Goal: Task Accomplishment & Management: Manage account settings

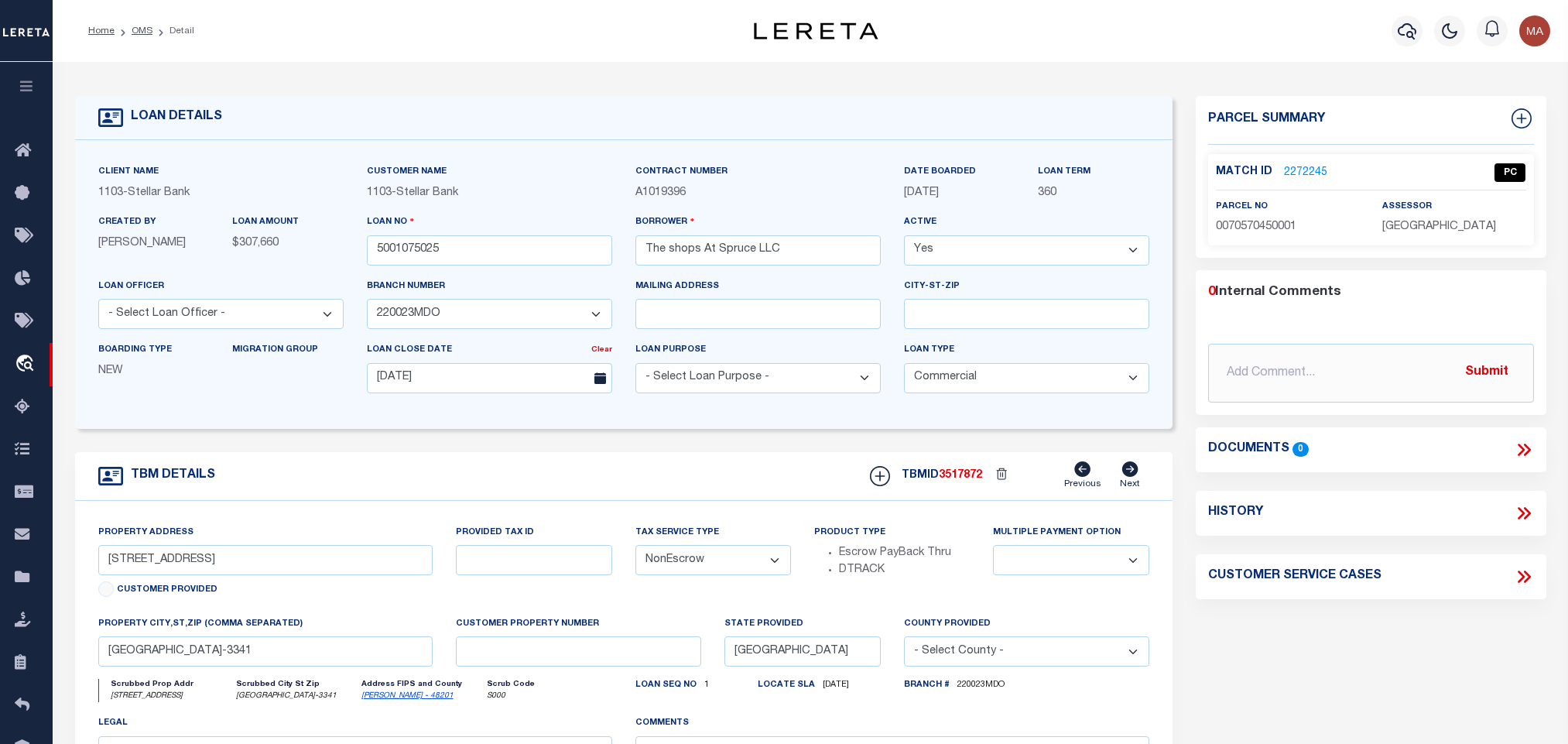
select select "11233"
select select "20"
select select "NonEscrow"
click at [137, 29] on link "OMS" at bounding box center [142, 30] width 21 height 10
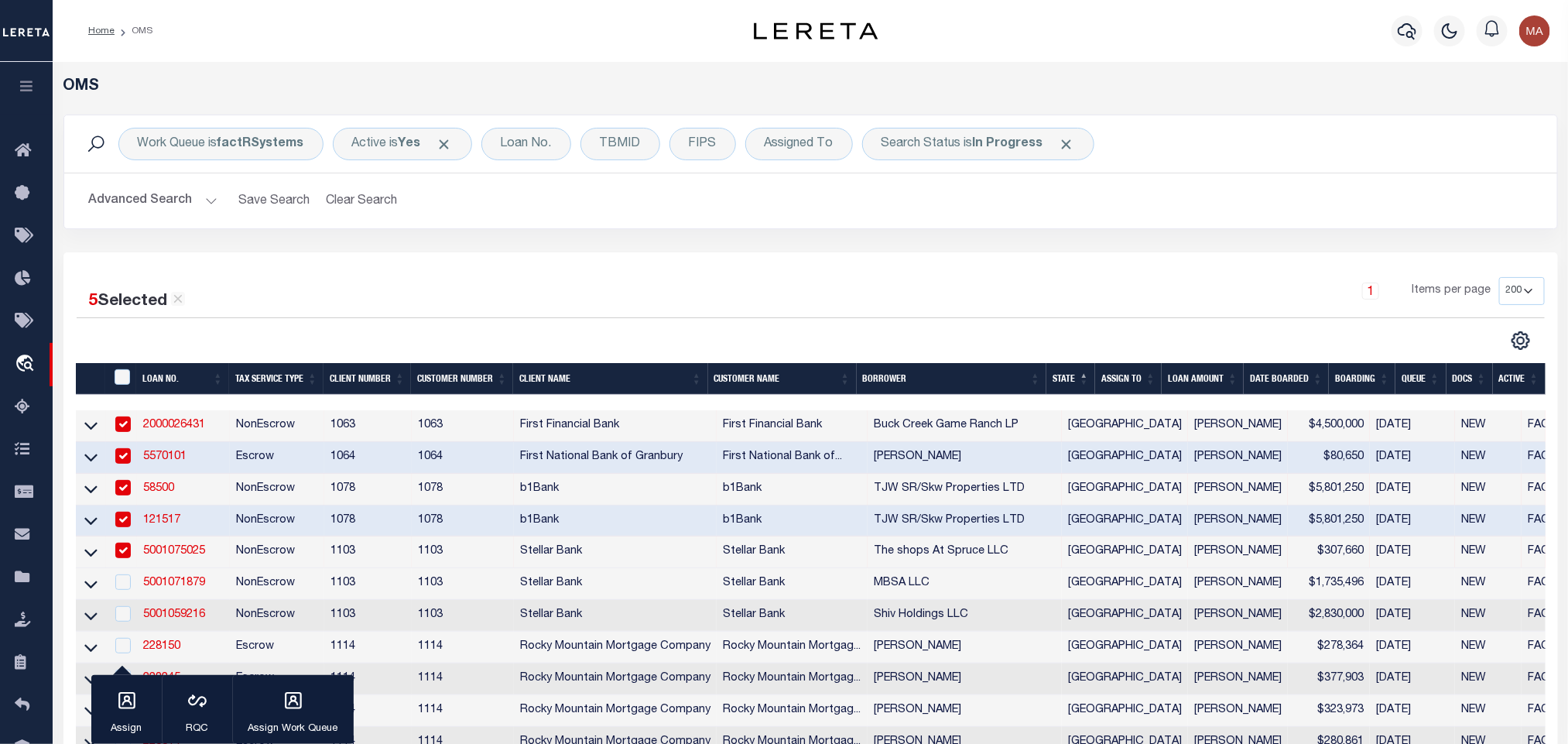
scroll to position [116, 0]
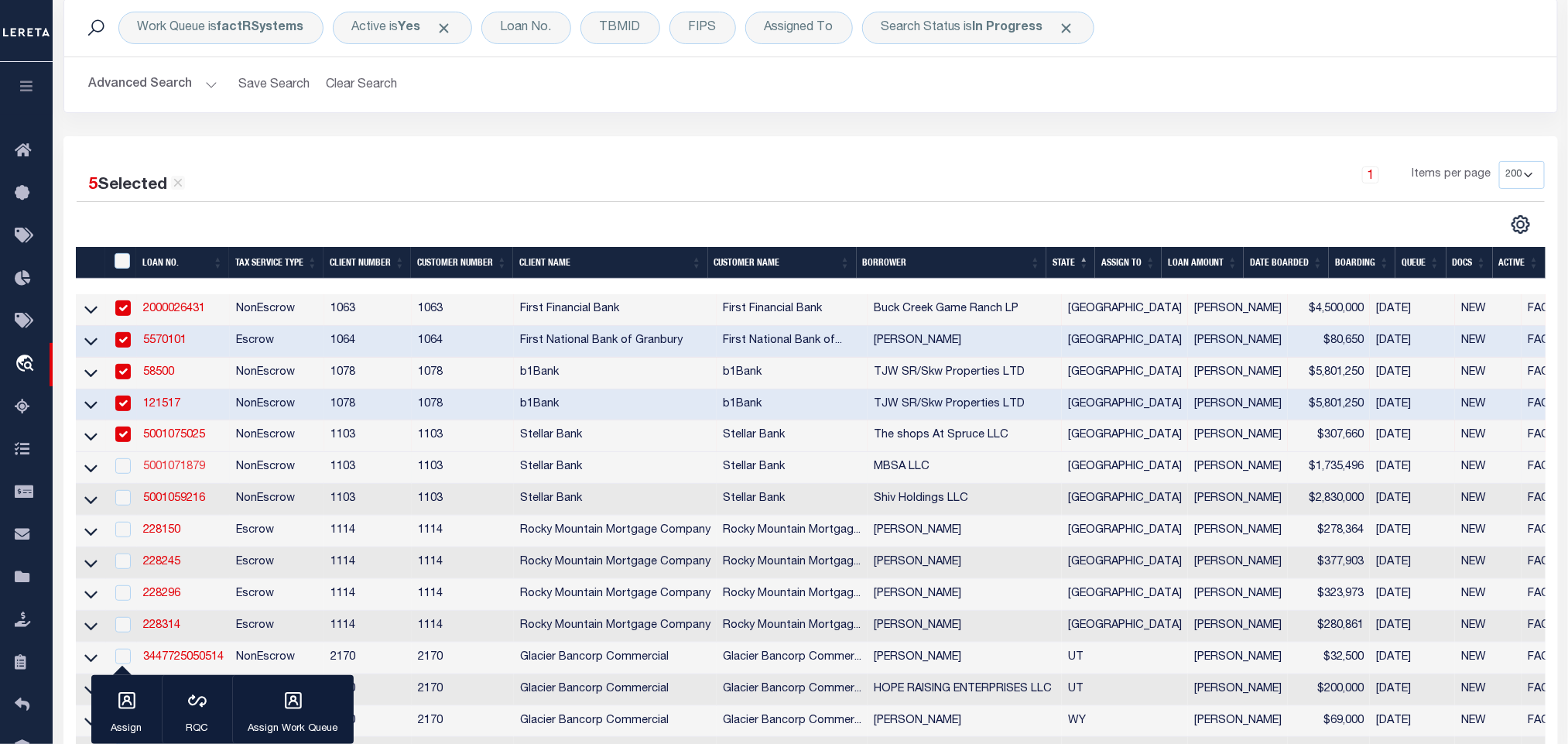
click at [164, 468] on link "5001071879" at bounding box center [173, 467] width 62 height 10
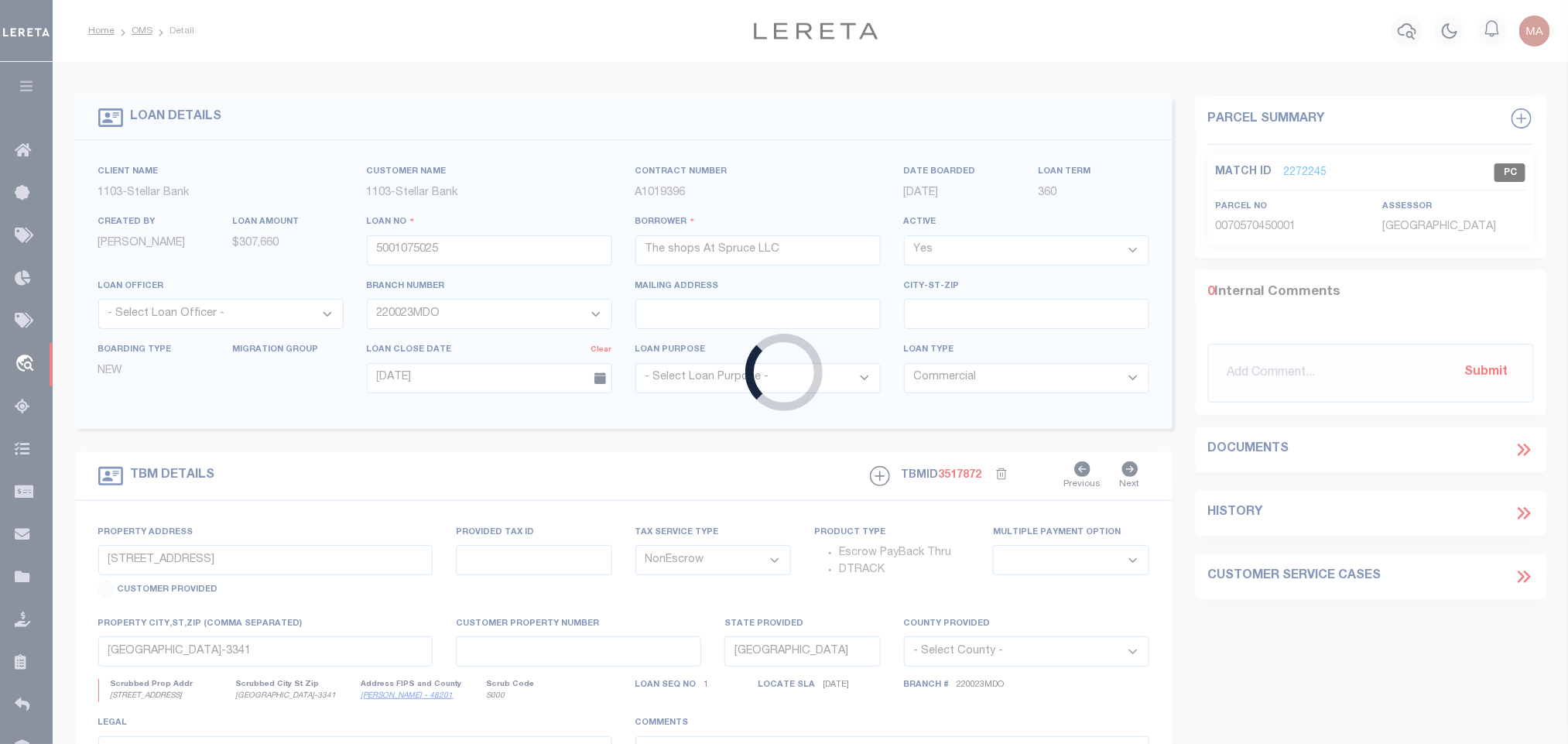
type input "5001071879"
type input "MBSA LLC"
select select "11297"
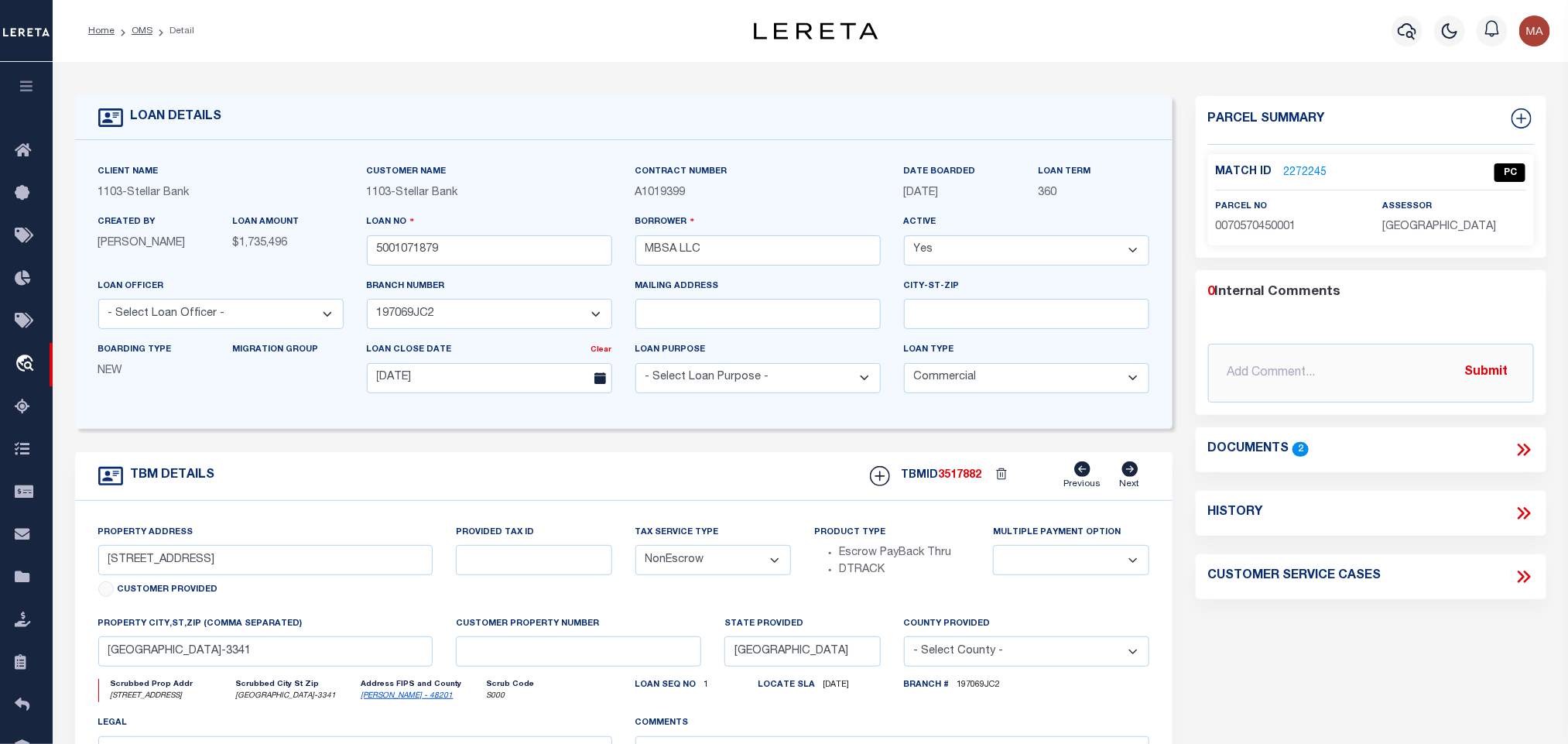
type input "[STREET_ADDRESS]"
select select
type input "[GEOGRAPHIC_DATA]-1039"
select select
select select "11297"
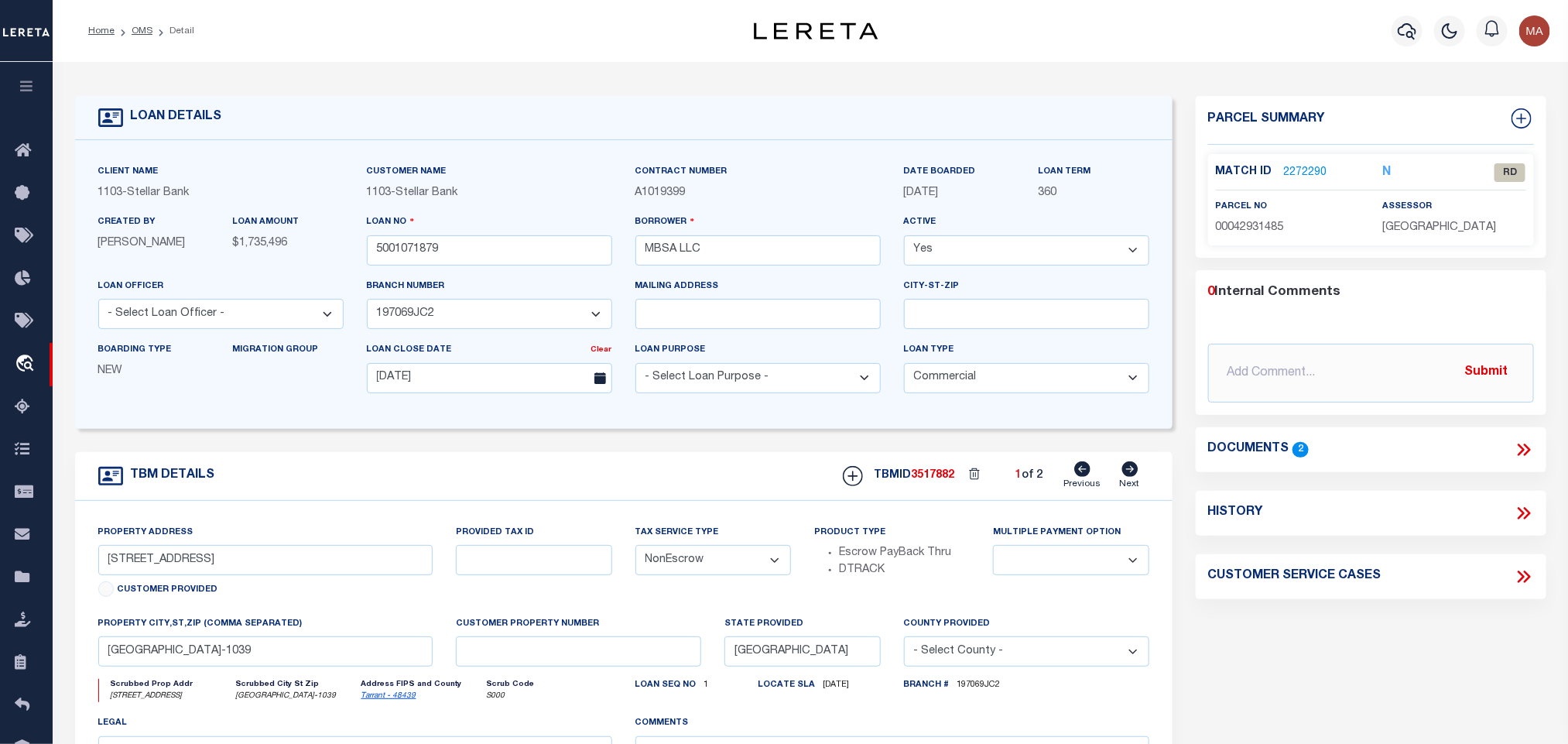
click at [1305, 170] on link "2272290" at bounding box center [1306, 172] width 44 height 17
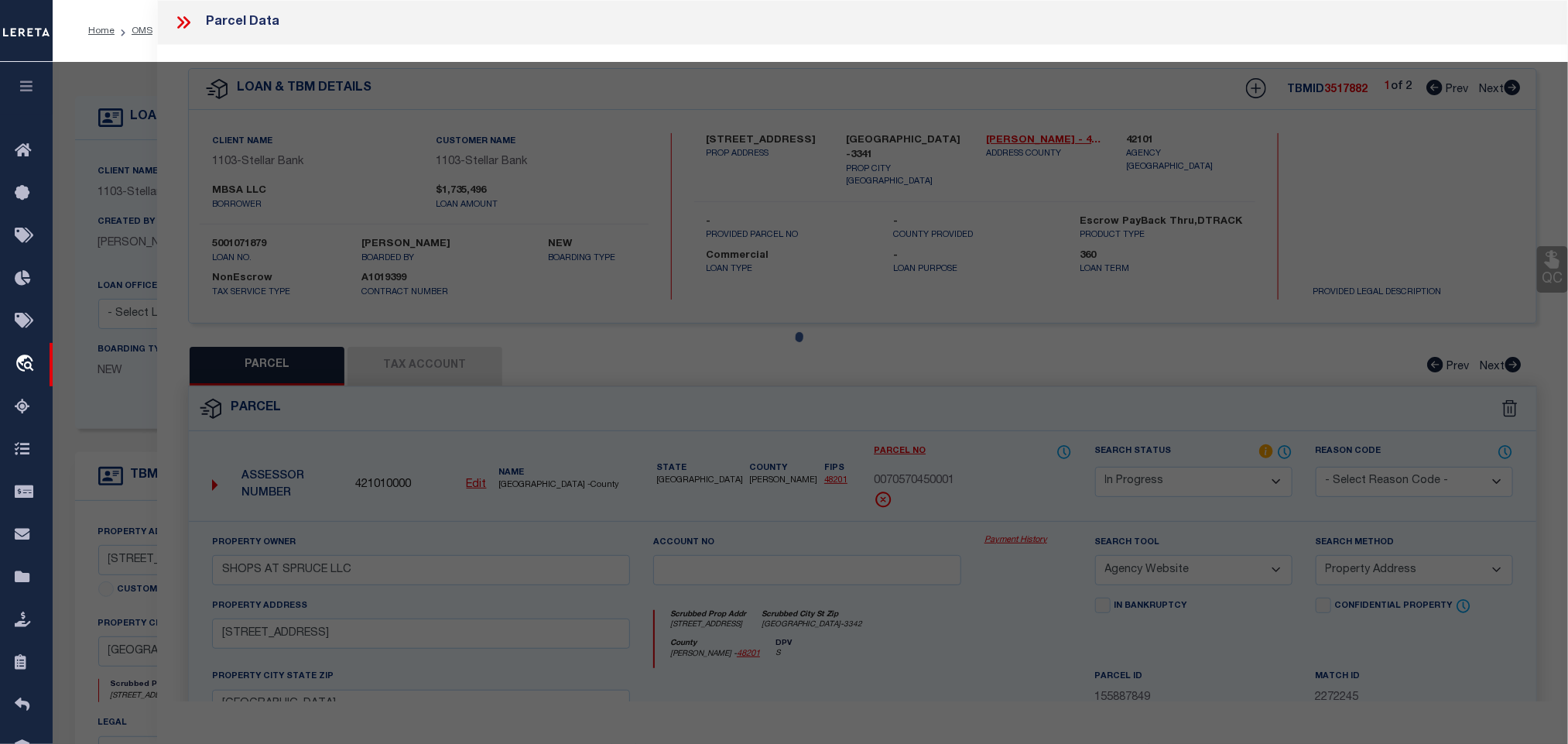
select select "AS"
select select
checkbox input "false"
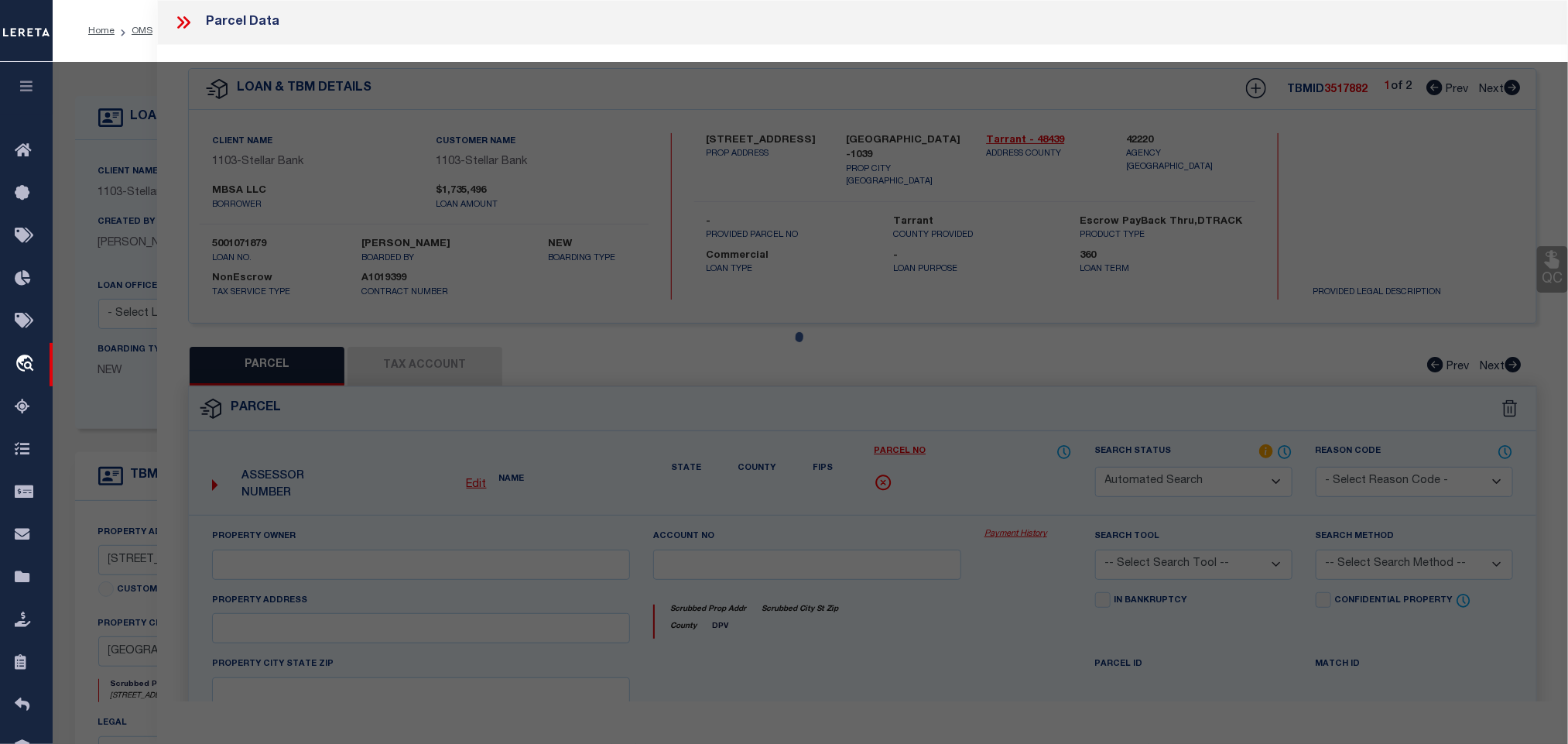
select select "RD"
type input "MBSA LLC"
select select "ATL"
select select "ADD"
type input "[STREET_ADDRESS]"
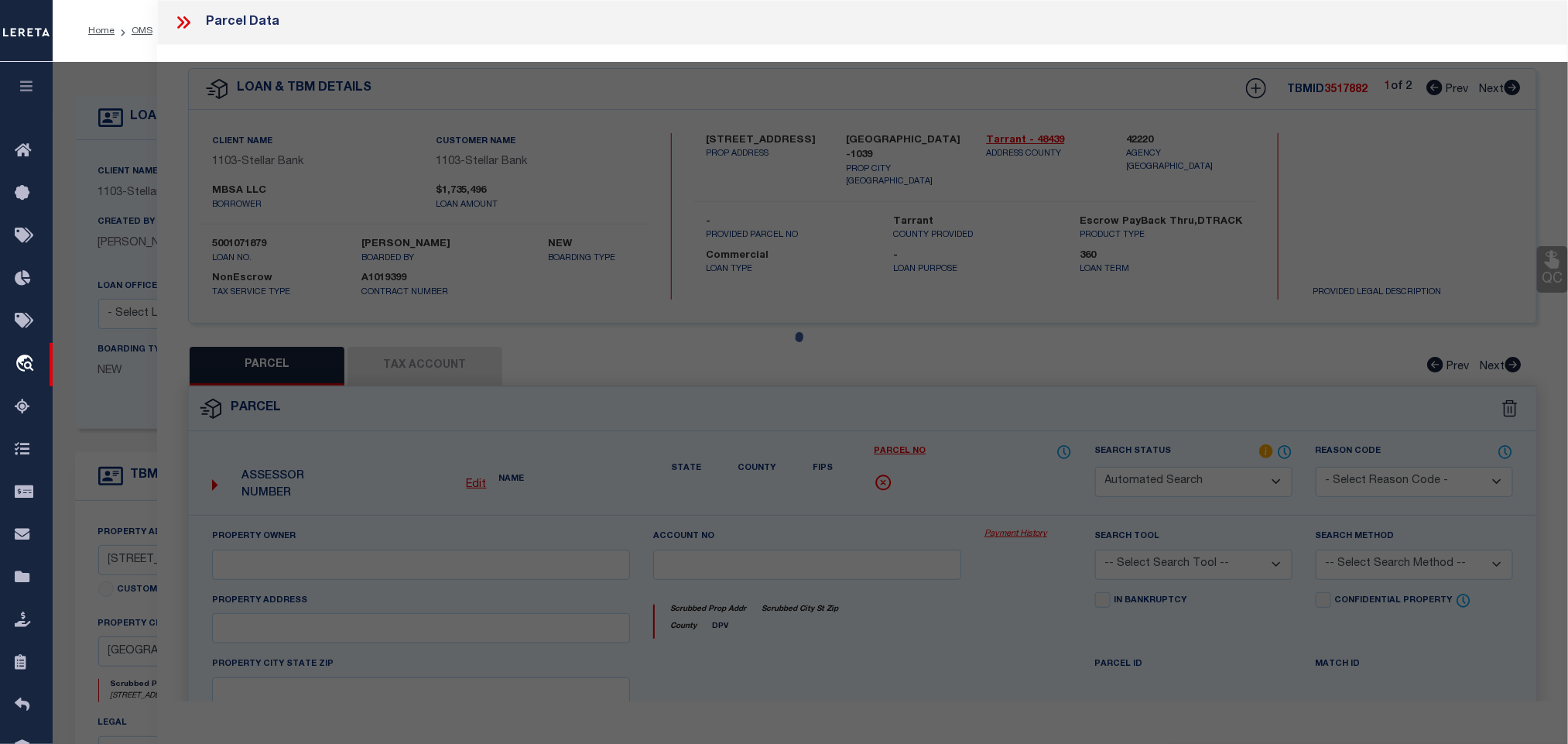
checkbox input "false"
type input "GRAND PRAIRIE, TX 75051"
type textarea "MBSA ADDITION BLOCK 1 LOT 1"
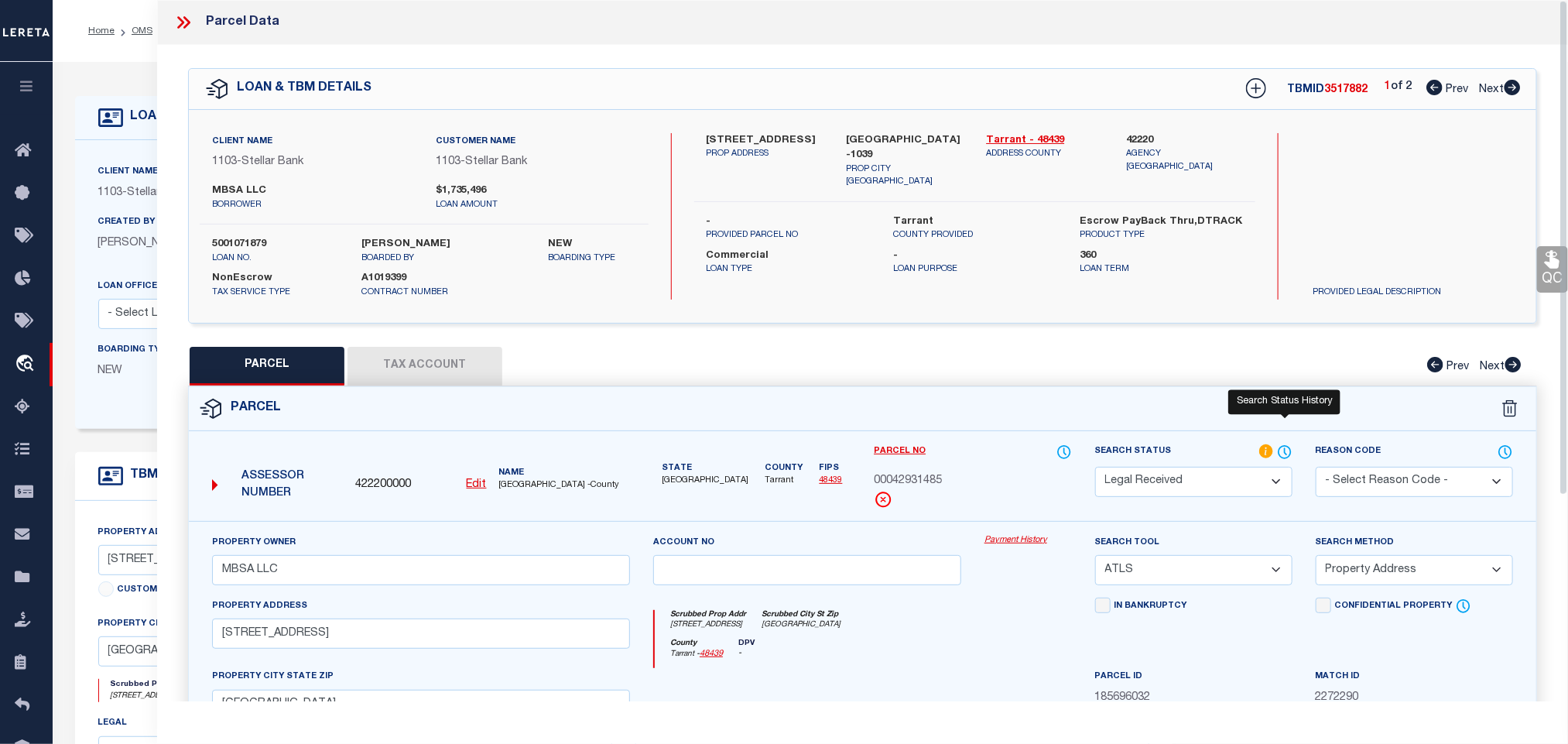
click at [1287, 456] on icon at bounding box center [1285, 452] width 16 height 17
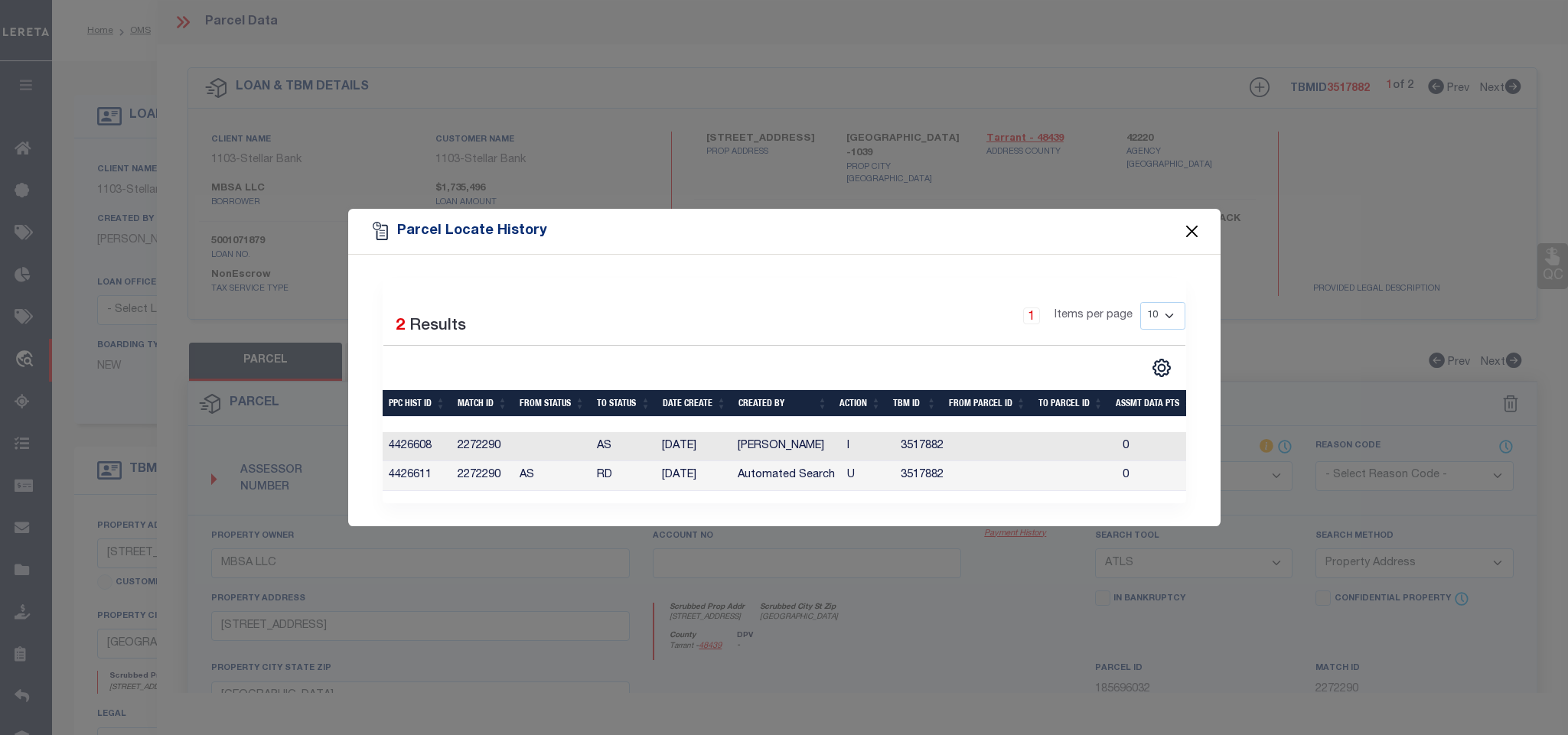
click at [1191, 223] on button "Close" at bounding box center [1191, 231] width 20 height 20
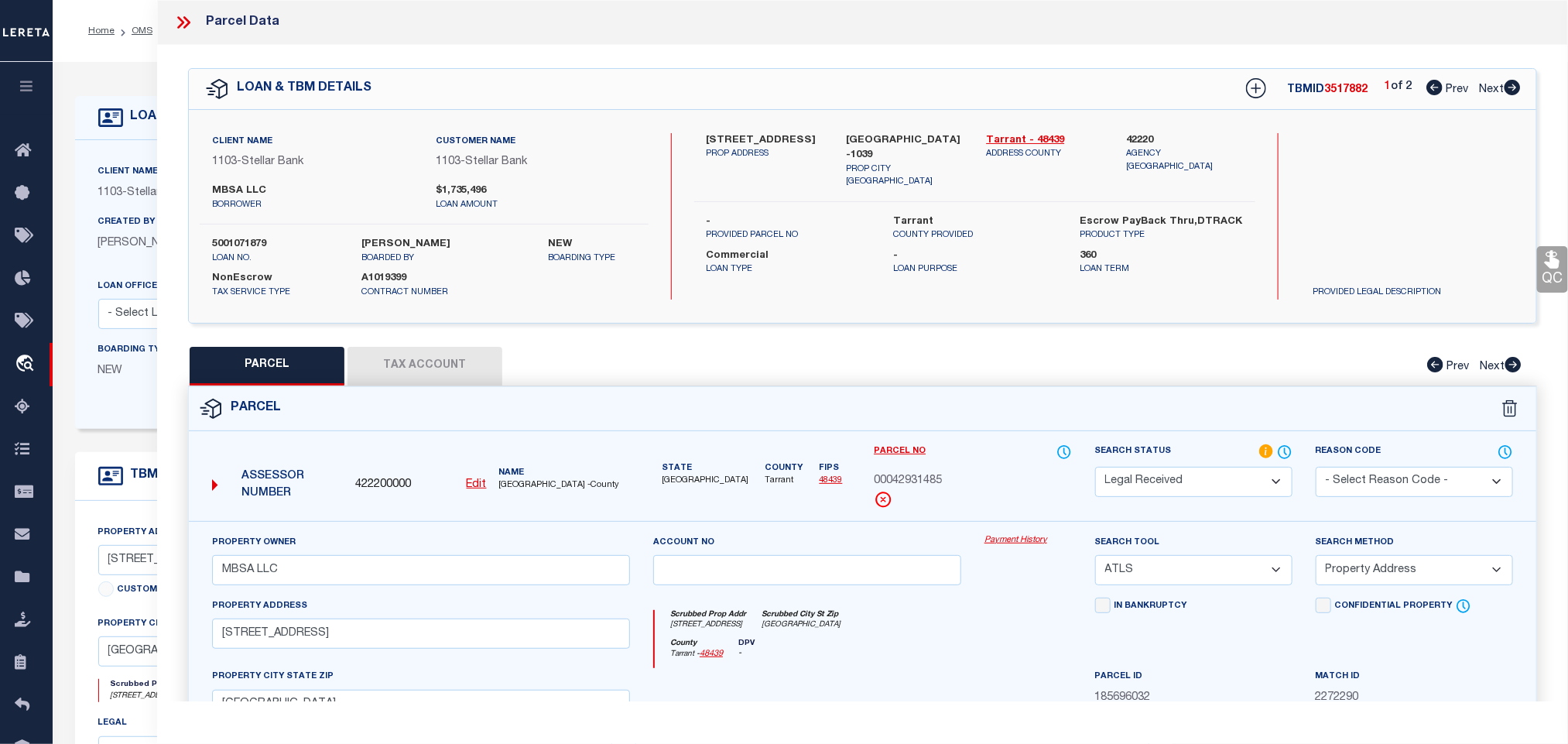
click at [1517, 85] on icon at bounding box center [1512, 88] width 17 height 16
select select "AS"
select select
checkbox input "false"
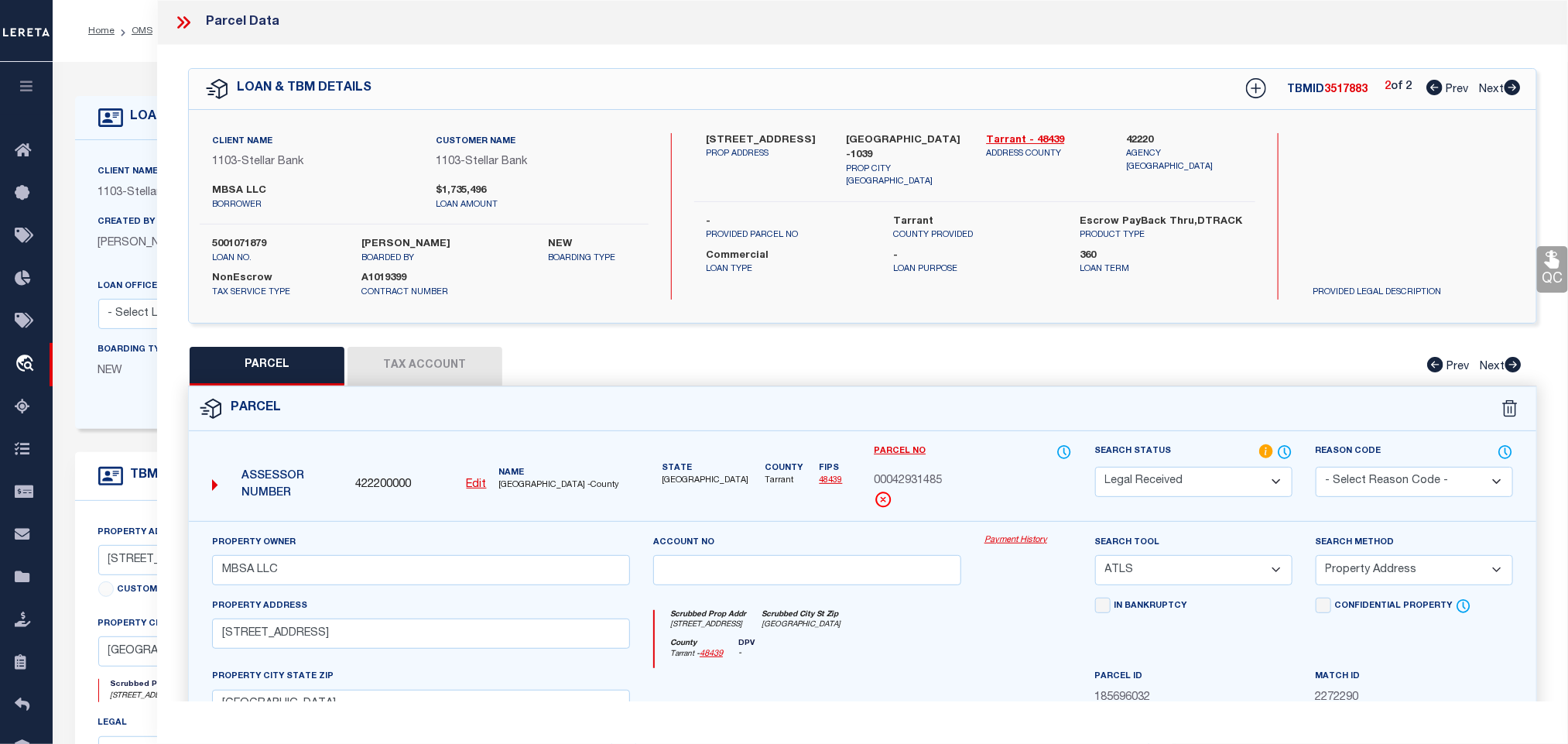
checkbox input "false"
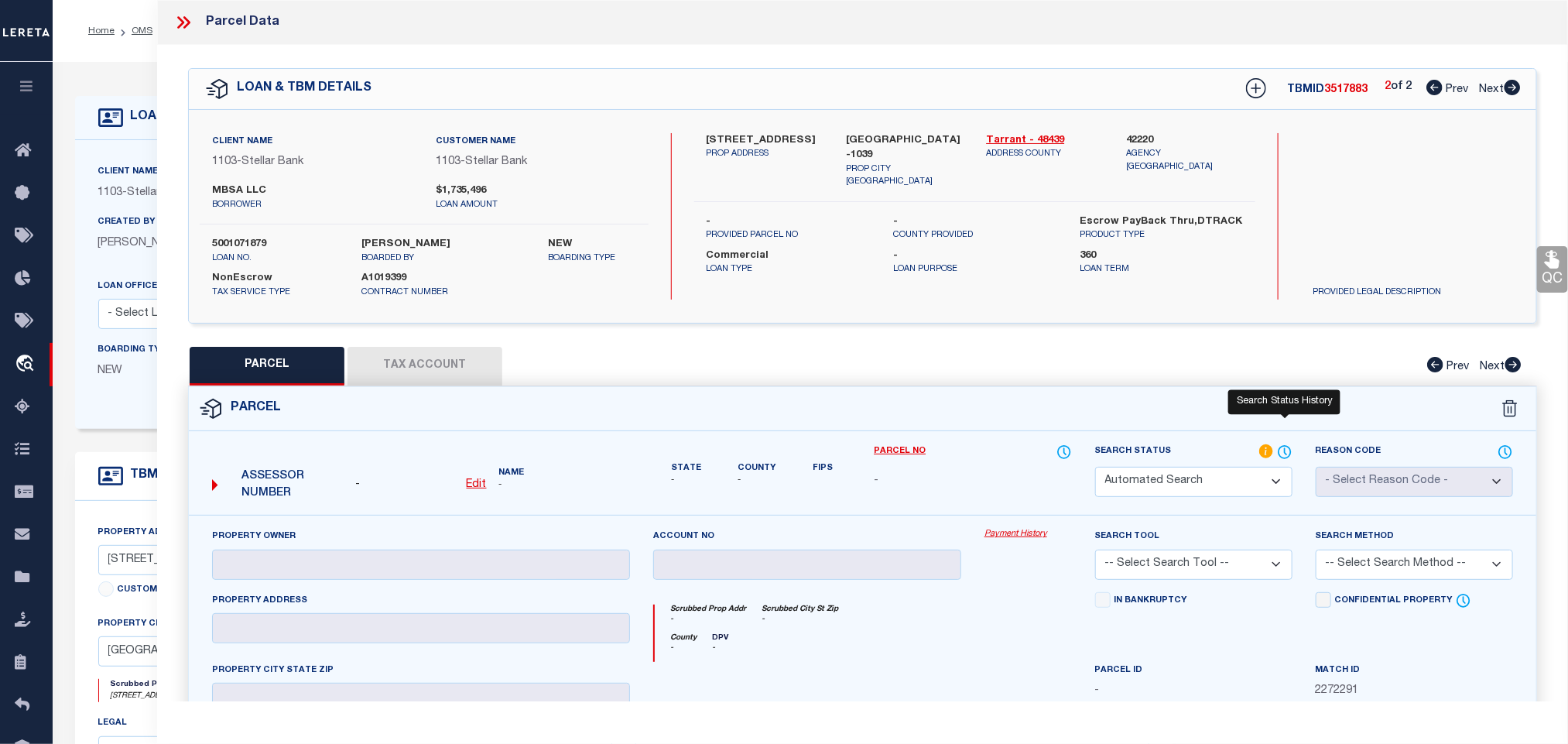
select select "IP"
checkbox input "false"
click at [1436, 93] on icon at bounding box center [1435, 88] width 17 height 16
select select "AS"
checkbox input "false"
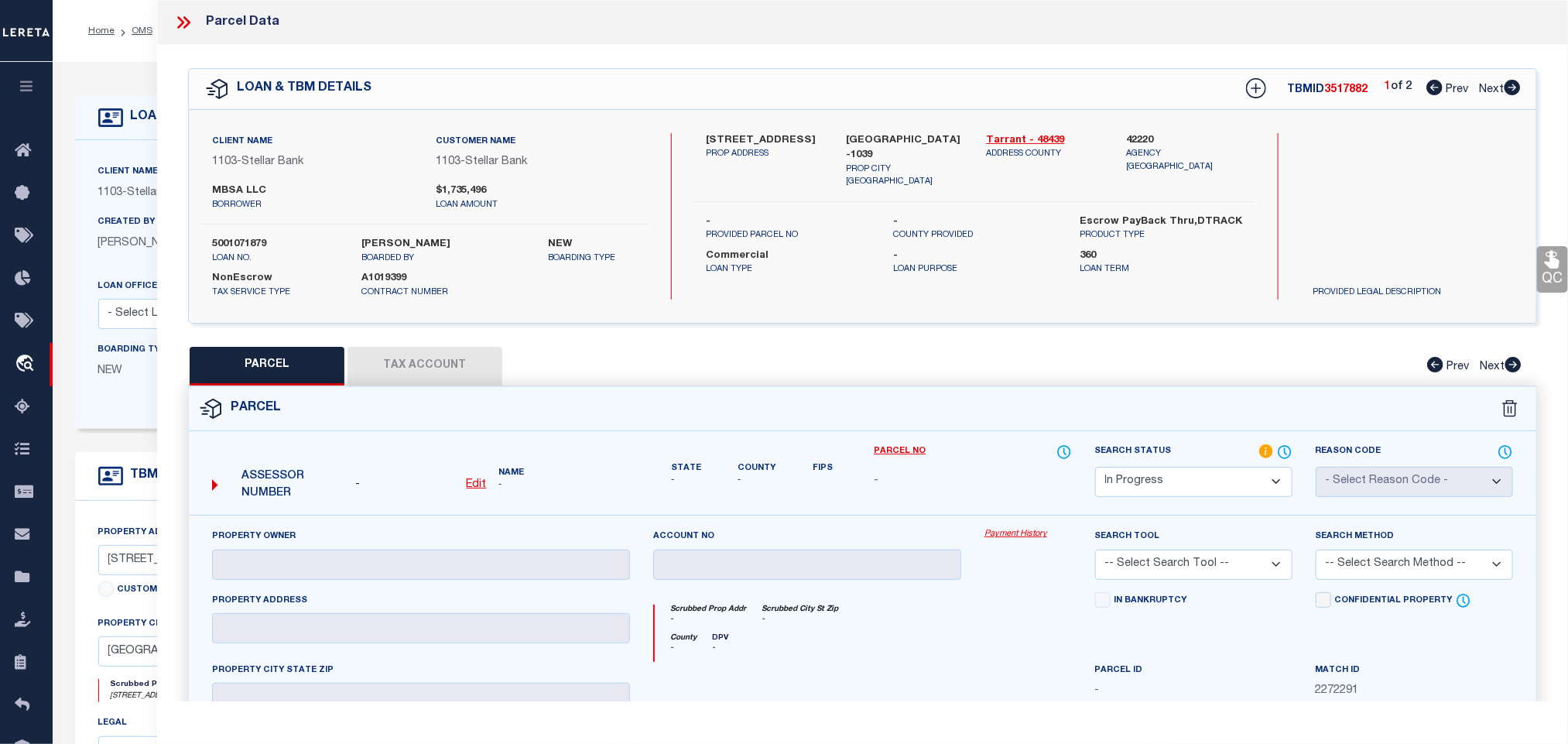
checkbox input "false"
select select "RD"
type input "MBSA LLC"
select select "ATL"
select select "ADD"
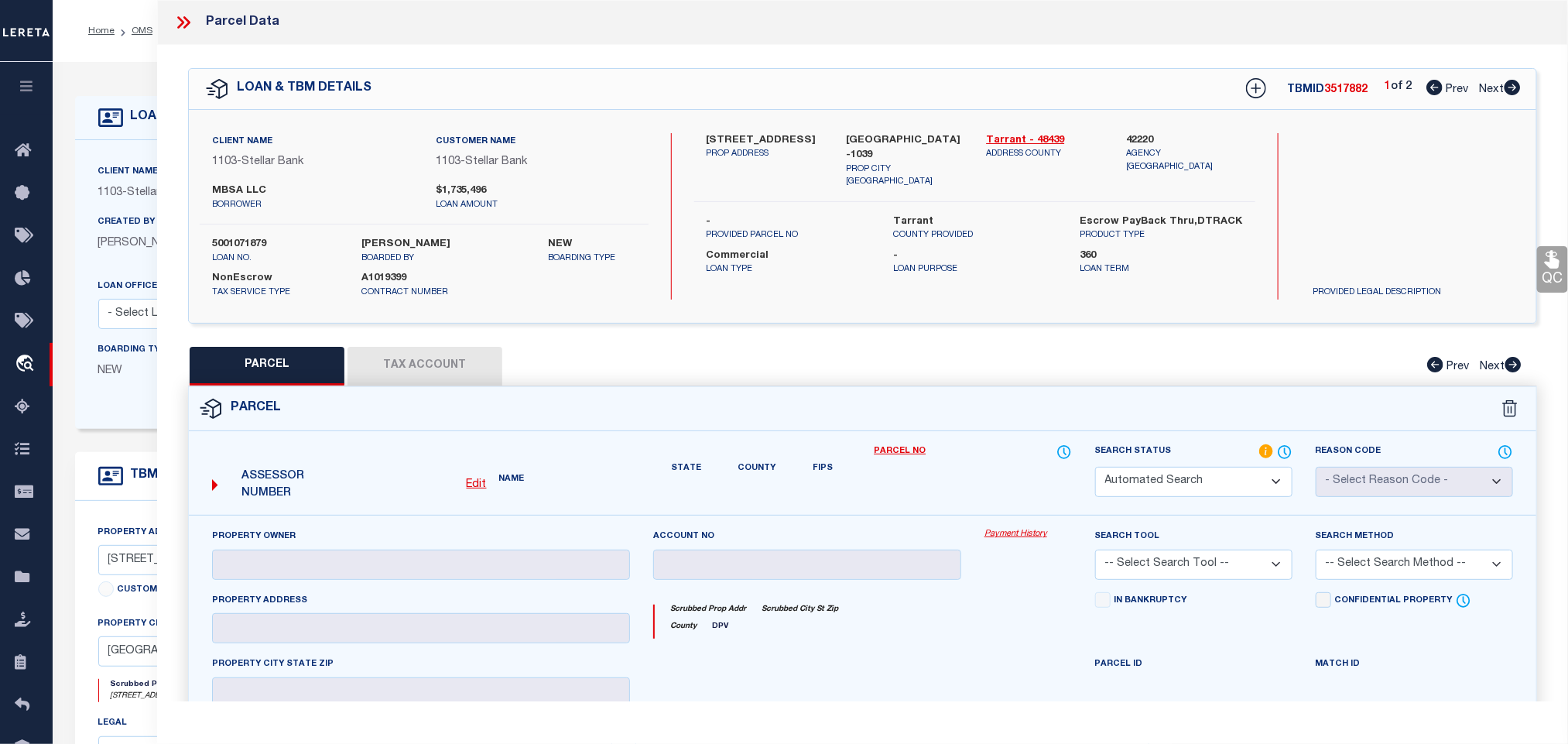
type input "[STREET_ADDRESS]"
checkbox input "false"
type input "GRAND PRAIRIE, TX 75051"
type textarea "MBSA ADDITION BLOCK 1 LOT 1"
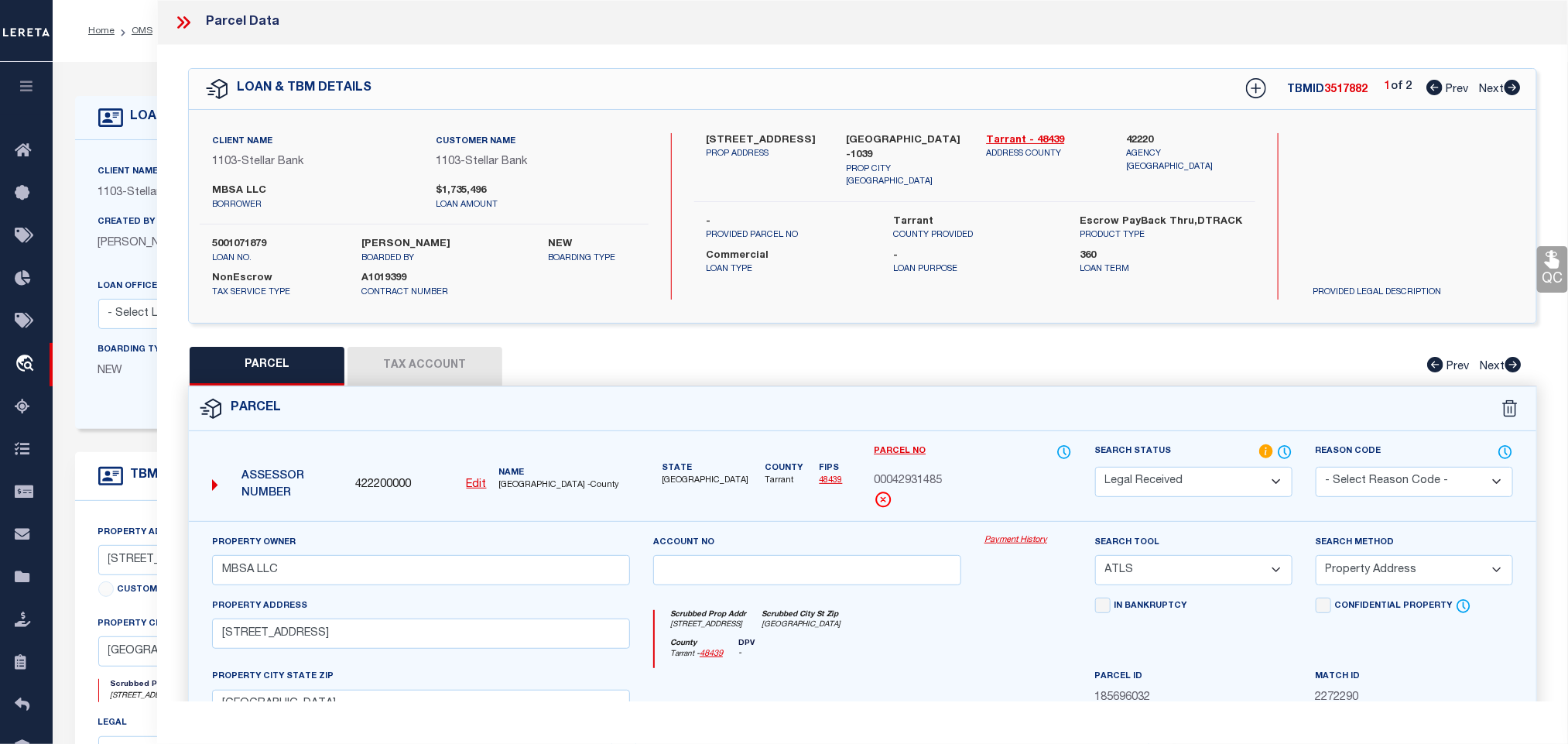
click at [133, 168] on label "Client Name" at bounding box center [128, 172] width 60 height 13
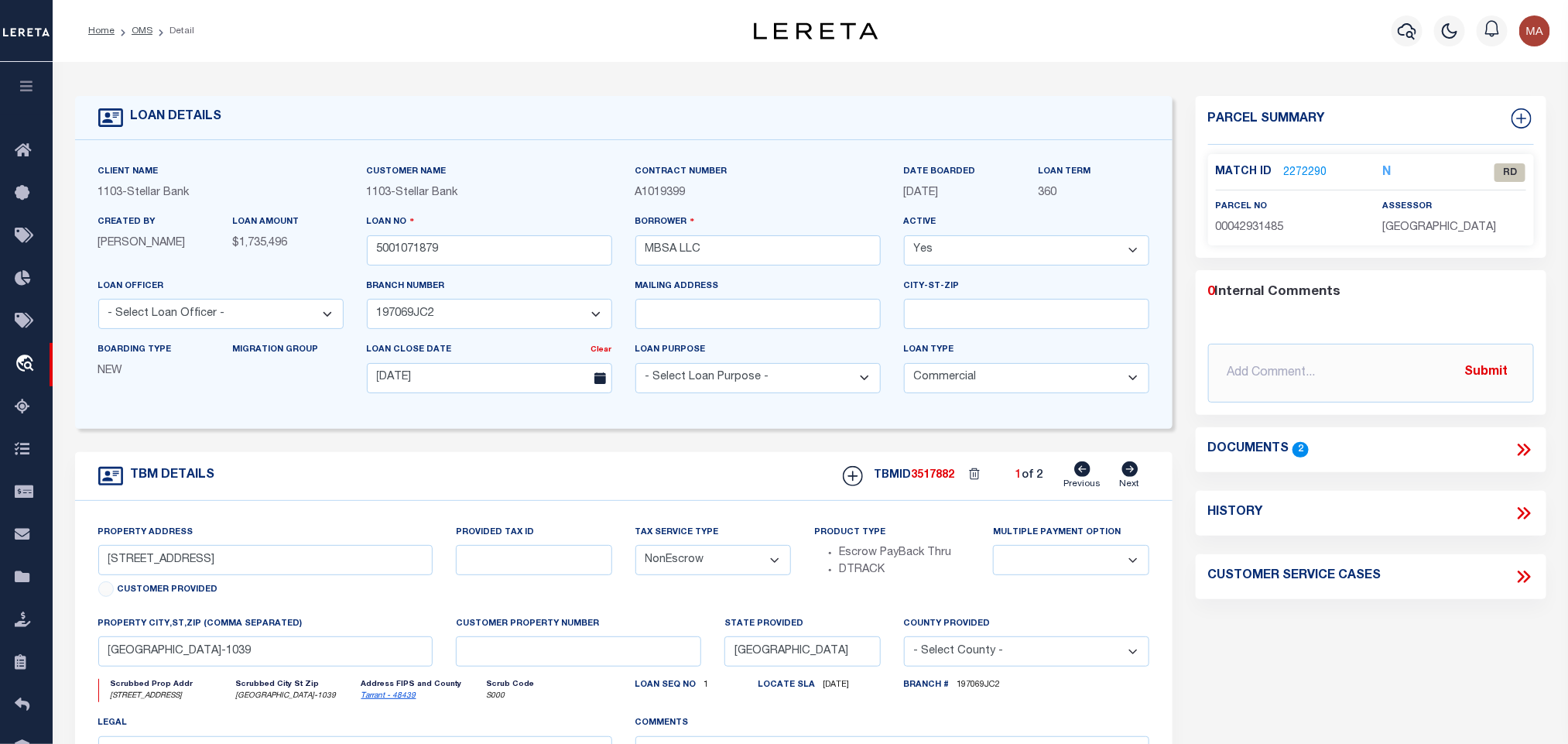
click at [1532, 456] on icon at bounding box center [1524, 450] width 20 height 20
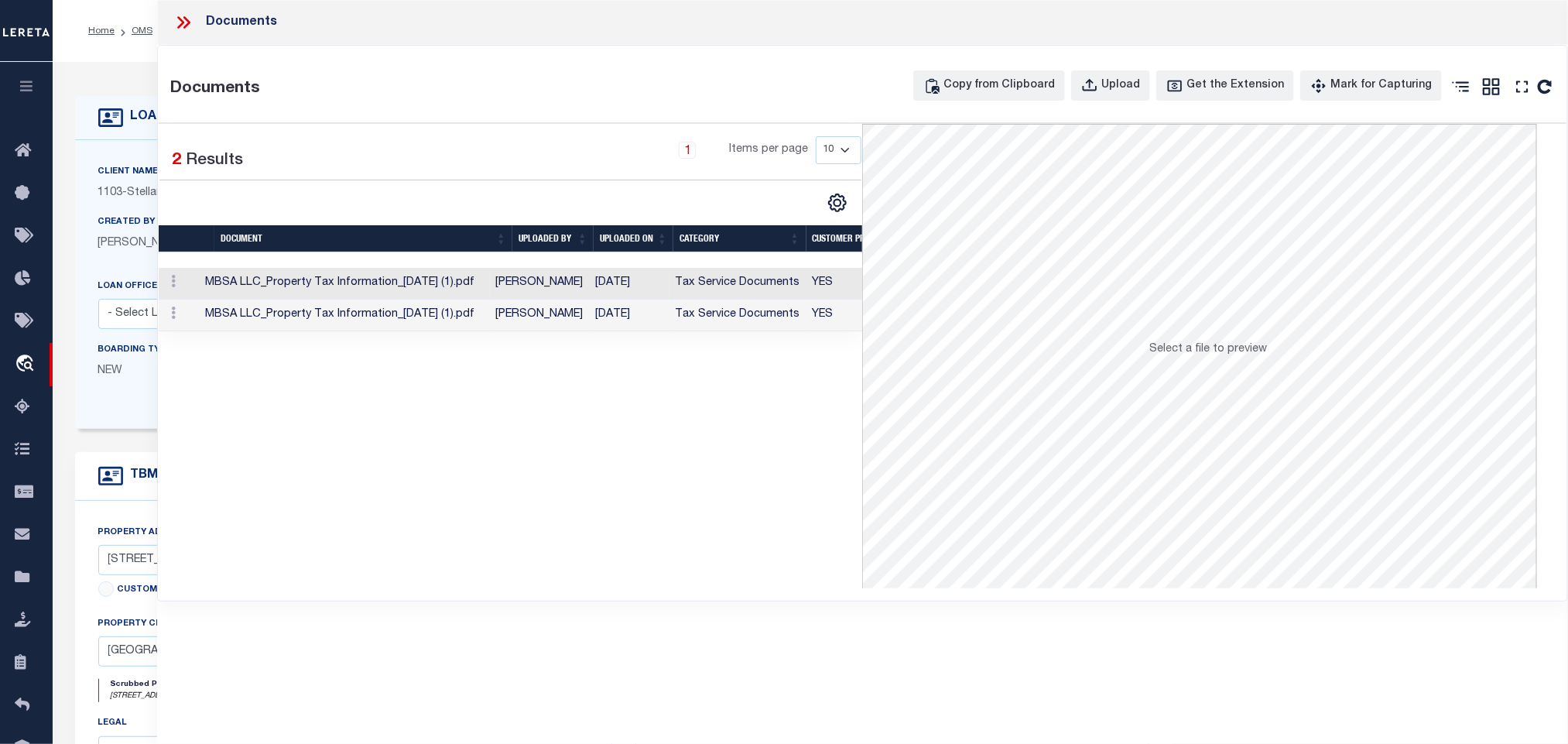
click at [676, 280] on td "Tax Service Documents" at bounding box center [737, 284] width 137 height 31
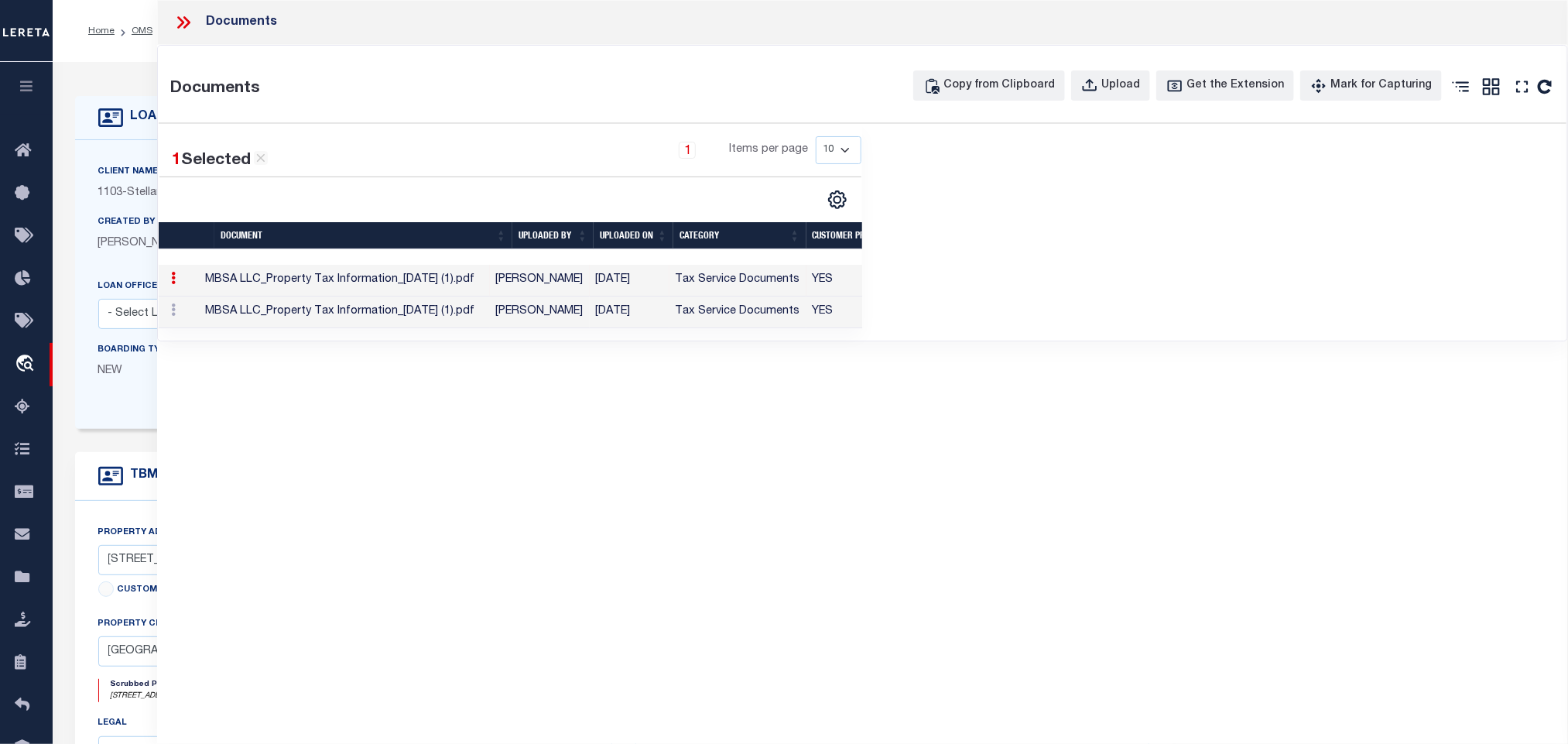
click at [806, 282] on td "Tax Service Documents" at bounding box center [737, 281] width 137 height 31
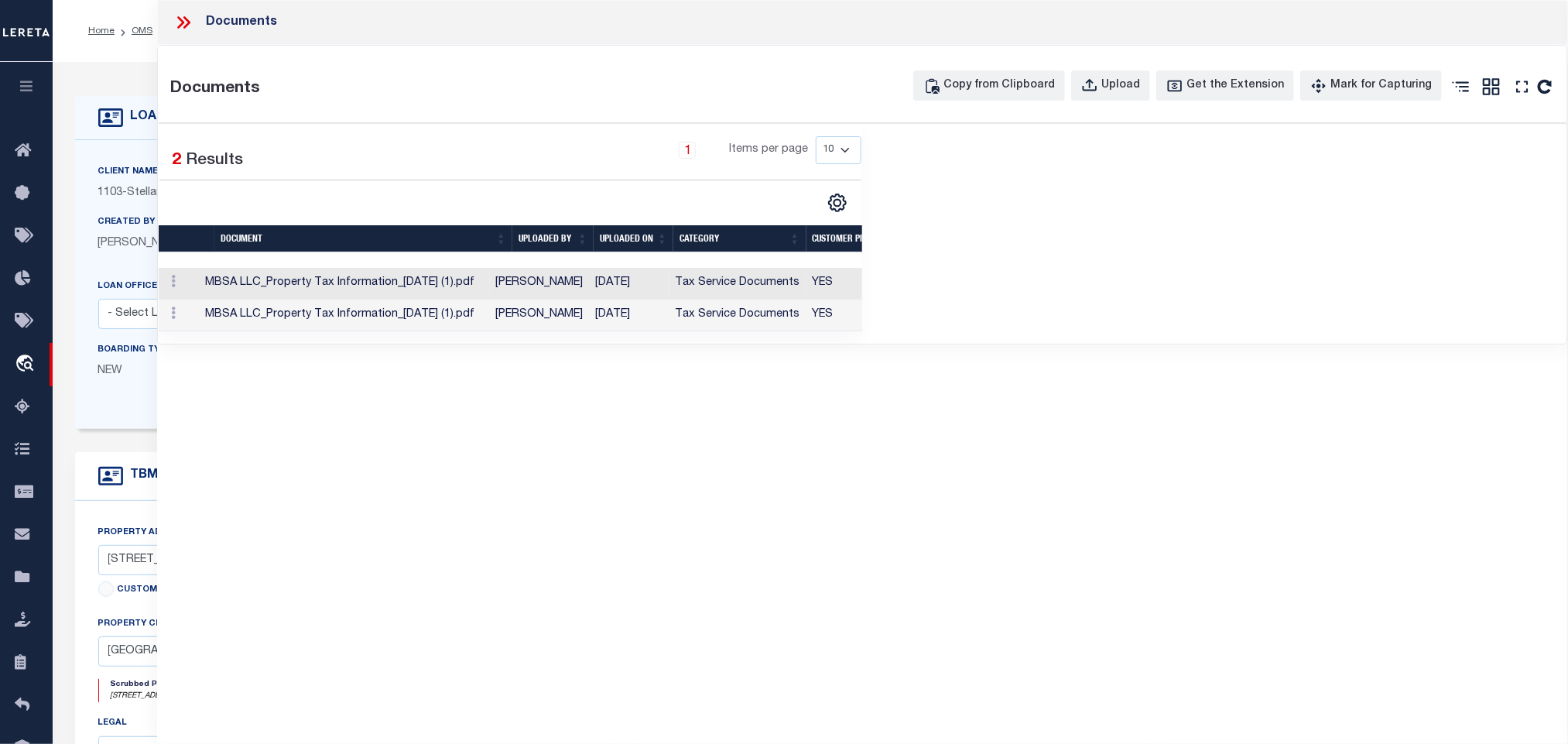
click at [808, 318] on td "YES" at bounding box center [860, 315] width 108 height 31
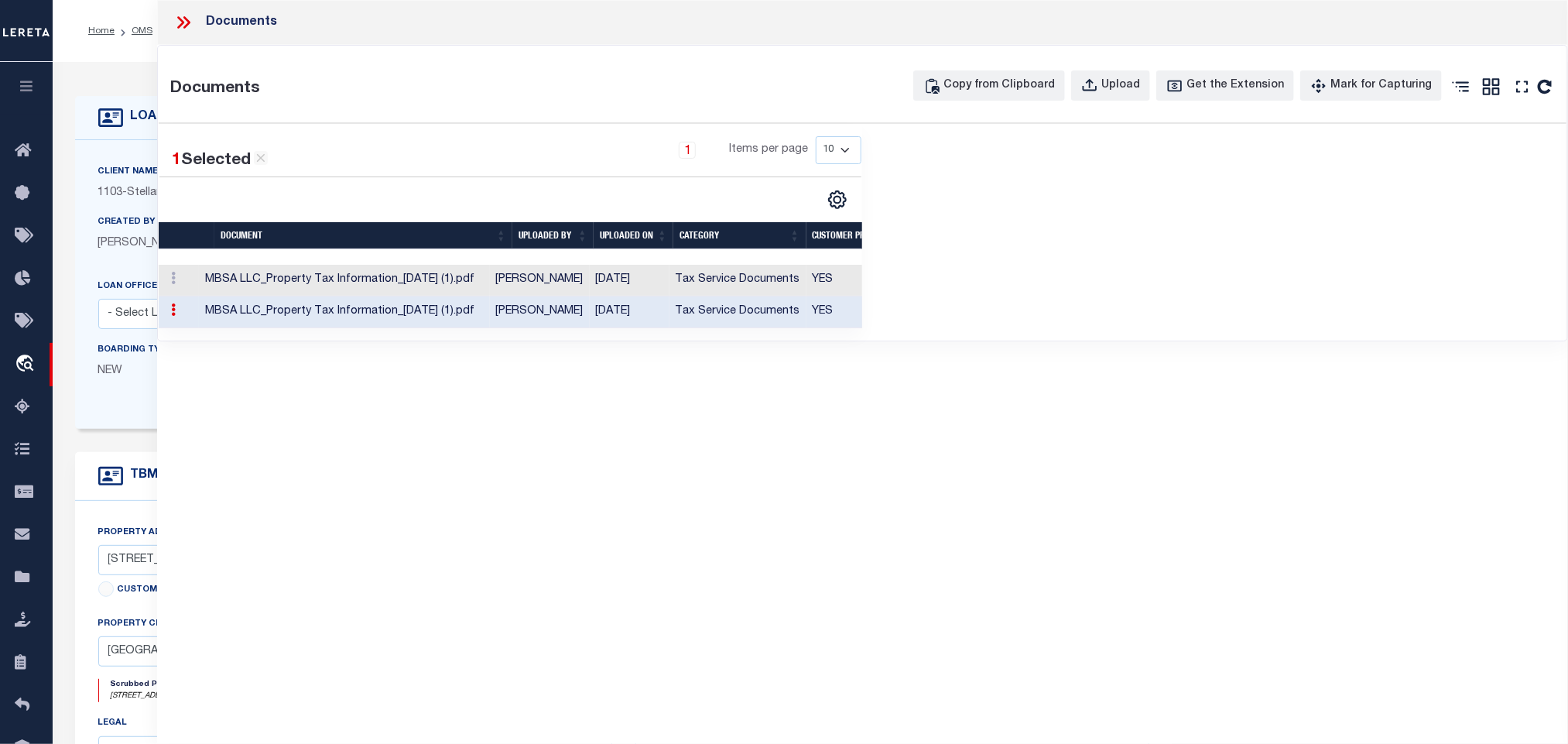
click at [816, 324] on td "YES" at bounding box center [860, 313] width 108 height 31
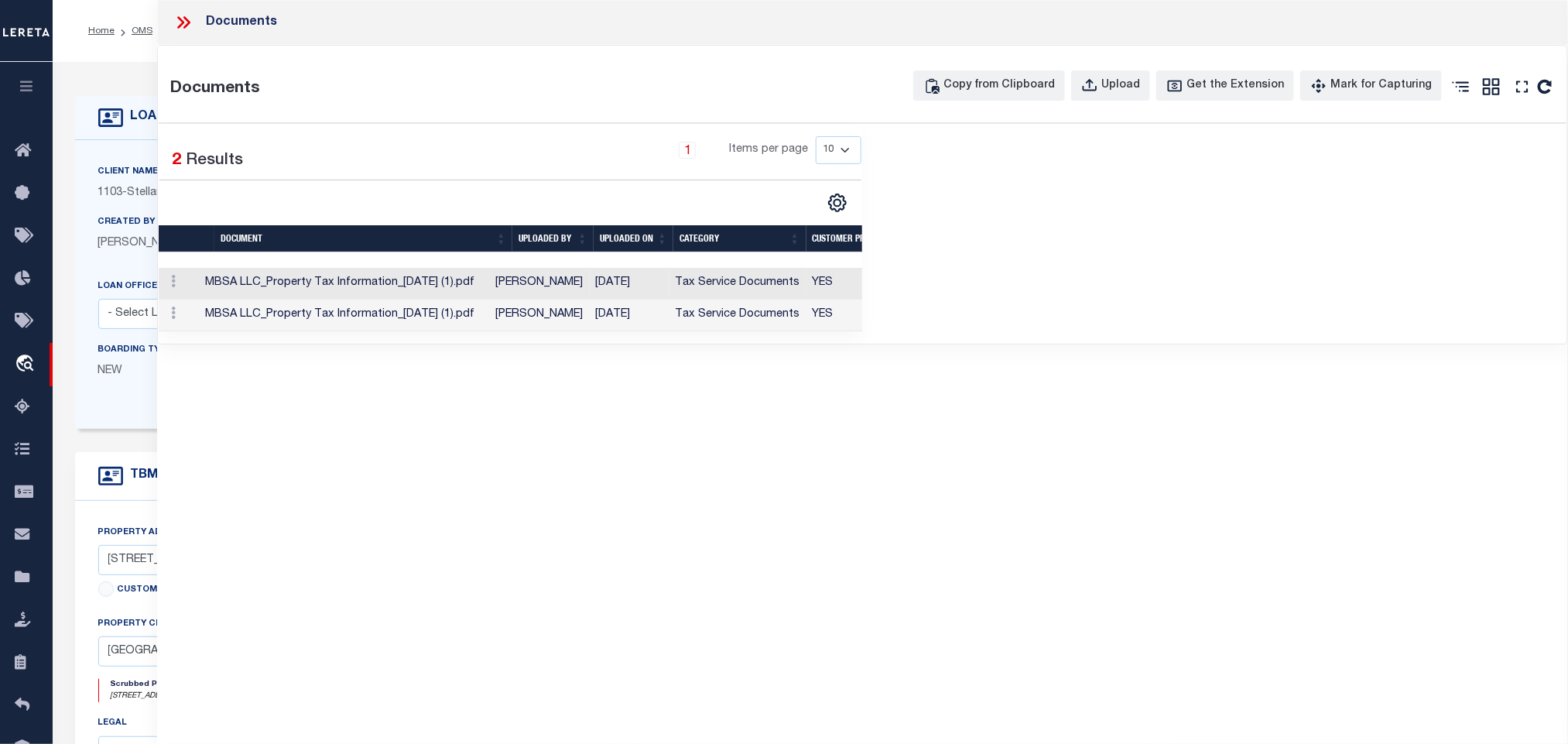
click at [816, 312] on td "YES" at bounding box center [860, 315] width 108 height 31
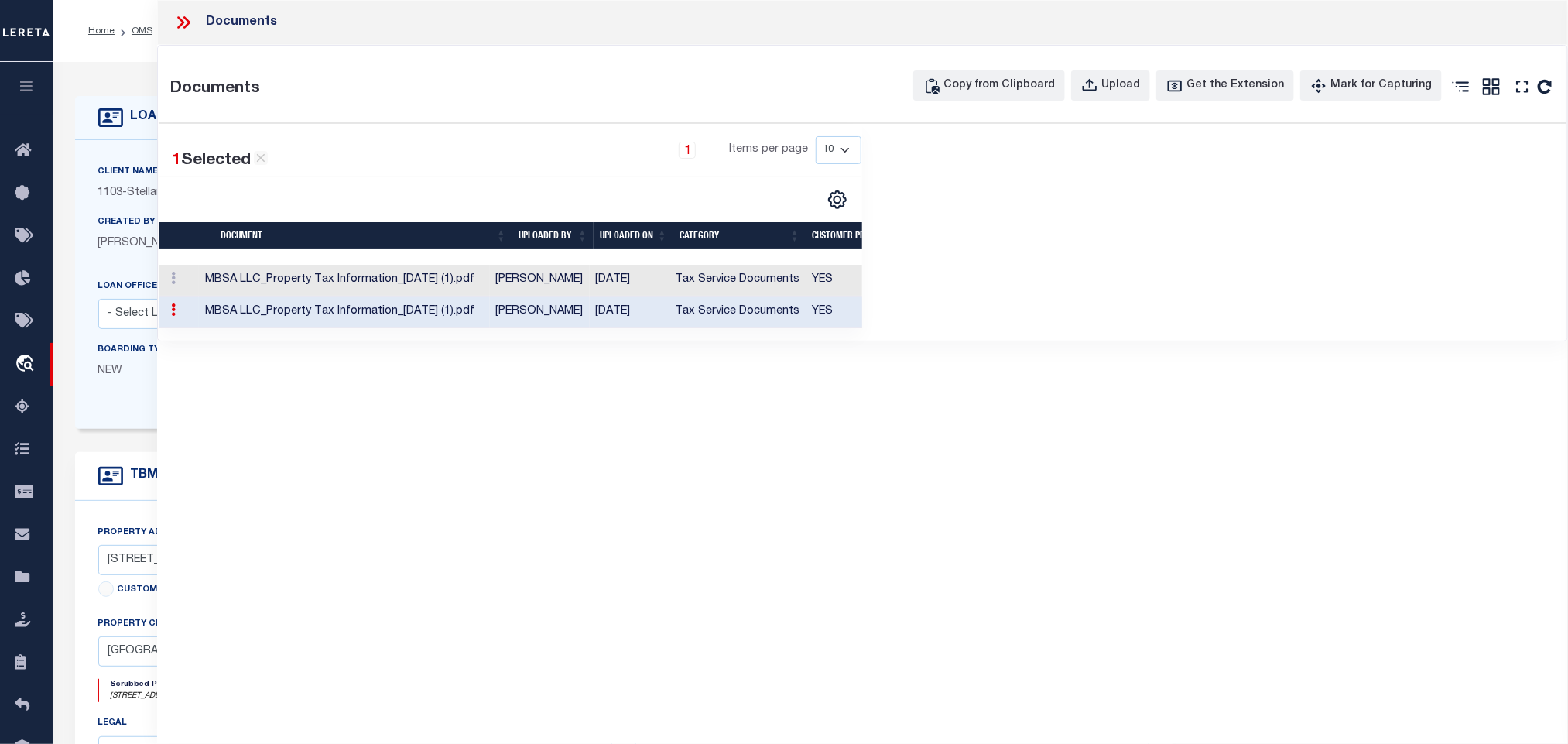
click at [146, 100] on div "LOAN DETAILS" at bounding box center [623, 118] width 1098 height 44
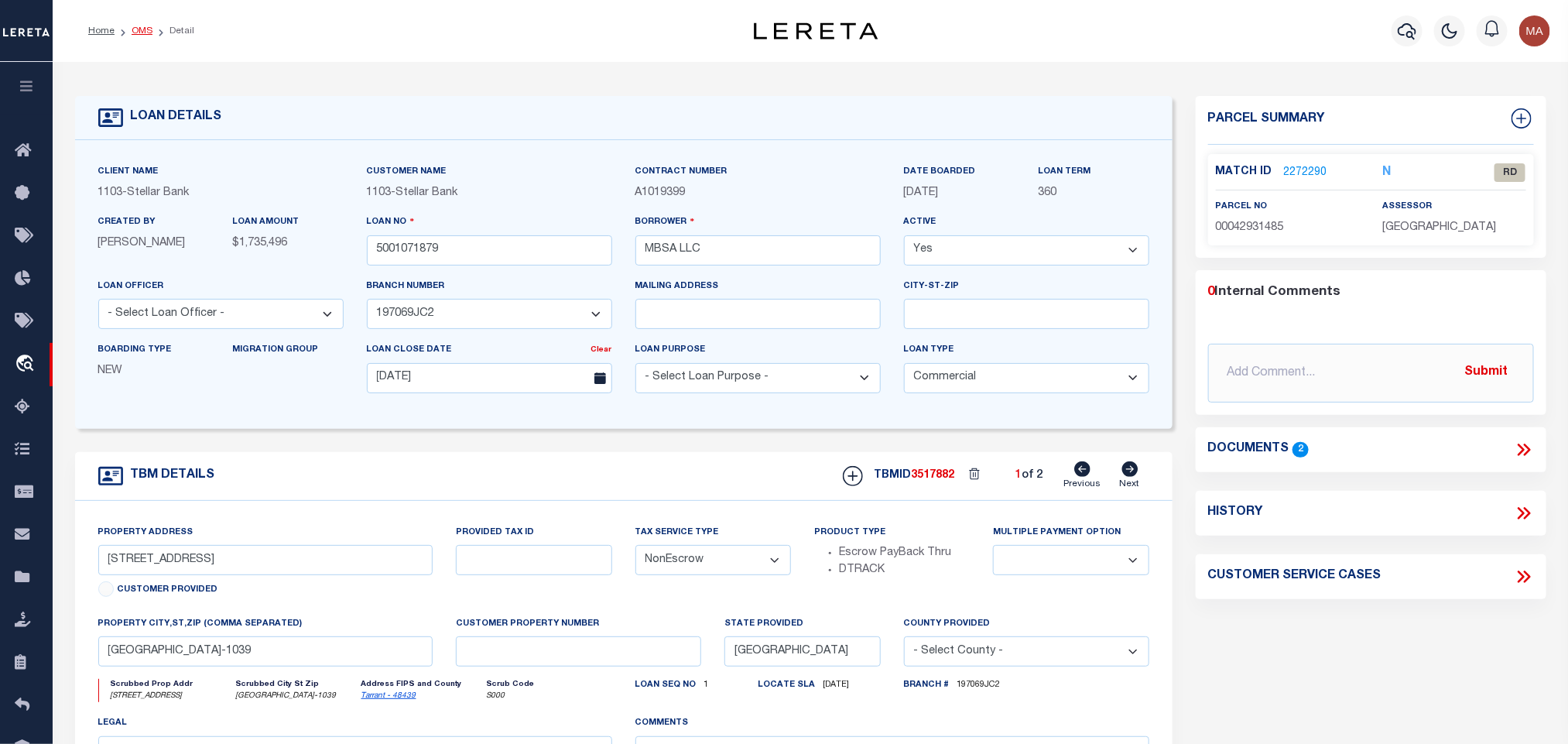
click at [143, 26] on link "OMS" at bounding box center [142, 30] width 21 height 10
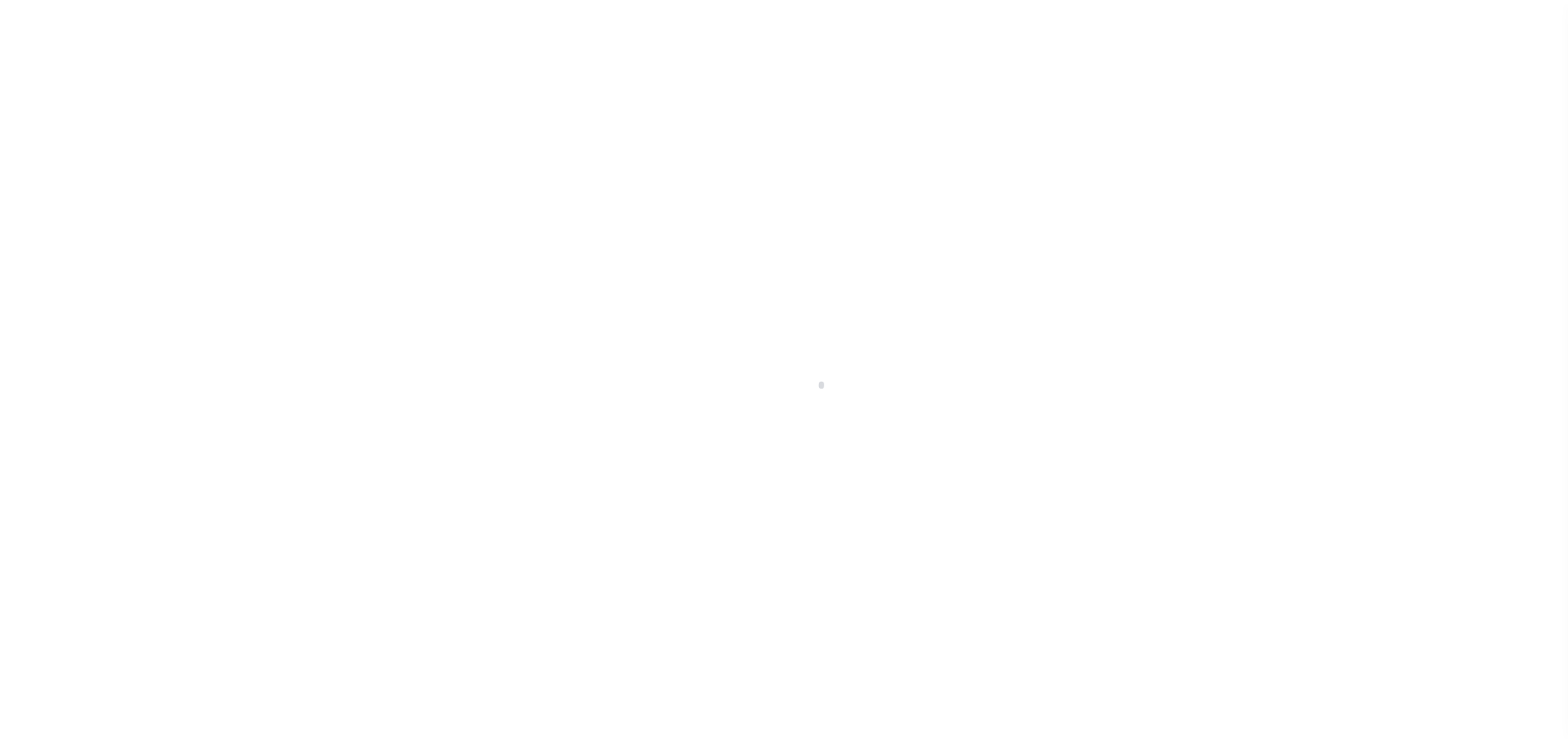
scroll to position [10, 0]
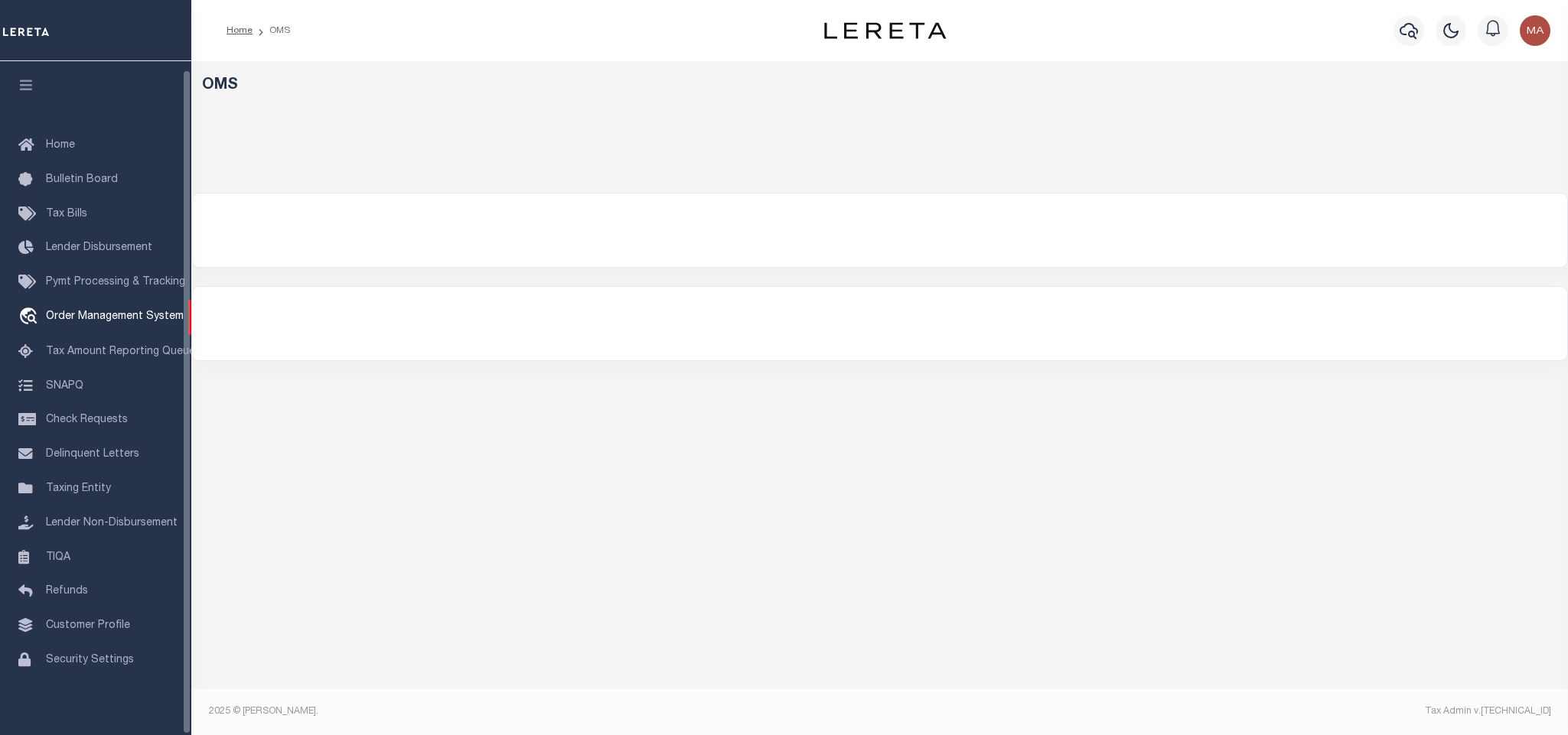
select select "200"
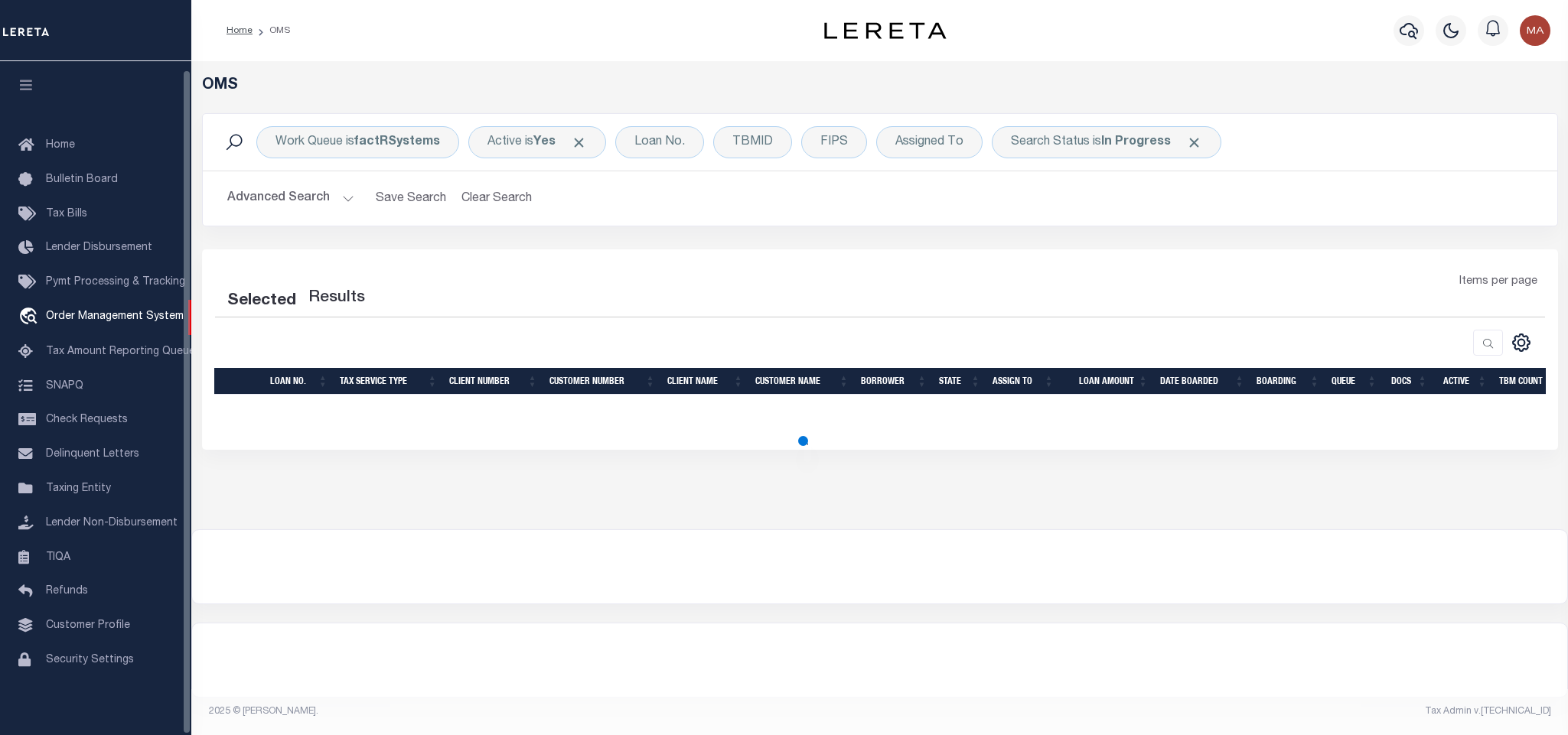
click at [26, 78] on icon "button" at bounding box center [26, 85] width 17 height 14
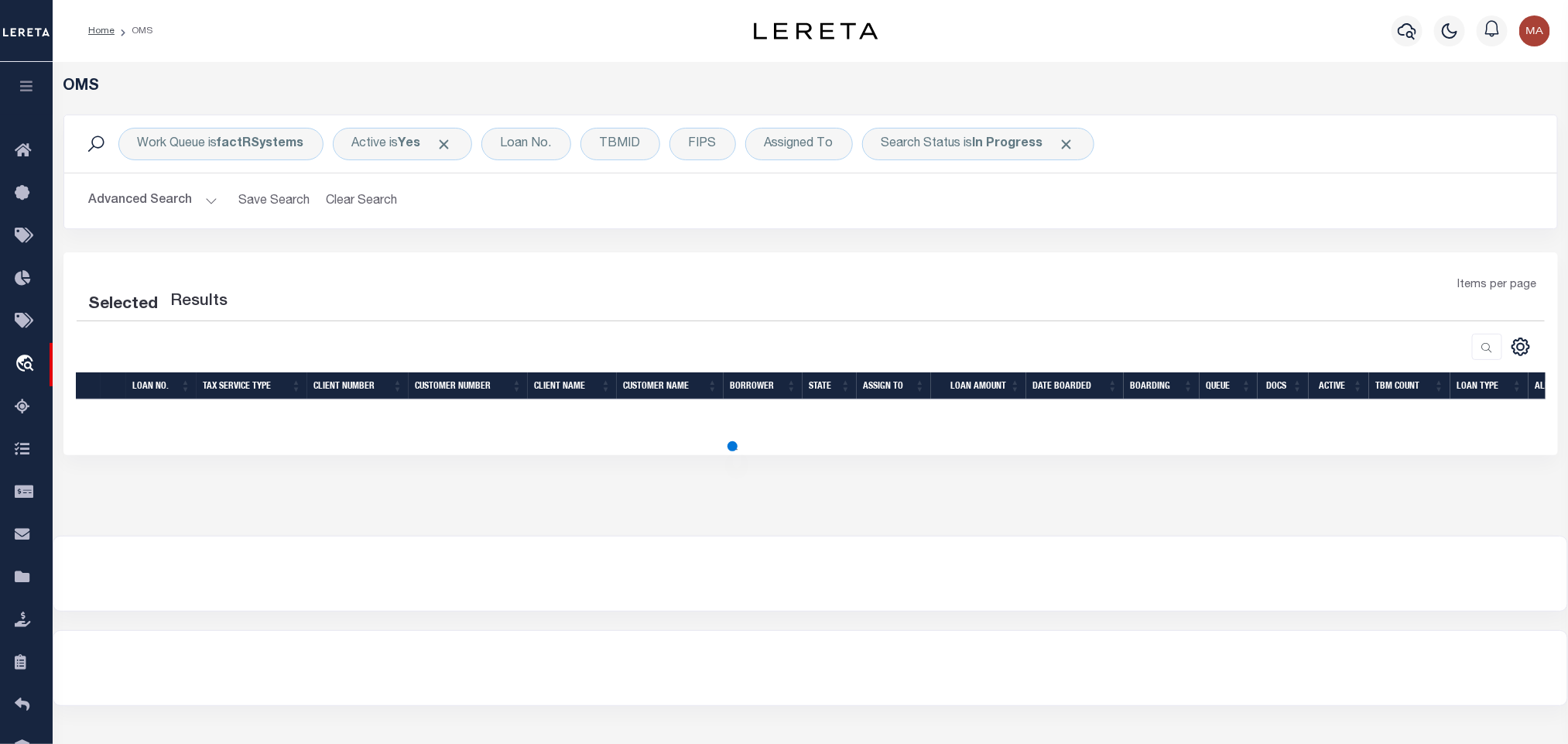
select select "200"
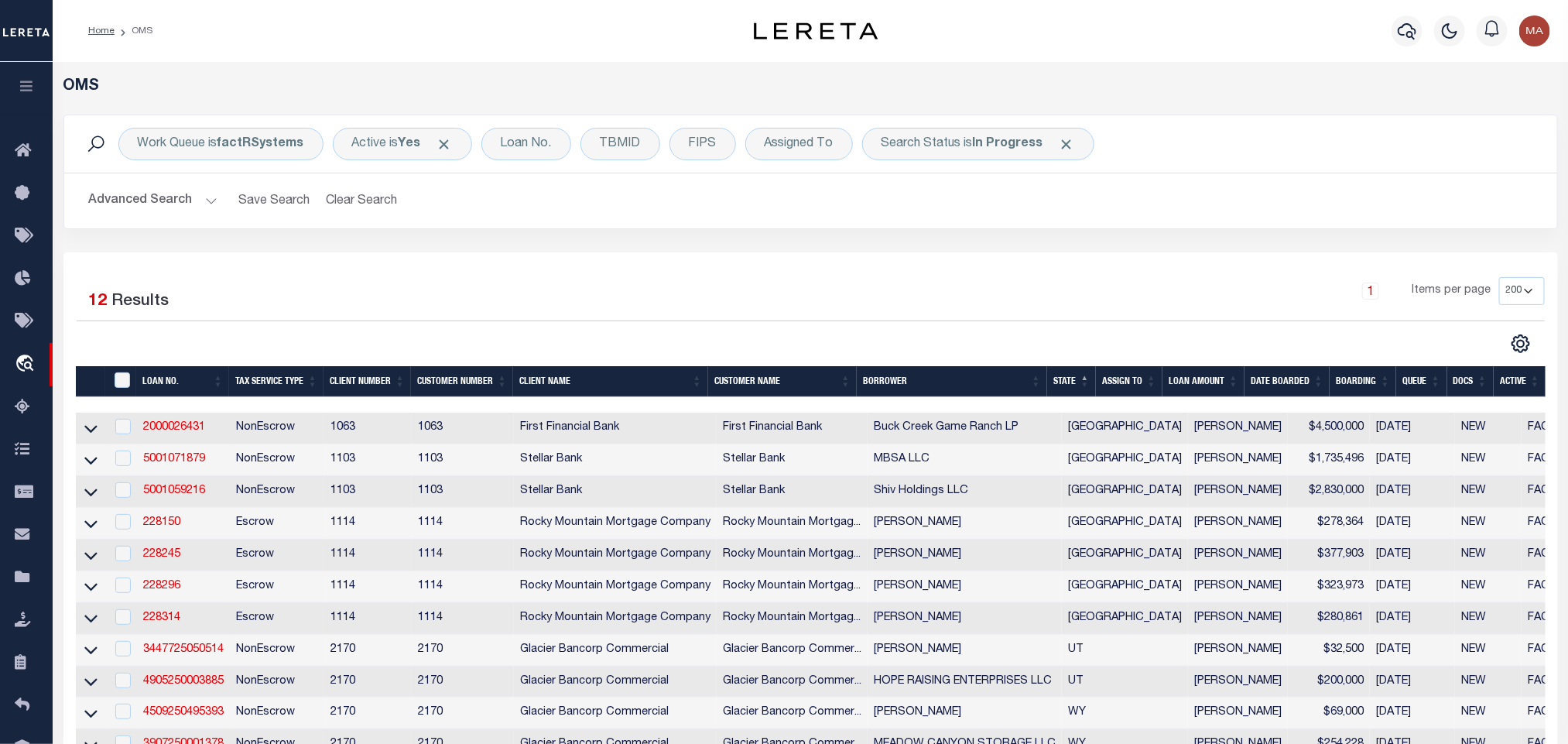
scroll to position [233, 0]
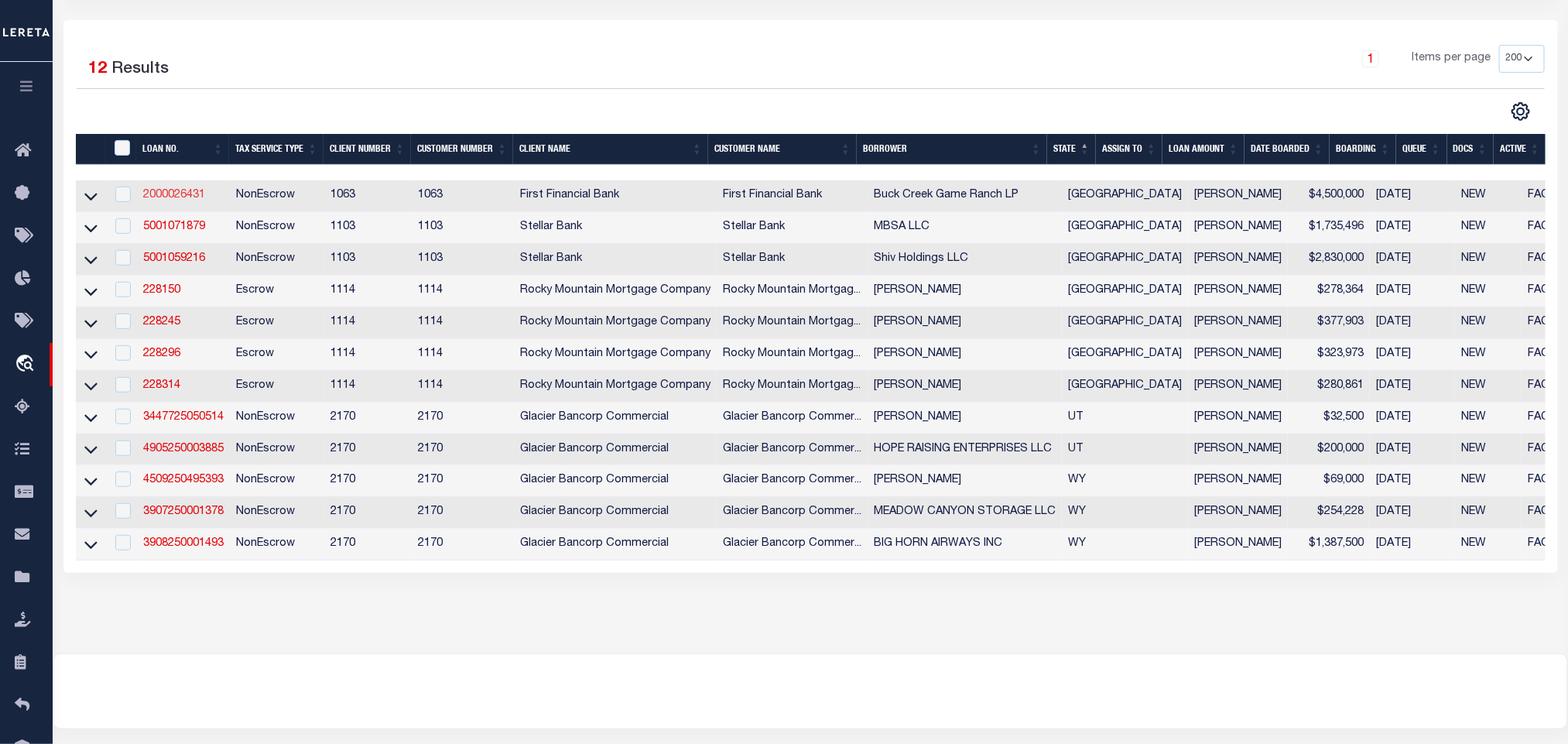
click at [185, 193] on link "2000026431" at bounding box center [173, 195] width 62 height 10
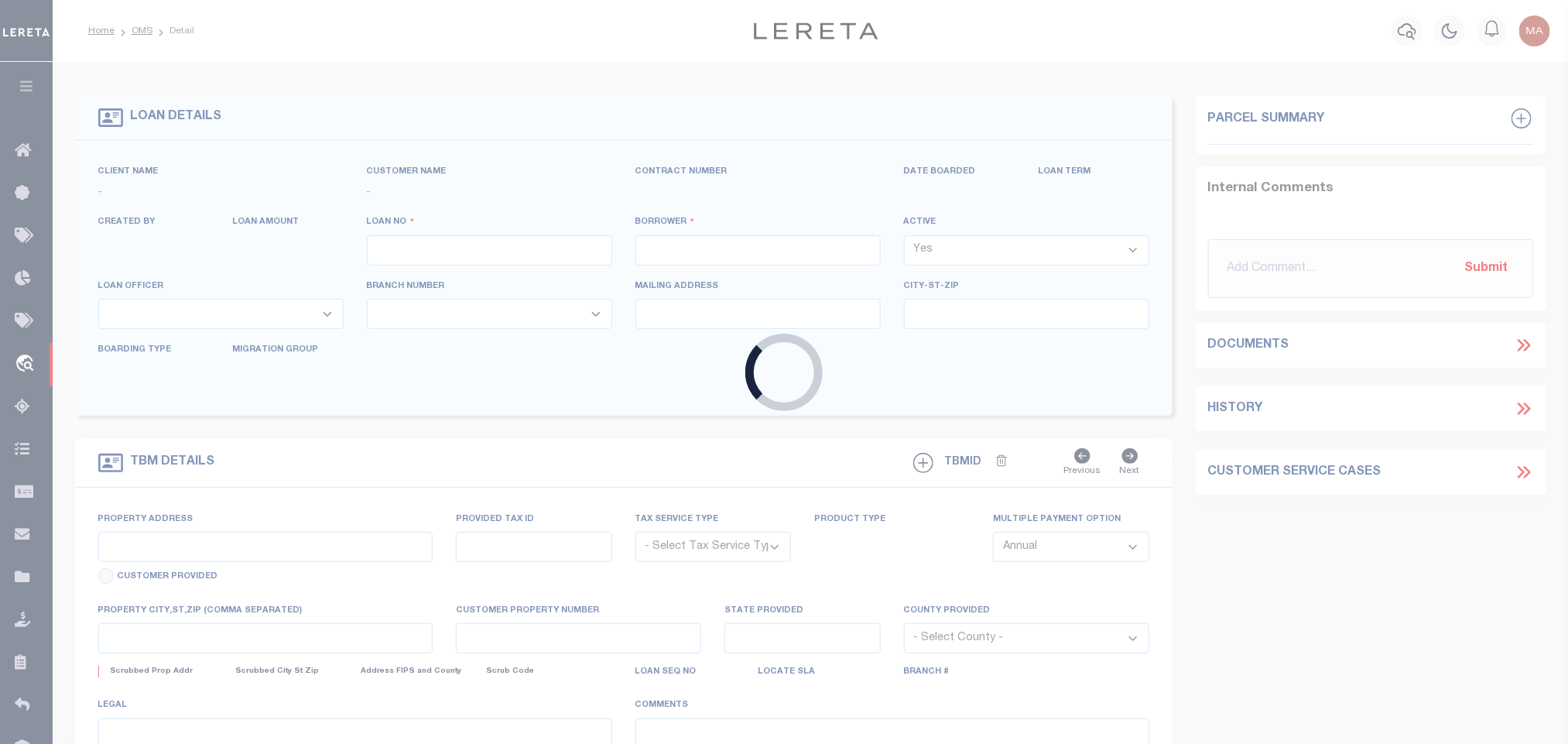
type input "2000026431"
type input "Buck Creek Game Ranch LP"
select select
select select "400"
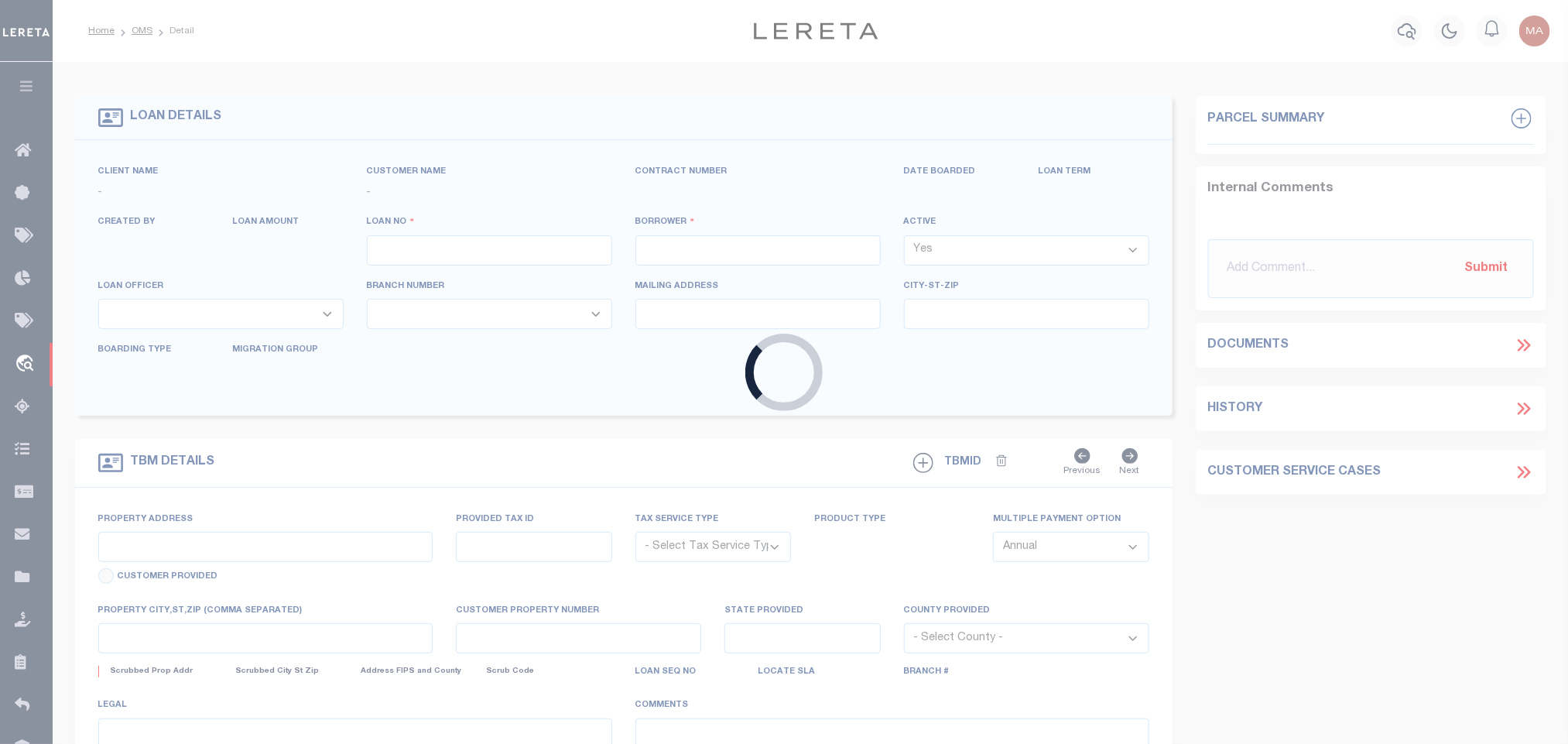
select select "NonEscrow"
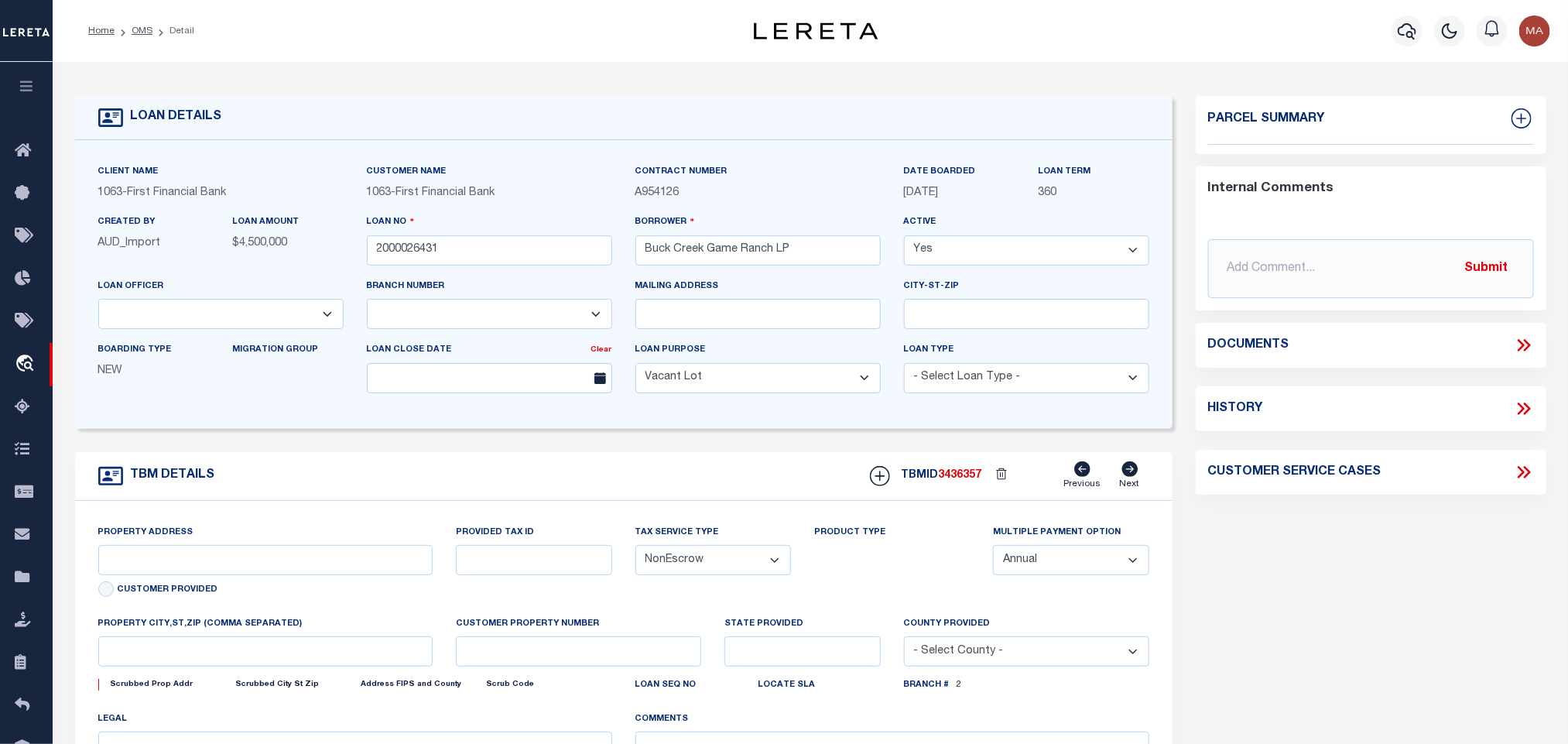
type input "1661 PR 1973"
select select
type input "Lawn [GEOGRAPHIC_DATA] 79530"
type input "[GEOGRAPHIC_DATA]"
select select "773"
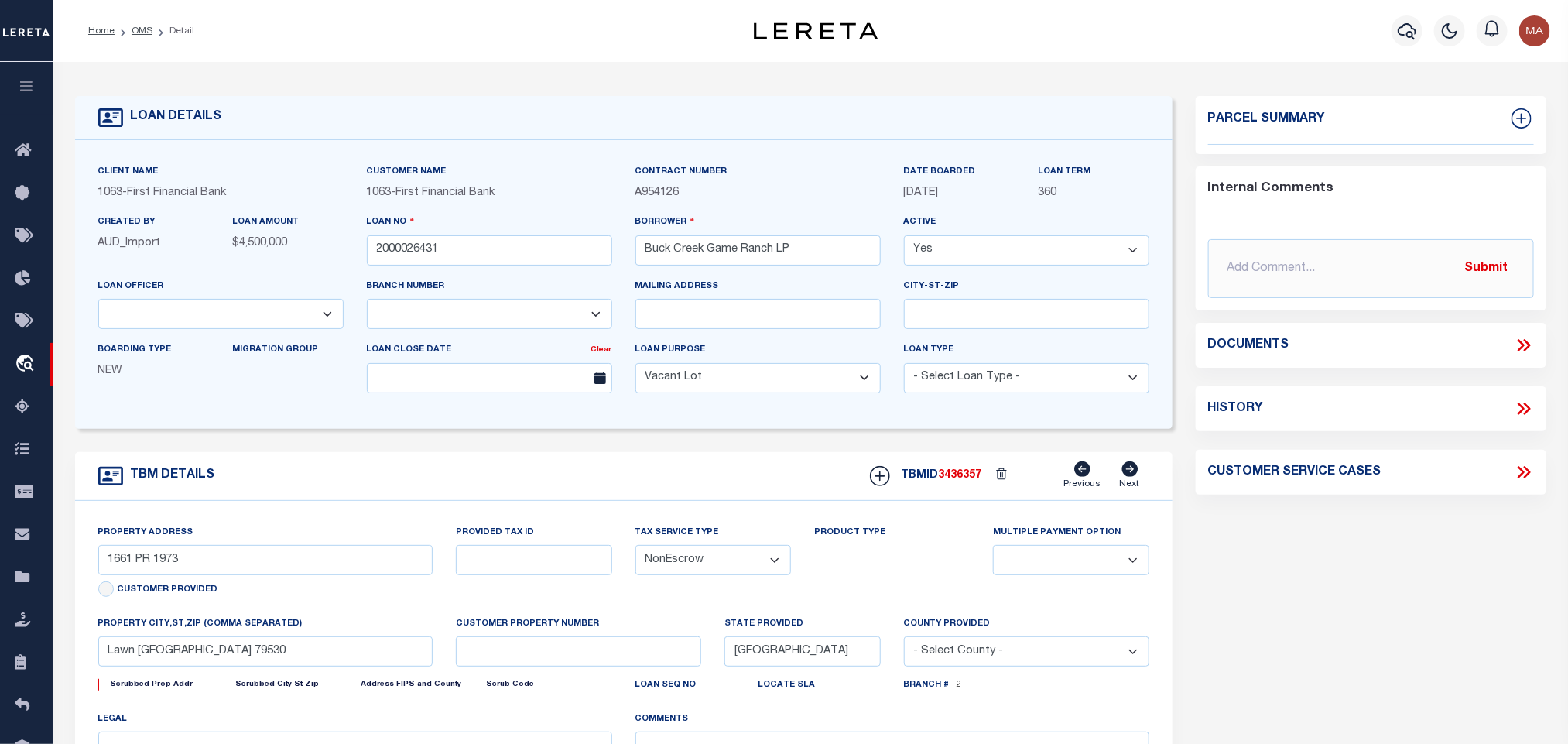
select select "490"
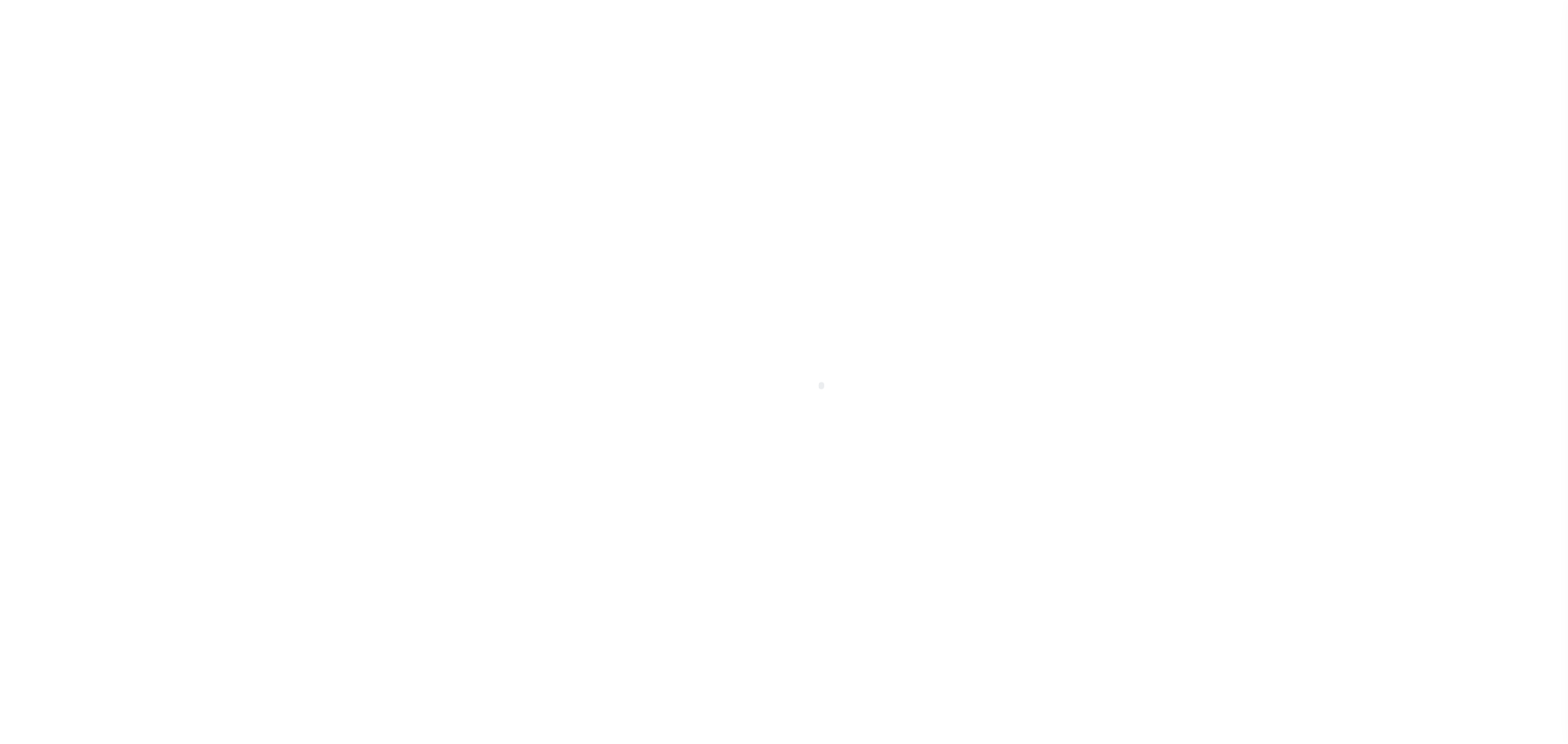
select select "400"
select select "NonEscrow"
type input "1661 PR 1973"
select select
type input "Lawn [GEOGRAPHIC_DATA] 79530"
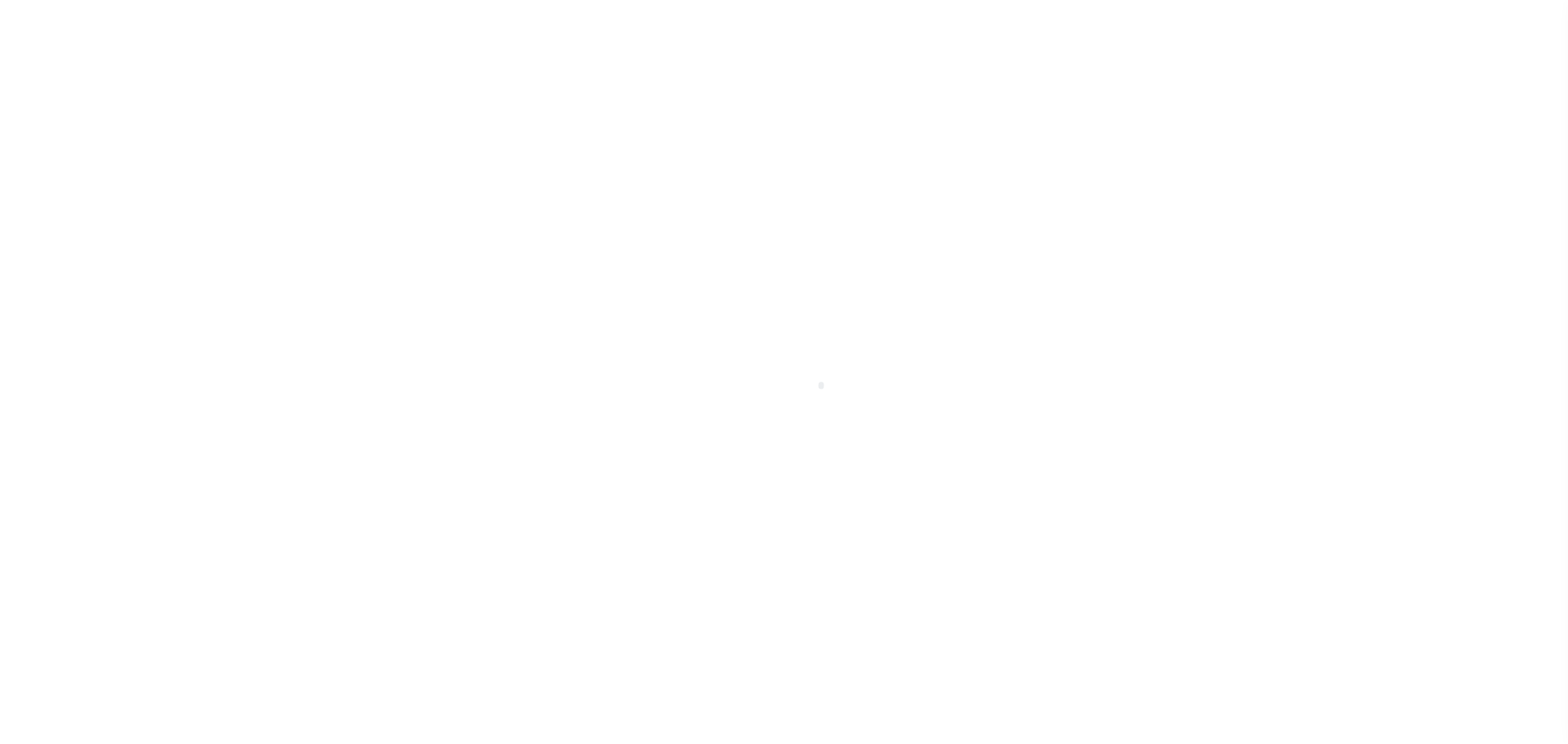
type input "[GEOGRAPHIC_DATA]"
select select "773"
select select "490"
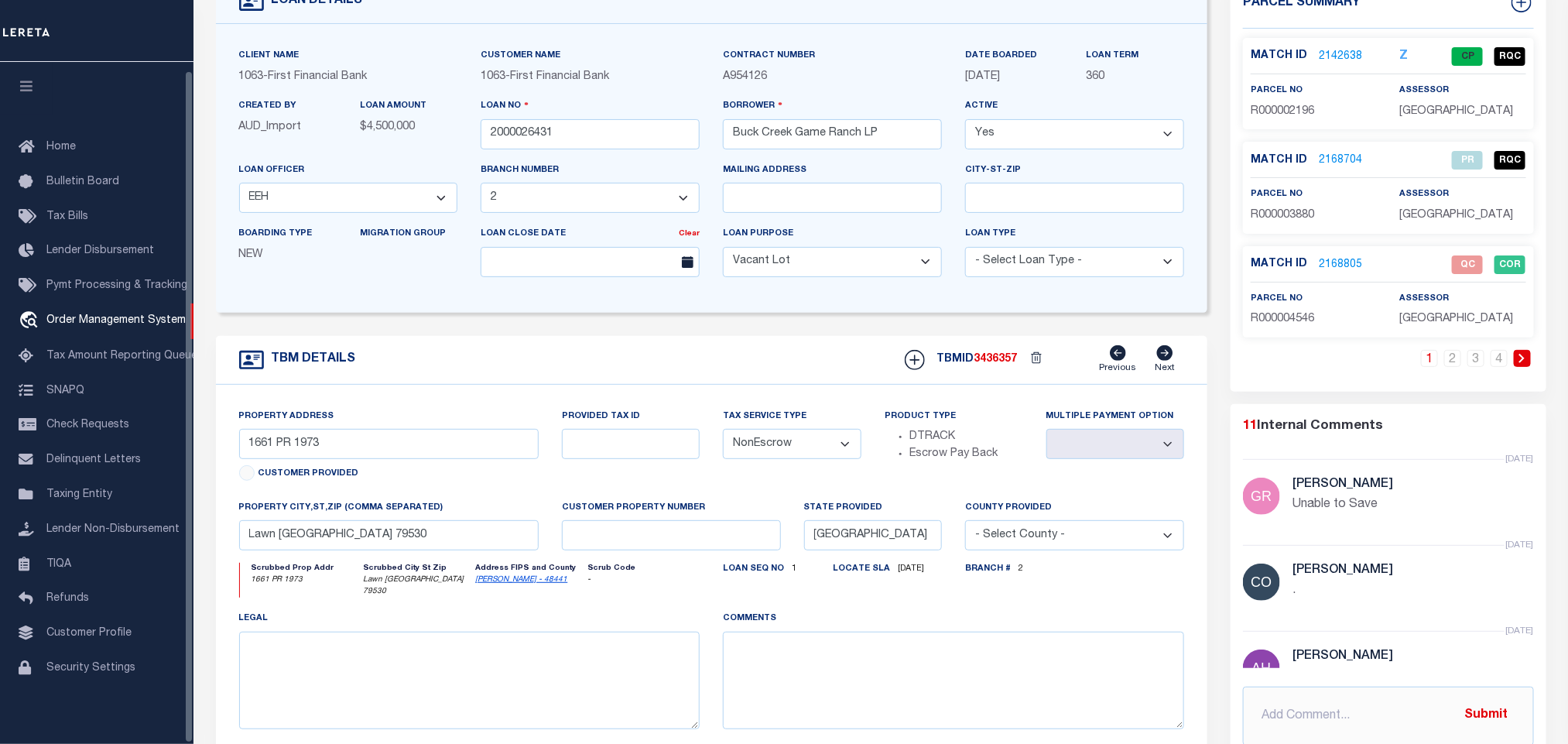
click at [22, 79] on icon "button" at bounding box center [26, 86] width 17 height 14
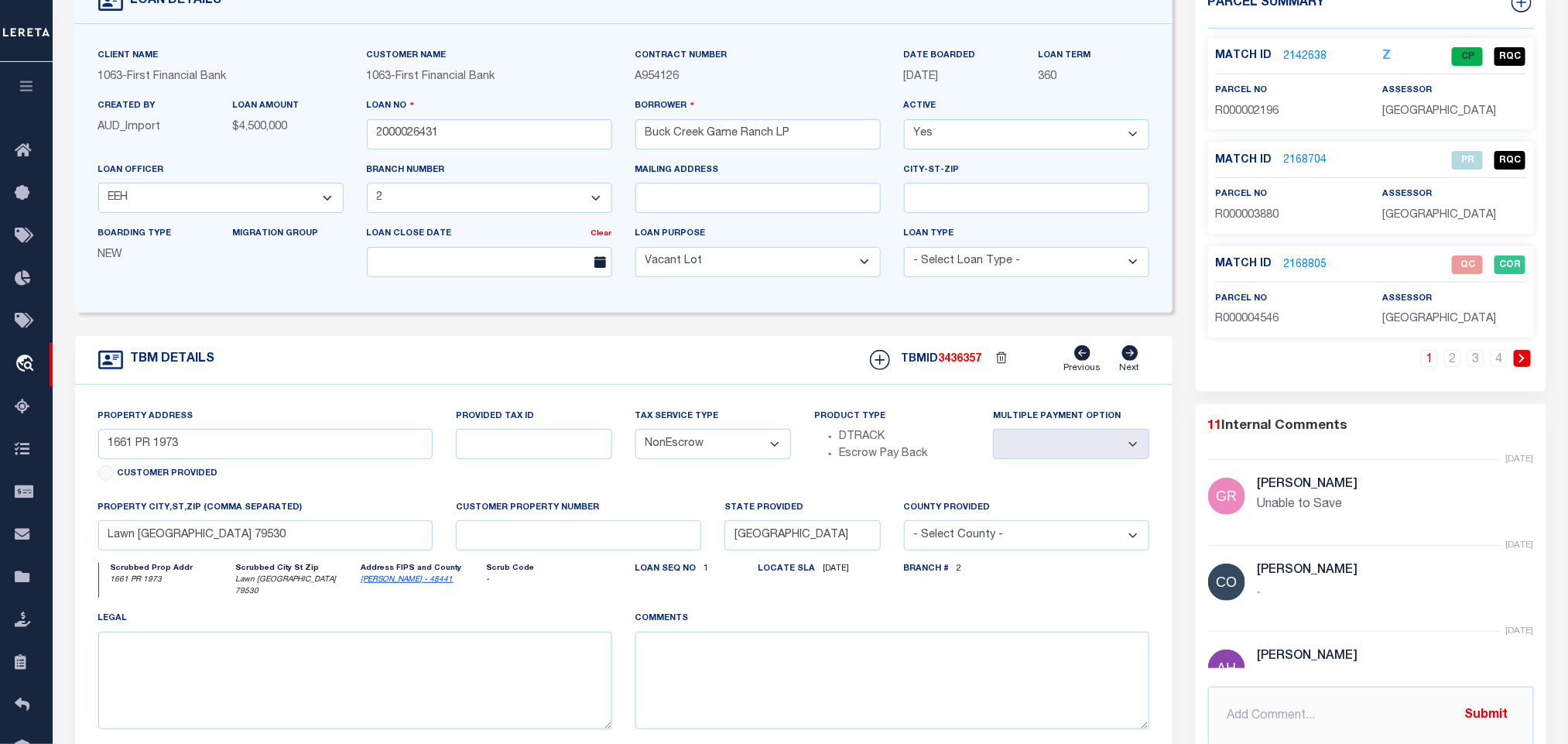
scroll to position [0, 0]
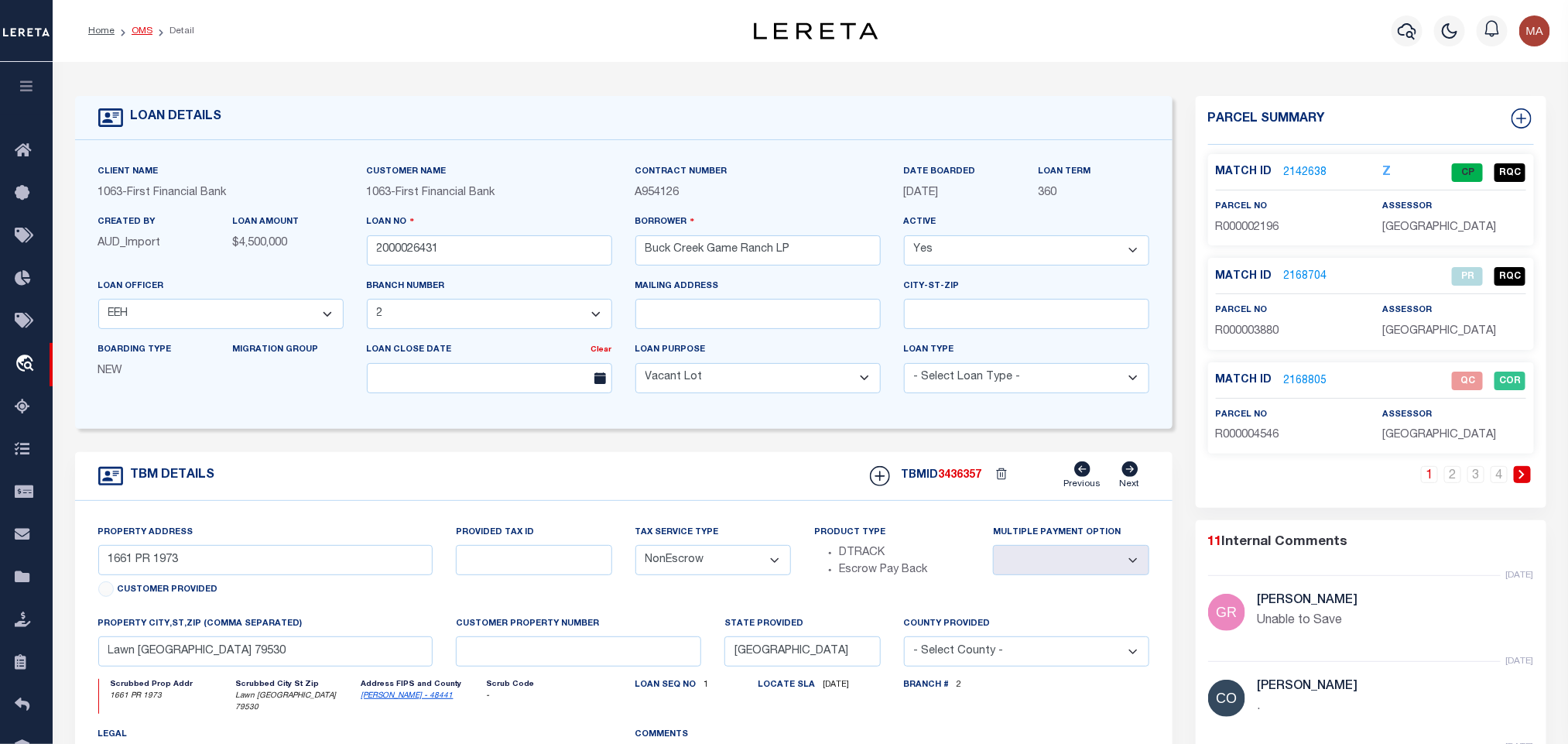
click at [140, 32] on link "OMS" at bounding box center [142, 30] width 21 height 10
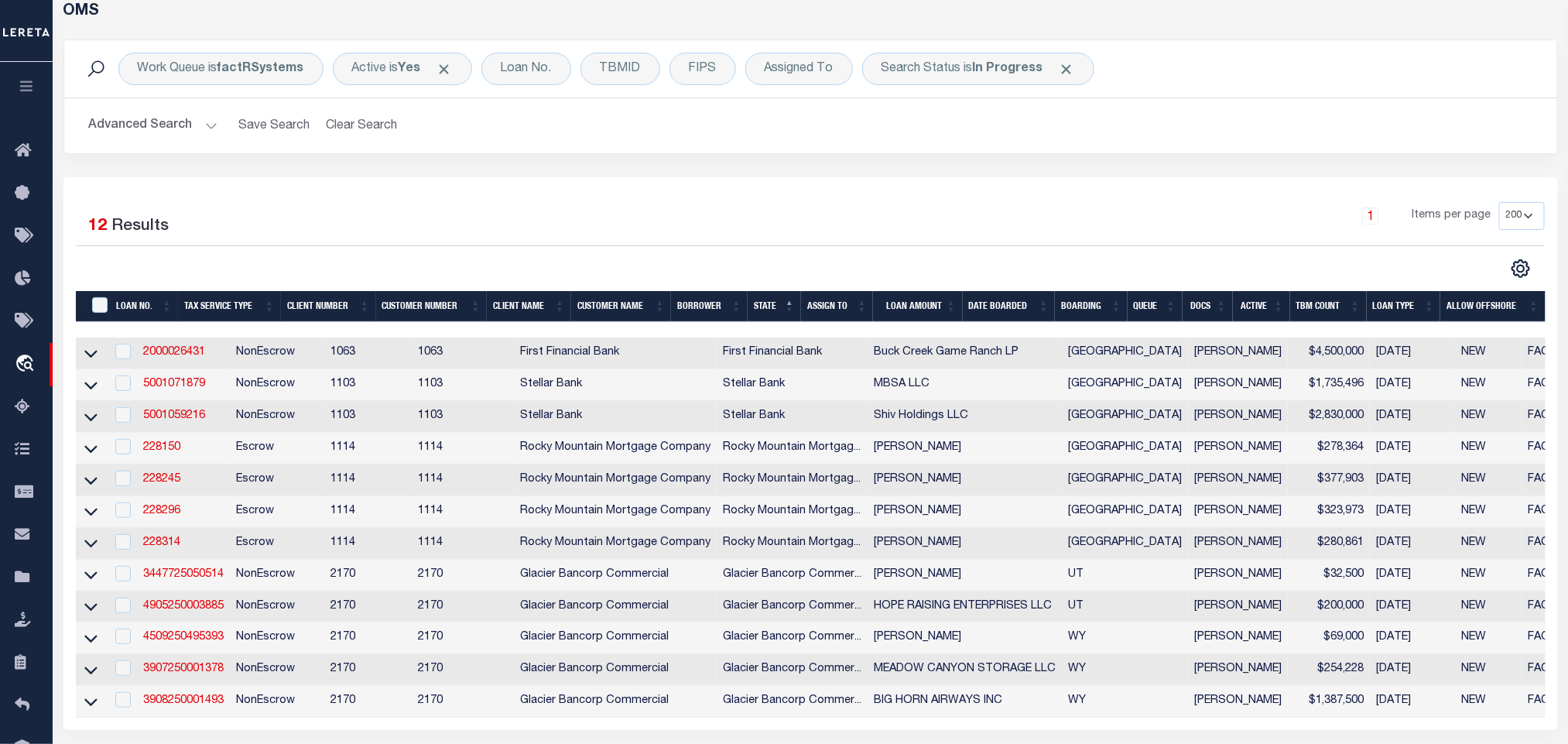
scroll to position [116, 0]
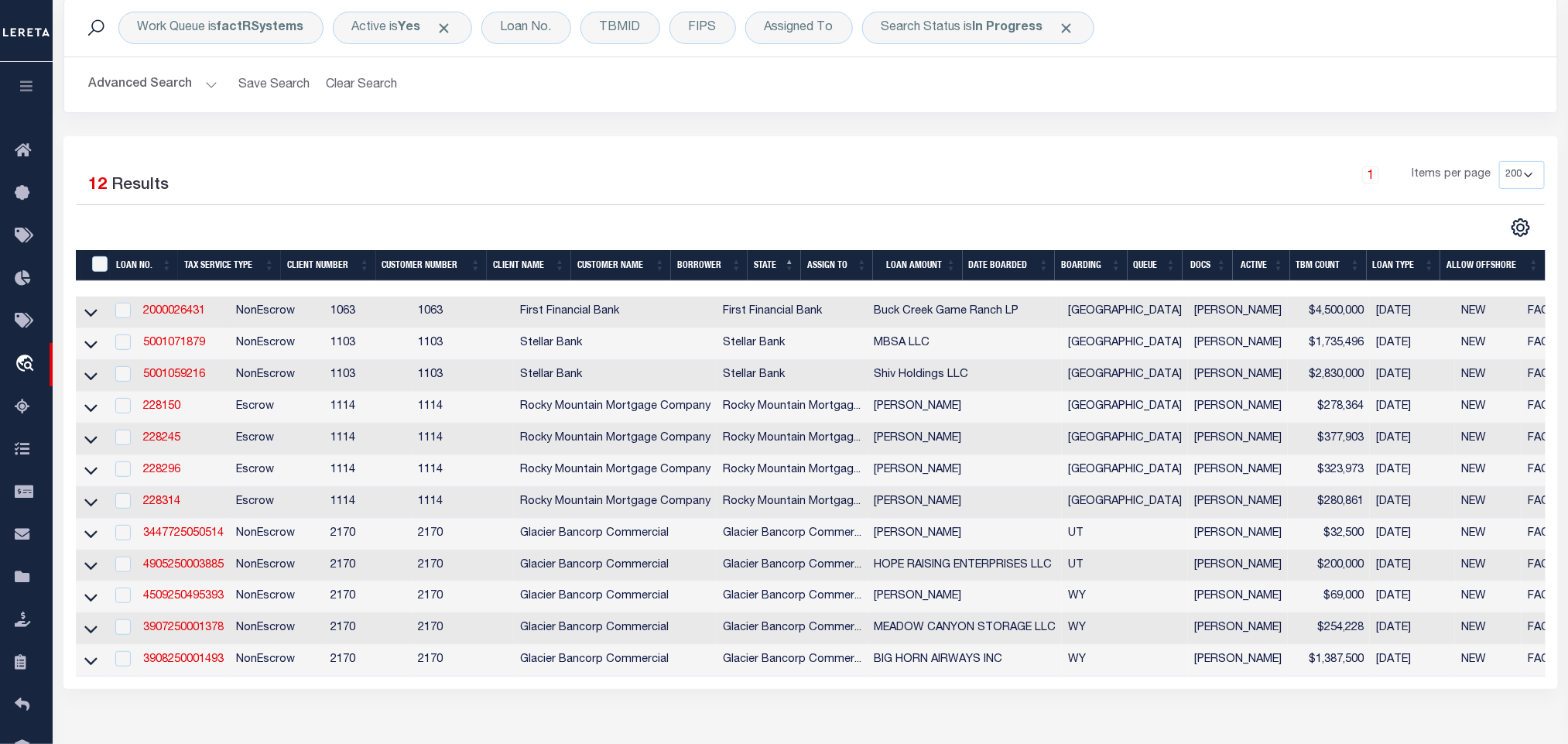
click at [223, 315] on td "2000026431" at bounding box center [183, 313] width 93 height 31
checkbox input "true"
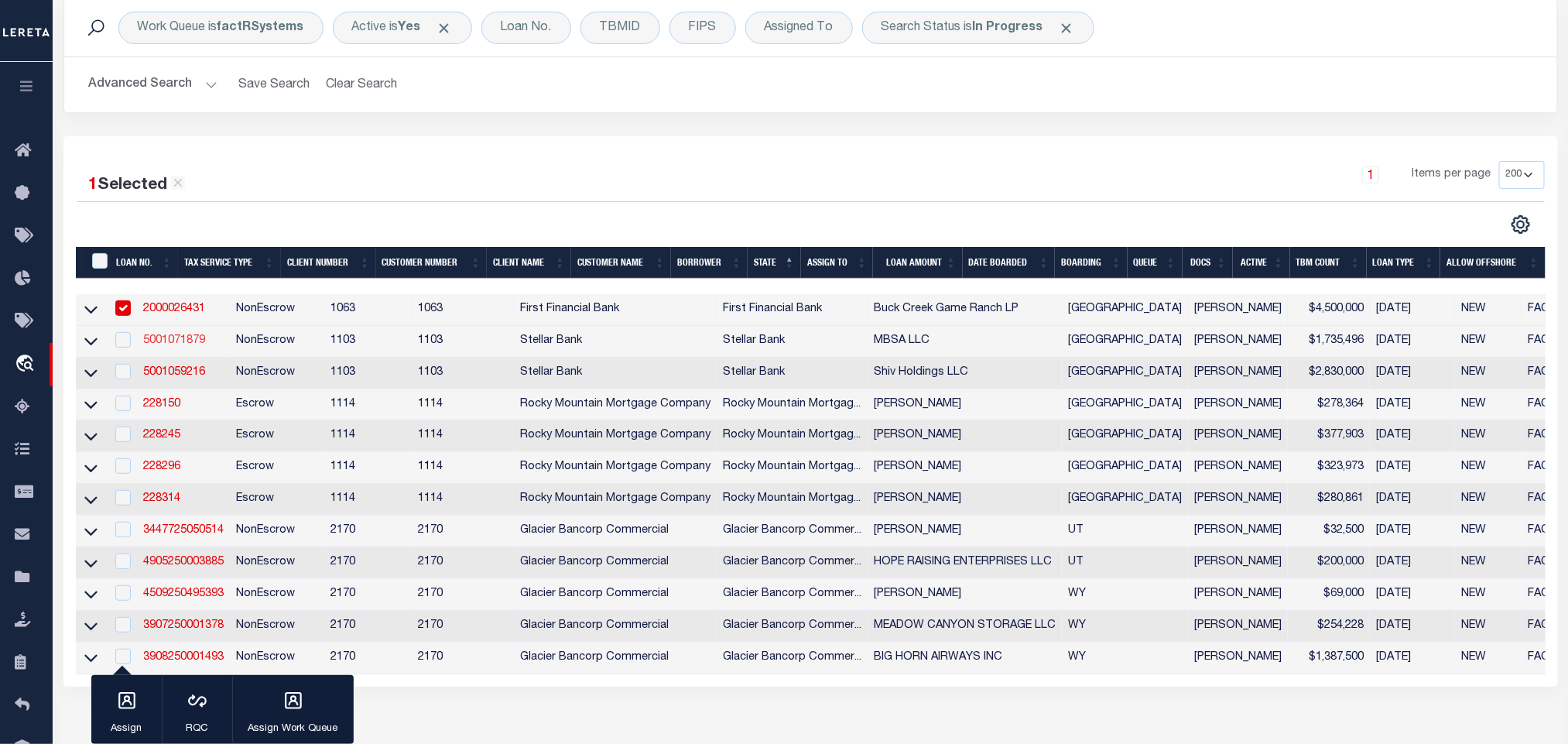
click at [198, 342] on link "5001071879" at bounding box center [173, 341] width 62 height 10
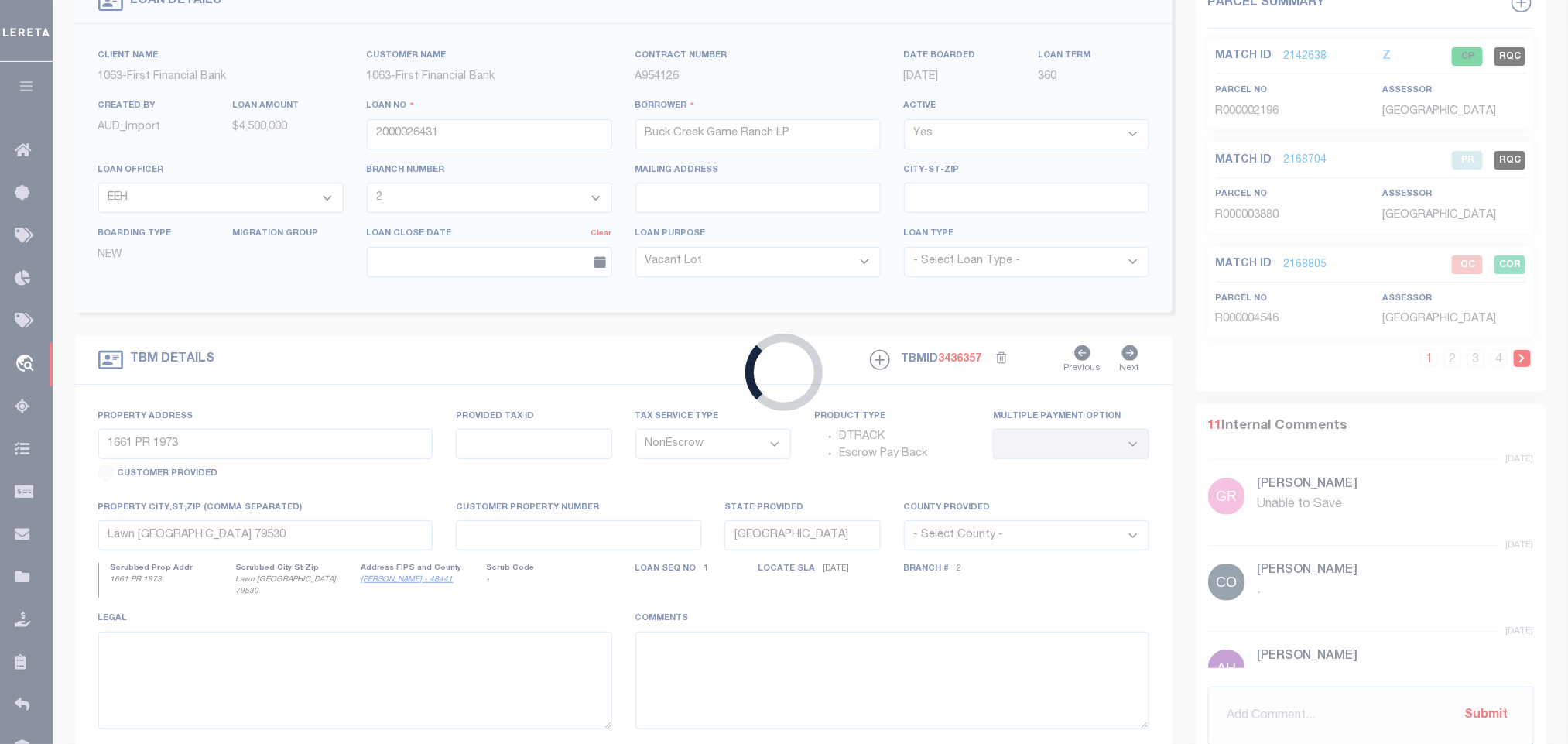
type input "5001071879"
type input "MBSA LLC"
select select
type input "[DATE]"
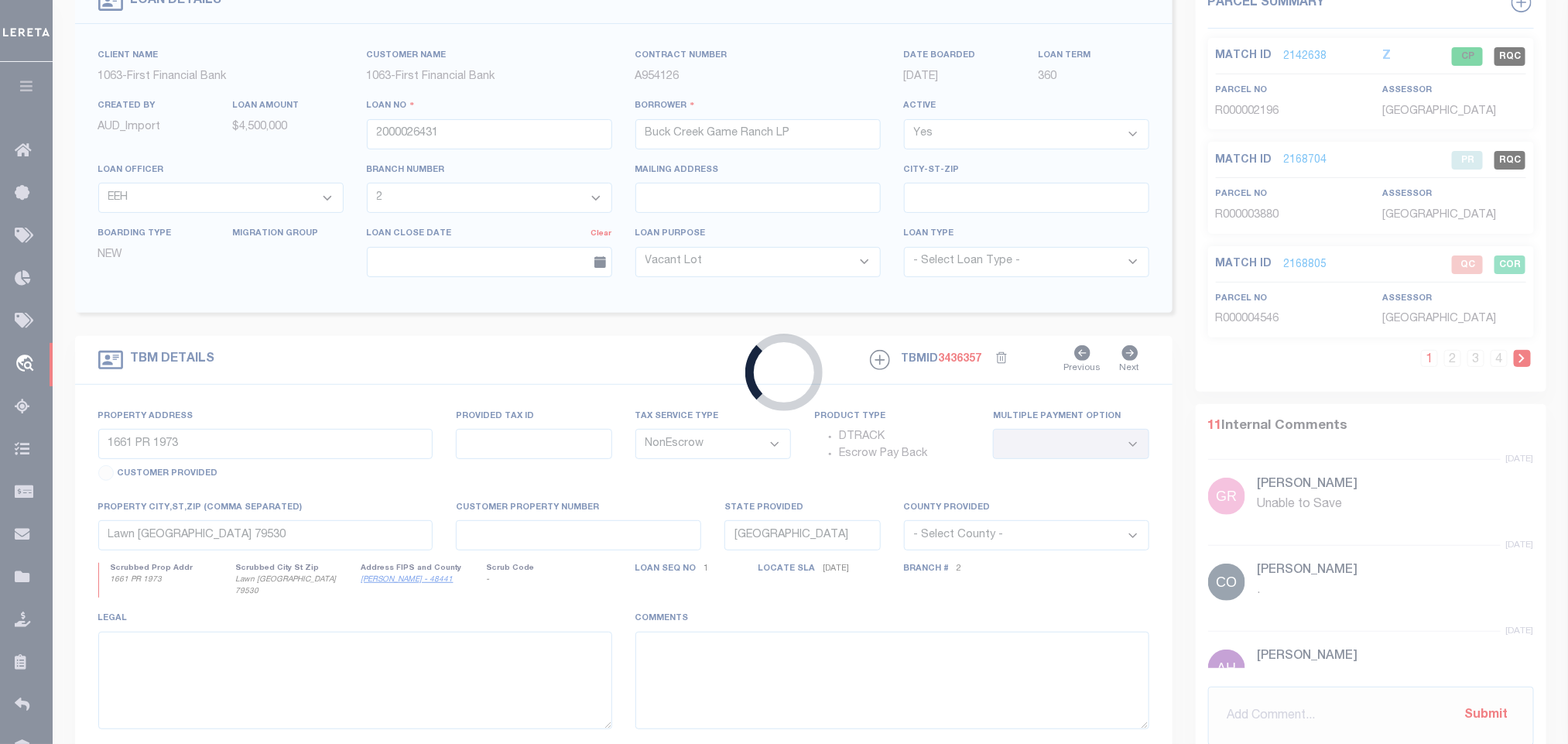
select select
select select "20"
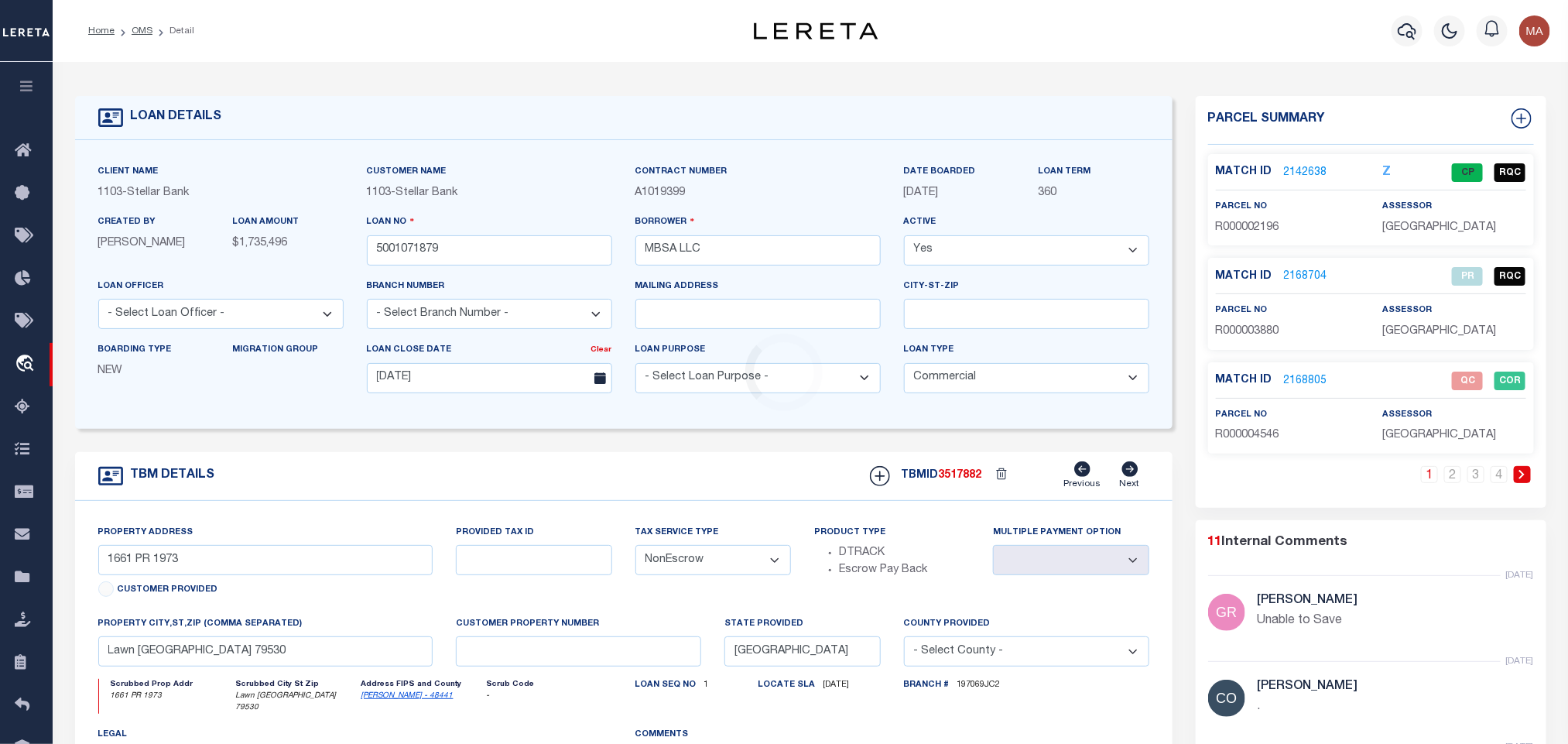
select select "11297"
type input "[STREET_ADDRESS]"
select select
type input "[GEOGRAPHIC_DATA]-1039"
select select
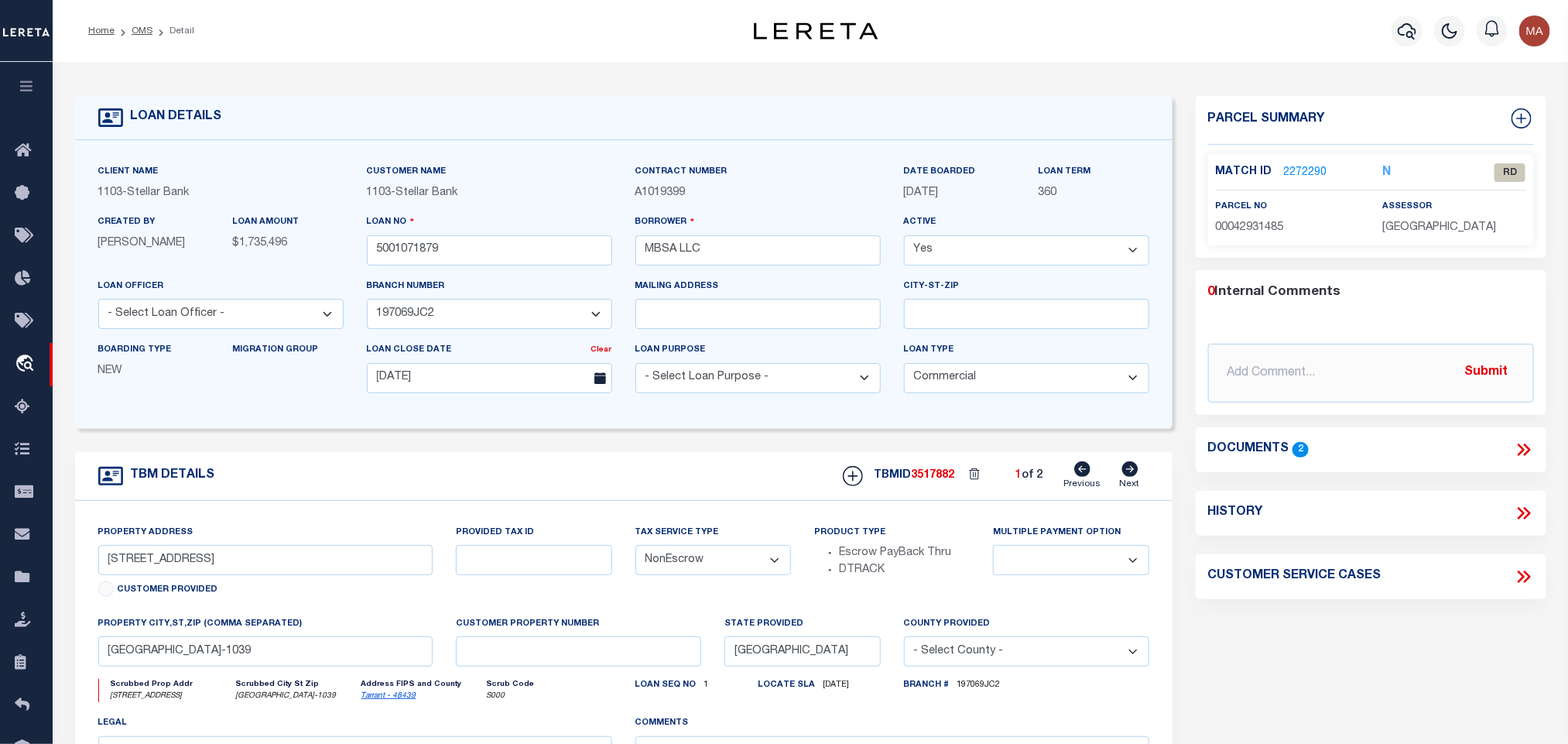
click at [1525, 443] on icon at bounding box center [1524, 450] width 20 height 20
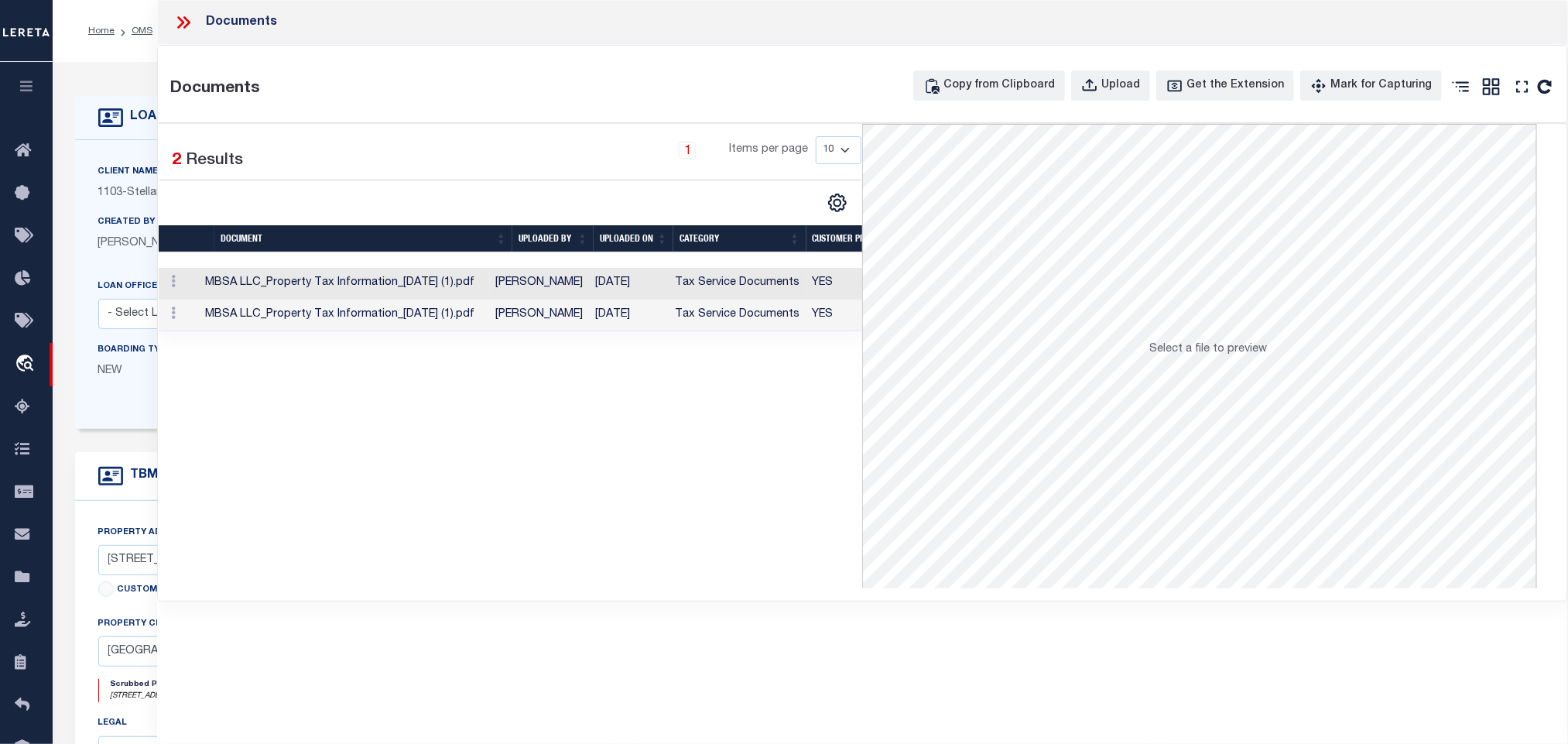
click at [714, 289] on td "Tax Service Documents" at bounding box center [737, 284] width 137 height 31
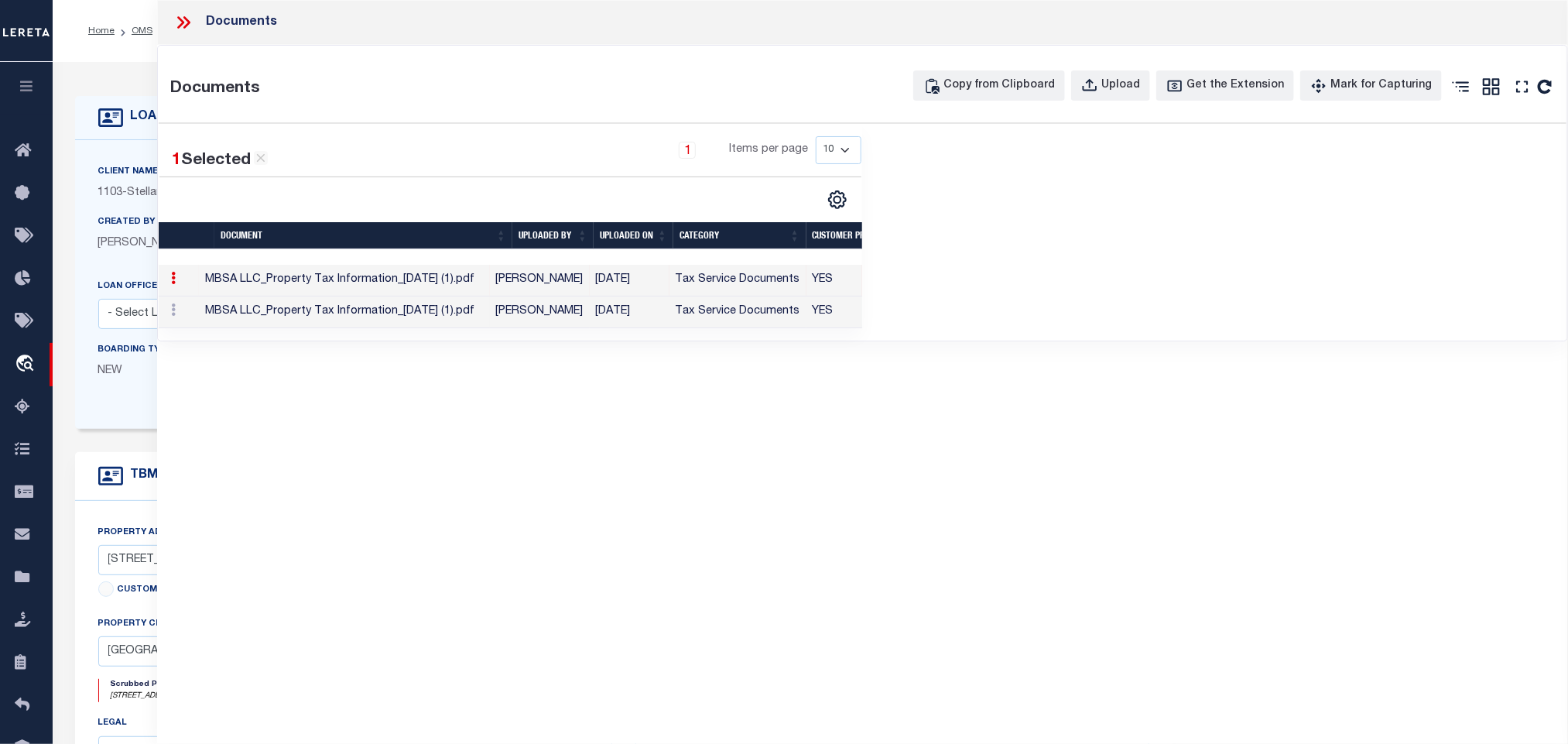
click at [809, 312] on td "YES" at bounding box center [860, 313] width 108 height 31
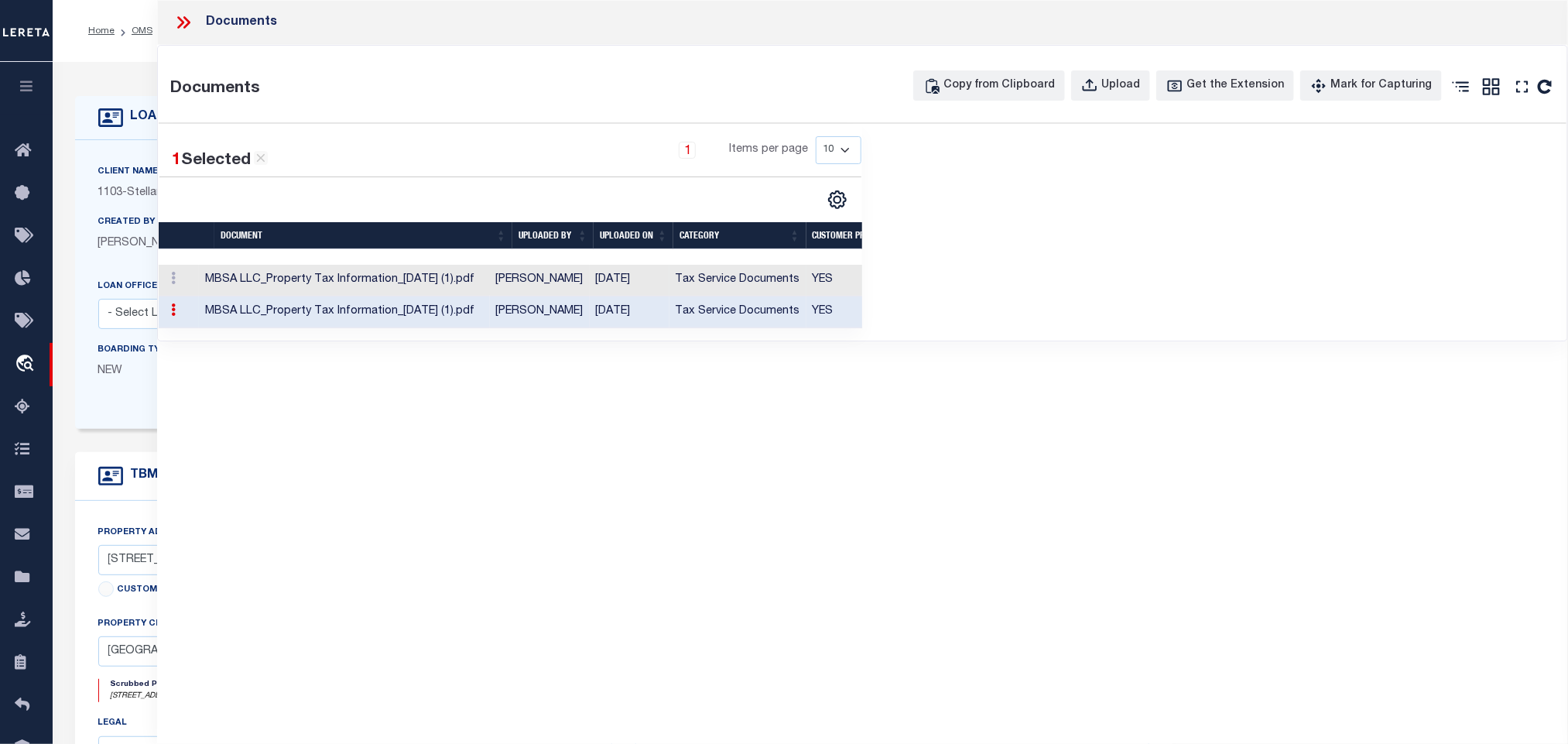
click at [790, 277] on td "Tax Service Documents" at bounding box center [737, 281] width 137 height 31
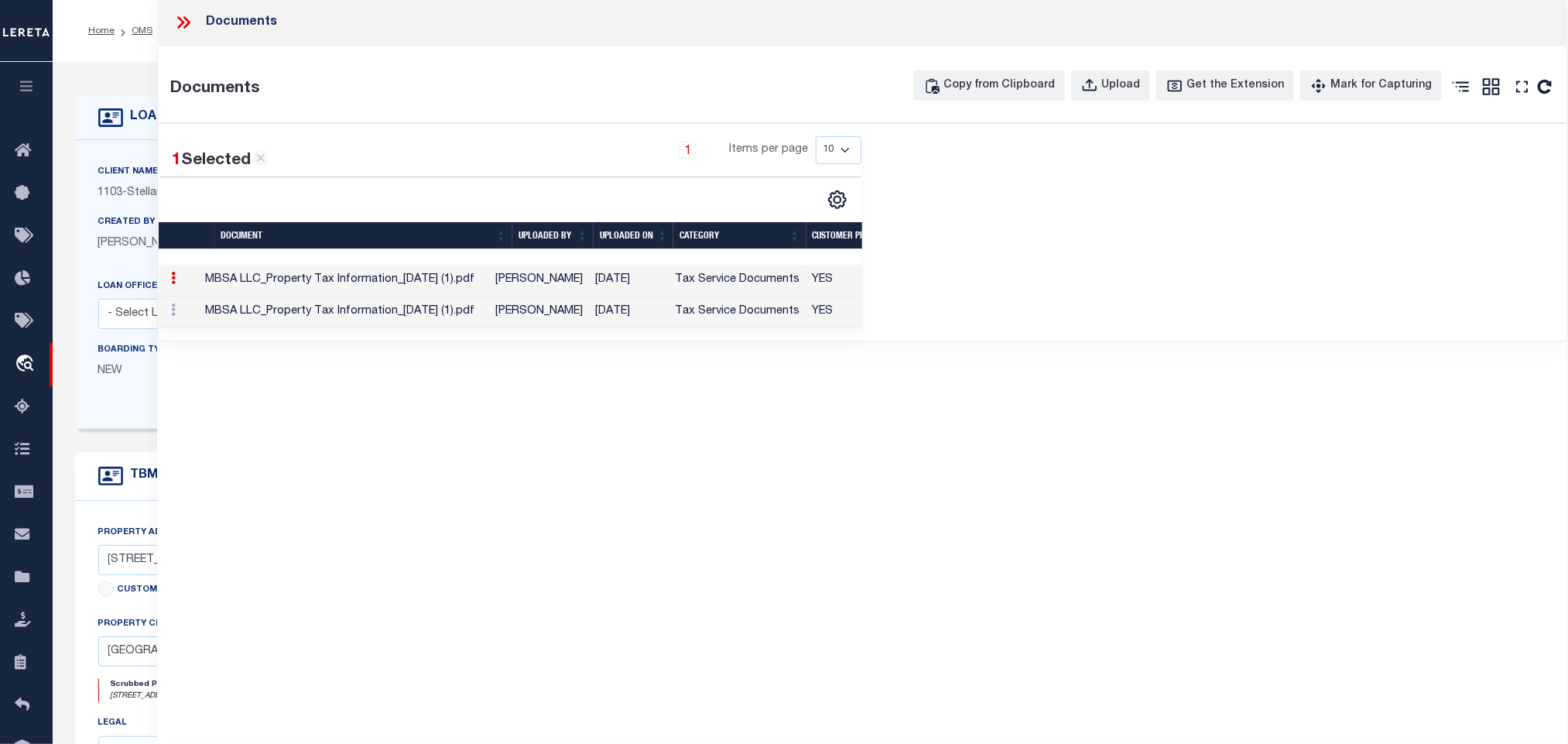
drag, startPoint x: 112, startPoint y: 63, endPoint x: 117, endPoint y: 50, distance: 13.9
click at [112, 63] on div "LOAN DETAILS Client Name 1103" at bounding box center [810, 525] width 1516 height 927
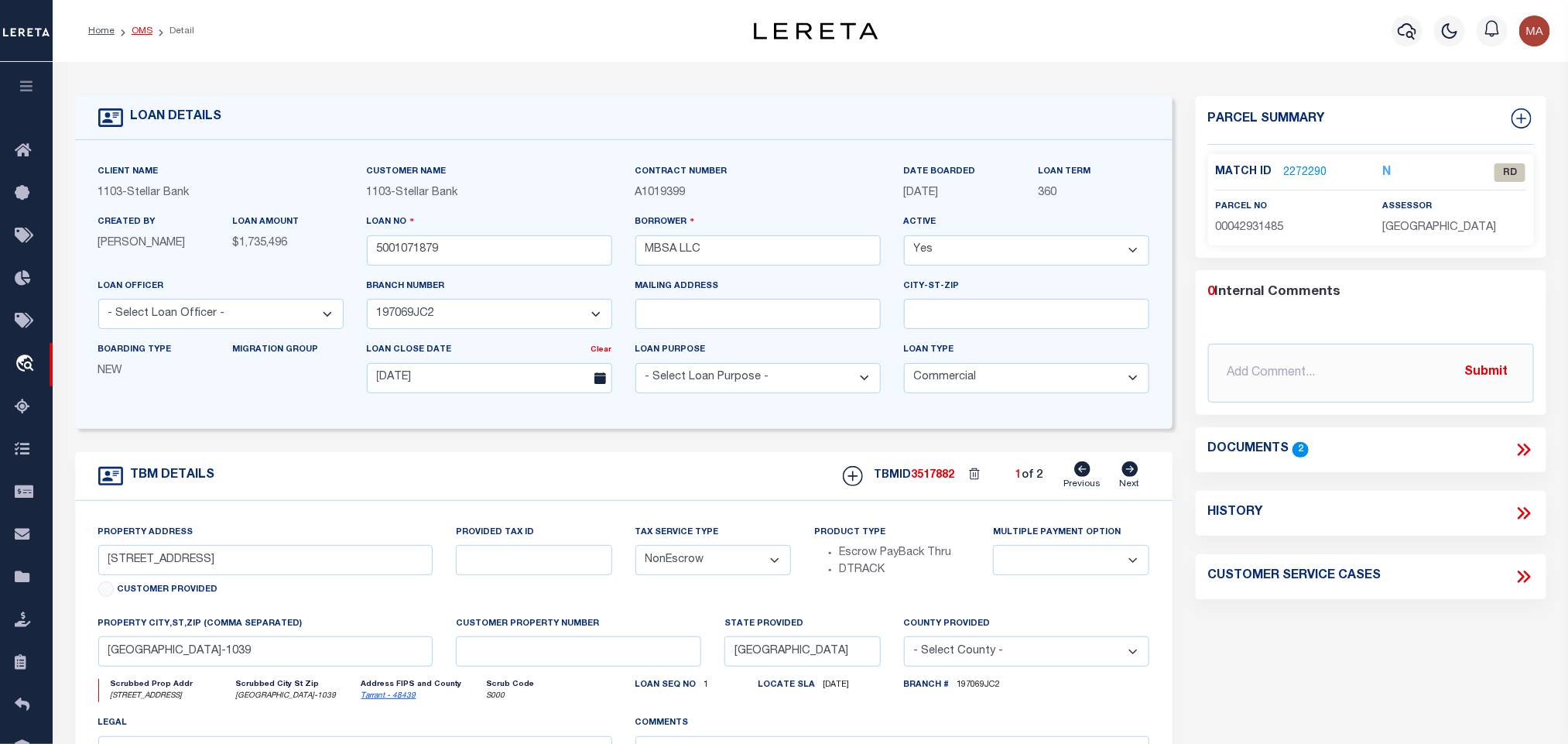
click at [138, 30] on link "OMS" at bounding box center [142, 30] width 21 height 10
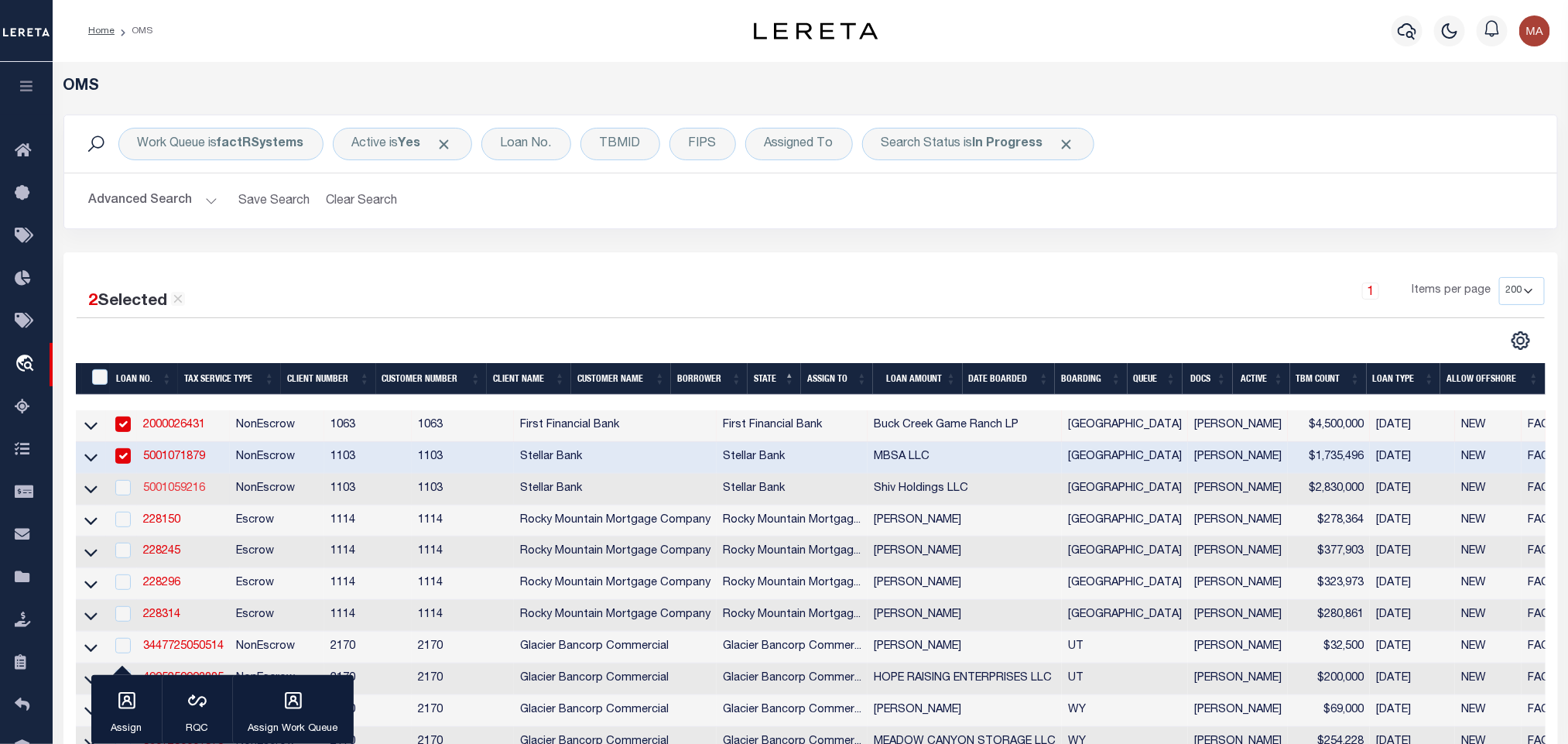
click at [178, 488] on link "5001059216" at bounding box center [173, 489] width 62 height 10
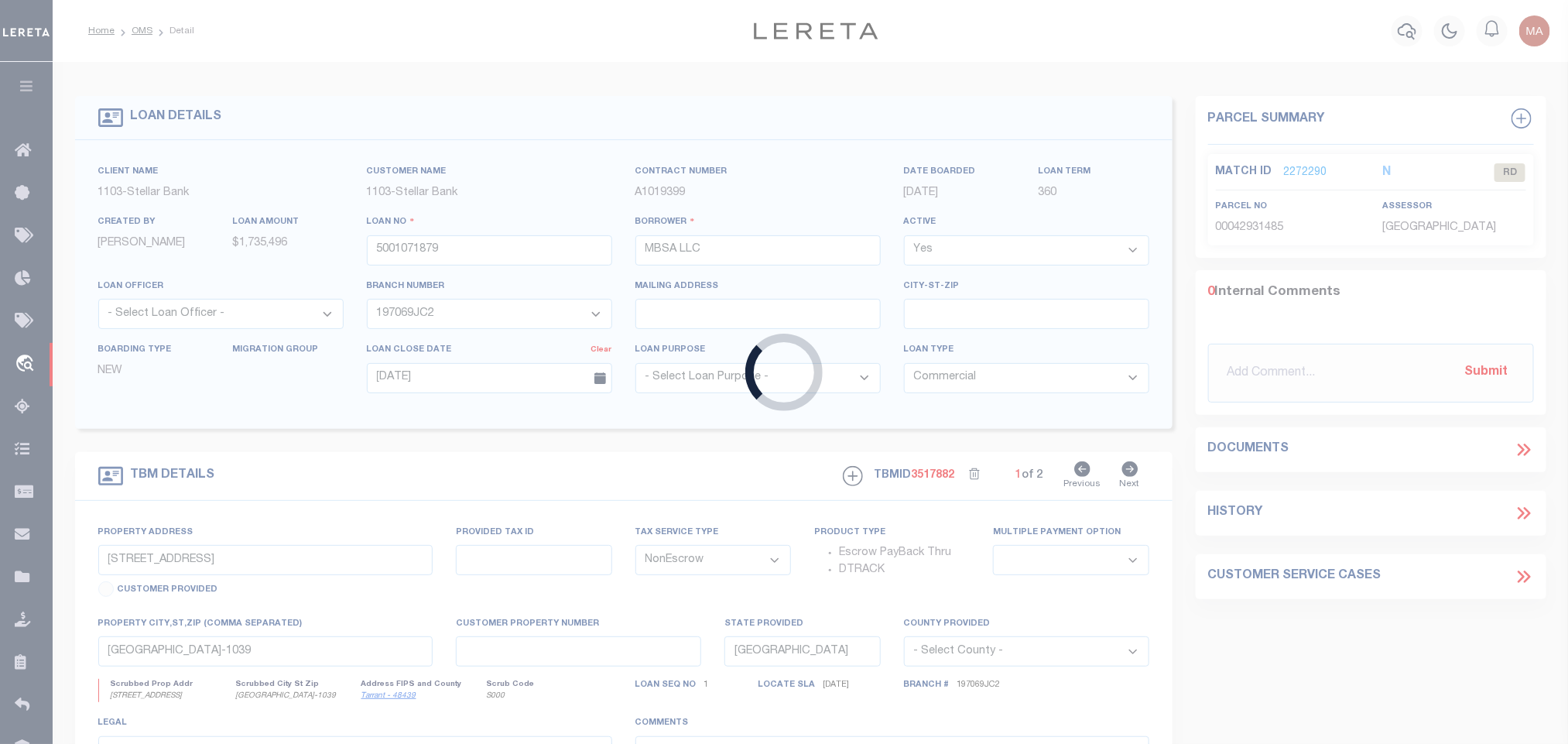
type input "5001059216"
type input "Shiv Holdings LLC"
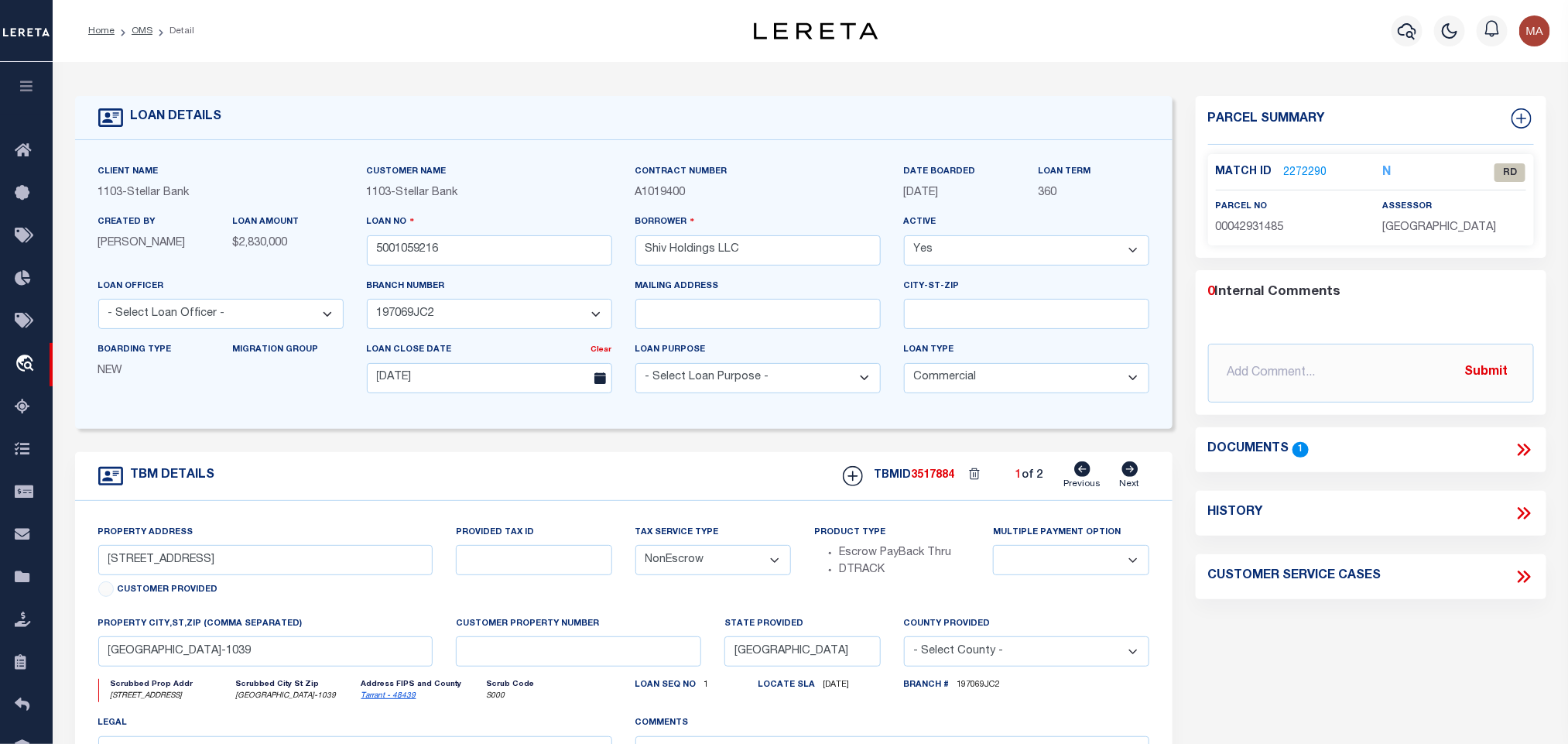
type input "1761 S LOOP 336 W"
select select
type input "CONROE TX 77304-3391"
select select "11297"
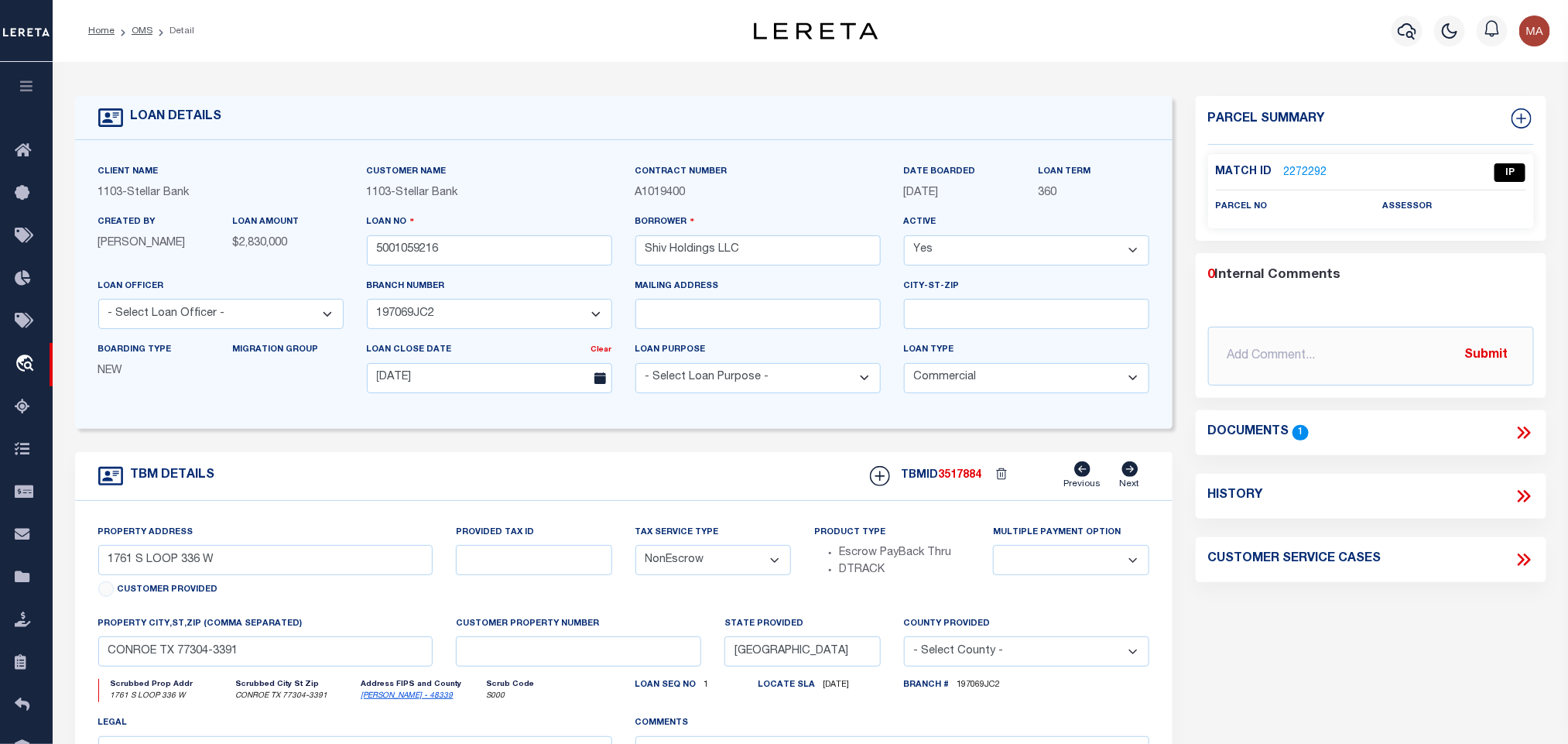
click at [383, 700] on link "[PERSON_NAME] - 48339" at bounding box center [407, 696] width 92 height 8
click at [295, 576] on input "1761 S LOOP 336 W" at bounding box center [266, 560] width 335 height 30
click at [1524, 423] on icon at bounding box center [1524, 432] width 20 height 20
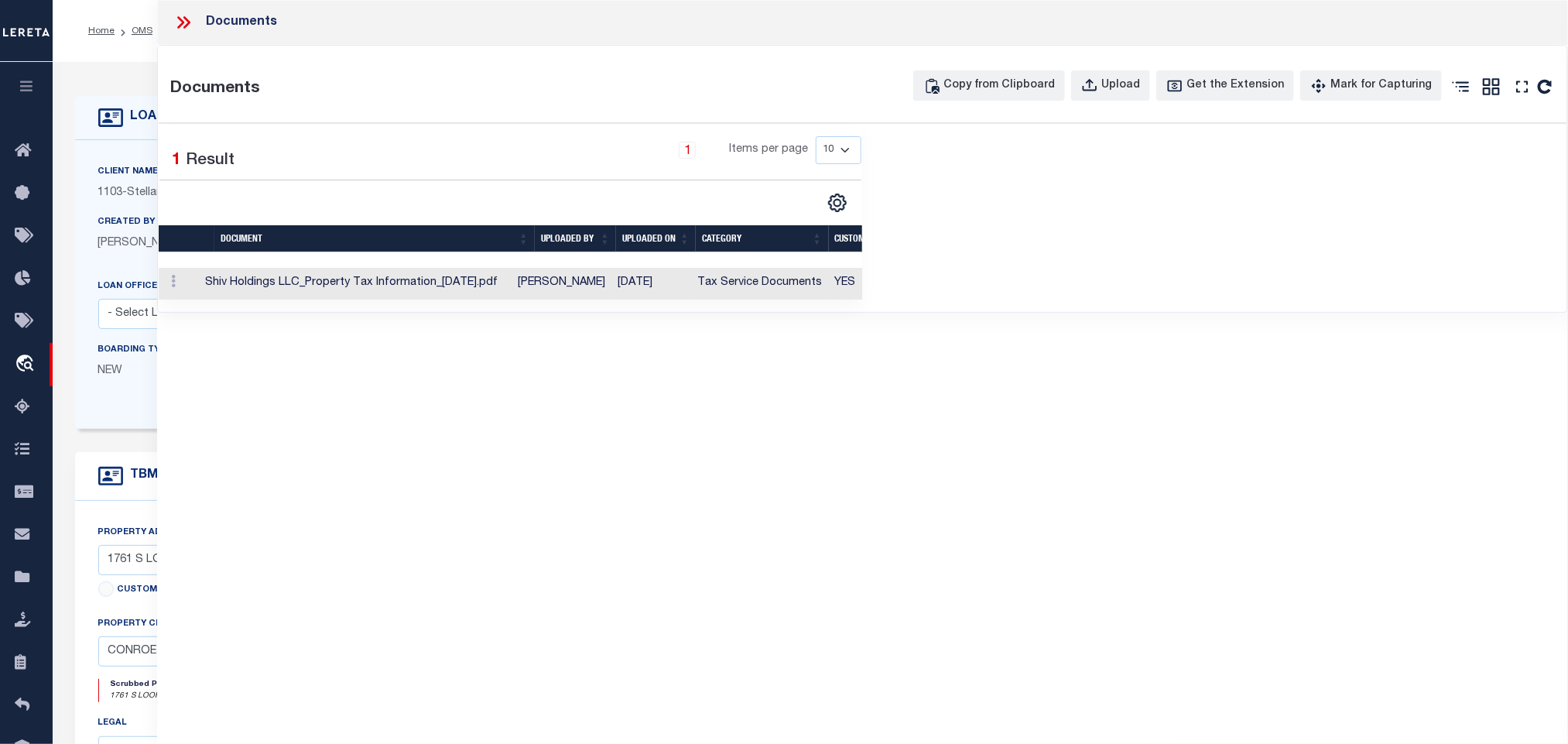
click at [749, 294] on td "Tax Service Documents" at bounding box center [760, 284] width 137 height 31
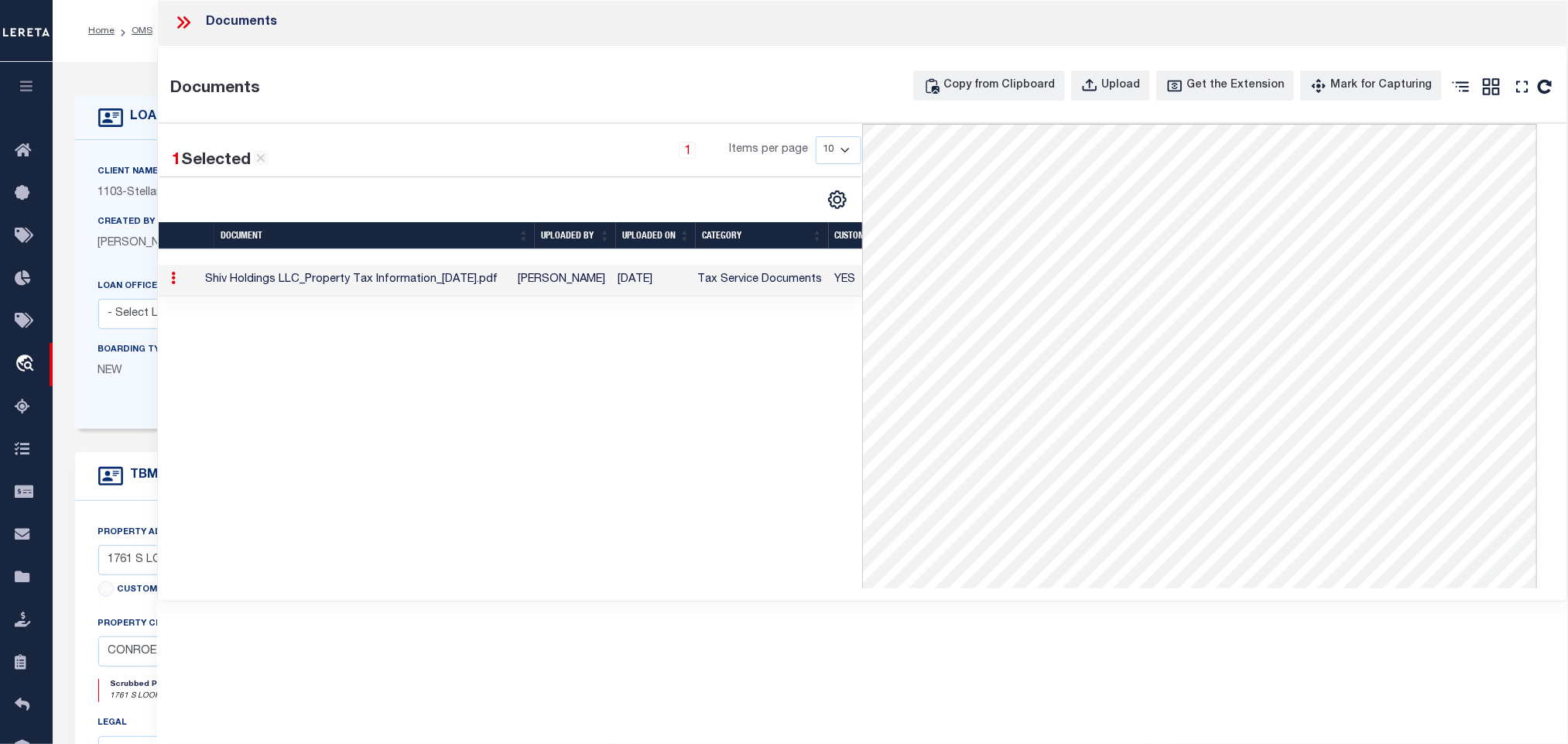
click at [116, 153] on div "Client Name 1103 - Stellar Bank Customer Name 1103 - Stellar Bank A1019400" at bounding box center [623, 285] width 1098 height 289
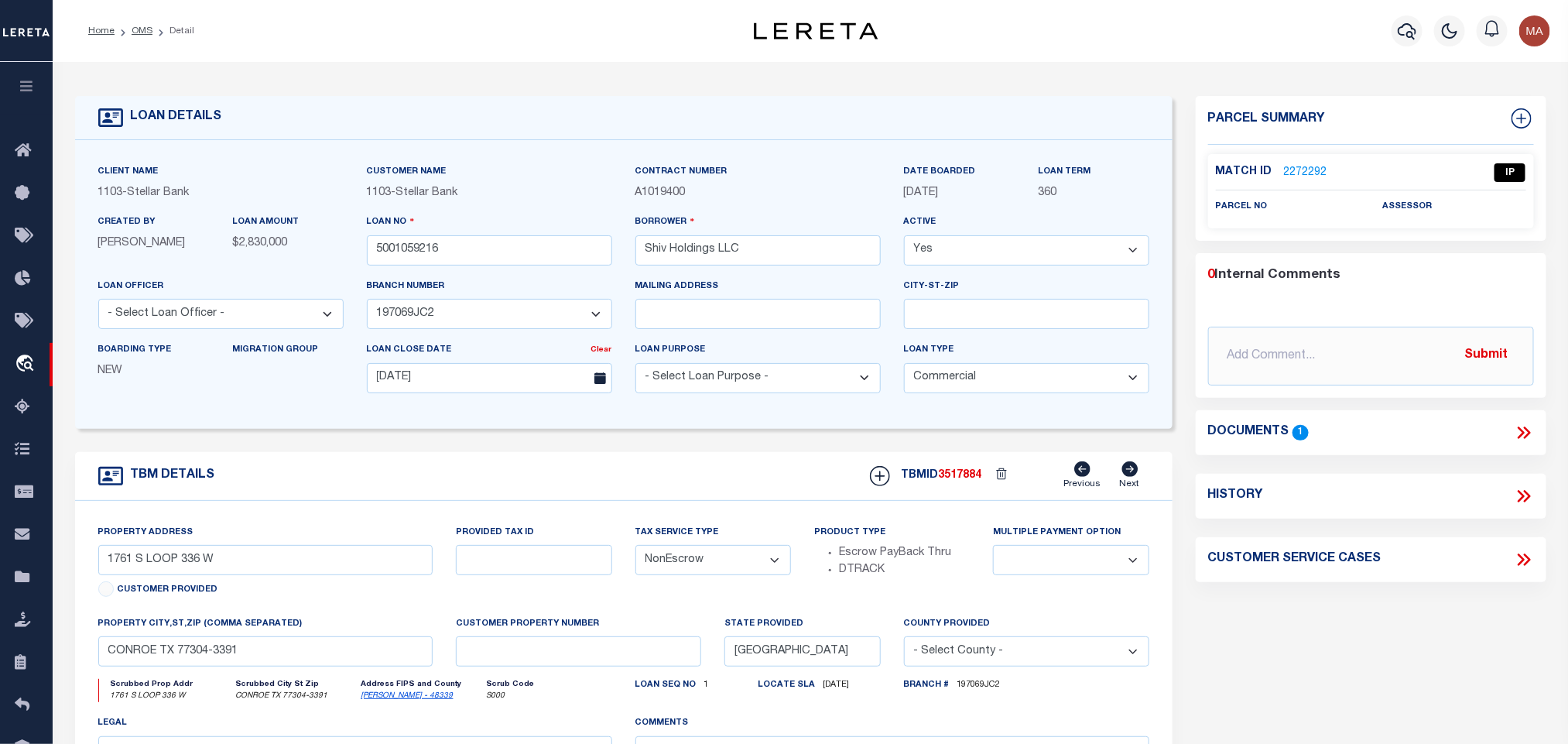
click at [1302, 170] on link "2272292" at bounding box center [1306, 172] width 44 height 17
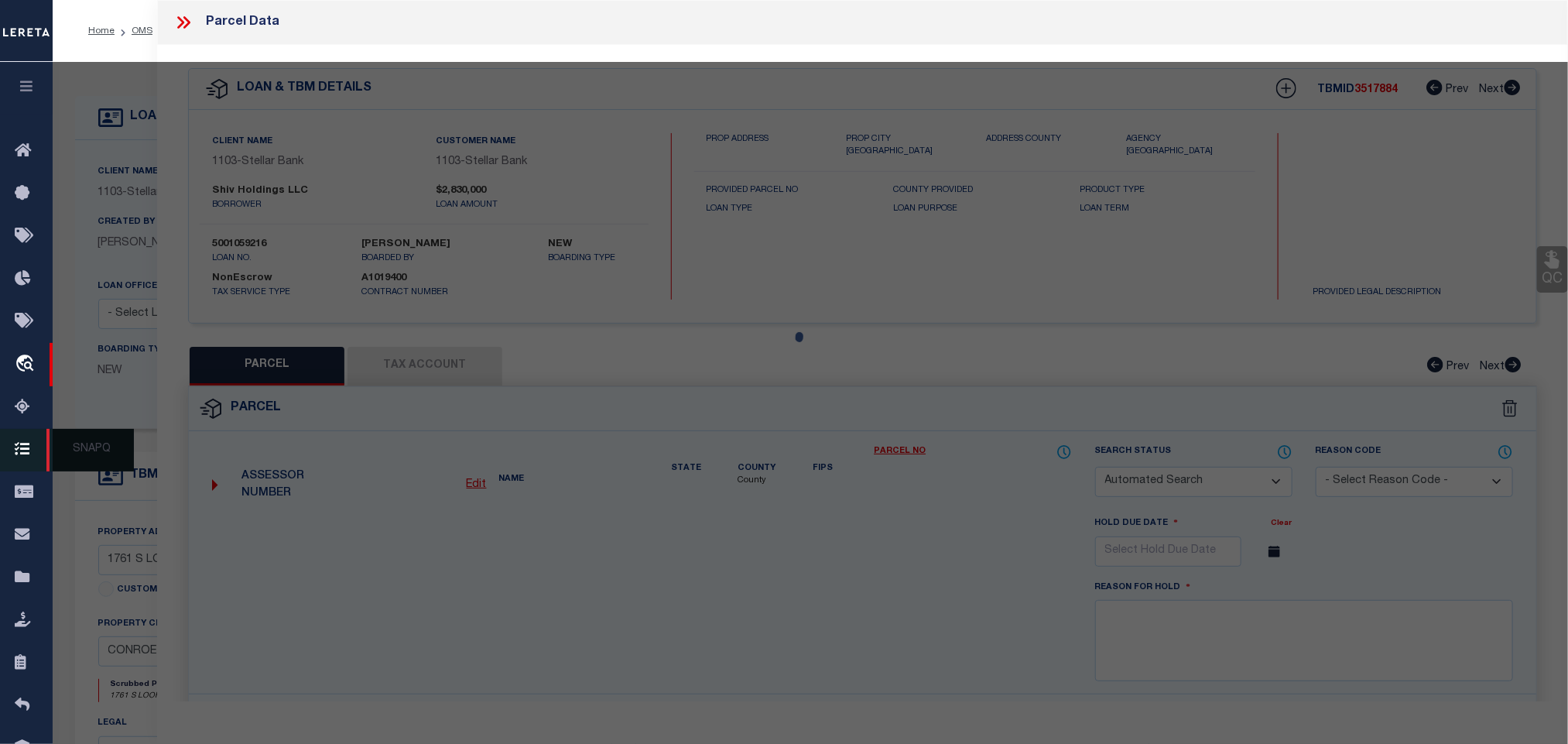
checkbox input "false"
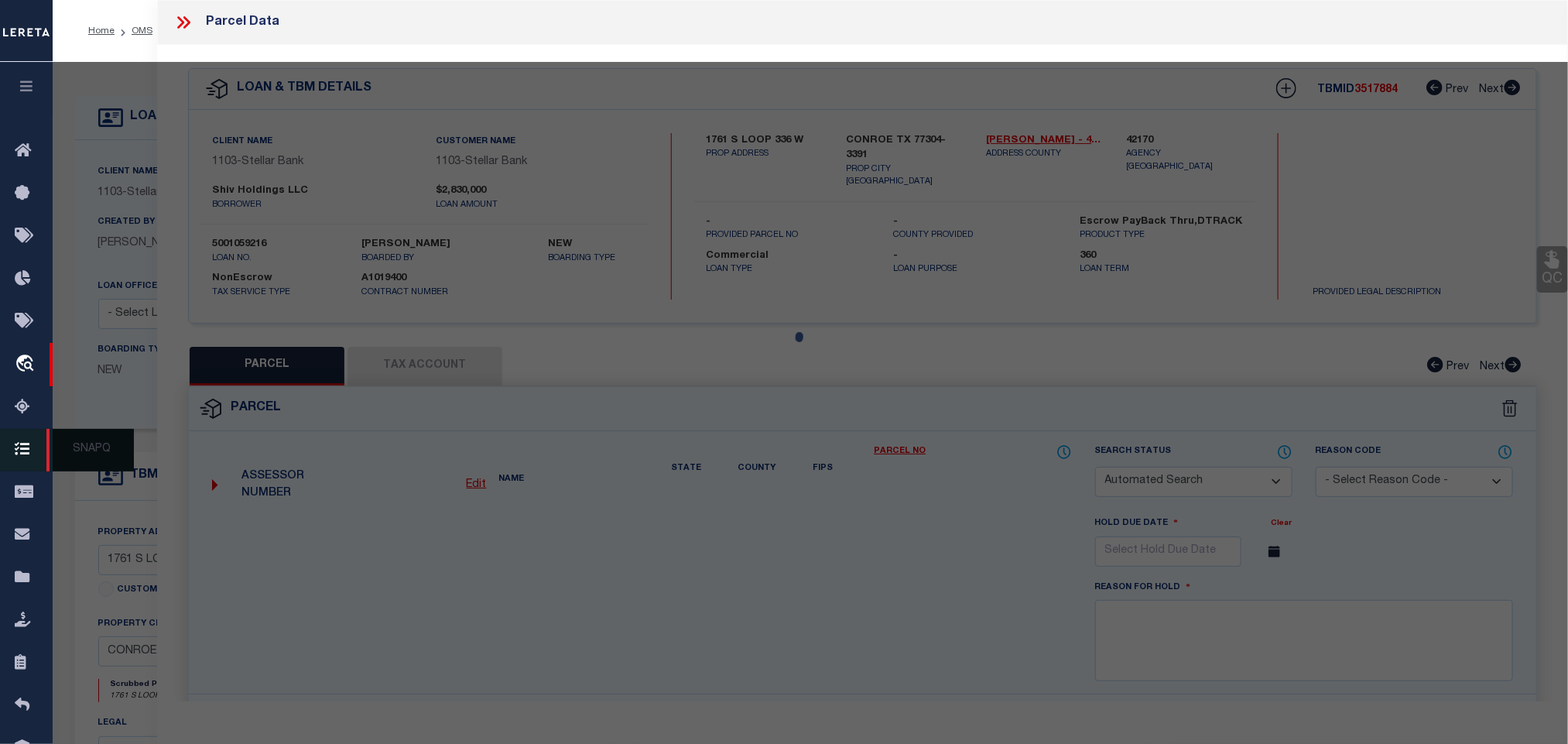
select select "IP"
checkbox input "false"
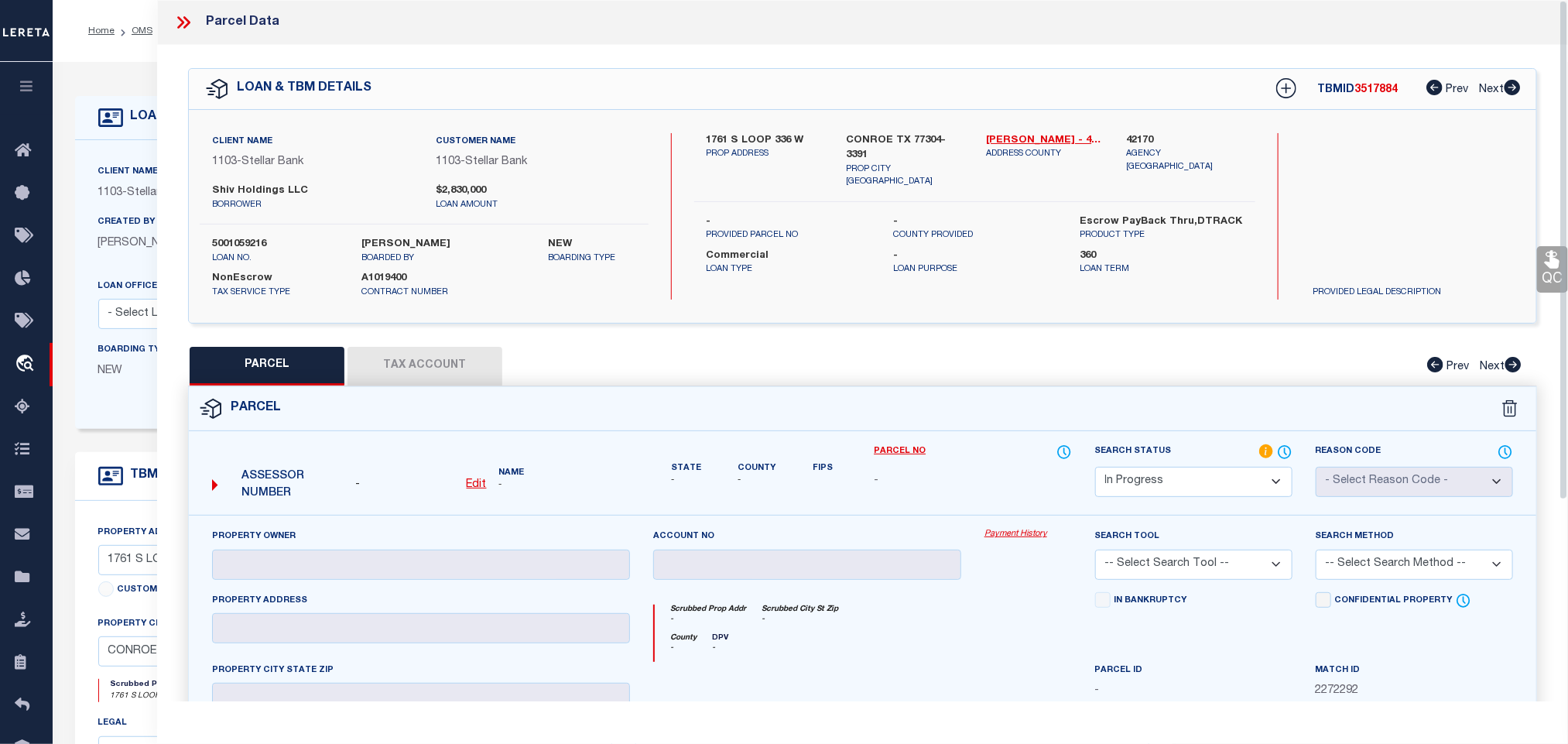
click at [476, 482] on u "Edit" at bounding box center [476, 484] width 20 height 10
select select "IP"
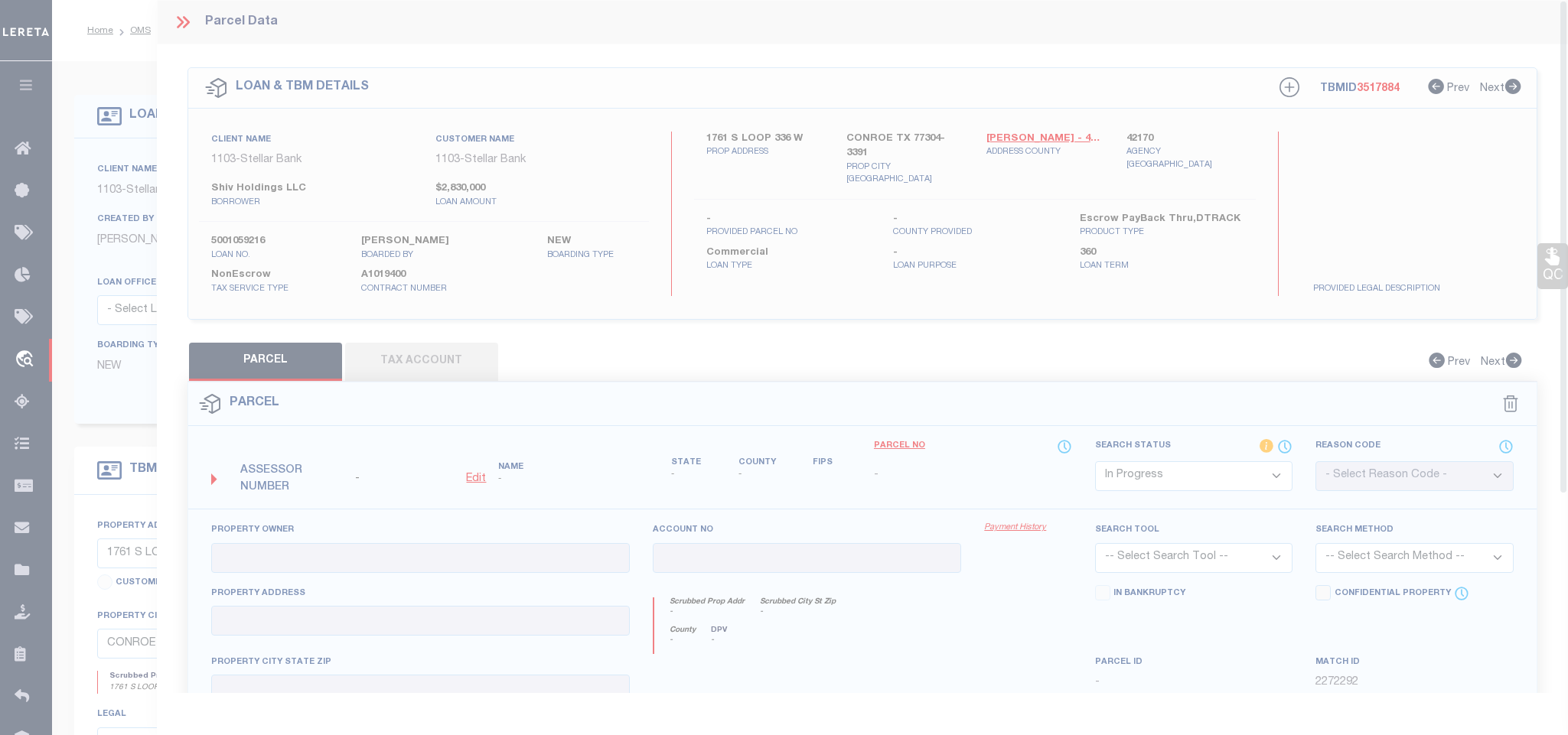
type textarea "-"
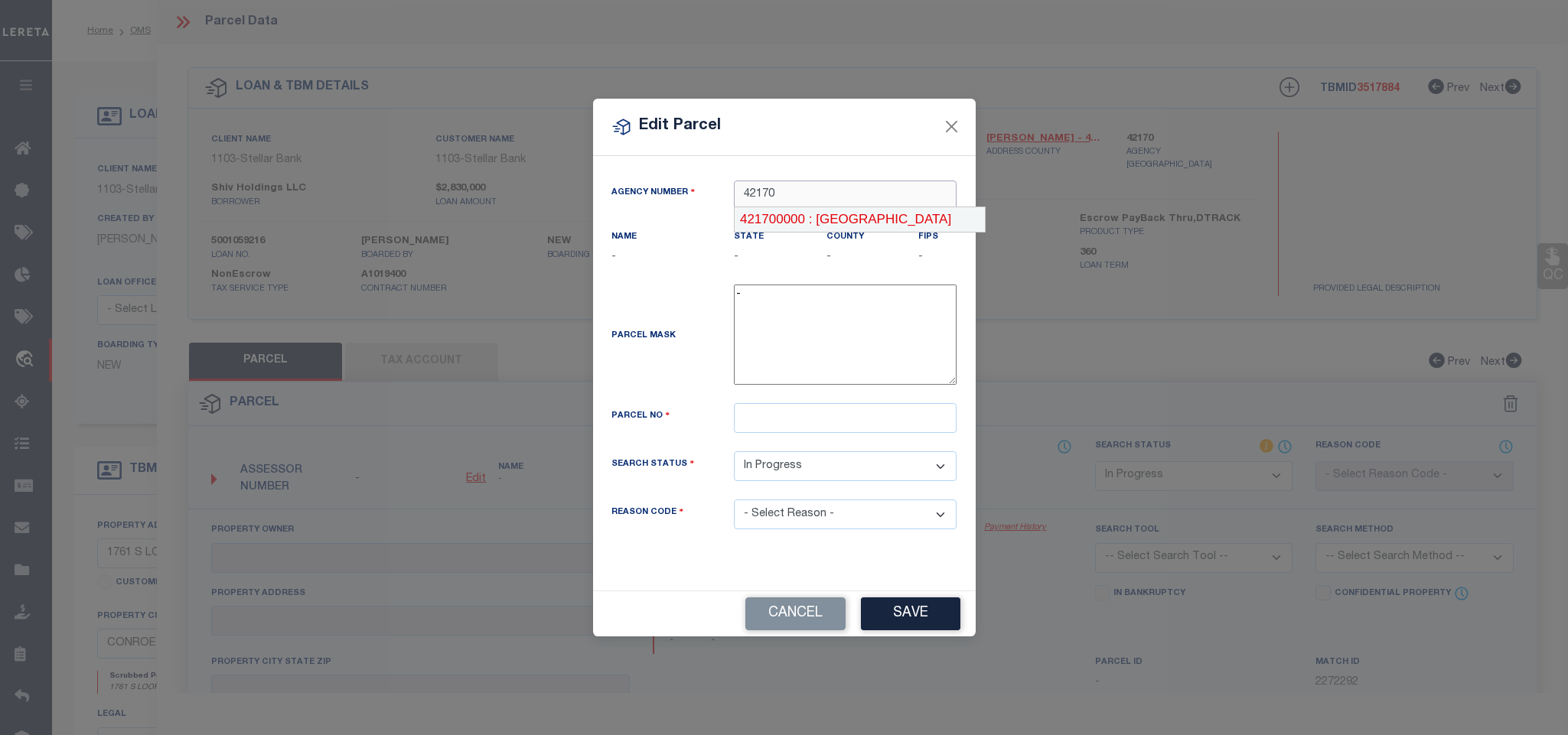
click at [845, 212] on div "421700000 : [GEOGRAPHIC_DATA]" at bounding box center [860, 219] width 250 height 24
type input "421700000"
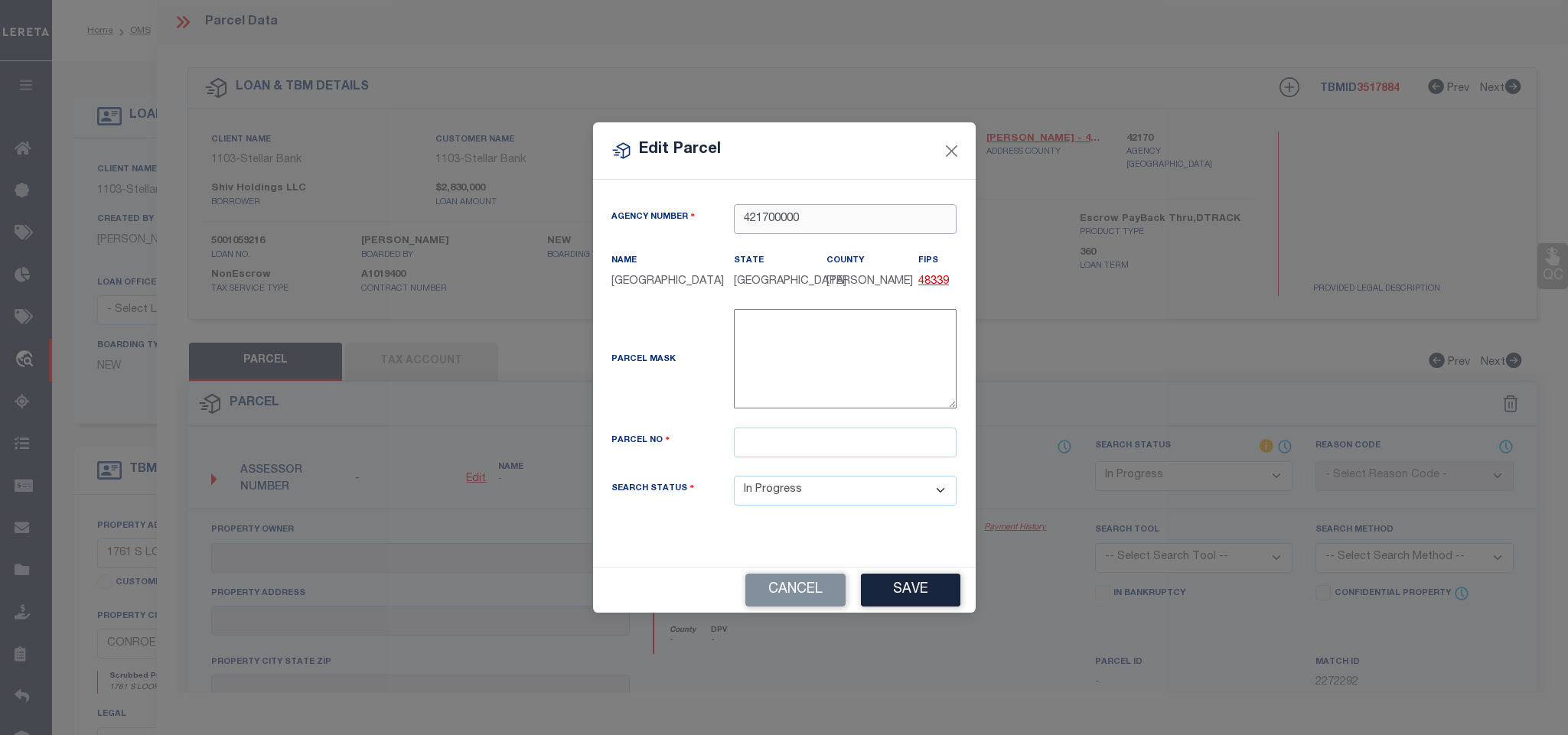
type input "421700000"
click at [834, 458] on input "text" at bounding box center [845, 442] width 223 height 30
paste input "802686"
type input "802686"
click at [909, 599] on button "Save" at bounding box center [911, 590] width 100 height 33
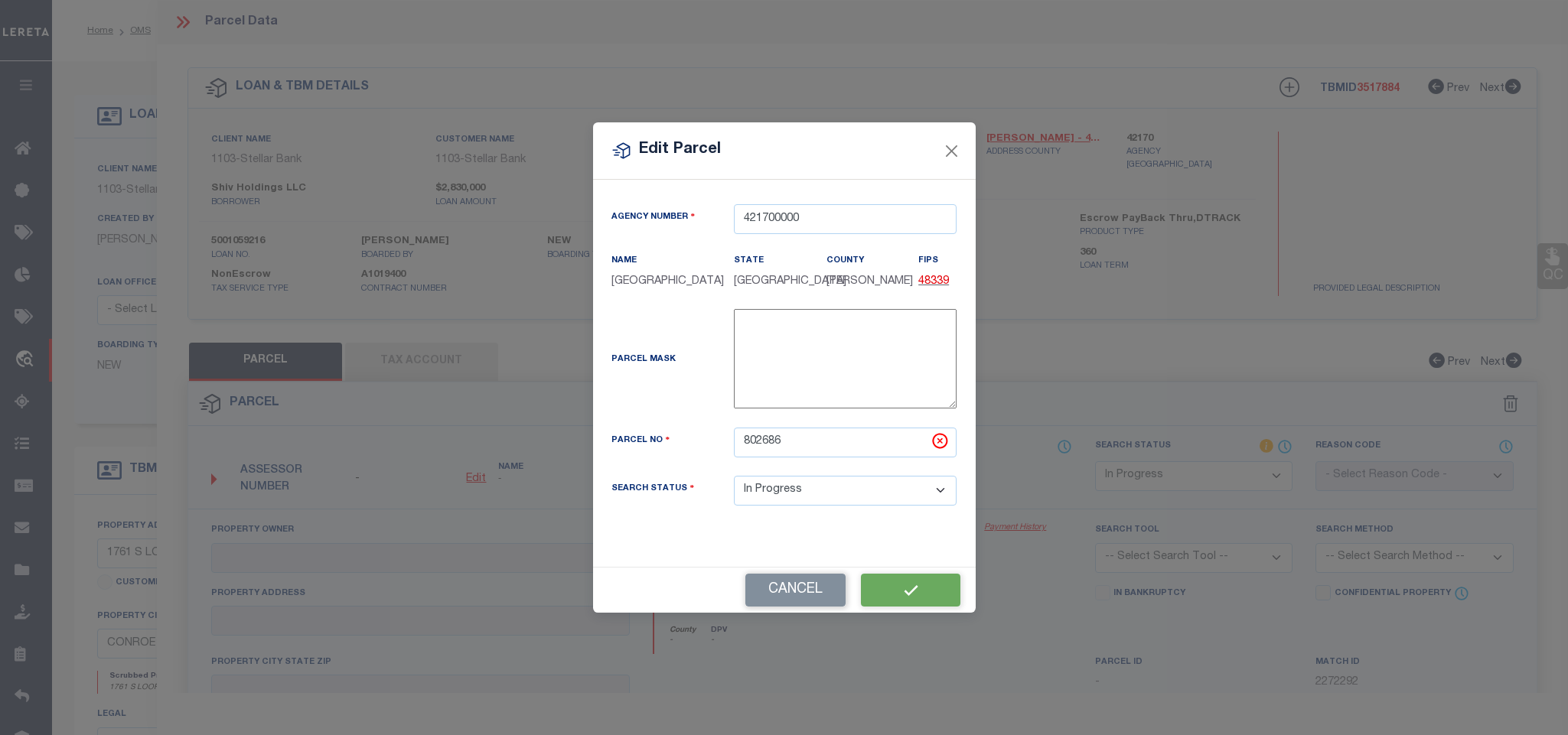
select select "IP"
checkbox input "false"
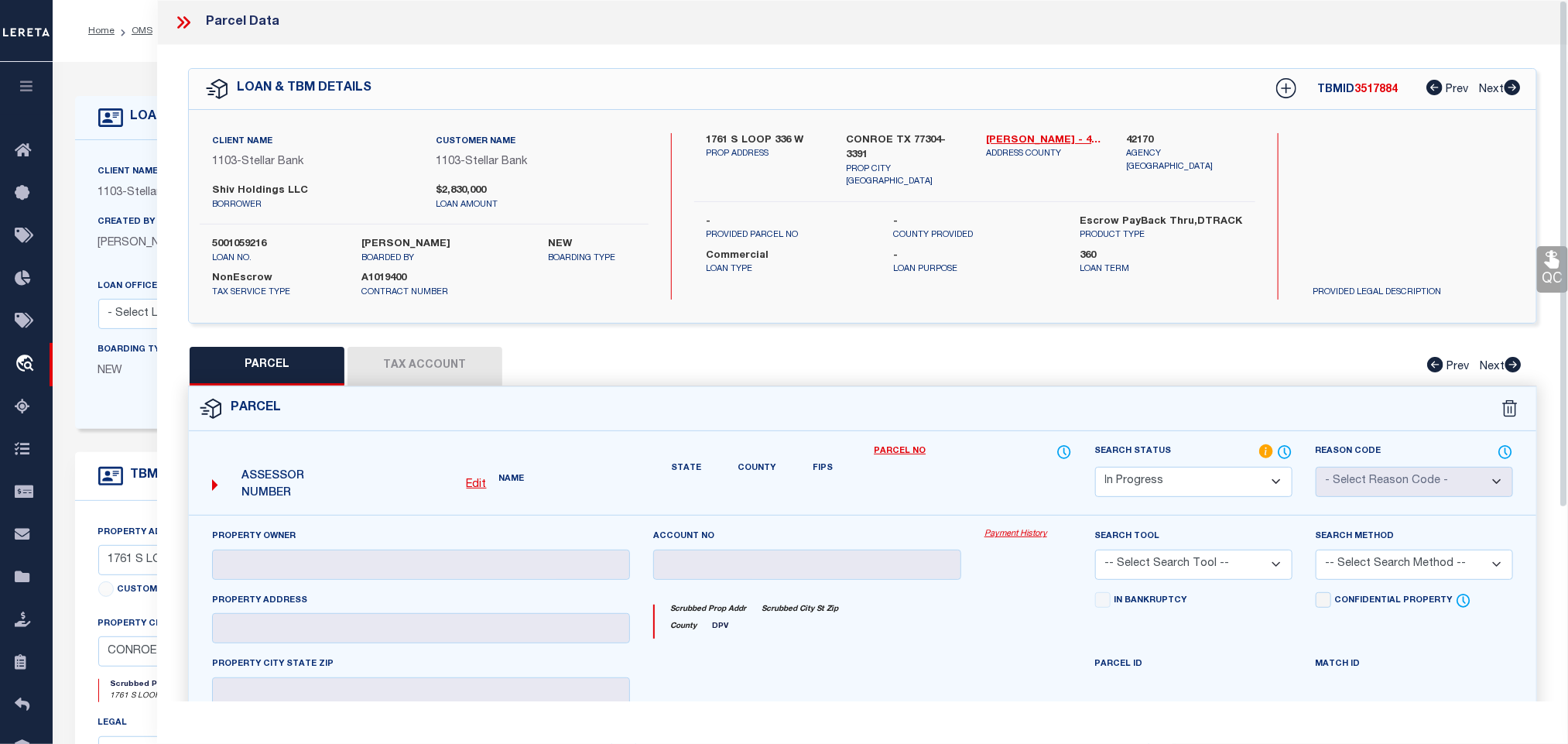
drag, startPoint x: 400, startPoint y: 551, endPoint x: 402, endPoint y: 569, distance: 18.1
click at [400, 551] on div "Property Owner" at bounding box center [421, 553] width 418 height 51
checkbox input "false"
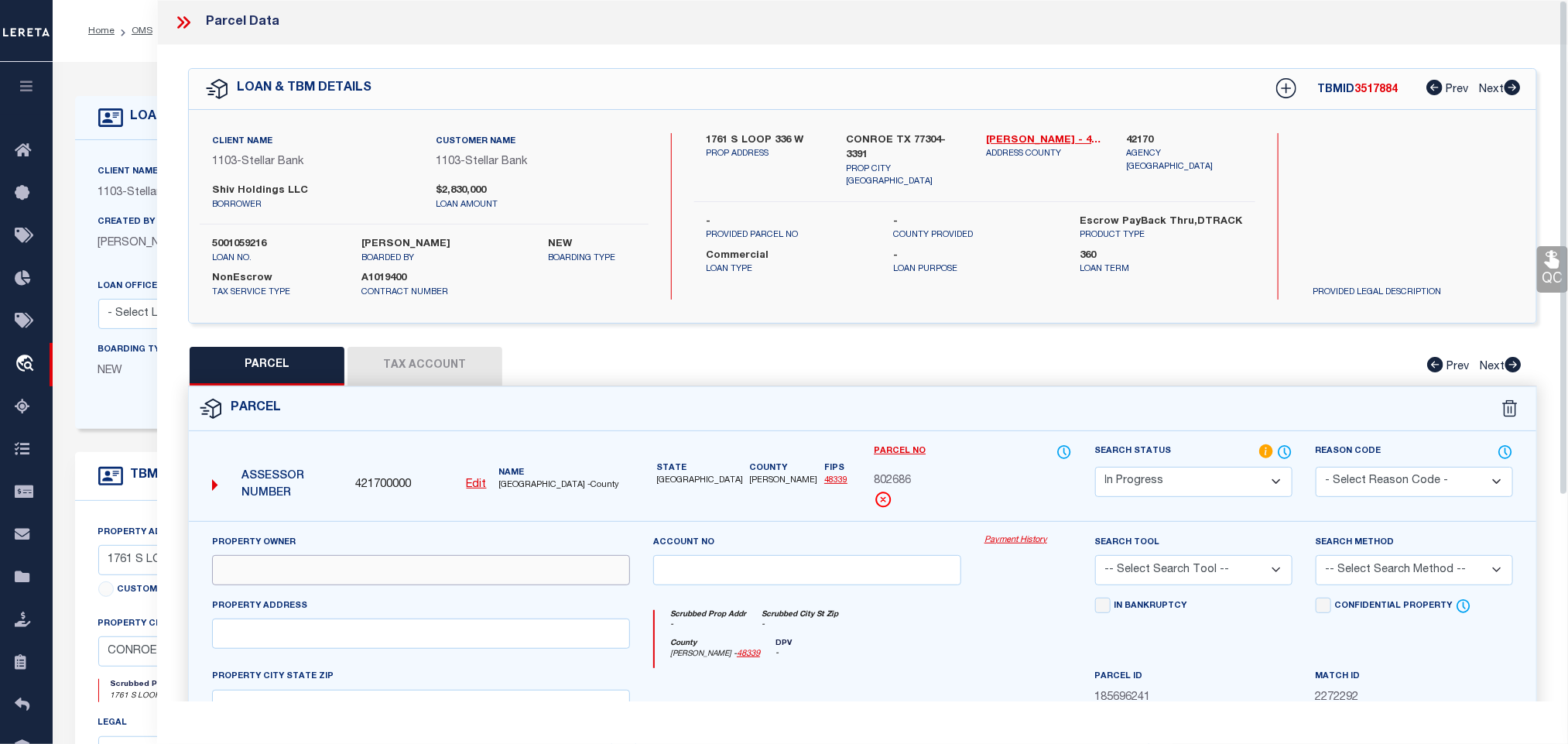
click at [402, 569] on input "text" at bounding box center [421, 570] width 418 height 30
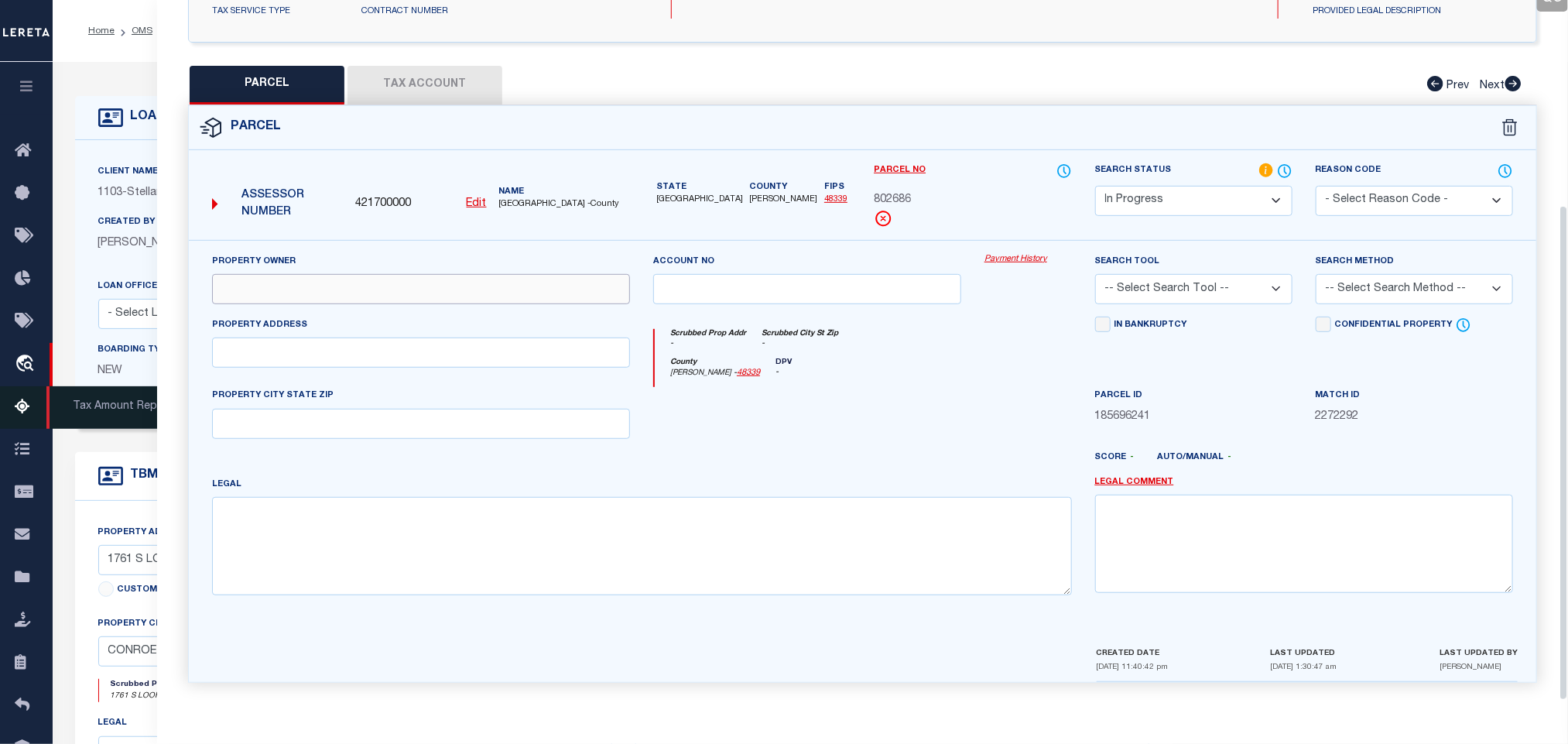
scroll to position [290, 0]
paste input "SHIV HOLDINGS LLC"
type input "SHIV HOLDINGS LLC"
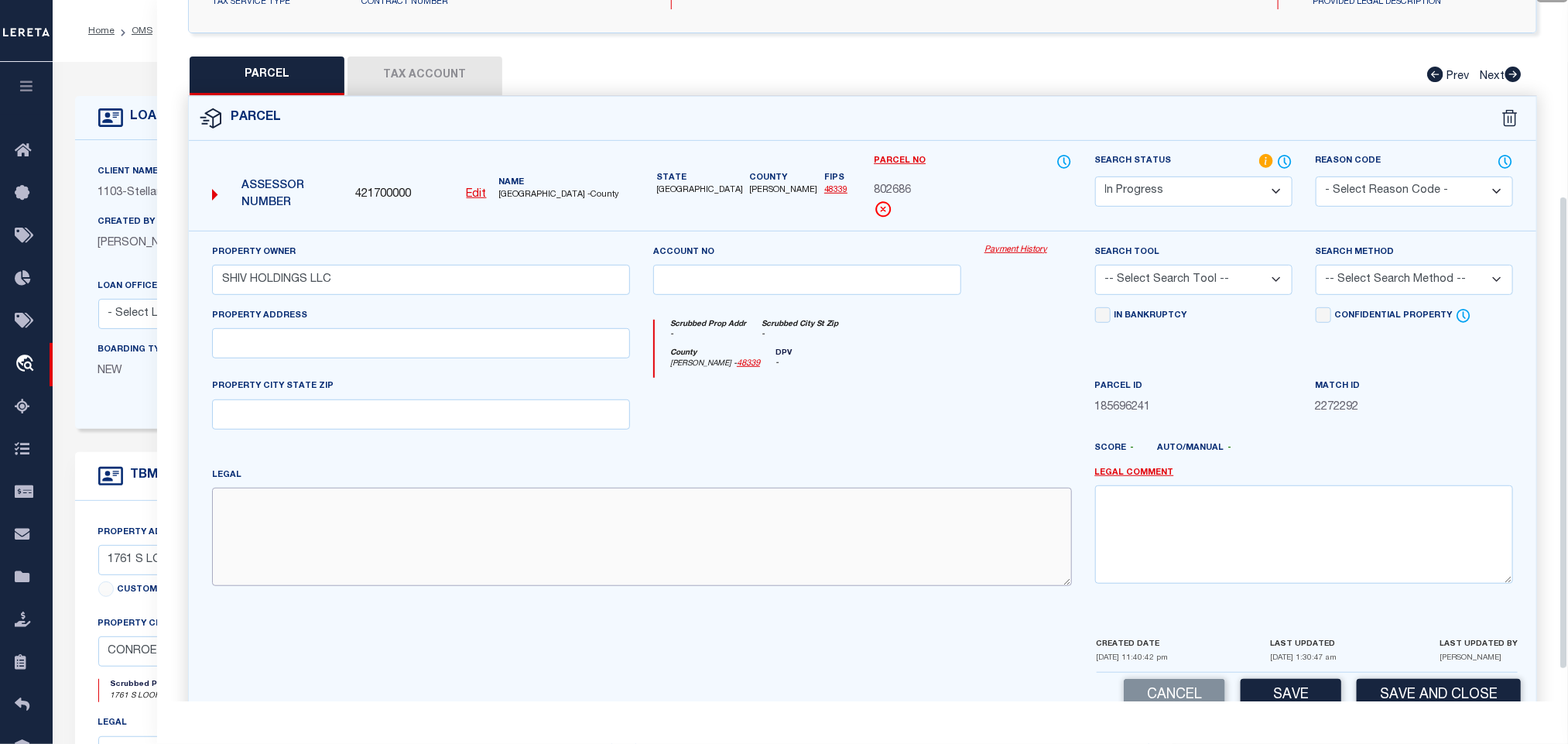
click at [286, 510] on textarea at bounding box center [643, 537] width 860 height 98
paste textarea "PLAZA 336, RES A, ACRES 1.5125"
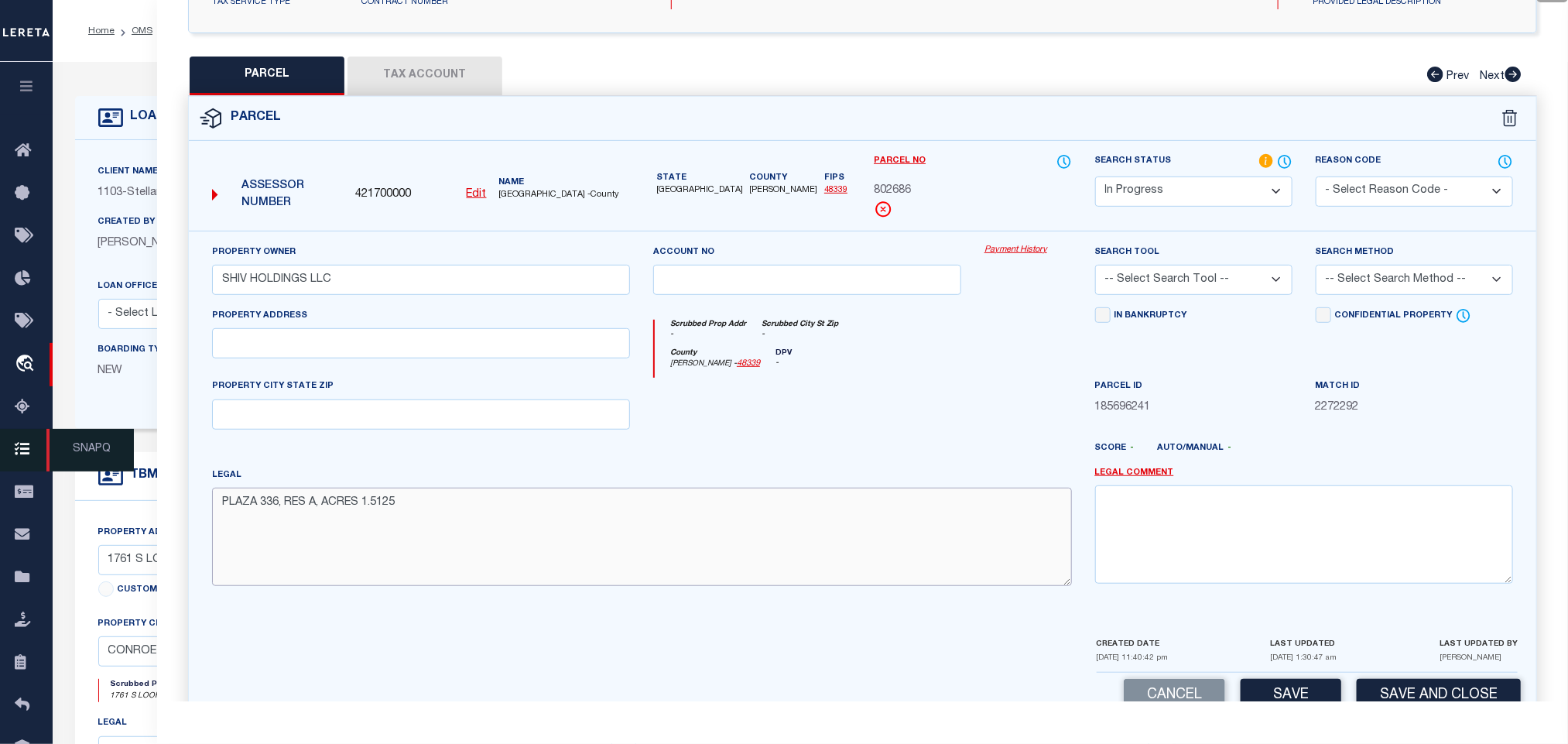
type textarea "PLAZA 336, RES A, ACRES 1.5125"
drag, startPoint x: 407, startPoint y: 369, endPoint x: 400, endPoint y: 363, distance: 9.2
click at [407, 369] on div "Property Address" at bounding box center [421, 343] width 441 height 71
click at [395, 358] on input "text" at bounding box center [421, 343] width 418 height 30
paste input "1761 S LOOP [STREET_ADDRESS][US_STATE]"
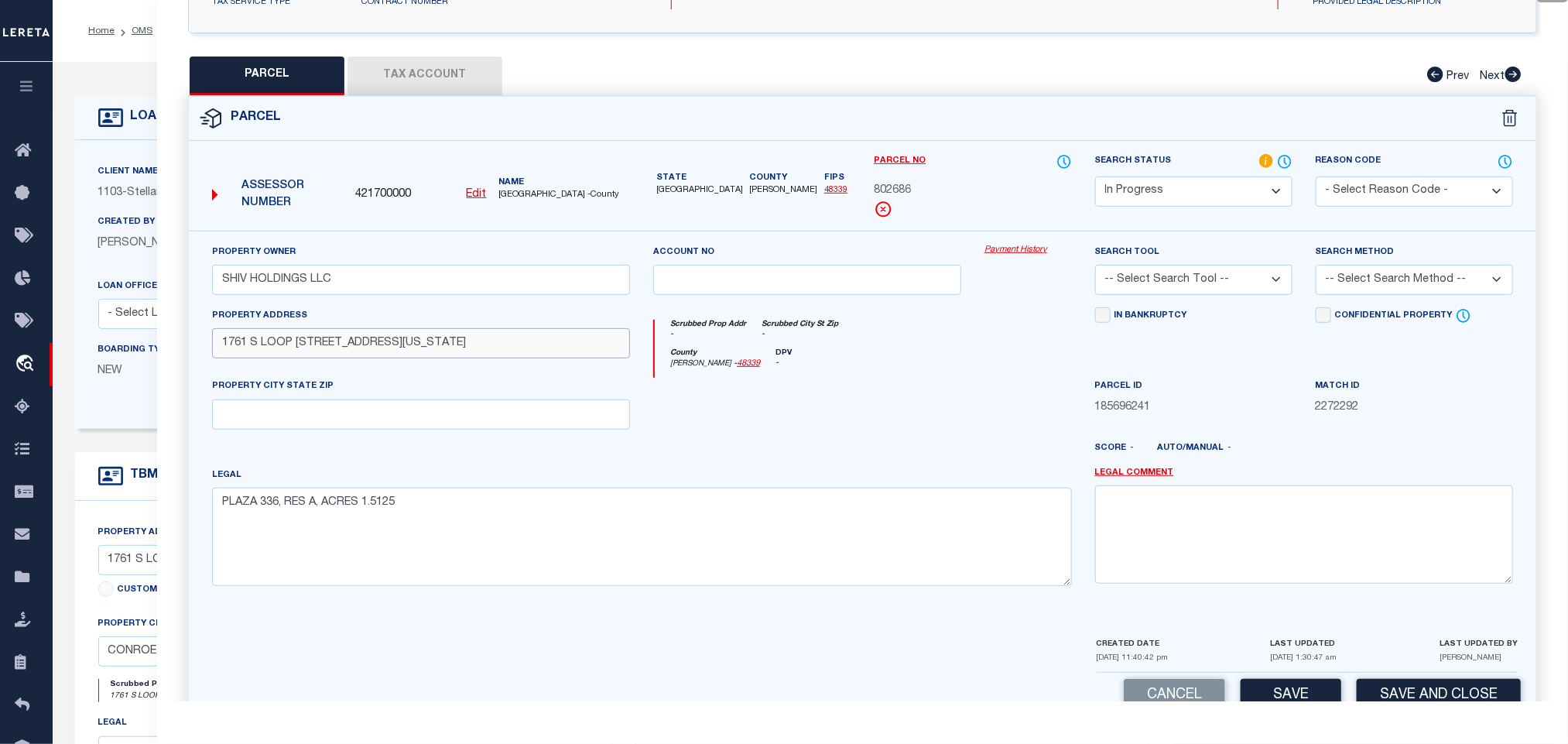
drag, startPoint x: 349, startPoint y: 349, endPoint x: 441, endPoint y: 411, distance: 110.9
click at [526, 368] on div "Property Address [STREET_ADDRESS][US_STATE]" at bounding box center [421, 343] width 441 height 71
type input "1761 S LOOP 336 W,"
drag, startPoint x: 441, startPoint y: 411, endPoint x: 641, endPoint y: 416, distance: 200.1
click at [441, 411] on input "text" at bounding box center [421, 415] width 418 height 30
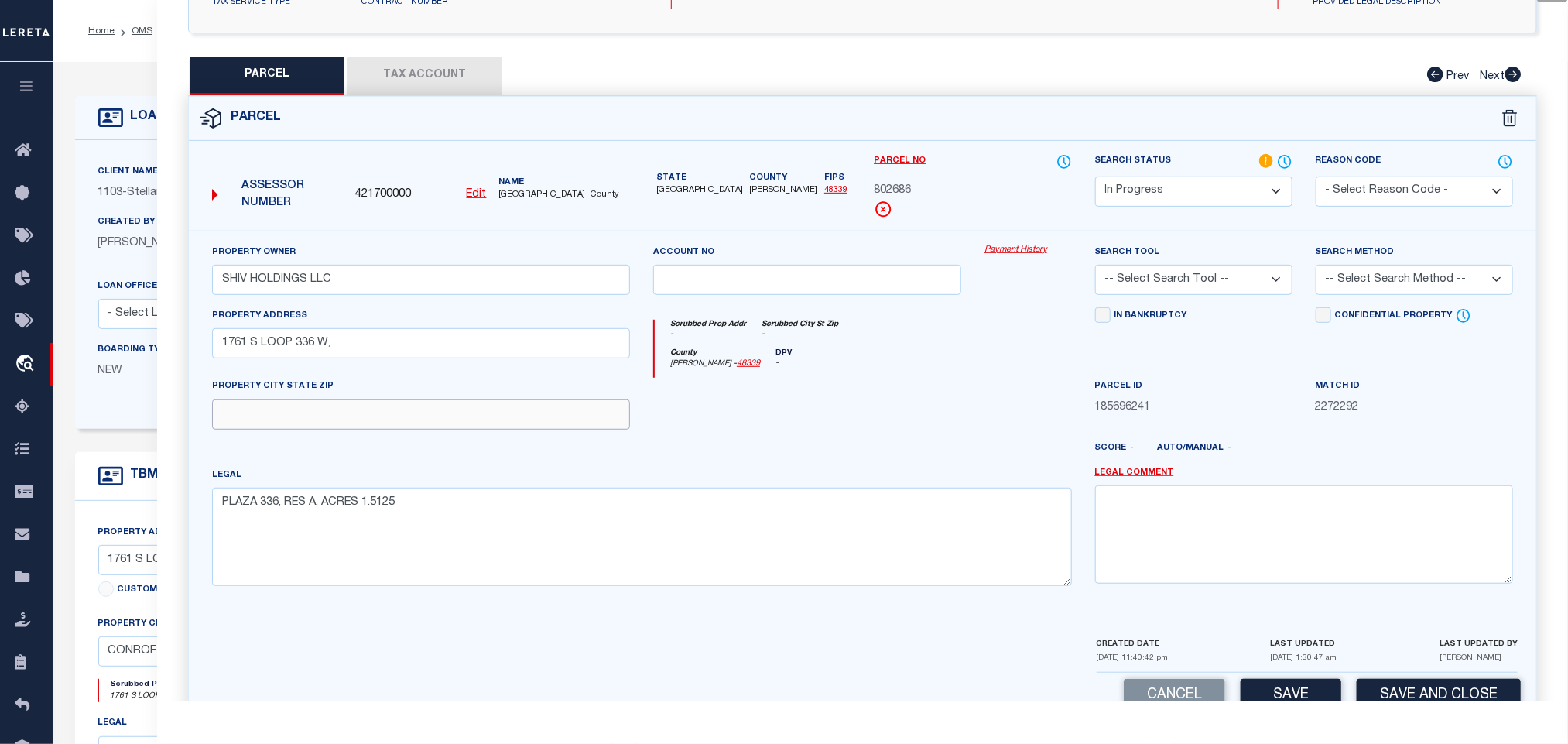
paste input "CONROE [US_STATE] 77304"
type input "CONROE [US_STATE] 77304"
click at [1204, 294] on select "-- Select Search Tool -- 3rd Party Website Agency File Agency Website ATLS CNV-…" at bounding box center [1194, 280] width 198 height 30
click at [1095, 269] on select "-- Select Search Tool -- 3rd Party Website Agency File Agency Website ATLS CNV-…" at bounding box center [1194, 280] width 198 height 30
drag, startPoint x: 1249, startPoint y: 270, endPoint x: 1243, endPoint y: 293, distance: 23.8
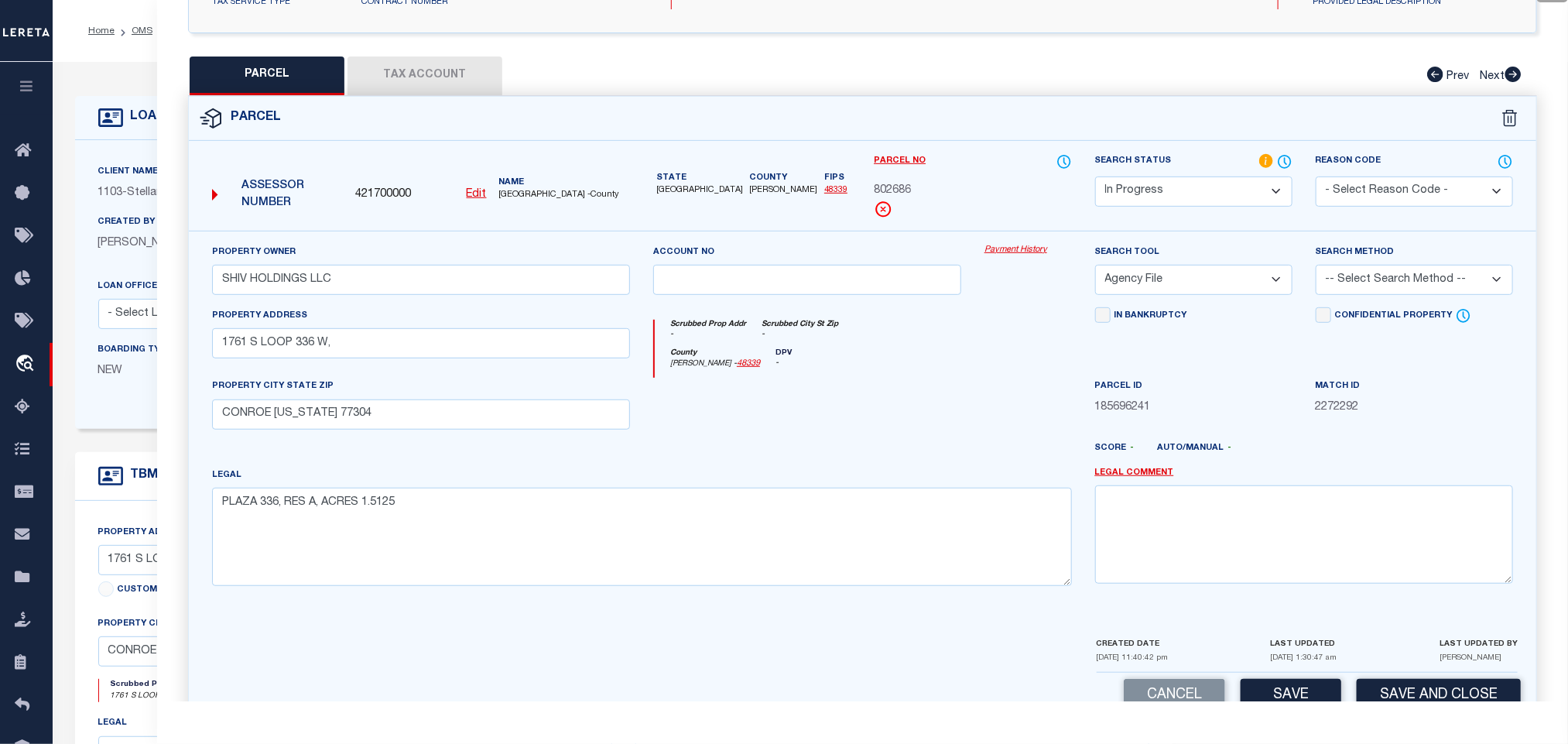
click at [1249, 270] on select "-- Select Search Tool -- 3rd Party Website Agency File Agency Website ATLS CNV-…" at bounding box center [1194, 280] width 198 height 30
select select "AGW"
click at [1095, 269] on select "-- Select Search Tool -- 3rd Party Website Agency File Agency Website ATLS CNV-…" at bounding box center [1194, 280] width 198 height 30
click at [1401, 272] on select "-- Select Search Method -- Property Address Legal Liability Info Provided" at bounding box center [1414, 280] width 198 height 30
select select "LEG"
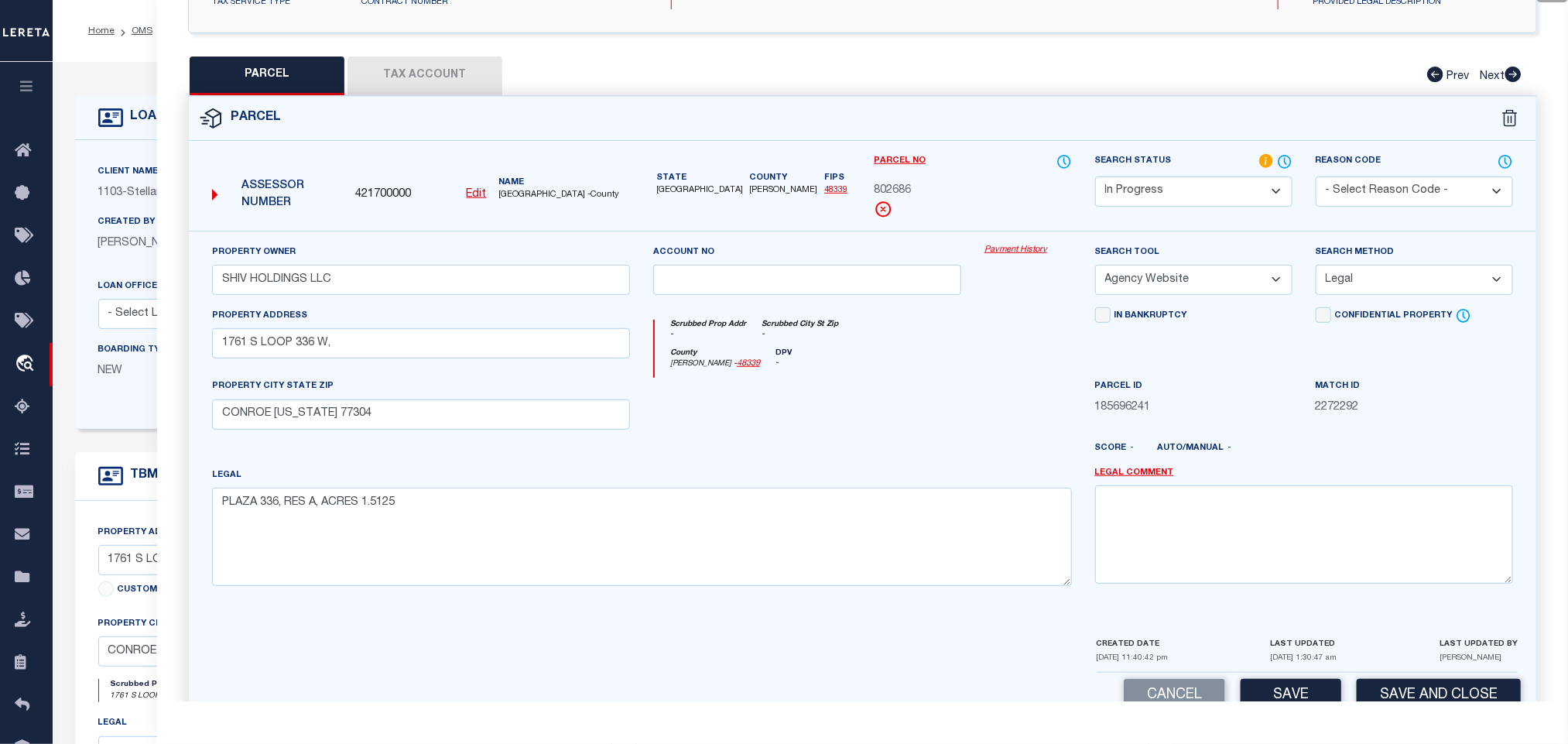
click at [1316, 269] on select "-- Select Search Method -- Property Address Legal Liability Info Provided" at bounding box center [1414, 280] width 198 height 30
click at [1288, 698] on button "Save" at bounding box center [1291, 696] width 101 height 33
click at [415, 73] on button "Tax Account" at bounding box center [425, 76] width 155 height 38
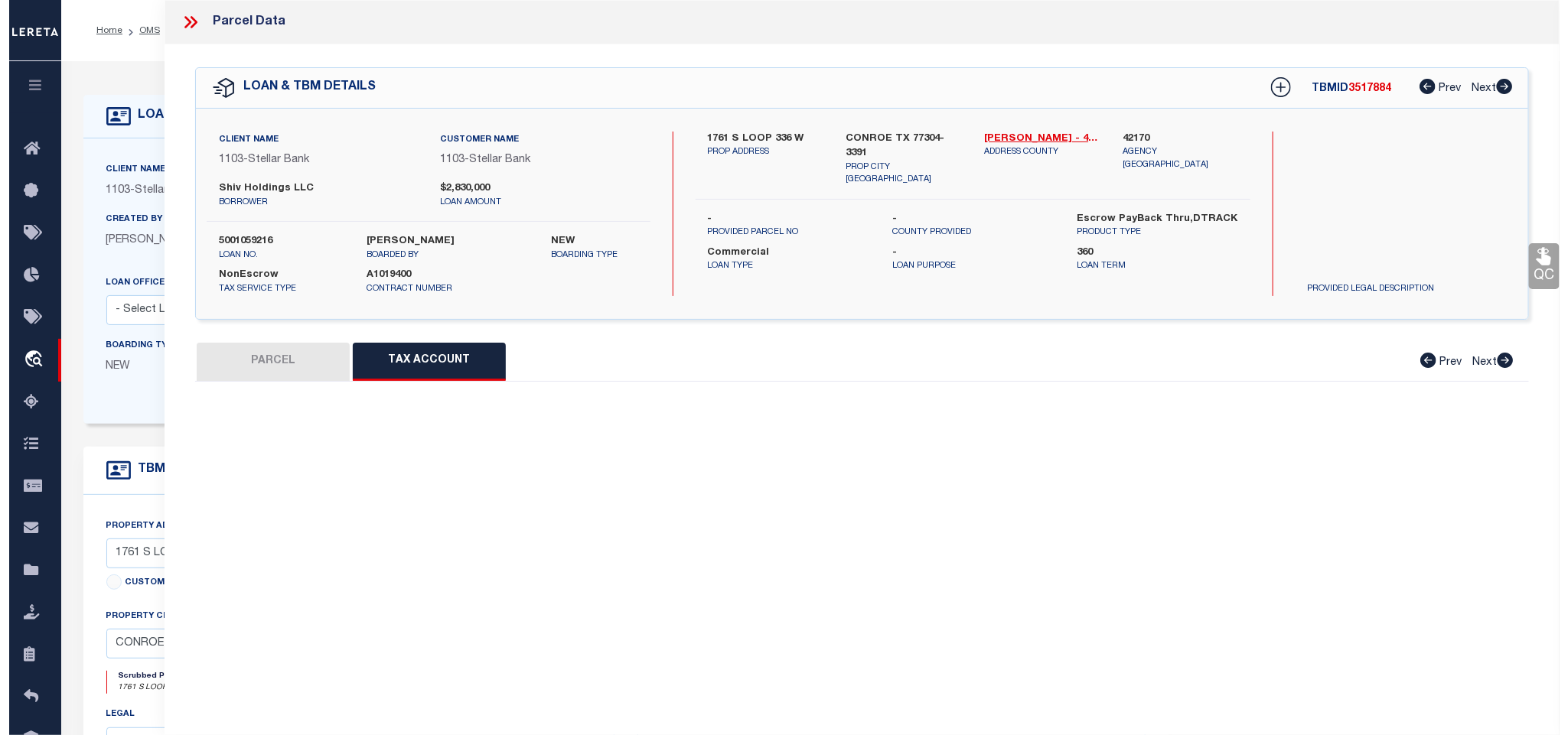
scroll to position [0, 0]
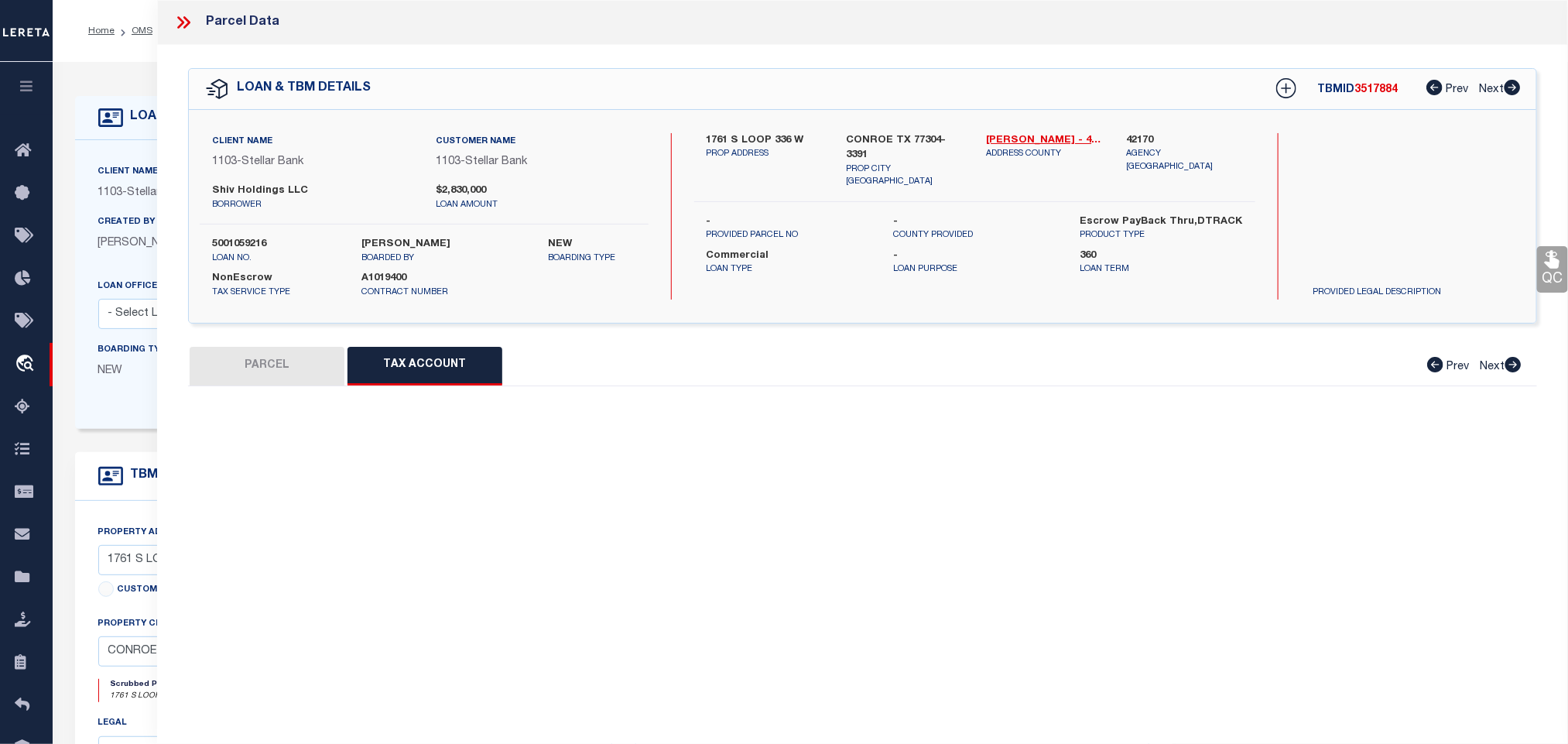
select select "100"
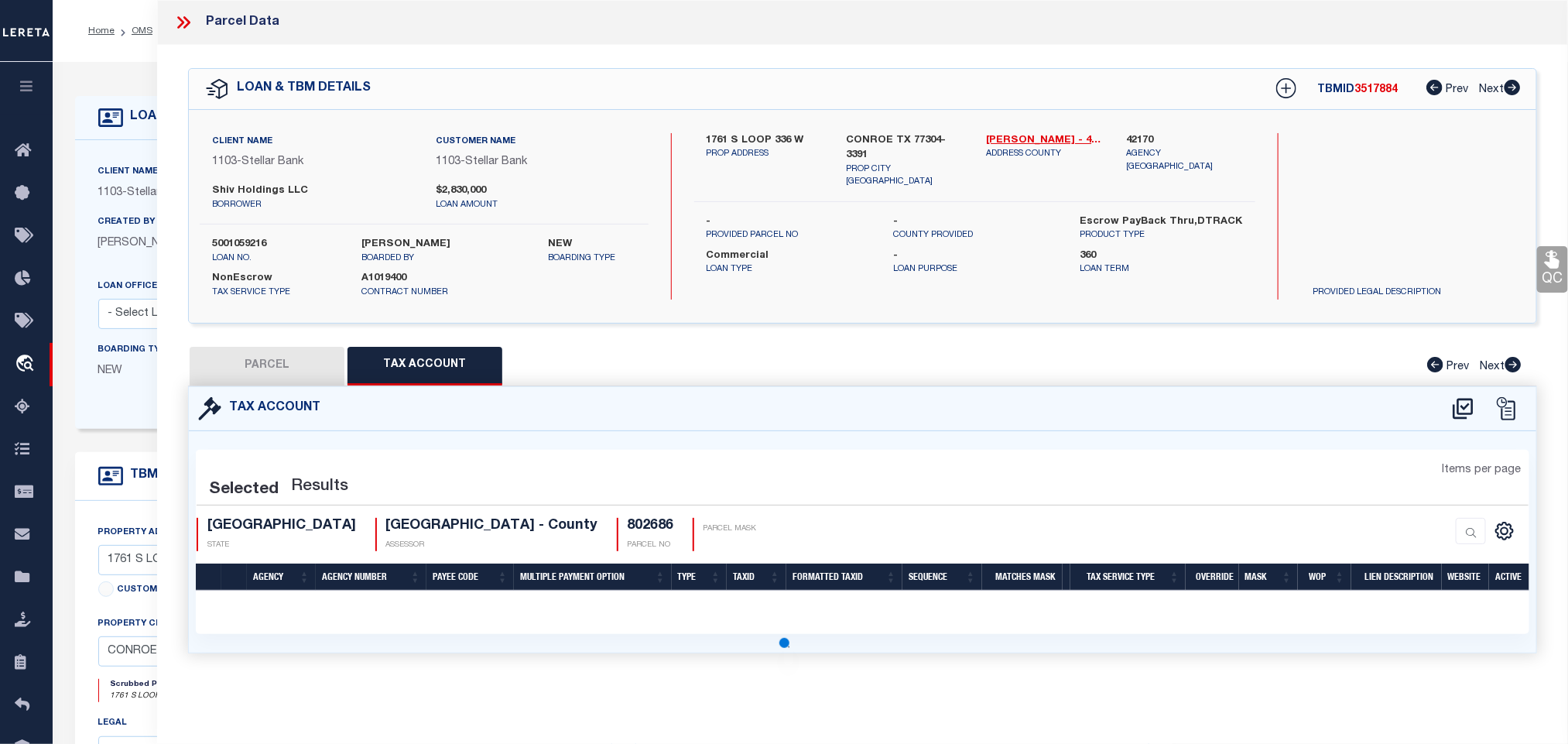
select select "100"
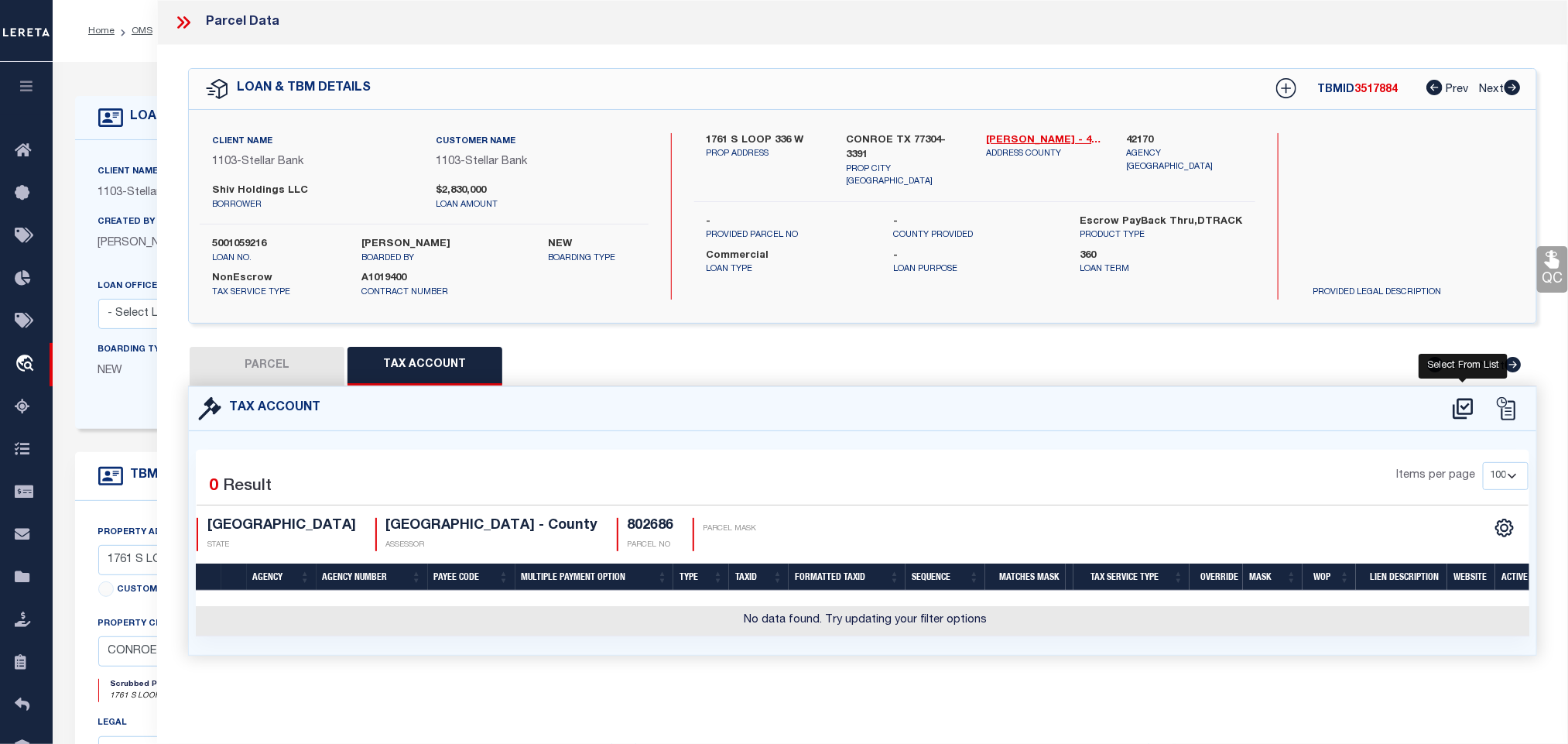
click at [1459, 414] on icon at bounding box center [1463, 409] width 25 height 24
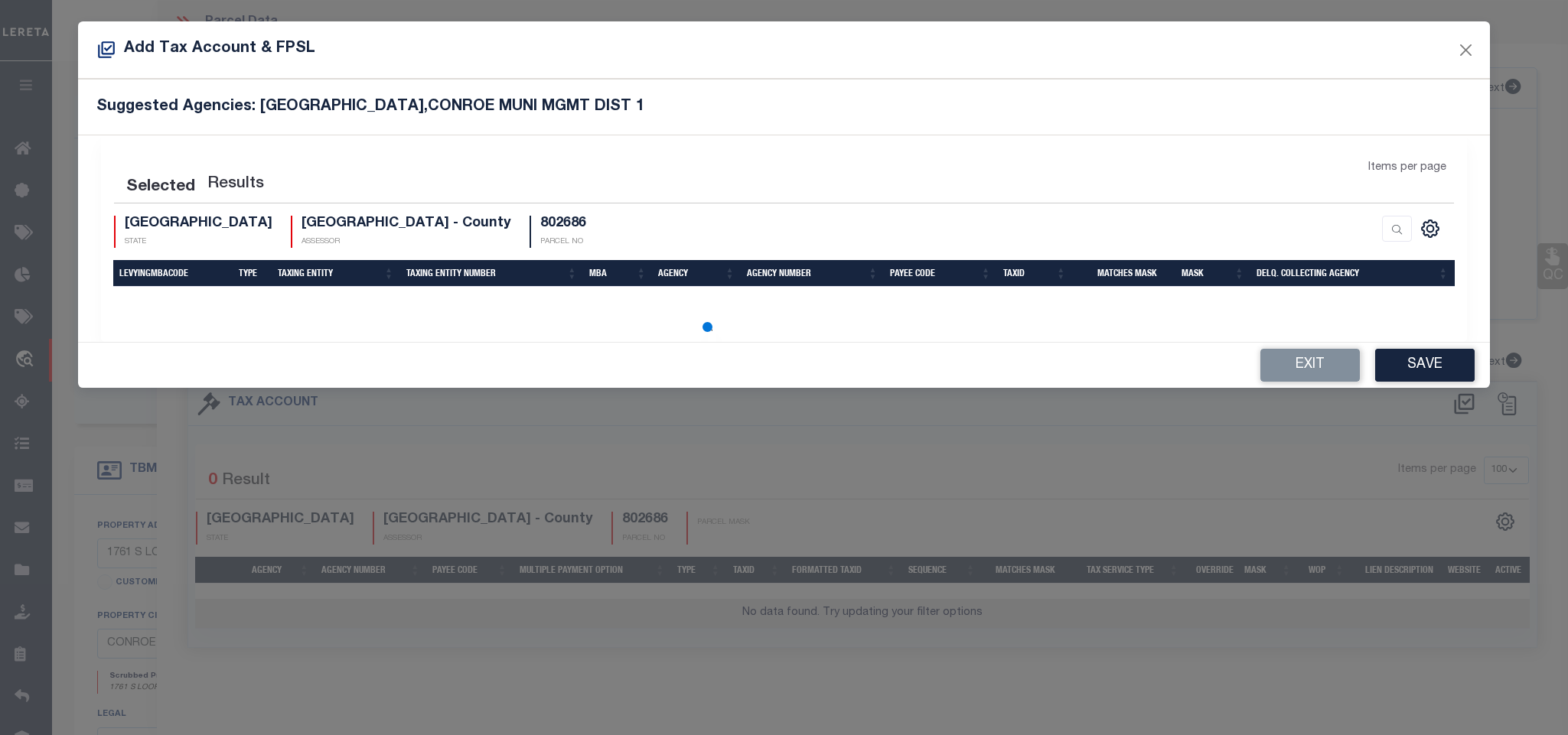
select select "200"
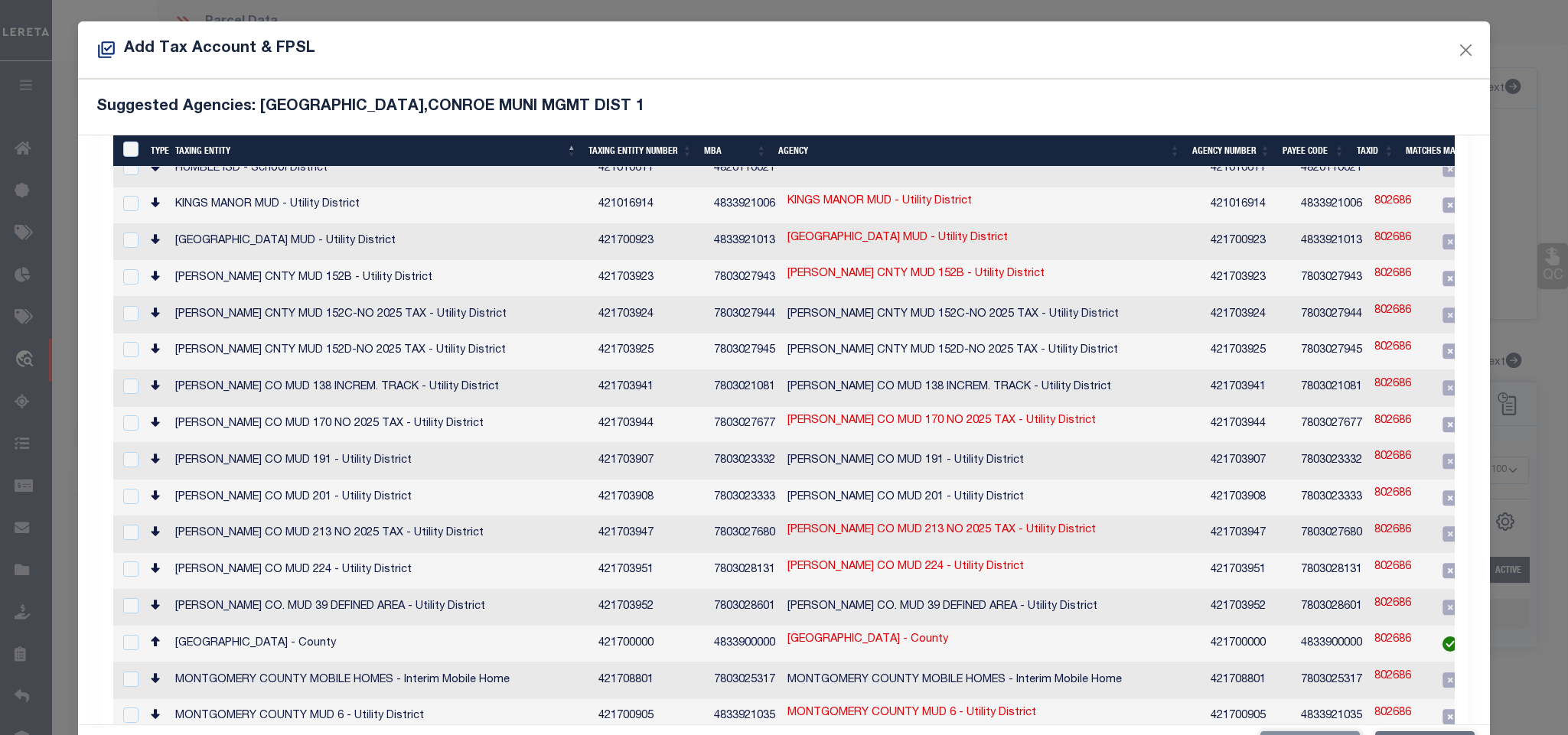
scroll to position [1148, 0]
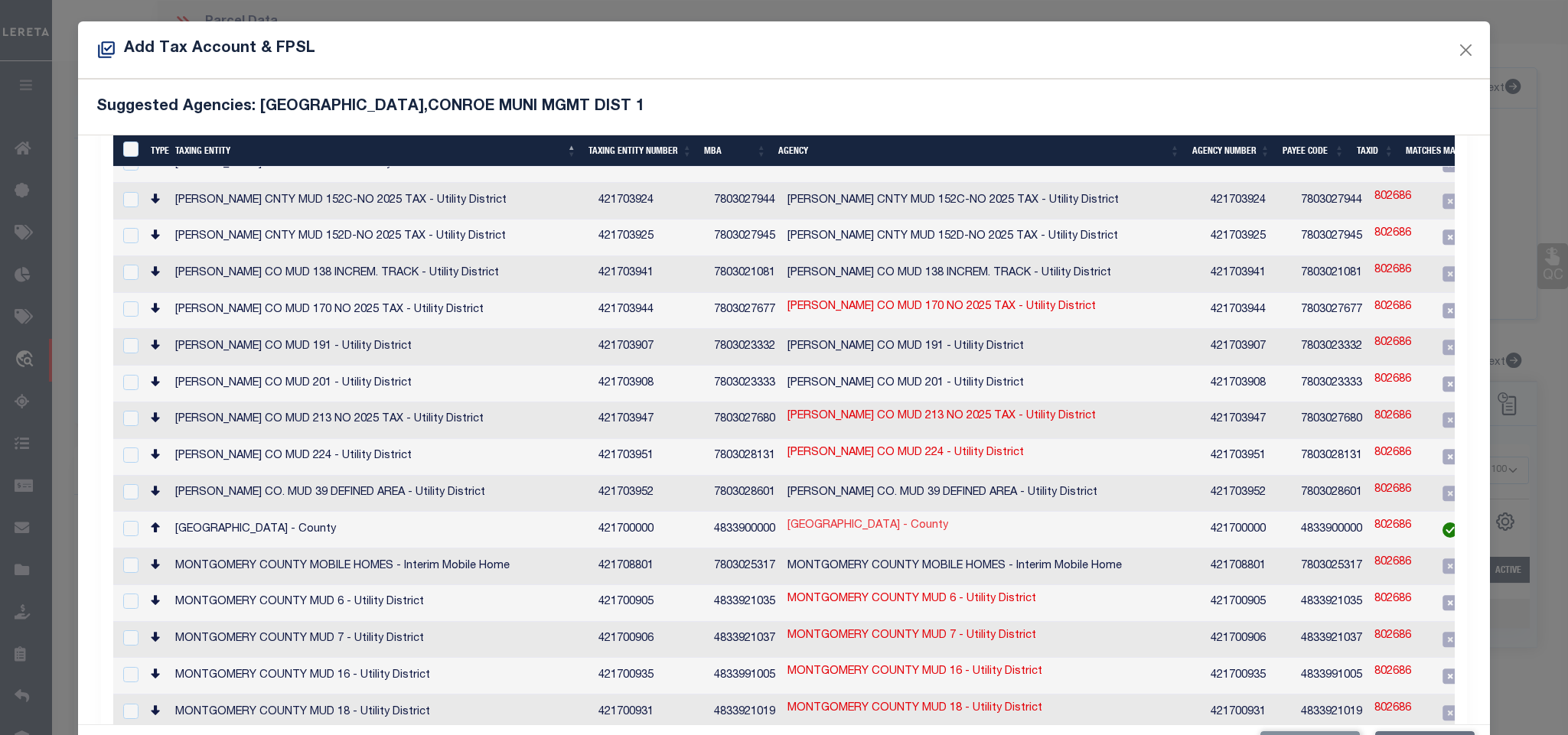
click at [801, 518] on link "[GEOGRAPHIC_DATA] - County" at bounding box center [867, 527] width 161 height 17
checkbox input "true"
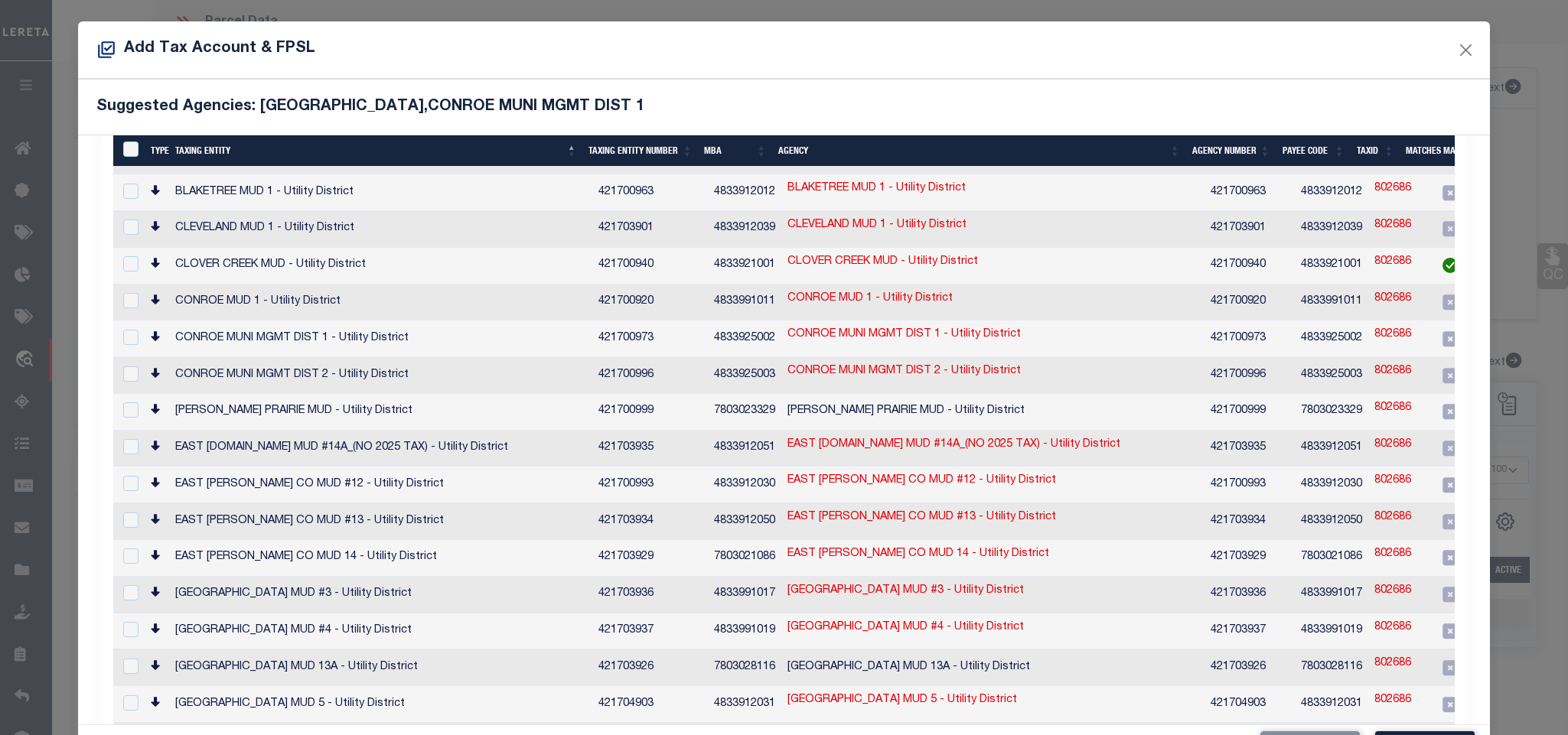
scroll to position [341, 0]
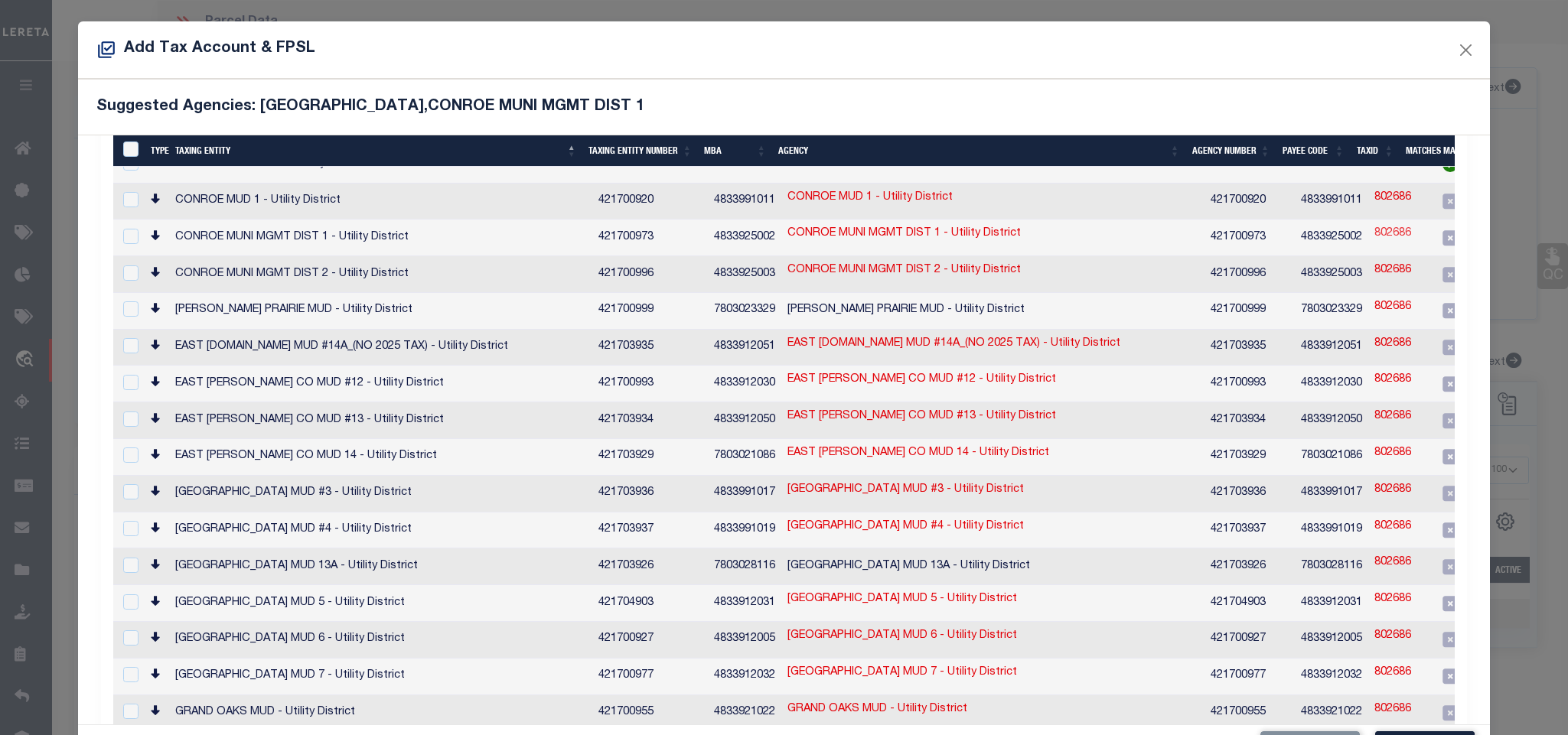
click at [1376, 225] on link "802686" at bounding box center [1392, 234] width 37 height 17
type input "802686"
type textarea "05$$$$$$######"
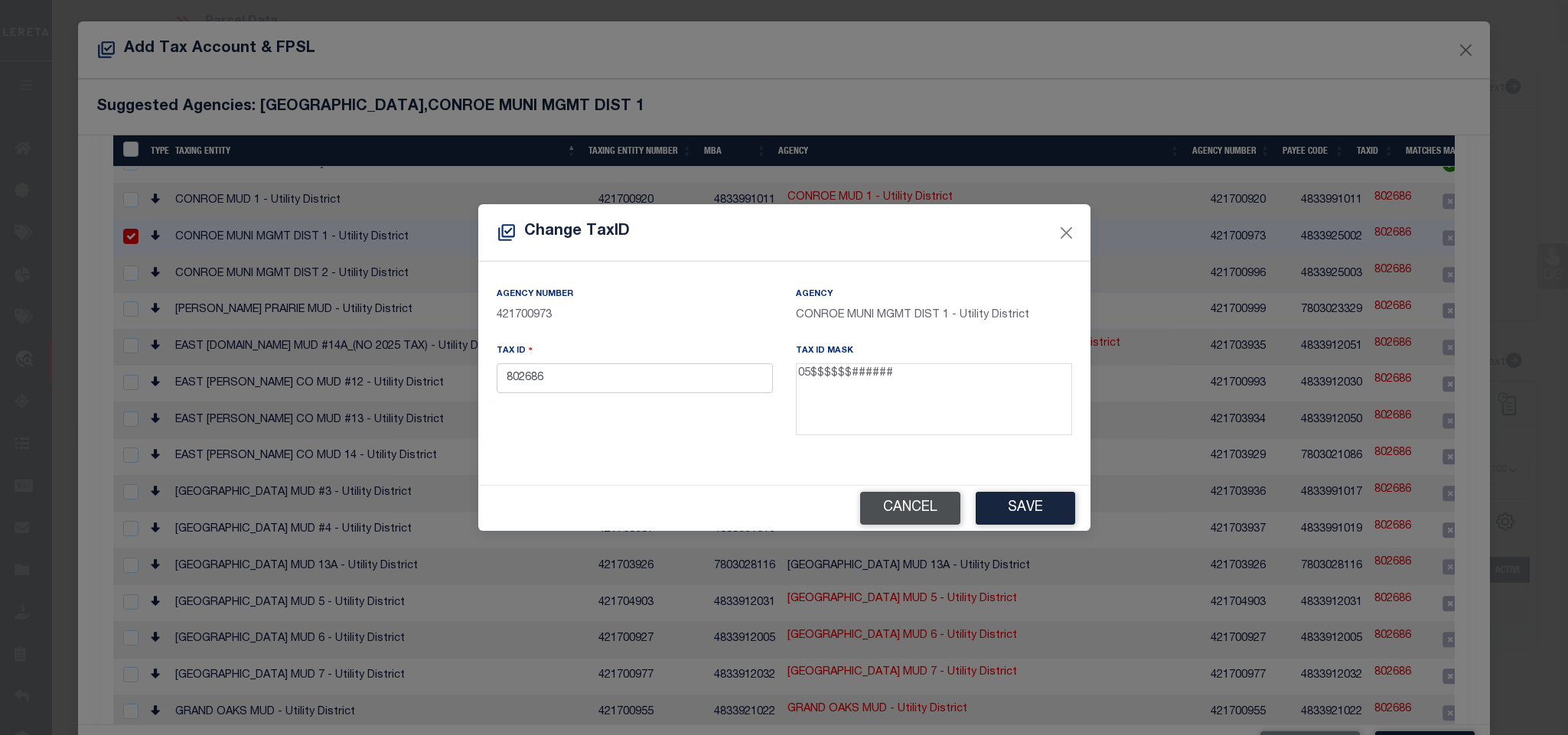
click at [921, 507] on button "Cancel" at bounding box center [910, 509] width 100 height 33
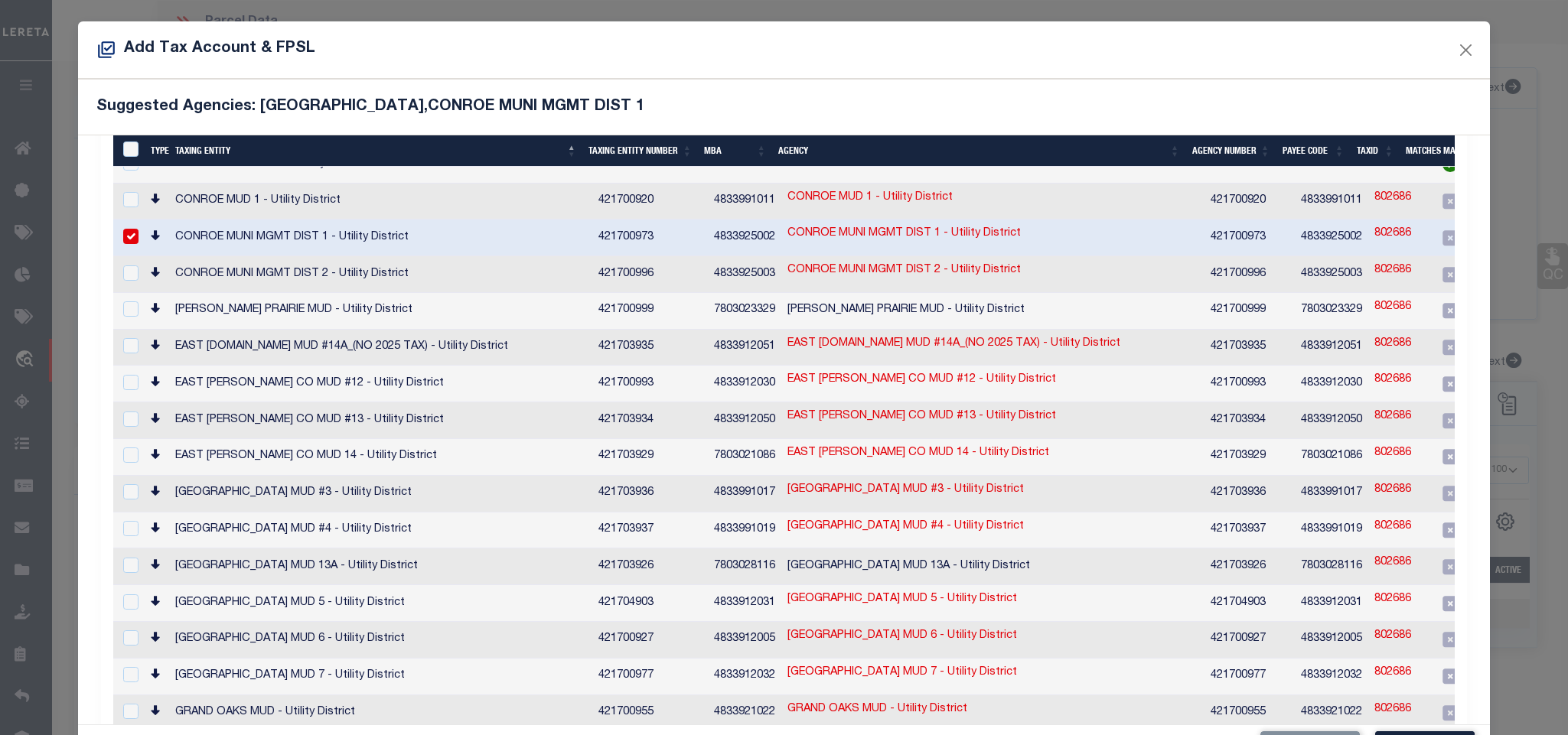
click at [1265, 221] on td "421700973" at bounding box center [1249, 238] width 90 height 37
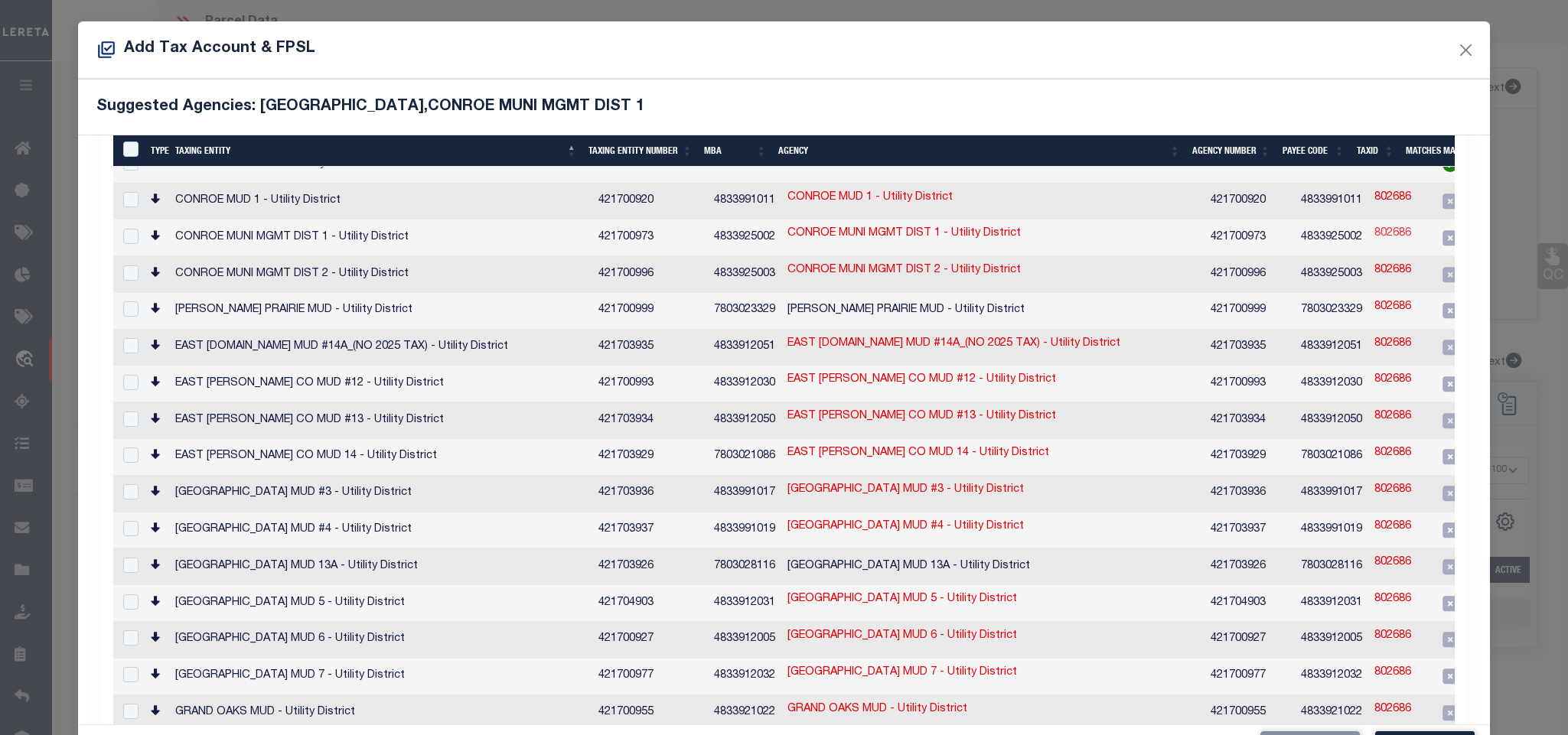
click at [1385, 231] on link "802686" at bounding box center [1392, 234] width 37 height 17
checkbox input "true"
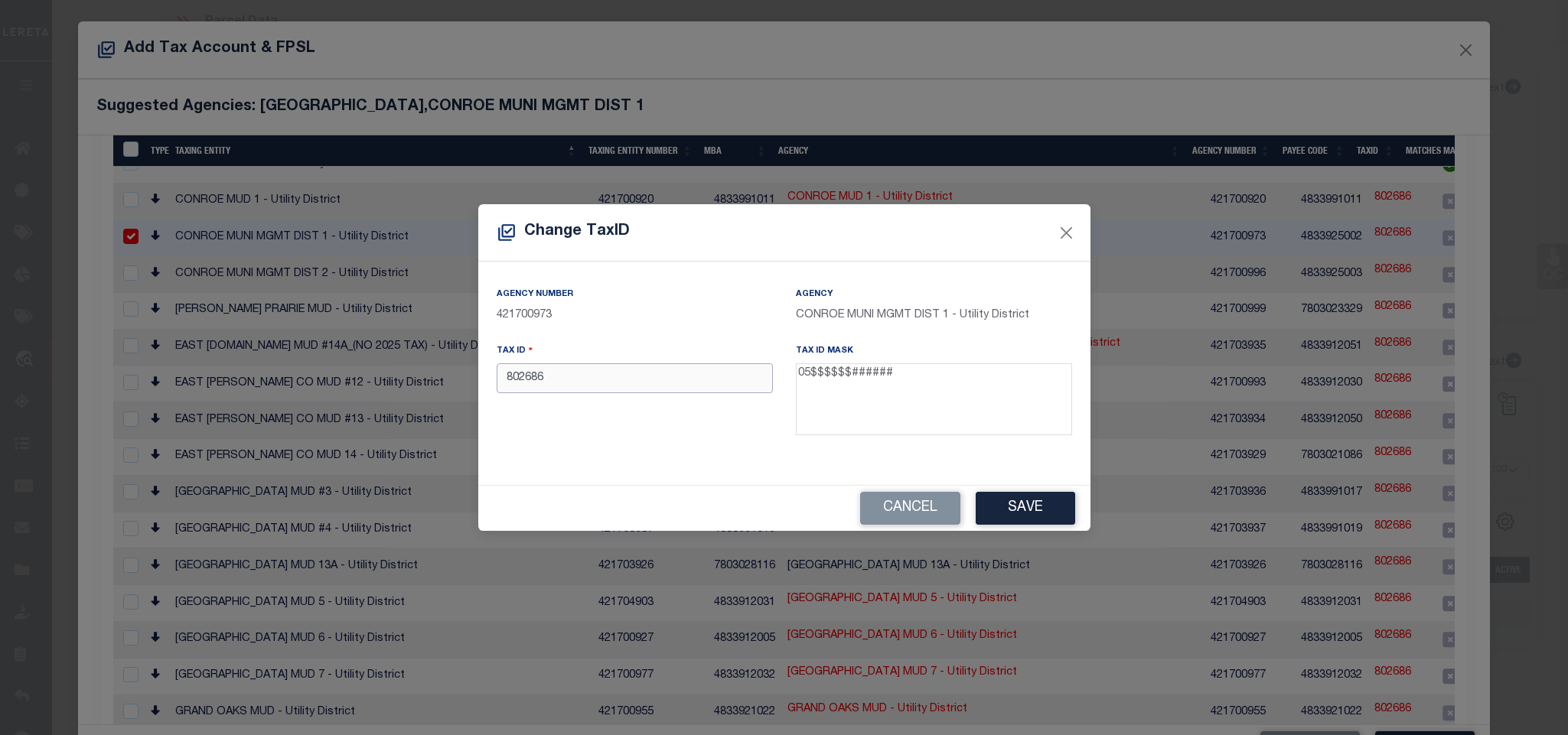
click at [655, 374] on input "802686" at bounding box center [634, 378] width 276 height 30
type input "05802686"
click at [1008, 496] on div "Cancel Save" at bounding box center [784, 509] width 612 height 45
click at [1006, 503] on button "Save" at bounding box center [1026, 509] width 100 height 33
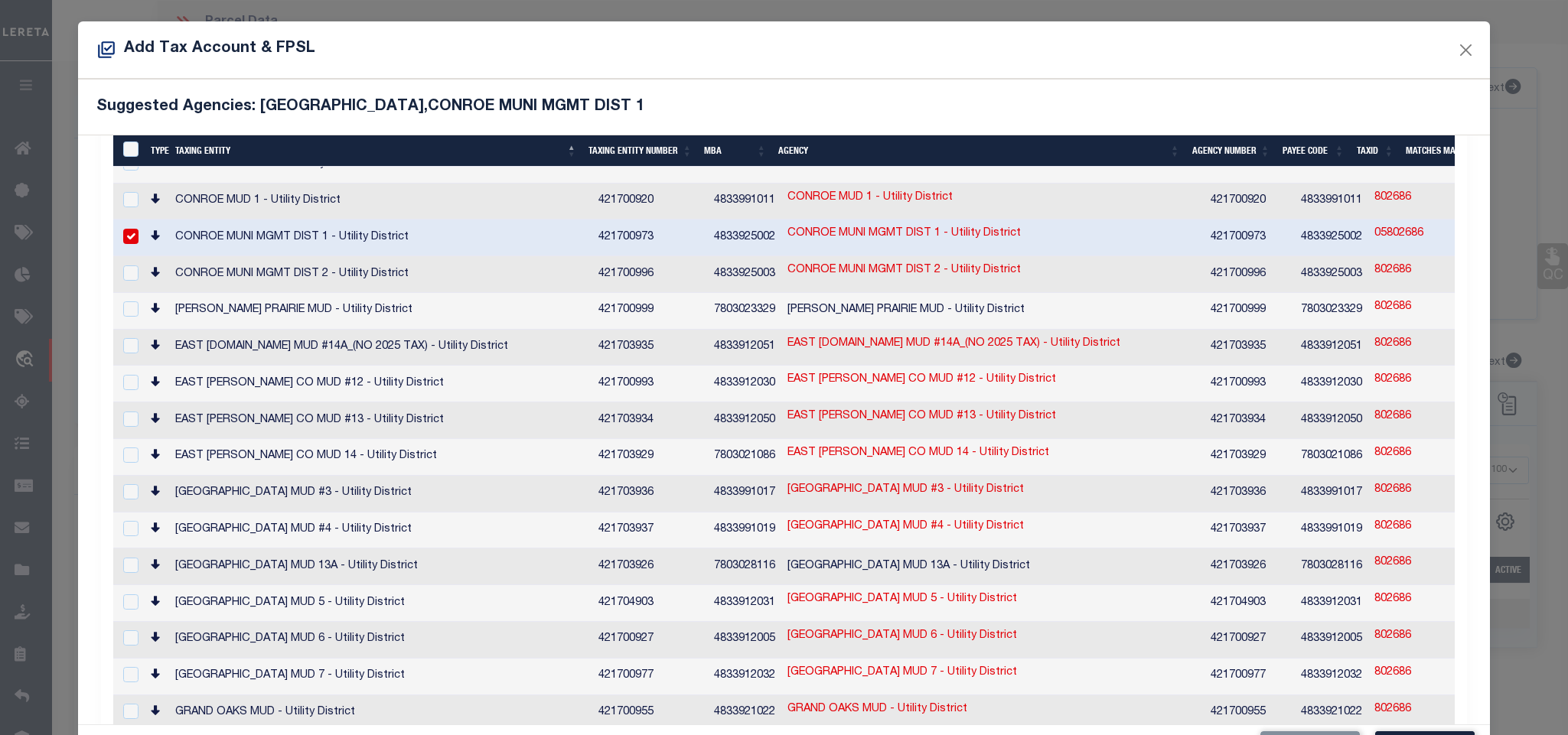
scroll to position [58, 0]
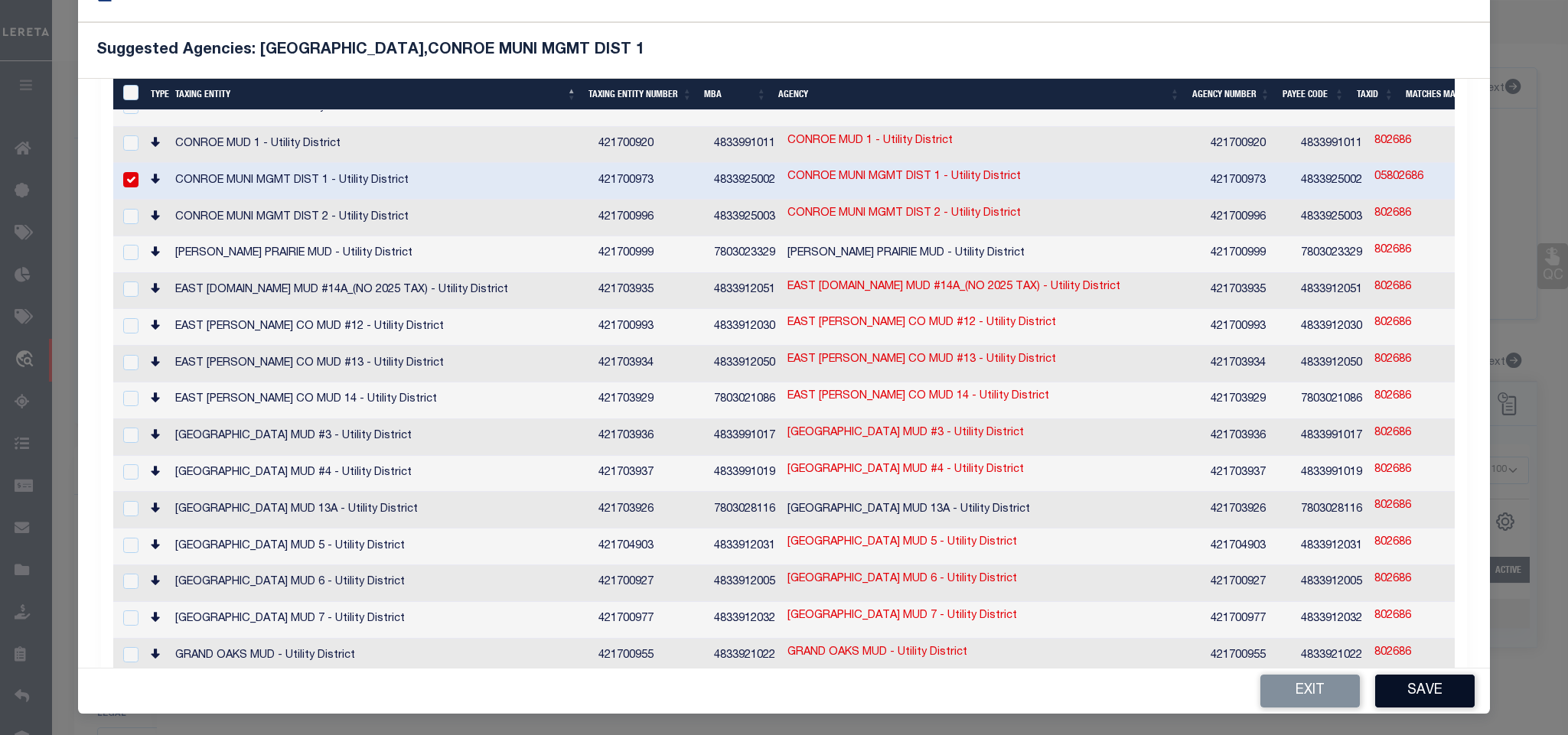
click at [1401, 707] on button "Save" at bounding box center [1425, 691] width 100 height 33
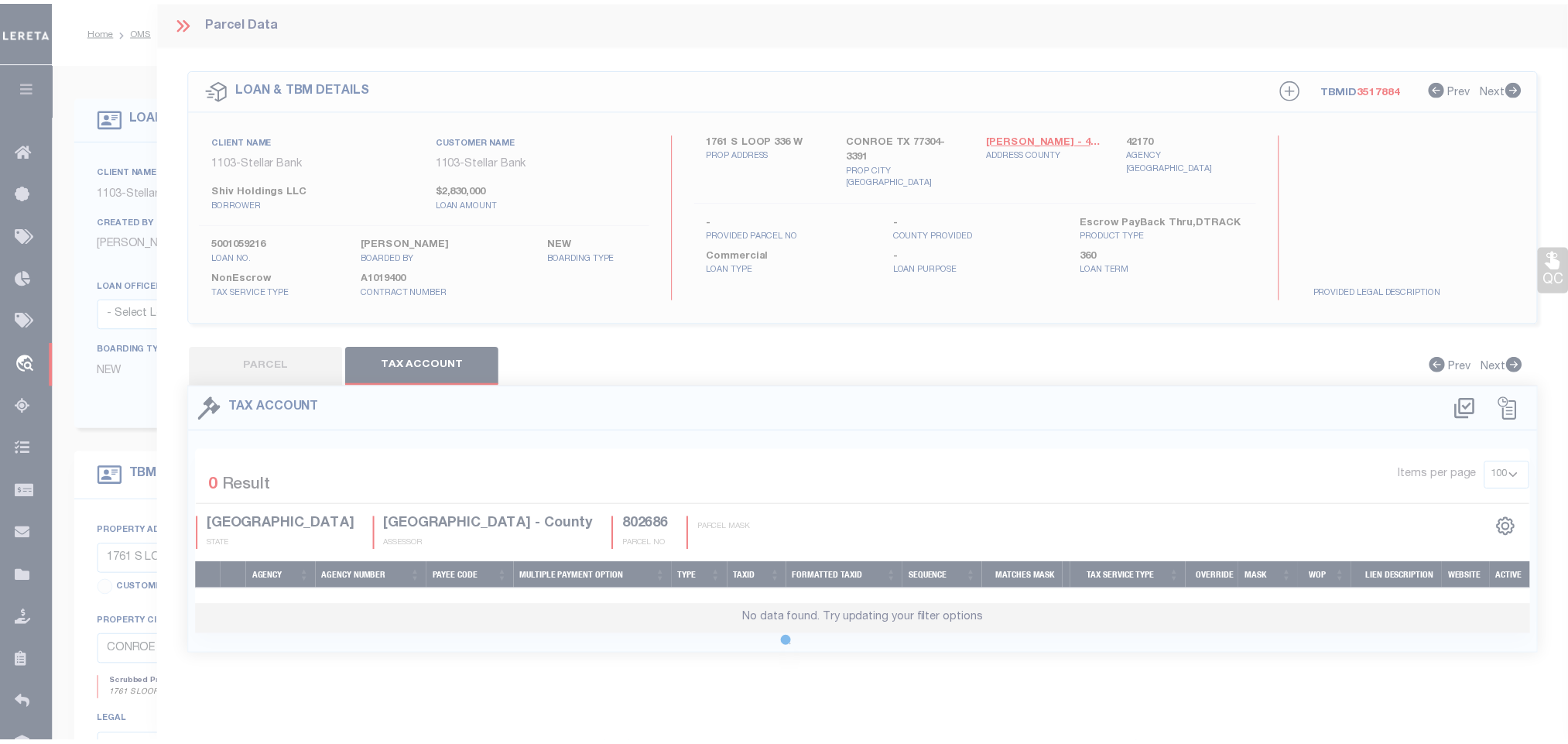
scroll to position [0, 0]
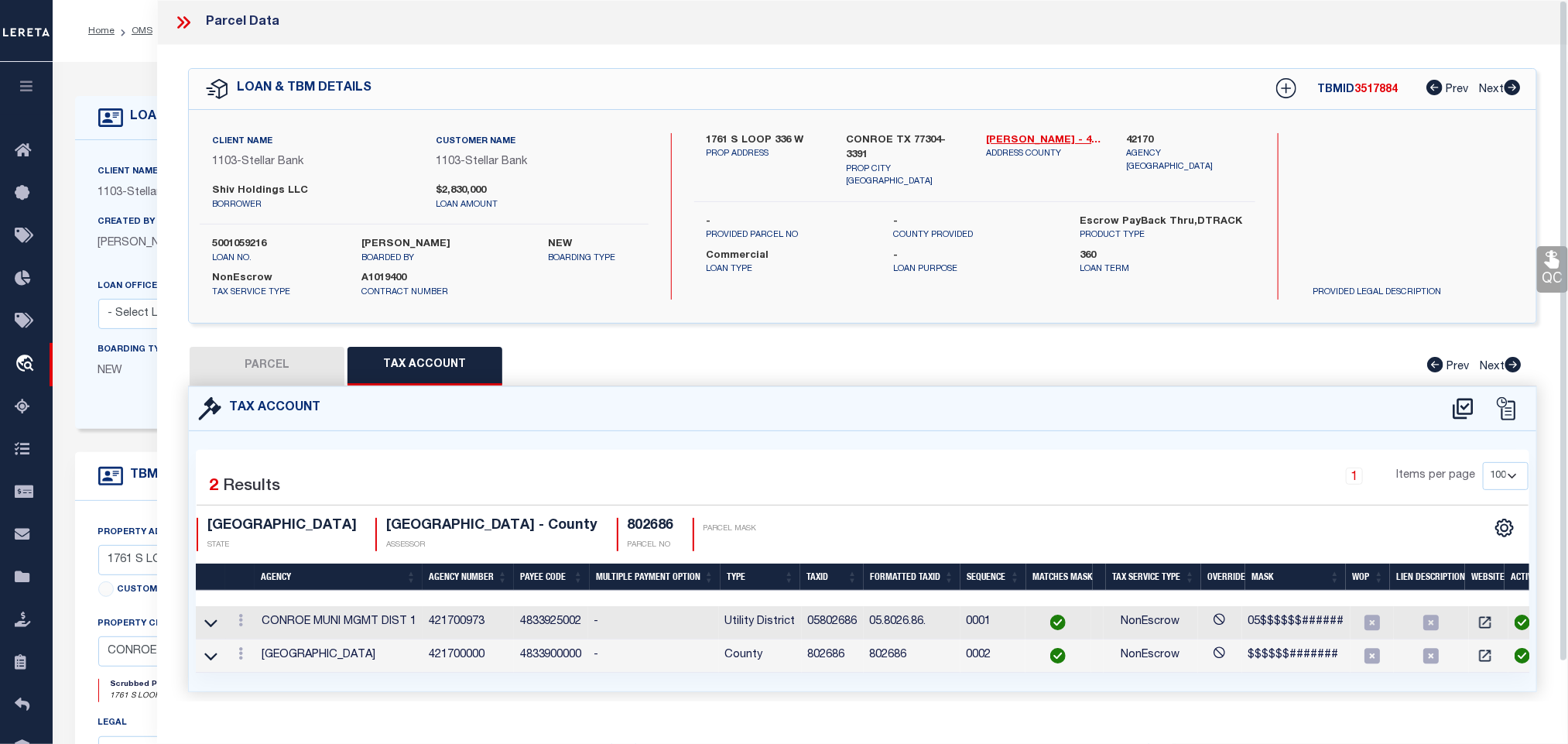
click at [290, 369] on button "PARCEL" at bounding box center [267, 366] width 155 height 38
select select "AS"
select select
checkbox input "false"
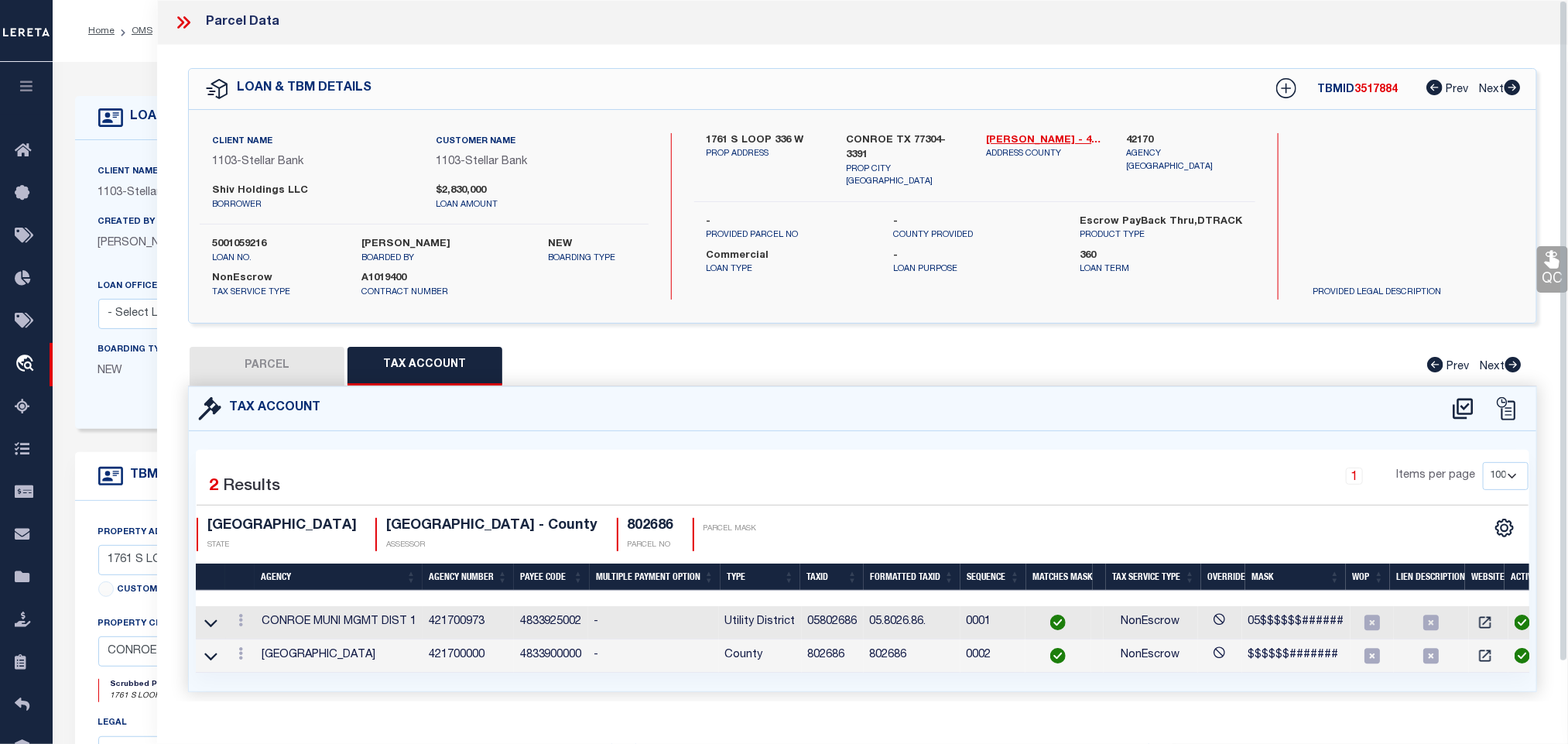
checkbox input "false"
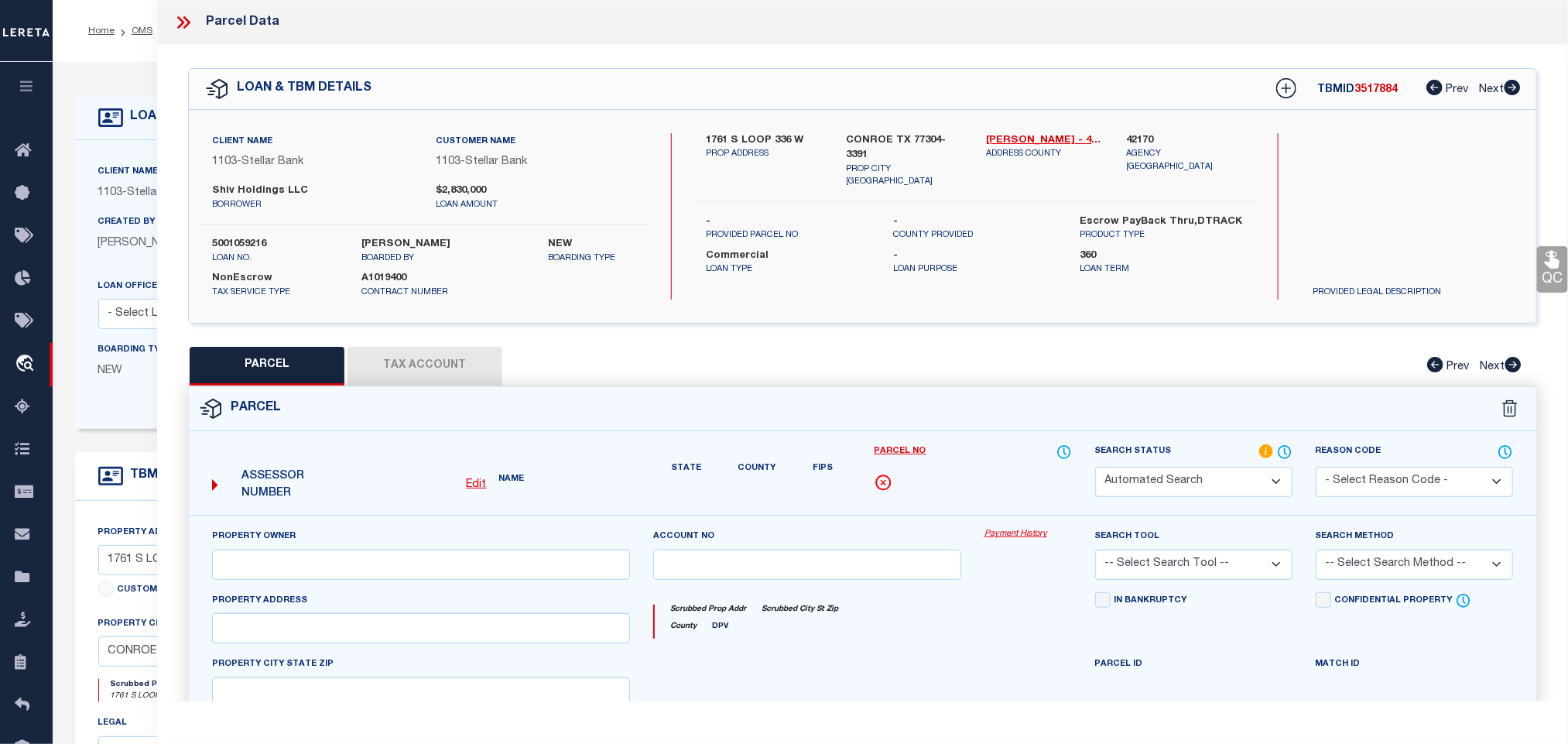
select select "IP"
type input "SHIV HOLDINGS LLC"
select select "AGW"
select select "LEG"
type input "1761 S LOOP 336 W,"
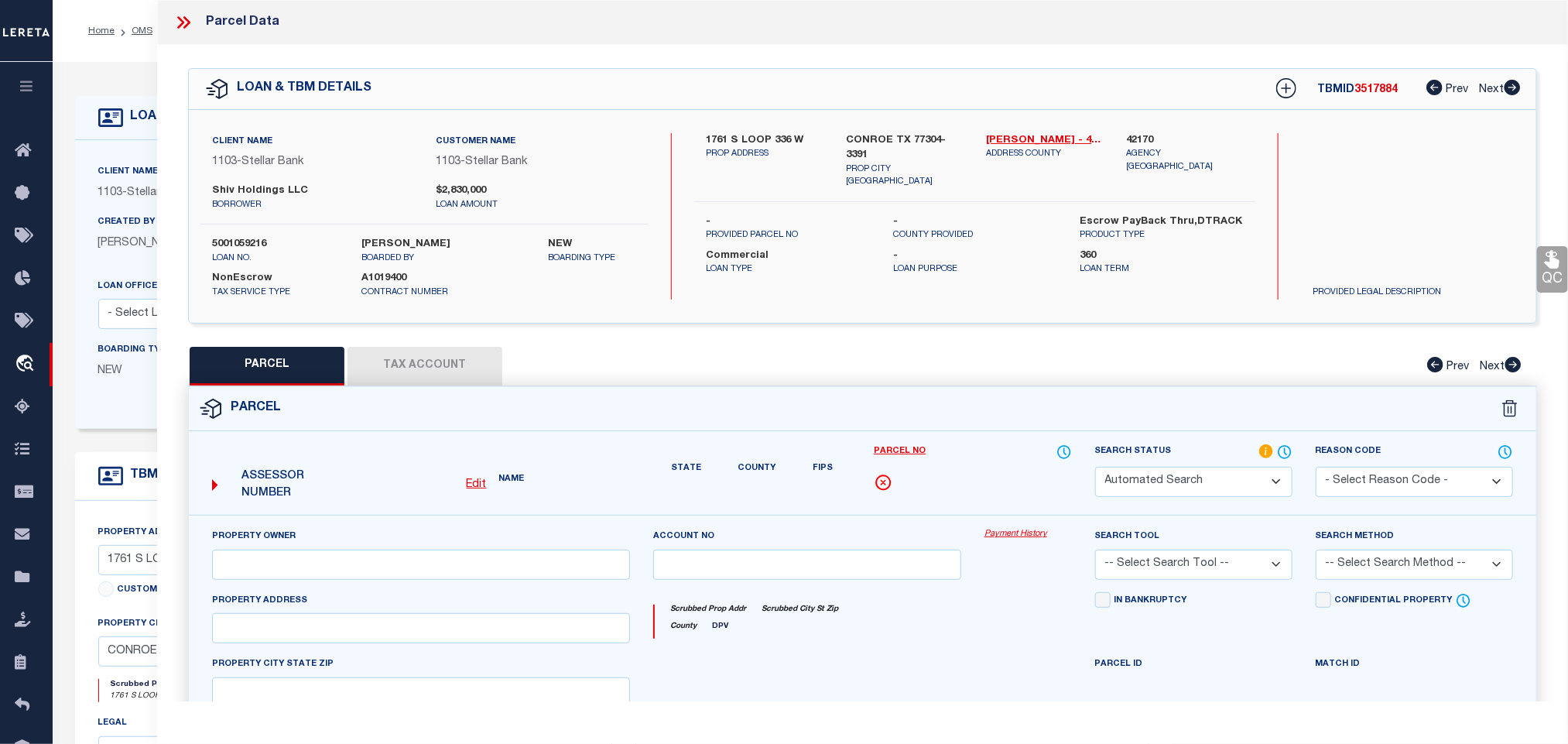
type input "CONROE [US_STATE] 77304"
type textarea "PLAZA 336, RES A, ACRES 1.5125"
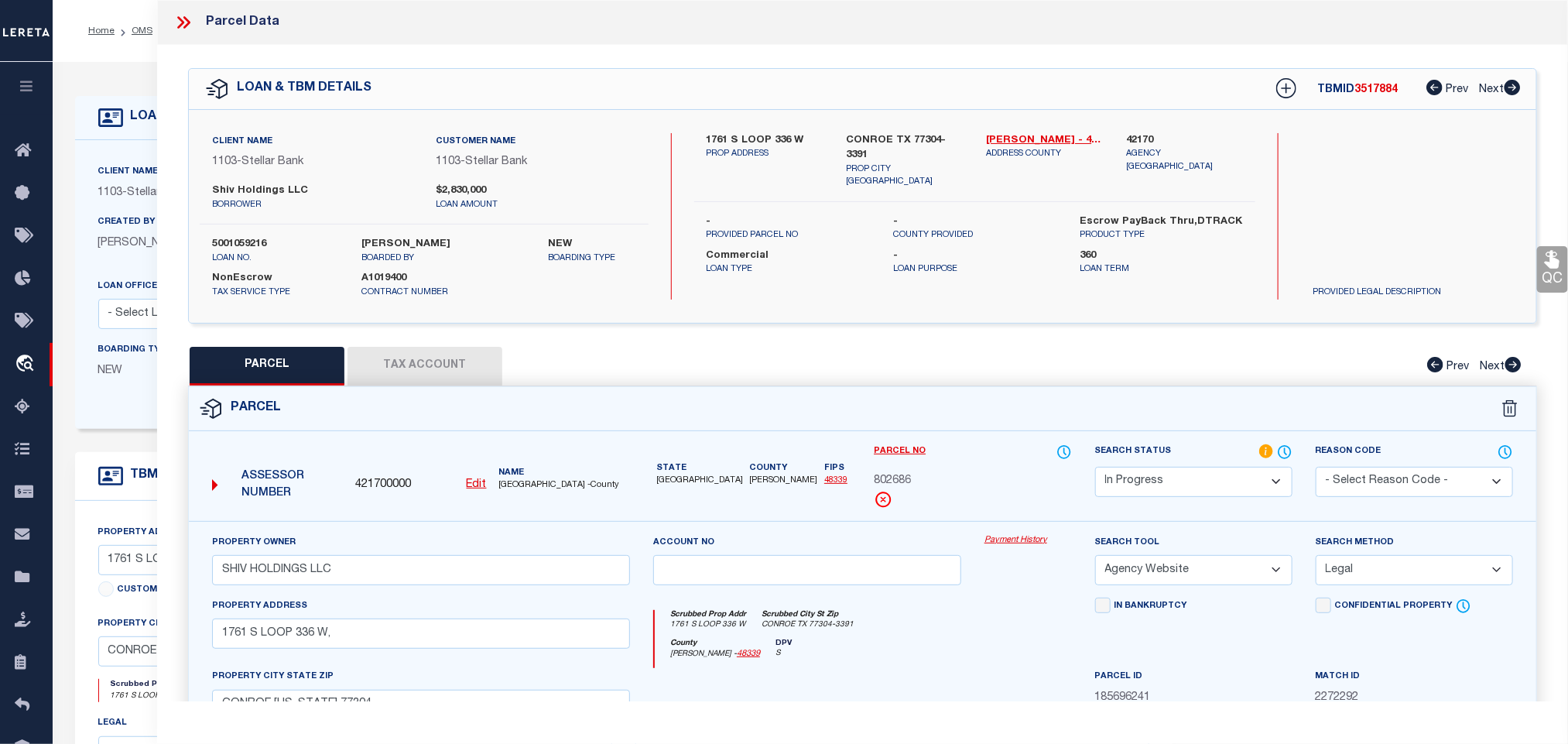
click at [1254, 478] on select "Automated Search Bad Parcel Complete Duplicate Parcel High Dollar Reporting In …" at bounding box center [1194, 482] width 198 height 30
select select "PC"
click at [1095, 469] on select "Automated Search Bad Parcel Complete Duplicate Parcel High Dollar Reporting In …" at bounding box center [1194, 482] width 198 height 30
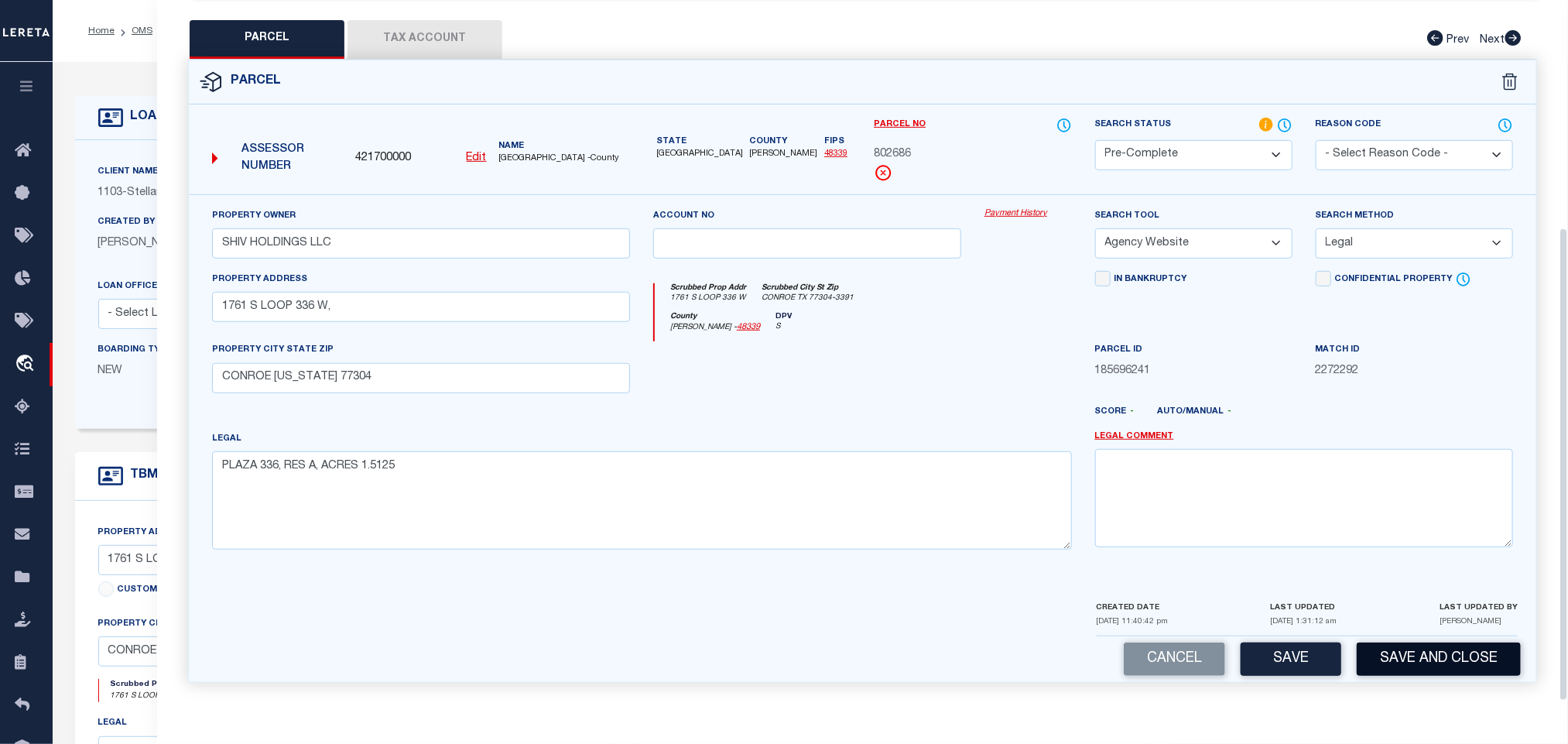
click at [1391, 655] on button "Save and Close" at bounding box center [1439, 659] width 164 height 33
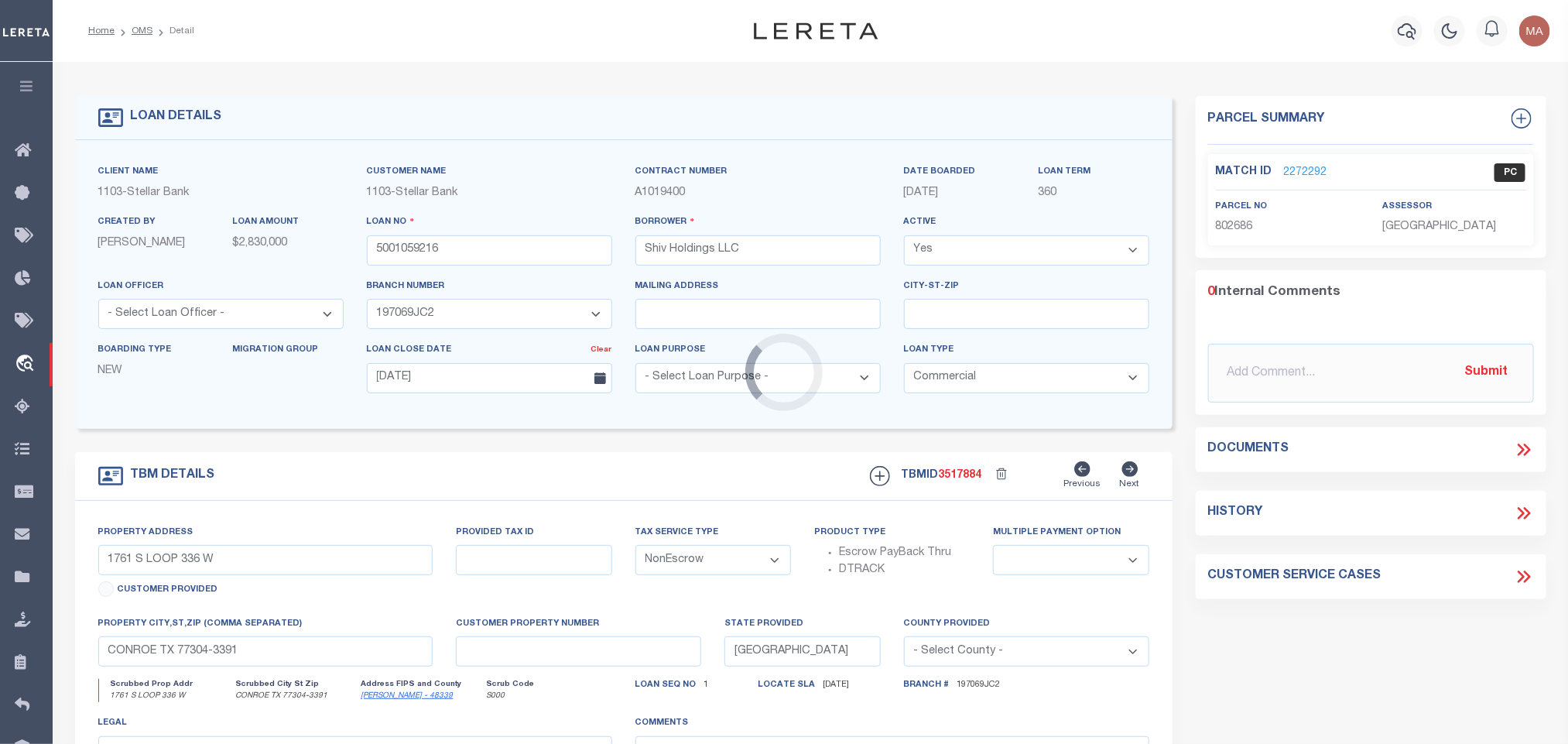
select select "11297"
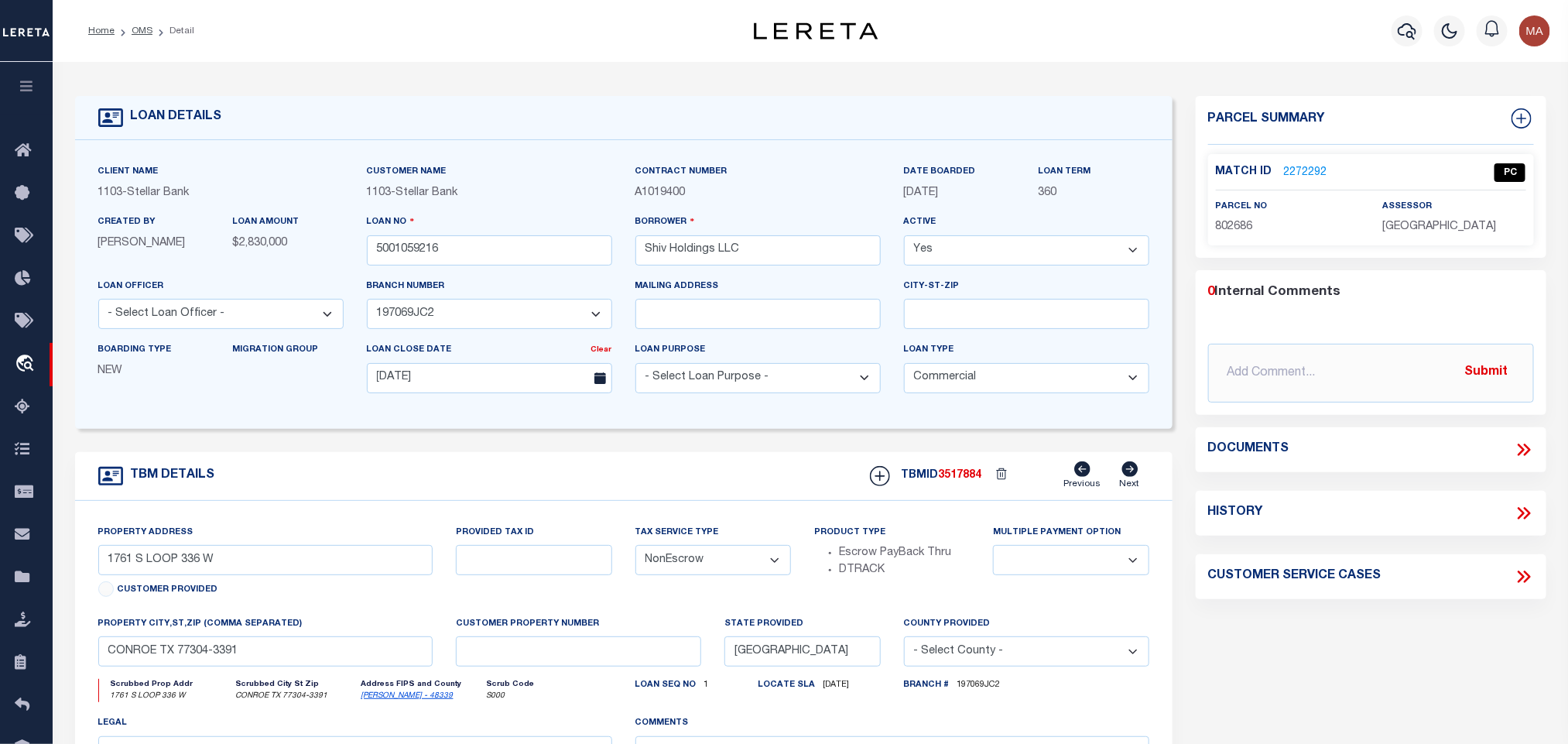
select select
click at [422, 245] on input "5001059216" at bounding box center [489, 250] width 246 height 30
click at [954, 478] on span "3517884" at bounding box center [960, 476] width 44 height 10
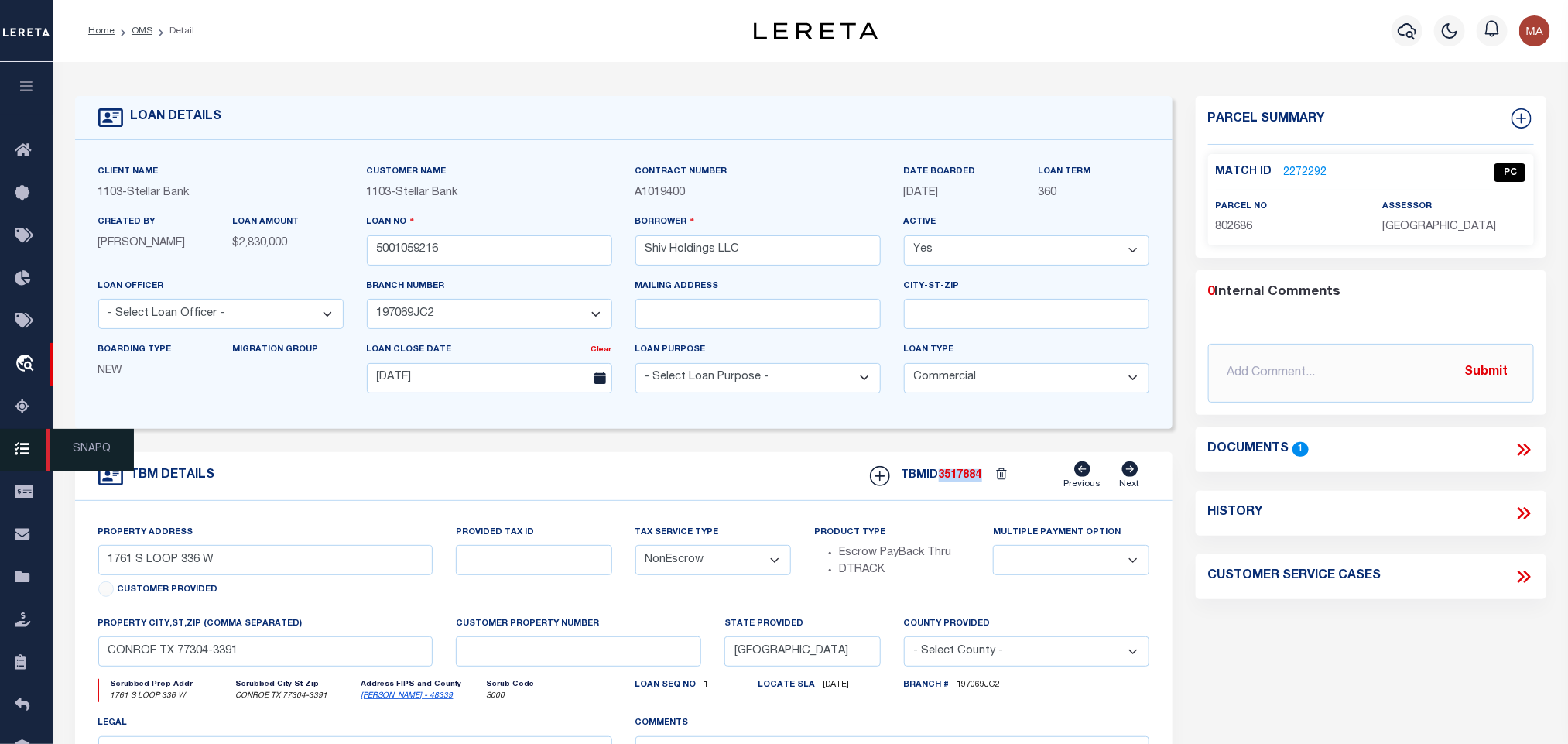
copy span "3517884"
drag, startPoint x: 1463, startPoint y: 256, endPoint x: 1463, endPoint y: 247, distance: 9.0
click at [1463, 256] on div "Parcel Summary Match ID 2272292" at bounding box center [1371, 177] width 351 height 162
click at [1465, 238] on div "Match ID 2272292 PC parcel no 802686 assessor" at bounding box center [1371, 200] width 326 height 91
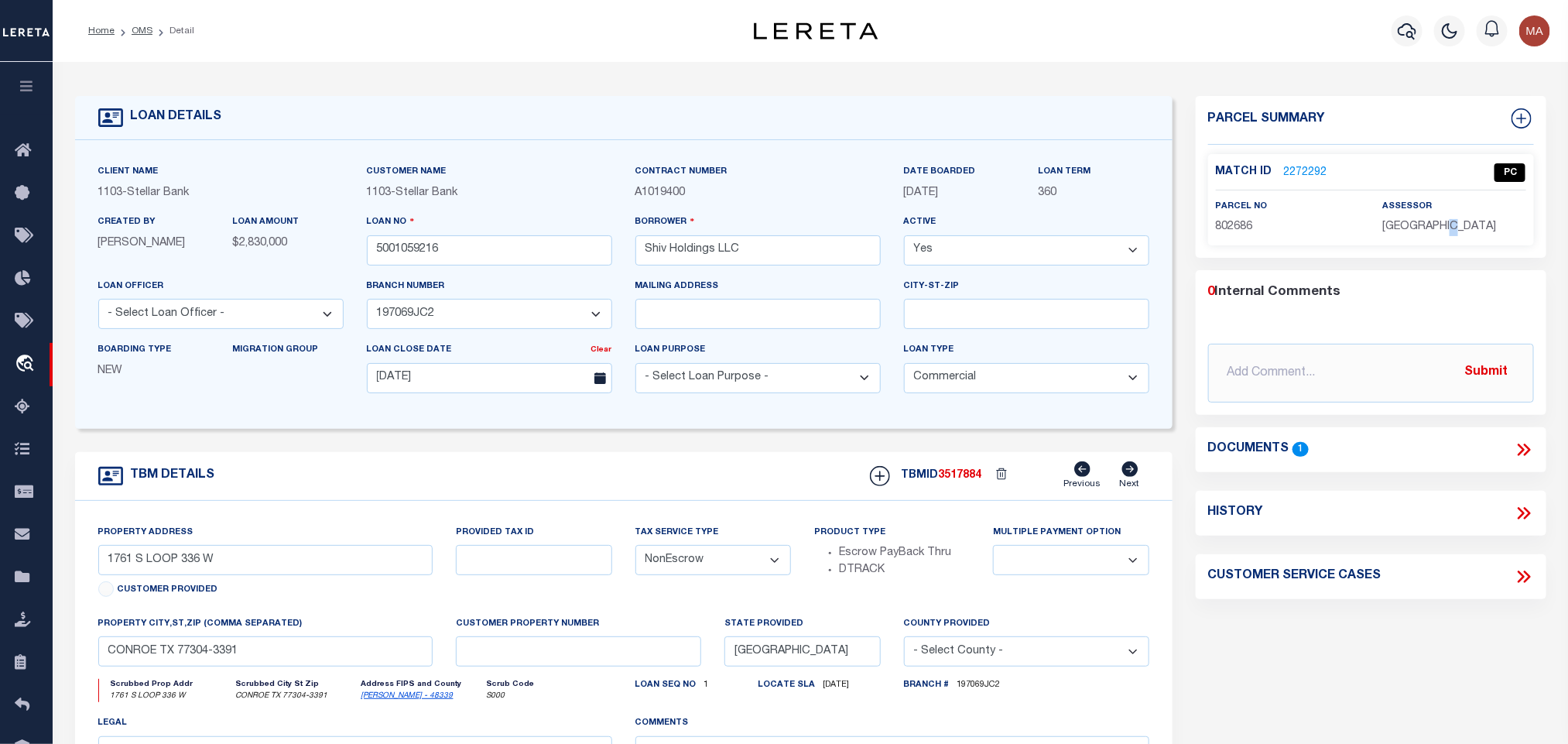
click at [1465, 238] on div "Match ID 2272292 PC parcel no 802686 assessor" at bounding box center [1371, 200] width 326 height 91
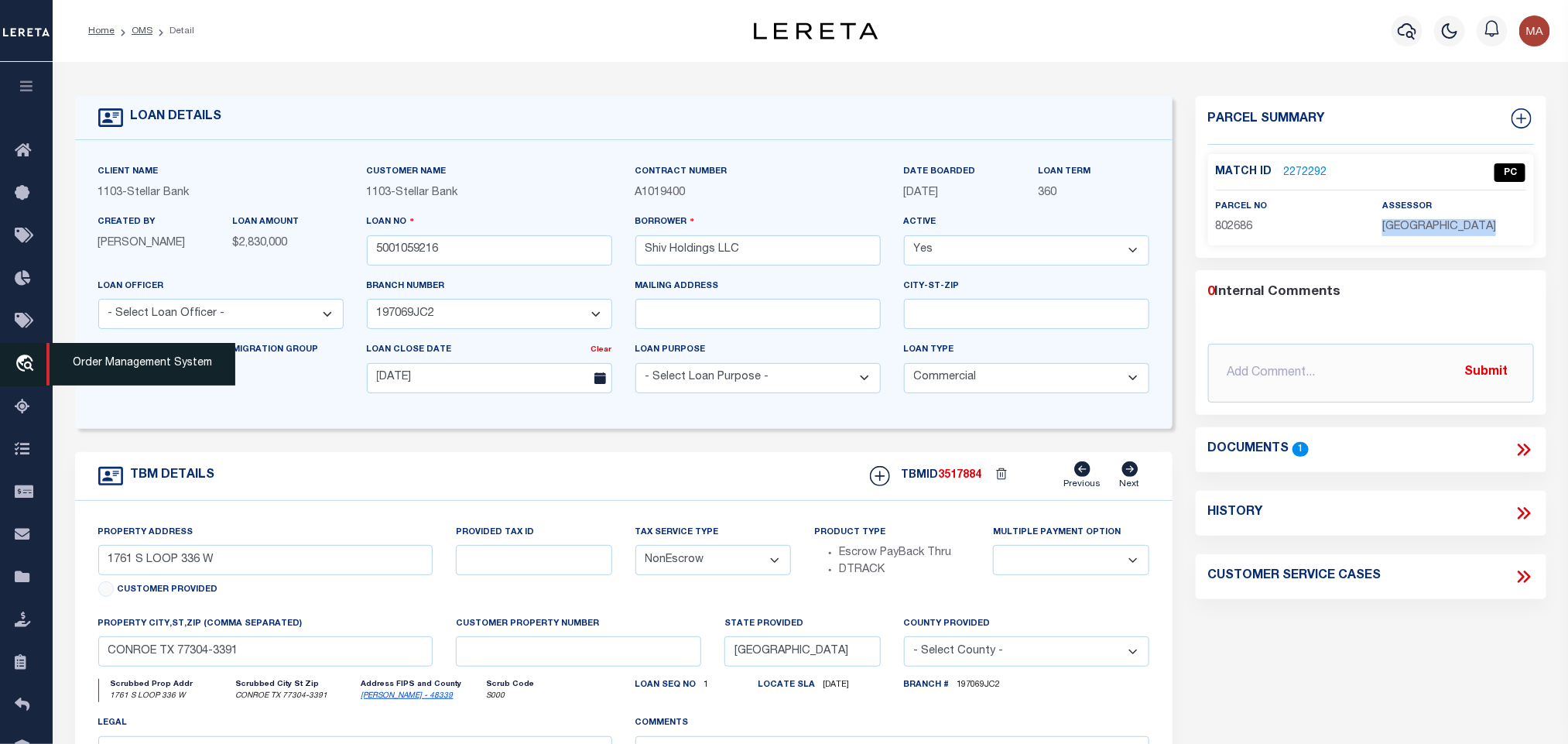
copy div "[GEOGRAPHIC_DATA]"
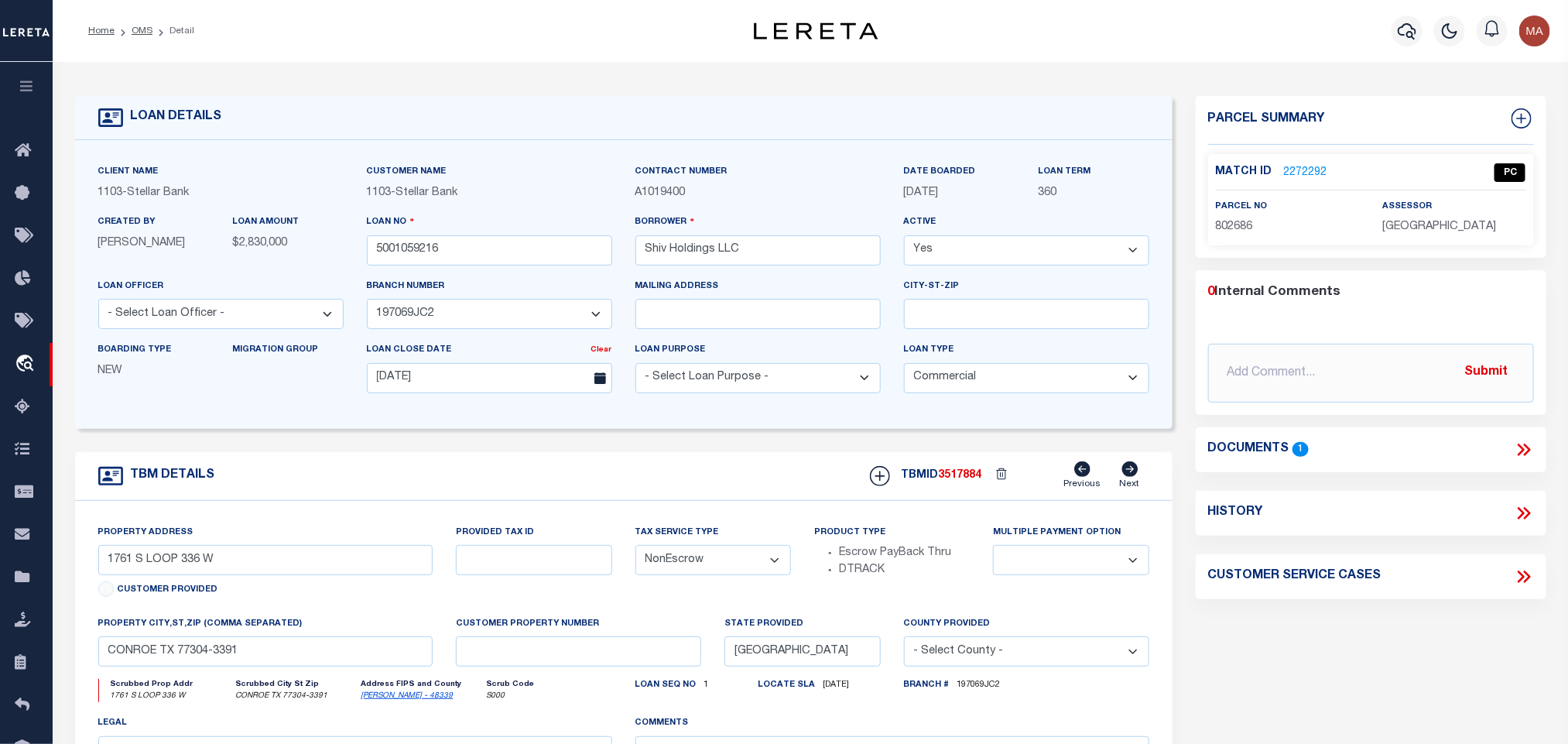
click at [1236, 221] on span "802686" at bounding box center [1235, 227] width 37 height 10
copy span "802686"
drag, startPoint x: 139, startPoint y: 29, endPoint x: 56, endPoint y: 117, distance: 121.0
click at [139, 29] on link "OMS" at bounding box center [142, 30] width 21 height 10
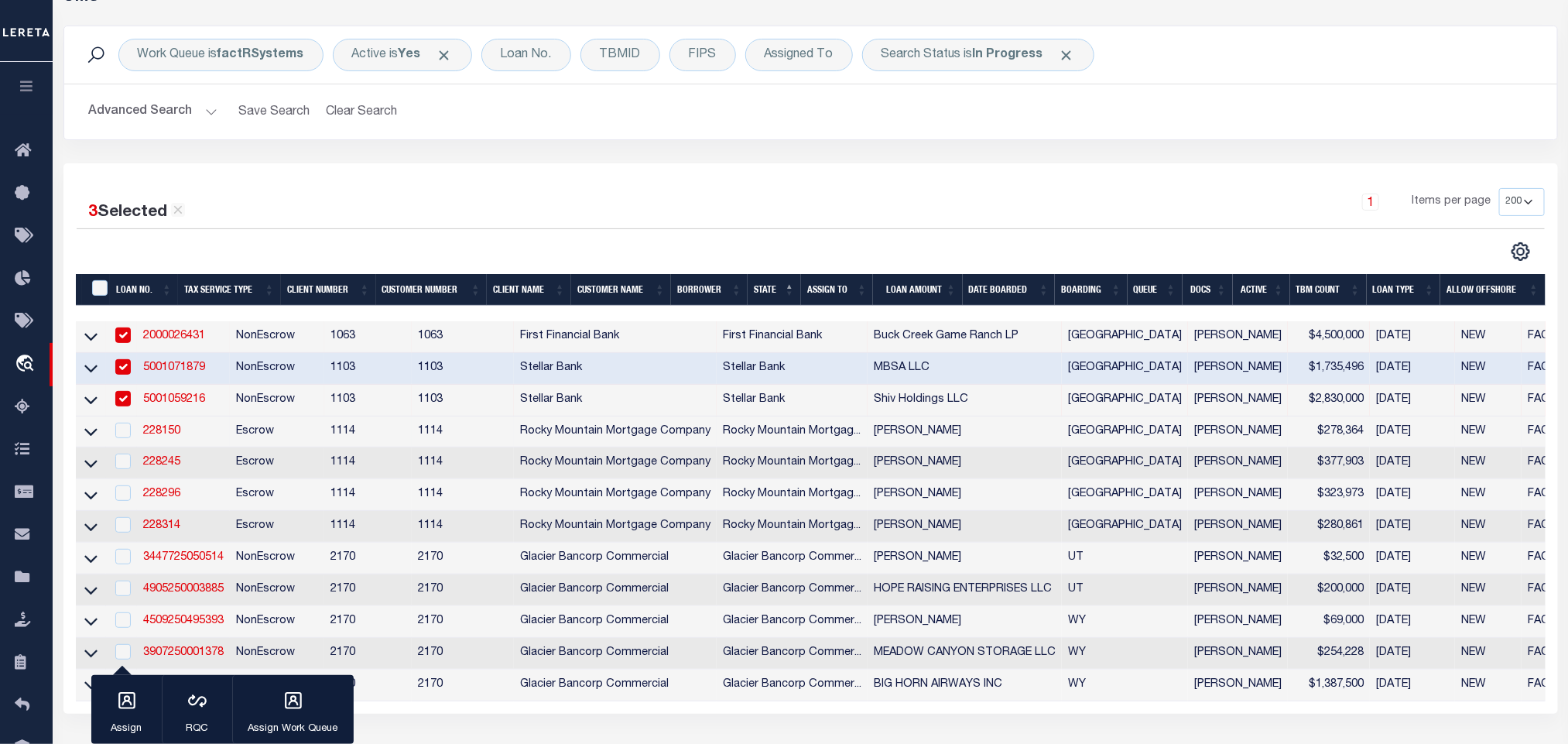
scroll to position [116, 0]
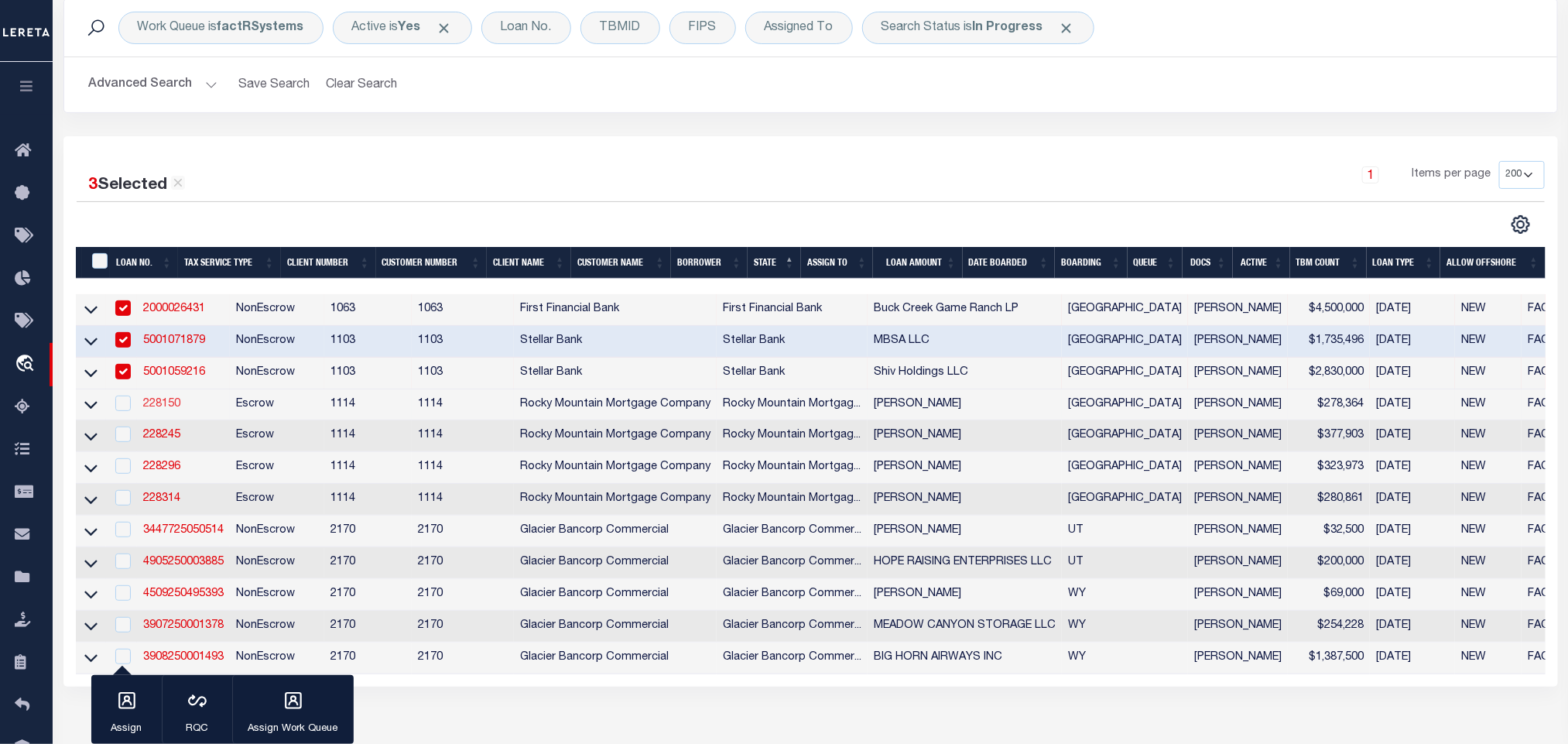
click at [167, 409] on link "228150" at bounding box center [161, 404] width 37 height 10
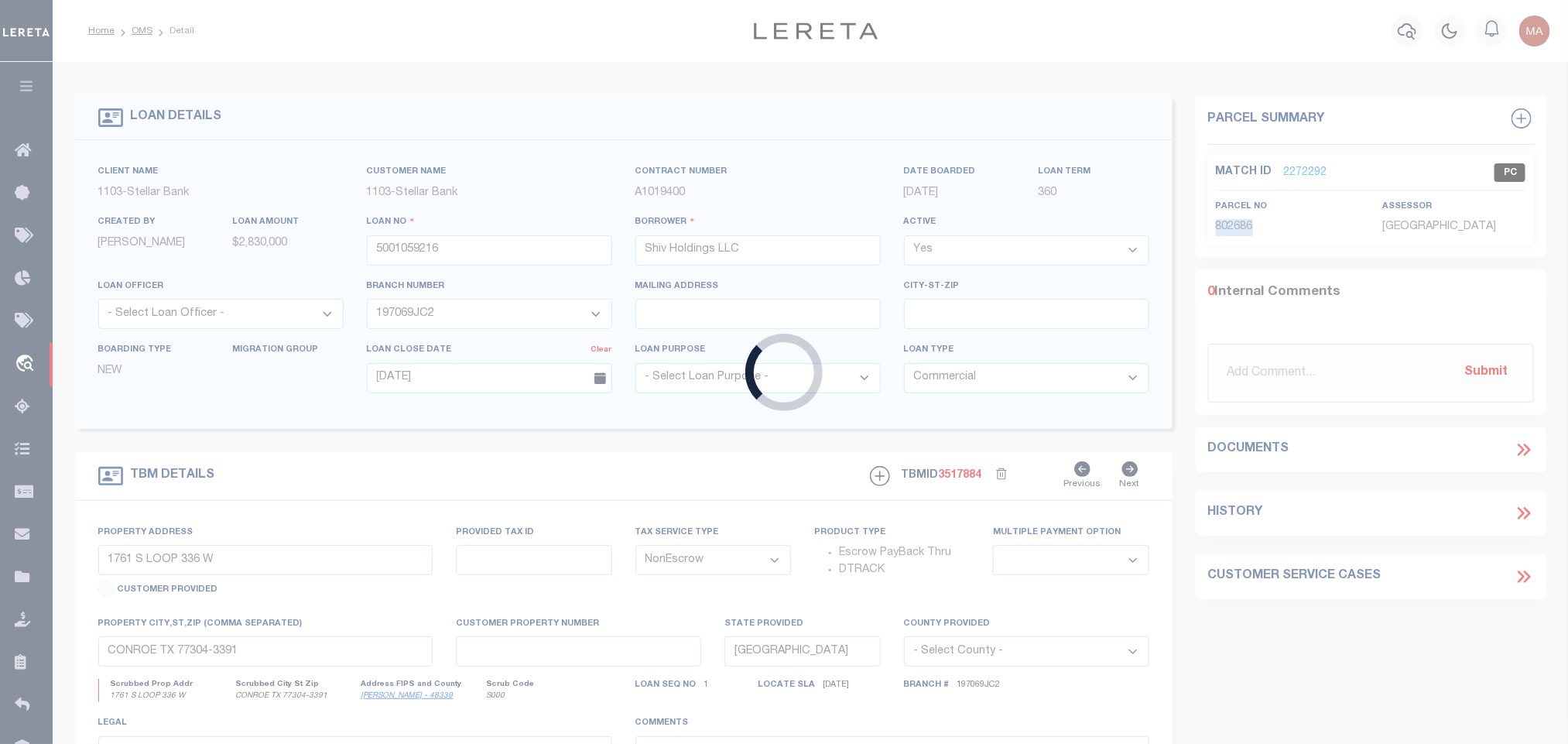
type input "228150"
type input "[PERSON_NAME]"
select select
select select "10"
select select "Escrow"
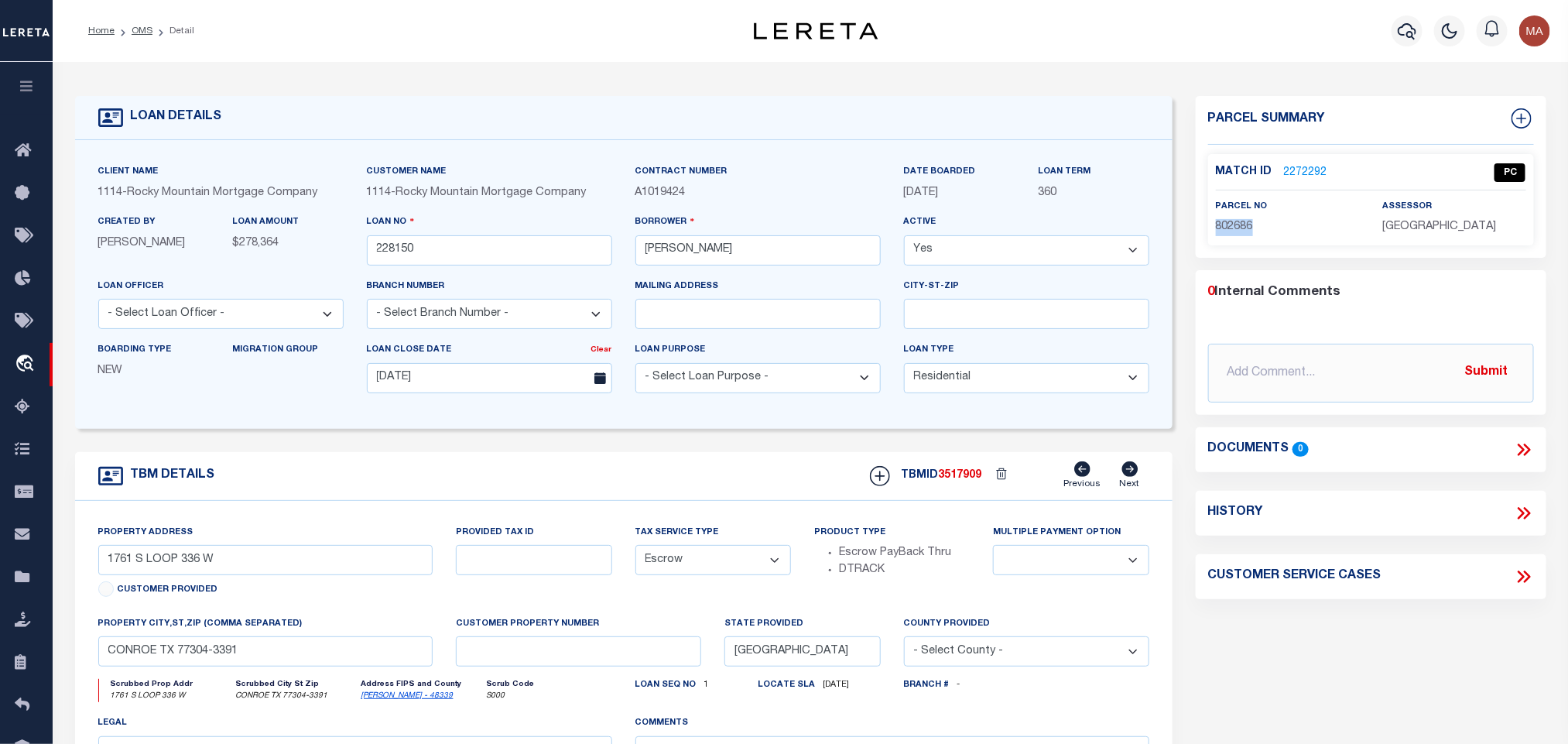
type input "[STREET_ADDRESS]"
type input "H00800000701600"
select select
type input "SOCORRO TX 79927-3597"
select select
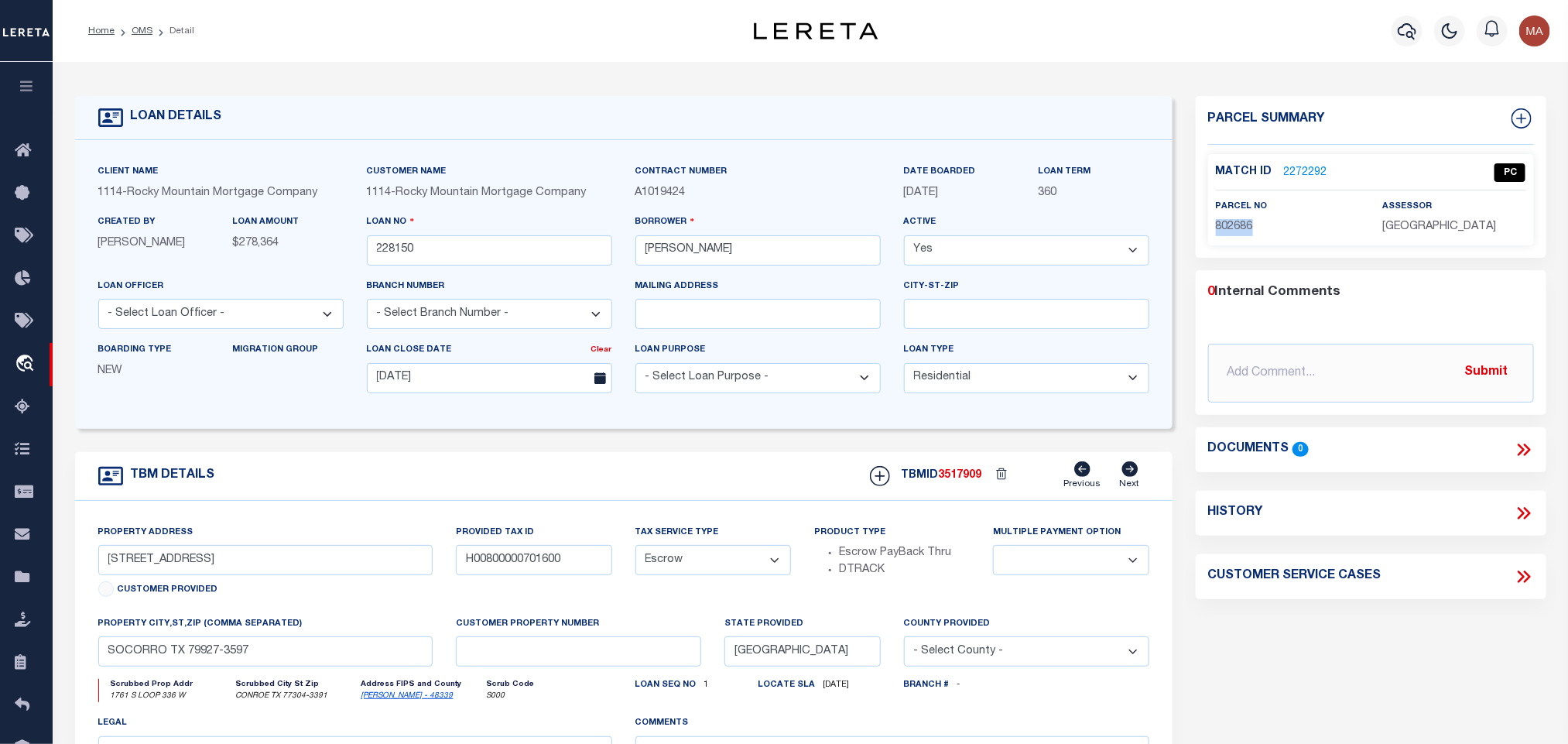
type textarea "Lot 16 Block 7 HACIENDAS DE [GEOGRAPHIC_DATA] [GEOGRAPHIC_DATA] [US_STATE] acco…"
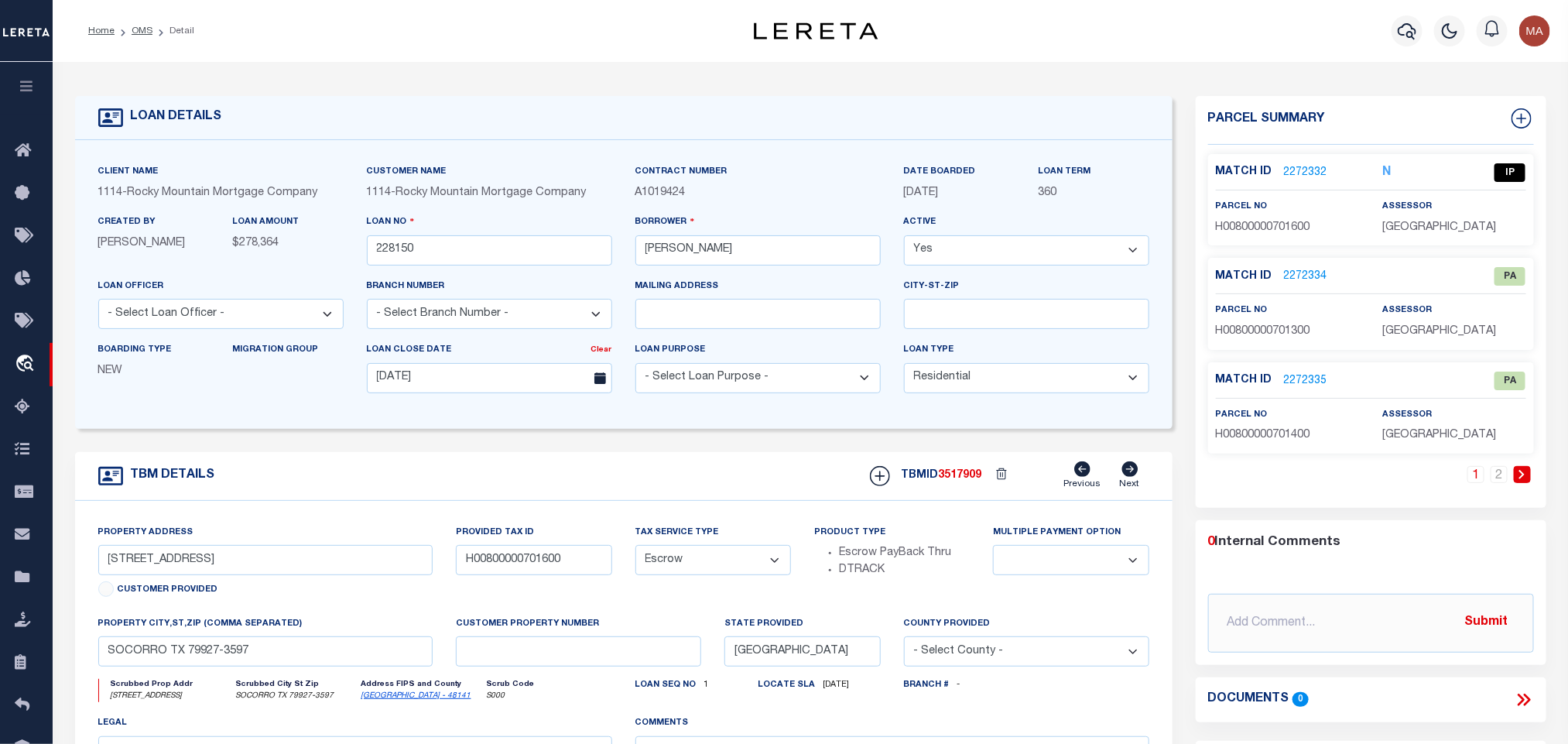
click at [386, 700] on link "[GEOGRAPHIC_DATA] - 48141" at bounding box center [416, 696] width 110 height 8
click at [156, 572] on input "[STREET_ADDRESS]" at bounding box center [266, 560] width 335 height 30
click at [581, 437] on form "LOAN DETAILS Client Name 1114 - Customer Name" at bounding box center [623, 519] width 1098 height 847
click at [1315, 179] on link "2272332" at bounding box center [1306, 172] width 44 height 17
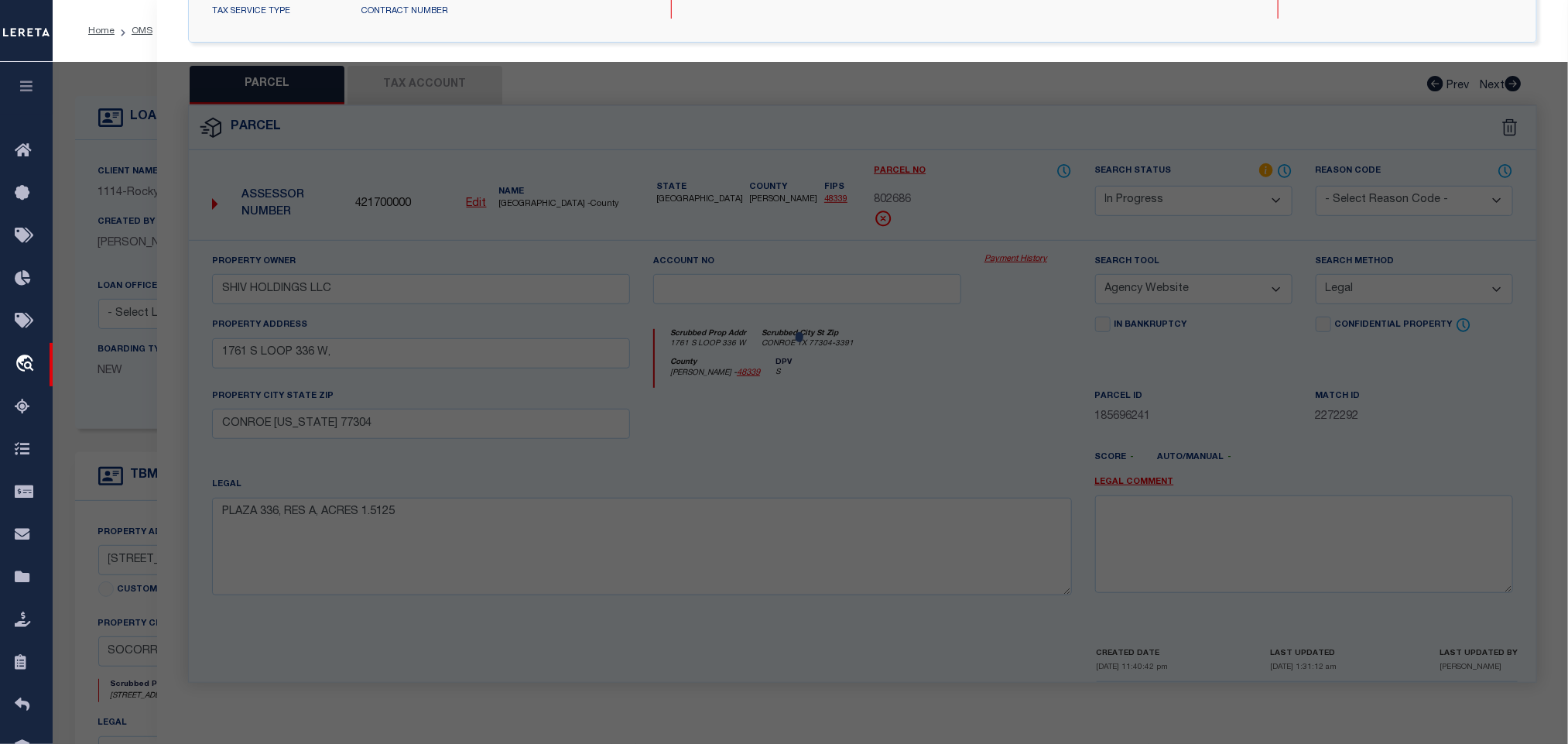
scroll to position [308, 0]
select select "AS"
select select
checkbox input "false"
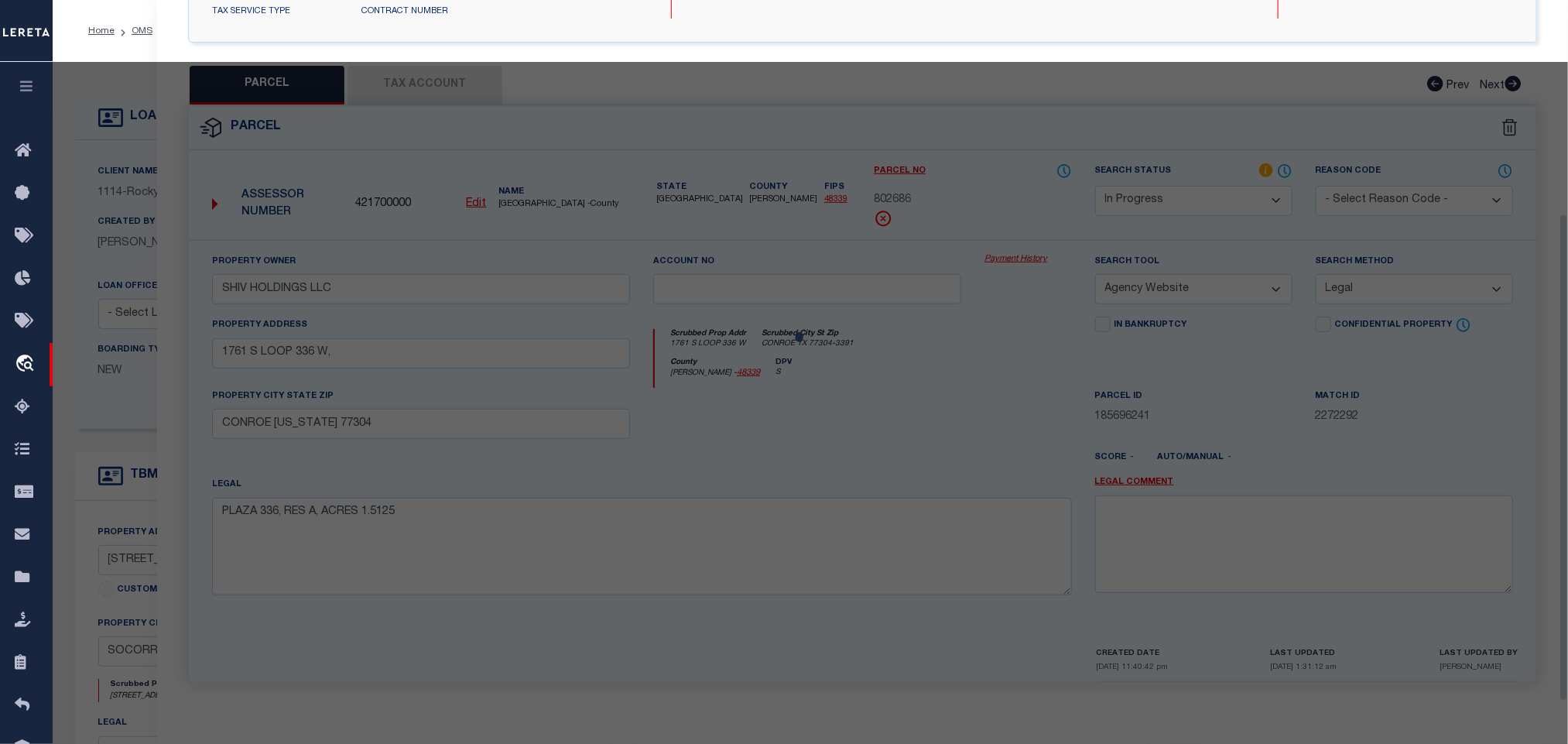
checkbox input "false"
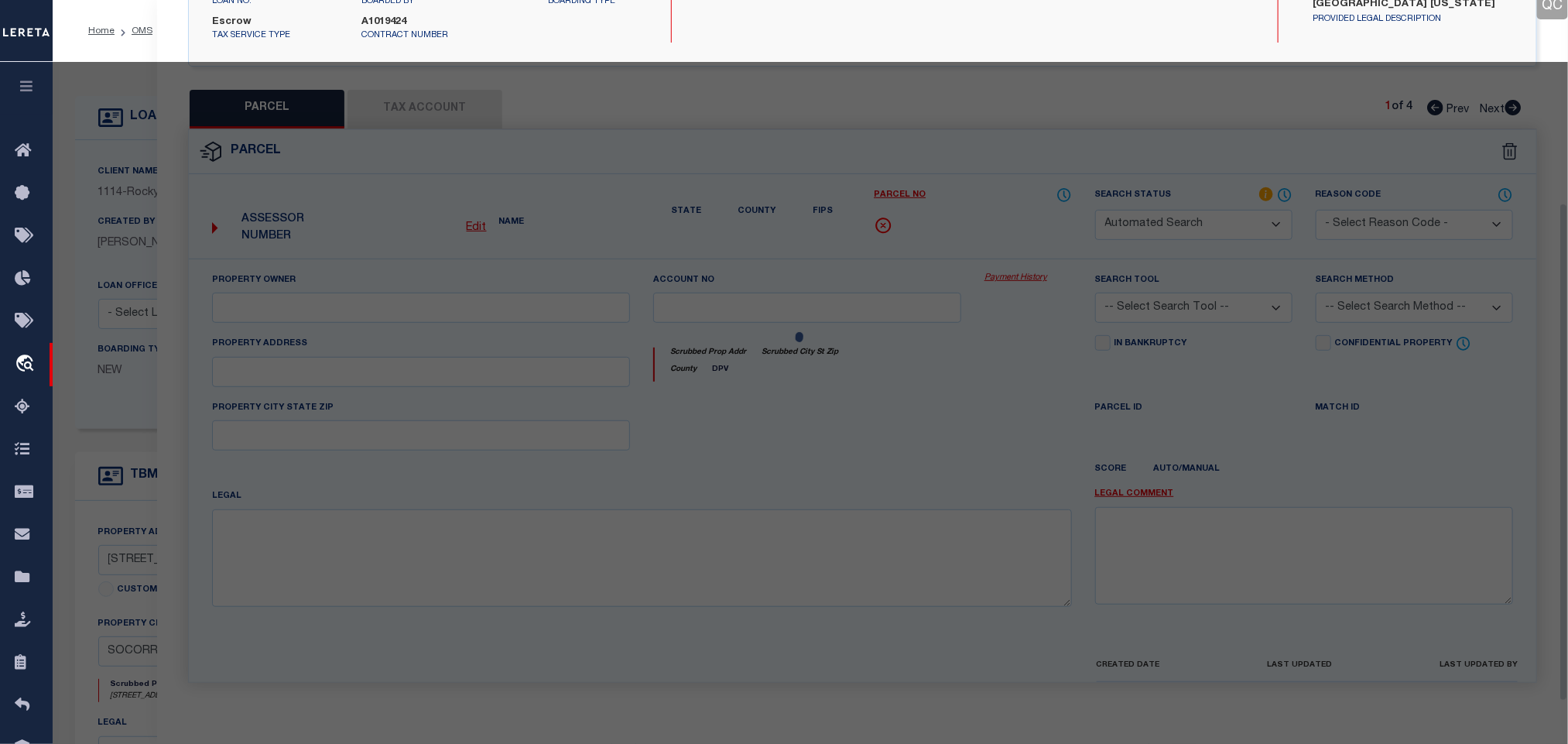
select select "IP"
type input "POINTE HOMES"
select select "ATL"
select select "ADD"
type input "[STREET_ADDRESS]"
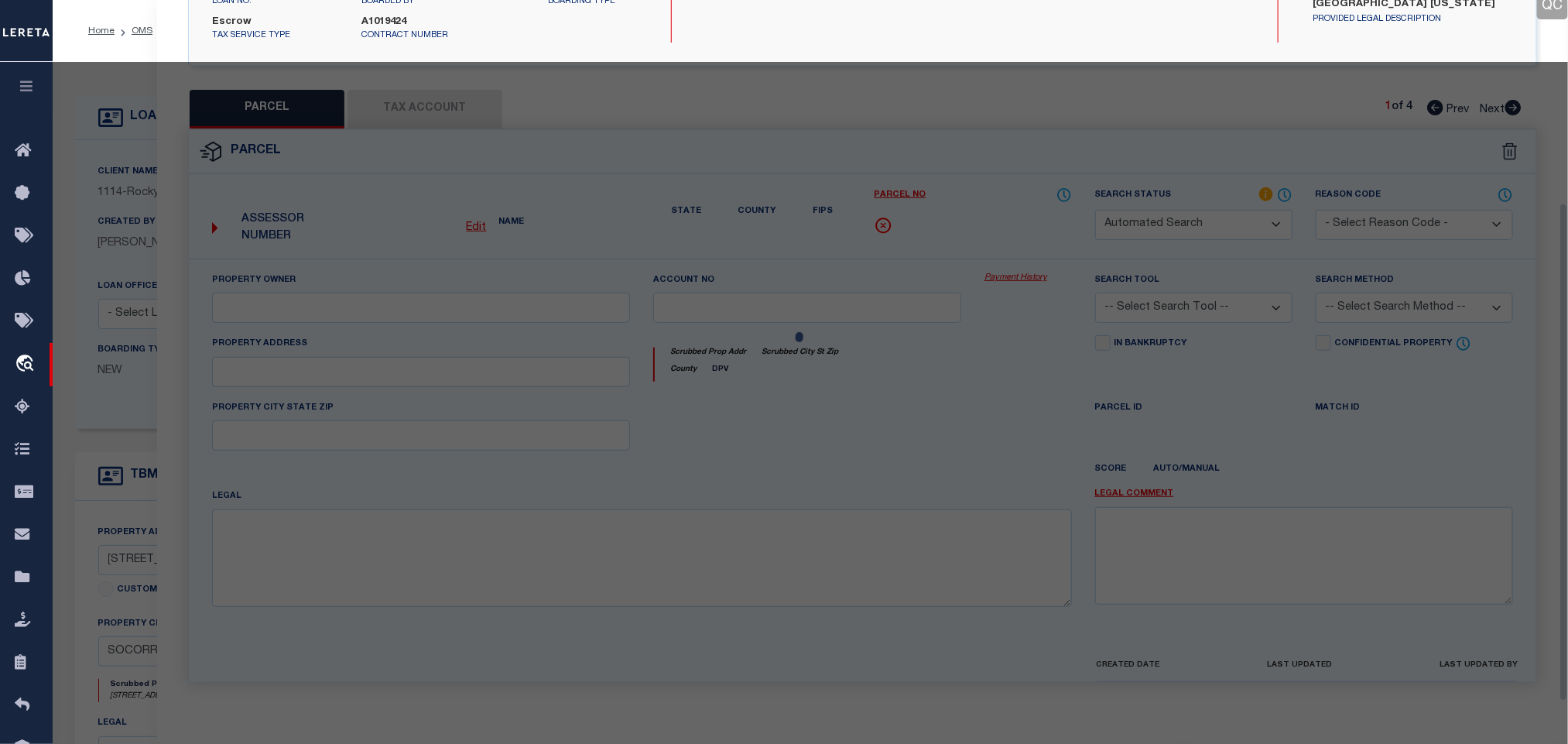
checkbox input "false"
type input "[GEOGRAPHIC_DATA]"
type textarea "BLK 7 HACIENDAS DE SOCORRO LOT 16"
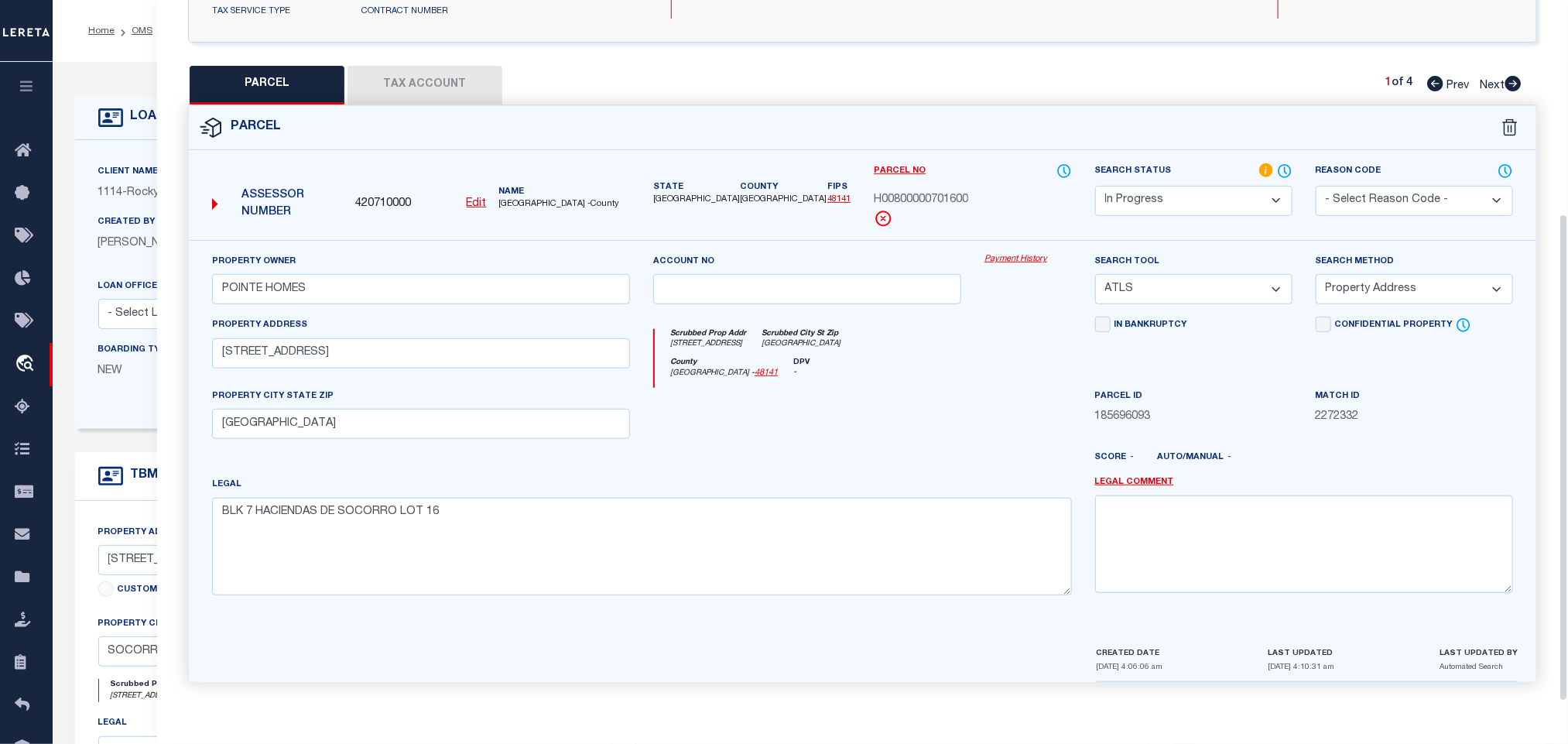
drag, startPoint x: 1248, startPoint y: 279, endPoint x: 1245, endPoint y: 288, distance: 9.5
click at [1248, 279] on select "-- Select Search Tool -- 3rd Party Website Agency File Agency Website ATLS CNV-…" at bounding box center [1194, 289] width 198 height 30
select select "AGW"
click at [1095, 274] on select "-- Select Search Tool -- 3rd Party Website Agency File Agency Website ATLS CNV-…" at bounding box center [1194, 289] width 198 height 30
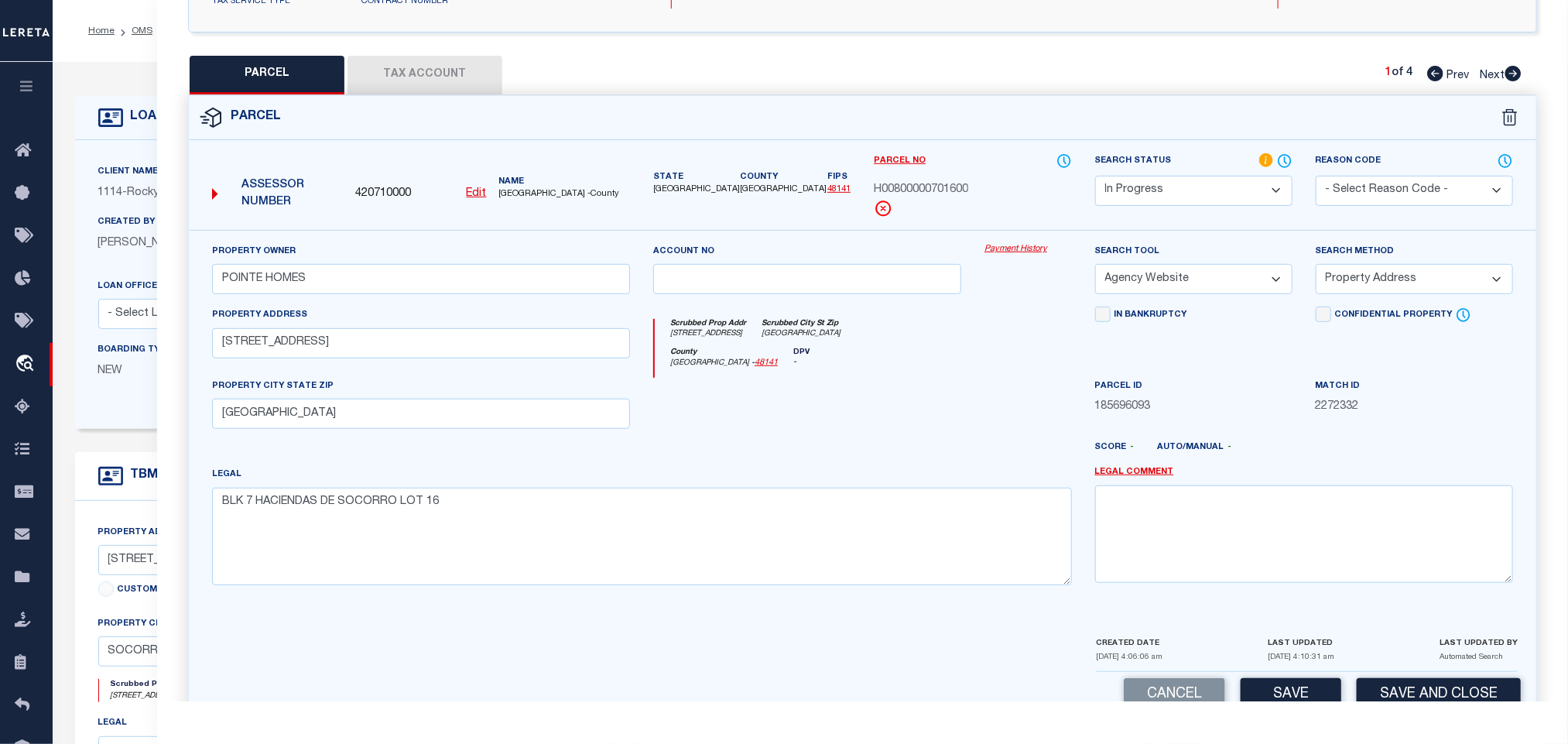
click at [1345, 284] on select "-- Select Search Method -- Property Address Legal Liability Info Provided" at bounding box center [1414, 279] width 198 height 30
select select "LEG"
click at [1316, 269] on select "-- Select Search Method -- Property Address Legal Liability Info Provided" at bounding box center [1414, 279] width 198 height 30
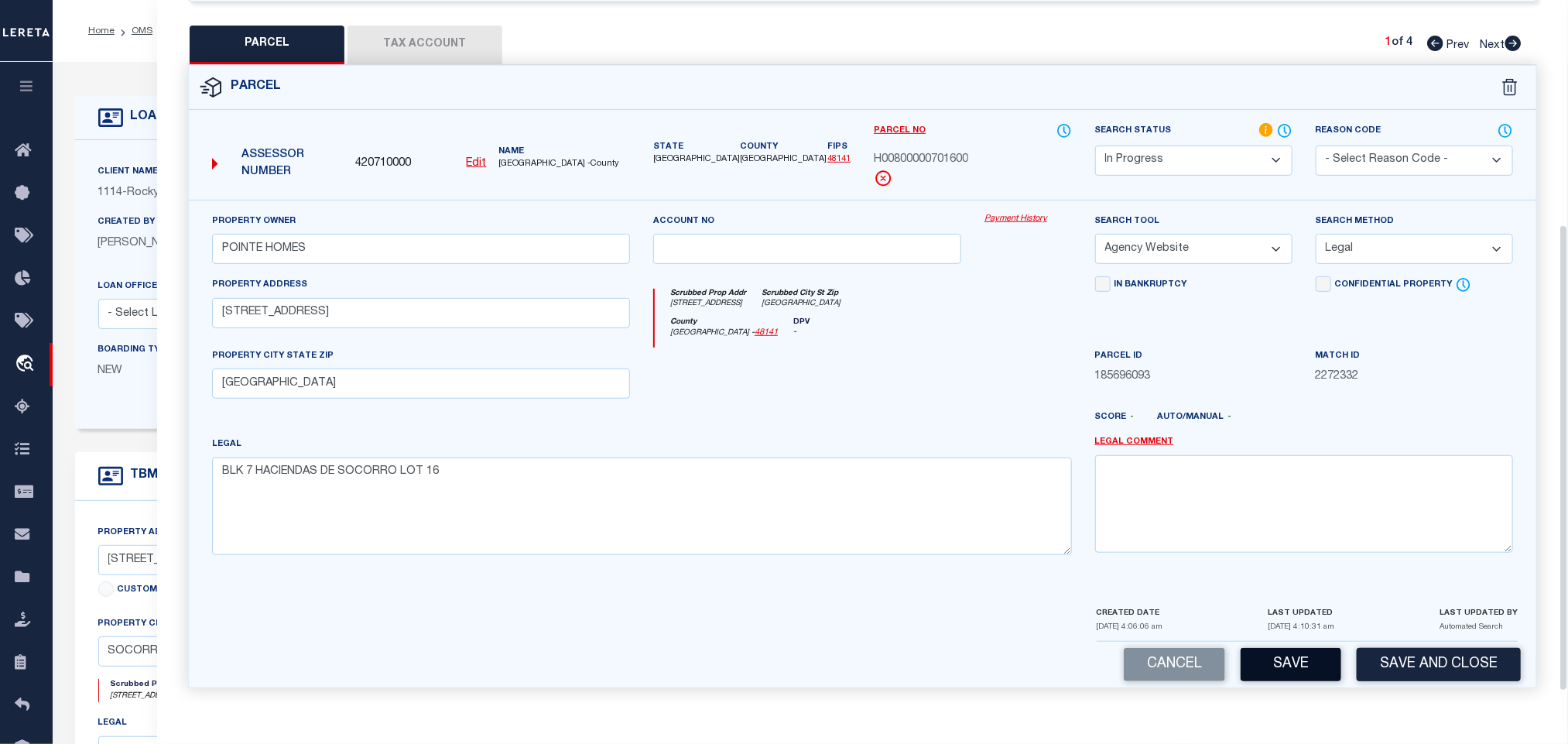
scroll to position [353, 0]
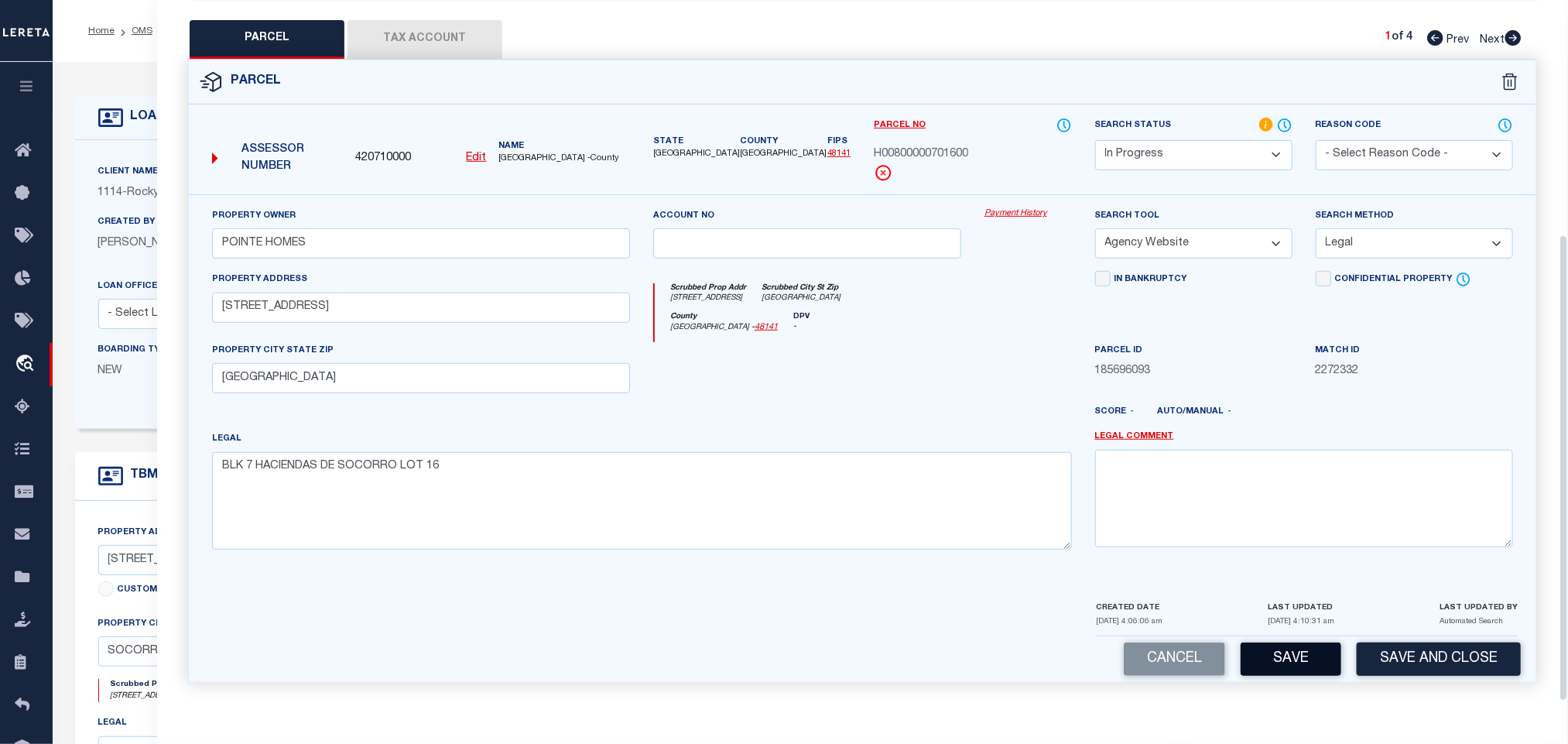
click at [1294, 674] on button "Save" at bounding box center [1291, 659] width 101 height 33
click at [435, 32] on button "Tax Account" at bounding box center [425, 39] width 155 height 38
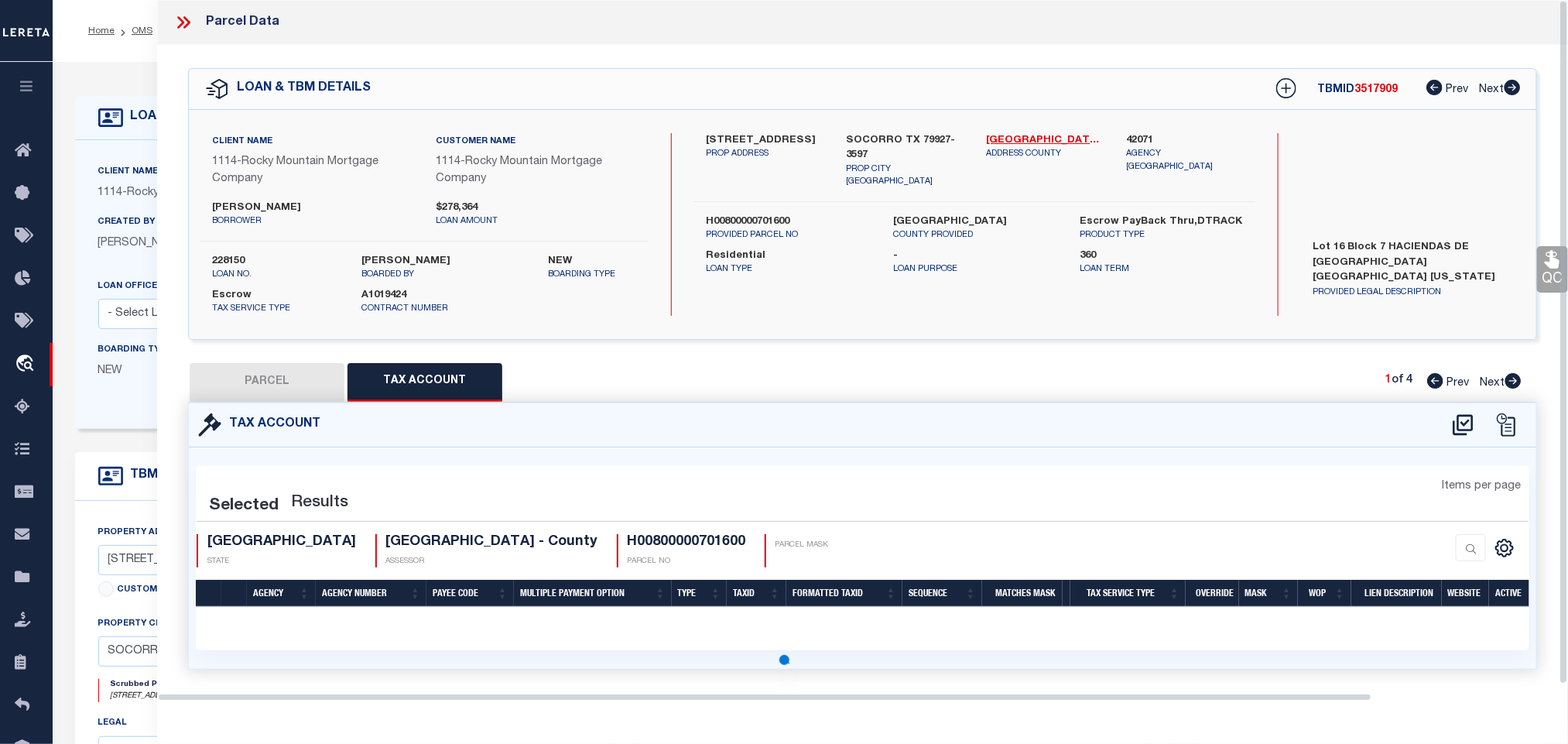
scroll to position [0, 0]
select select "AS"
select select
checkbox input "false"
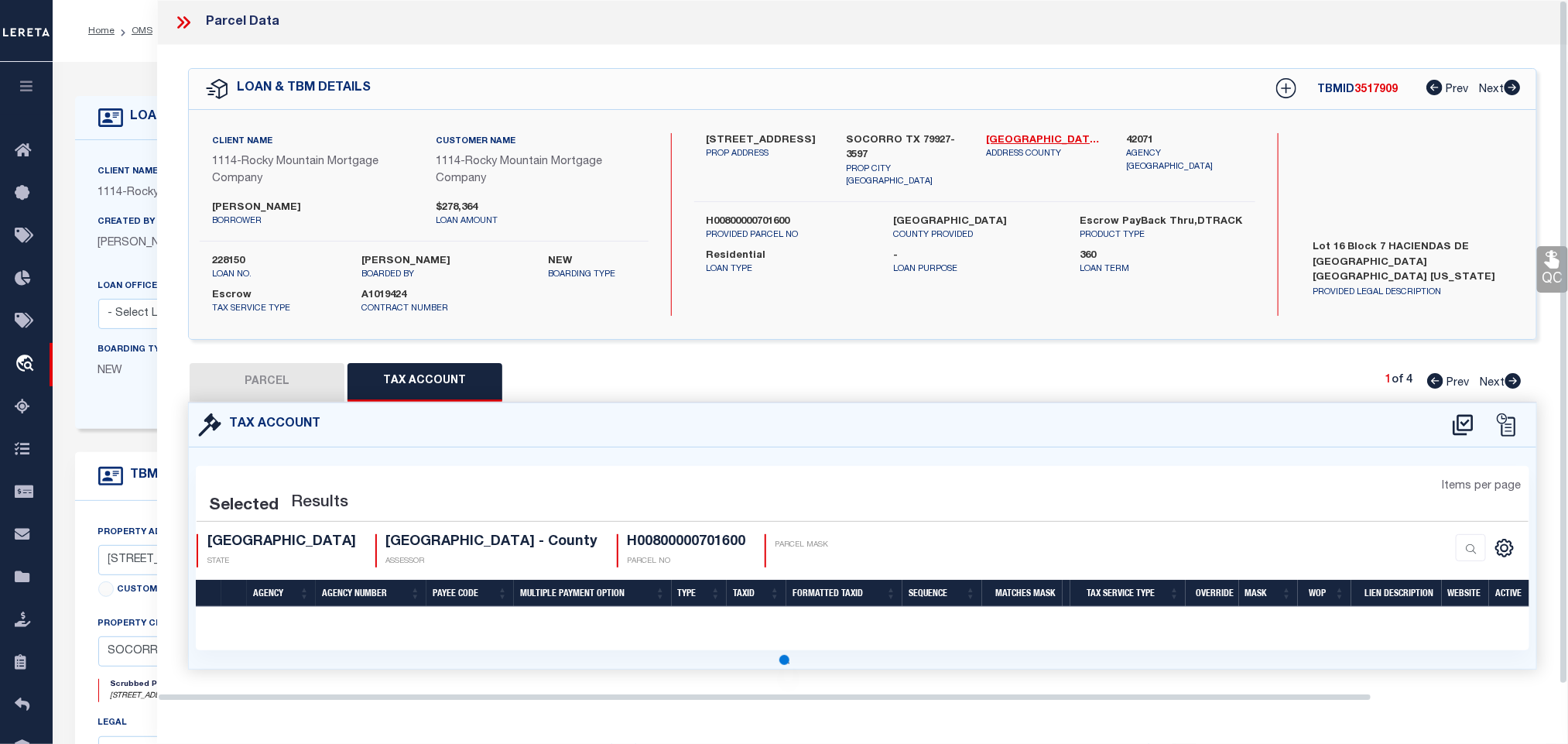
checkbox input "false"
select select "100"
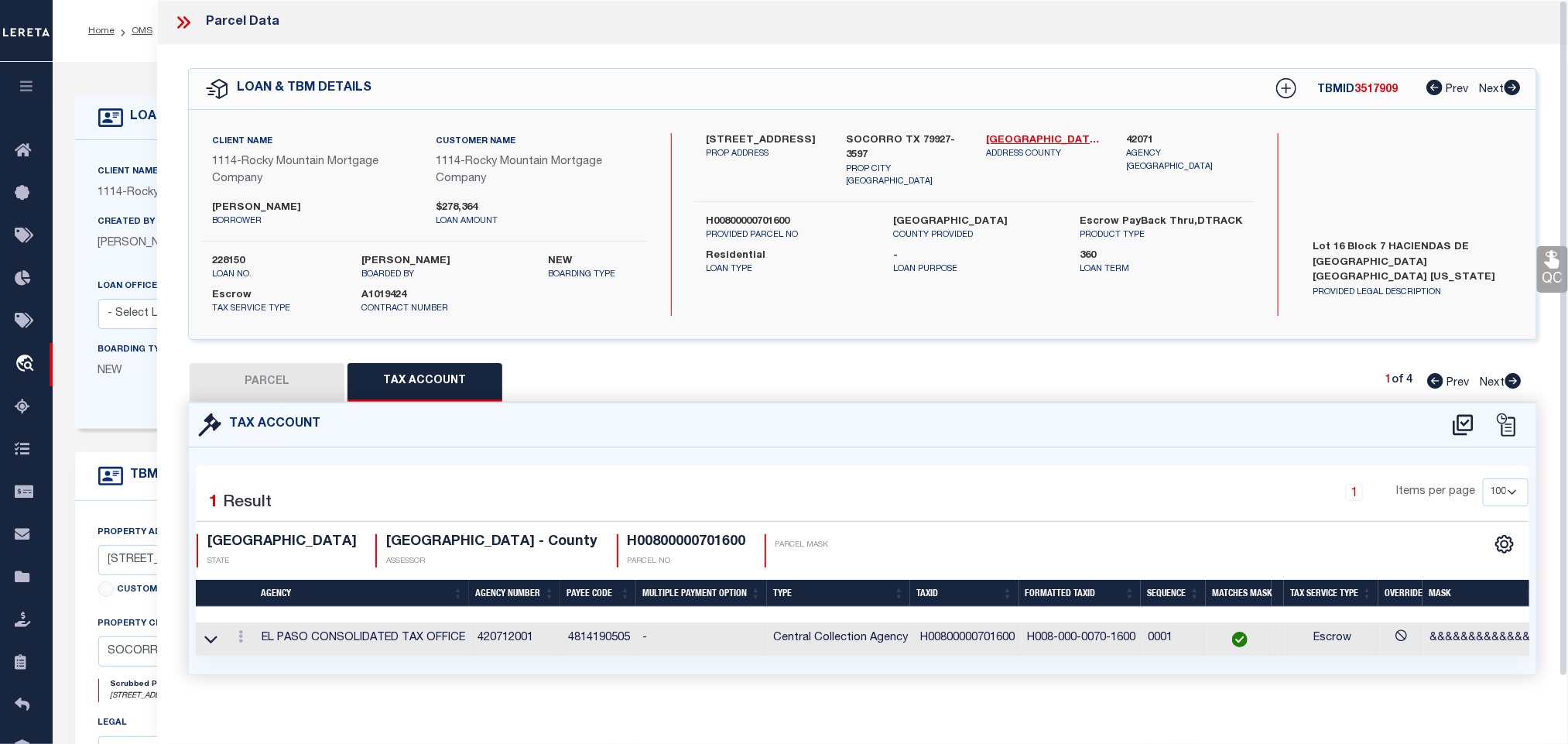
select select "IP"
type input "POINTE HOMES"
select select "AGW"
select select "LEG"
type input "[STREET_ADDRESS]"
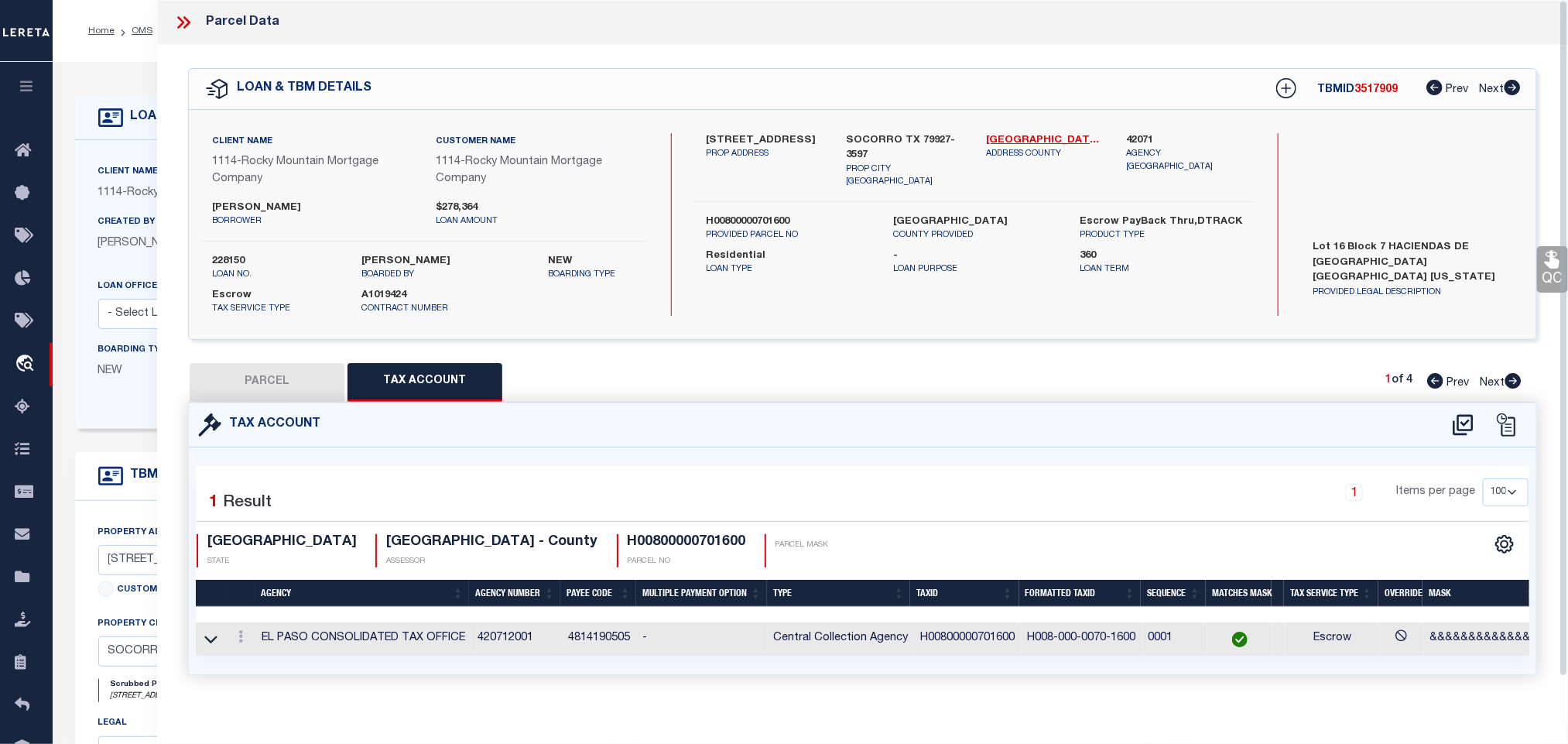
type input "[GEOGRAPHIC_DATA]"
type textarea "BLK 7 HACIENDAS DE SOCORRO LOT 16"
click at [277, 383] on button "PARCEL" at bounding box center [267, 382] width 155 height 38
select select "AS"
select select
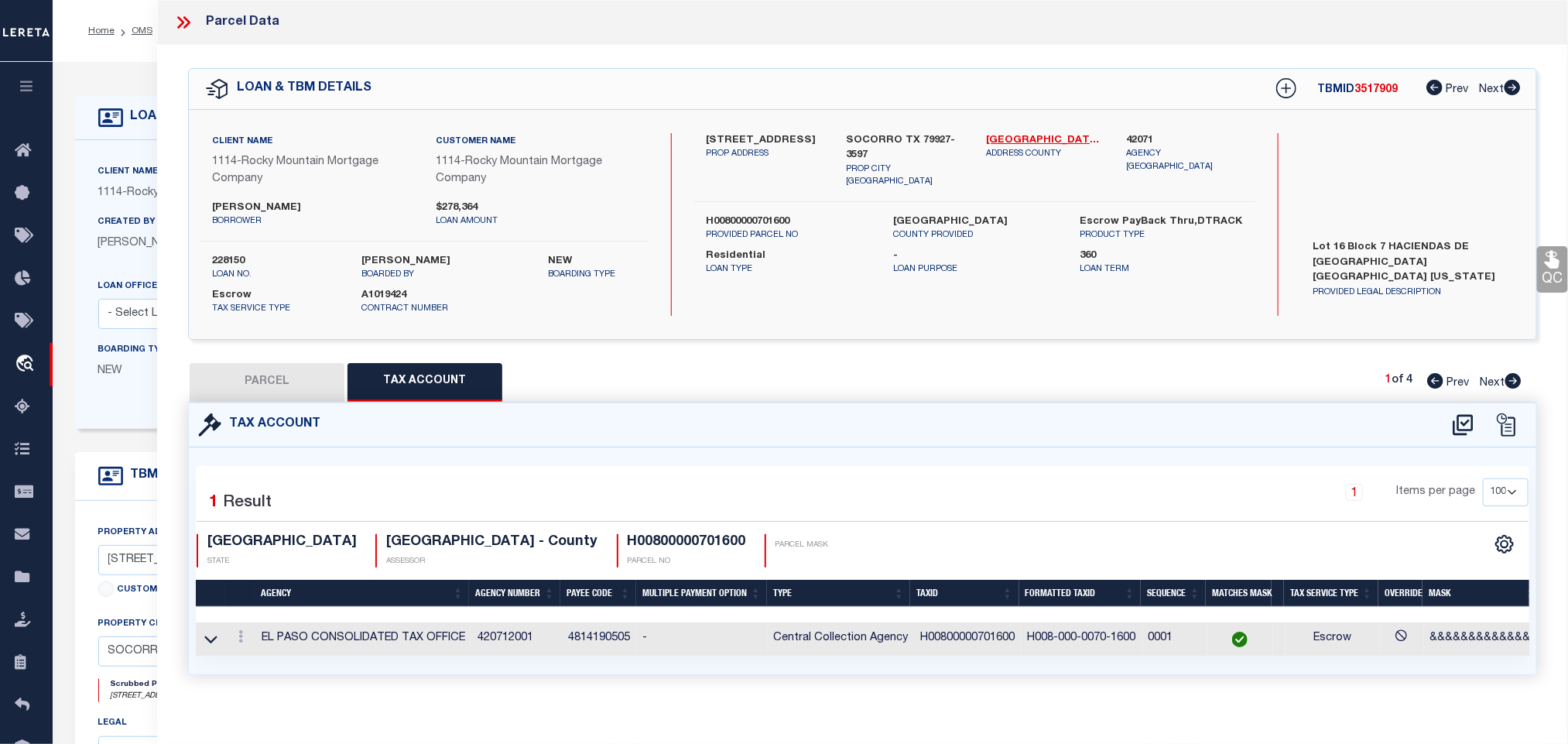
select select
checkbox input "false"
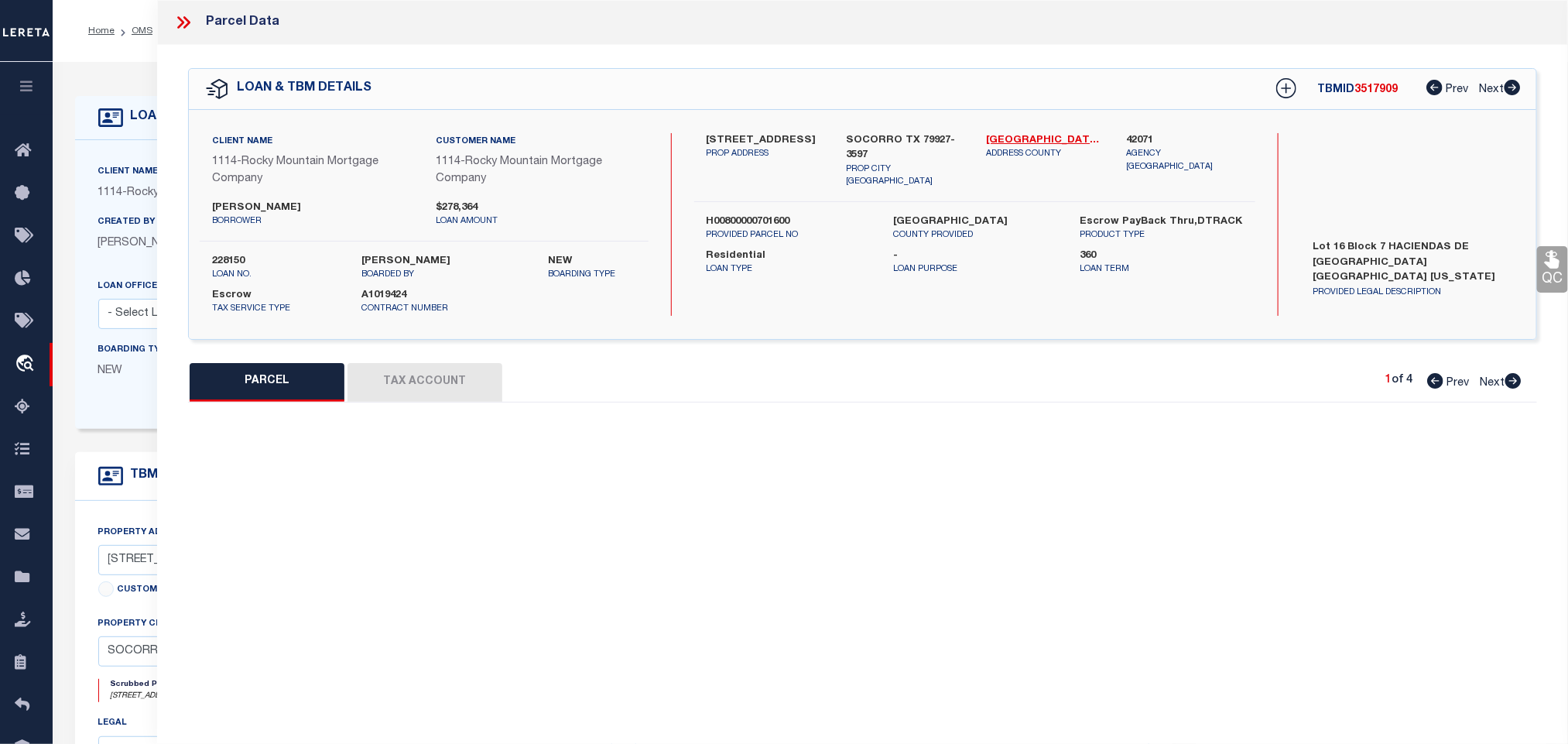
select select "IP"
type input "POINTE HOMES"
select select "AGW"
select select "LEG"
type input "[STREET_ADDRESS]"
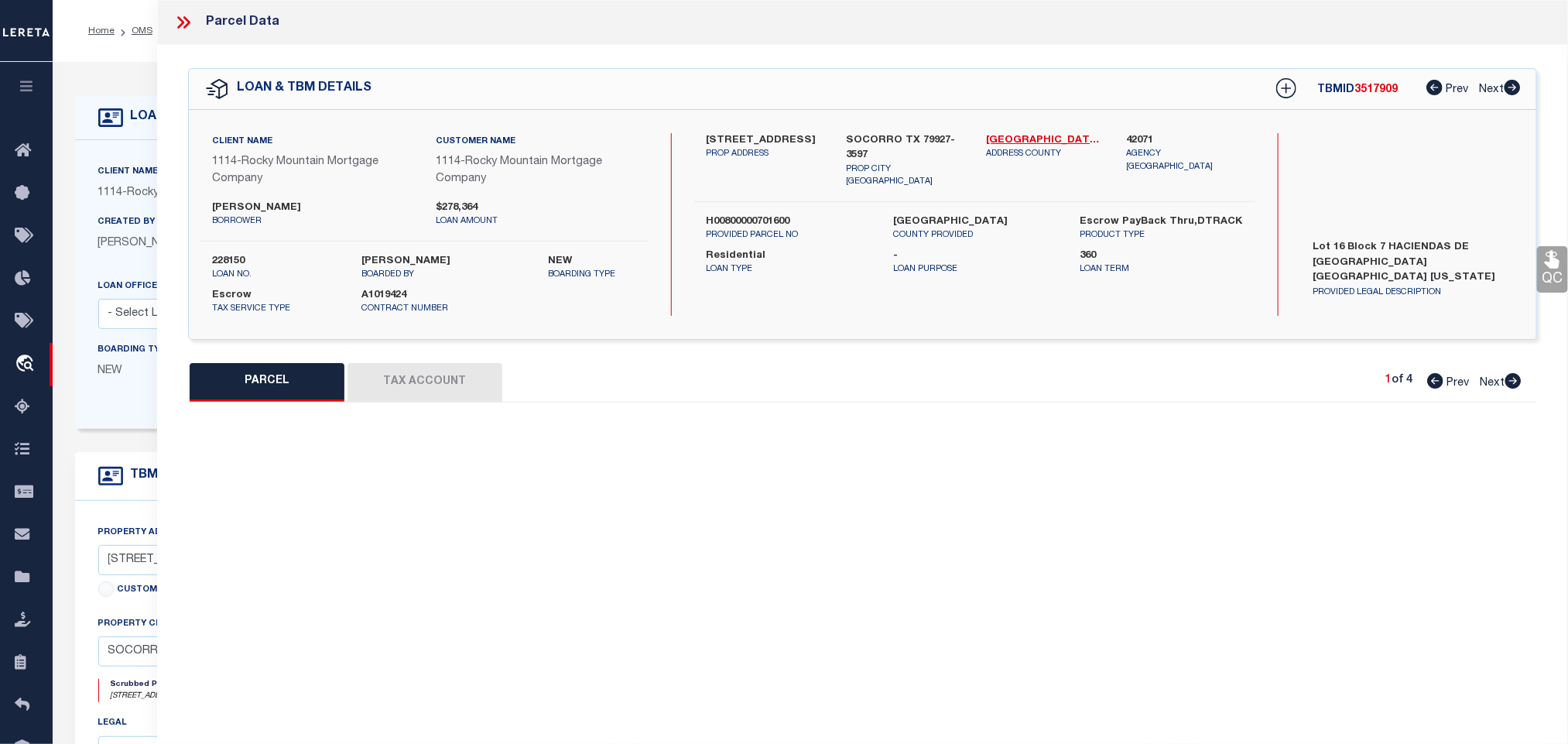
type input "[GEOGRAPHIC_DATA]"
type textarea "BLK 7 HACIENDAS DE SOCORRO LOT 16"
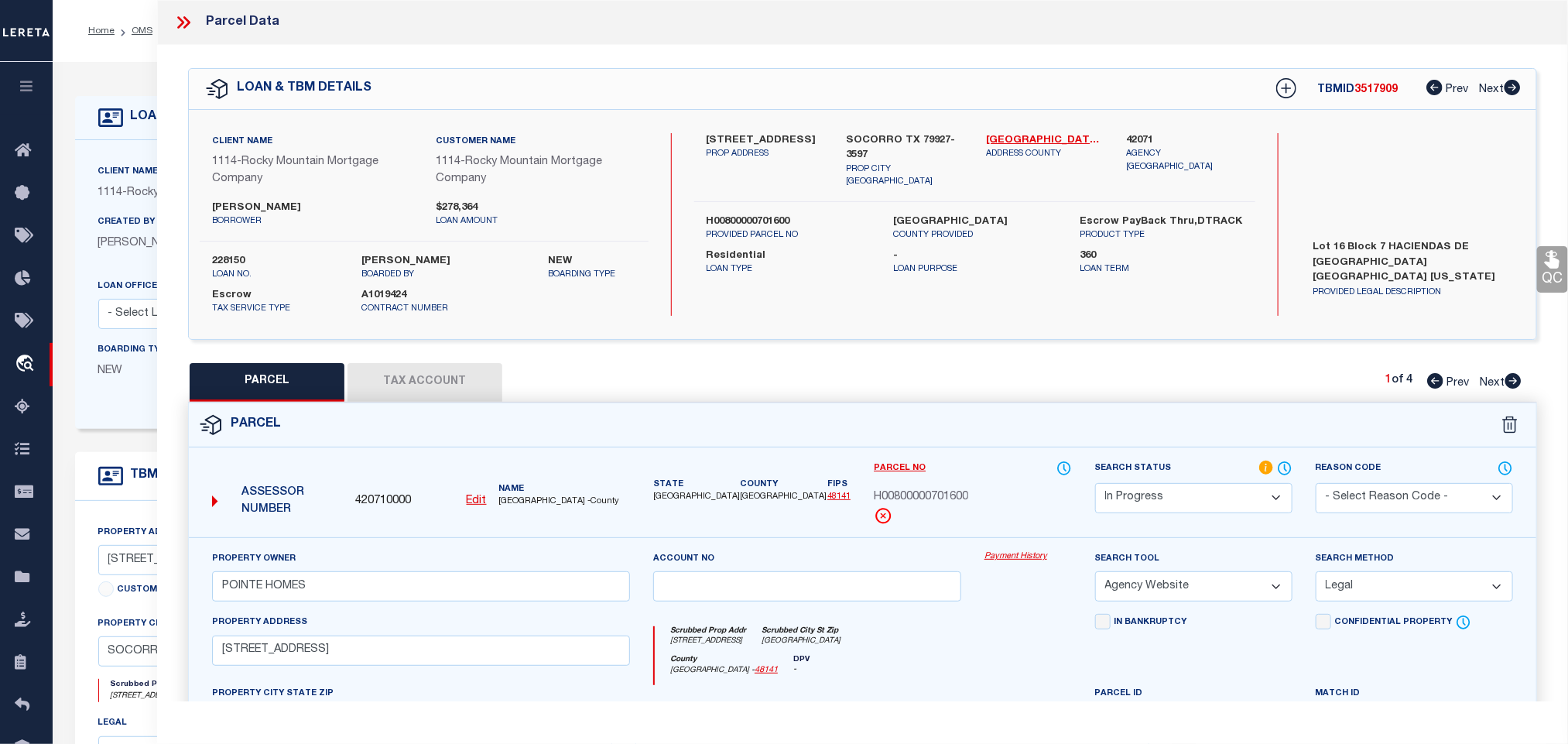
click at [1181, 496] on select "Automated Search Bad Parcel Complete Duplicate Parcel High Dollar Reporting In …" at bounding box center [1194, 498] width 198 height 30
select select "PC"
click at [1095, 485] on select "Automated Search Bad Parcel Complete Duplicate Parcel High Dollar Reporting In …" at bounding box center [1194, 498] width 198 height 30
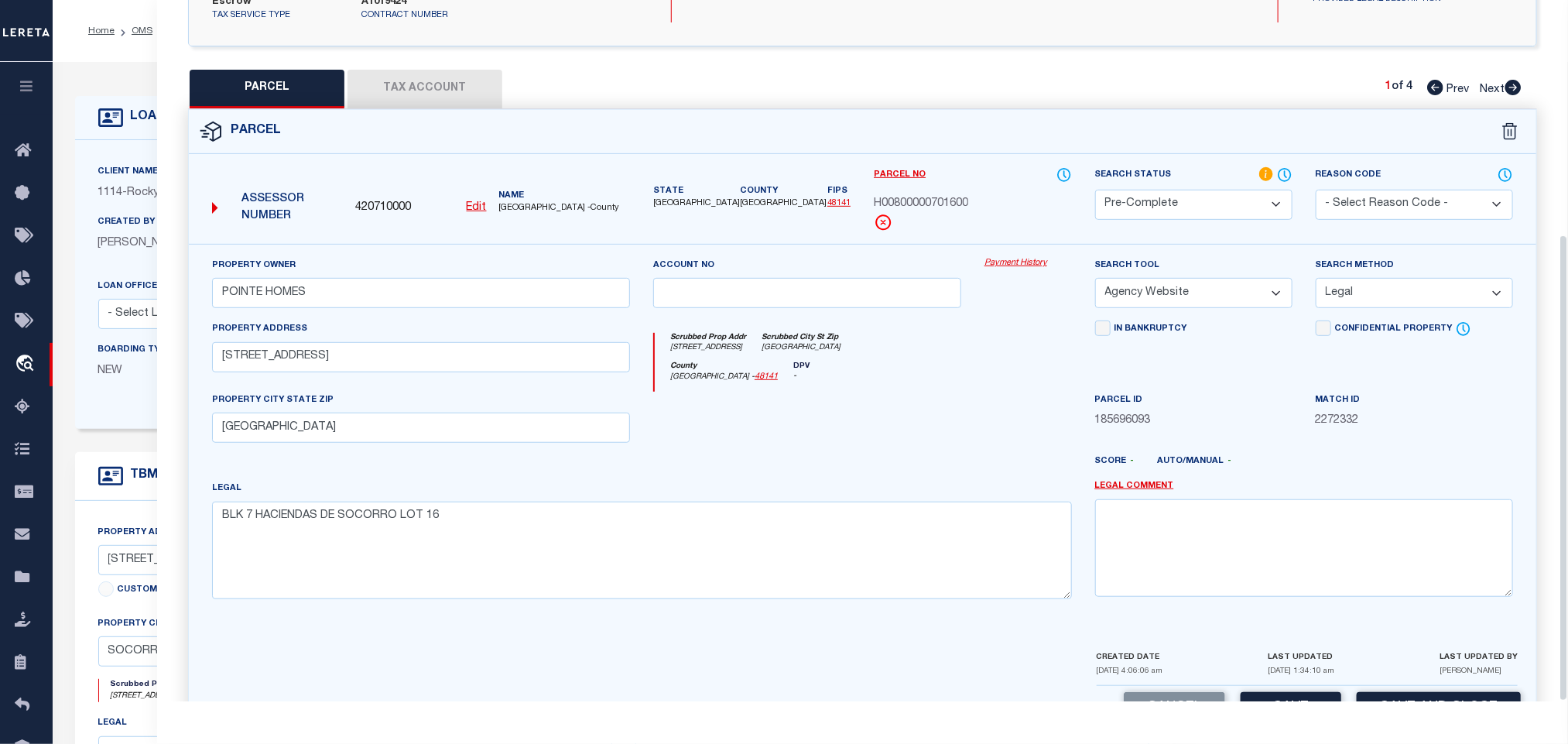
scroll to position [353, 0]
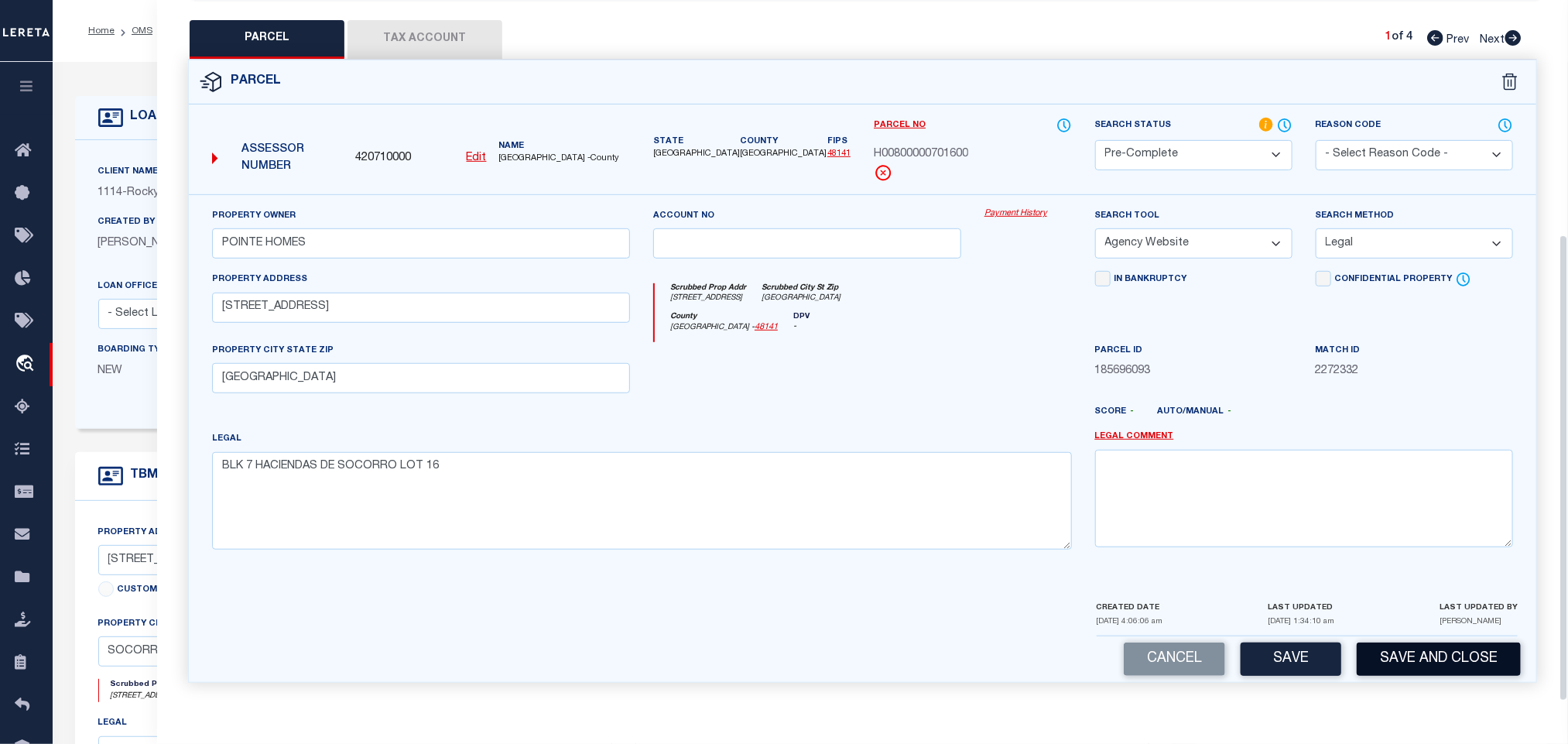
click at [1437, 666] on button "Save and Close" at bounding box center [1439, 659] width 164 height 33
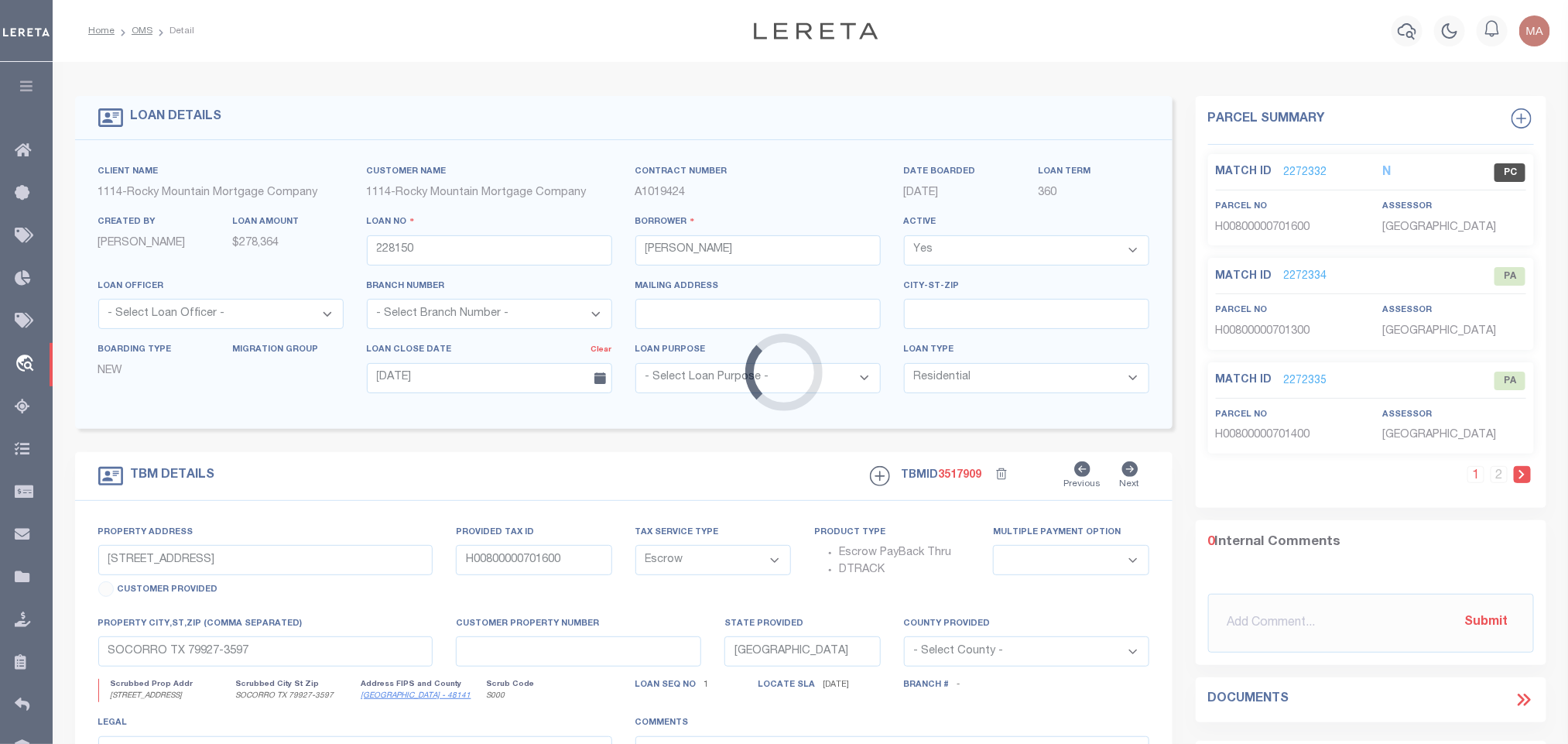
select select
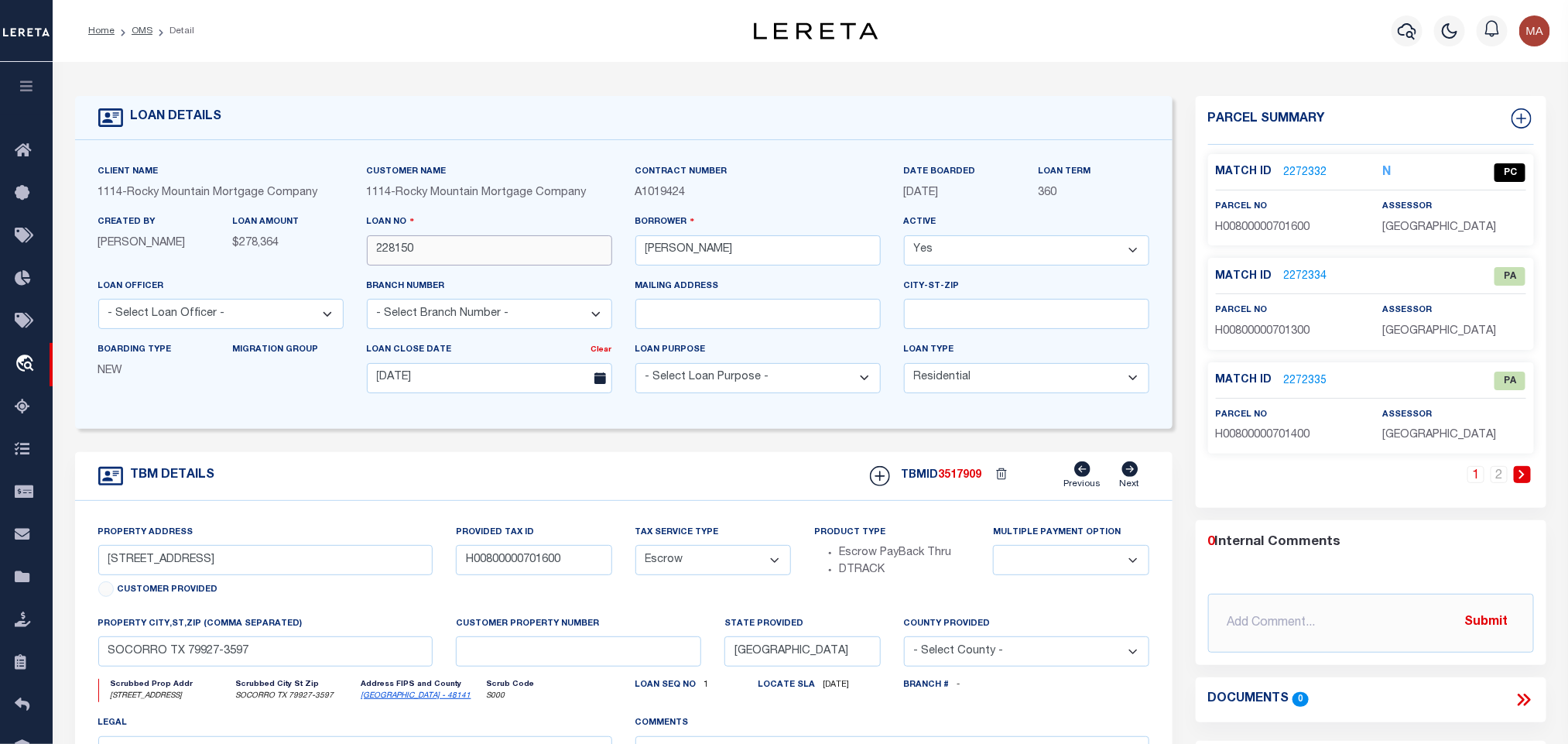
click at [393, 251] on input "228150" at bounding box center [489, 250] width 246 height 30
click at [955, 471] on div "TBMID 3517909 Previous Next" at bounding box center [1004, 477] width 291 height 30
copy span "3517909"
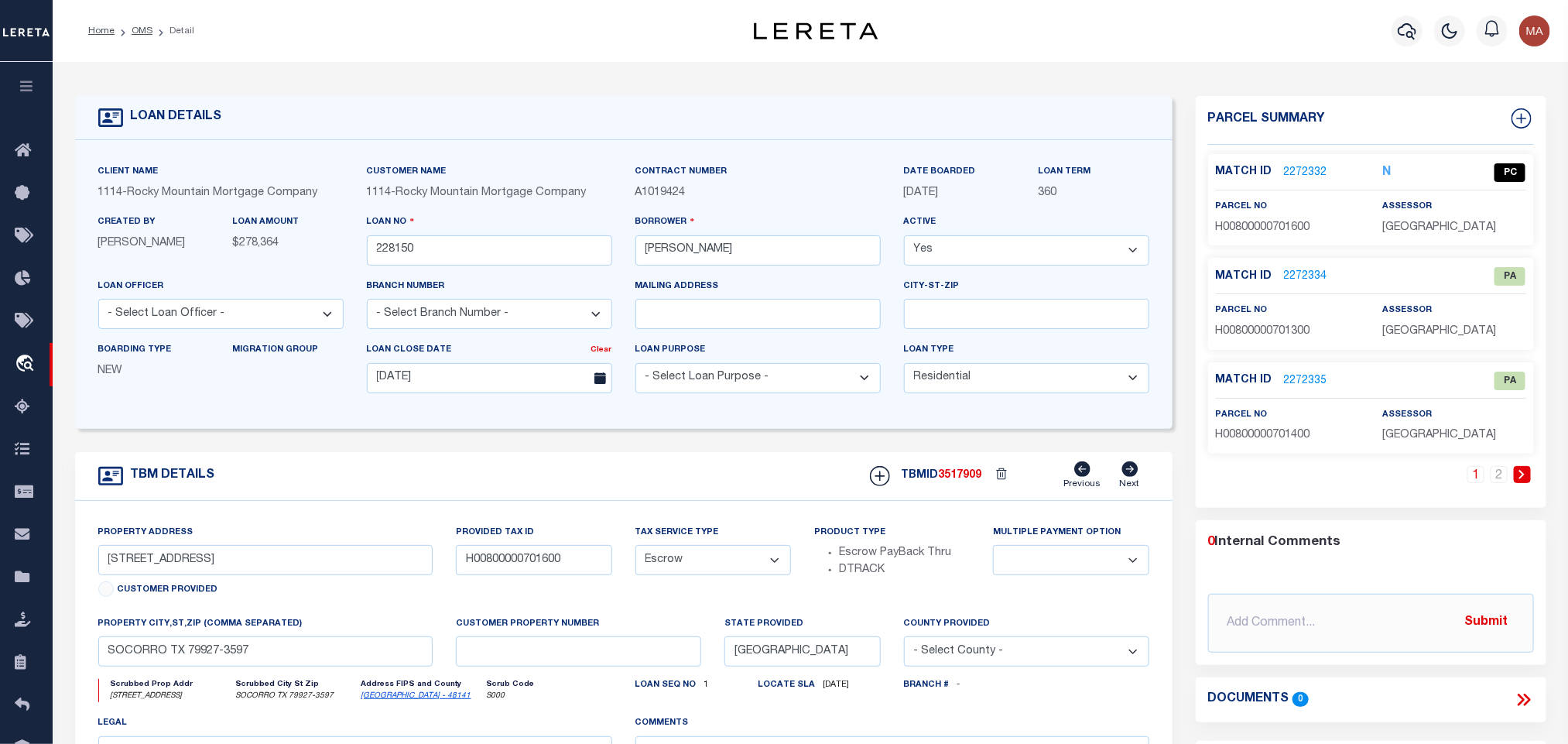
click at [1444, 233] on span "[GEOGRAPHIC_DATA]" at bounding box center [1439, 227] width 114 height 10
copy div "[GEOGRAPHIC_DATA]"
click at [1253, 223] on span "H00800000701600" at bounding box center [1263, 227] width 94 height 10
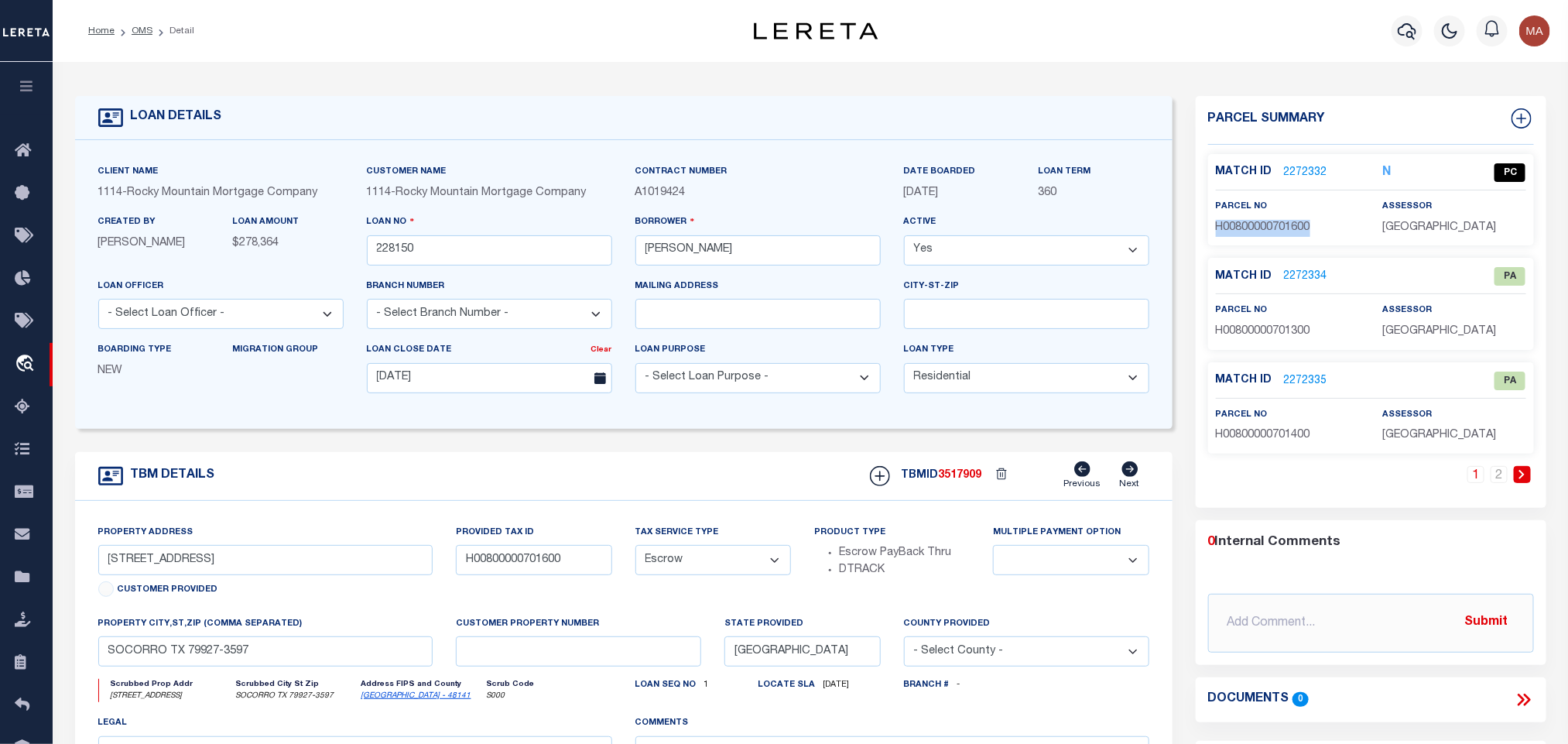
click at [1253, 223] on span "H00800000701600" at bounding box center [1263, 227] width 94 height 10
copy span "H00800000701600"
click at [1306, 284] on link "2272334" at bounding box center [1306, 277] width 44 height 17
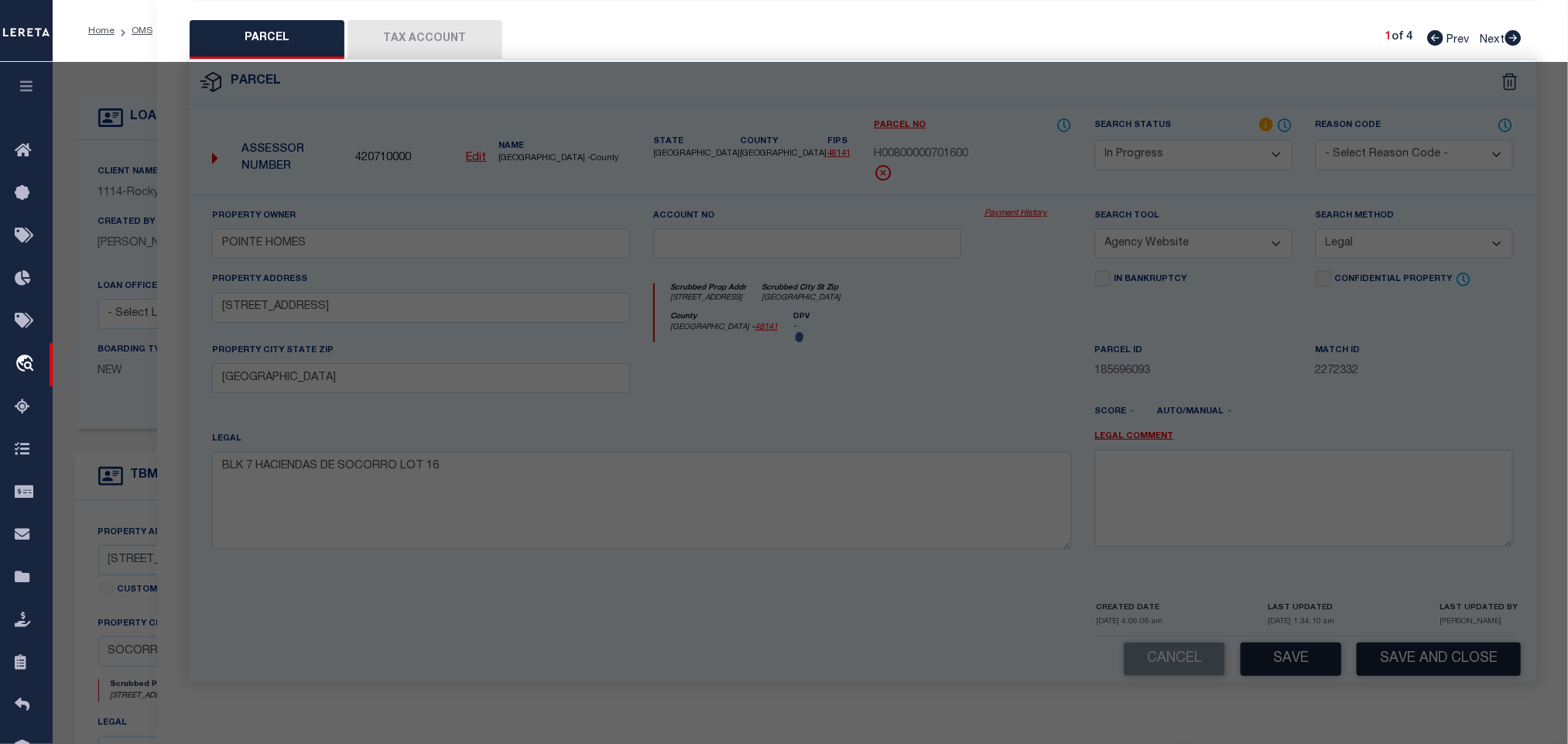
select select "AS"
select select
checkbox input "false"
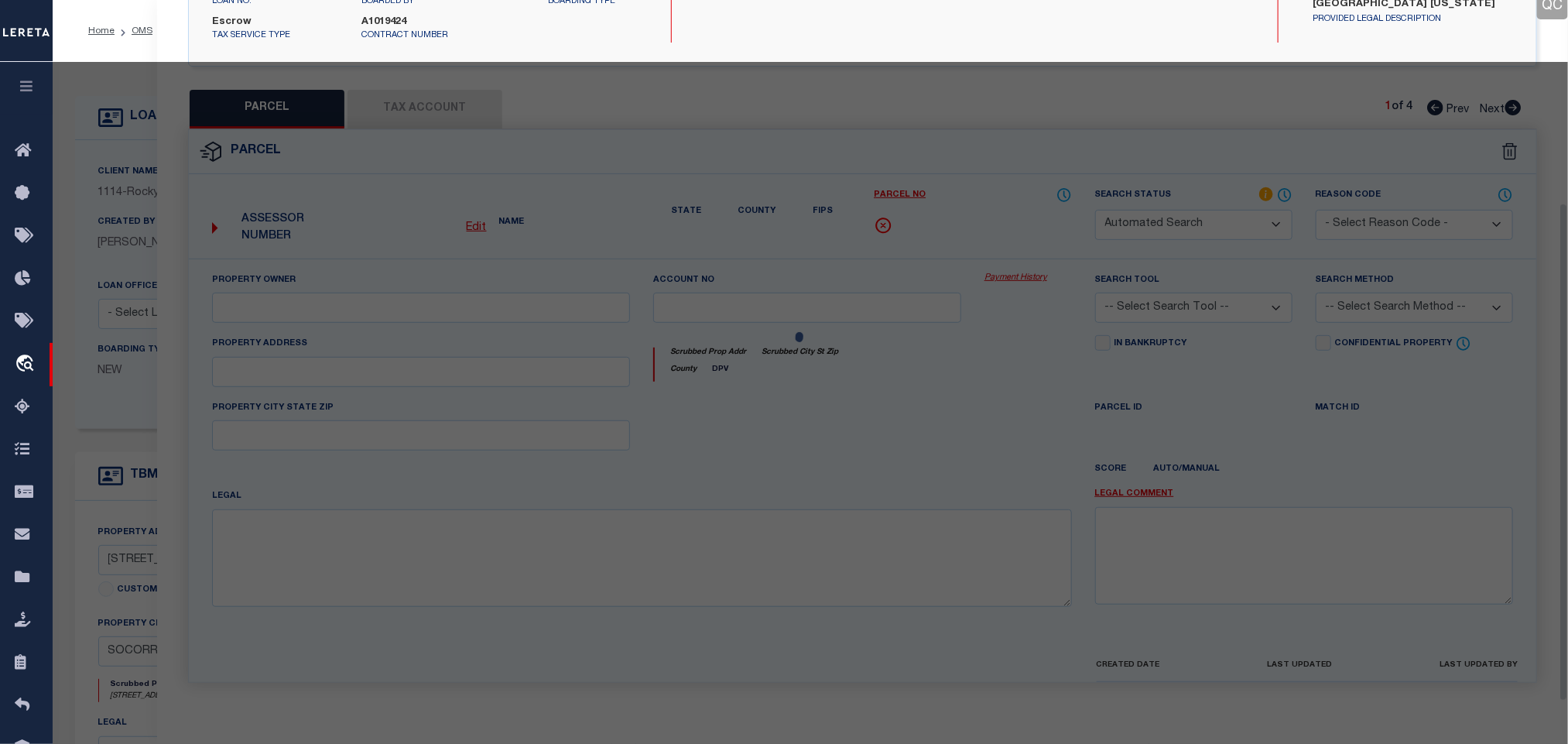
select select "PA"
type input "POINTE HOMES"
select select "ATL"
select select "ADD"
type input "[STREET_ADDRESS]"
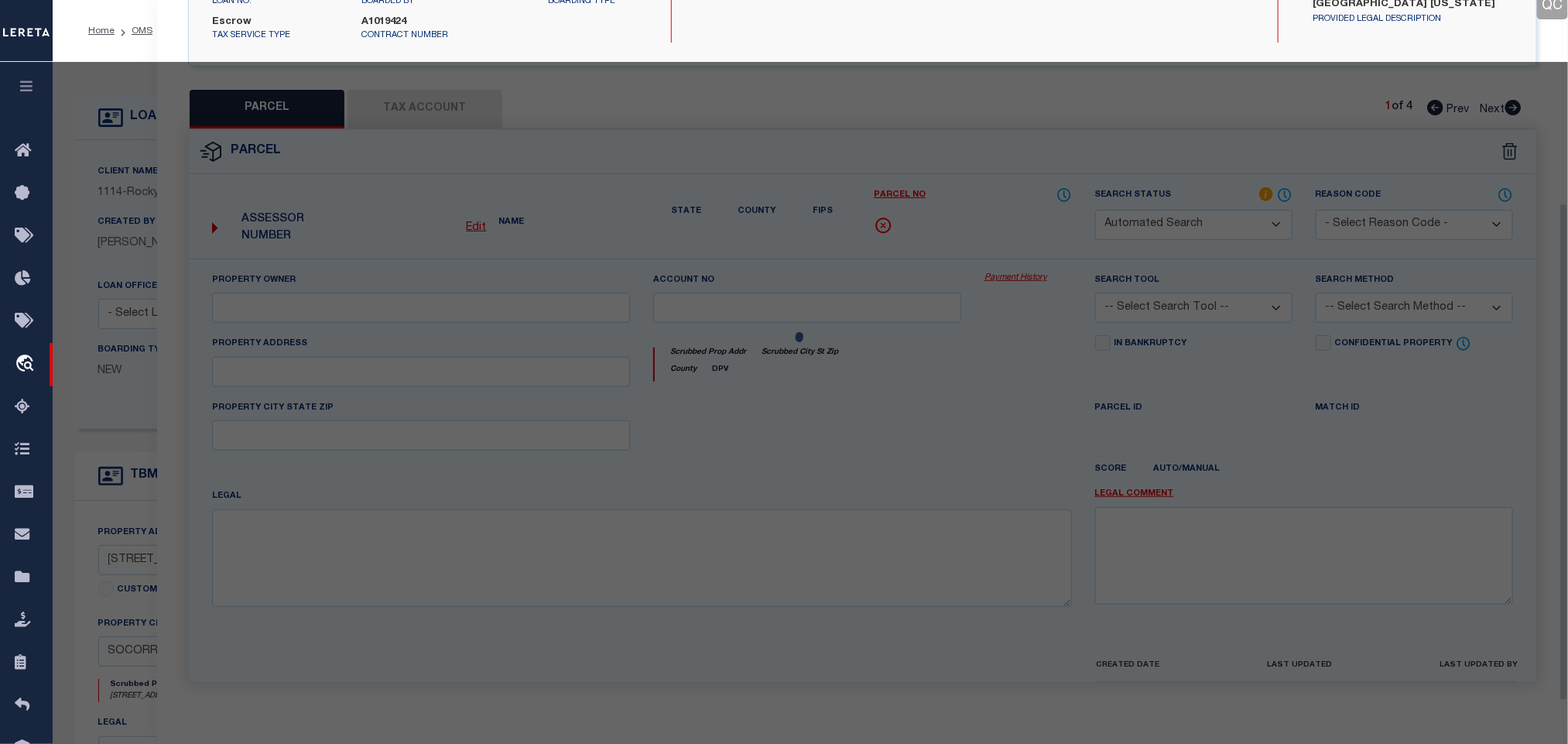
checkbox input "false"
type input "[GEOGRAPHIC_DATA]"
type textarea "BLK [STREET_ADDRESS]"
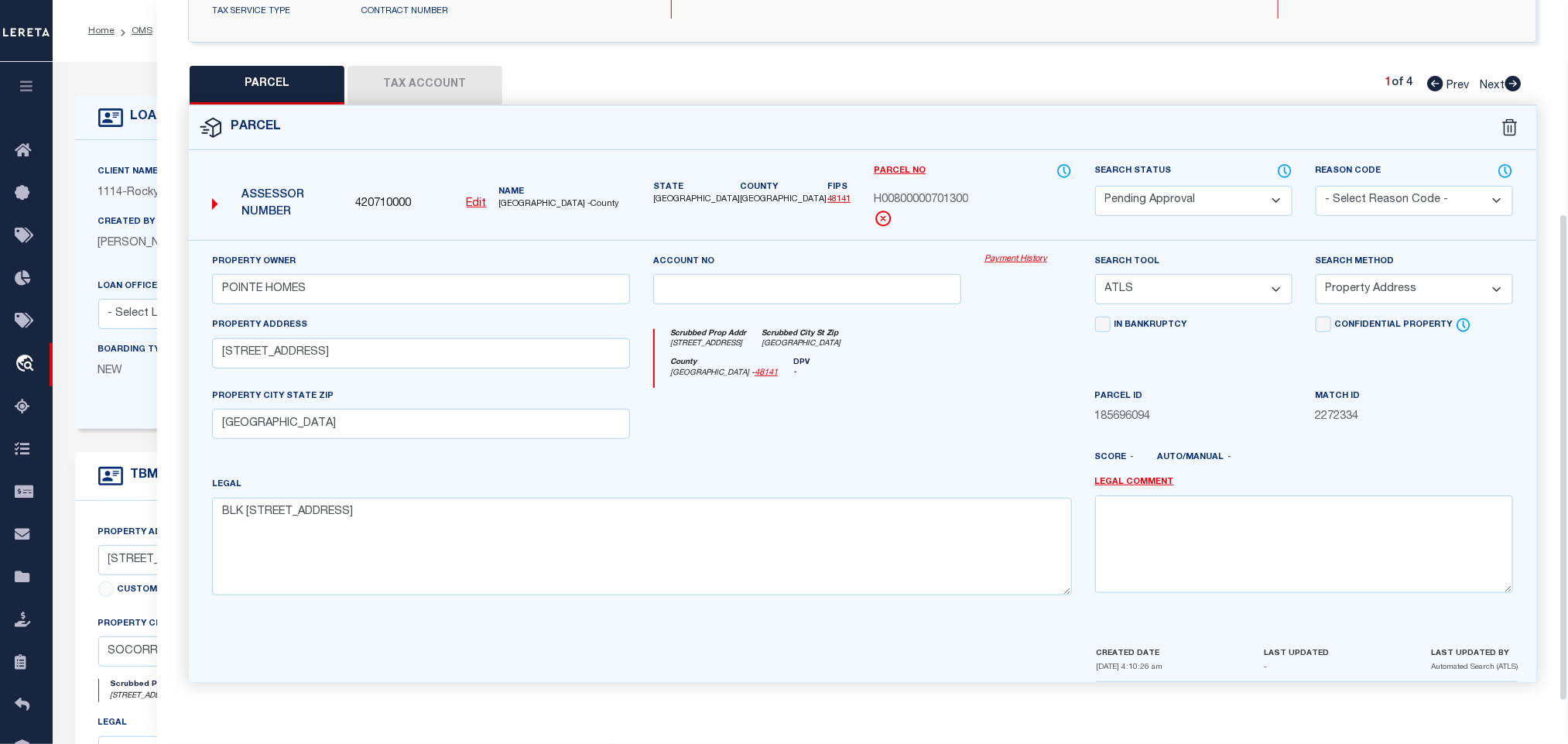
click at [1241, 195] on select "Automated Search Bad Parcel Complete Duplicate Parcel High Dollar Reporting In …" at bounding box center [1194, 200] width 198 height 30
select select "PR"
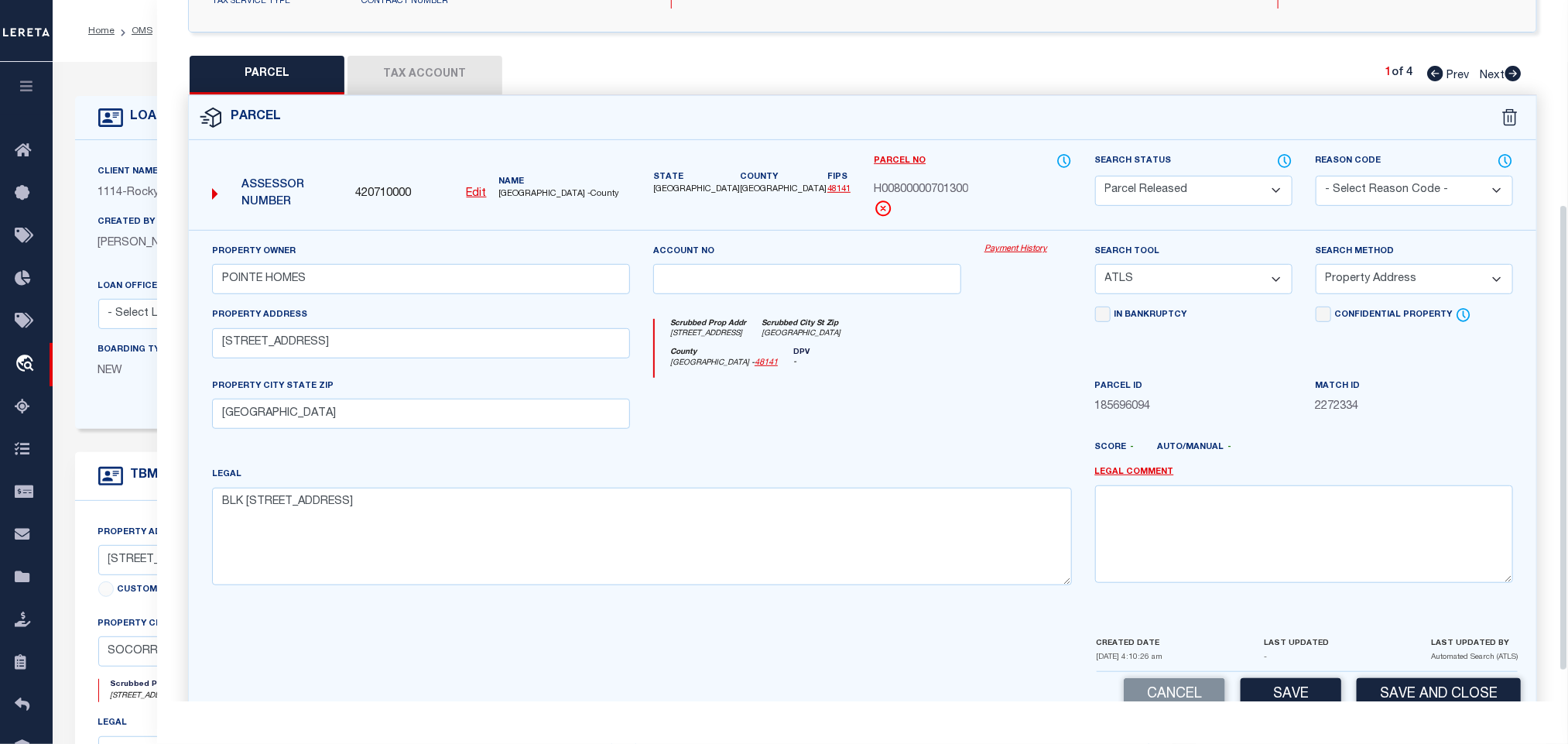
click at [1241, 195] on select "Automated Search Bad Parcel Complete Duplicate Parcel High Dollar Reporting In …" at bounding box center [1194, 191] width 198 height 30
click at [1372, 199] on select "- Select Reason Code - 099 - Other (Provide additional detail) ACT - Agency Cha…" at bounding box center [1414, 191] width 198 height 30
select select "099"
click at [1372, 199] on select "- Select Reason Code - 099 - Other (Provide additional detail) ACT - Agency Cha…" at bounding box center [1414, 191] width 198 height 30
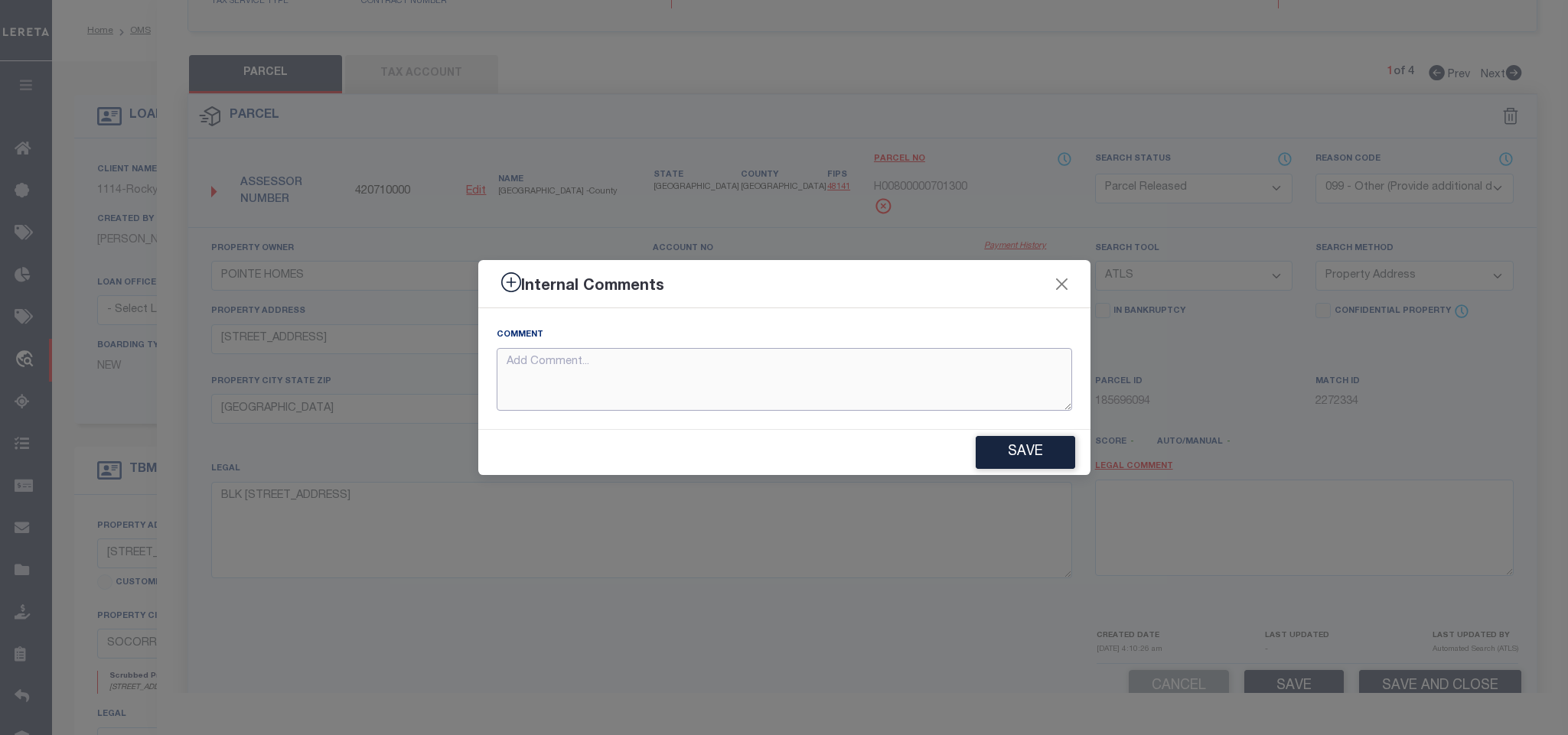
paste textarea "Parcel not required"
type textarea "Parcel not required"
click at [1034, 451] on button "Save" at bounding box center [1026, 453] width 100 height 33
type textarea "Parcel not required"
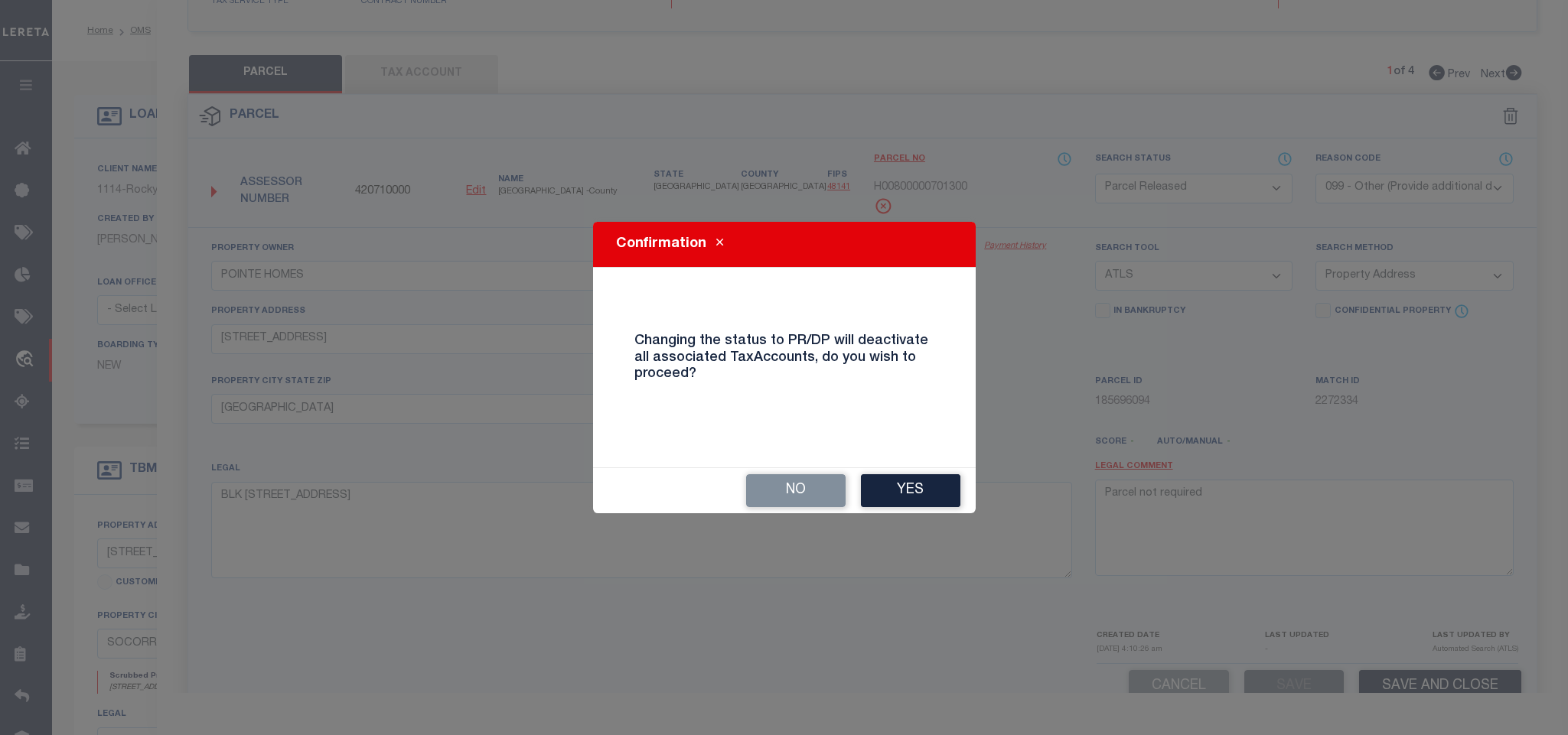
click at [849, 501] on div "No Yes" at bounding box center [784, 491] width 383 height 45
click at [871, 494] on button "Yes" at bounding box center [911, 491] width 100 height 33
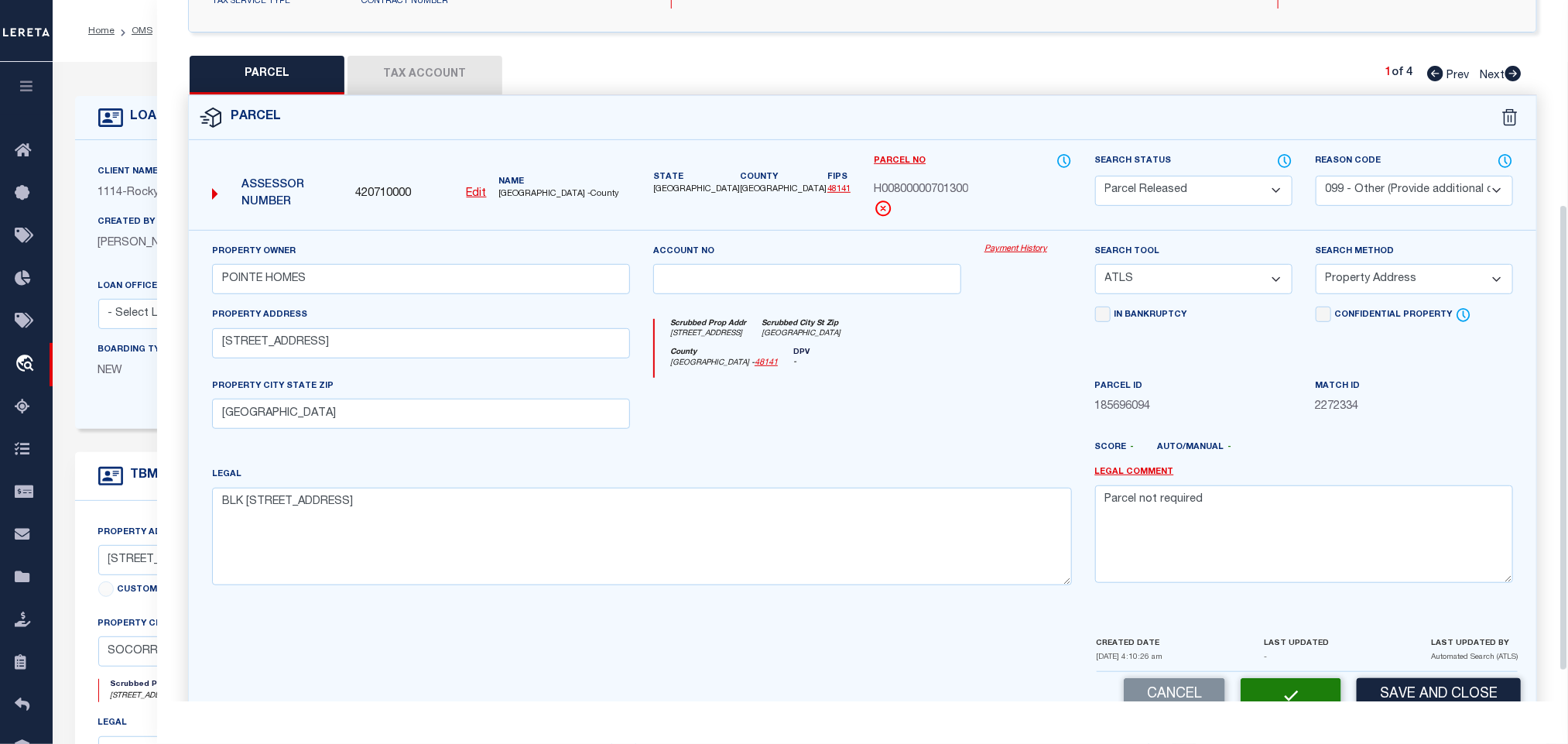
select select "AS"
select select
checkbox input "false"
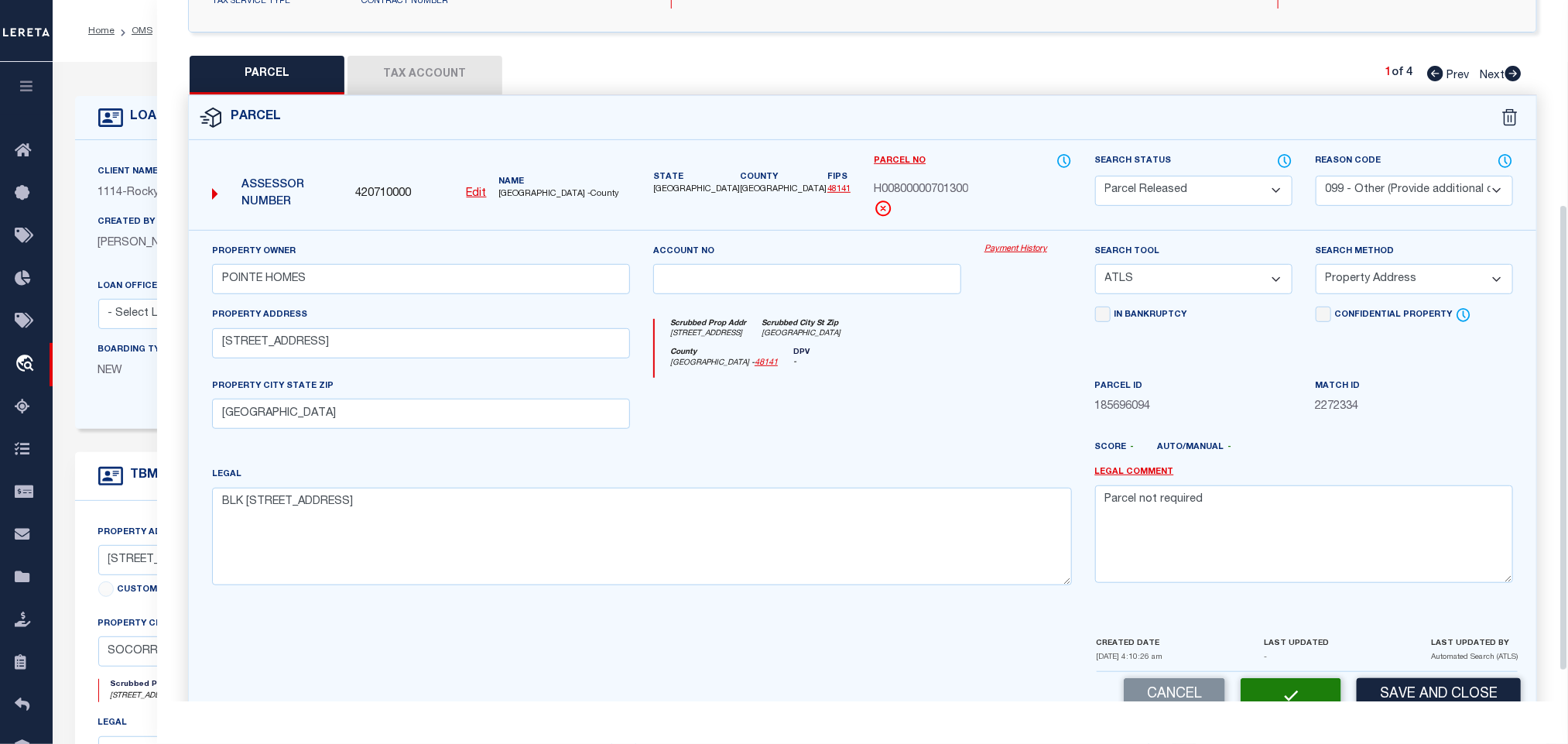
checkbox input "false"
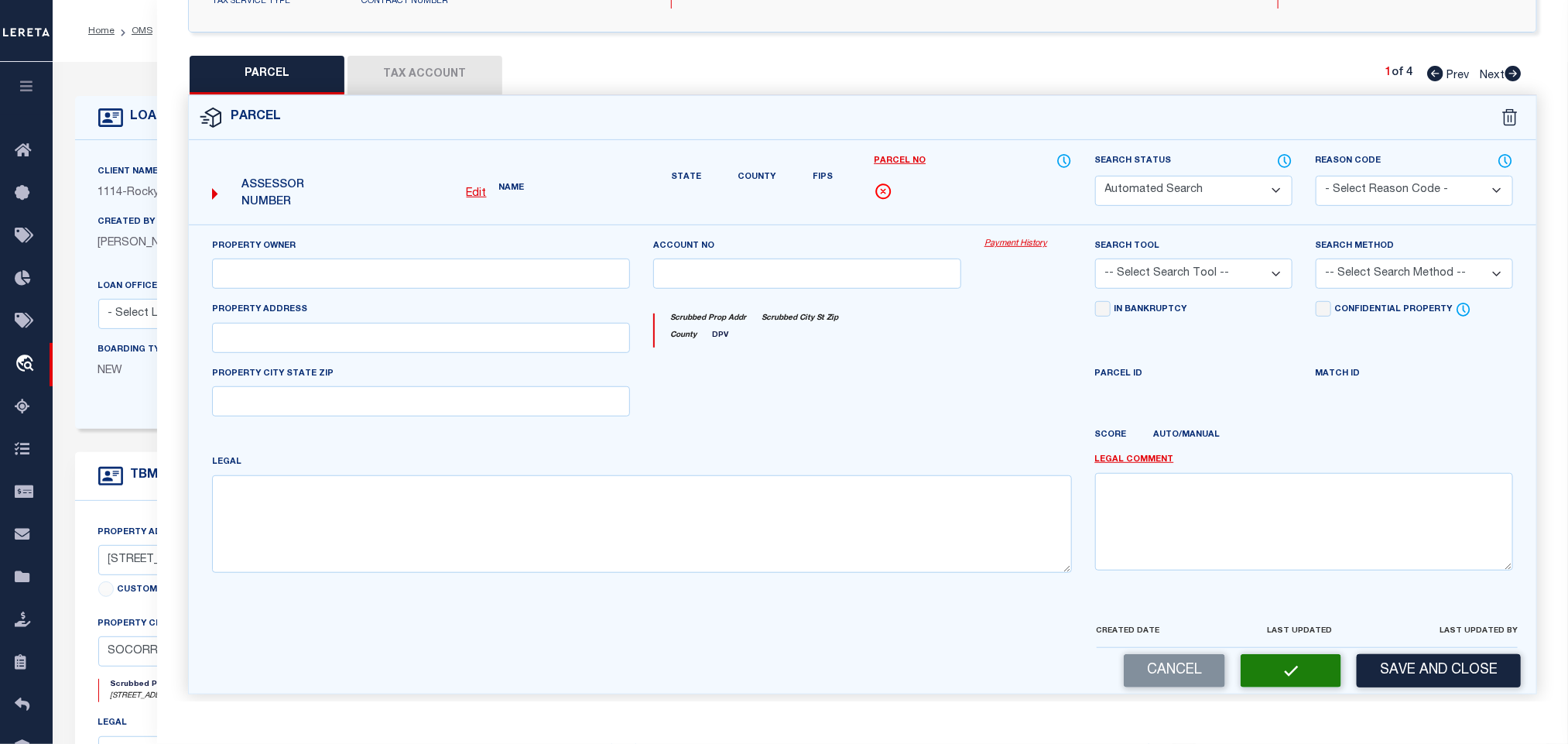
select select "PR"
select select "099"
type input "POINTE HOMES"
select select "ATL"
select select "ADD"
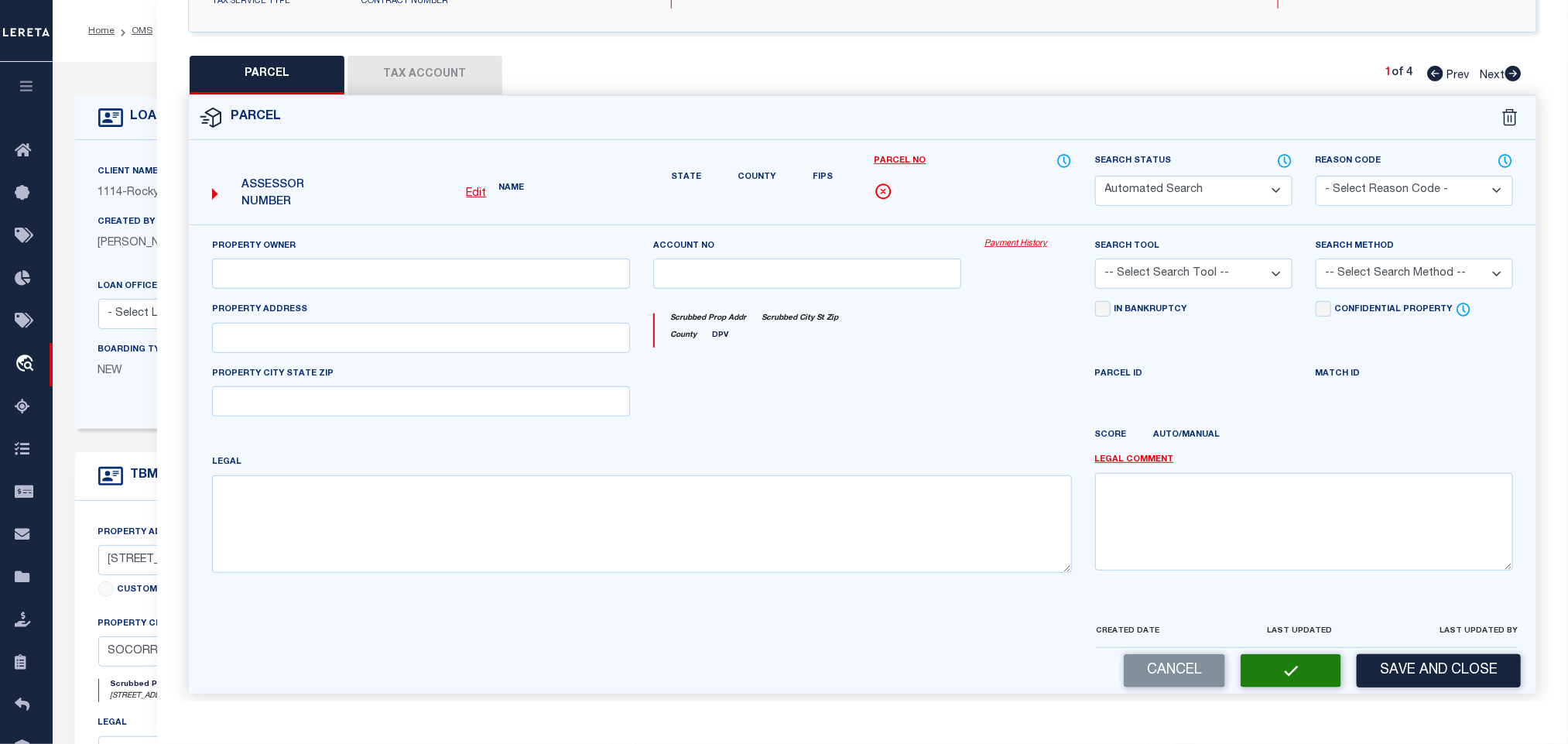
type input "[STREET_ADDRESS]"
type input "[GEOGRAPHIC_DATA]"
type textarea "BLK [STREET_ADDRESS]"
type textarea "Parcel not required"
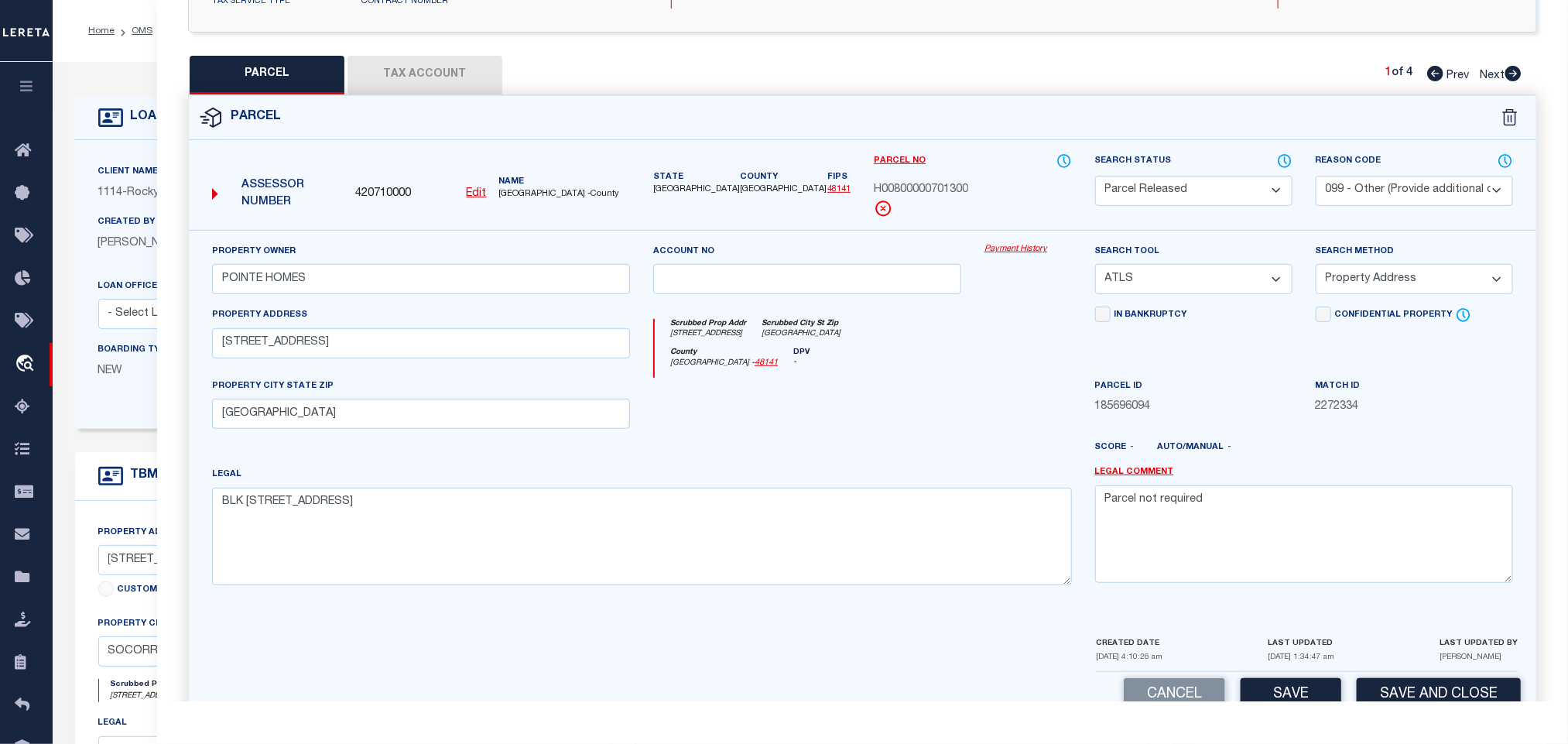
click at [1518, 75] on icon at bounding box center [1513, 74] width 17 height 16
select select "AS"
select select
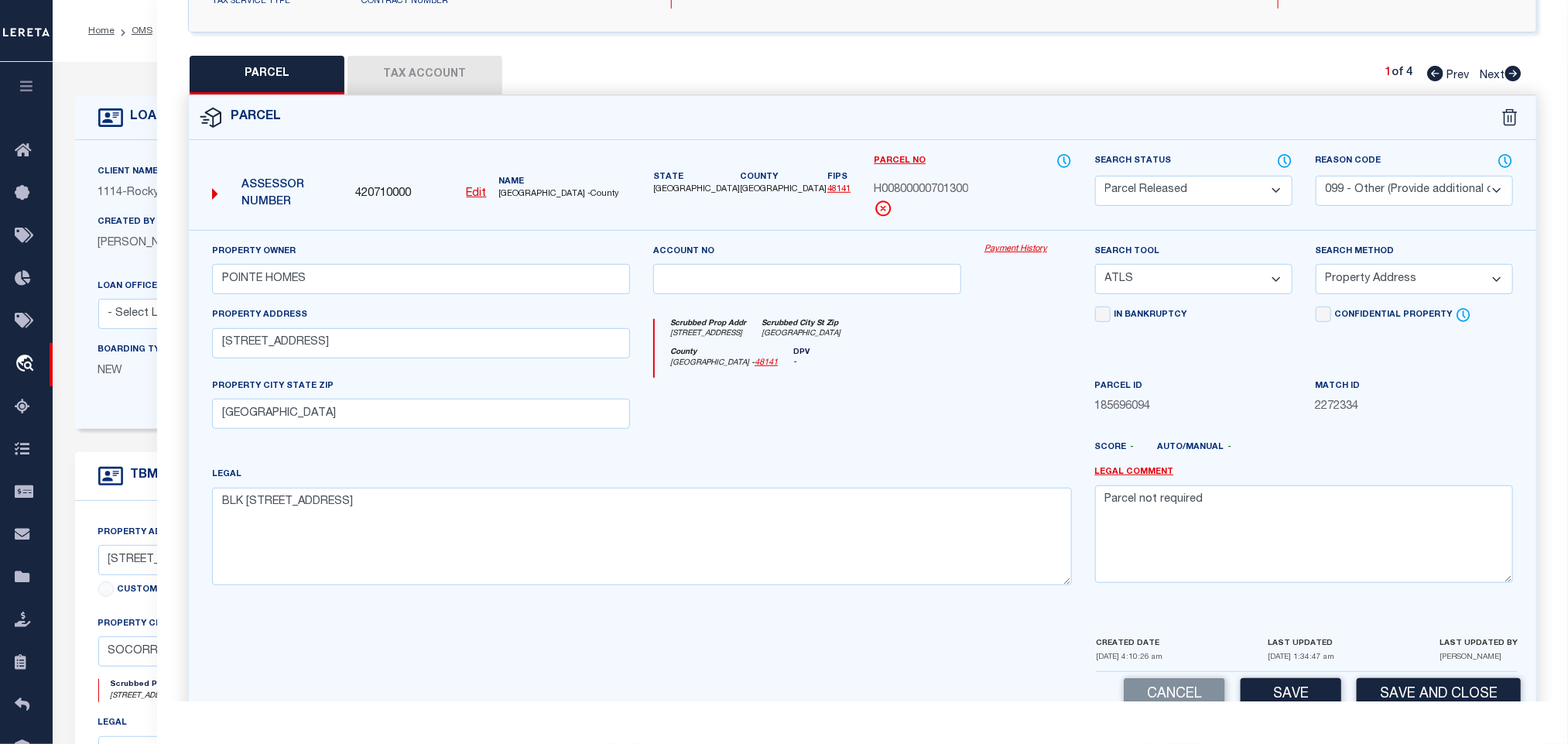
checkbox input "false"
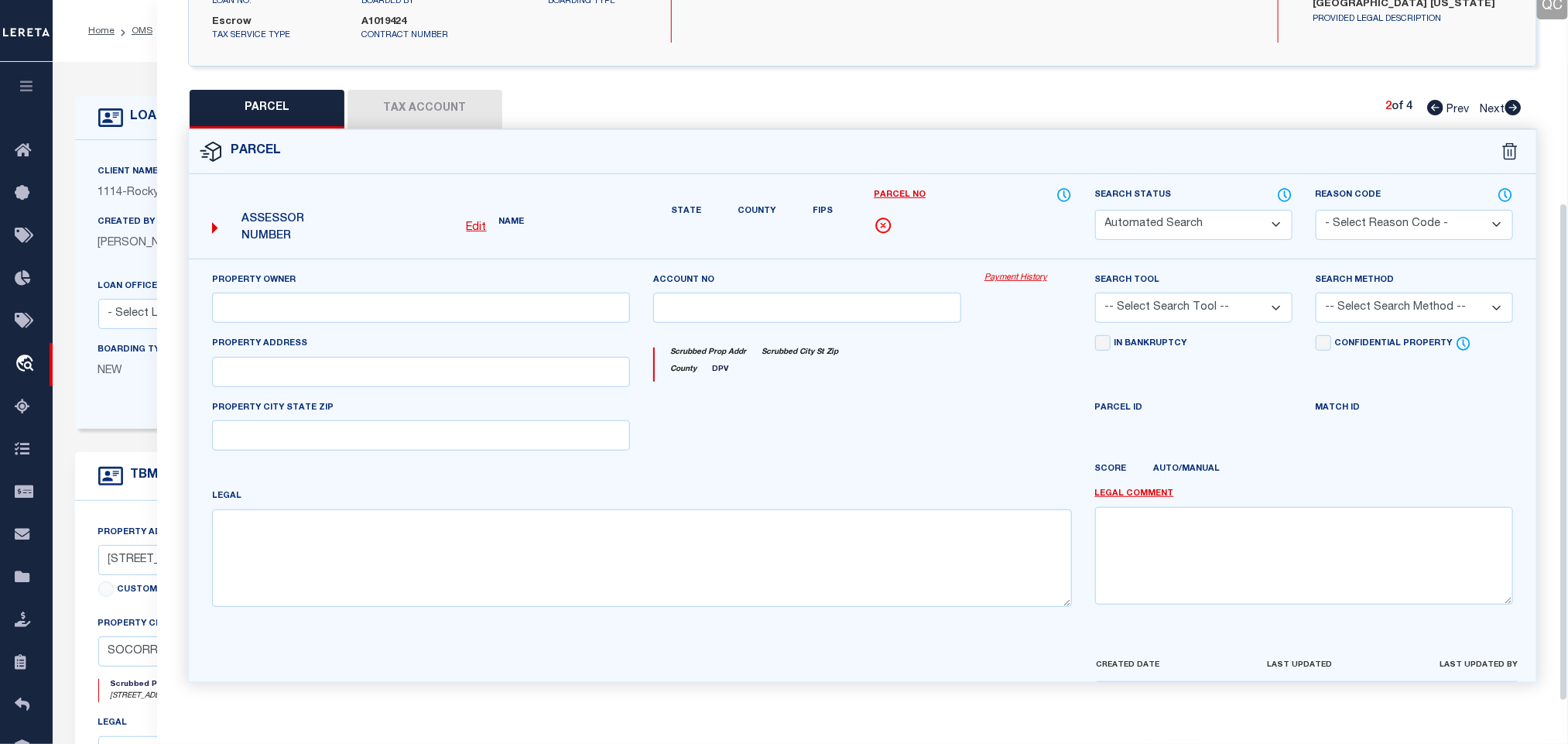
select select "CP"
type input "POINTE HOMES"
select select "AGW"
select select "LEG"
type input "[STREET_ADDRESS]"
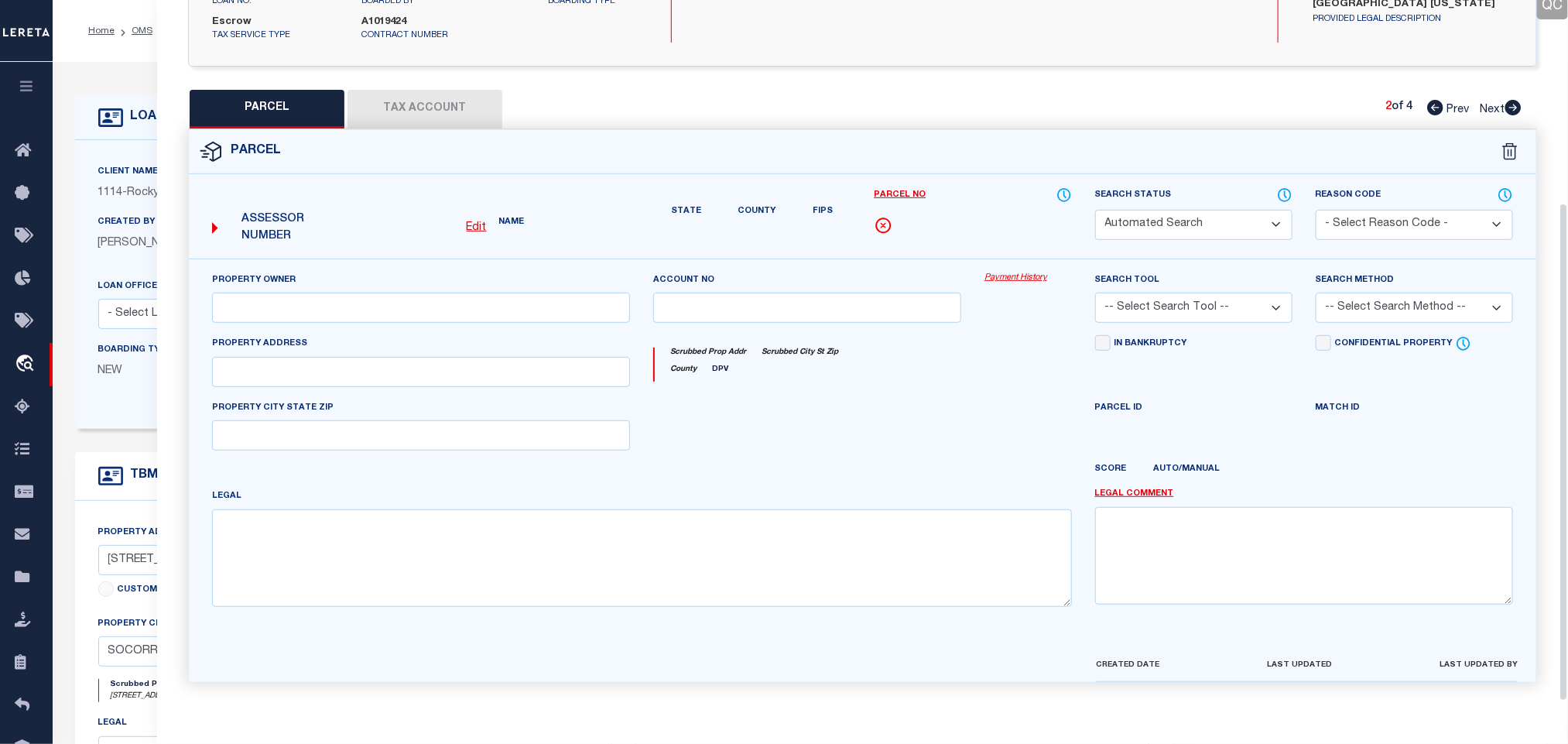
type input "[GEOGRAPHIC_DATA]"
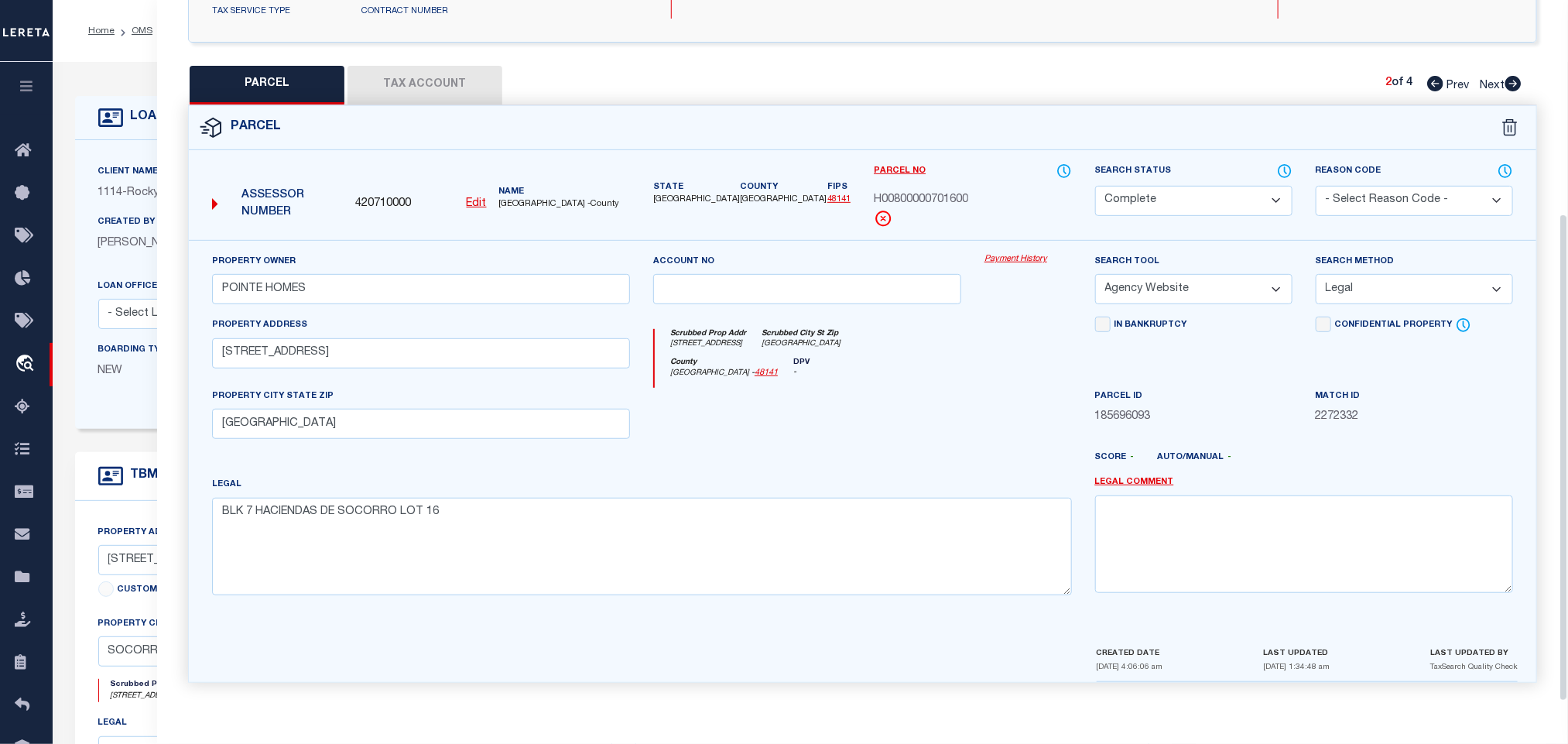
click at [1518, 76] on icon at bounding box center [1513, 84] width 17 height 16
click at [1210, 200] on select "Automated Search Bad Parcel Complete Duplicate Parcel High Dollar Reporting In …" at bounding box center [1194, 200] width 198 height 30
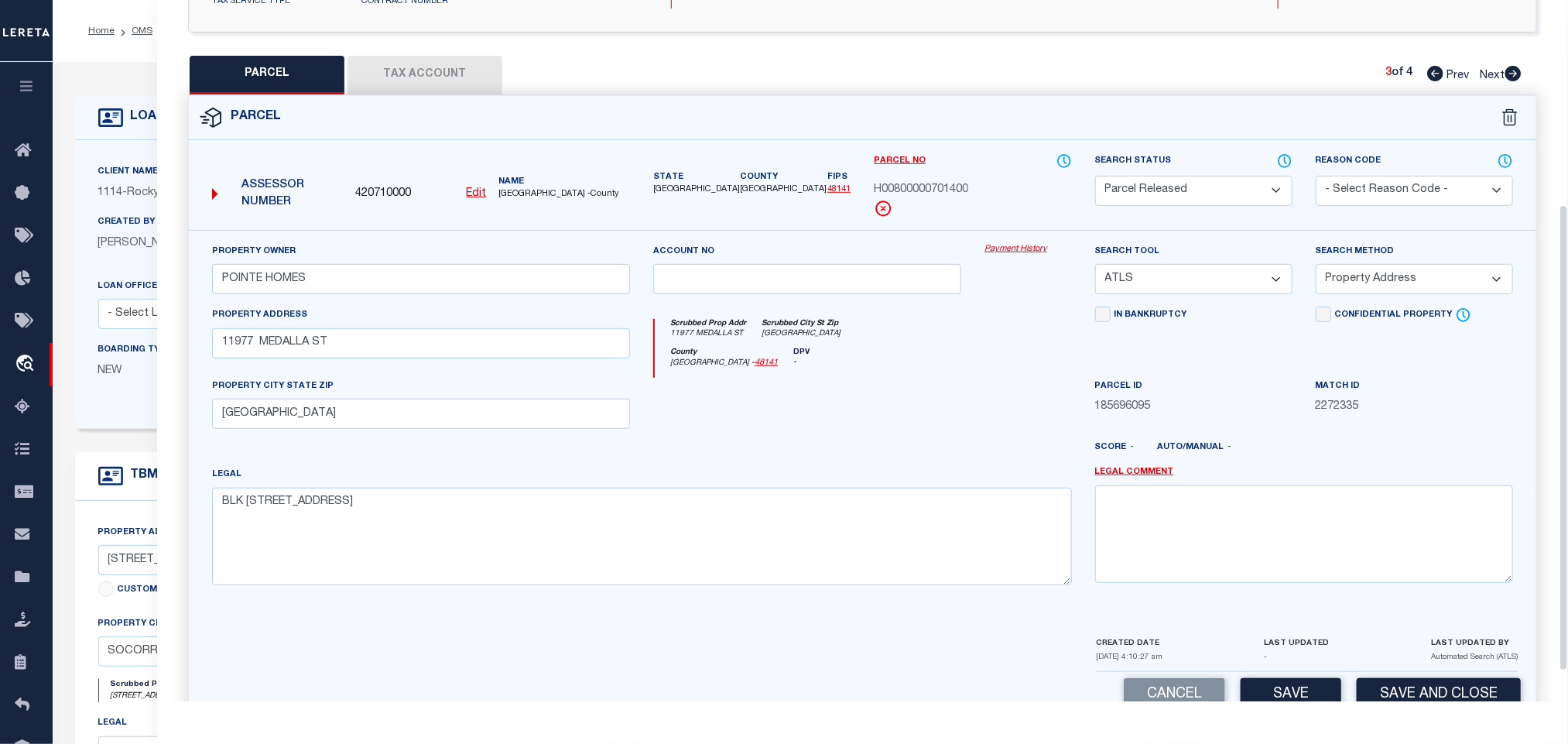
drag, startPoint x: 1210, startPoint y: 200, endPoint x: 1222, endPoint y: 200, distance: 12.0
click at [1210, 200] on select "Automated Search Bad Parcel Complete Duplicate Parcel High Dollar Reporting In …" at bounding box center [1194, 191] width 198 height 30
click at [1327, 189] on select "- Select Reason Code - 099 - Other (Provide additional detail) ACT - Agency Cha…" at bounding box center [1414, 191] width 198 height 30
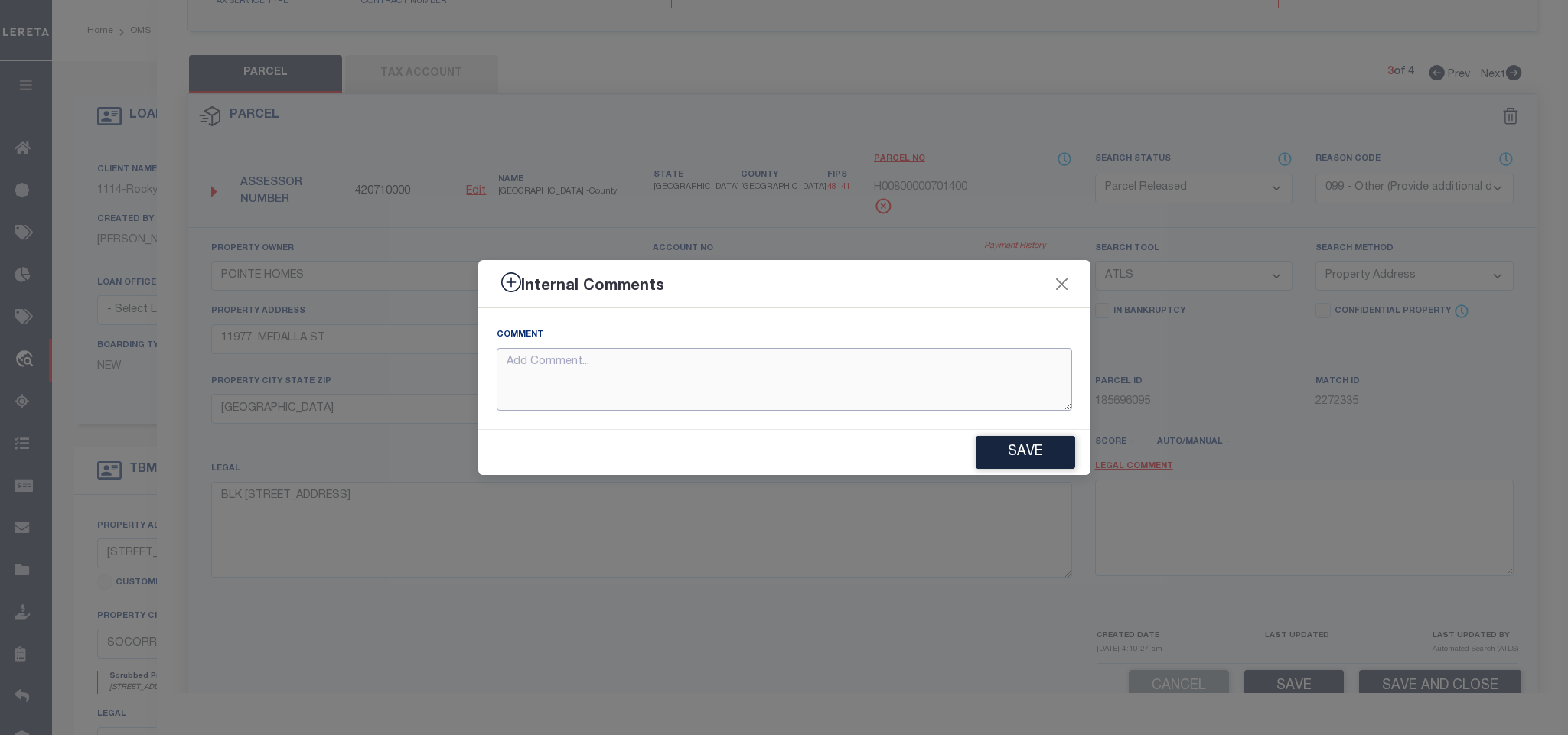
paste textarea "Parcel not required"
click at [990, 466] on button "Save" at bounding box center [1026, 453] width 100 height 33
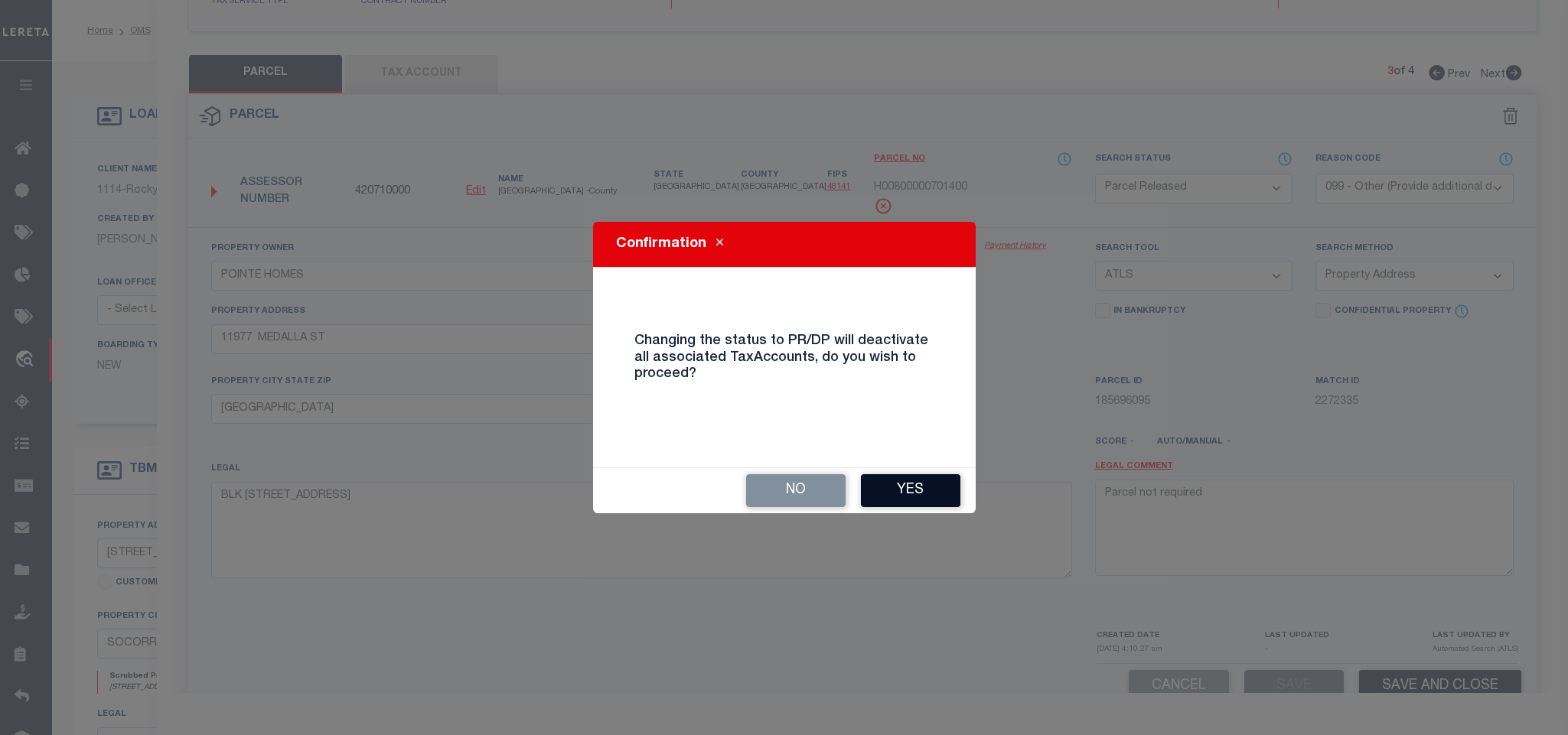
click at [925, 491] on button "Yes" at bounding box center [911, 491] width 100 height 33
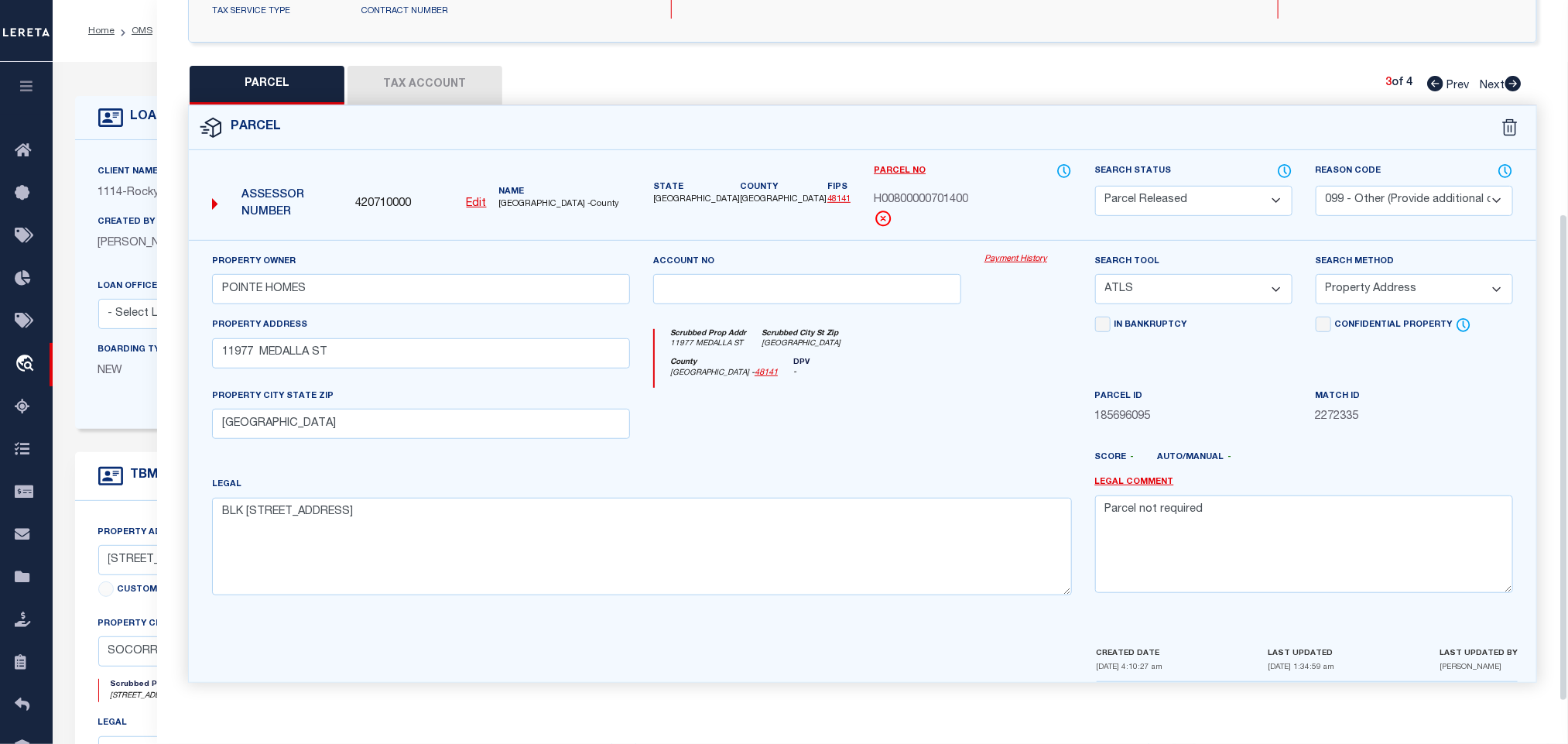
click at [1512, 76] on icon at bounding box center [1513, 84] width 17 height 16
click at [1201, 199] on select "Automated Search Bad Parcel Complete Duplicate Parcel High Dollar Reporting In …" at bounding box center [1194, 200] width 198 height 30
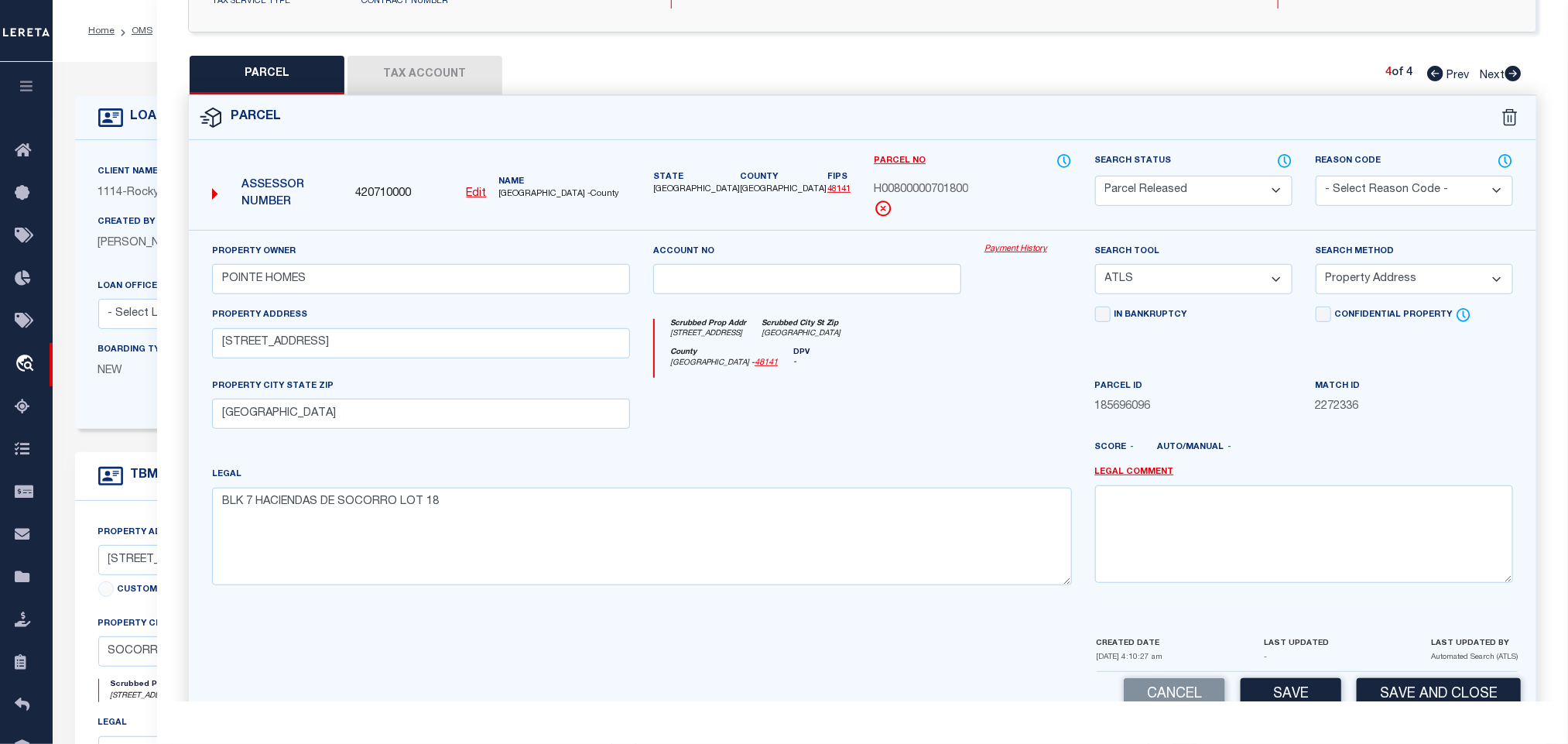
click at [1201, 199] on select "Automated Search Bad Parcel Complete Duplicate Parcel High Dollar Reporting In …" at bounding box center [1194, 191] width 198 height 30
click at [1390, 200] on select "- Select Reason Code - 099 - Other (Provide additional detail) ACT - Agency Cha…" at bounding box center [1414, 191] width 198 height 30
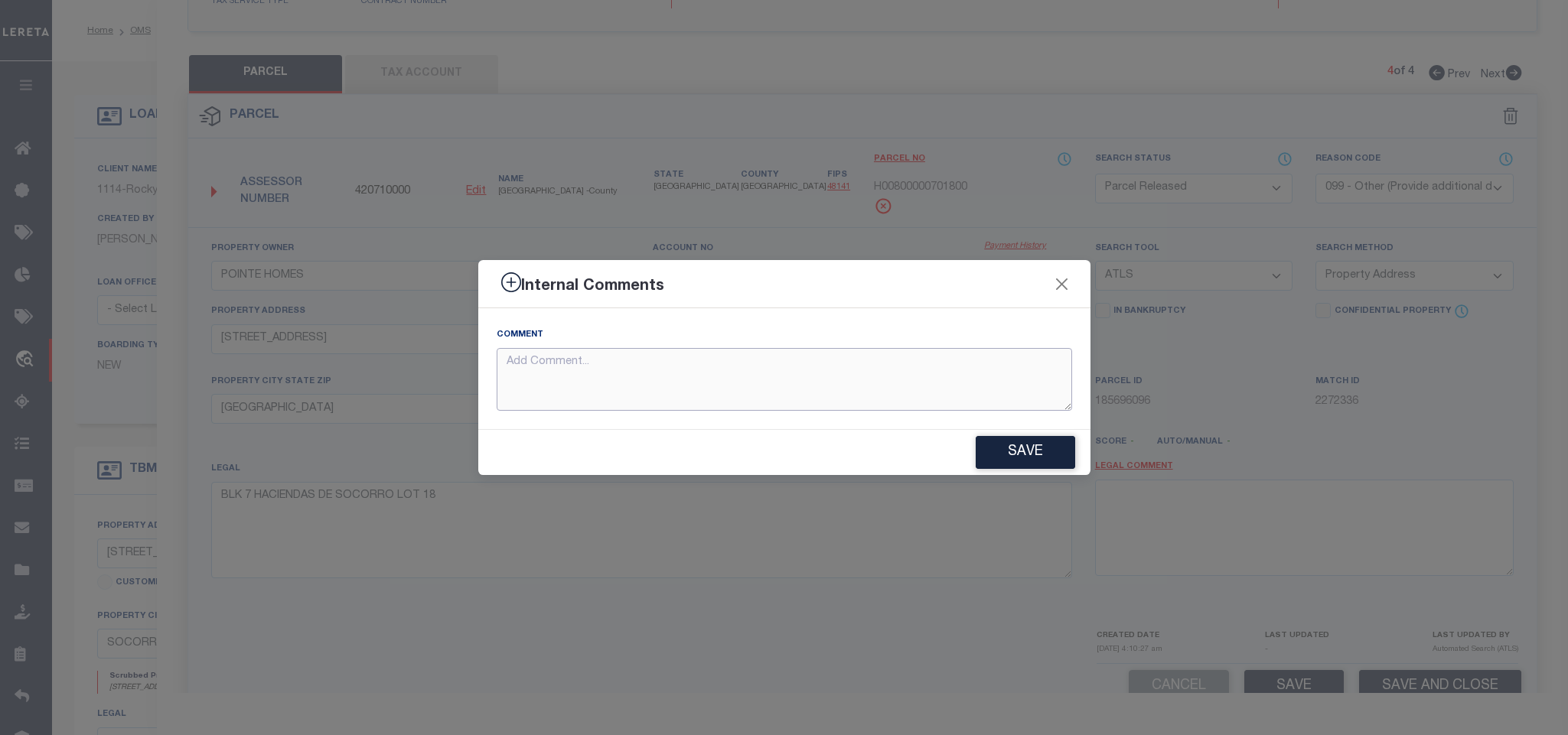
paste textarea "Parcel not required"
click at [1059, 460] on button "Save" at bounding box center [1026, 453] width 100 height 33
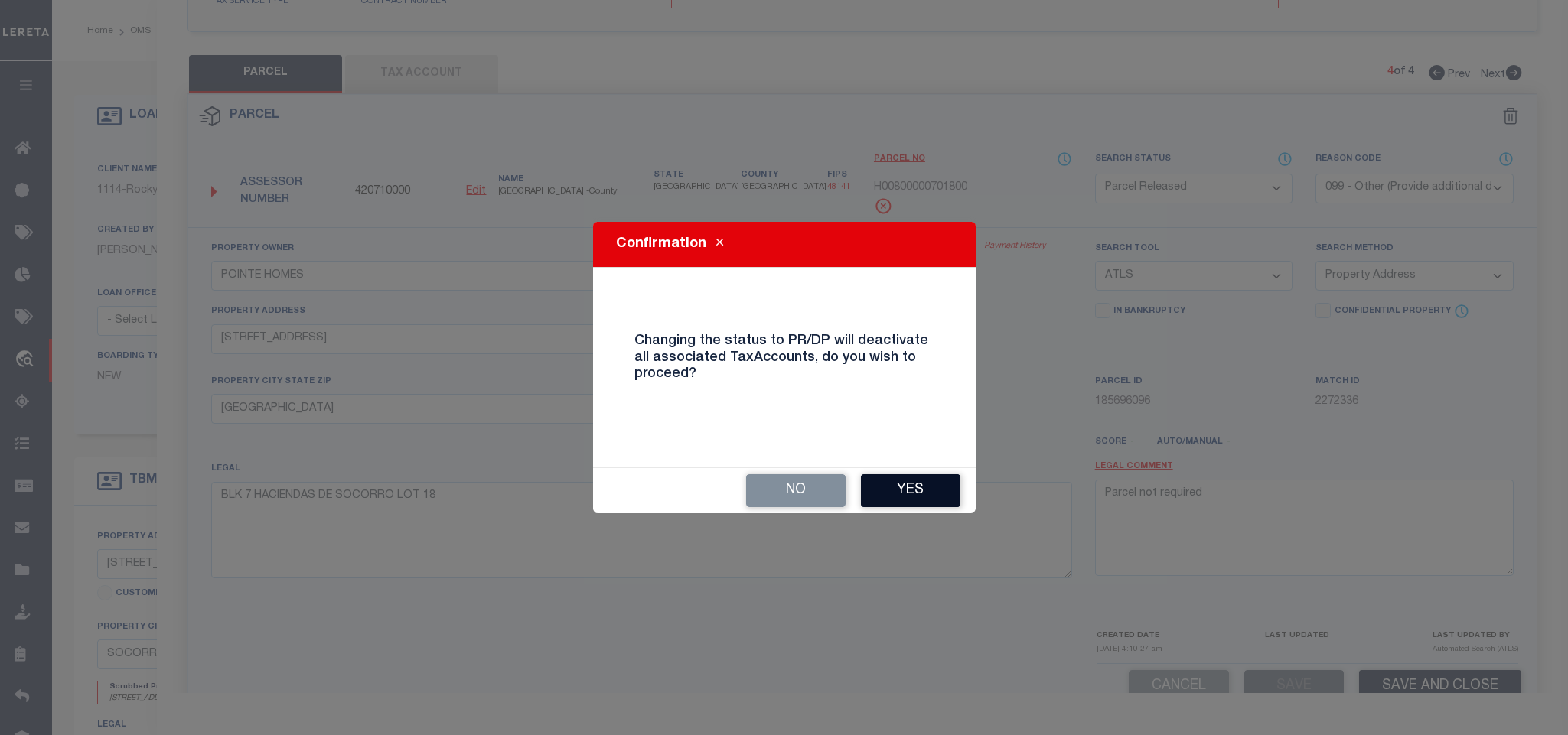
click at [917, 489] on button "Yes" at bounding box center [911, 491] width 100 height 33
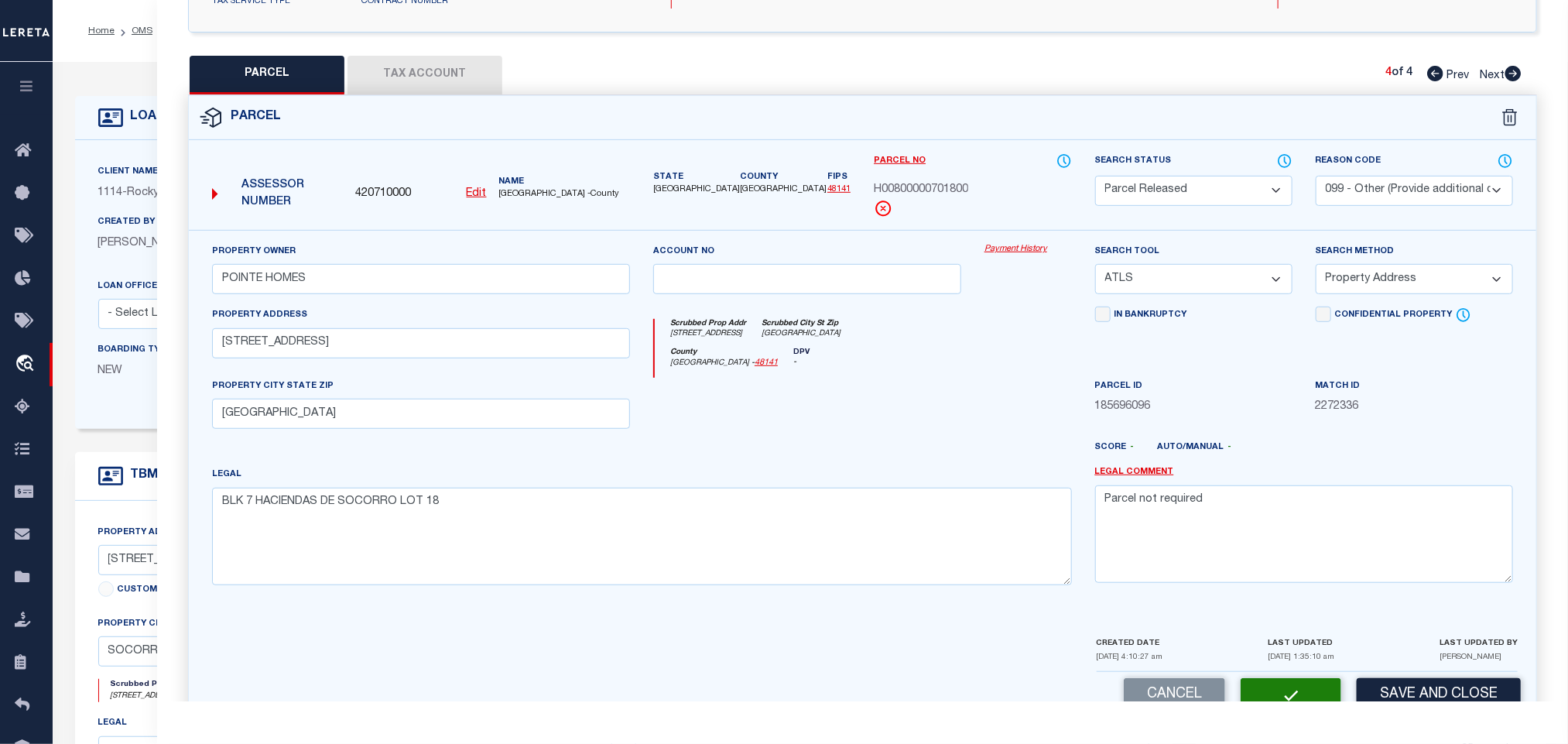
click at [108, 151] on div "Client Name 1114 - Rocky Mountain Mortgage Company Customer Name 1114 - Rocky M…" at bounding box center [623, 285] width 1098 height 289
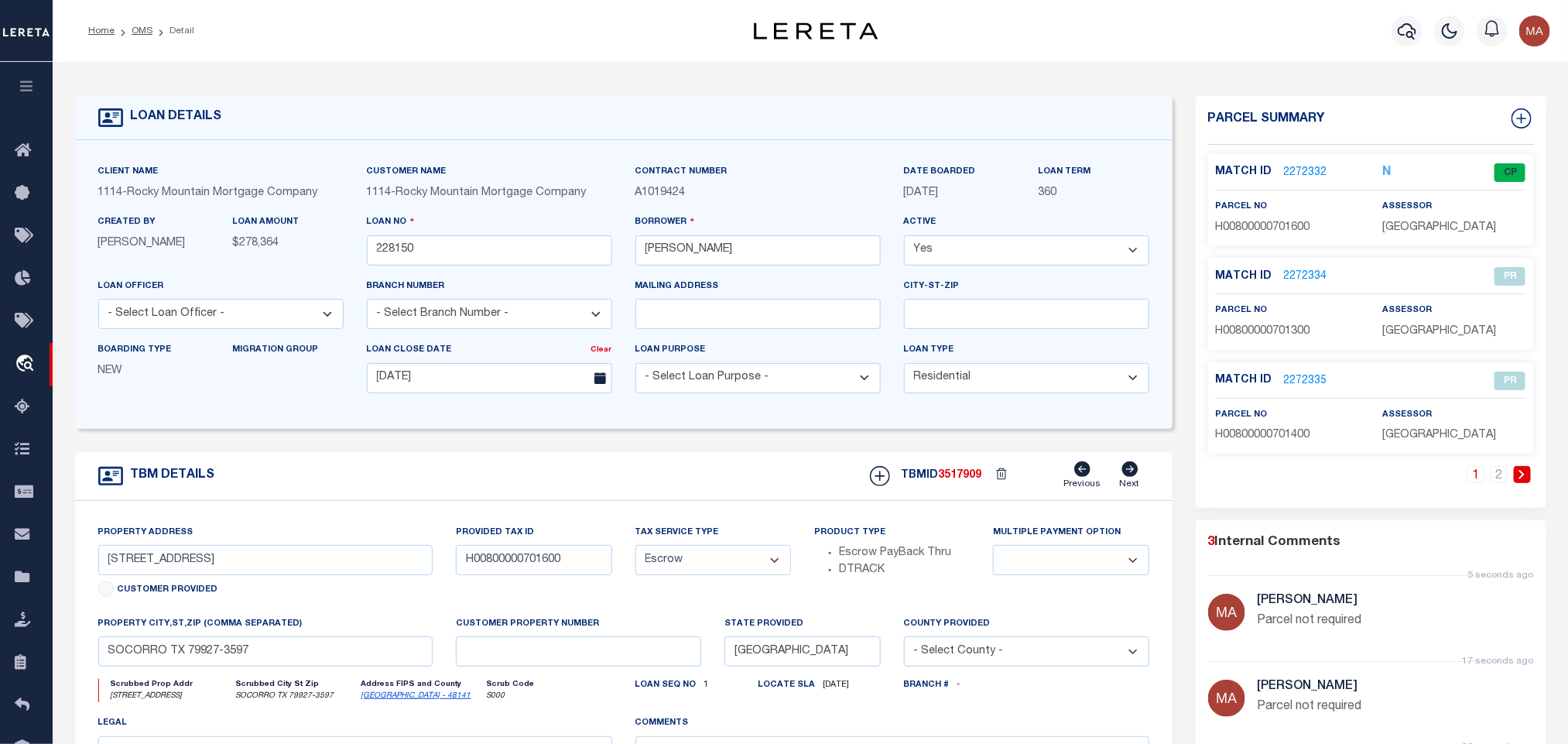
drag, startPoint x: 138, startPoint y: 28, endPoint x: 217, endPoint y: 117, distance: 119.0
click at [138, 28] on link "OMS" at bounding box center [142, 30] width 21 height 10
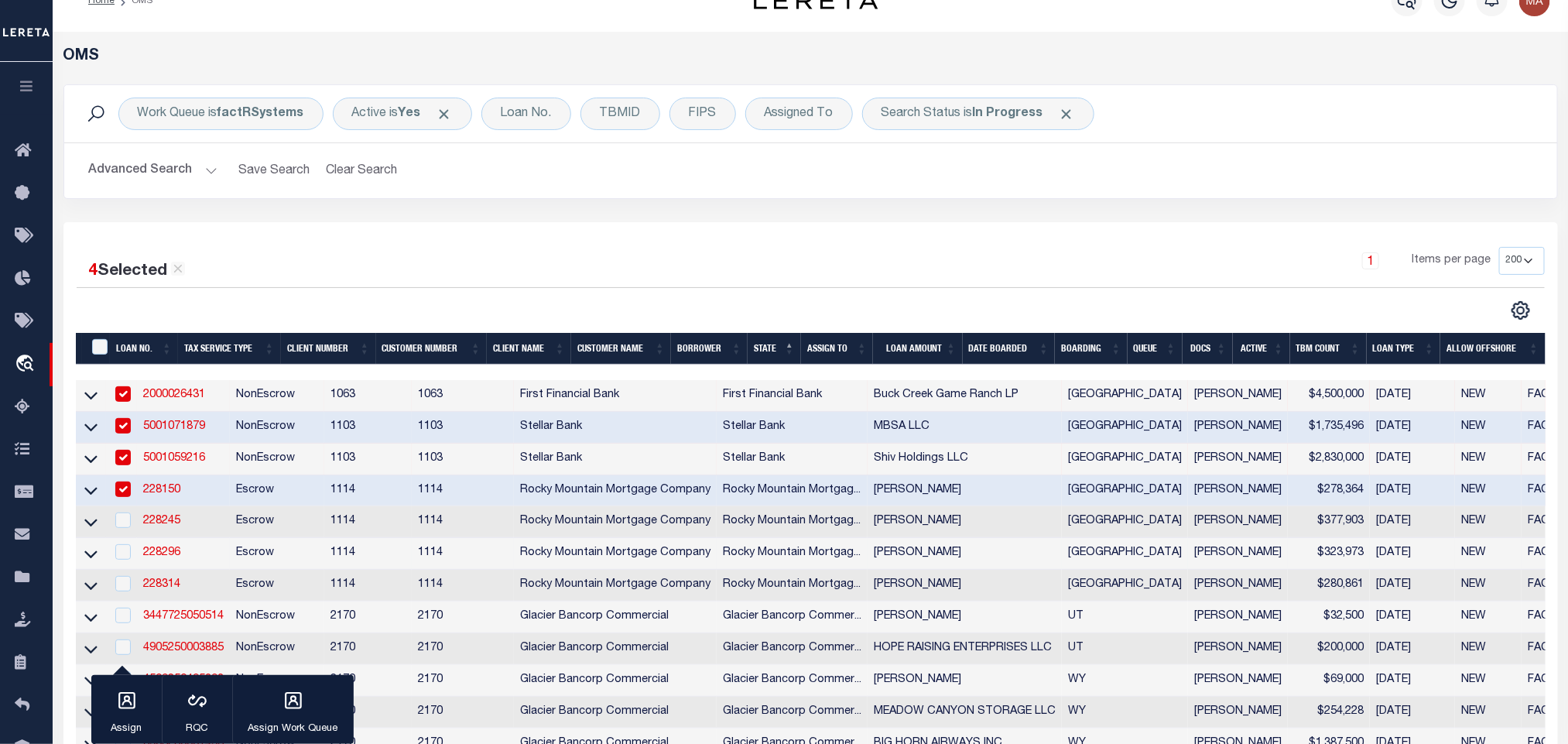
scroll to position [233, 0]
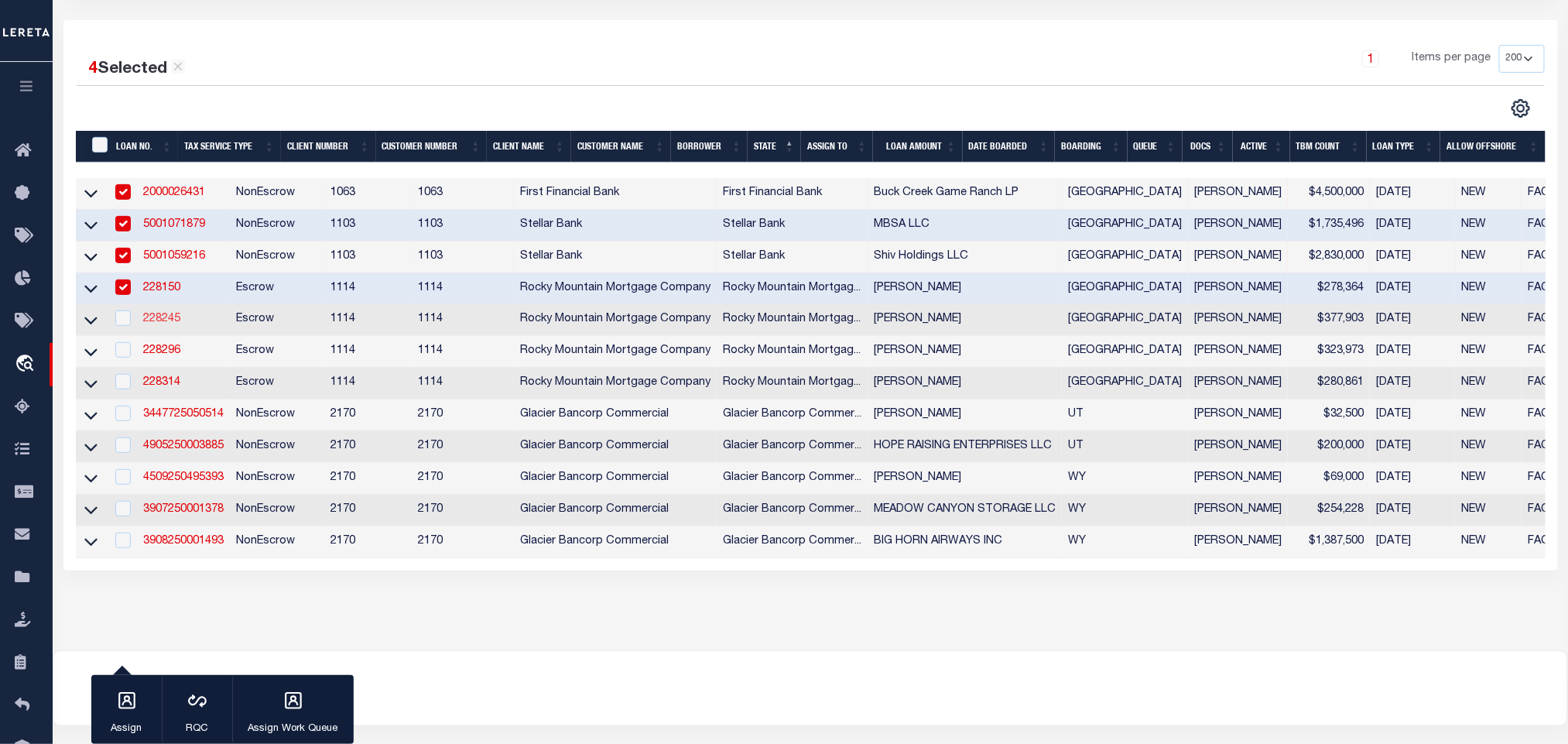
click at [156, 317] on link "228245" at bounding box center [161, 319] width 37 height 10
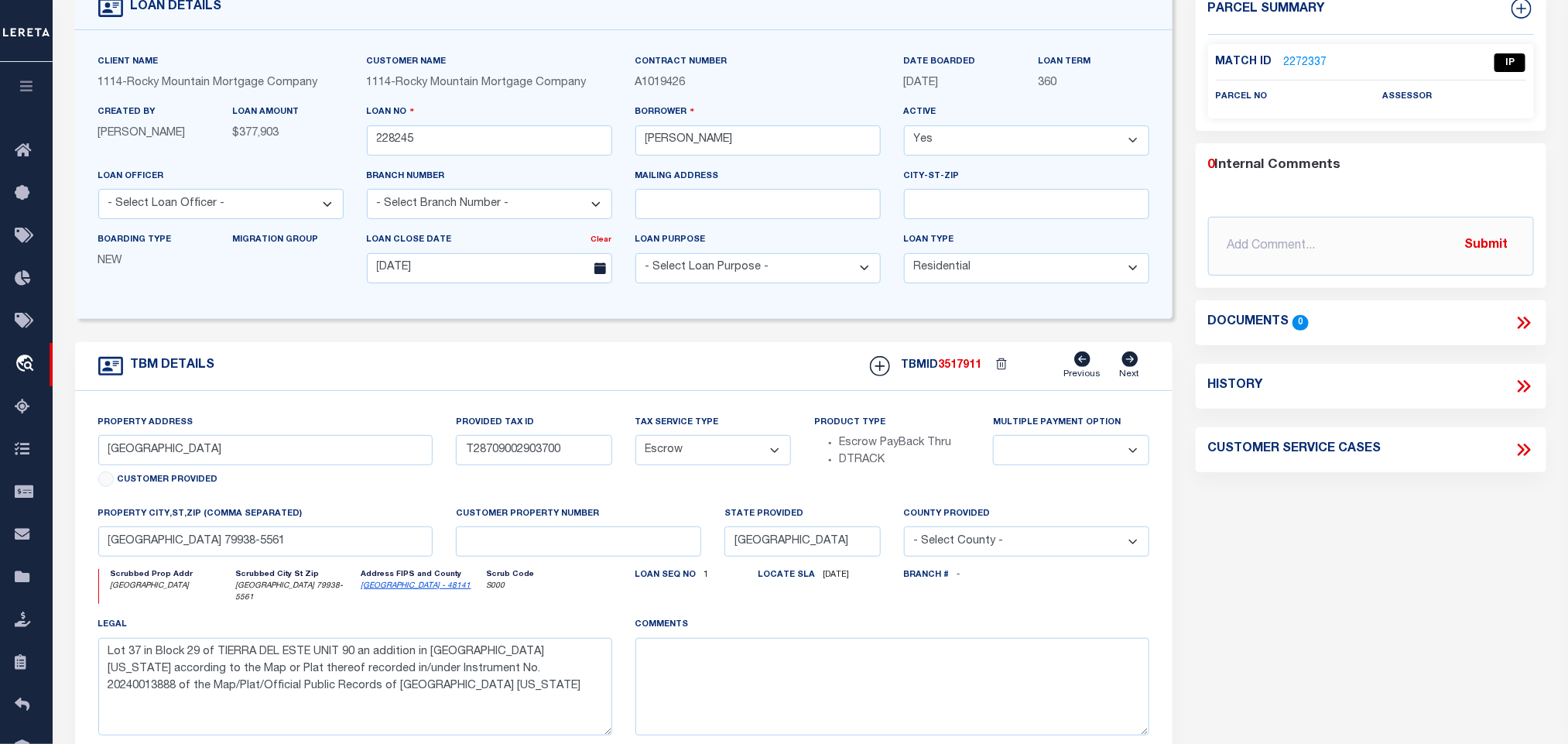
scroll to position [116, 0]
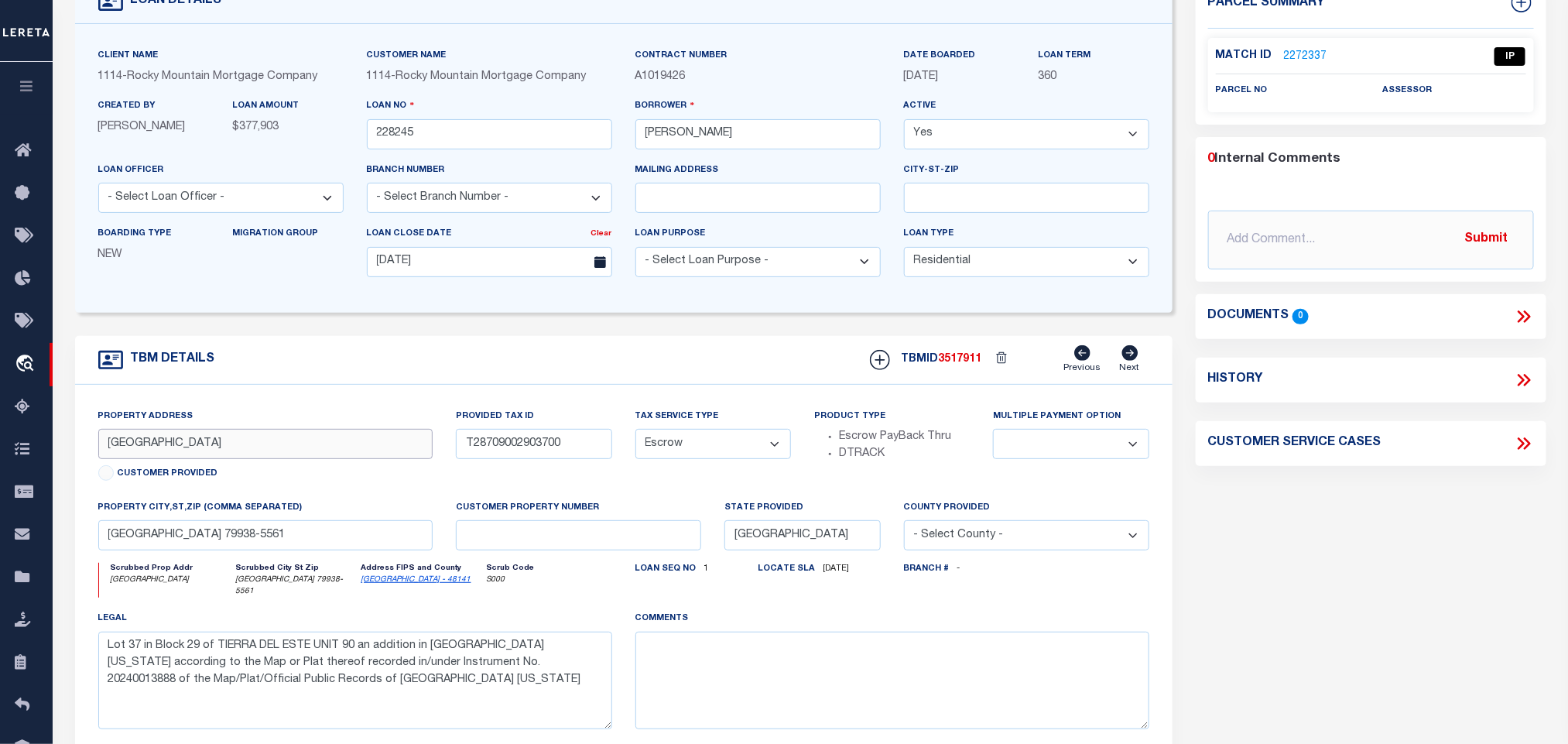
click at [174, 457] on input "[GEOGRAPHIC_DATA]" at bounding box center [266, 444] width 335 height 30
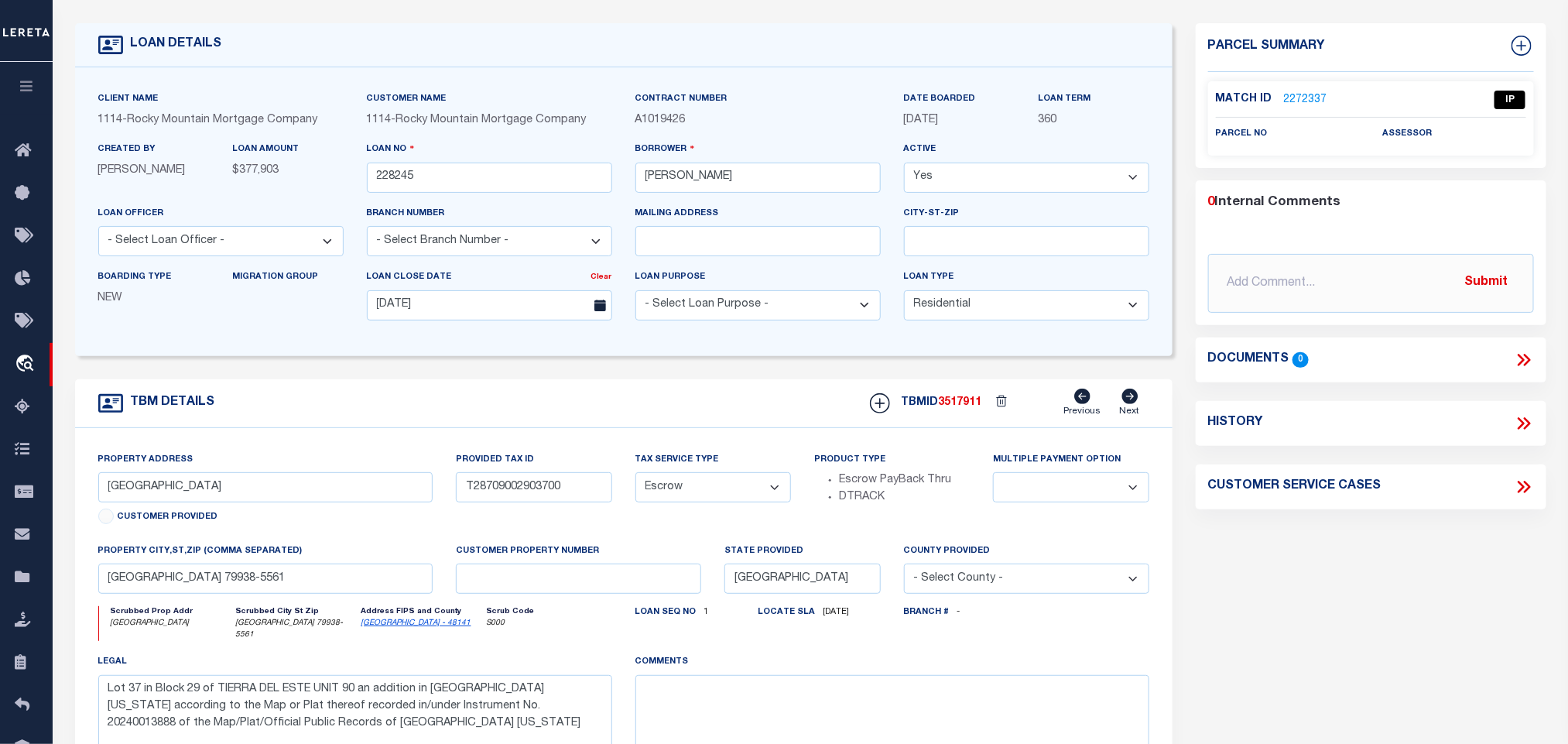
scroll to position [0, 0]
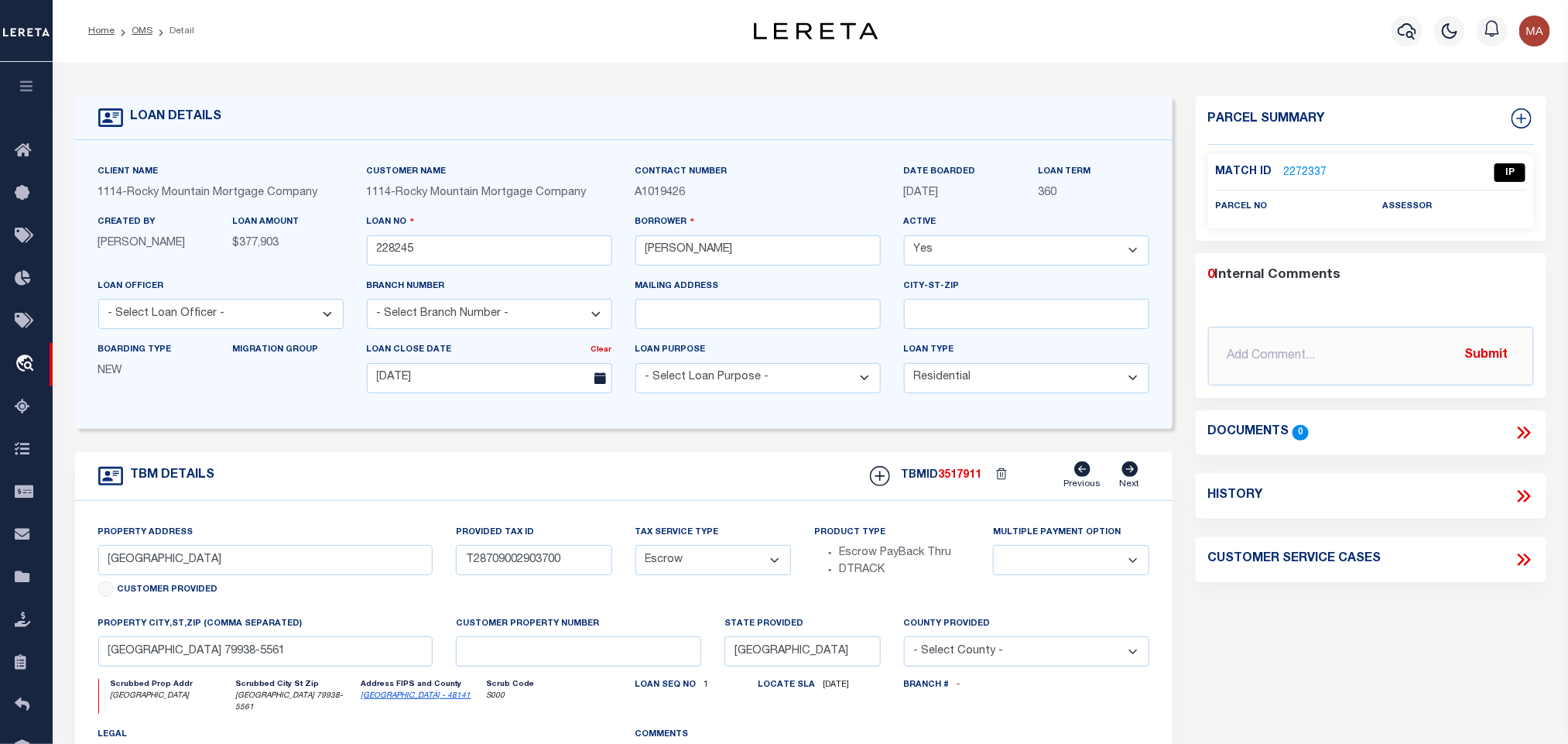
click at [1302, 175] on link "2272337" at bounding box center [1306, 172] width 44 height 17
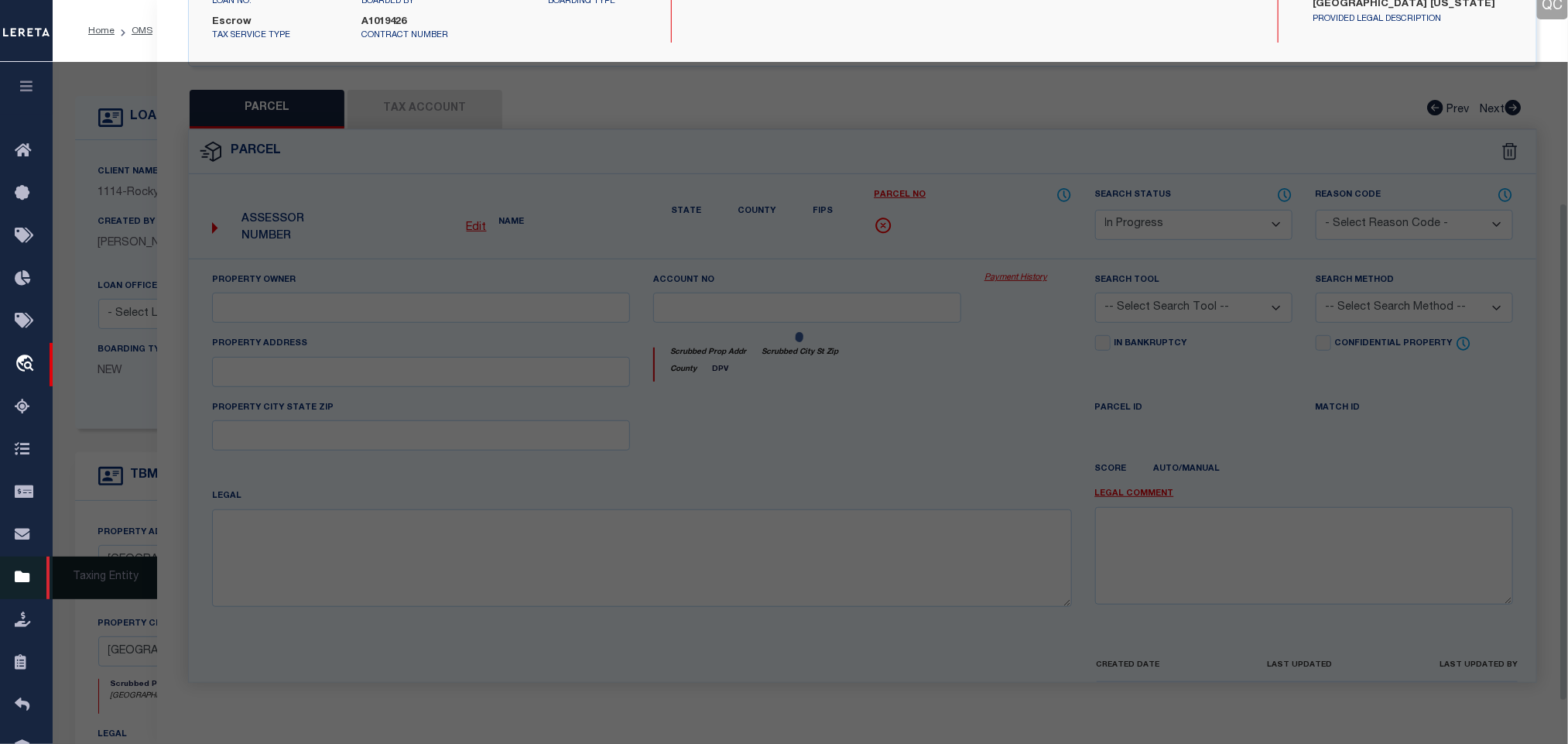
scroll to position [301, 0]
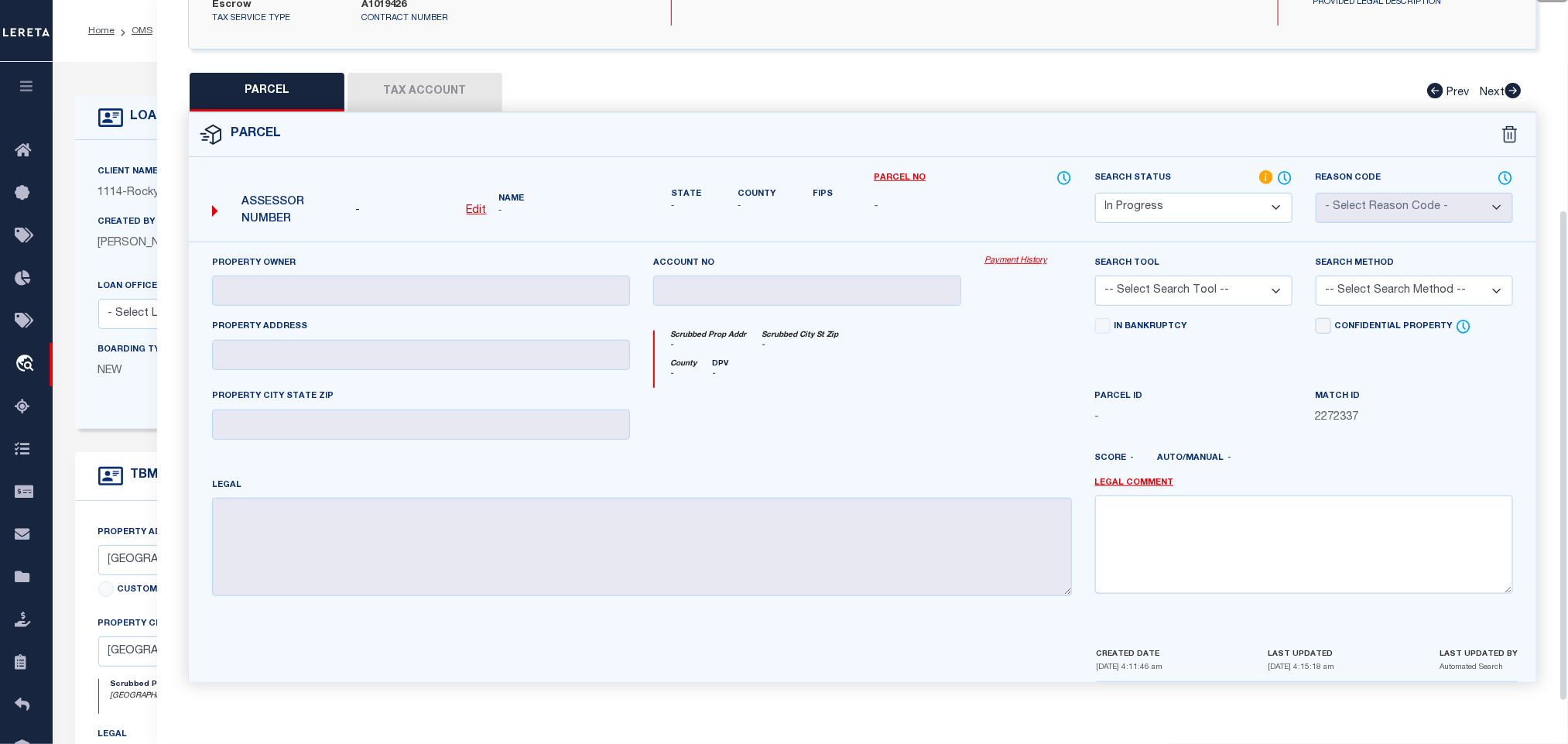
click at [483, 203] on link "Edit" at bounding box center [476, 212] width 20 height 17
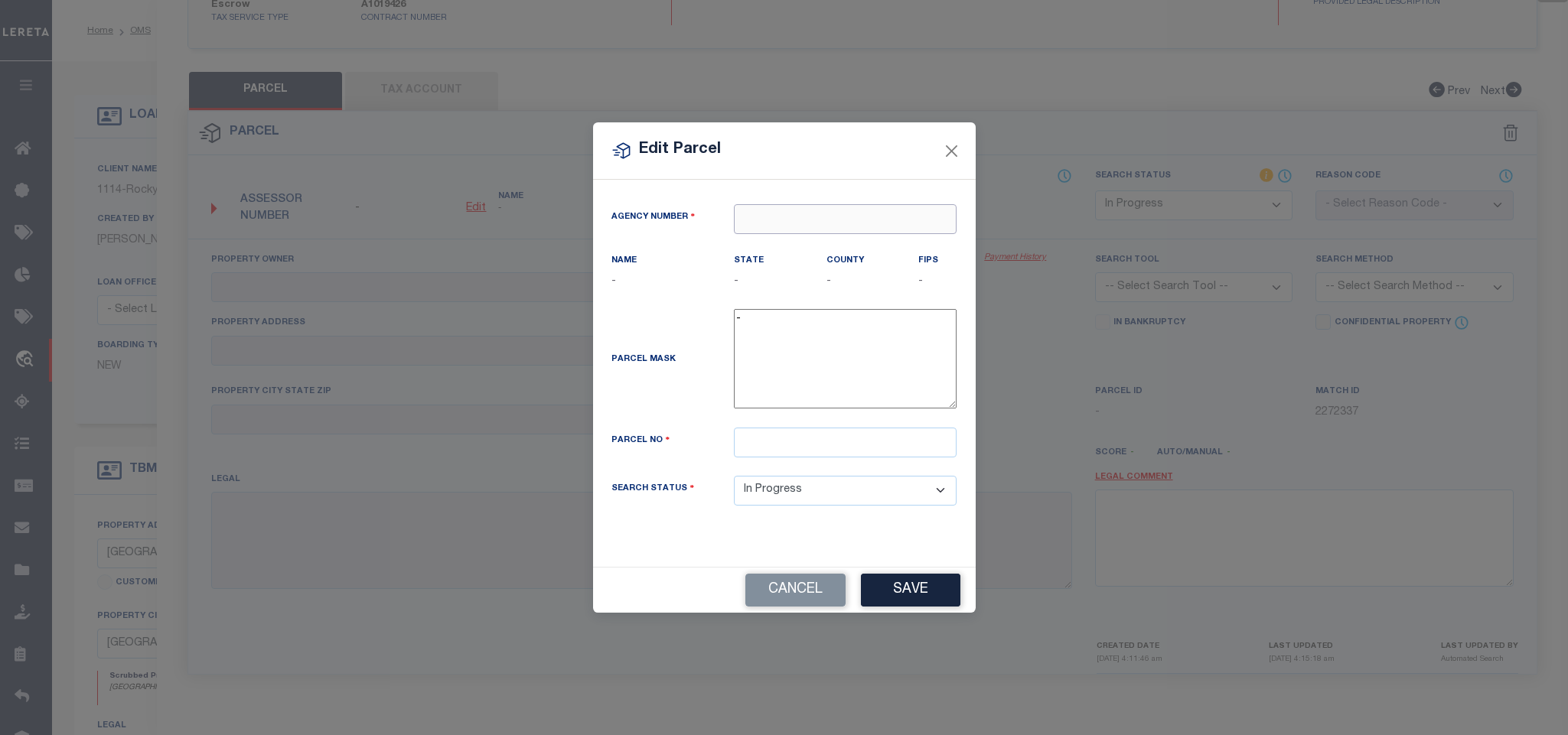
click at [829, 214] on input "text" at bounding box center [845, 219] width 223 height 30
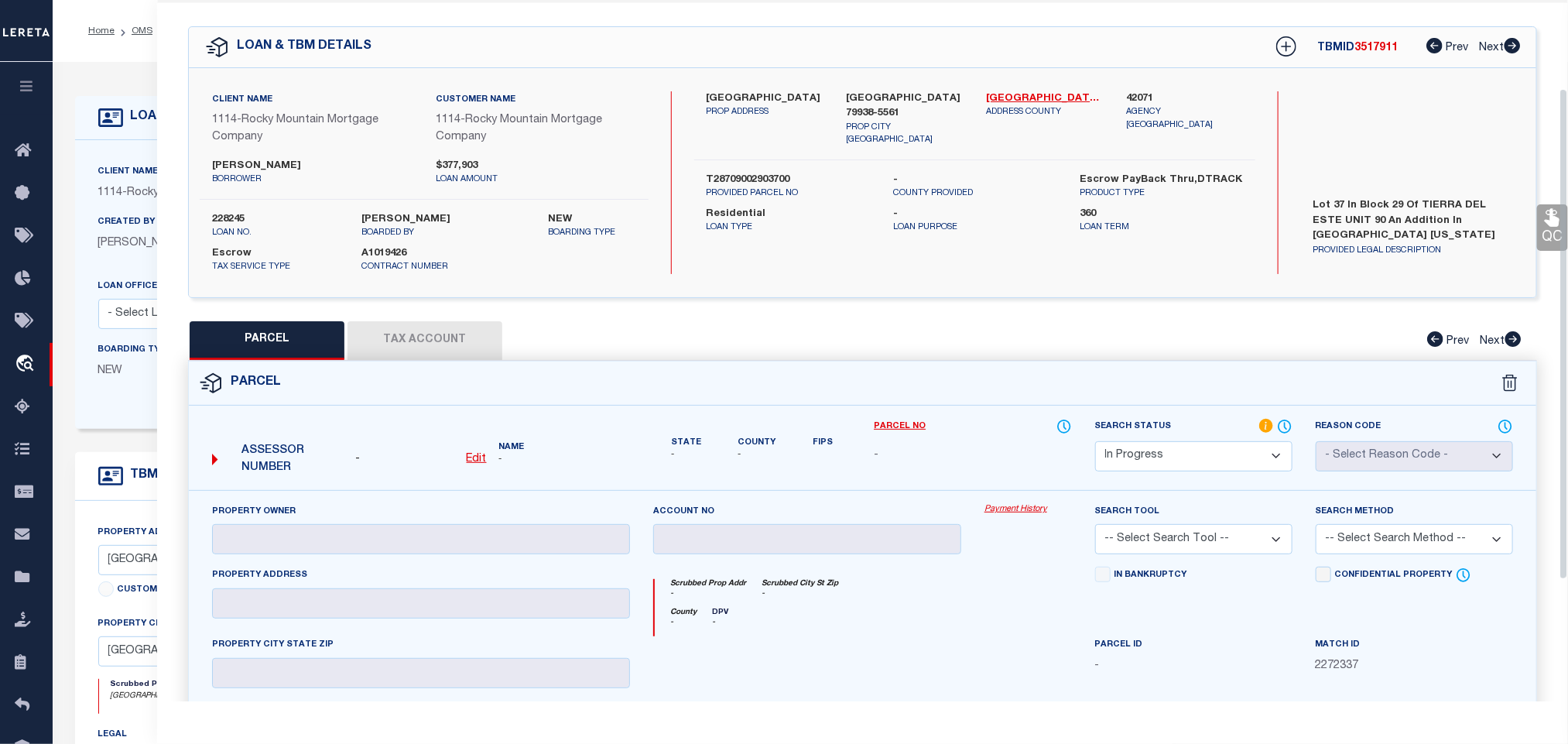
scroll to position [0, 0]
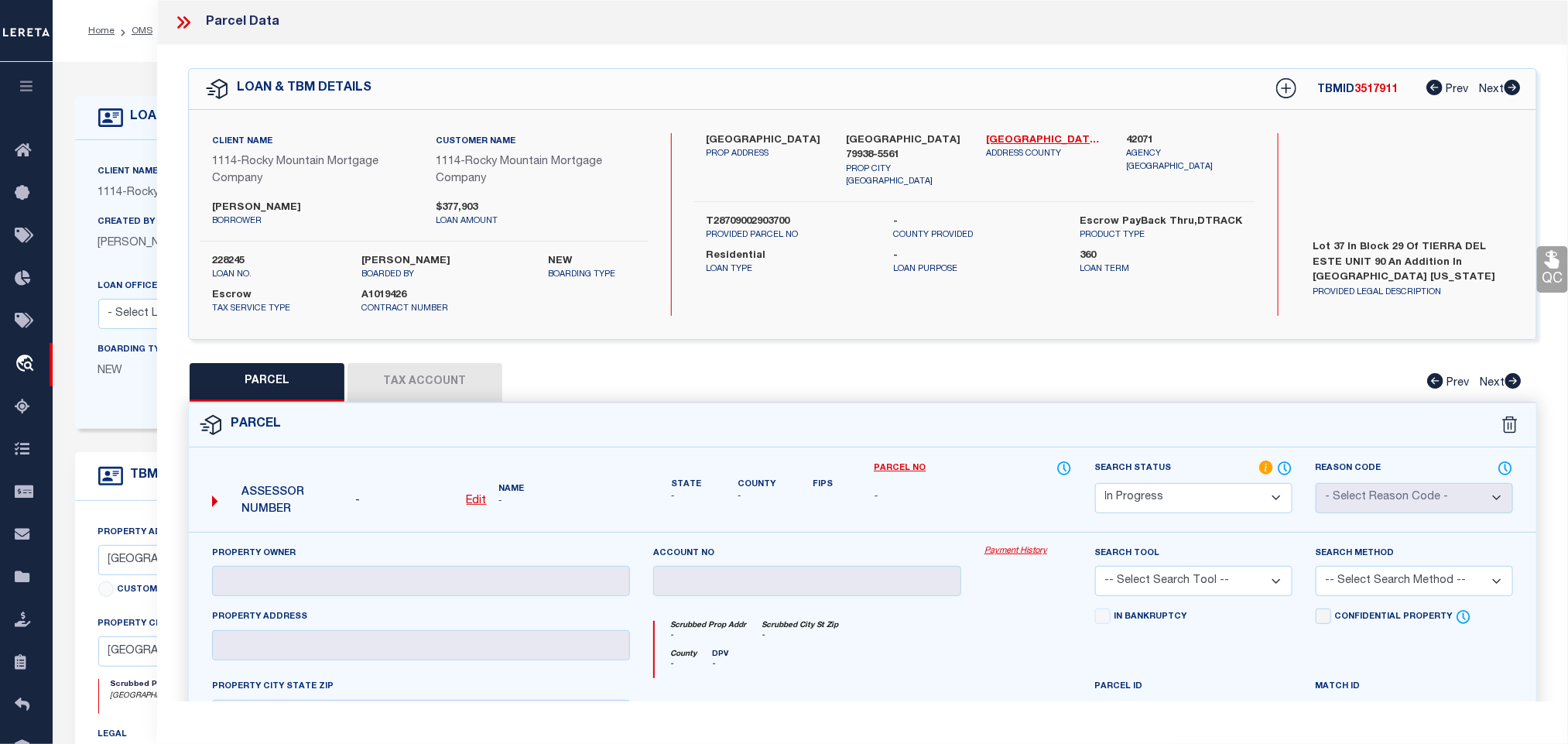
click at [474, 503] on u "Edit" at bounding box center [476, 501] width 20 height 10
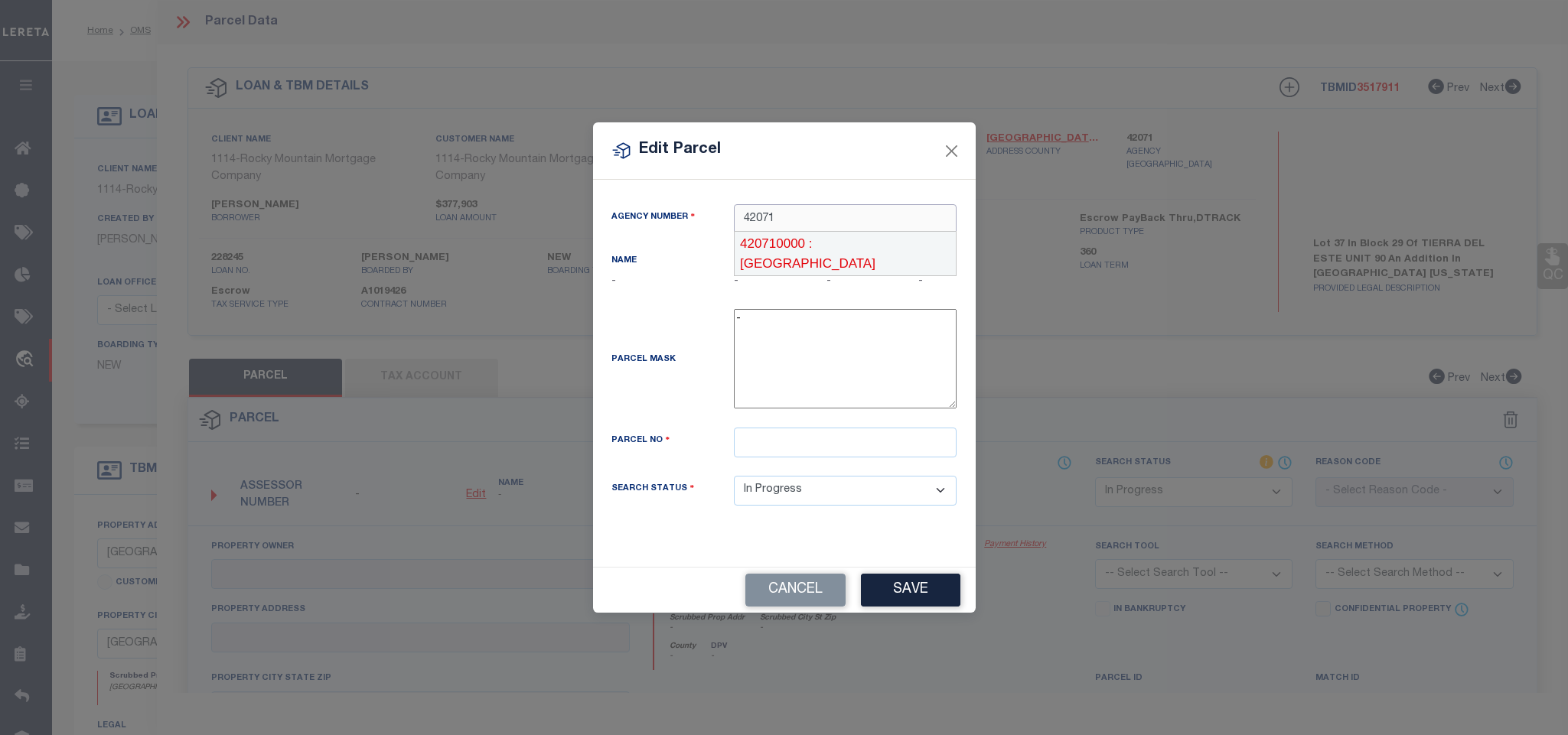
click at [900, 251] on div "420710000 : [GEOGRAPHIC_DATA]" at bounding box center [845, 253] width 221 height 44
click at [904, 439] on input "text" at bounding box center [845, 442] width 223 height 30
paste input "T28709002903700"
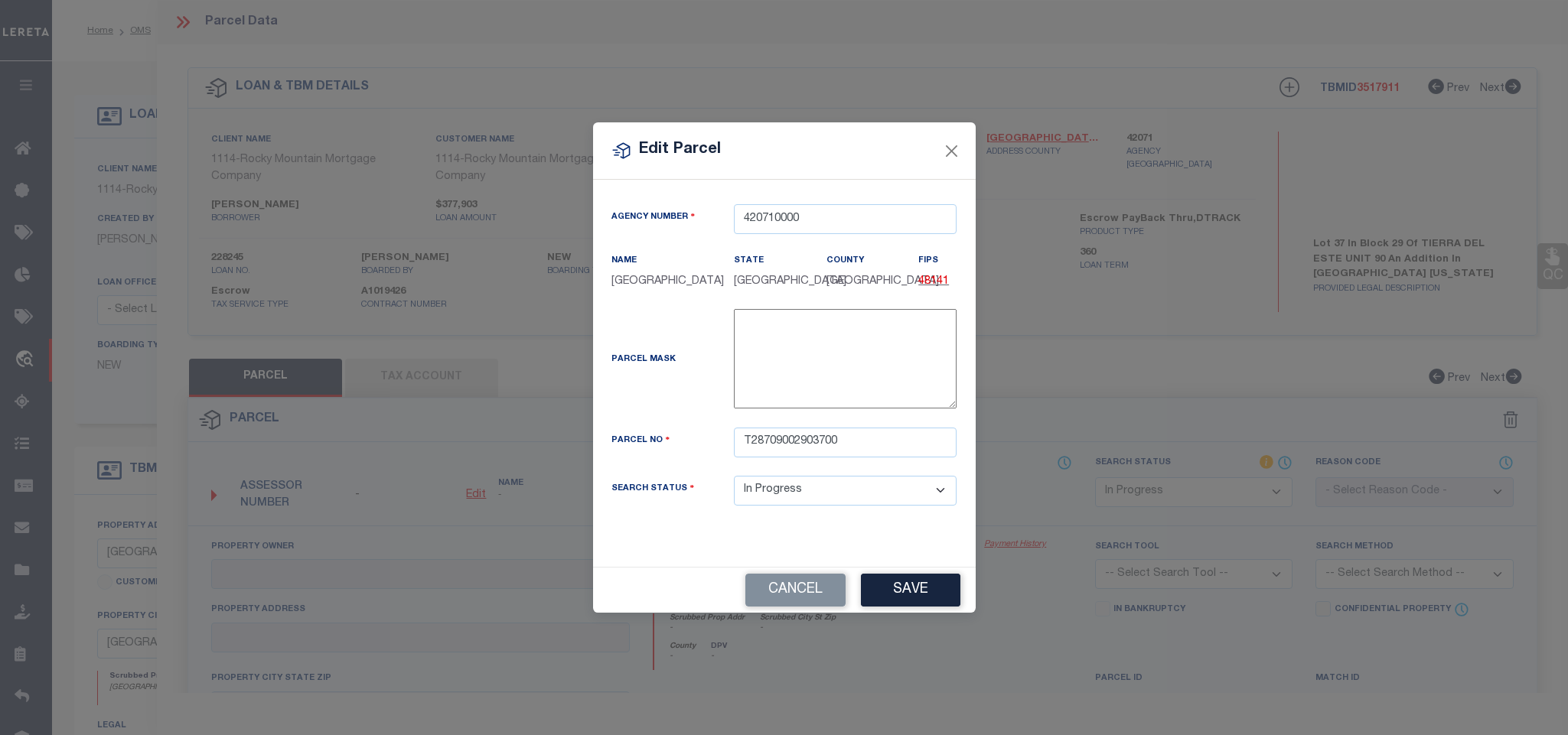
click at [914, 574] on div "Cancel Save" at bounding box center [784, 590] width 383 height 45
click at [895, 611] on div "Cancel Save" at bounding box center [784, 590] width 383 height 45
click at [907, 599] on button "Save" at bounding box center [911, 590] width 100 height 33
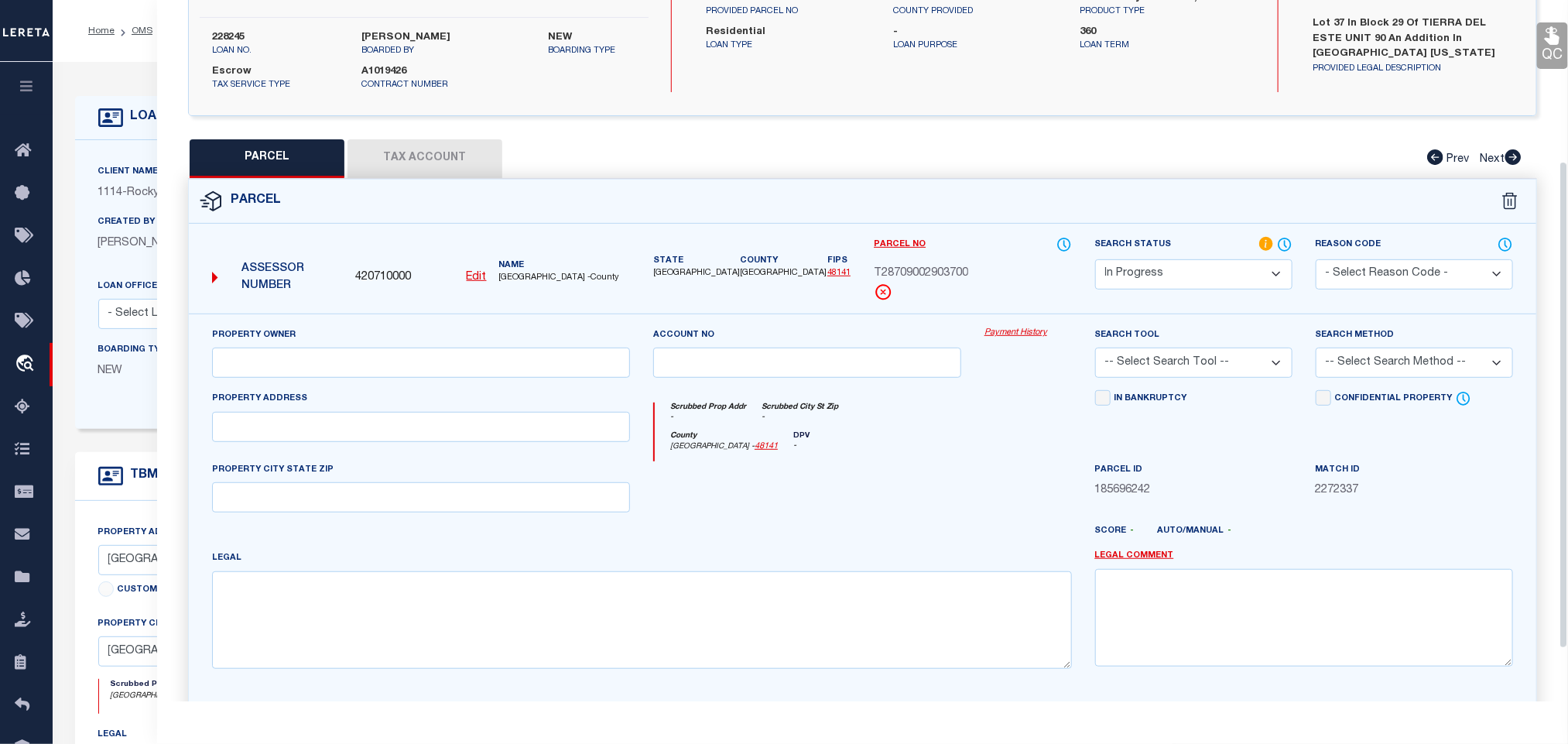
scroll to position [233, 0]
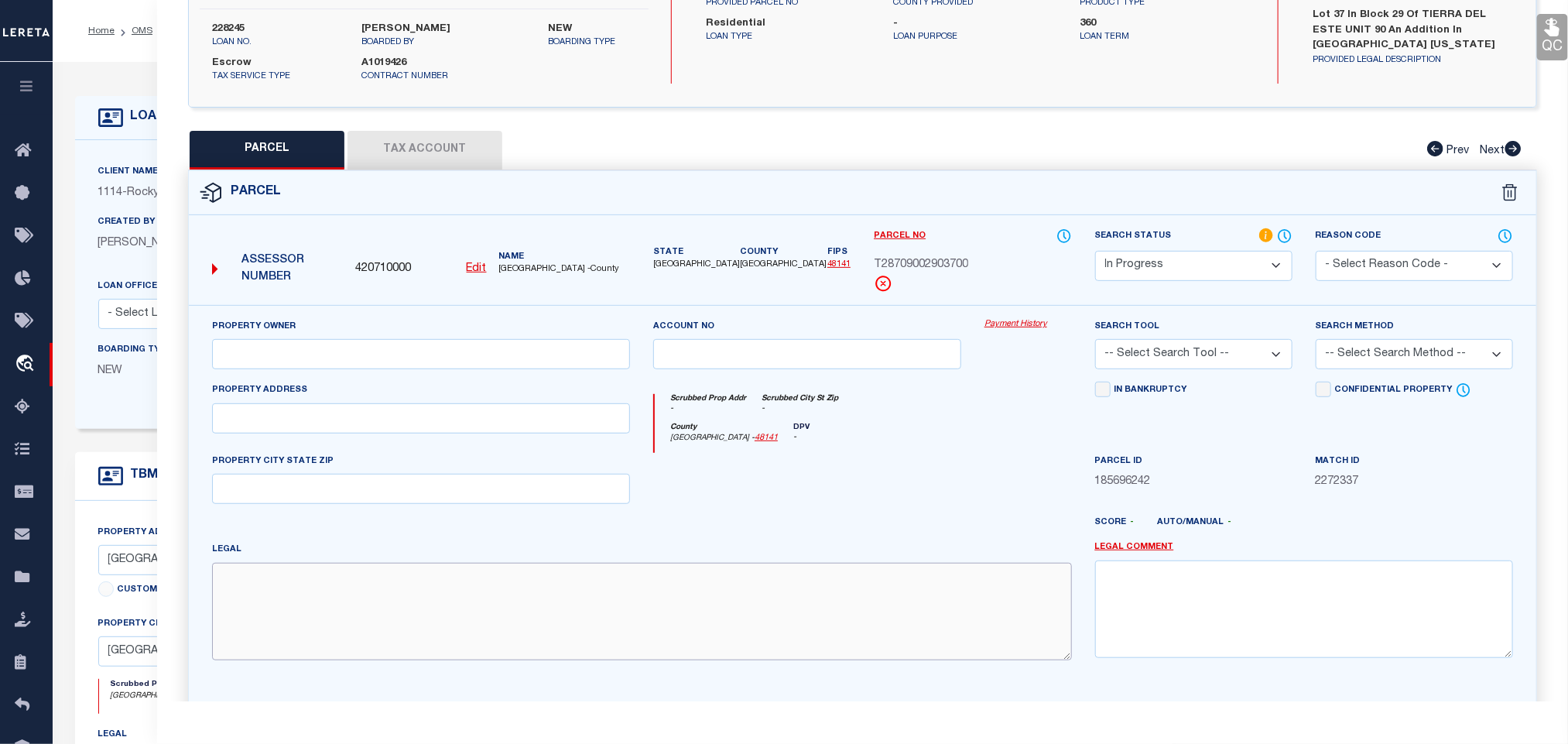
click at [477, 597] on textarea at bounding box center [643, 612] width 860 height 98
paste textarea "BLK 29 TIERRA DEL ESTE #90 LOT 37"
click at [323, 416] on input "text" at bounding box center [421, 418] width 418 height 30
paste input "[STREET_ADDRESS]"
drag, startPoint x: 304, startPoint y: 428, endPoint x: 432, endPoint y: 436, distance: 128.2
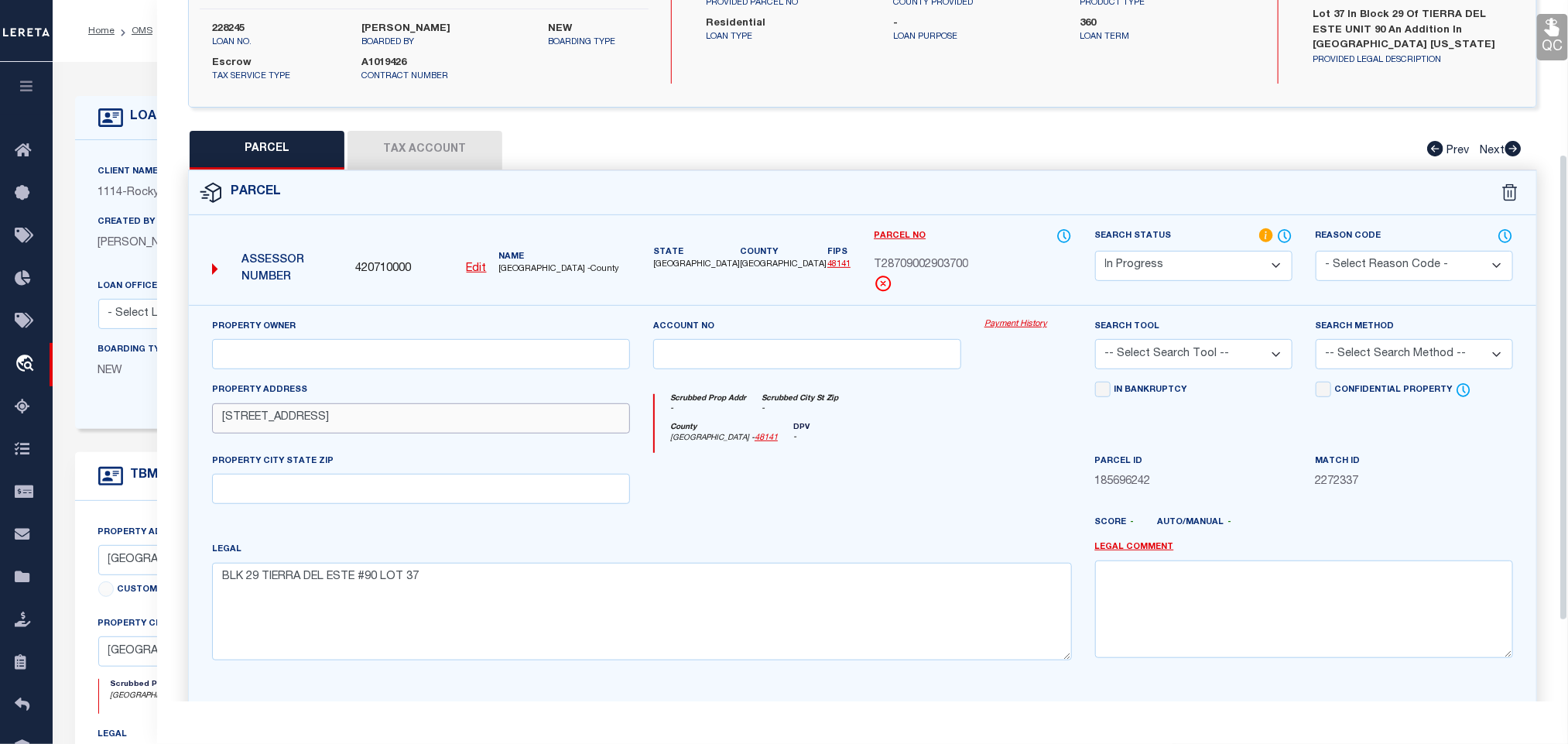
click at [432, 434] on input "[STREET_ADDRESS]" at bounding box center [421, 418] width 418 height 30
click at [374, 484] on input "text" at bounding box center [421, 489] width 418 height 30
paste input "[GEOGRAPHIC_DATA]"
click at [426, 360] on input "text" at bounding box center [421, 354] width 418 height 30
paste input "ZIA HOMES OF EL PASO LLC"
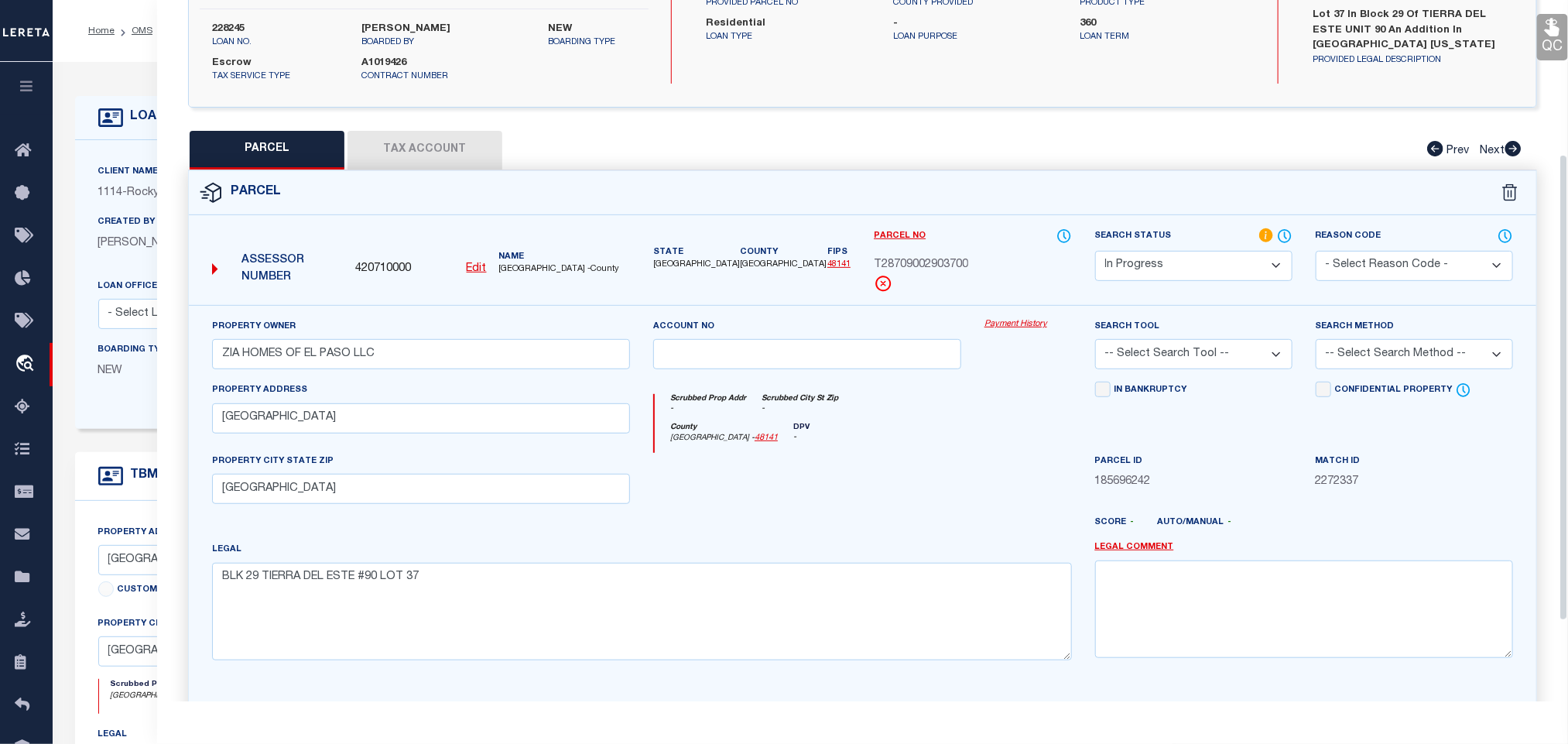
click at [1169, 352] on select "-- Select Search Tool -- 3rd Party Website Agency File Agency Website ATLS CNV-…" at bounding box center [1194, 354] width 198 height 30
click at [1095, 345] on select "-- Select Search Tool -- 3rd Party Website Agency File Agency Website ATLS CNV-…" at bounding box center [1194, 354] width 198 height 30
click at [1363, 363] on select "-- Select Search Method -- Property Address Legal Liability Info Provided" at bounding box center [1414, 354] width 198 height 30
click at [1316, 345] on select "-- Select Search Method -- Property Address Legal Liability Info Provided" at bounding box center [1414, 354] width 198 height 30
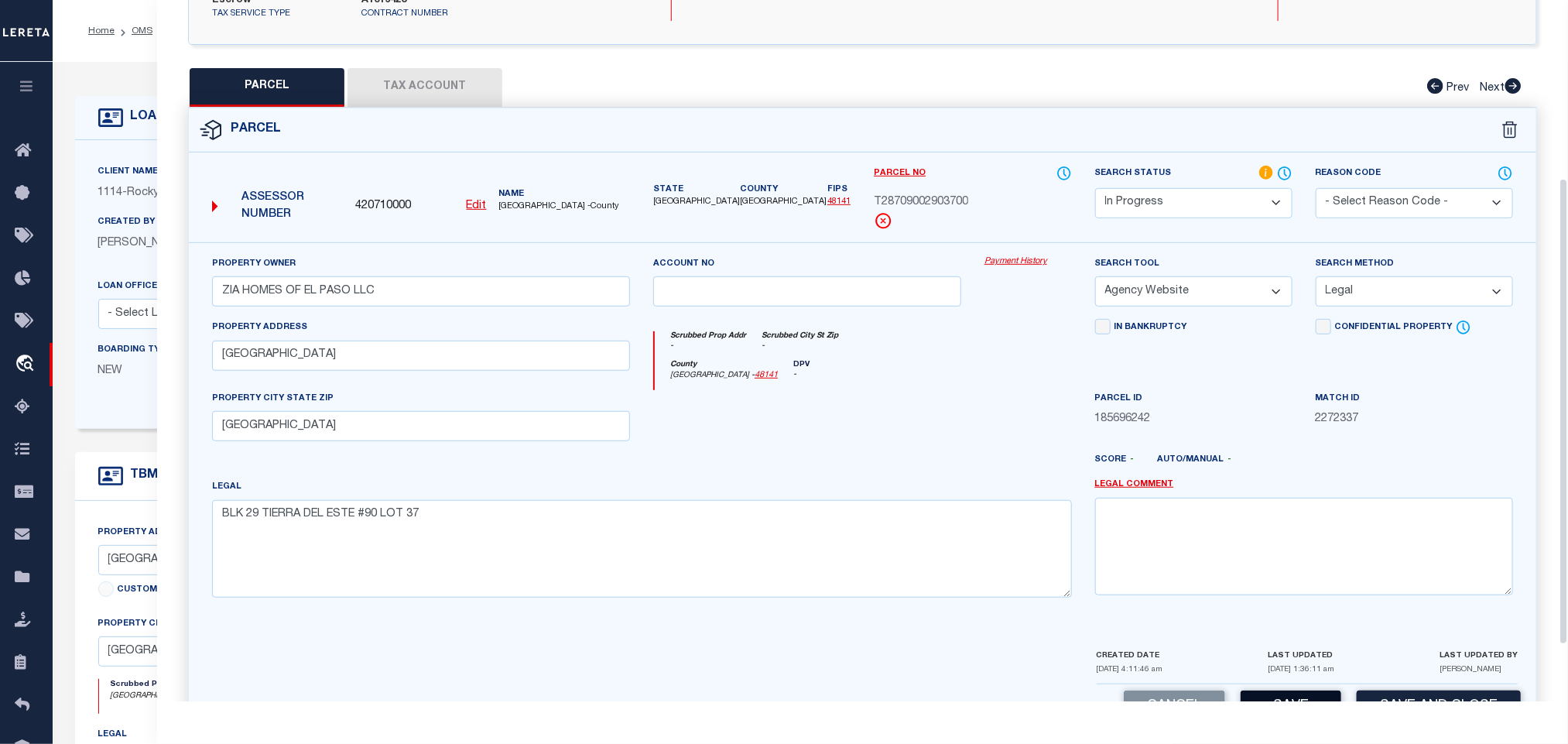
scroll to position [353, 0]
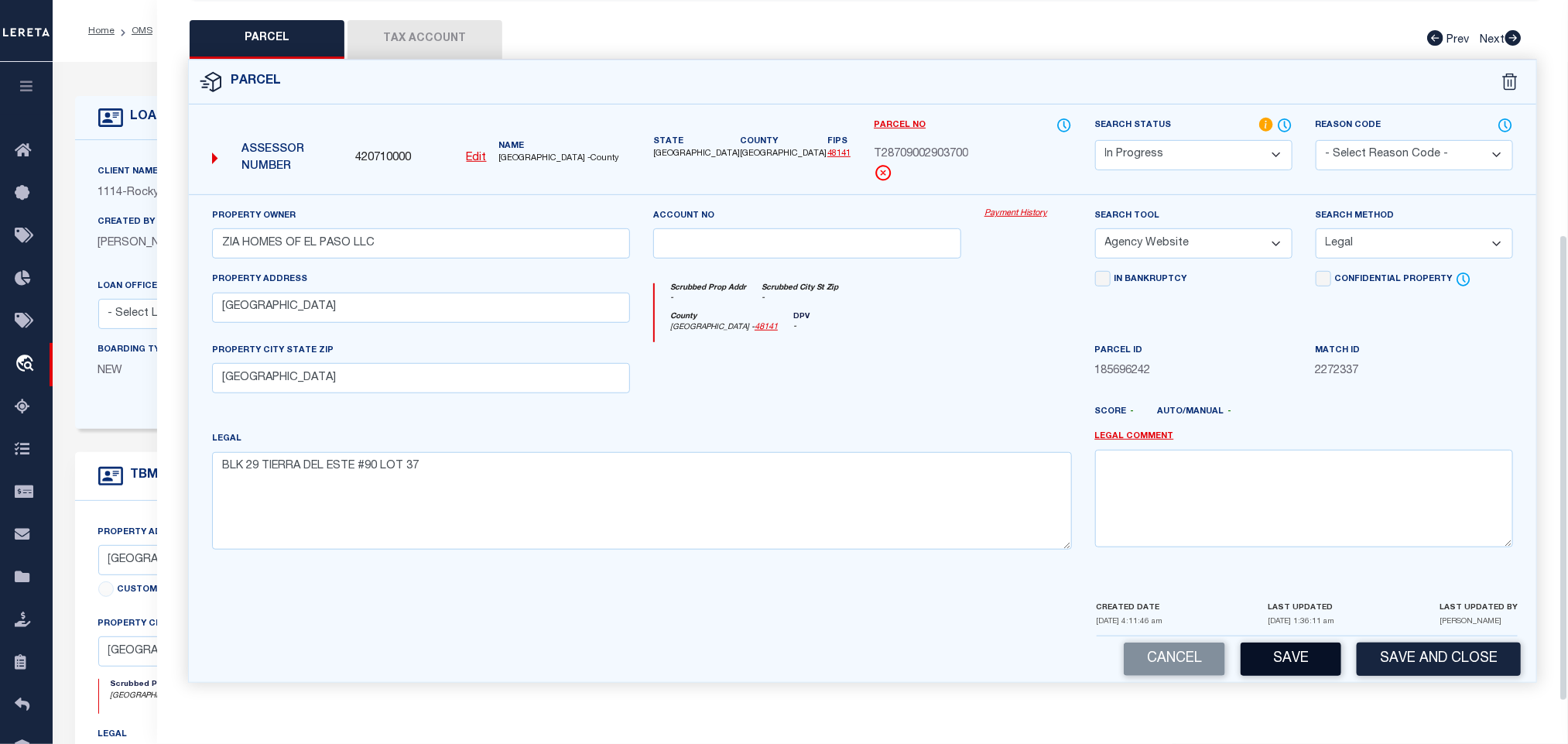
click at [1301, 662] on button "Save" at bounding box center [1291, 659] width 101 height 33
click at [481, 38] on button "Tax Account" at bounding box center [425, 39] width 155 height 38
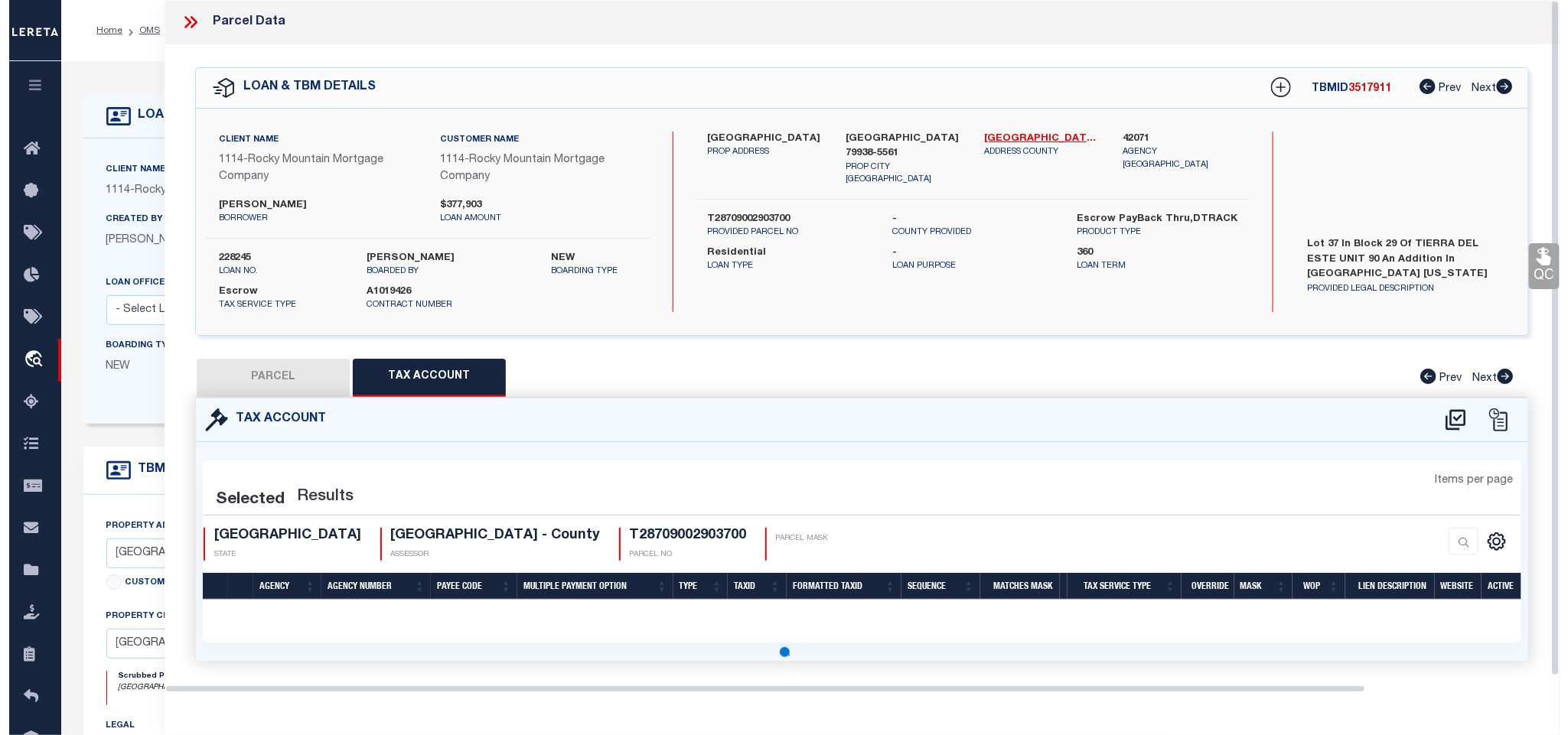
scroll to position [0, 0]
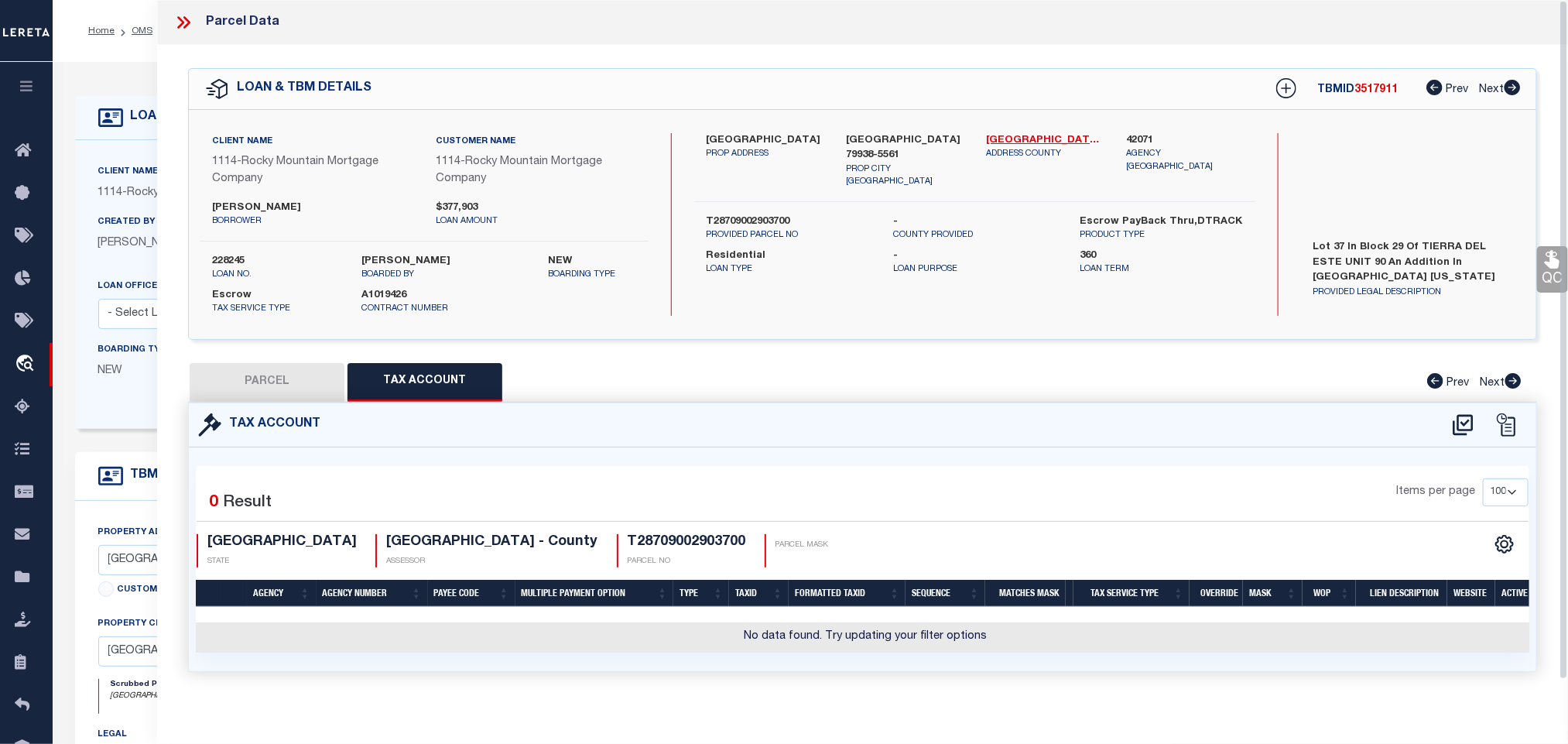
click at [1468, 426] on icon at bounding box center [1463, 425] width 25 height 24
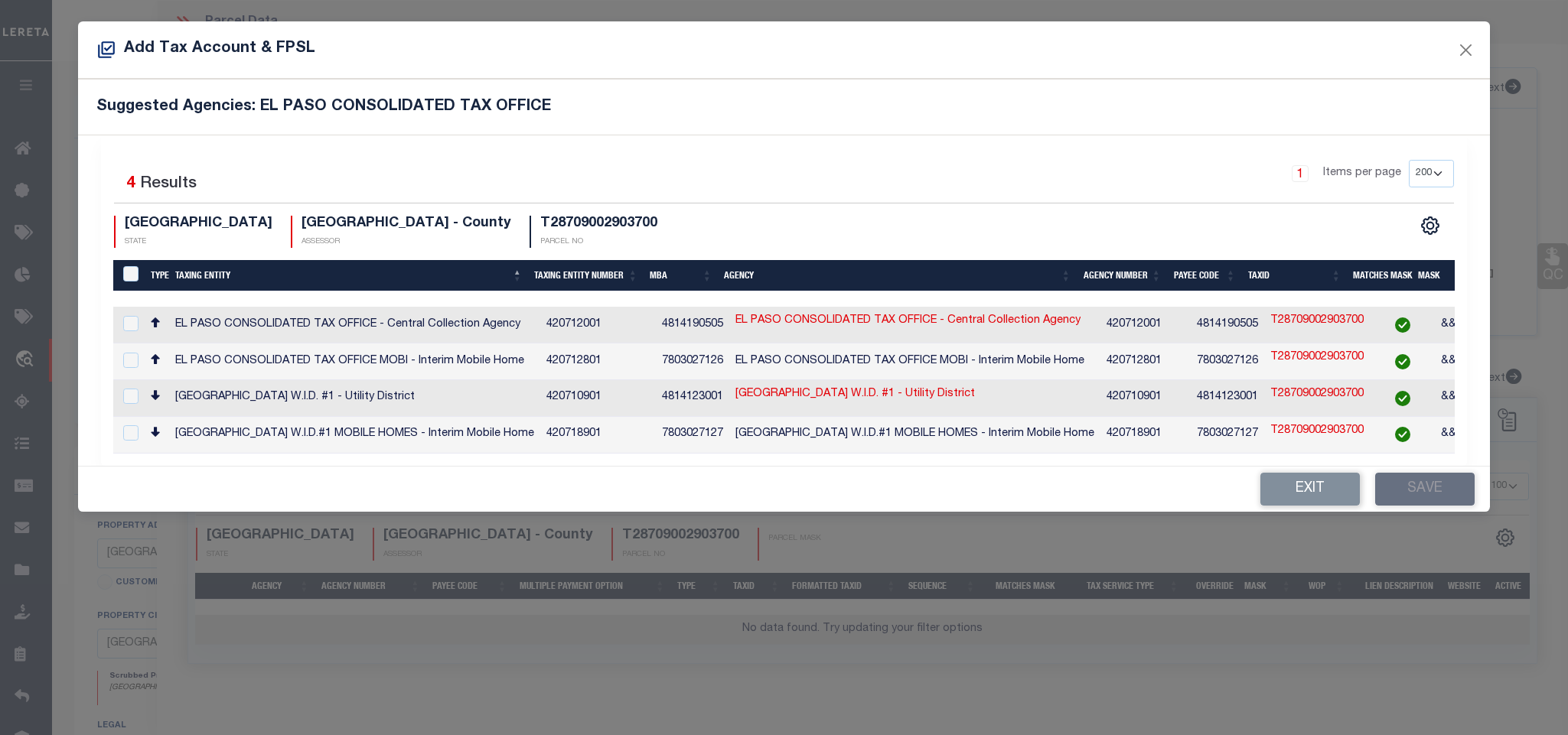
click at [1146, 318] on td "420712001" at bounding box center [1145, 325] width 90 height 37
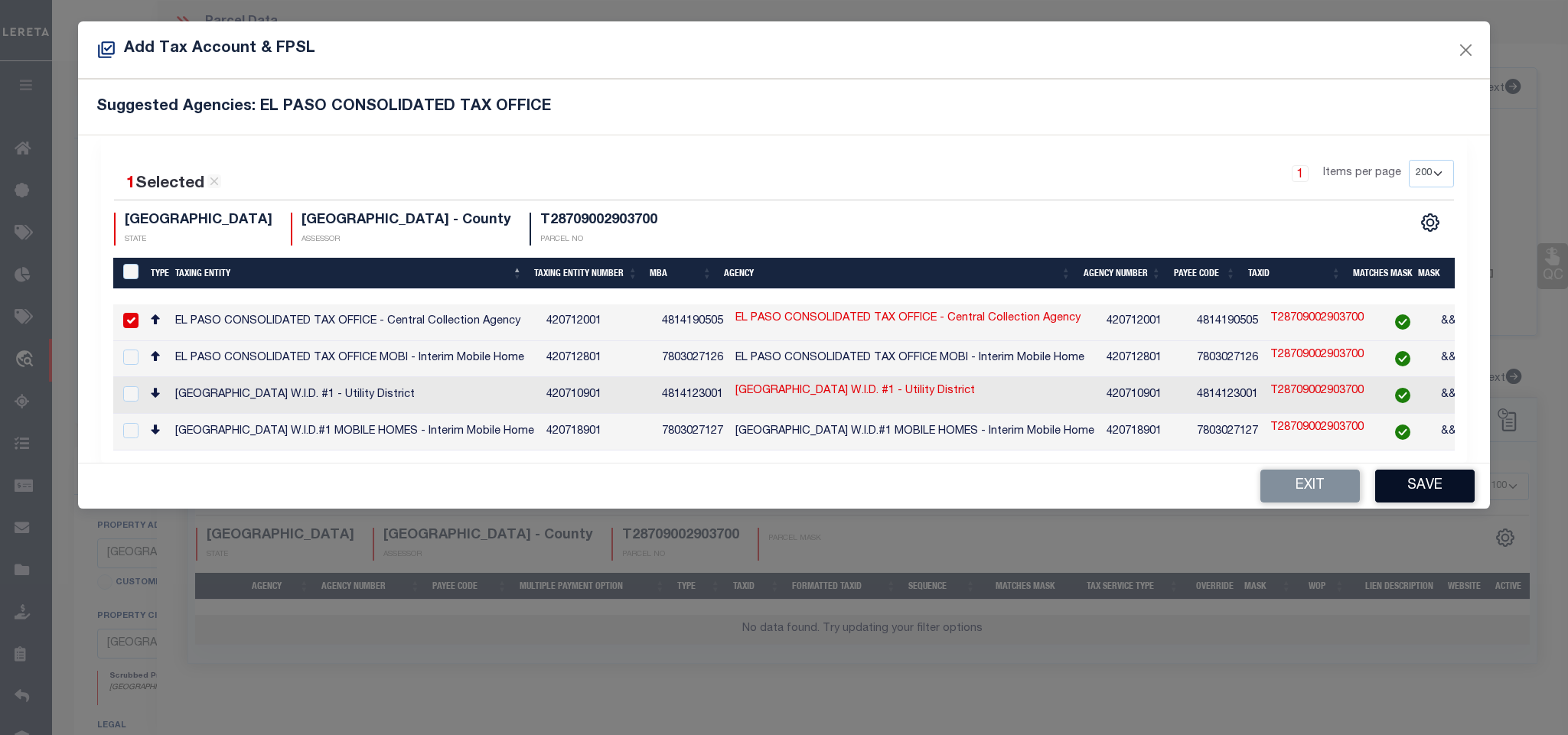
click at [1446, 485] on button "Save" at bounding box center [1425, 486] width 100 height 33
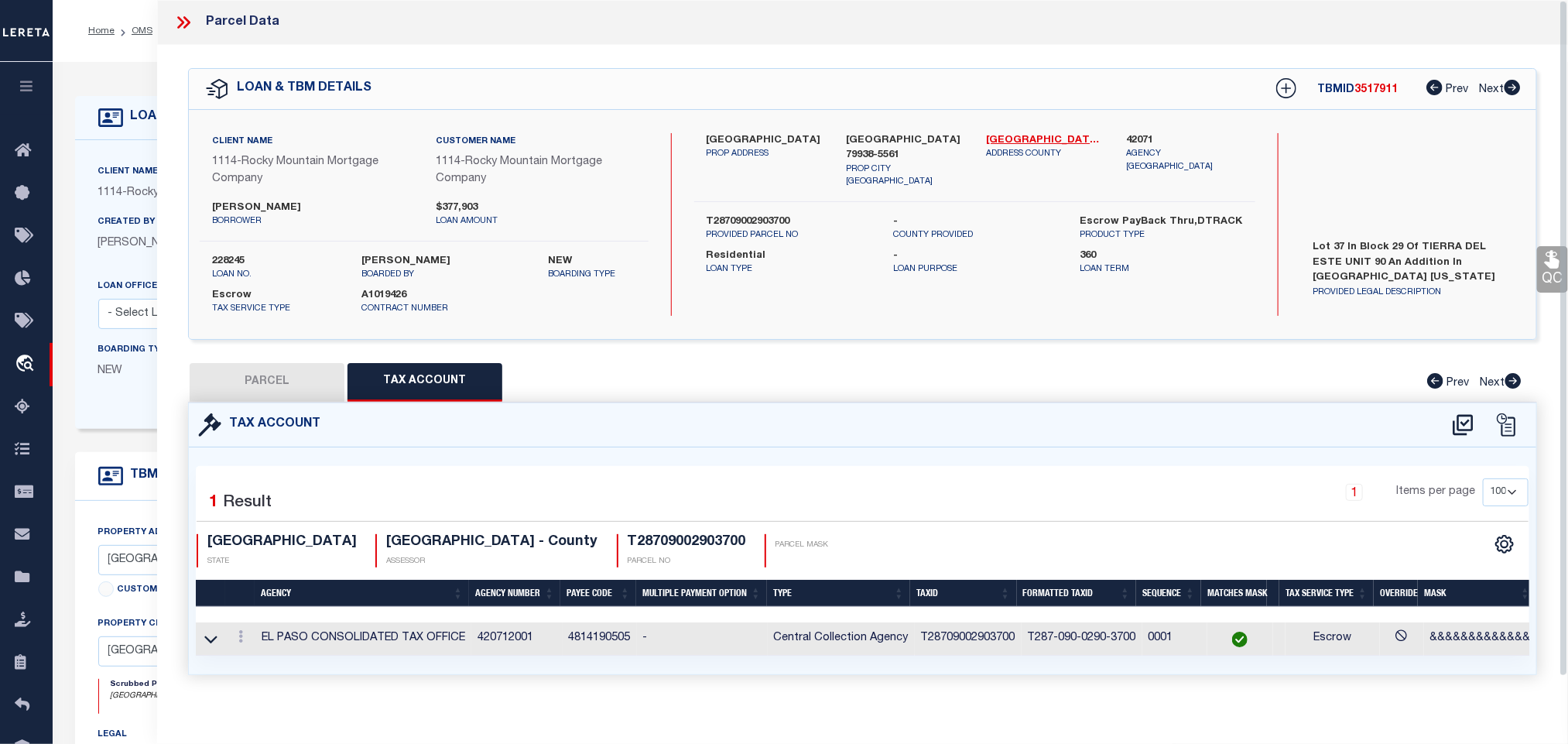
click at [288, 396] on button "PARCEL" at bounding box center [267, 382] width 155 height 38
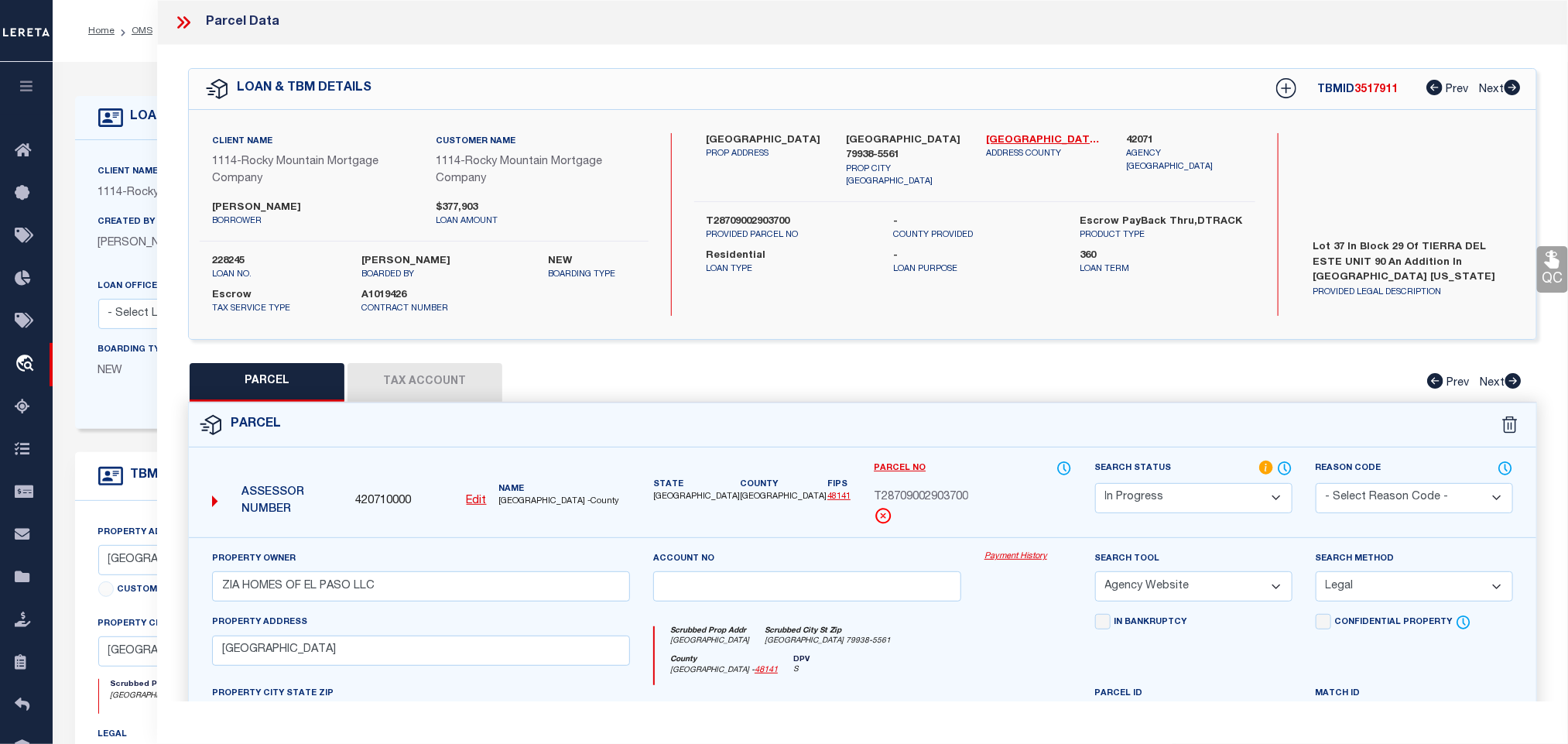
drag, startPoint x: 1212, startPoint y: 503, endPoint x: 1203, endPoint y: 486, distance: 19.2
click at [1212, 503] on select "Automated Search Bad Parcel Complete Duplicate Parcel High Dollar Reporting In …" at bounding box center [1194, 498] width 198 height 30
click at [1095, 485] on select "Automated Search Bad Parcel Complete Duplicate Parcel High Dollar Reporting In …" at bounding box center [1194, 498] width 198 height 30
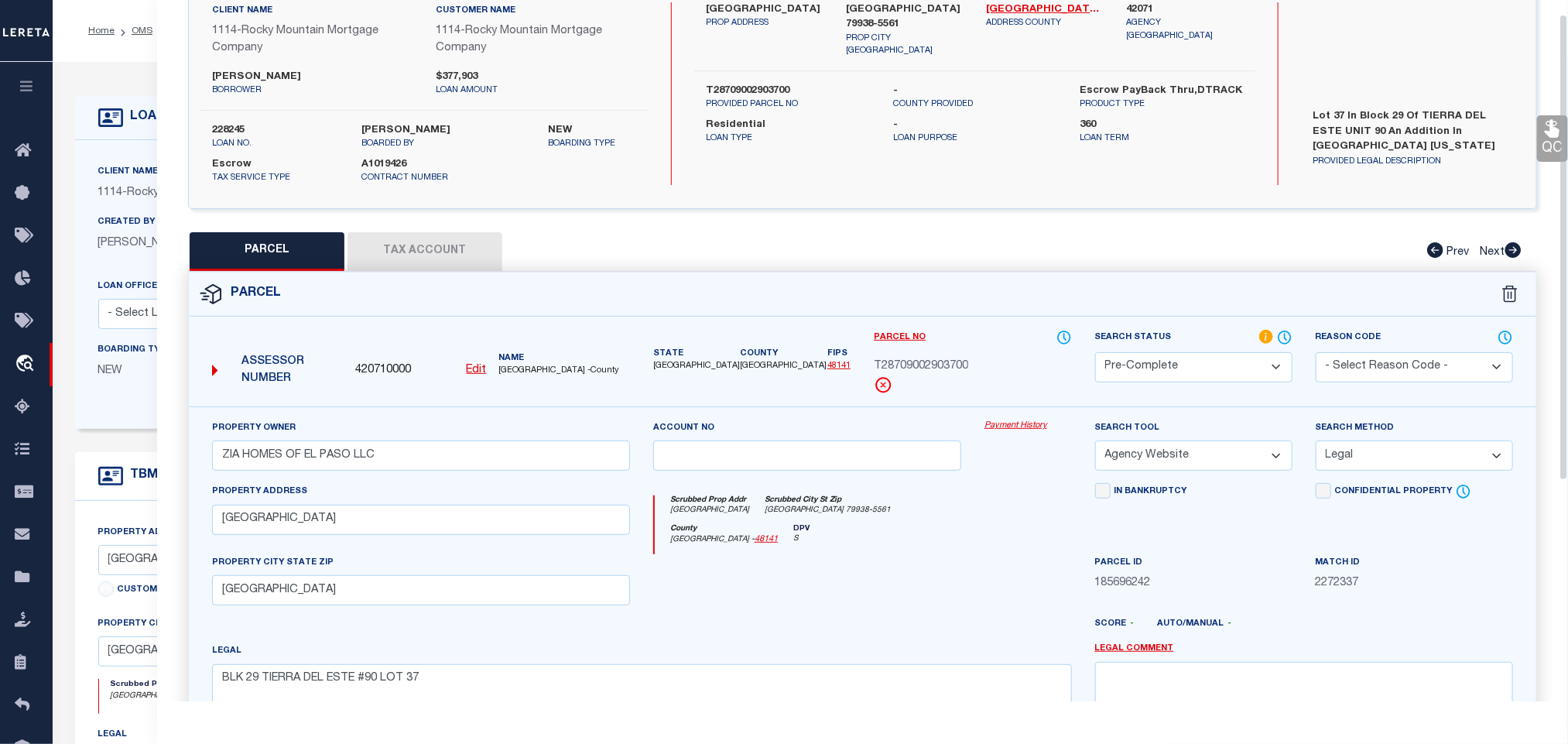
scroll to position [353, 0]
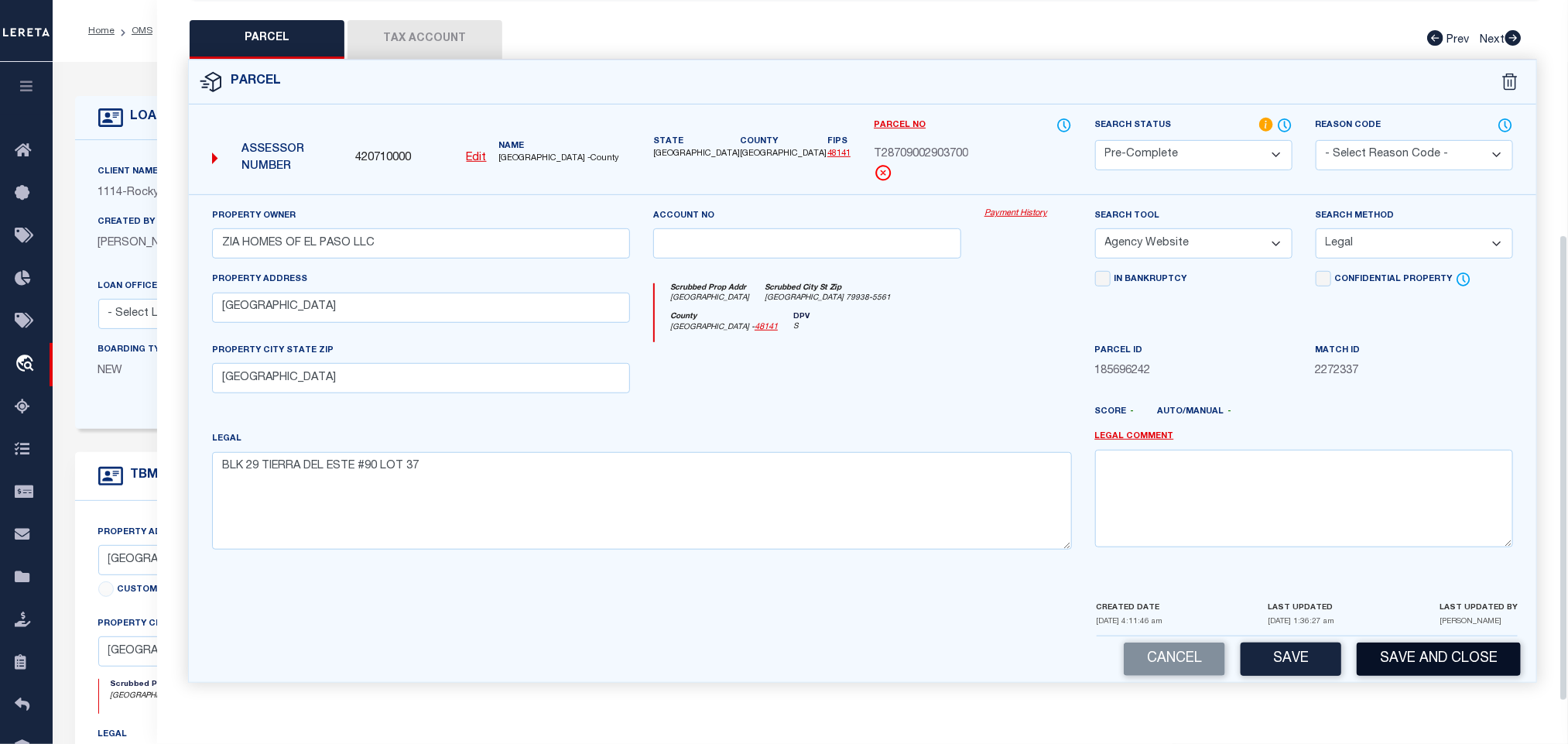
click at [1394, 659] on button "Save and Close" at bounding box center [1439, 659] width 164 height 33
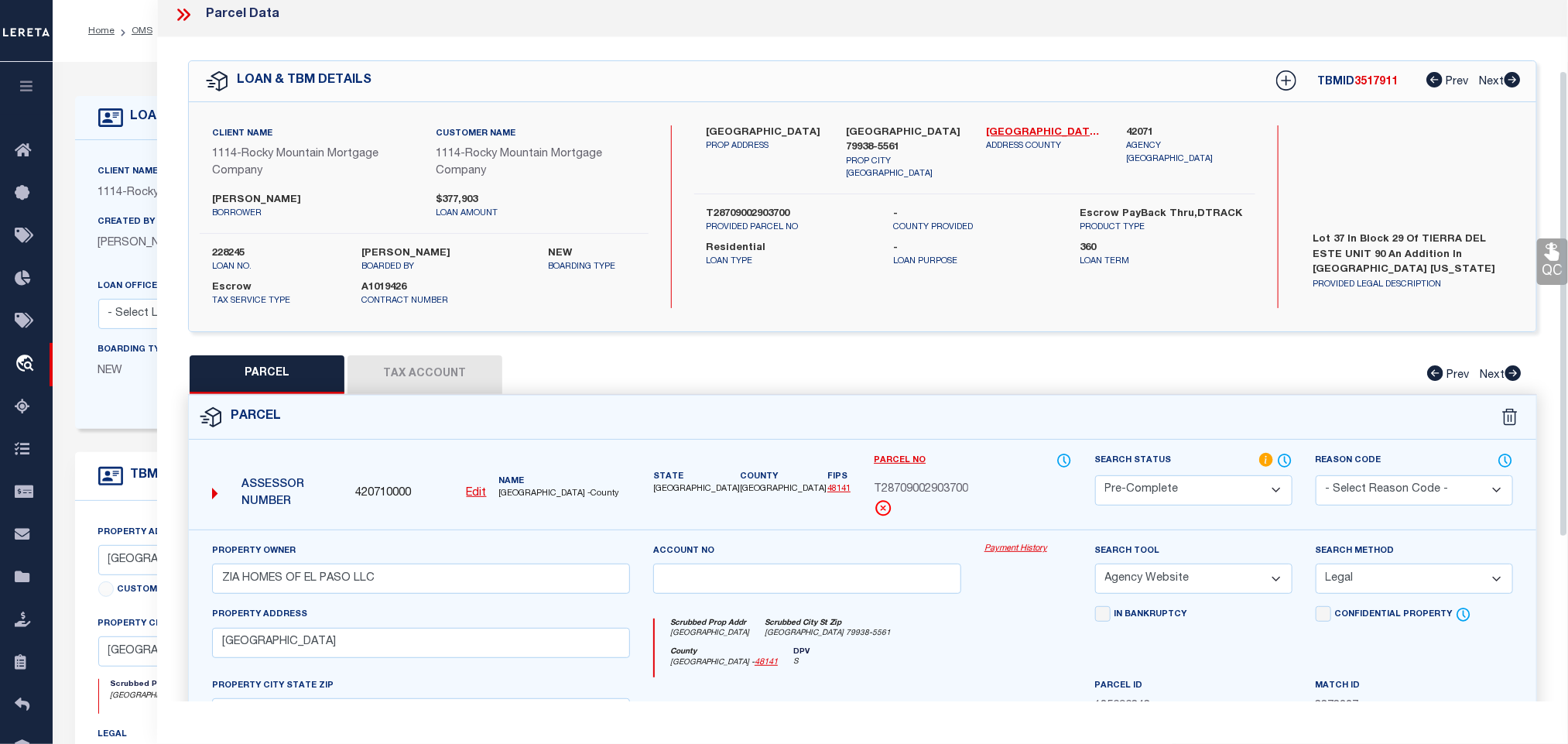
scroll to position [0, 0]
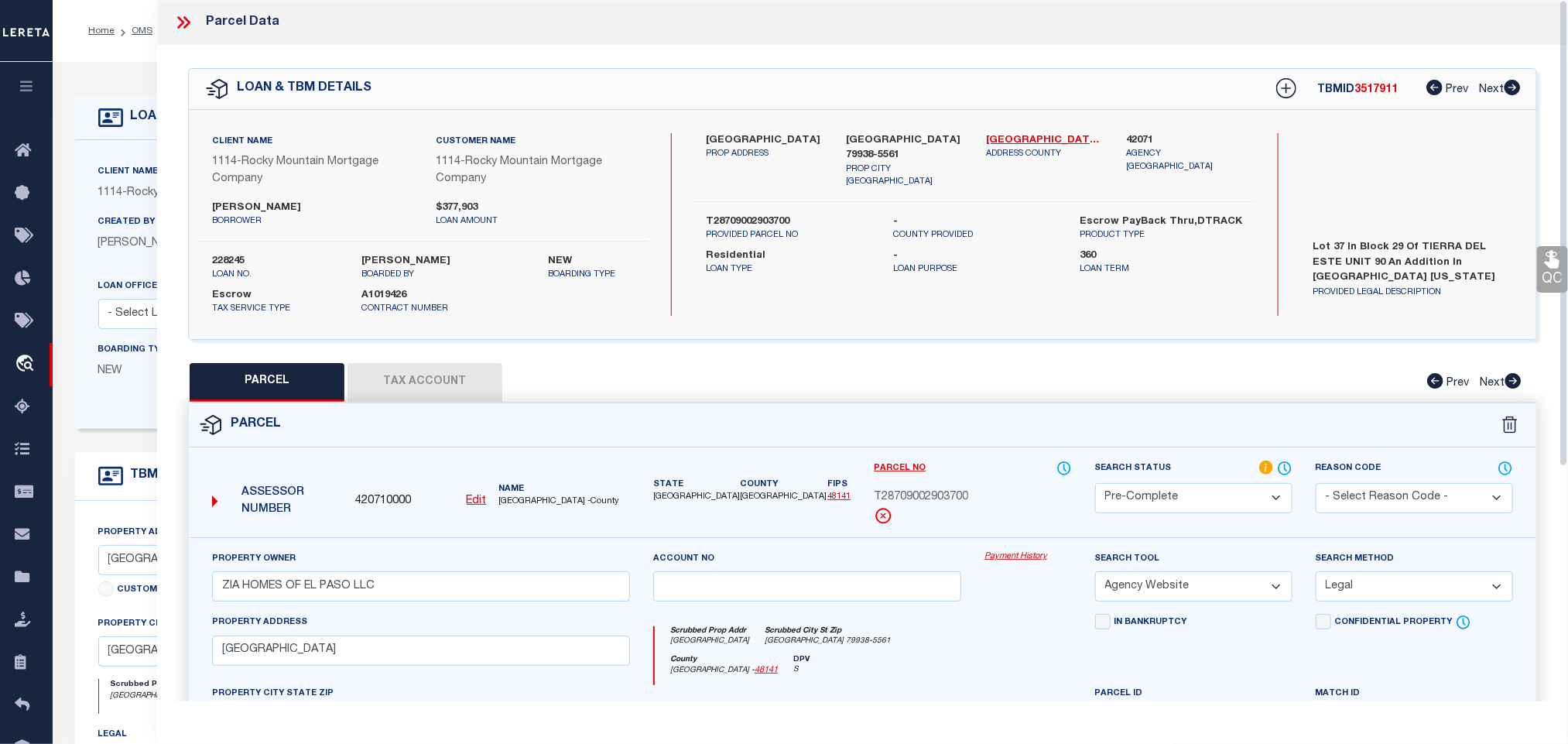
click at [241, 255] on label "228245" at bounding box center [275, 262] width 126 height 16
copy label "228245"
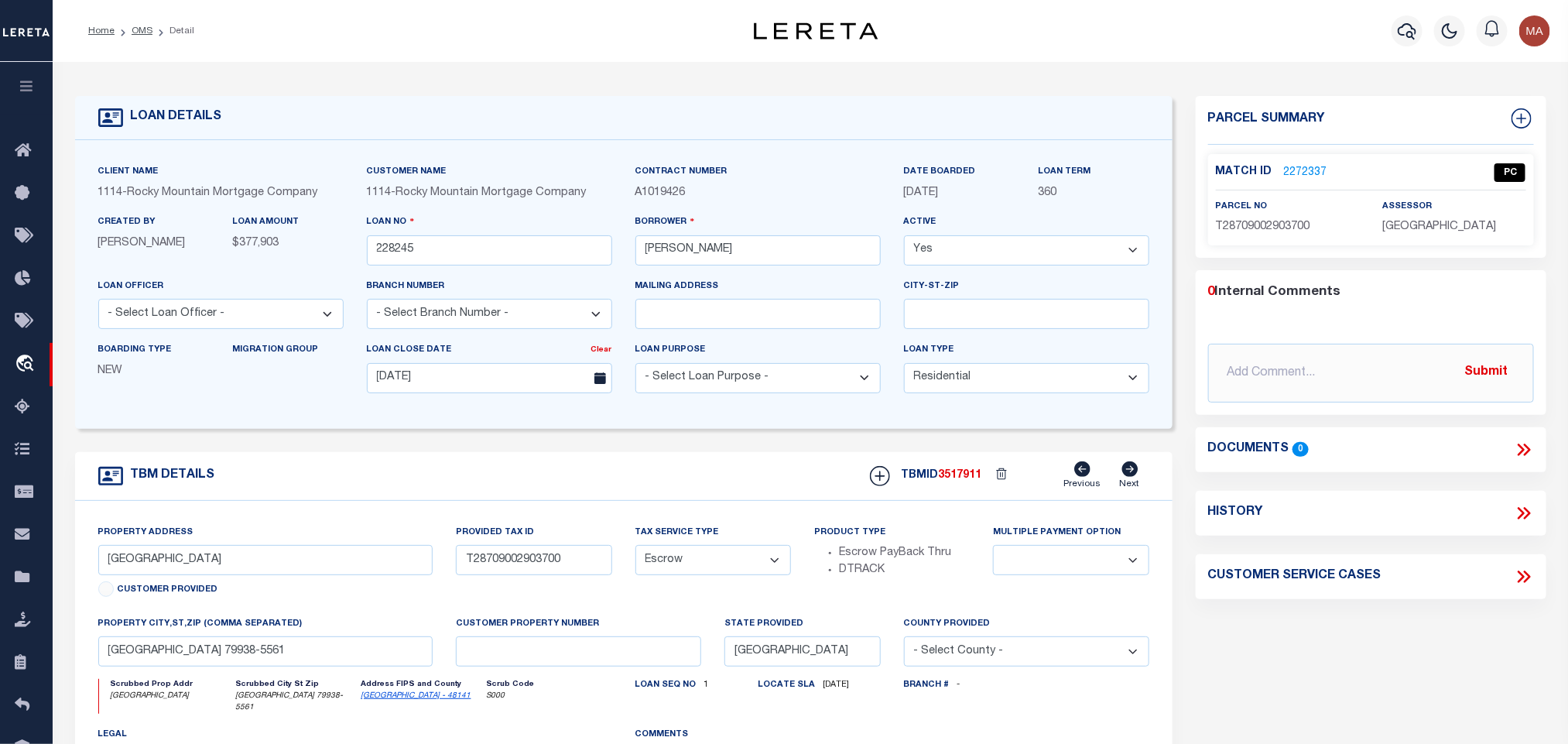
click at [973, 481] on span "3517911" at bounding box center [960, 476] width 44 height 10
copy span "3517911"
click at [1470, 230] on span "[GEOGRAPHIC_DATA]" at bounding box center [1439, 227] width 114 height 10
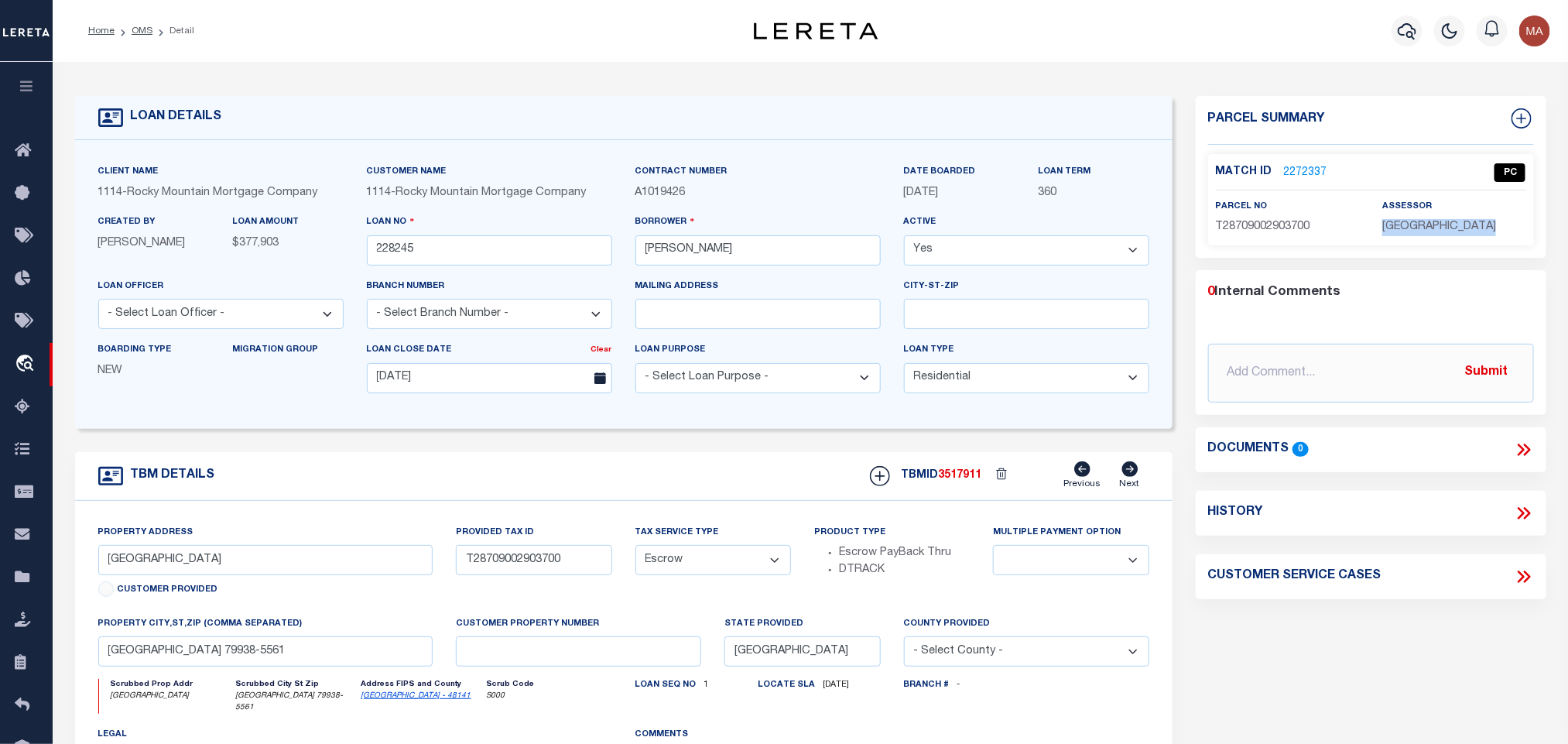
click at [1470, 230] on span "[GEOGRAPHIC_DATA]" at bounding box center [1439, 227] width 114 height 10
copy div "[GEOGRAPHIC_DATA]"
click at [1275, 238] on div "Match ID 2272337 PC parcel no T28709002903700" at bounding box center [1371, 200] width 326 height 91
copy span "T28709002903700"
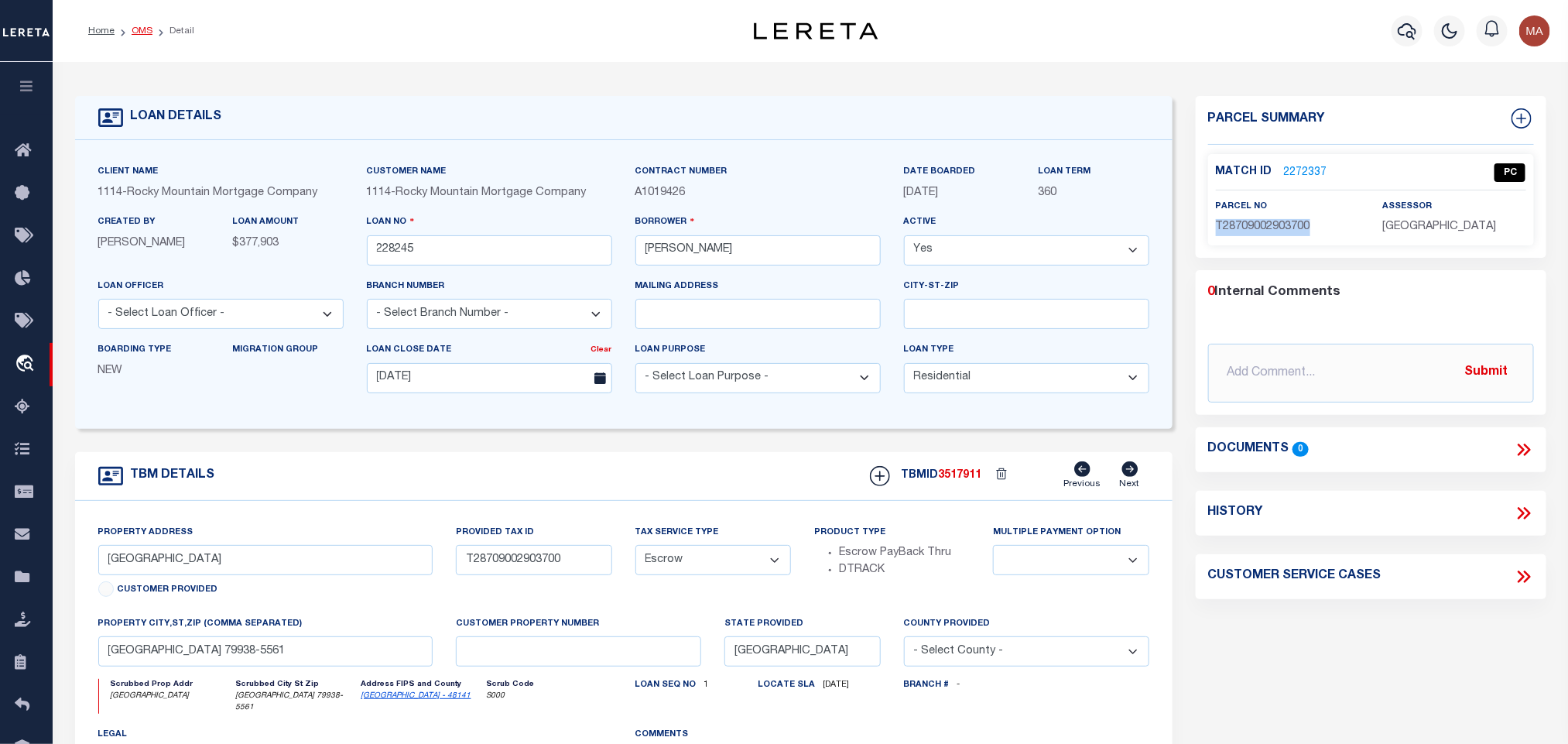
click at [139, 31] on link "OMS" at bounding box center [142, 30] width 21 height 10
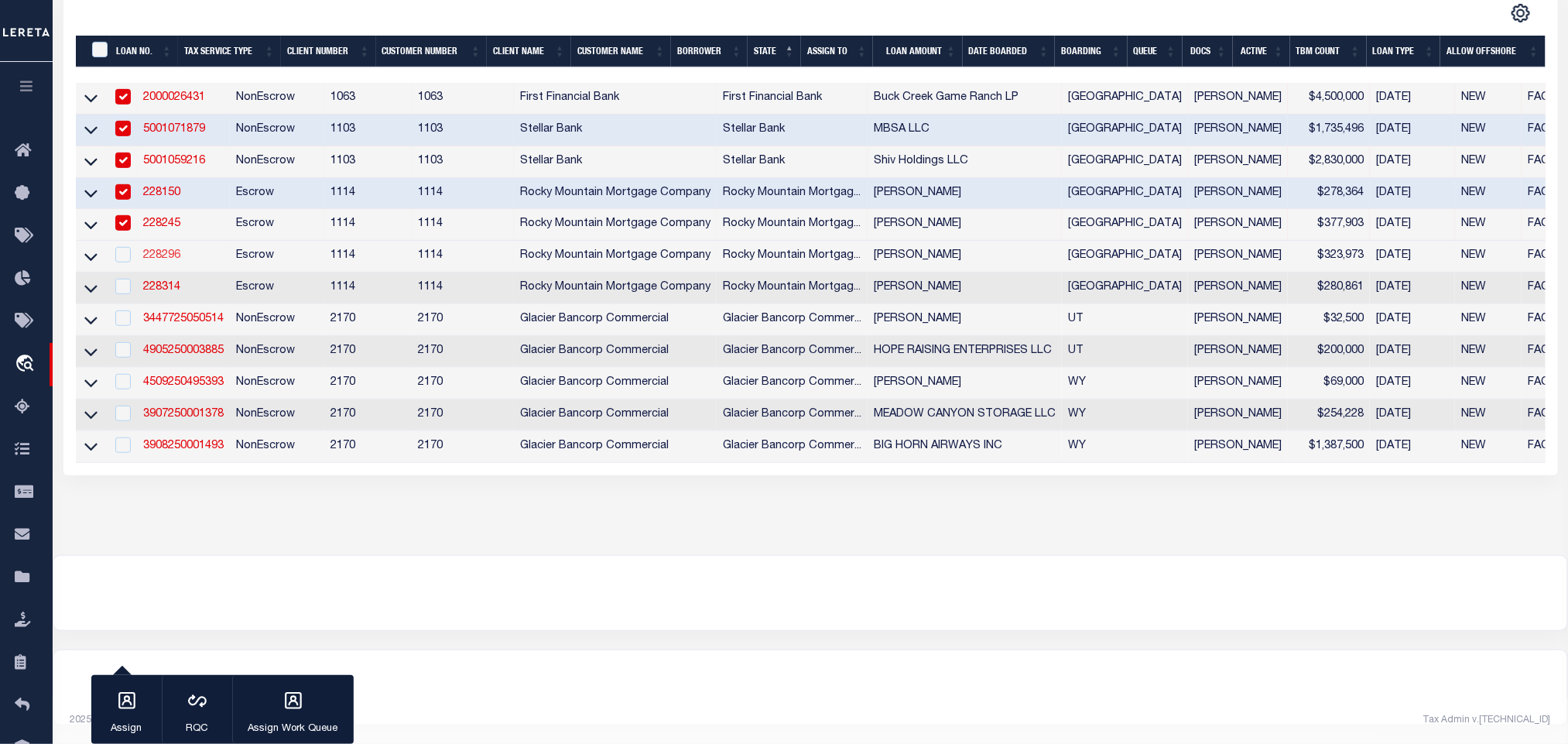
click at [153, 250] on link "228296" at bounding box center [161, 255] width 37 height 10
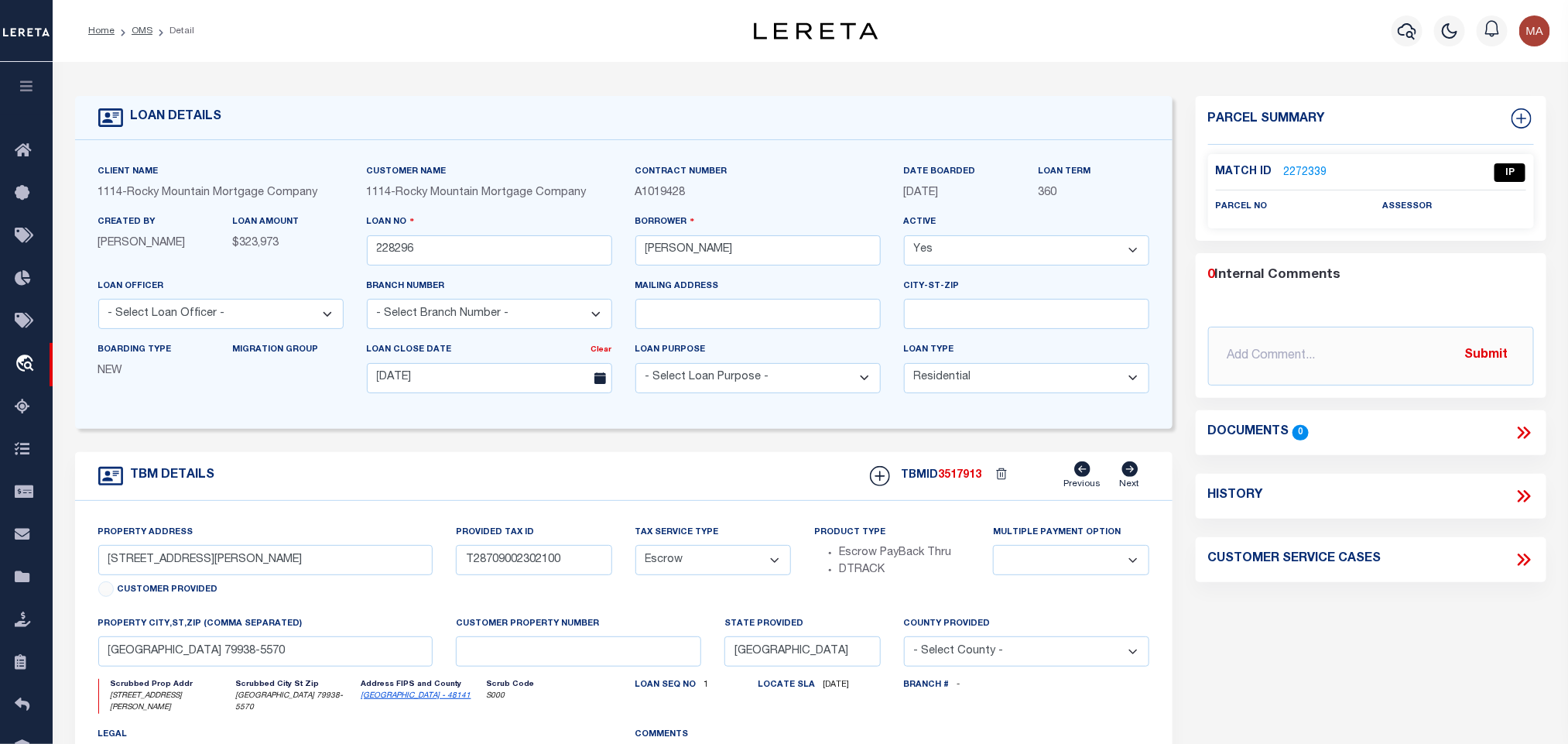
scroll to position [116, 0]
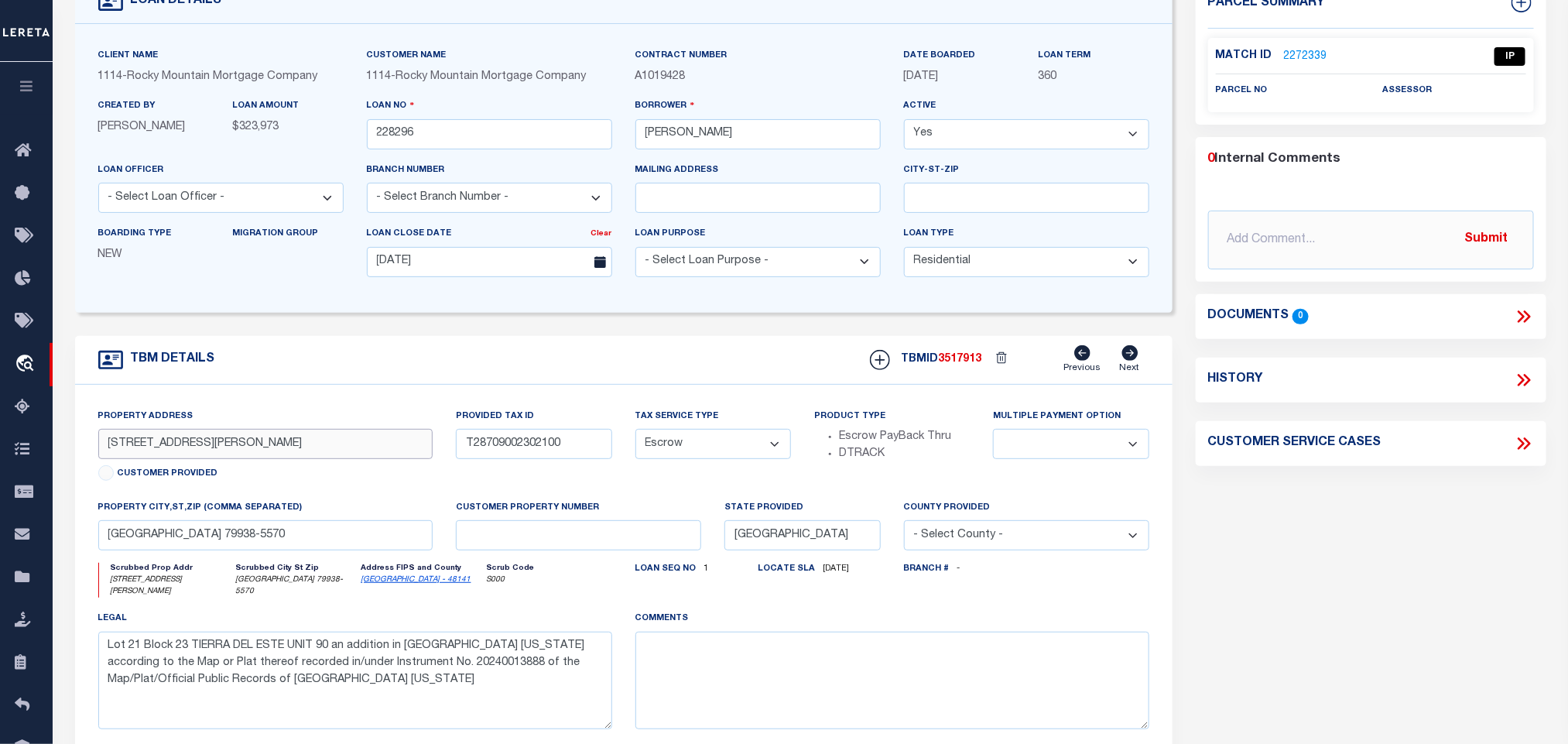
click at [237, 456] on input "[STREET_ADDRESS][PERSON_NAME]" at bounding box center [266, 444] width 335 height 30
drag, startPoint x: 514, startPoint y: 436, endPoint x: 514, endPoint y: 443, distance: 7.0
click at [514, 436] on div "Provided Tax ID T28709002302100" at bounding box center [534, 434] width 156 height 51
click at [514, 450] on input "T28709002302100" at bounding box center [534, 444] width 156 height 30
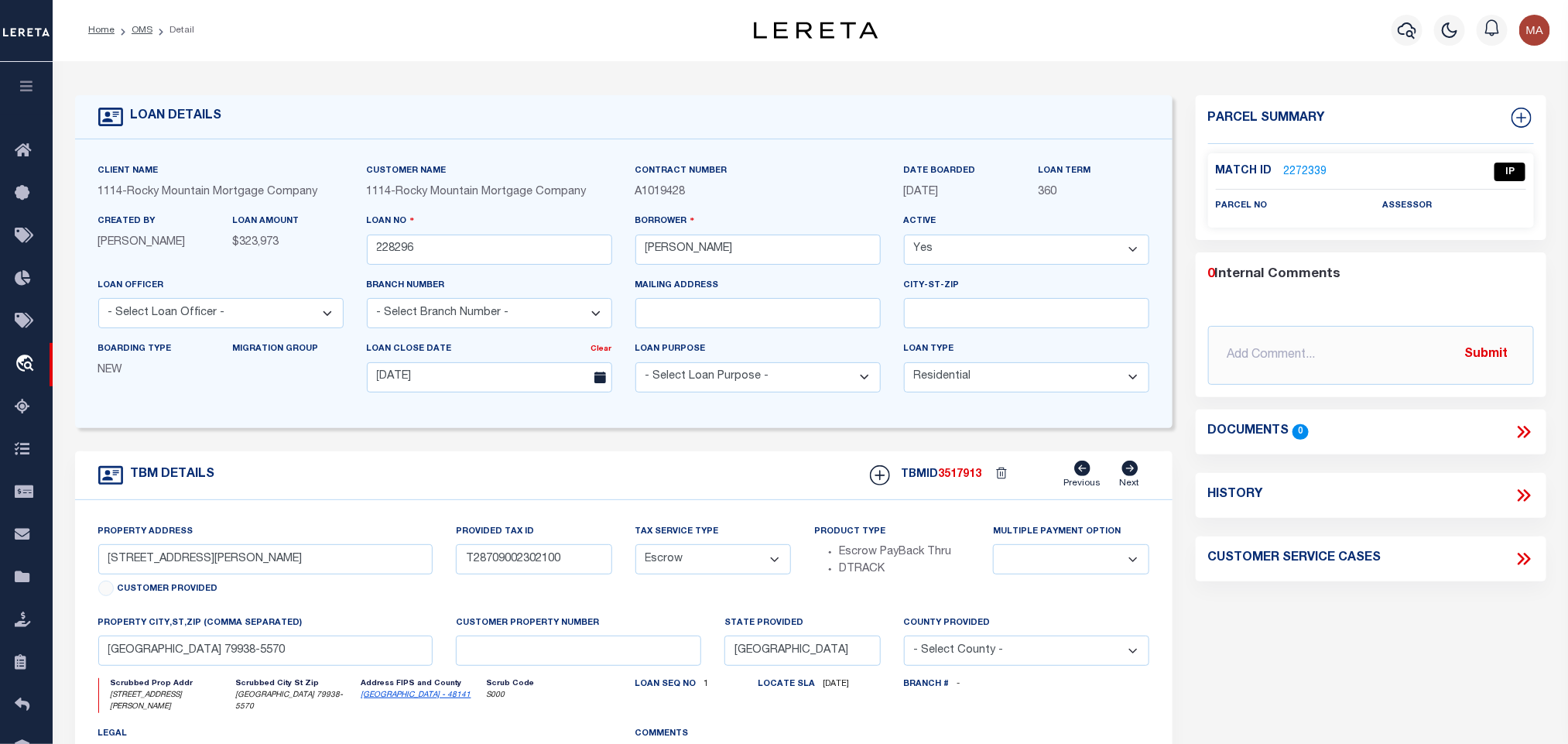
scroll to position [0, 0]
click at [1306, 165] on link "2272339" at bounding box center [1306, 172] width 44 height 17
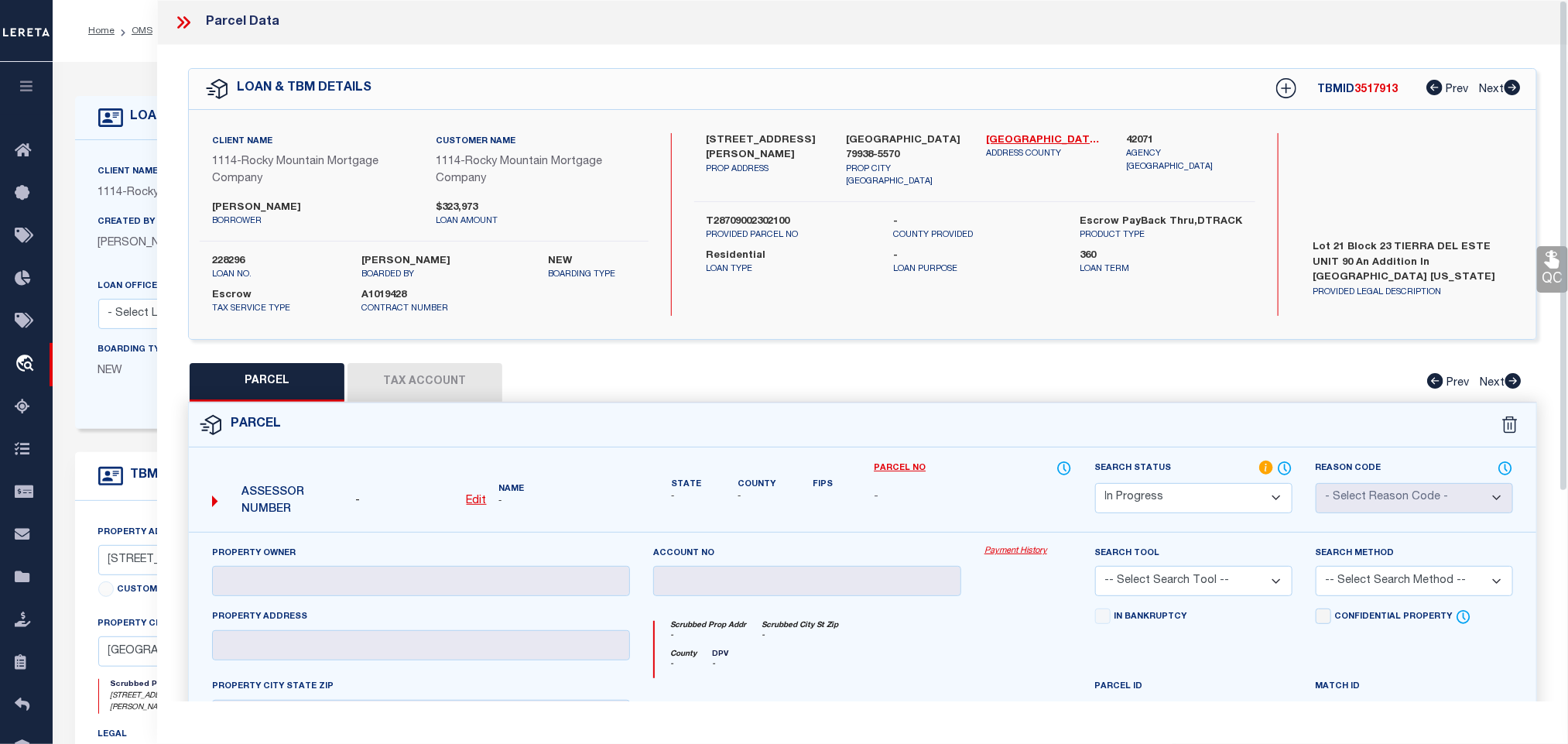
click at [472, 500] on u "Edit" at bounding box center [476, 501] width 20 height 10
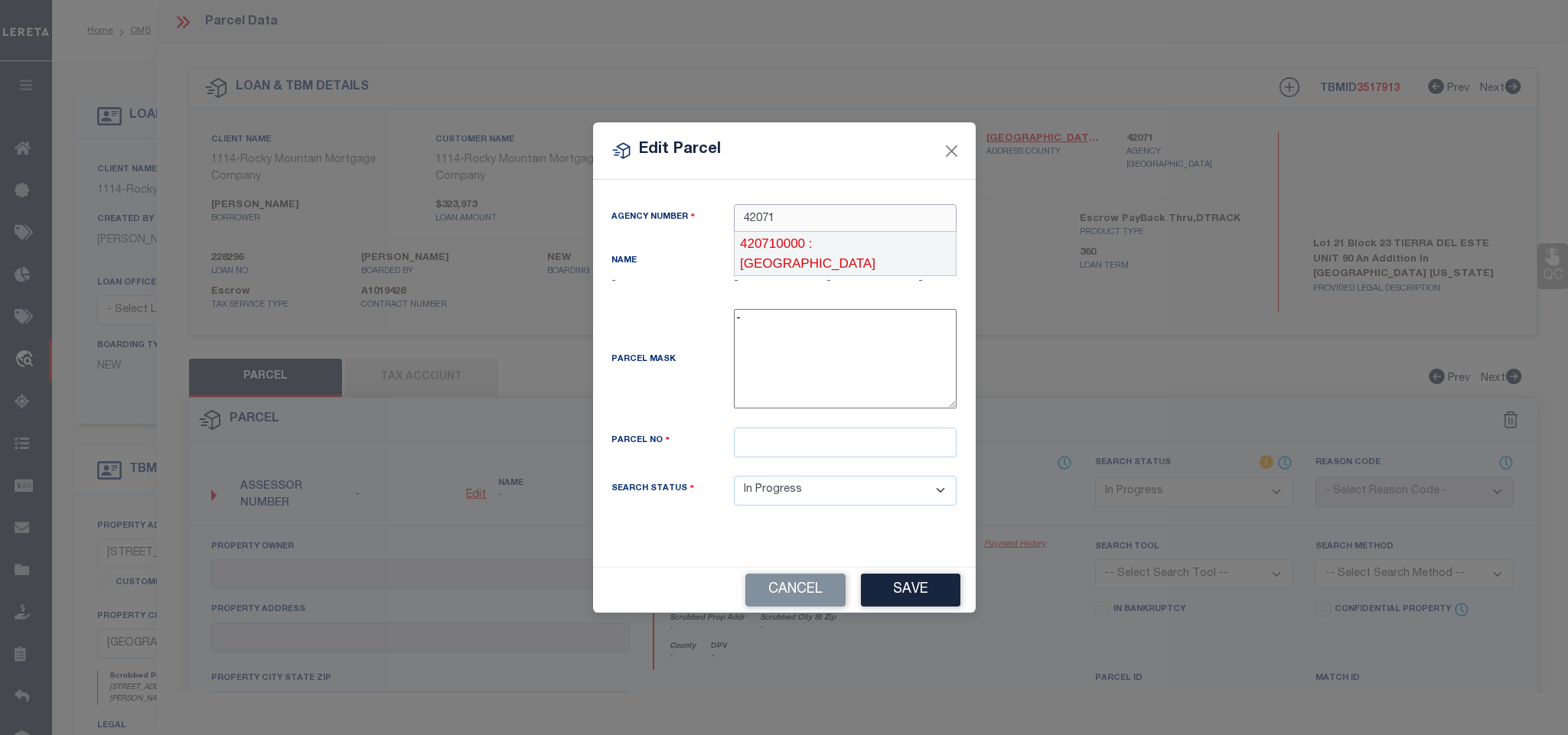
click at [809, 239] on div "420710000 : [GEOGRAPHIC_DATA]" at bounding box center [845, 253] width 221 height 44
click at [827, 454] on input "text" at bounding box center [845, 442] width 223 height 30
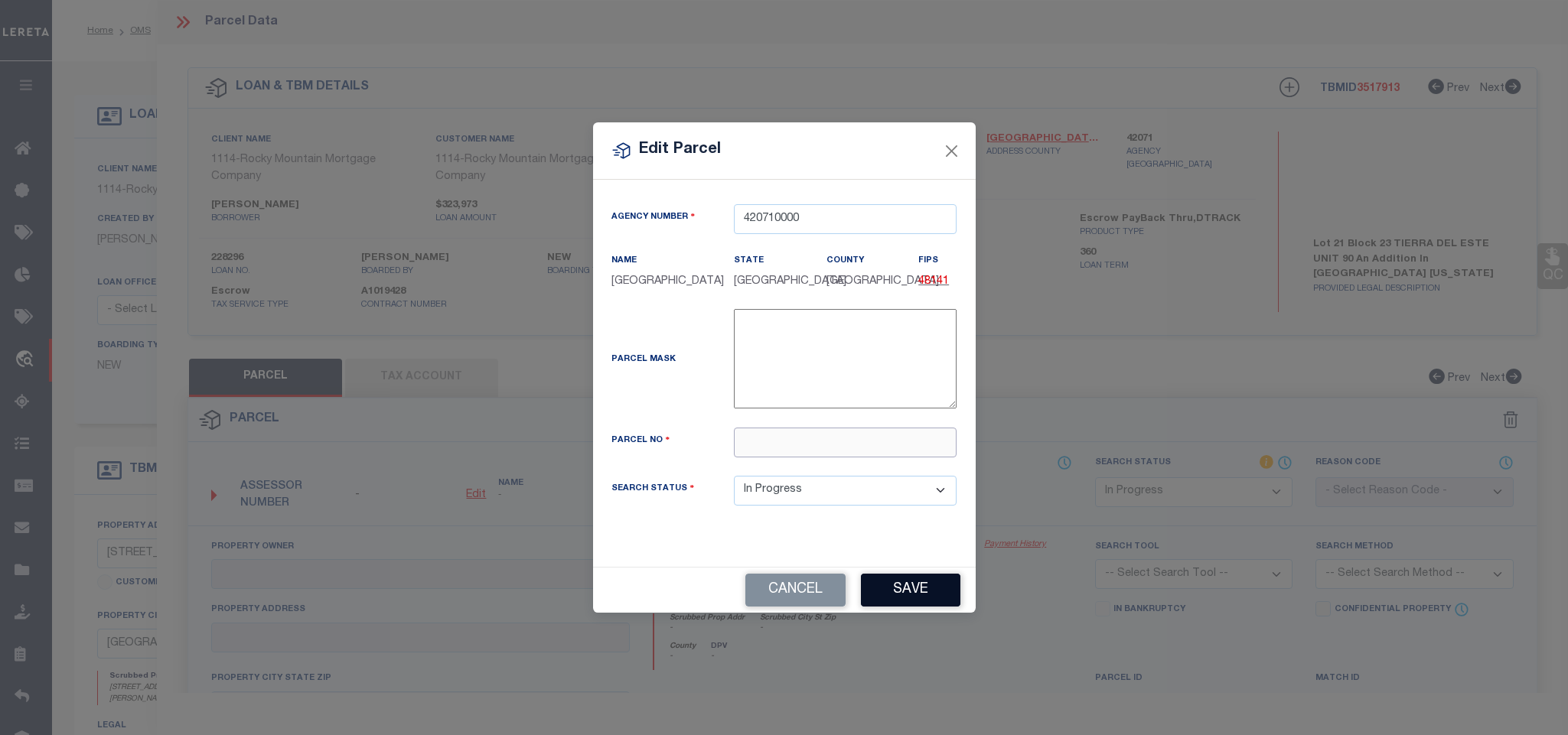
paste input "T28709002302100"
click at [918, 590] on button "Save" at bounding box center [911, 590] width 100 height 33
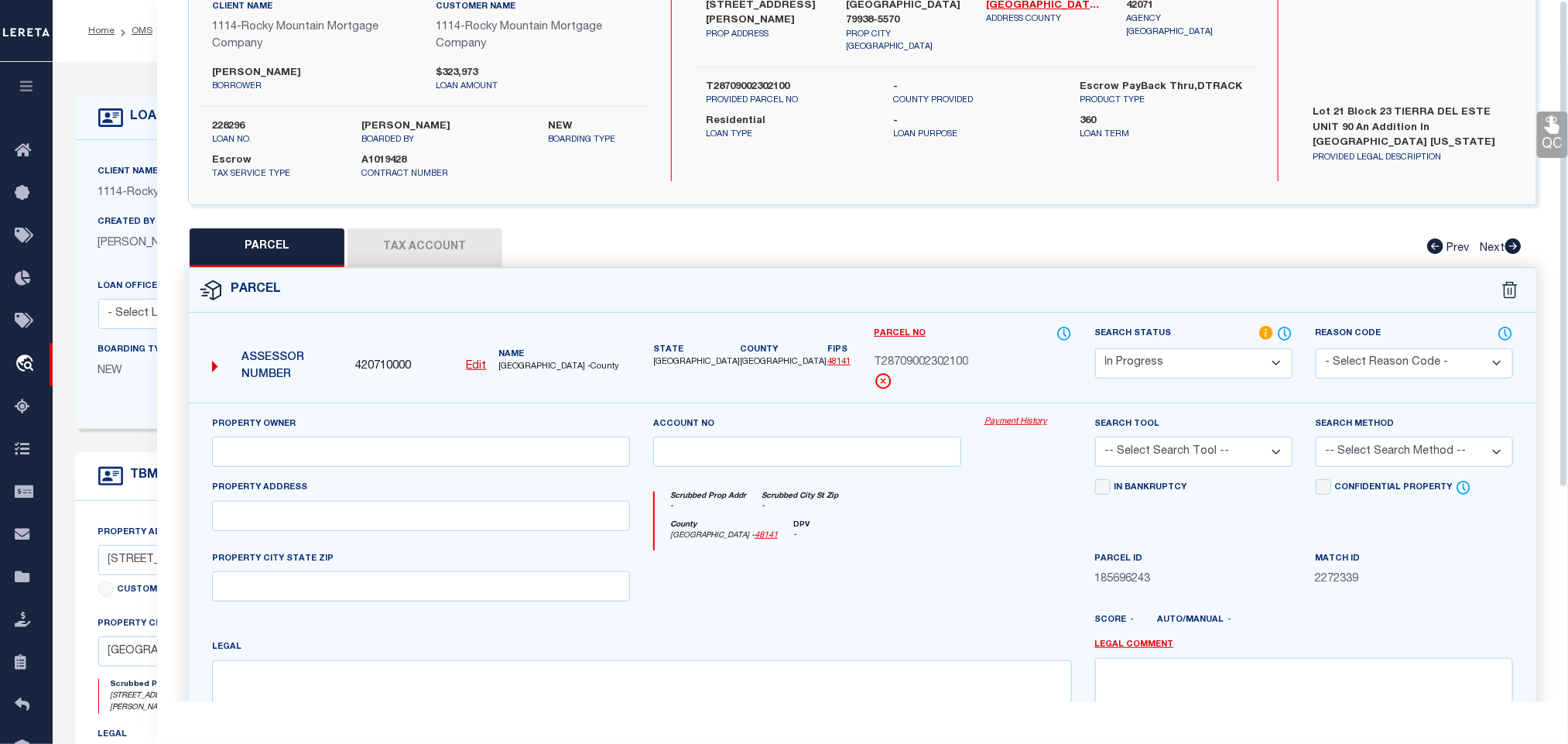
scroll to position [308, 0]
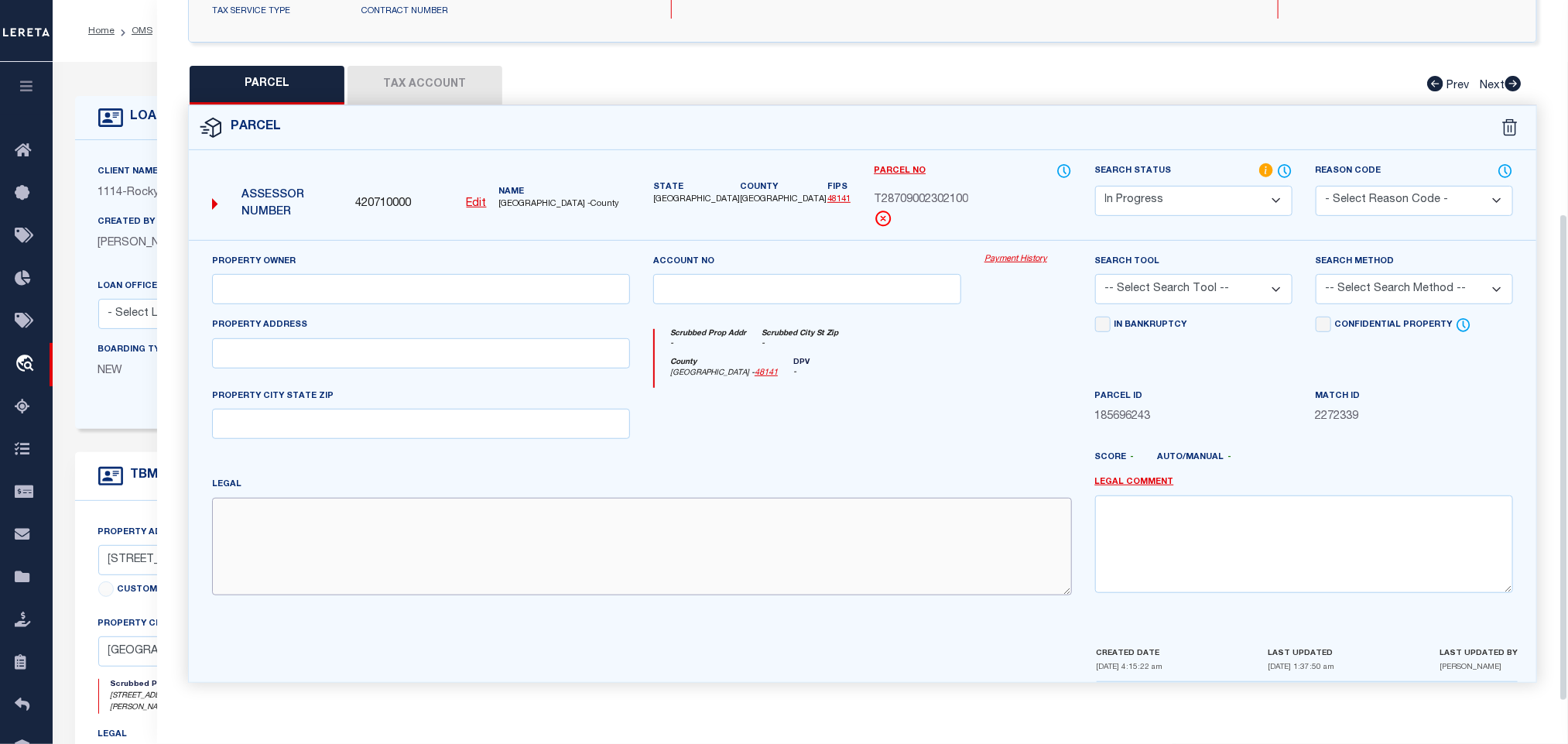
click at [430, 532] on textarea at bounding box center [643, 547] width 860 height 98
paste textarea "BLK 23 TIERRA DEL ESTE #90 LOT 21"
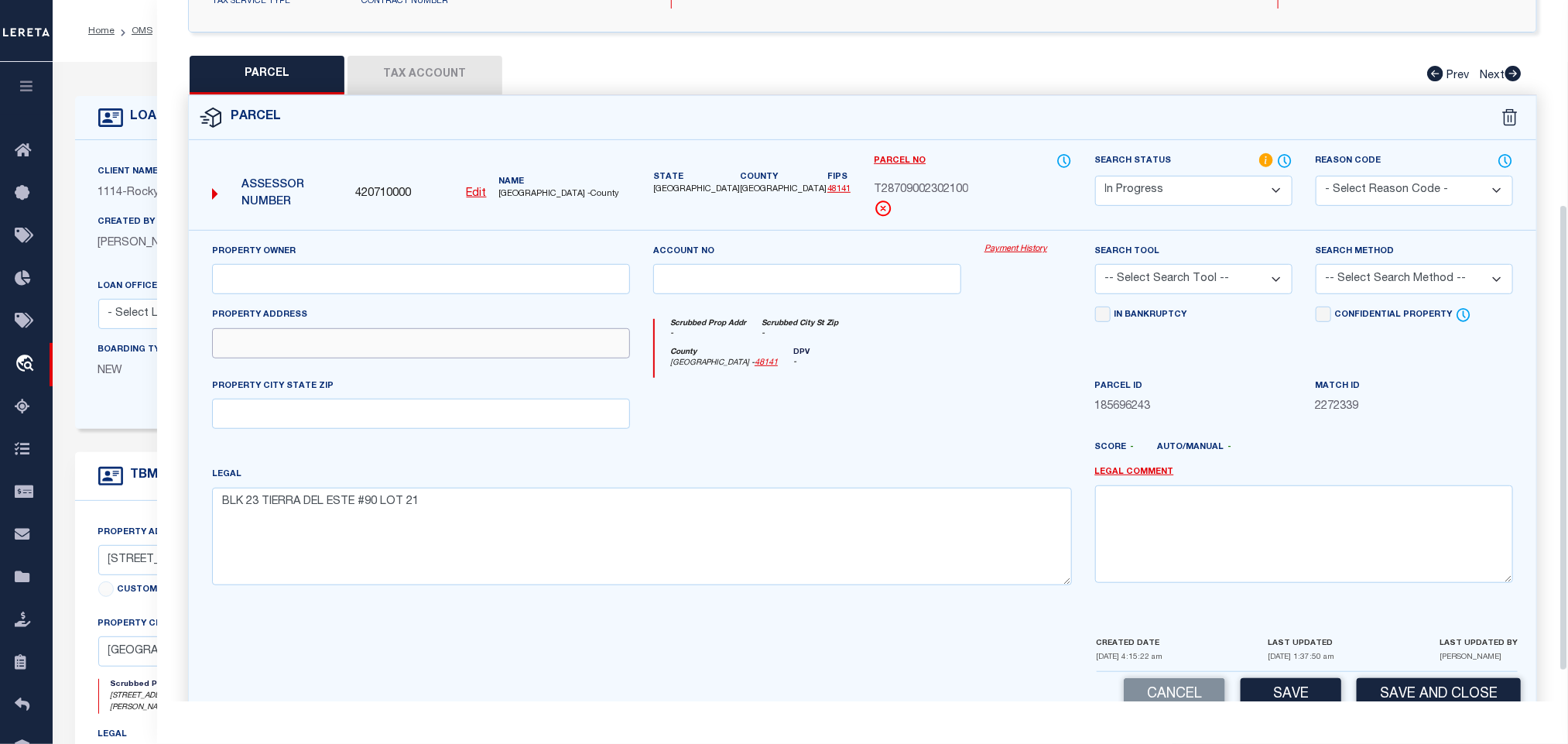
click at [387, 359] on input "text" at bounding box center [421, 343] width 418 height 30
paste input "[STREET_ADDRESS][PERSON_NAME]"
drag, startPoint x: 339, startPoint y: 346, endPoint x: 462, endPoint y: 354, distance: 123.3
click at [462, 354] on input "[STREET_ADDRESS][PERSON_NAME]" at bounding box center [421, 343] width 418 height 30
click at [358, 429] on input "text" at bounding box center [421, 414] width 418 height 30
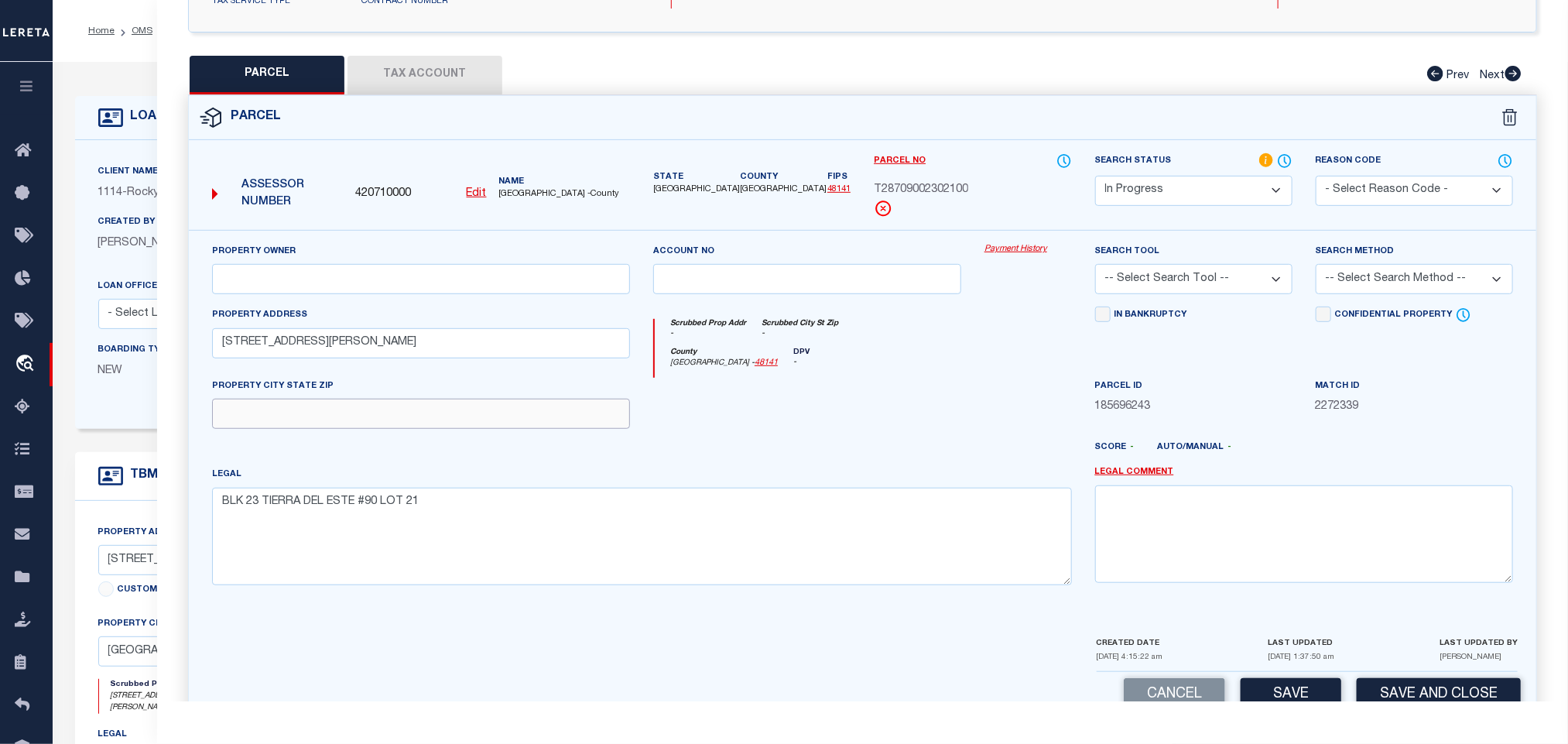
paste input "[GEOGRAPHIC_DATA]"
click at [520, 294] on input "text" at bounding box center [421, 279] width 418 height 30
paste input "ZIA HOMES OF EL PASO LLC"
click at [1228, 283] on select "-- Select Search Tool -- 3rd Party Website Agency File Agency Website ATLS CNV-…" at bounding box center [1194, 279] width 198 height 30
click at [1095, 269] on select "-- Select Search Tool -- 3rd Party Website Agency File Agency Website ATLS CNV-…" at bounding box center [1194, 279] width 198 height 30
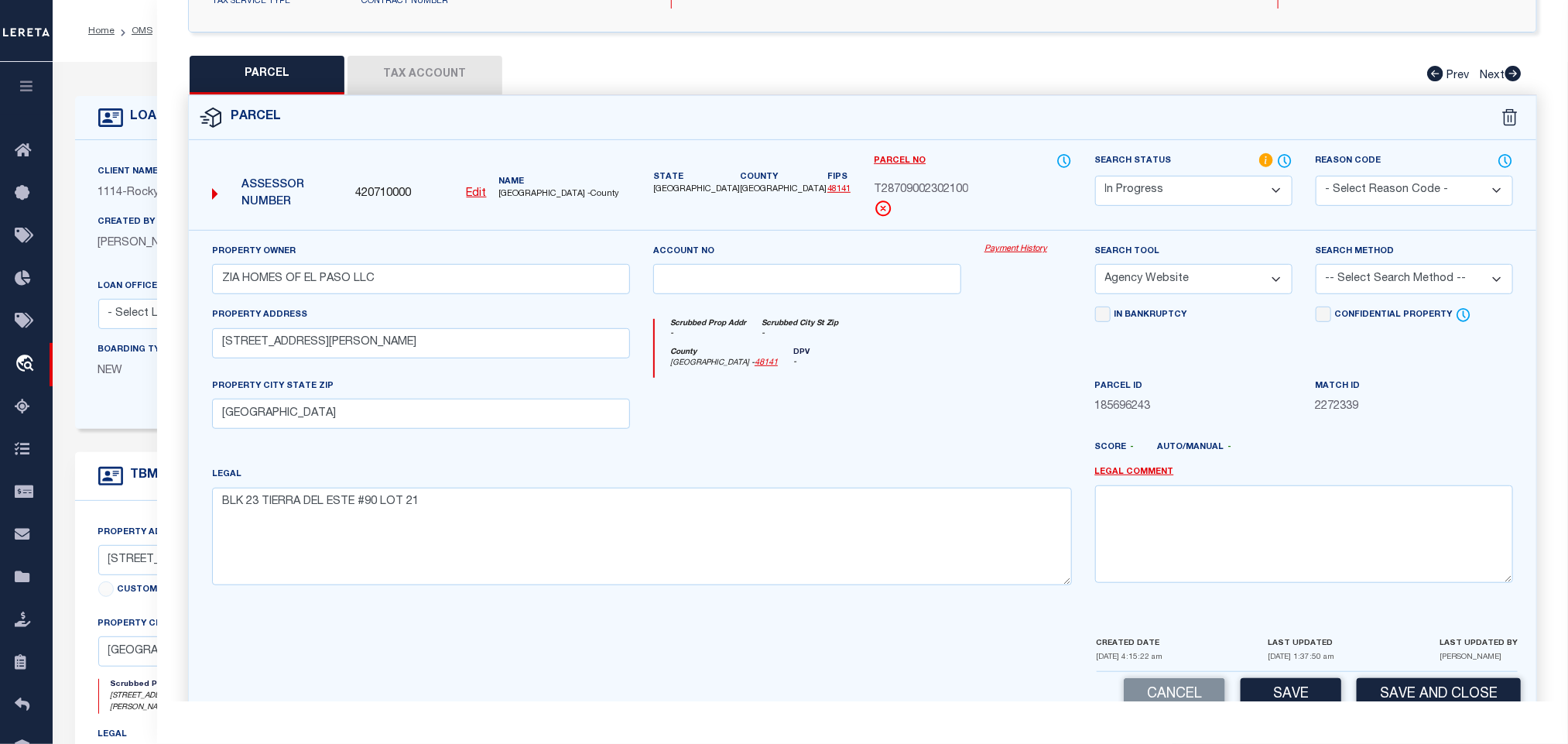
click at [1383, 282] on select "-- Select Search Method -- Property Address Legal Liability Info Provided" at bounding box center [1414, 279] width 198 height 30
click at [1316, 269] on select "-- Select Search Method -- Property Address Legal Liability Info Provided" at bounding box center [1414, 279] width 198 height 30
click at [1275, 700] on button "Save" at bounding box center [1291, 695] width 101 height 33
click at [1275, 693] on div "Cancel Saving... Save and Close" at bounding box center [863, 695] width 1348 height 45
click at [453, 71] on button "Tax Account" at bounding box center [425, 75] width 155 height 38
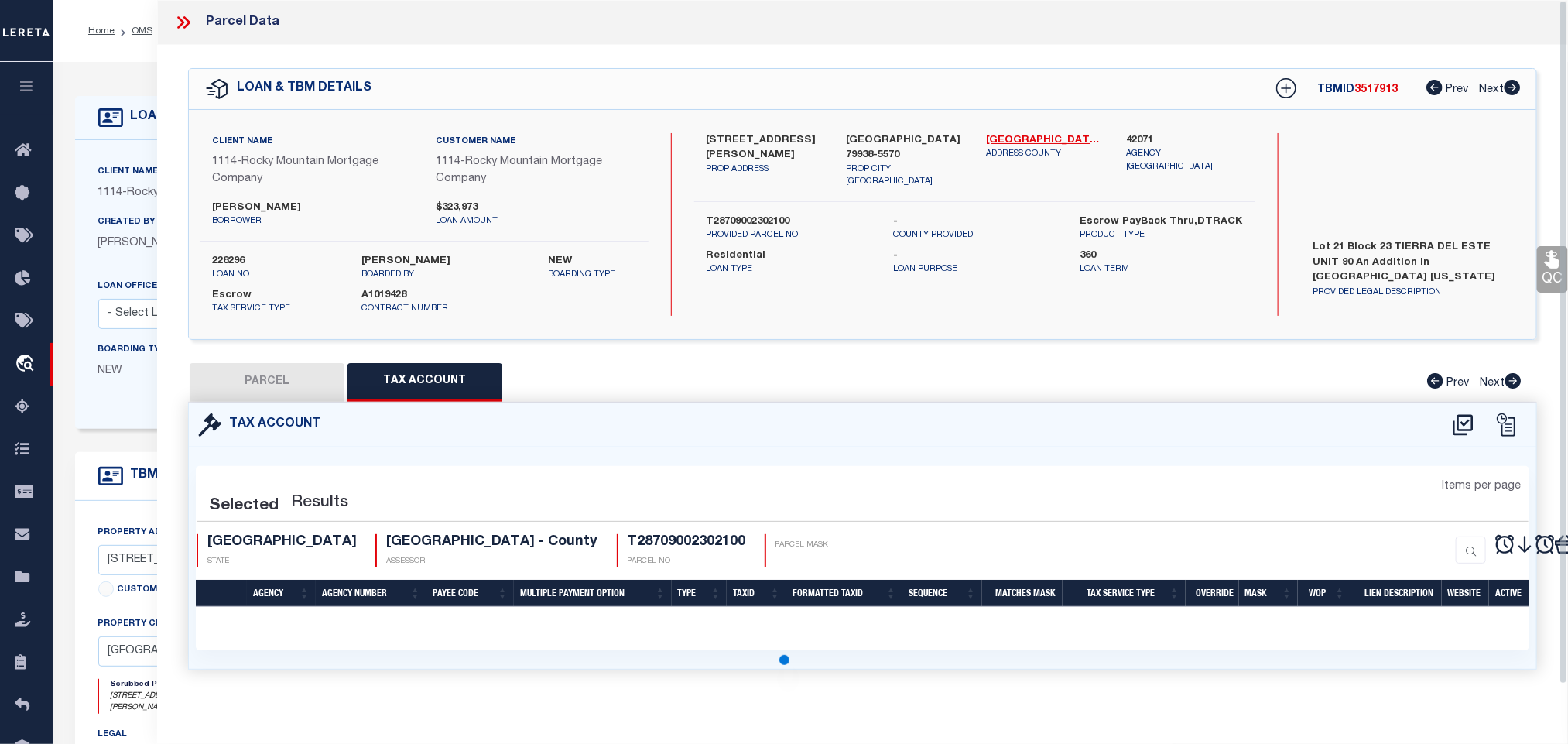
scroll to position [0, 0]
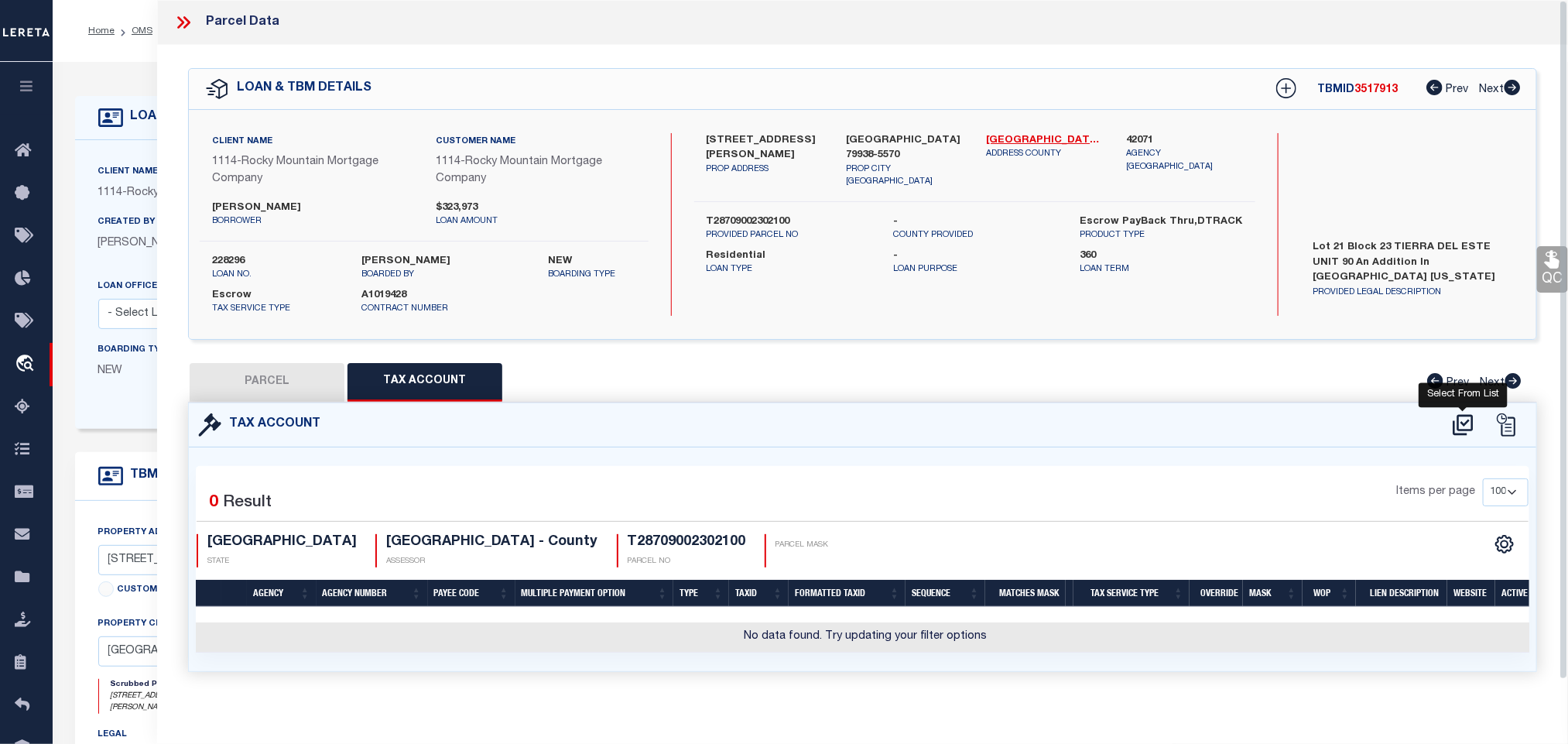
click at [1452, 423] on icon at bounding box center [1463, 425] width 25 height 24
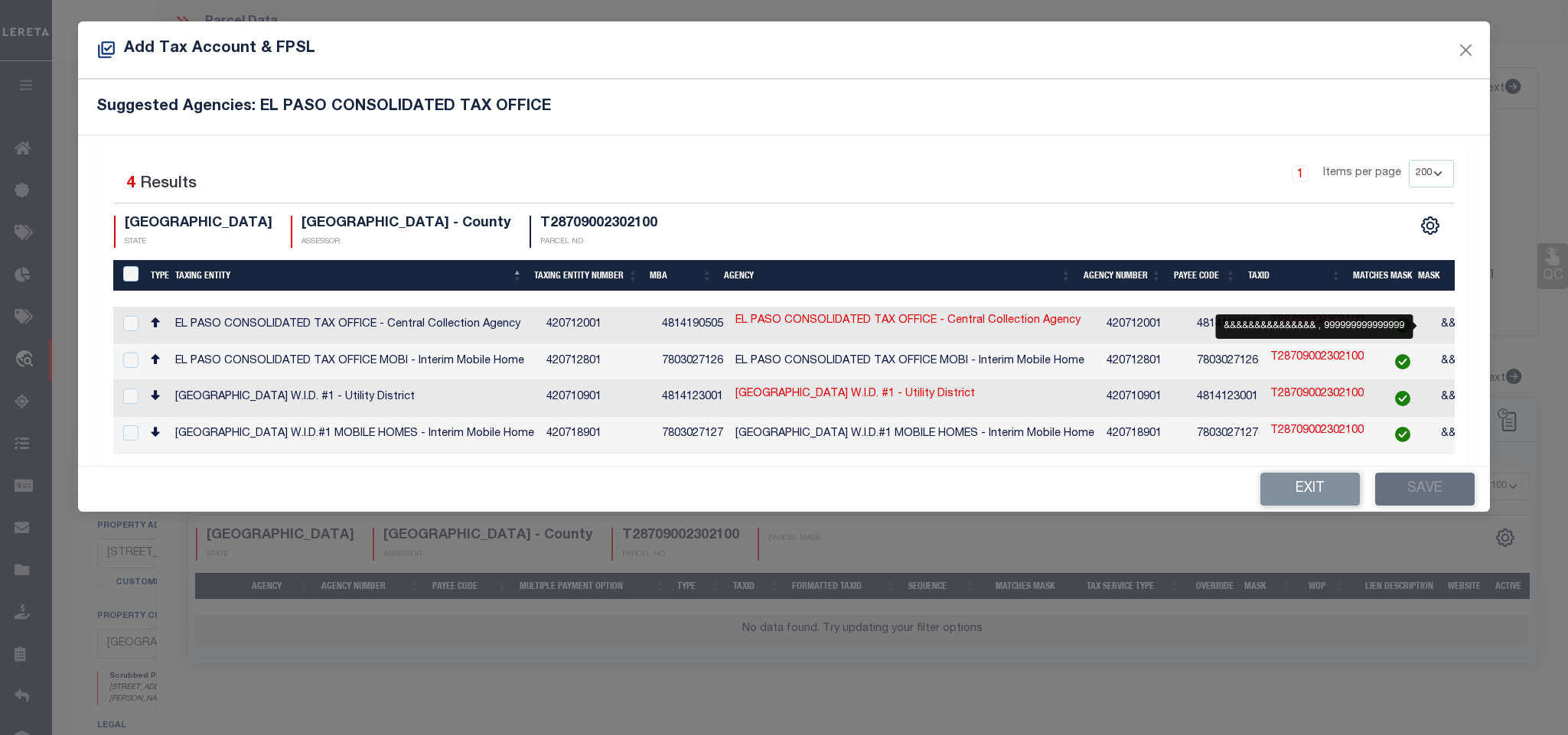
click at [1441, 330] on span "&&&&&&&&&&&&&&&,999999999999999" at bounding box center [1545, 324] width 209 height 10
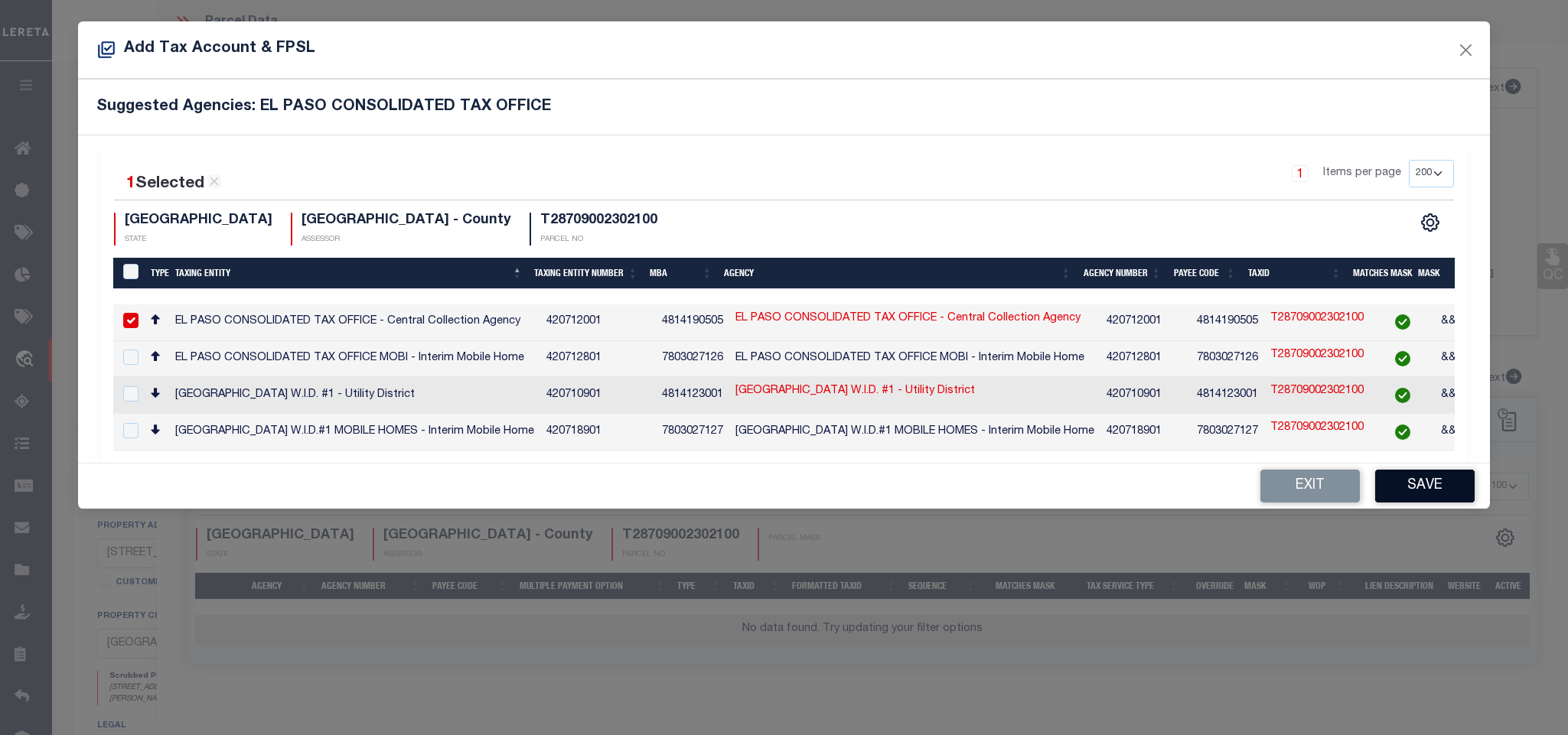
click at [1424, 489] on button "Save" at bounding box center [1425, 486] width 100 height 33
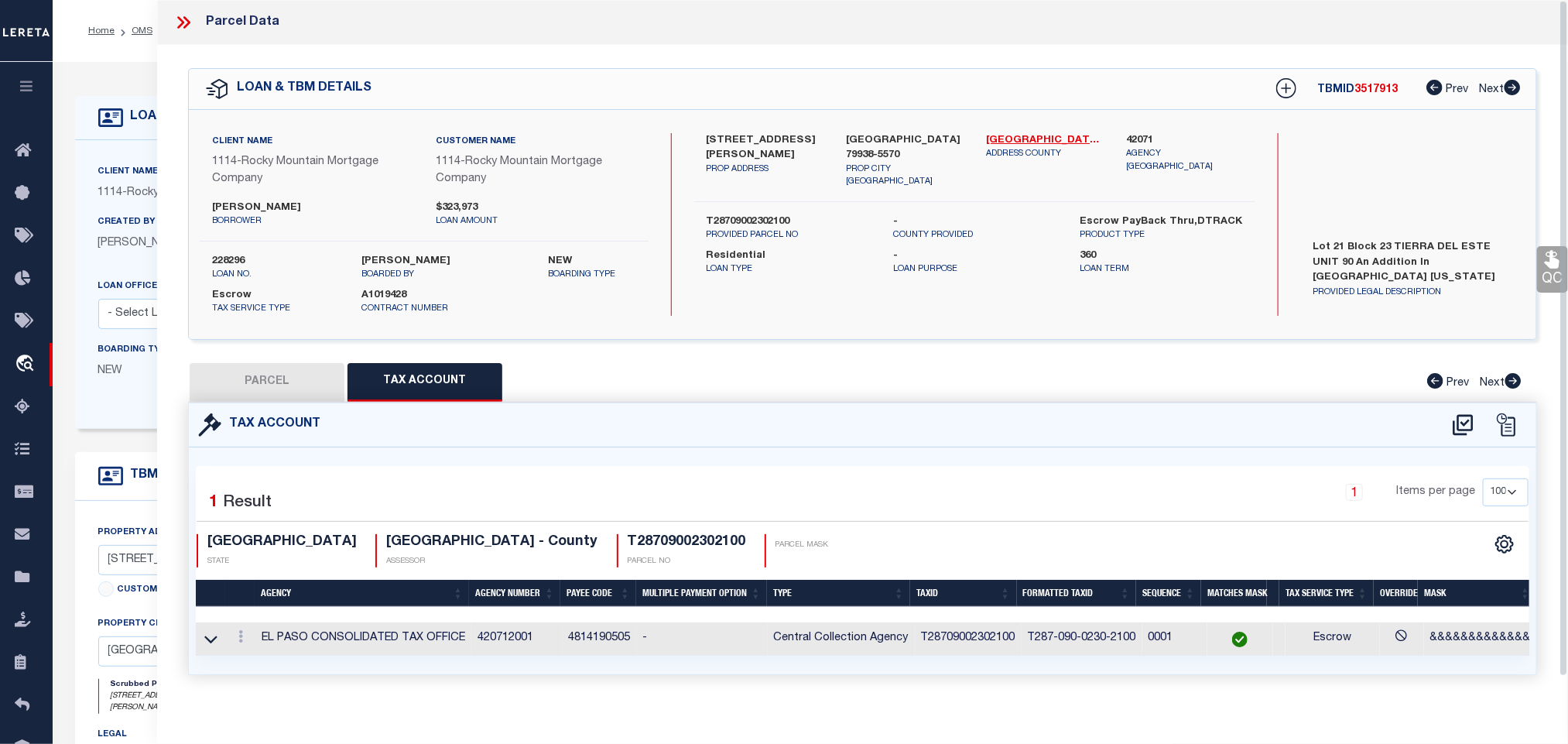
click at [288, 379] on button "PARCEL" at bounding box center [267, 382] width 155 height 38
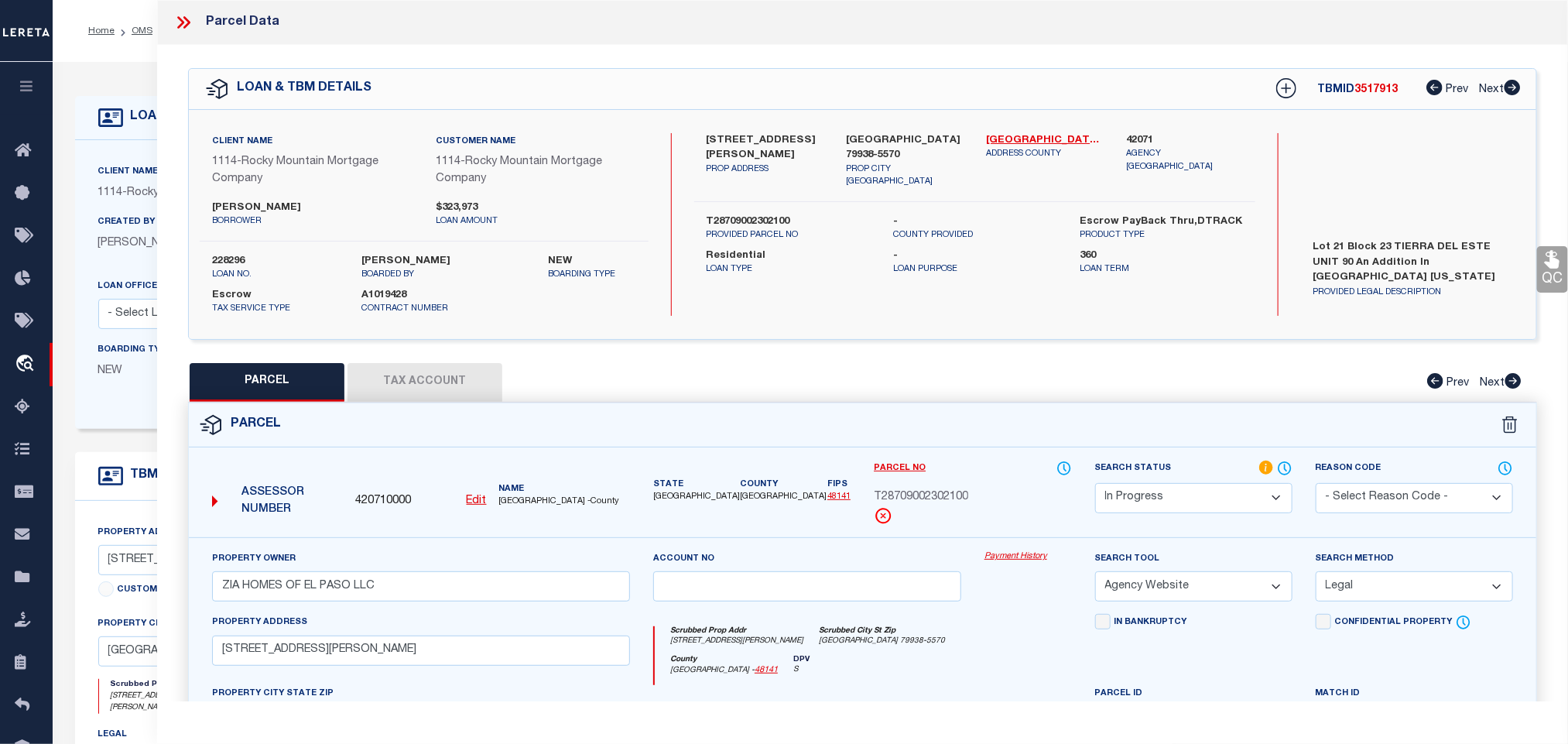
click at [1147, 495] on select "Automated Search Bad Parcel Complete Duplicate Parcel High Dollar Reporting In …" at bounding box center [1194, 498] width 198 height 30
click at [1095, 485] on select "Automated Search Bad Parcel Complete Duplicate Parcel High Dollar Reporting In …" at bounding box center [1194, 498] width 198 height 30
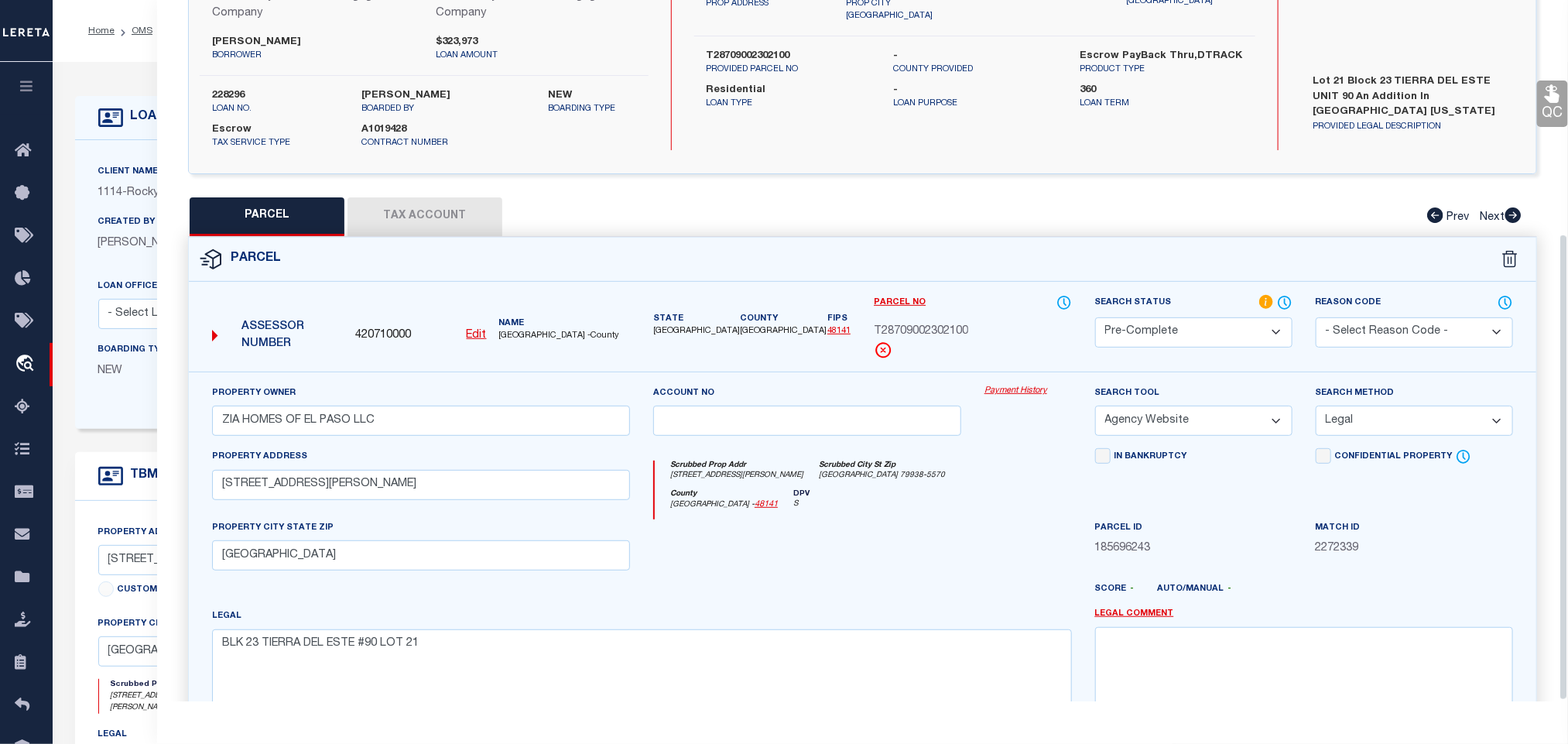
scroll to position [353, 0]
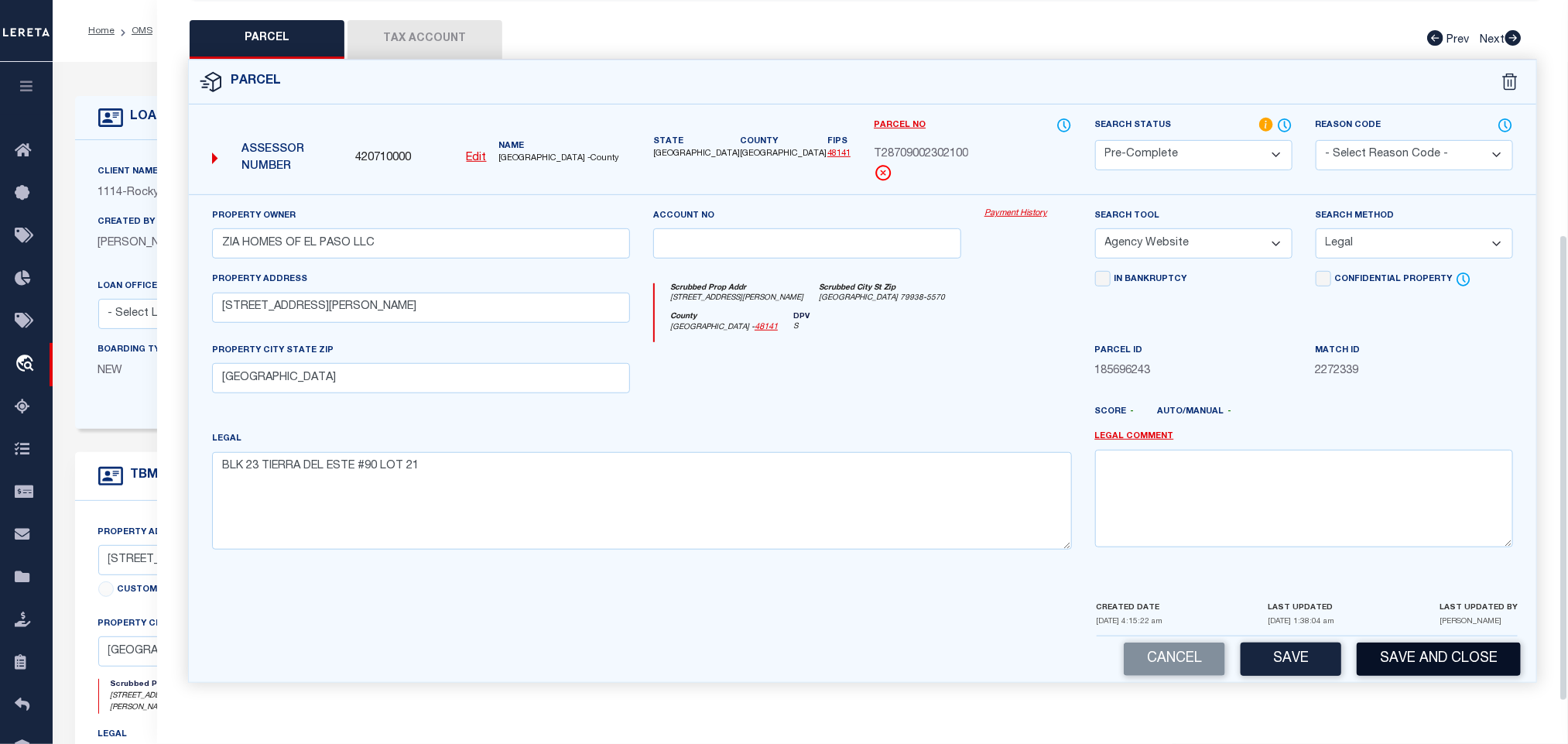
click at [1430, 665] on button "Save and Close" at bounding box center [1439, 659] width 164 height 33
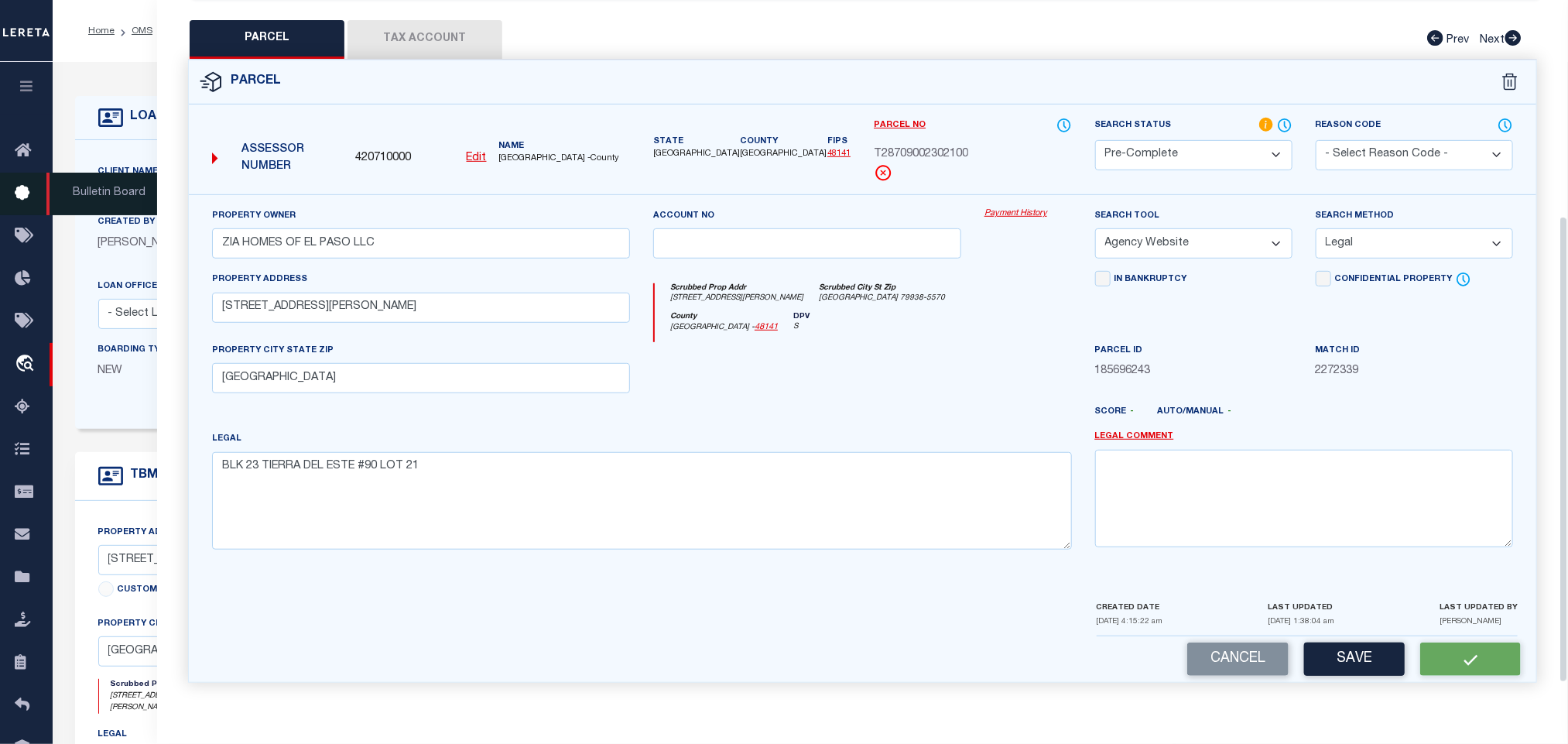
scroll to position [0, 0]
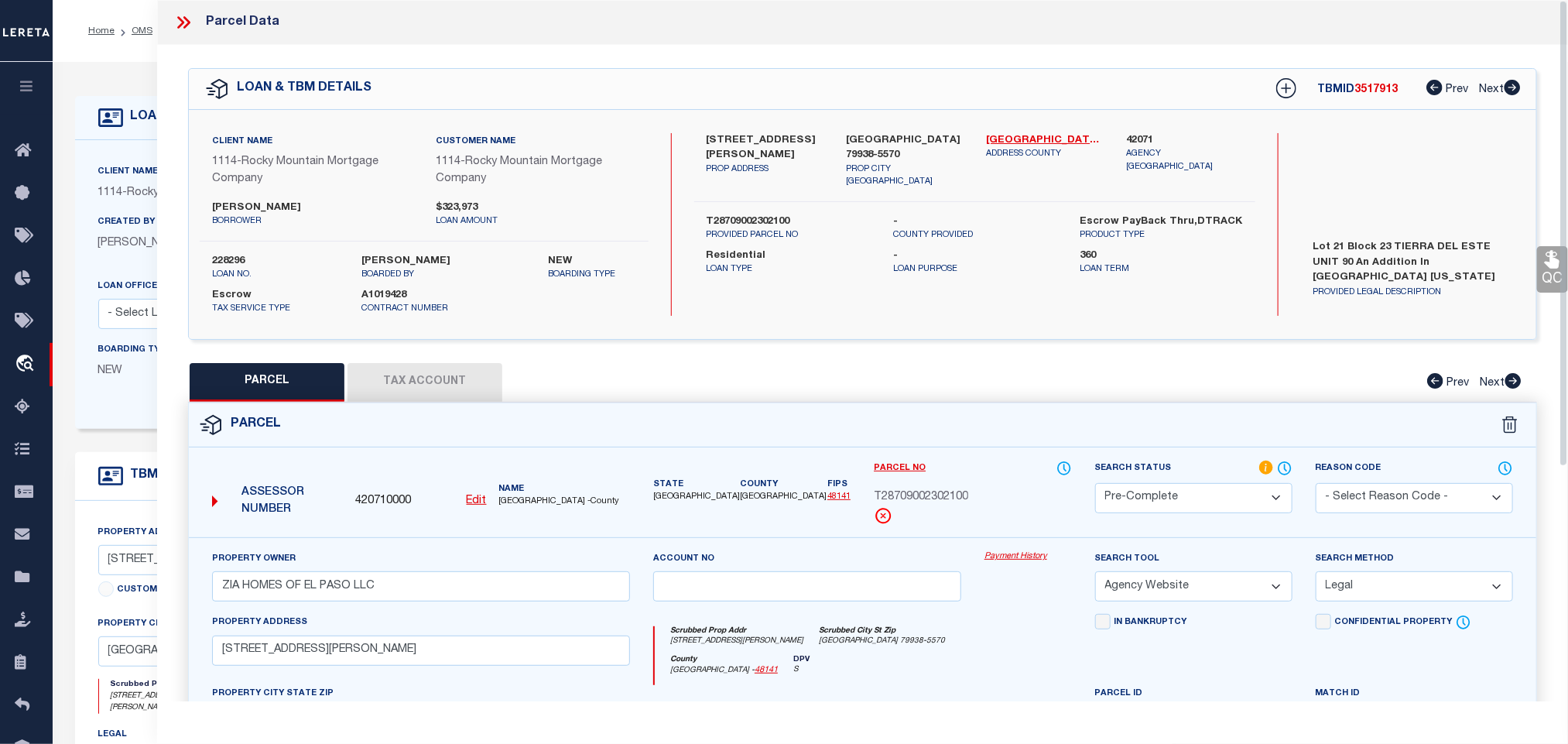
click at [210, 255] on div "228296 loan no." at bounding box center [275, 268] width 150 height 28
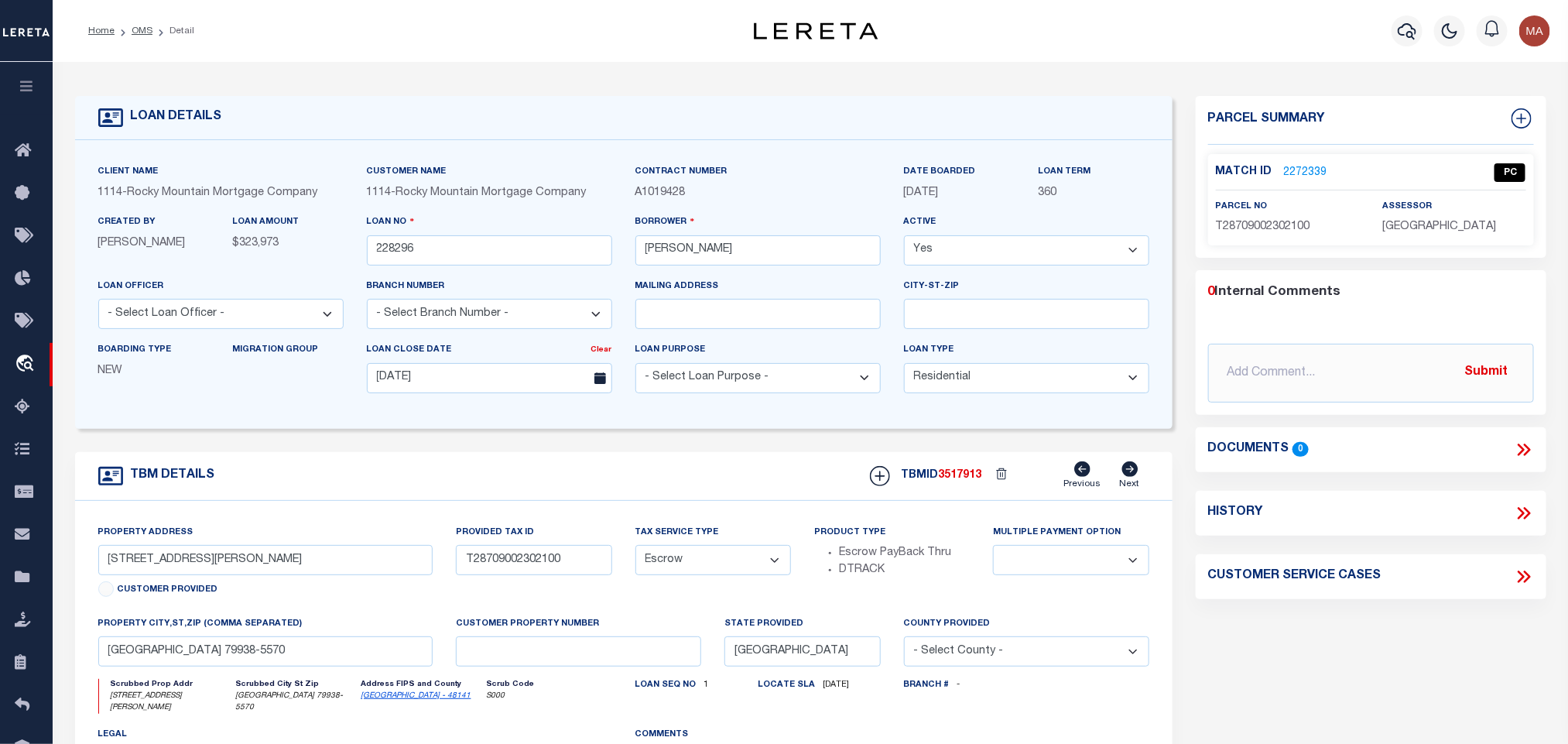
click at [983, 484] on div at bounding box center [1003, 476] width 42 height 23
click at [972, 481] on span "3517913" at bounding box center [960, 476] width 44 height 10
click at [1483, 231] on p "[GEOGRAPHIC_DATA]" at bounding box center [1454, 228] width 143 height 17
click at [1462, 233] on p "[GEOGRAPHIC_DATA]" at bounding box center [1454, 228] width 143 height 17
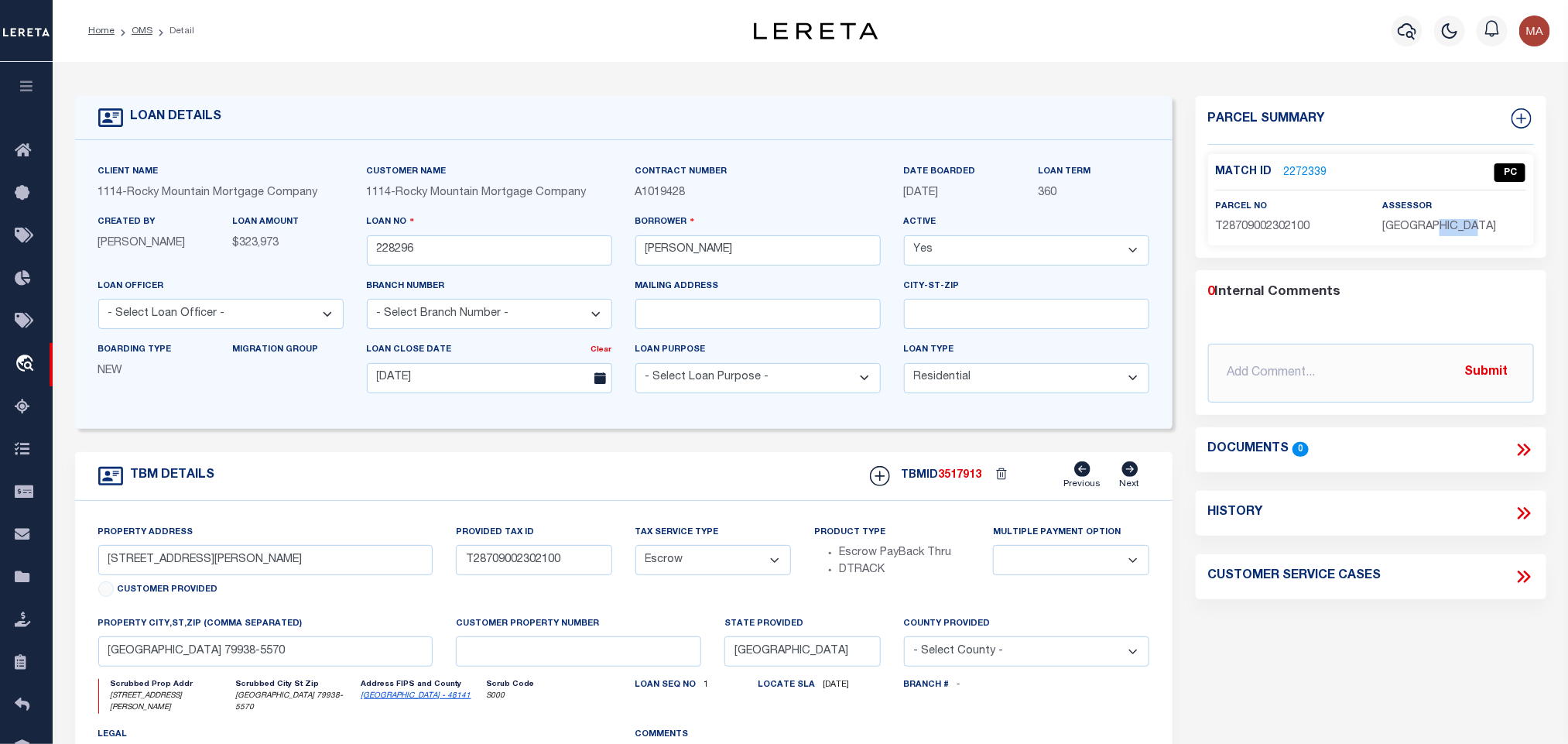
click at [1462, 233] on p "[GEOGRAPHIC_DATA]" at bounding box center [1454, 228] width 143 height 17
click at [1266, 227] on span "T28709002302100" at bounding box center [1263, 227] width 94 height 10
click at [130, 30] on li "OMS" at bounding box center [134, 31] width 38 height 14
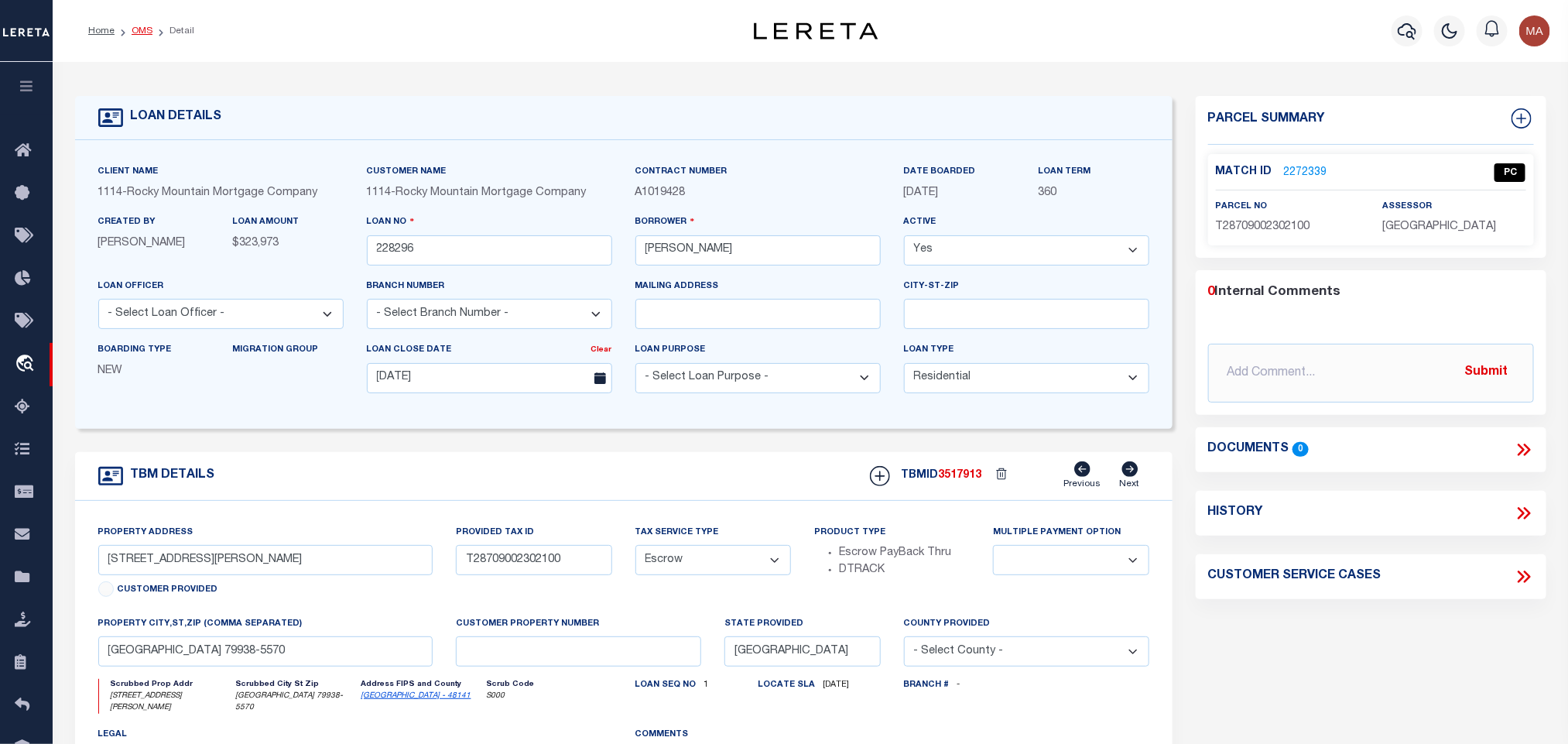
click at [133, 30] on link "OMS" at bounding box center [142, 30] width 21 height 10
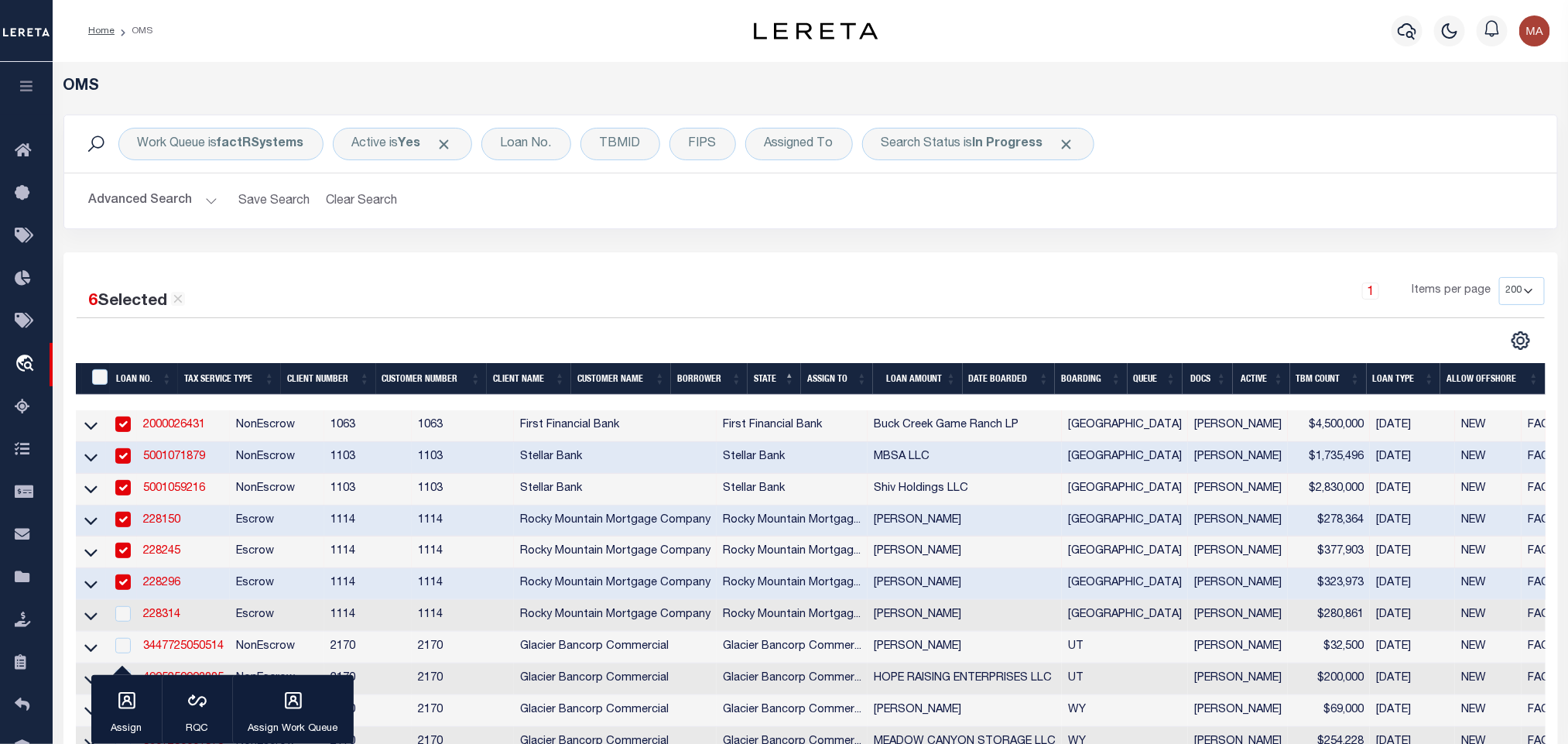
scroll to position [116, 0]
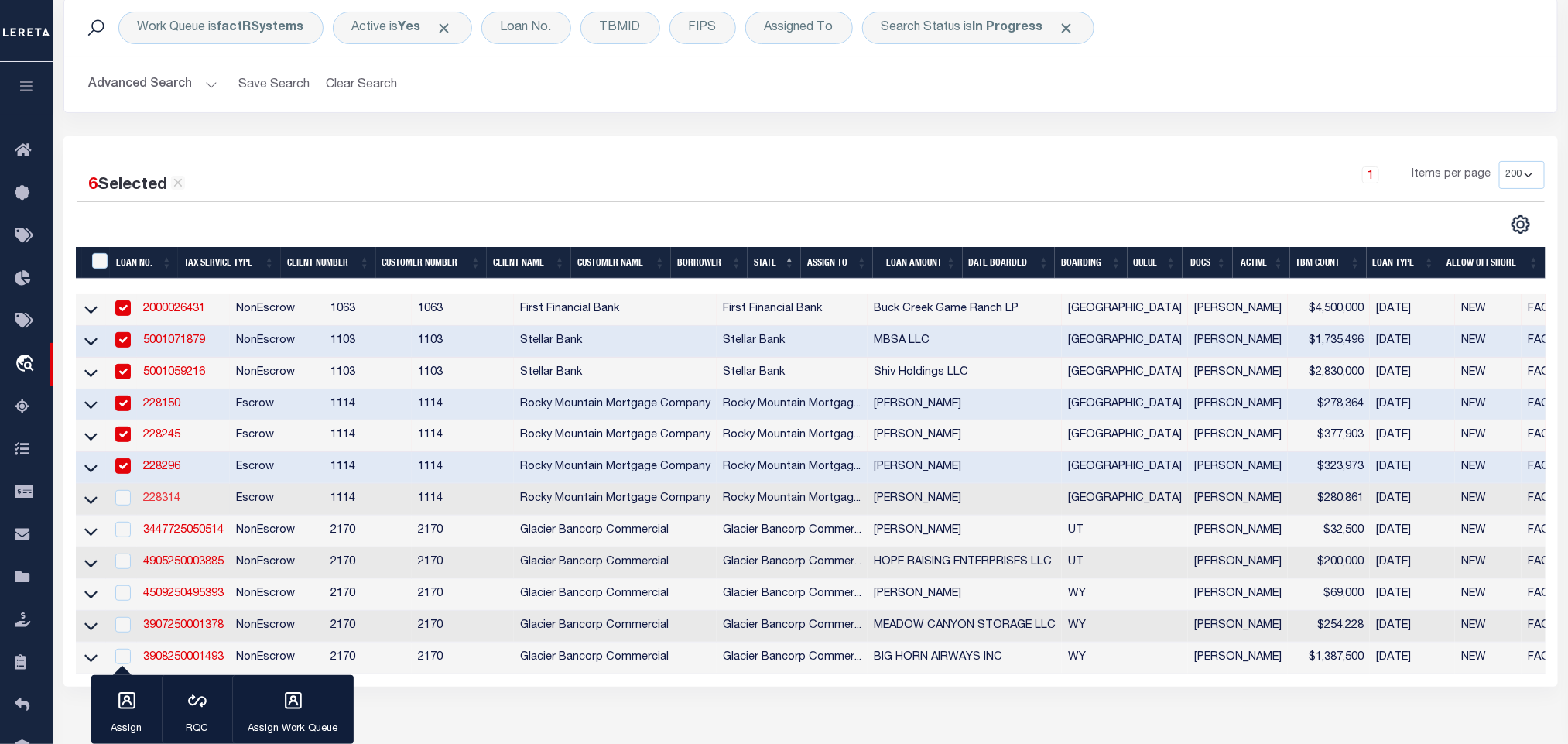
click at [168, 504] on link "228314" at bounding box center [161, 498] width 37 height 10
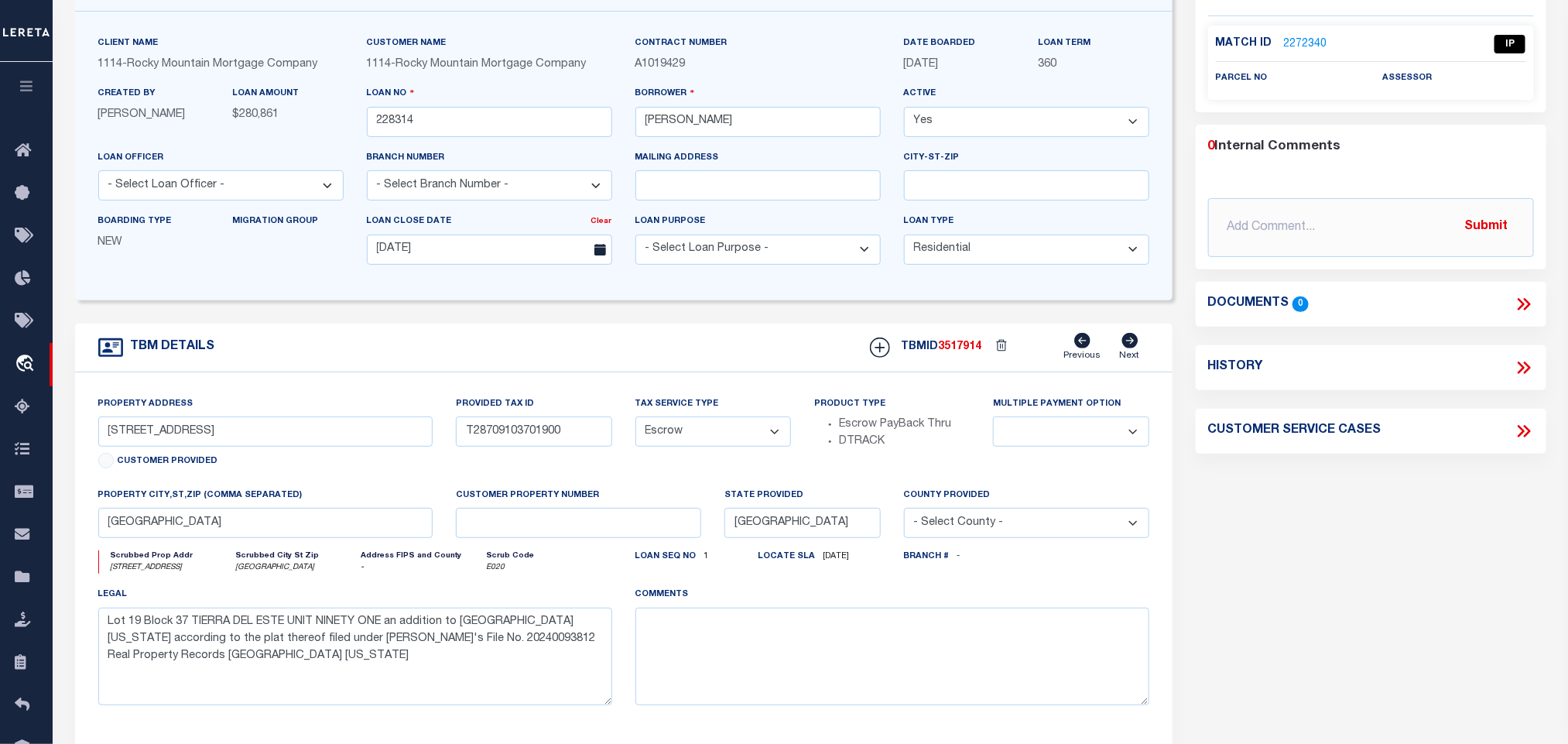
scroll to position [116, 0]
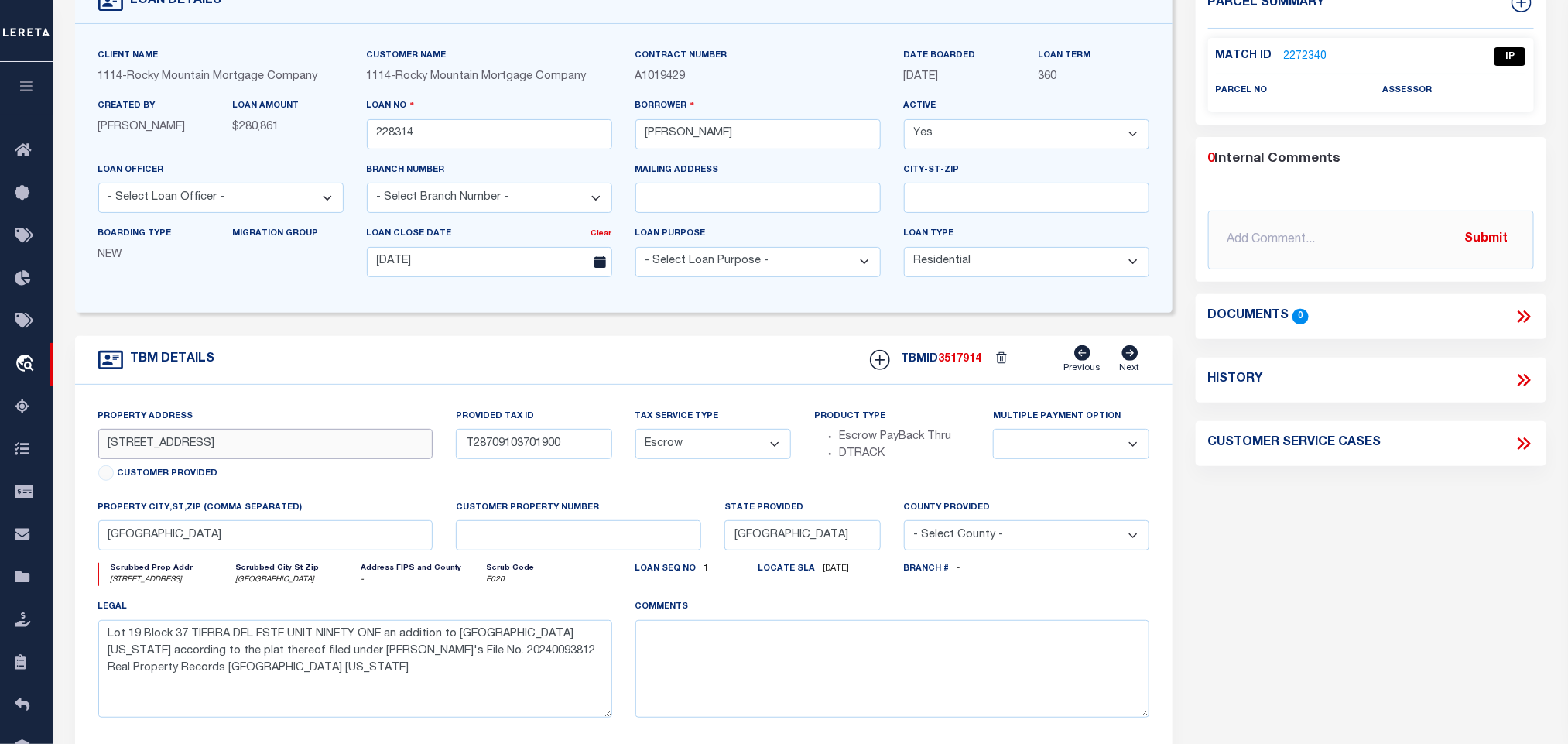
click at [252, 458] on input "[STREET_ADDRESS]" at bounding box center [266, 444] width 335 height 30
click at [602, 353] on div "TBM DETAILS TBMID 3517914 Previous Next" at bounding box center [623, 361] width 1098 height 49
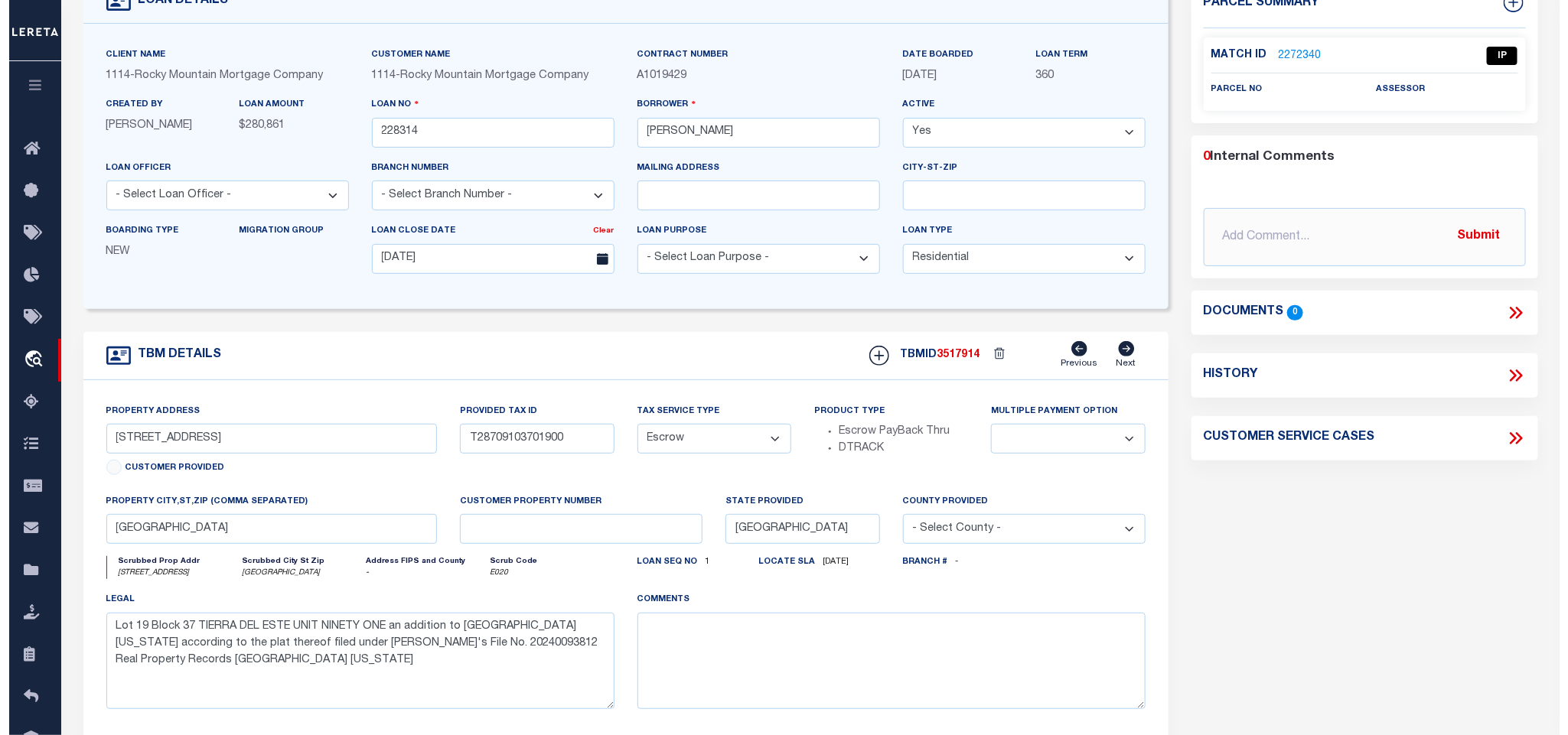
scroll to position [0, 0]
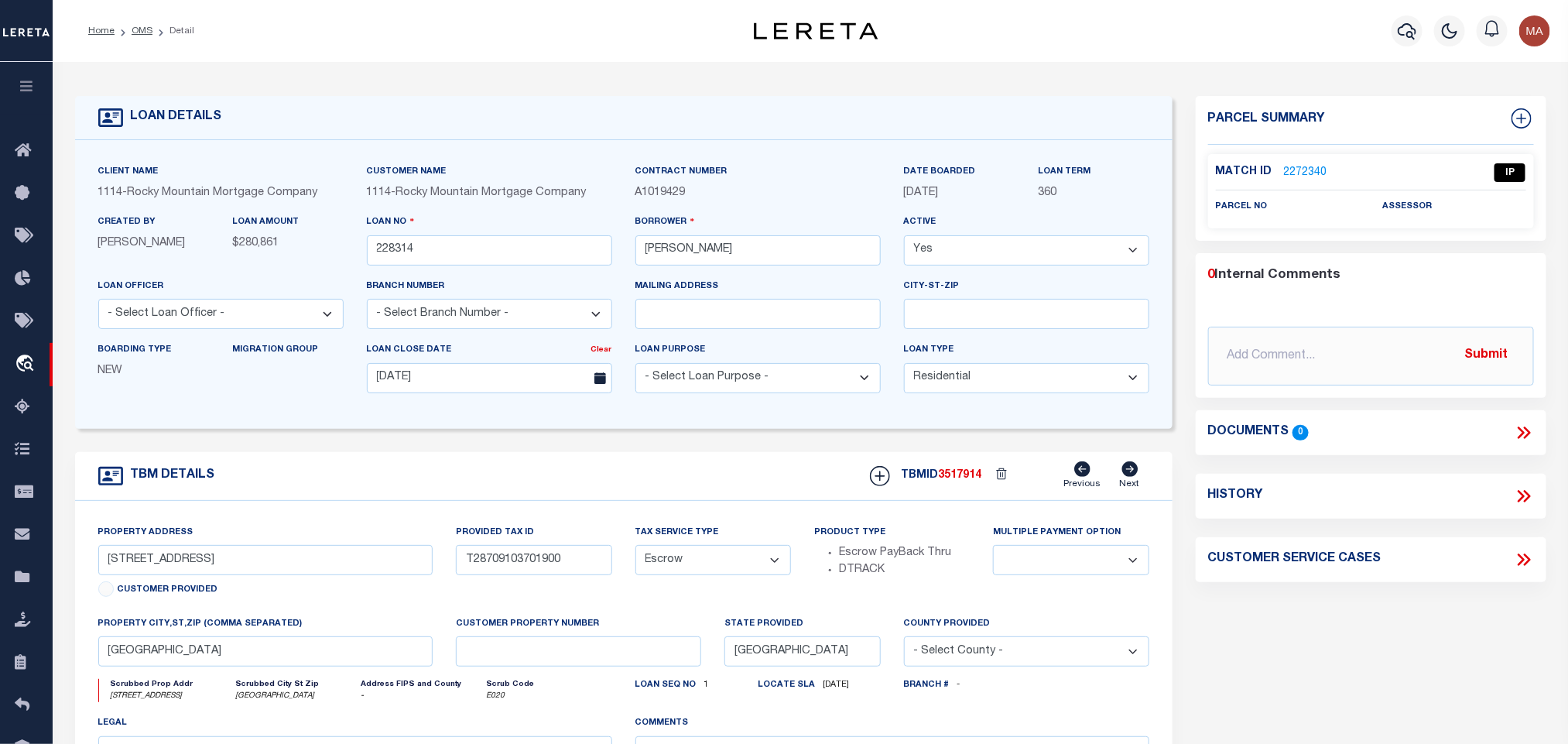
click at [1298, 172] on link "2272340" at bounding box center [1306, 172] width 44 height 17
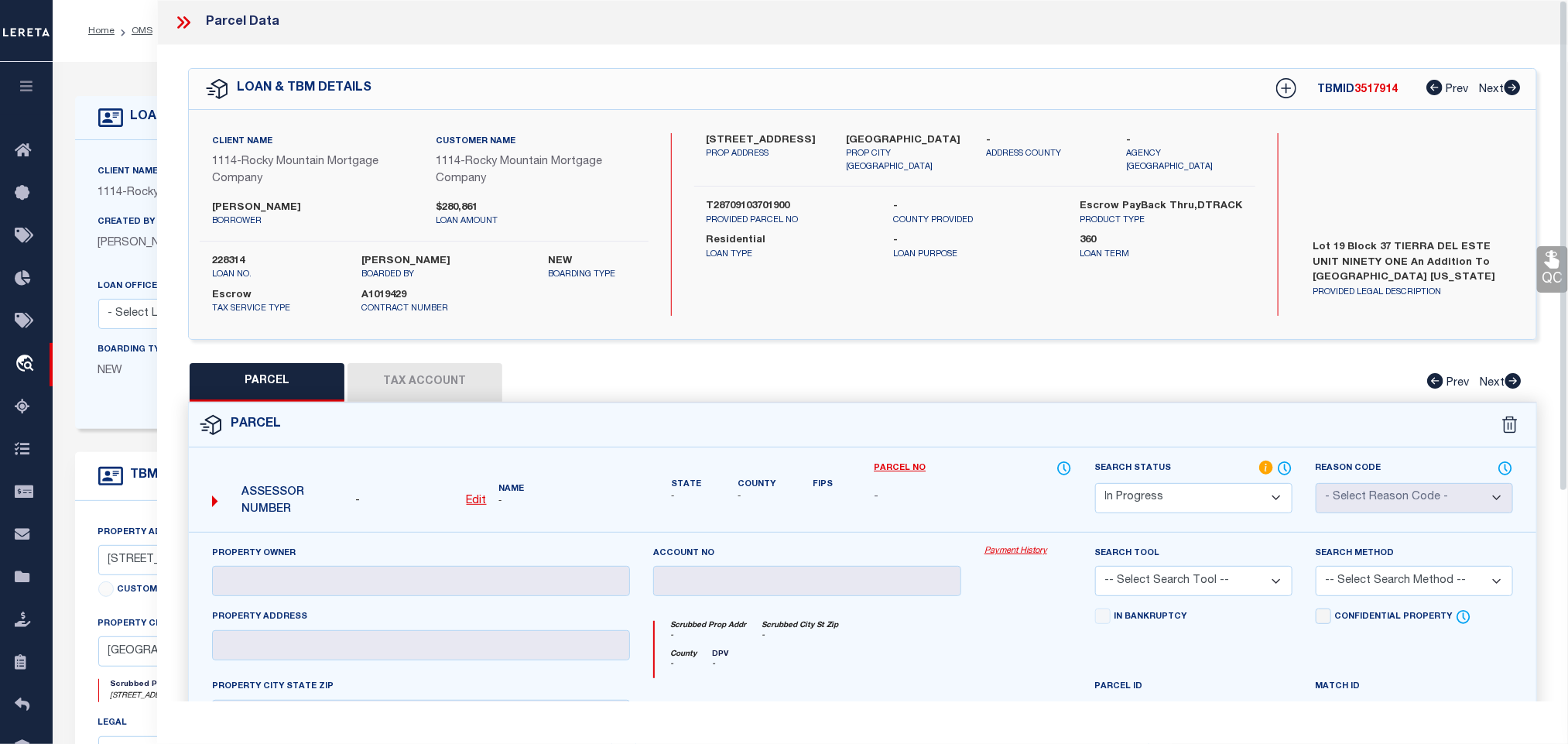
click at [478, 505] on u "Edit" at bounding box center [476, 501] width 20 height 10
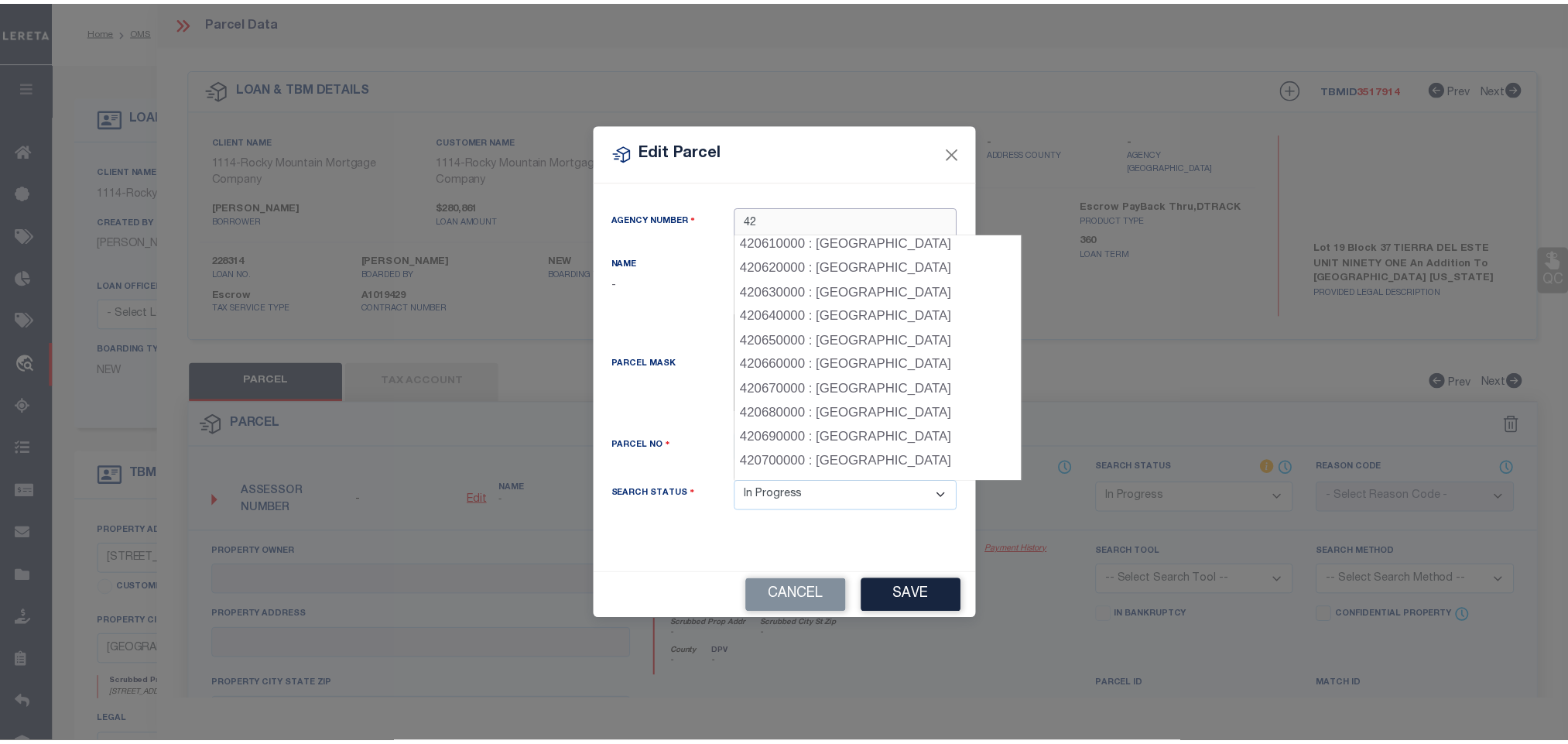
scroll to position [1511, 0]
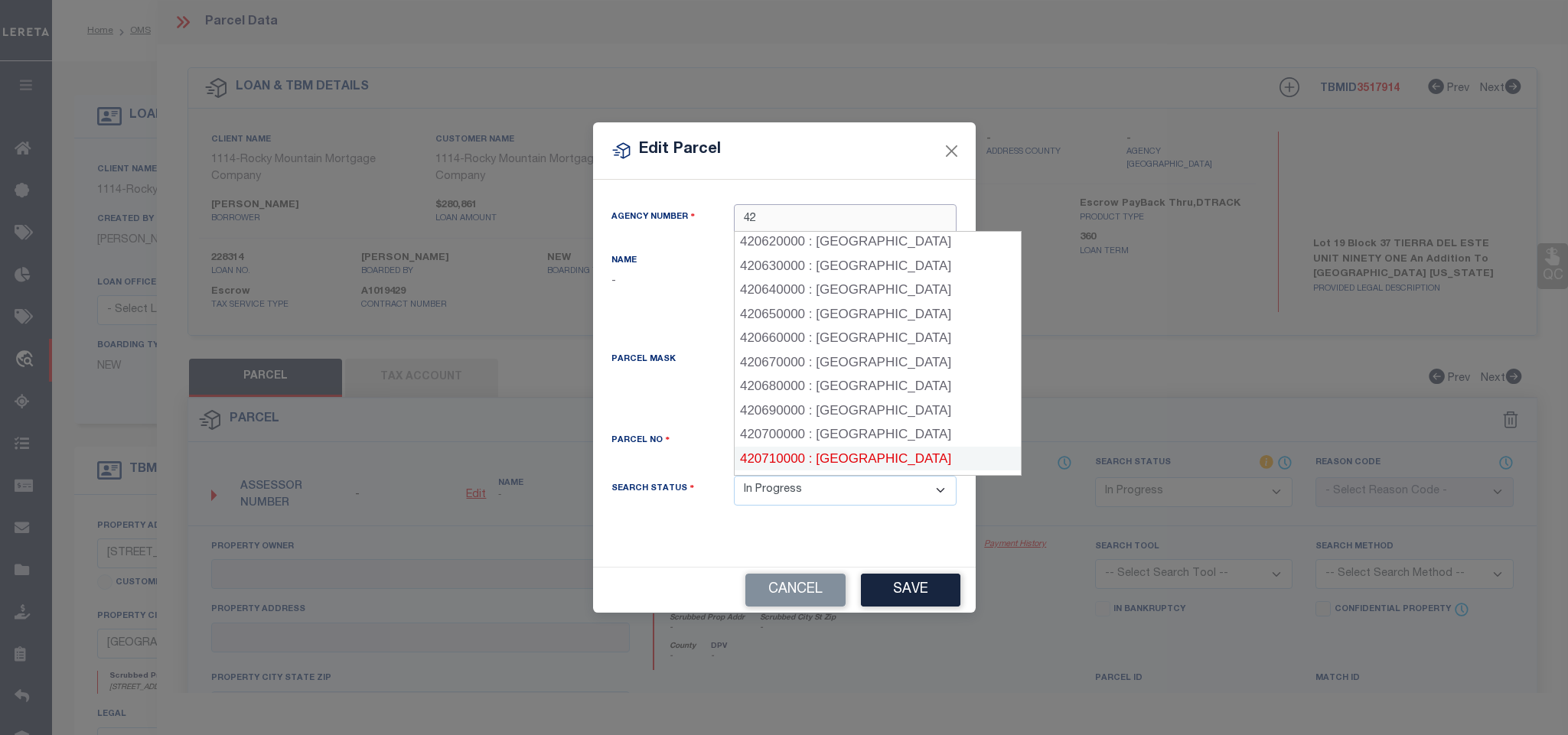
click at [881, 447] on div "420710000 : [GEOGRAPHIC_DATA]" at bounding box center [878, 459] width 287 height 24
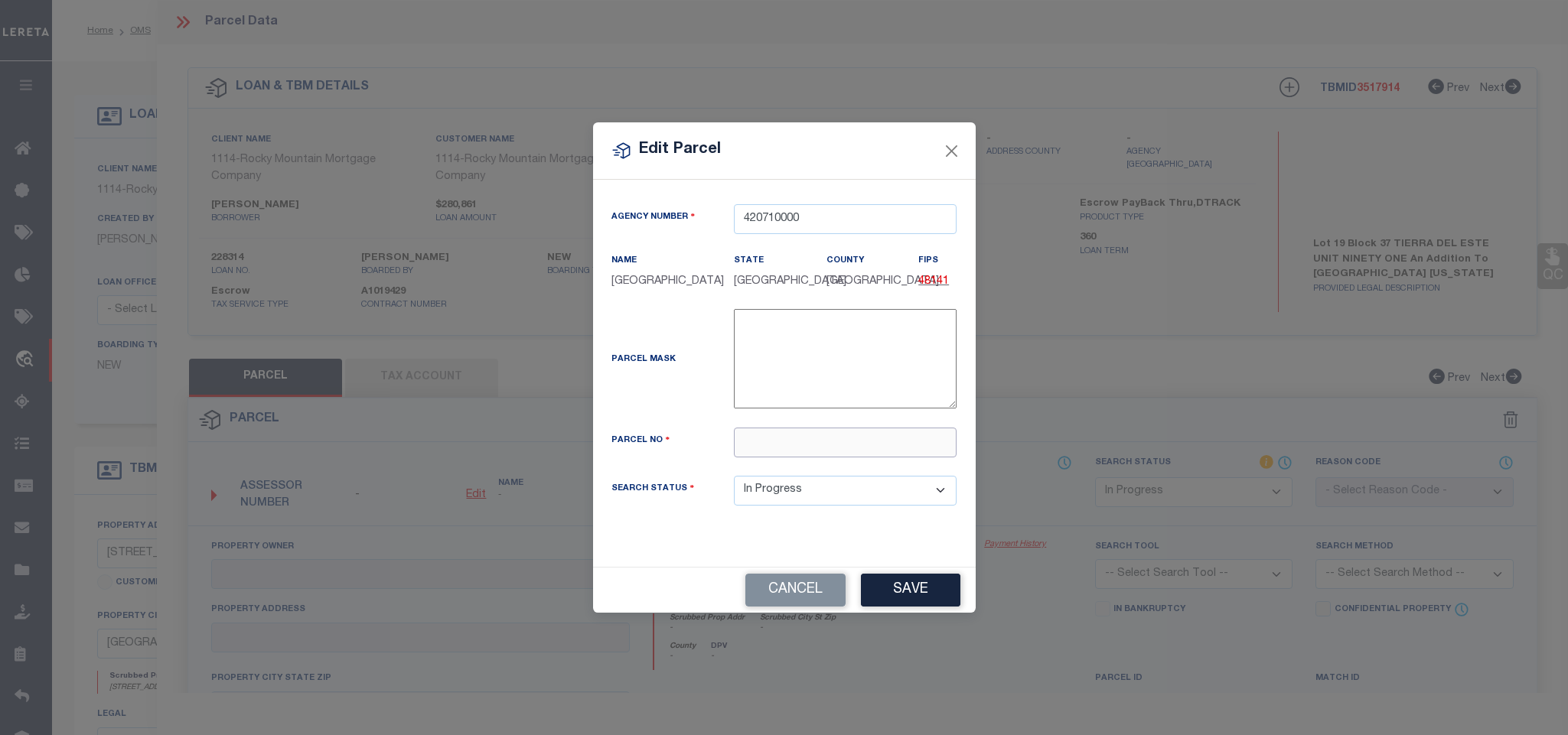
click at [867, 439] on input "text" at bounding box center [845, 442] width 223 height 30
paste input "T28709103701900"
click at [937, 581] on button "Save" at bounding box center [911, 590] width 100 height 33
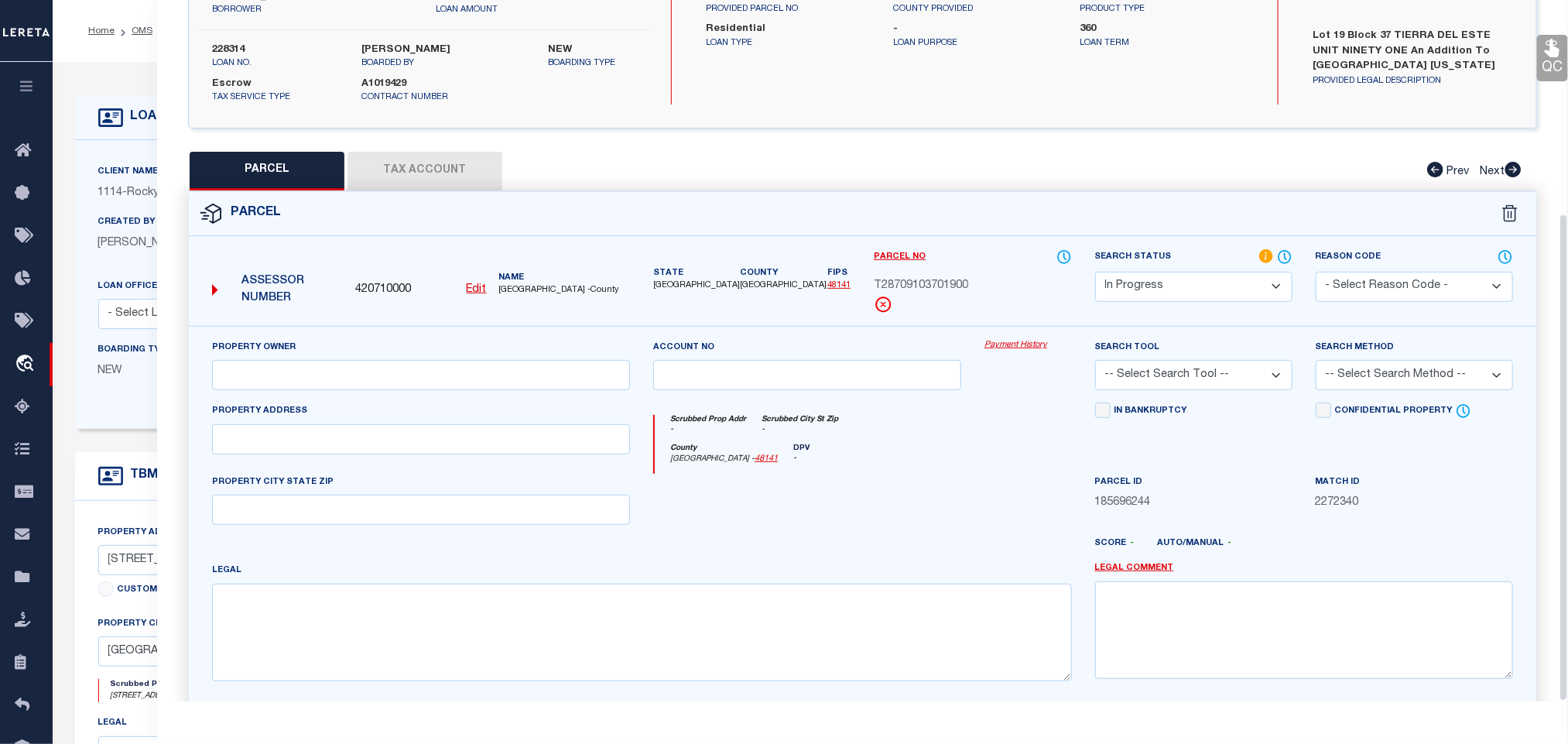
scroll to position [308, 0]
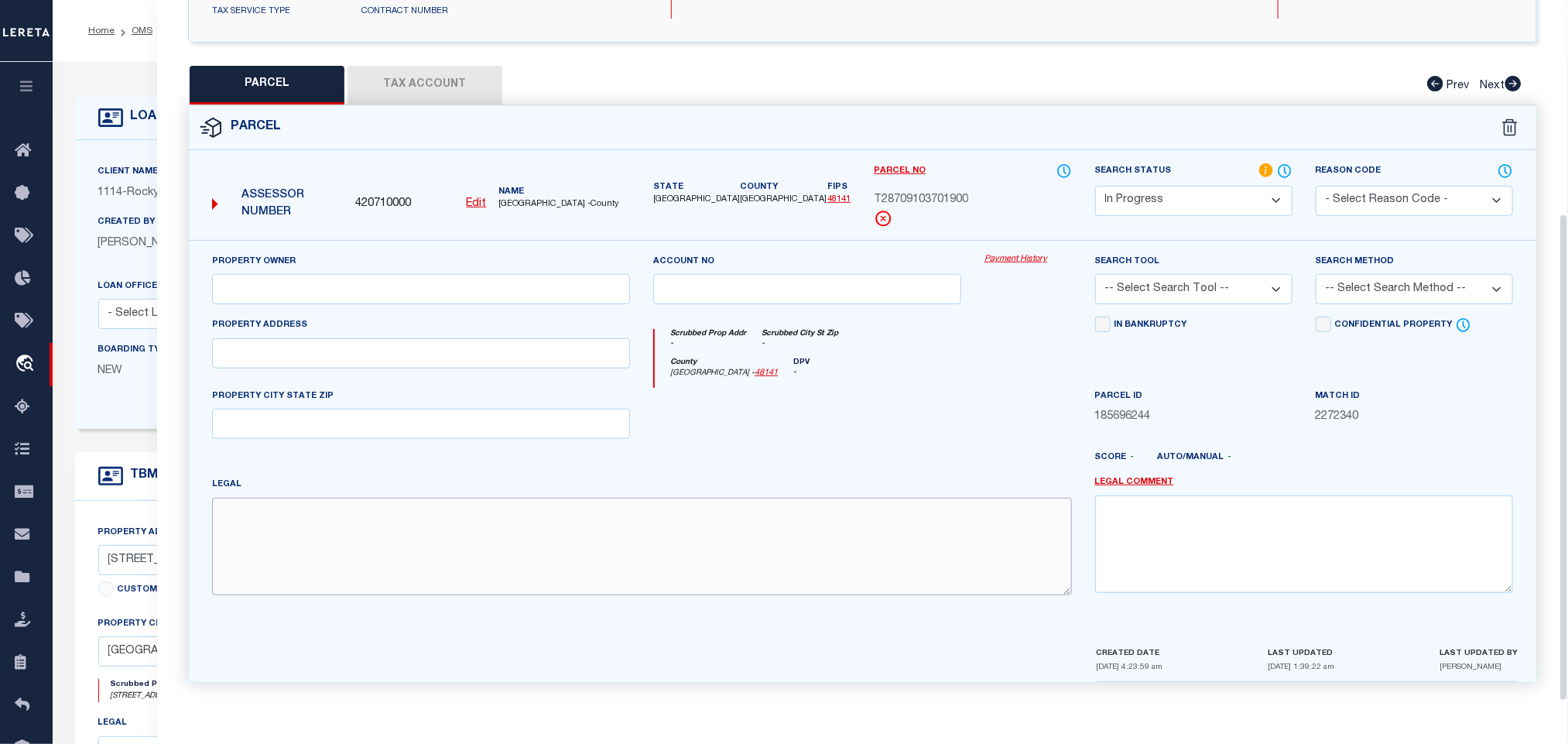
click at [506, 524] on textarea at bounding box center [643, 547] width 860 height 98
paste textarea "BLK 37 TIERRA DEL ESTE #91 LOT 19"
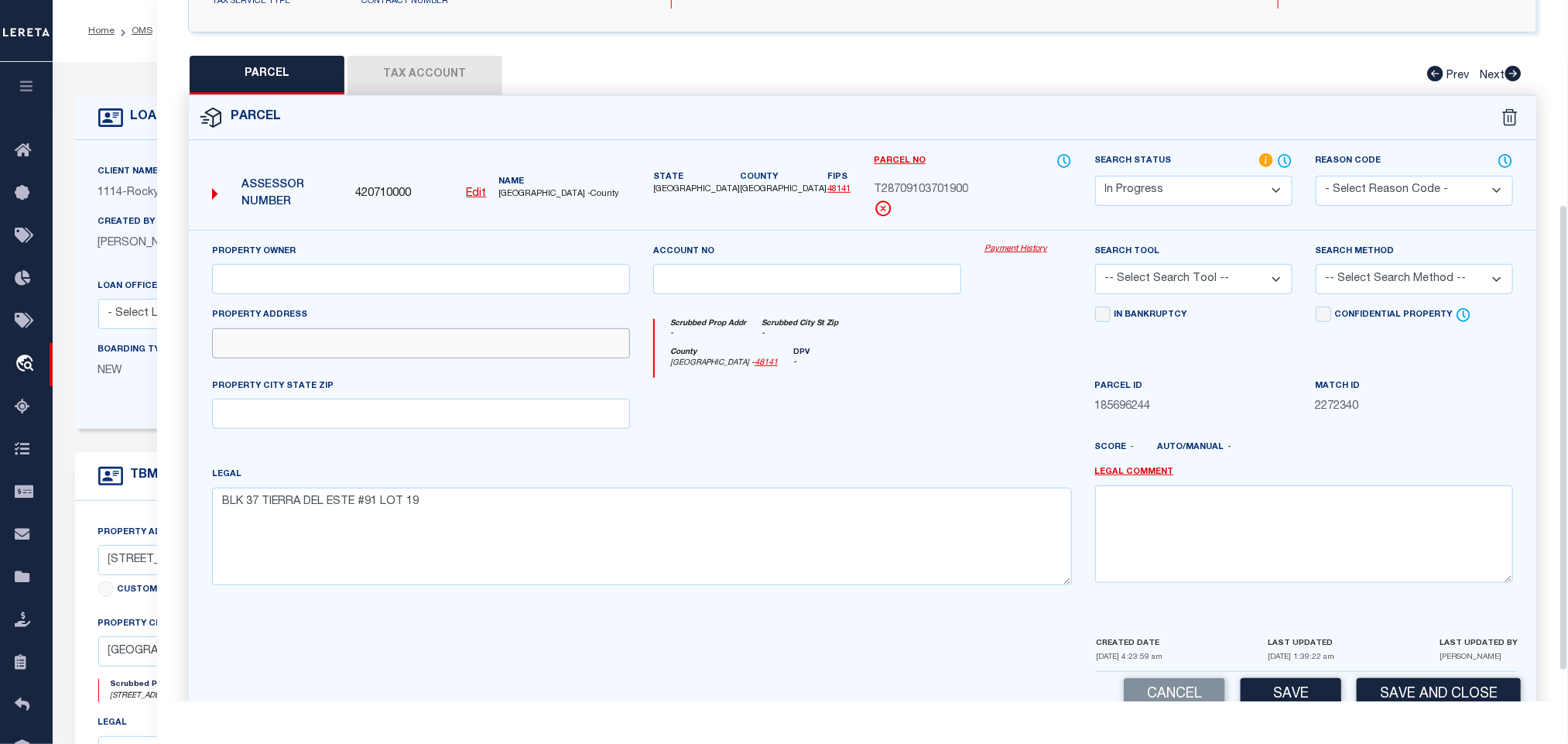
drag, startPoint x: 263, startPoint y: 356, endPoint x: 310, endPoint y: 358, distance: 47.0
click at [263, 356] on input "text" at bounding box center [421, 343] width 418 height 30
paste input "[STREET_ADDRESS]"
click at [362, 353] on input "[STREET_ADDRESS]" at bounding box center [421, 343] width 418 height 30
drag, startPoint x: 383, startPoint y: 355, endPoint x: 575, endPoint y: 374, distance: 192.9
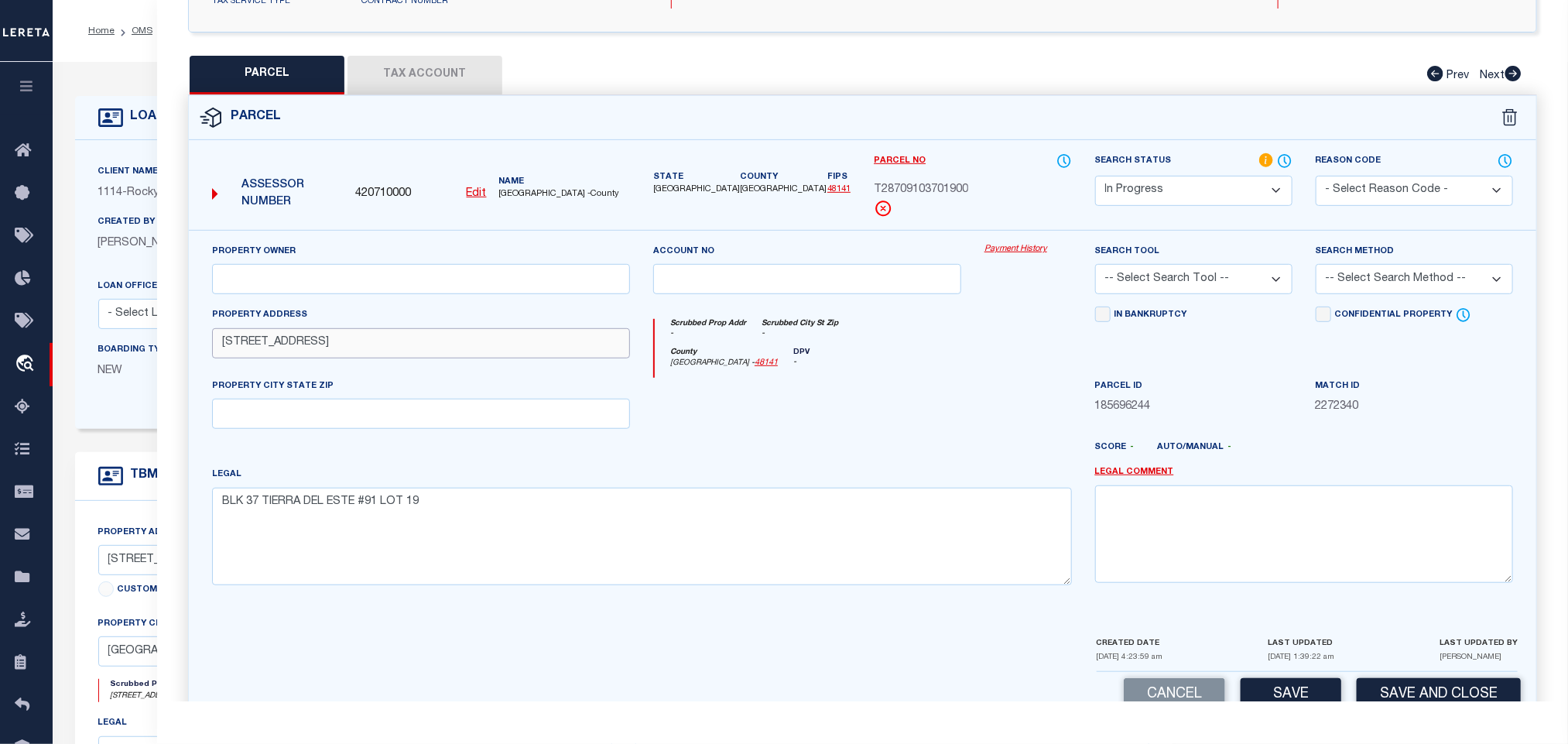
click at [575, 374] on div "Property Address [STREET_ADDRESS]" at bounding box center [421, 342] width 441 height 71
click at [476, 409] on input "text" at bounding box center [421, 414] width 418 height 30
paste input "[GEOGRAPHIC_DATA]"
click at [588, 289] on input "text" at bounding box center [421, 279] width 418 height 30
paste input "[PERSON_NAME] HOMES OF EL PASO LLC"
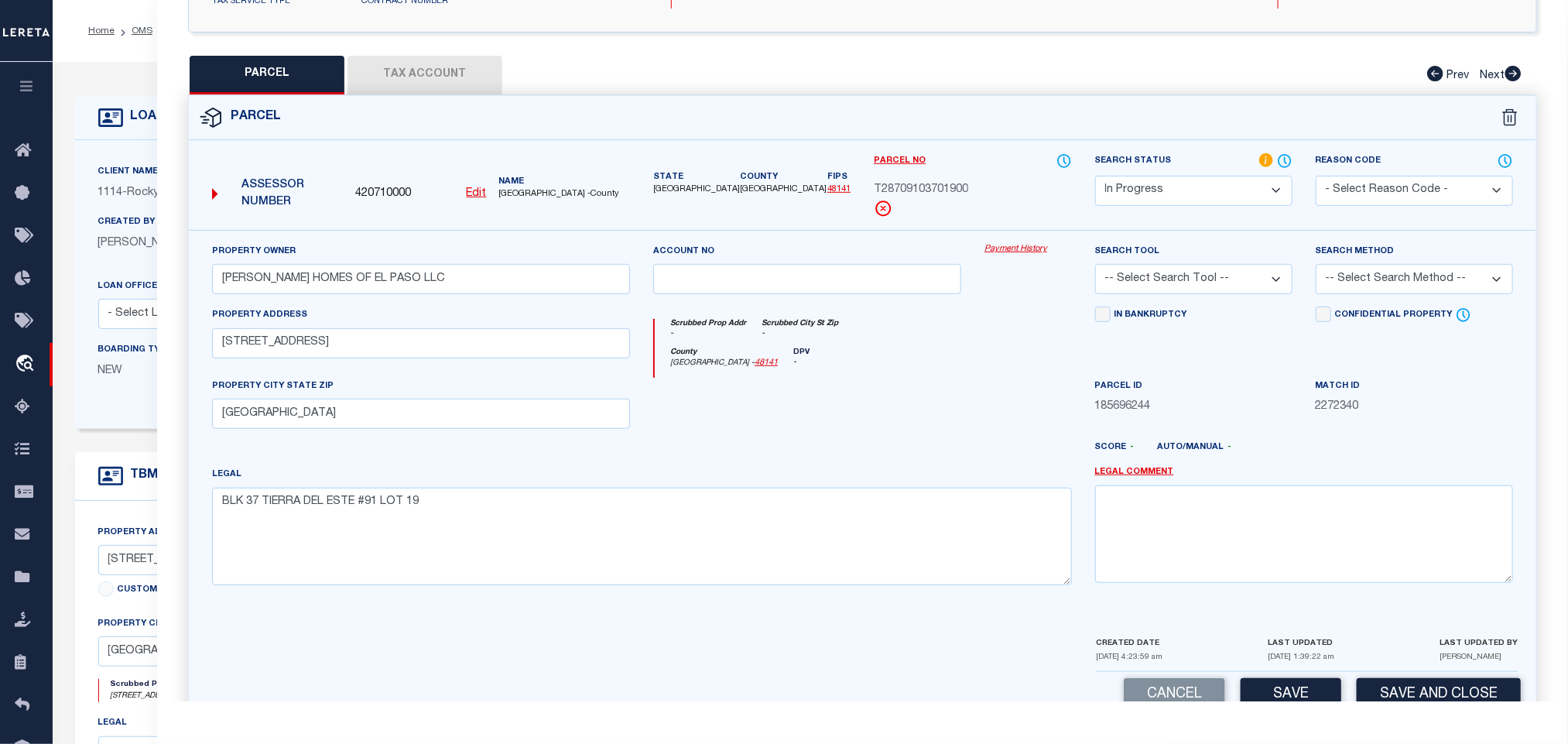
click at [1250, 270] on select "-- Select Search Tool -- 3rd Party Website Agency File Agency Website ATLS CNV-…" at bounding box center [1194, 279] width 198 height 30
click at [1095, 269] on select "-- Select Search Tool -- 3rd Party Website Agency File Agency Website ATLS CNV-…" at bounding box center [1194, 279] width 198 height 30
click at [1387, 274] on select "-- Select Search Method -- Property Address Legal Liability Info Provided" at bounding box center [1414, 279] width 198 height 30
click at [1313, 378] on div "Confidential Property Elective Installment" at bounding box center [1414, 342] width 220 height 71
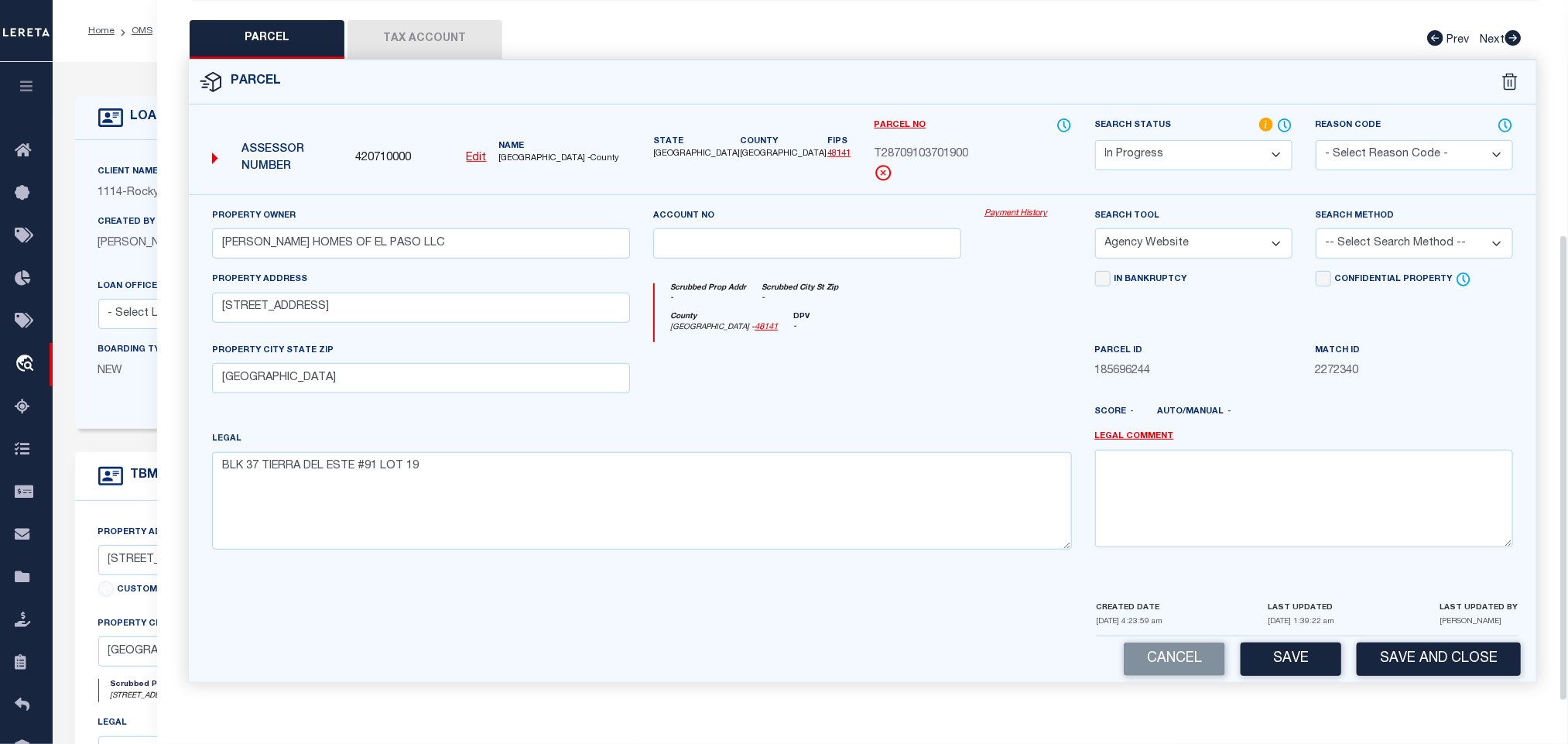
click at [1352, 247] on select "-- Select Search Method -- Property Address Legal Liability Info Provided" at bounding box center [1414, 243] width 198 height 30
click at [1316, 228] on select "-- Select Search Method -- Property Address Legal Liability Info Provided" at bounding box center [1414, 243] width 198 height 30
click at [1263, 613] on div "CREATED DATE [DATE] 4:23:59 am LAST UPDATED [DATE] 1:39:22 am LAST UPDATED BY […" at bounding box center [1308, 618] width 421 height 37
click at [1264, 646] on button "Save" at bounding box center [1291, 659] width 101 height 33
click at [435, 20] on button "Tax Account" at bounding box center [425, 39] width 155 height 38
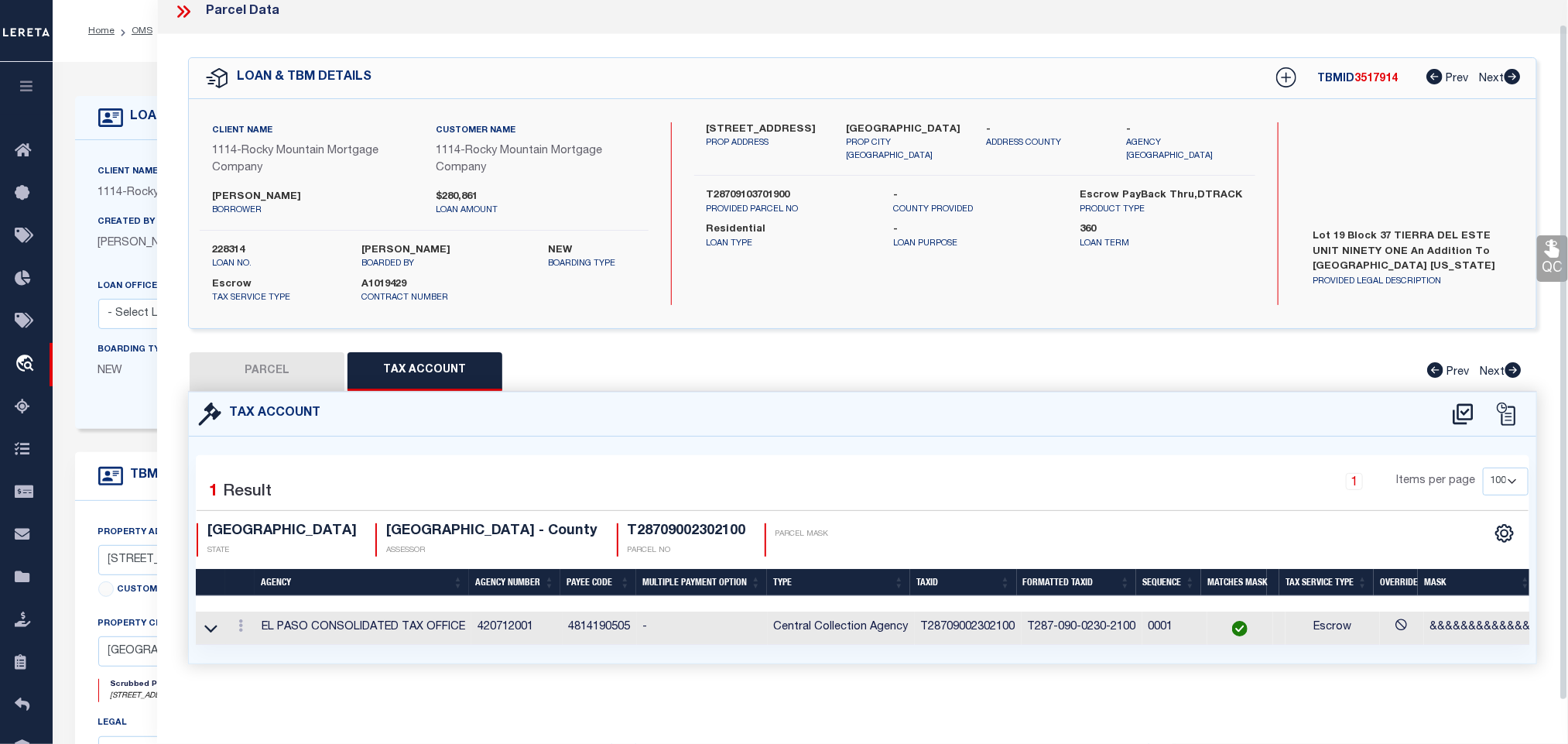
scroll to position [0, 0]
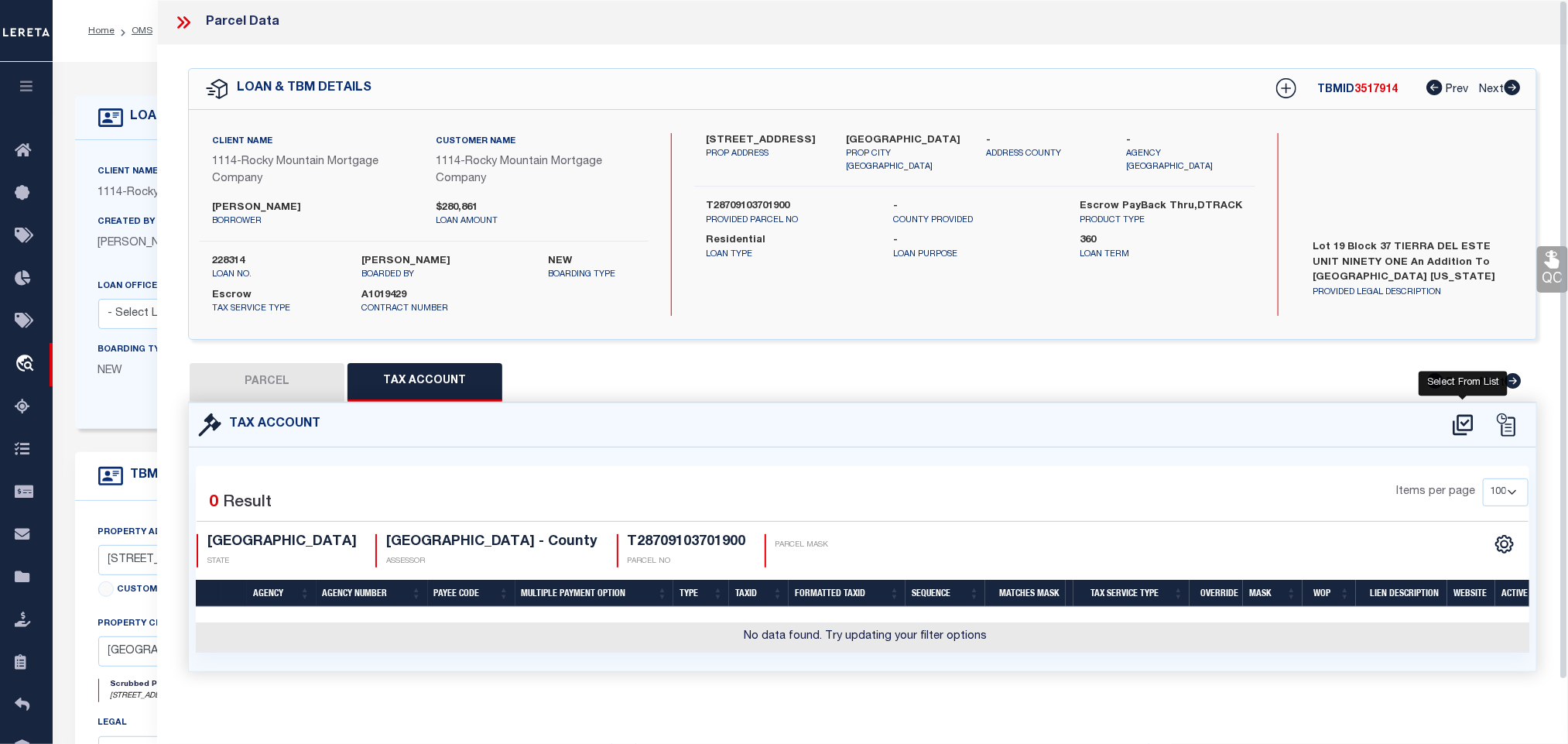
click at [1466, 429] on icon at bounding box center [1463, 425] width 25 height 24
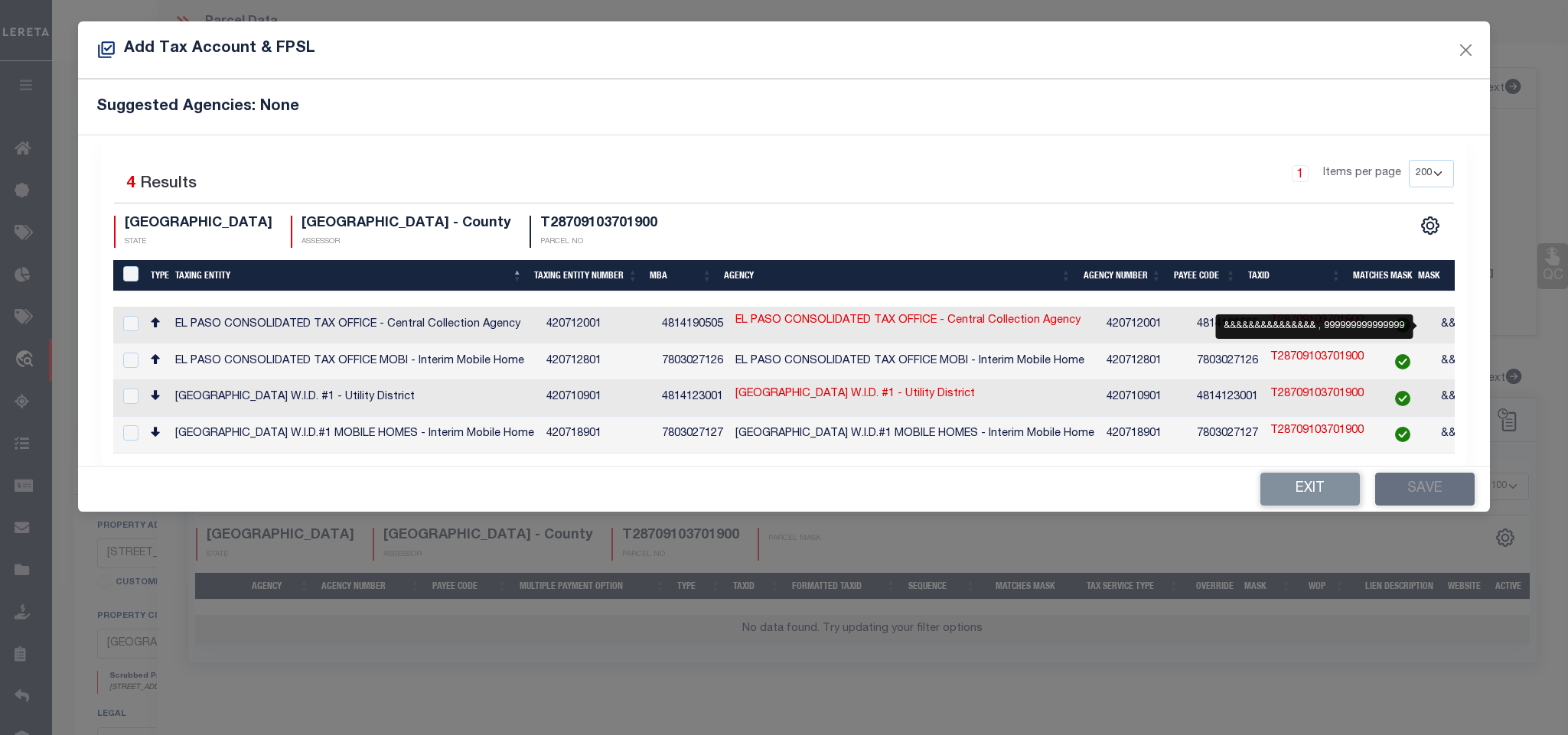
click at [1417, 328] on div at bounding box center [1415, 326] width 4 height 10
click at [1412, 491] on div "Exit Save" at bounding box center [783, 489] width 1411 height 45
click at [1441, 322] on span "&&&&&&&&&&&&&&&,999999999999999" at bounding box center [1545, 324] width 209 height 10
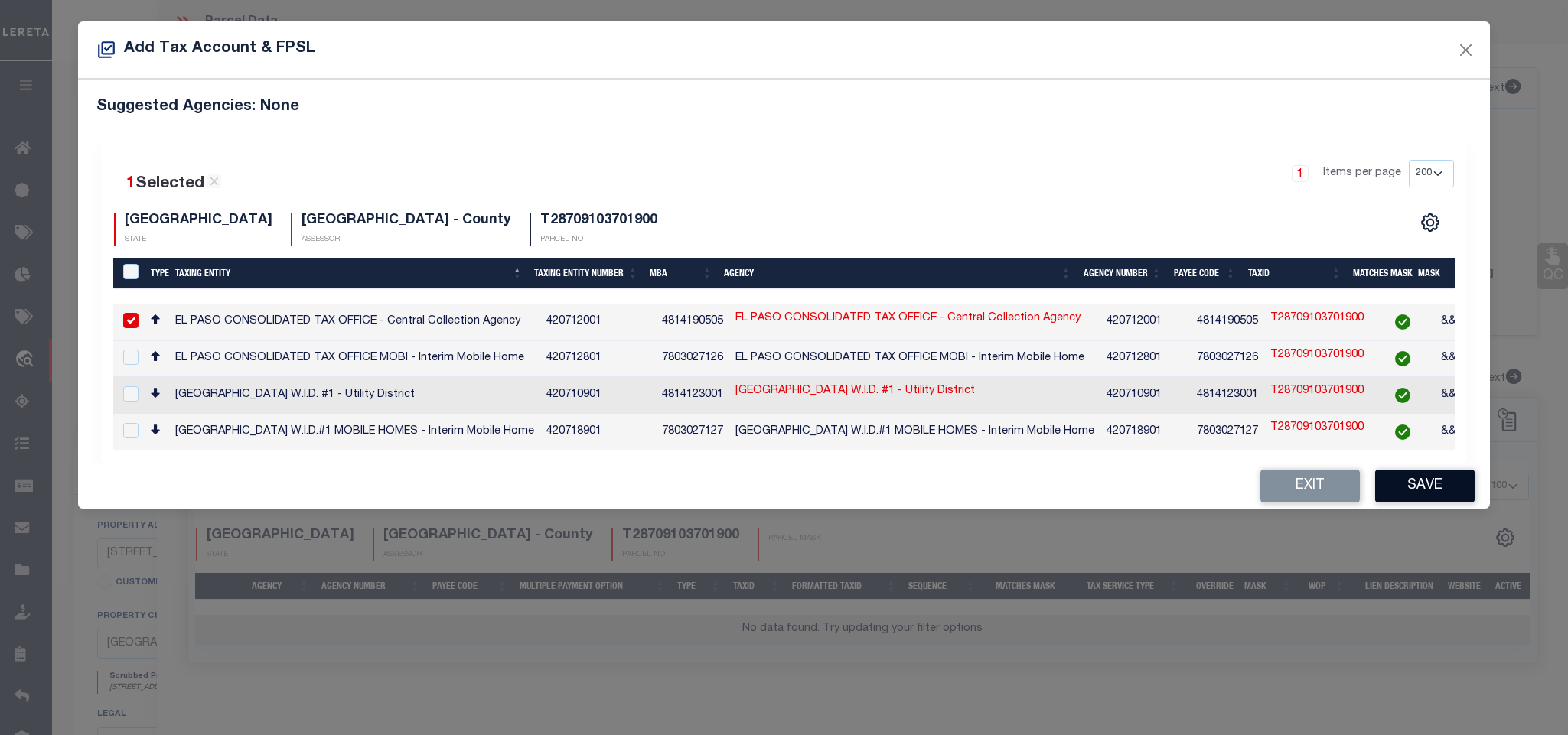
click at [1407, 503] on button "Save" at bounding box center [1425, 486] width 100 height 33
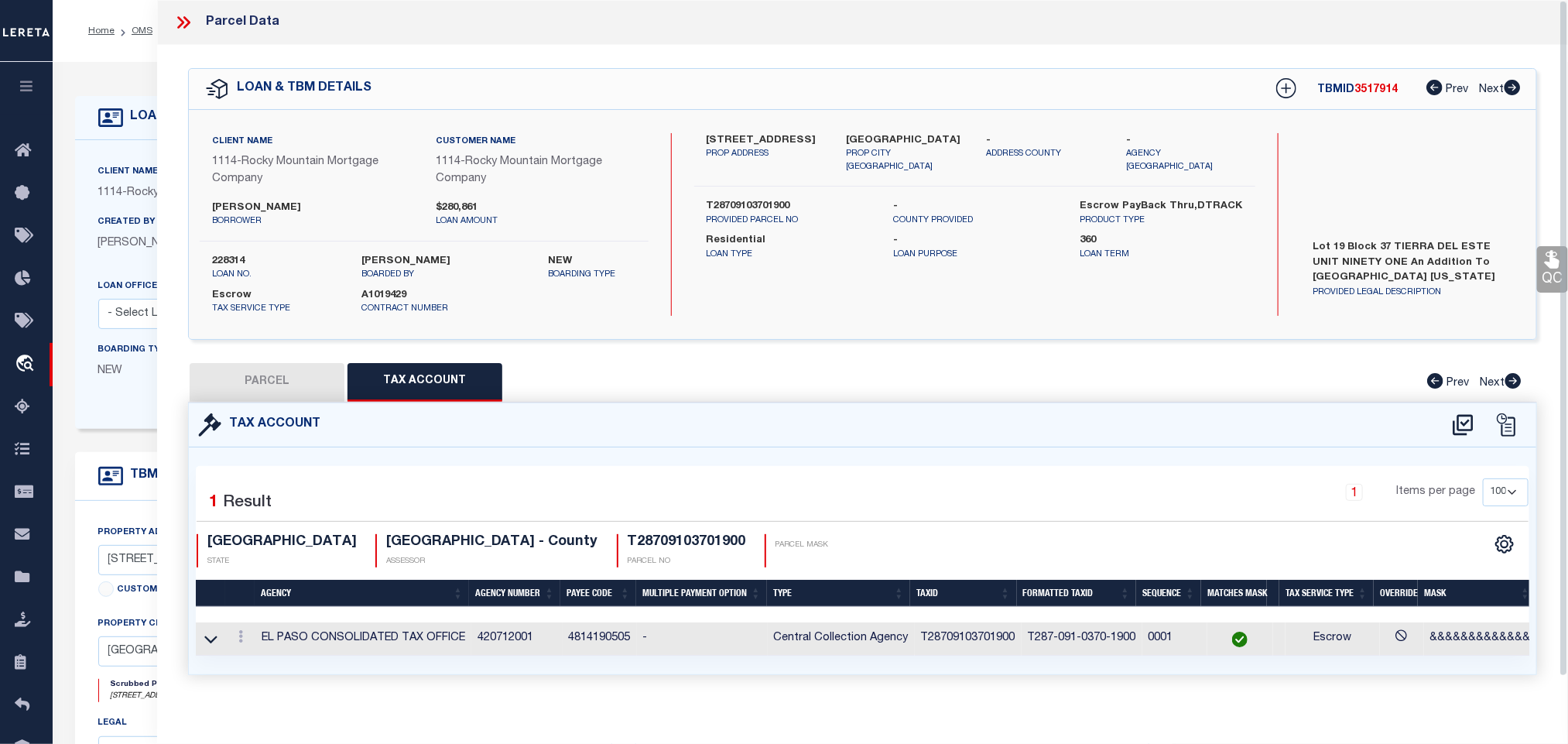
click at [276, 387] on button "PARCEL" at bounding box center [267, 382] width 155 height 38
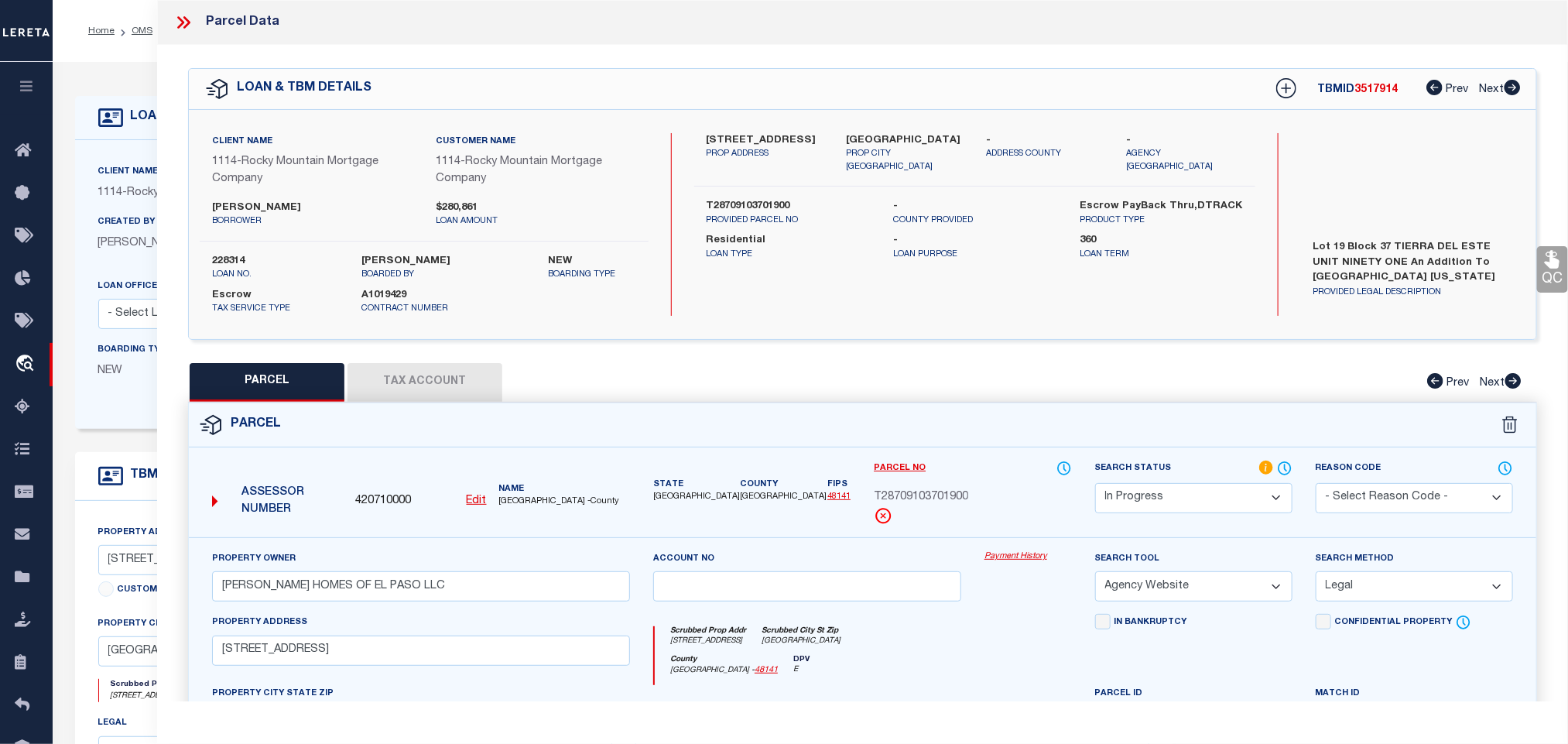
click at [1166, 490] on select "Automated Search Bad Parcel Complete Duplicate Parcel High Dollar Reporting In …" at bounding box center [1194, 498] width 198 height 30
click at [1095, 485] on select "Automated Search Bad Parcel Complete Duplicate Parcel High Dollar Reporting In …" at bounding box center [1194, 498] width 198 height 30
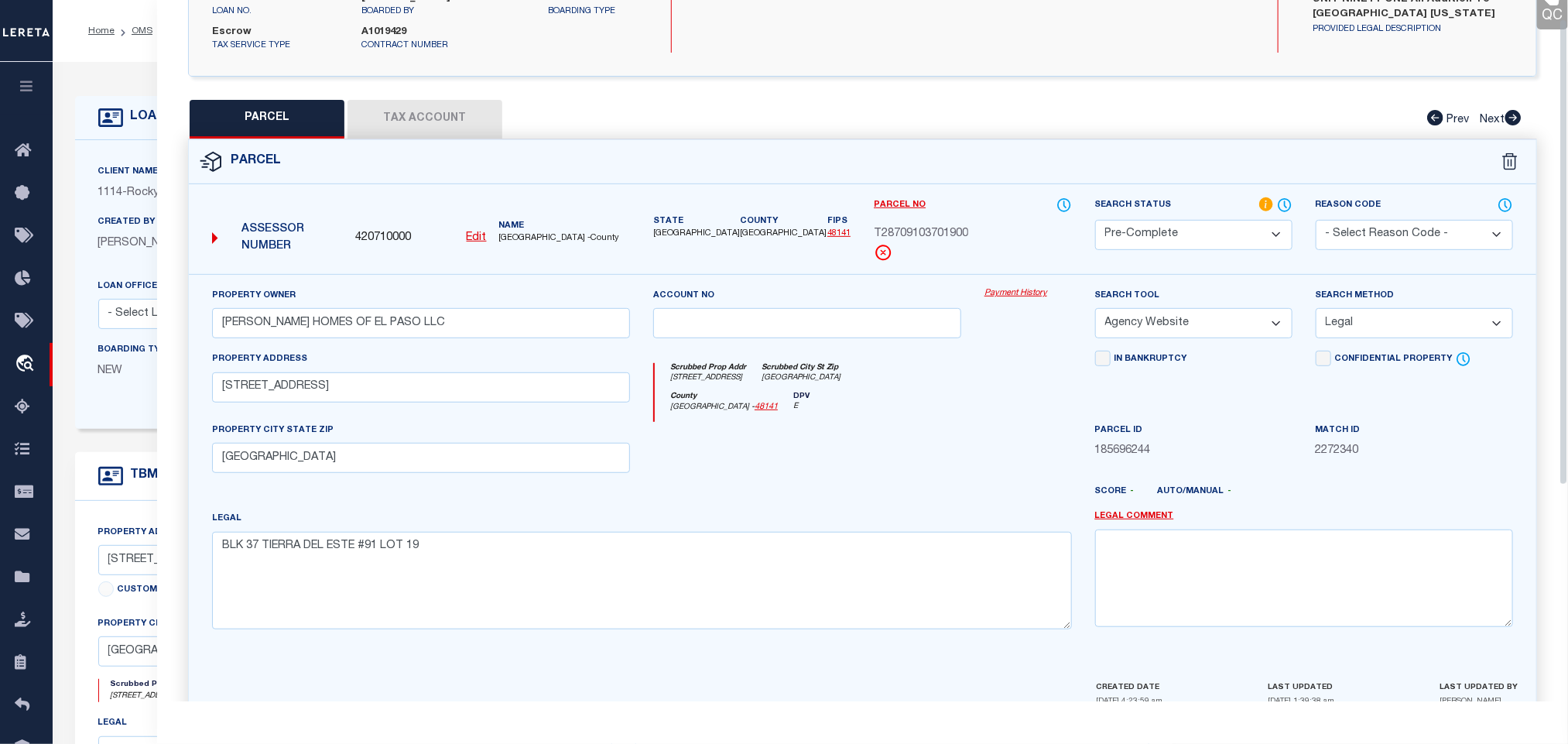
scroll to position [353, 0]
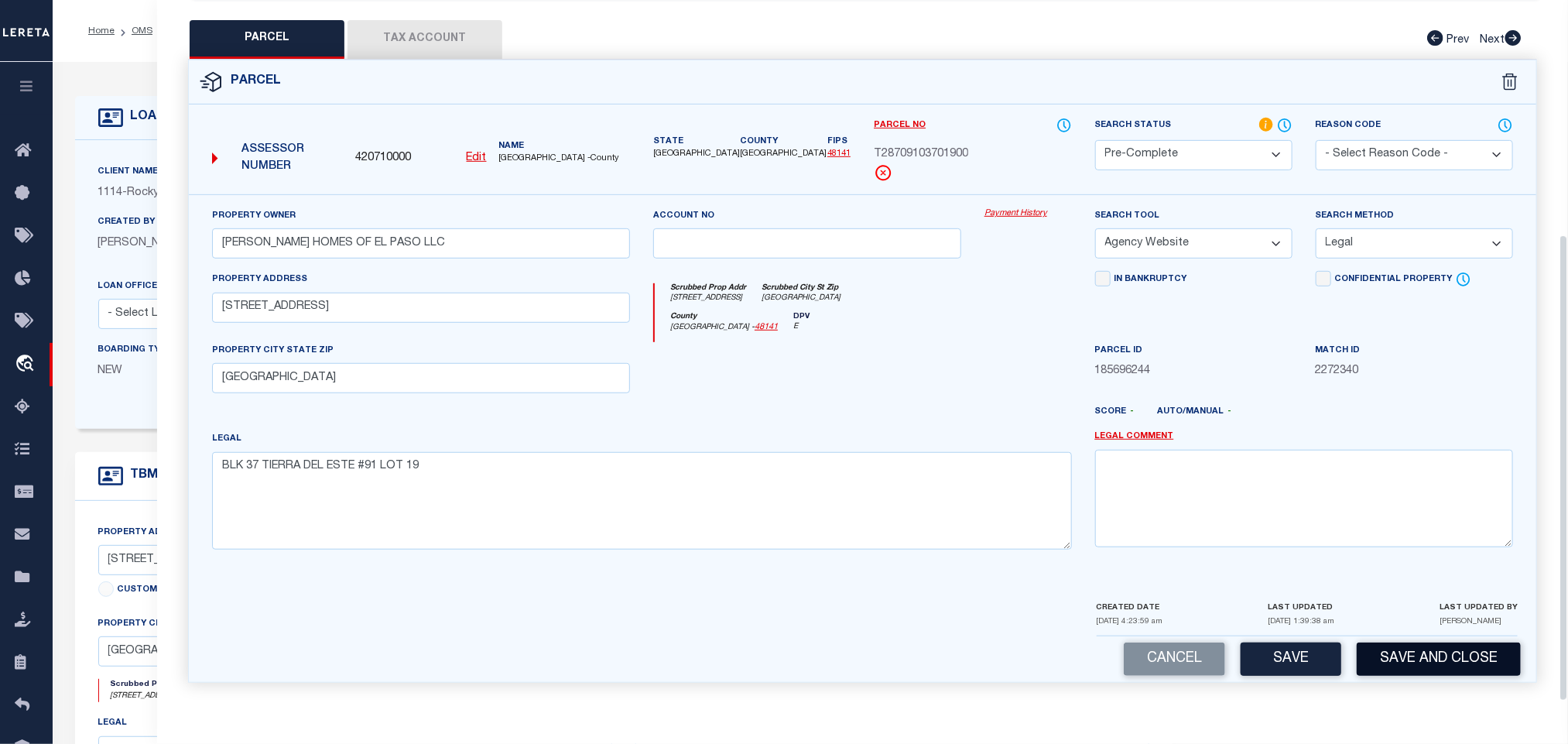
click at [1401, 656] on button "Save and Close" at bounding box center [1439, 659] width 164 height 33
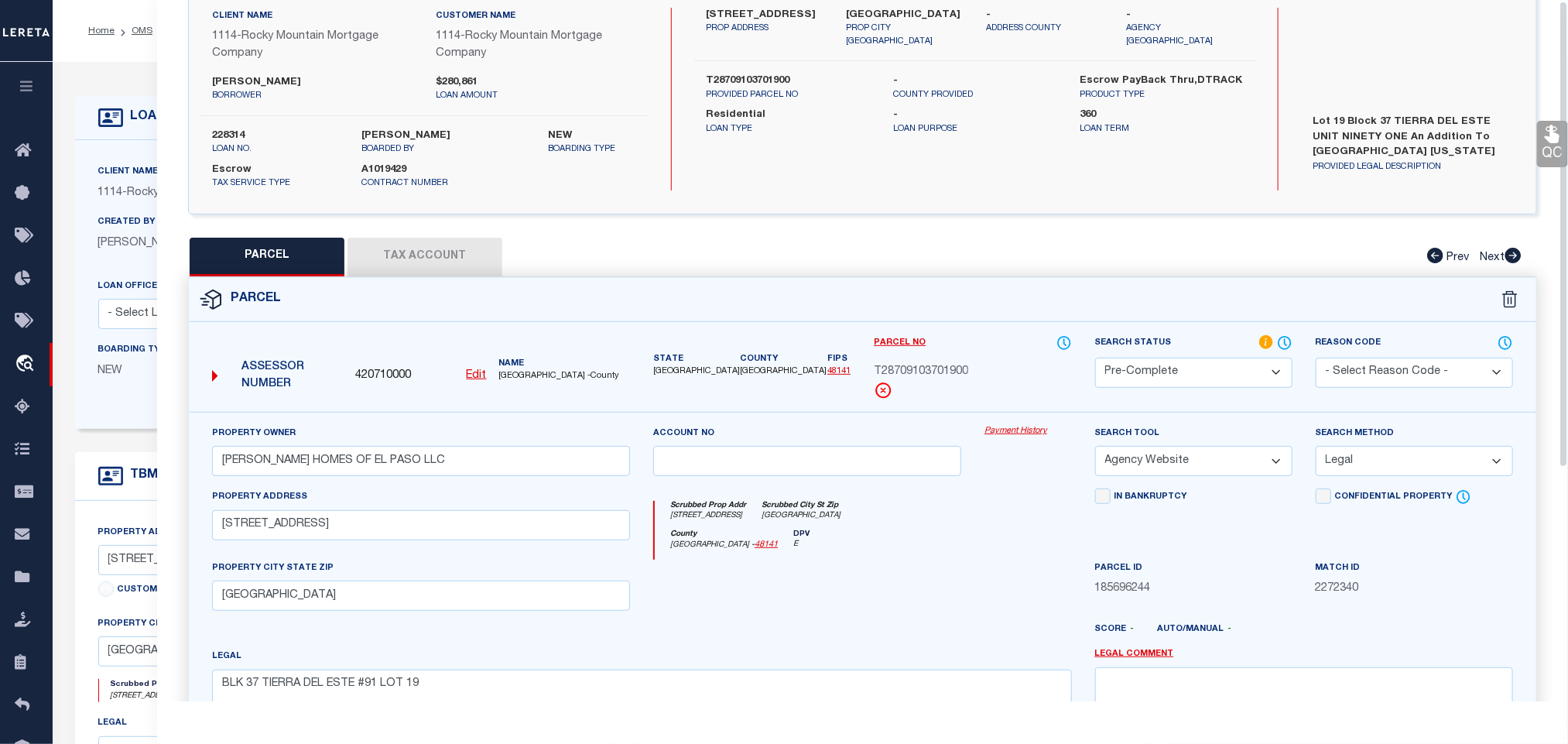
scroll to position [0, 0]
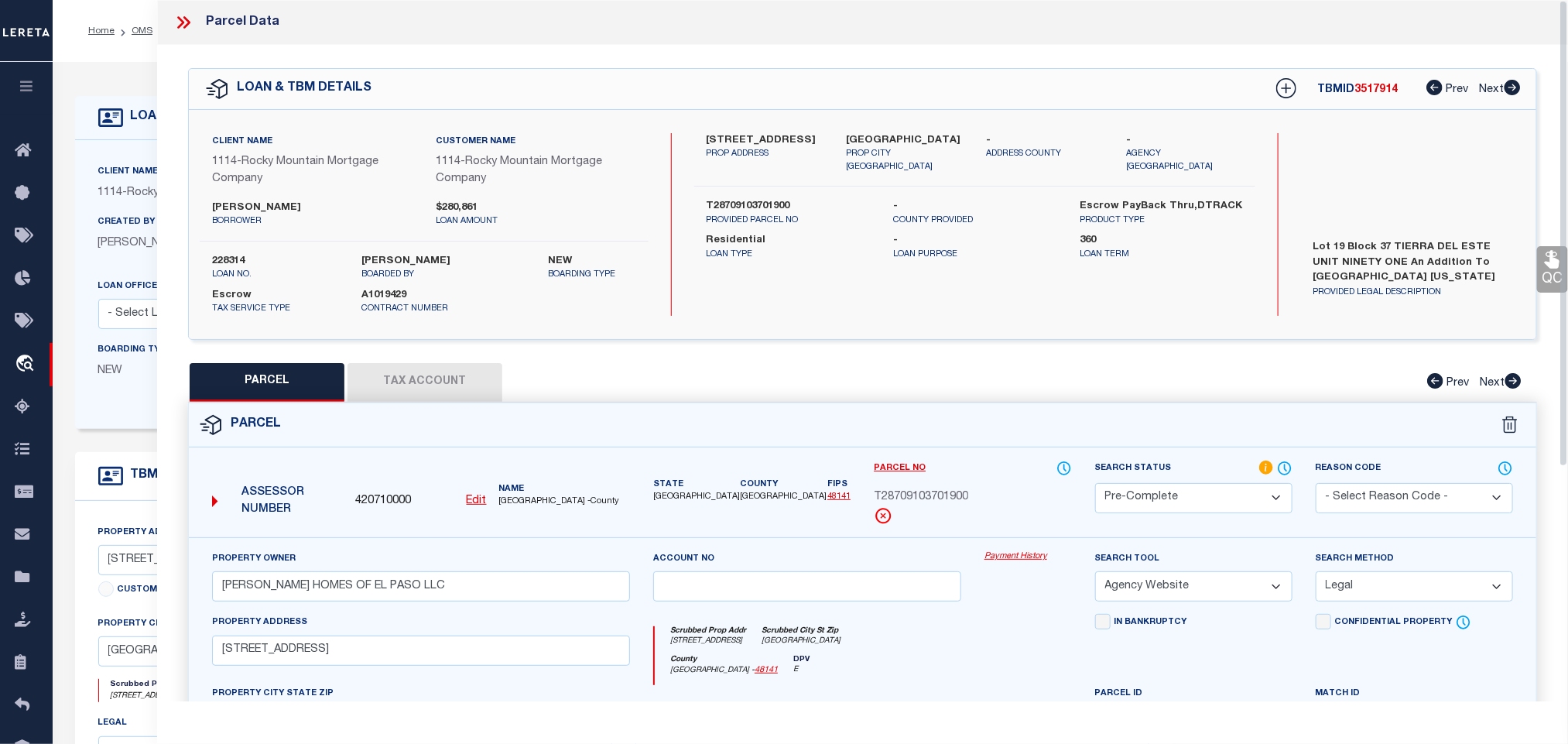
click at [248, 254] on label "228314" at bounding box center [275, 262] width 126 height 16
click at [235, 255] on label "228314" at bounding box center [275, 262] width 126 height 16
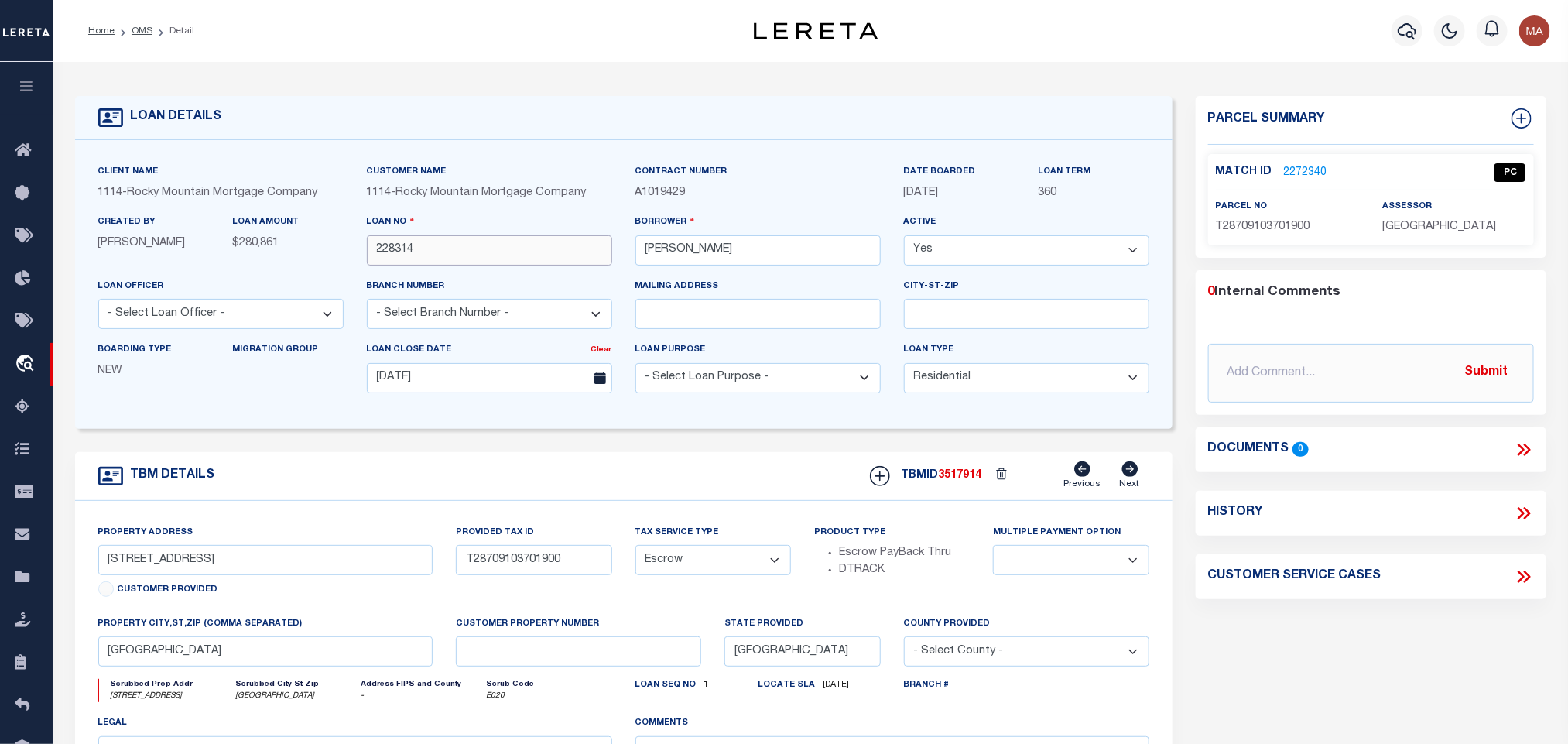
click at [404, 248] on input "228314" at bounding box center [489, 250] width 246 height 30
click at [959, 477] on span "3517914" at bounding box center [960, 476] width 44 height 10
click at [1456, 217] on div "assessor [GEOGRAPHIC_DATA]" at bounding box center [1454, 218] width 143 height 38
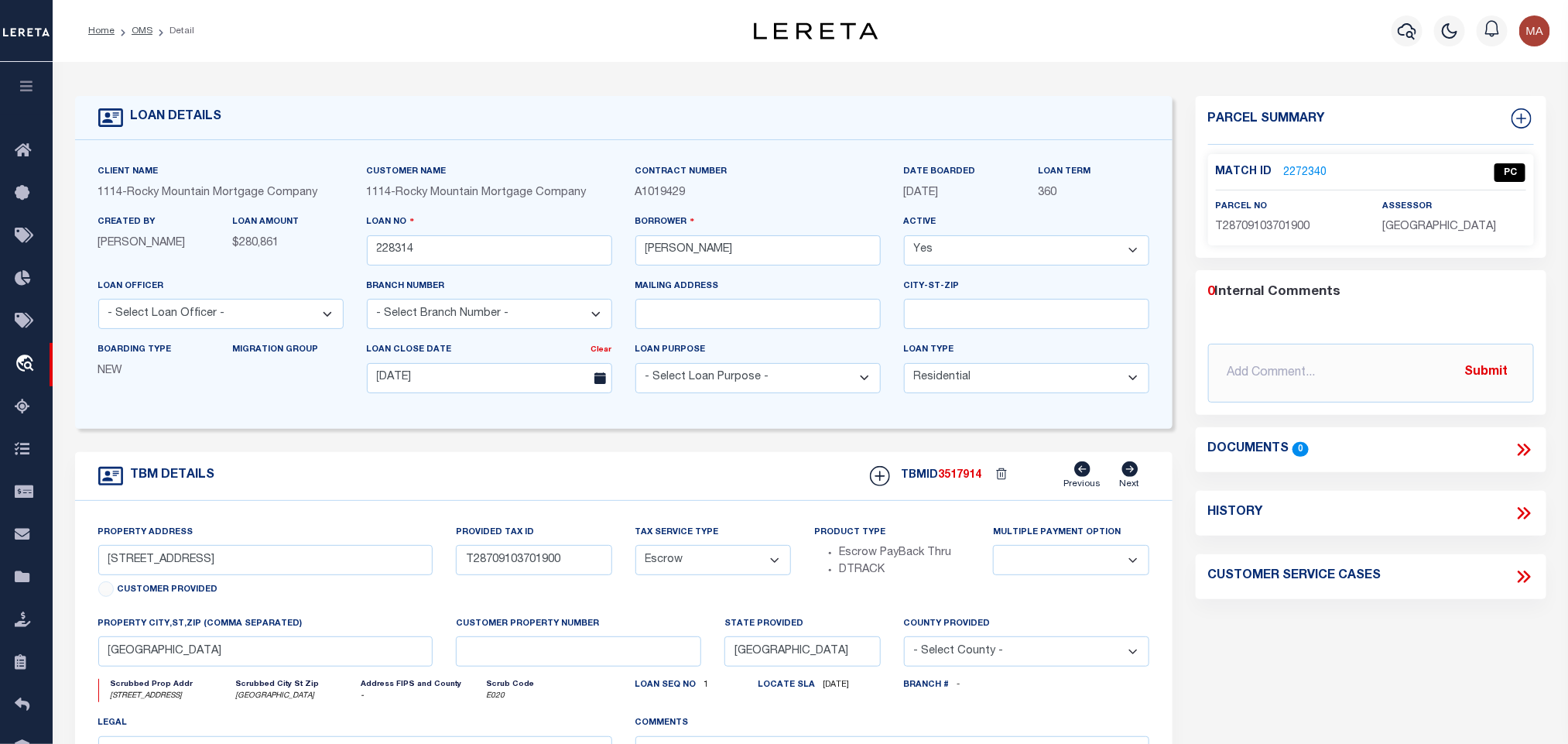
click at [1456, 217] on div "assessor [GEOGRAPHIC_DATA]" at bounding box center [1454, 218] width 143 height 38
click at [1457, 227] on span "[GEOGRAPHIC_DATA]" at bounding box center [1439, 227] width 114 height 10
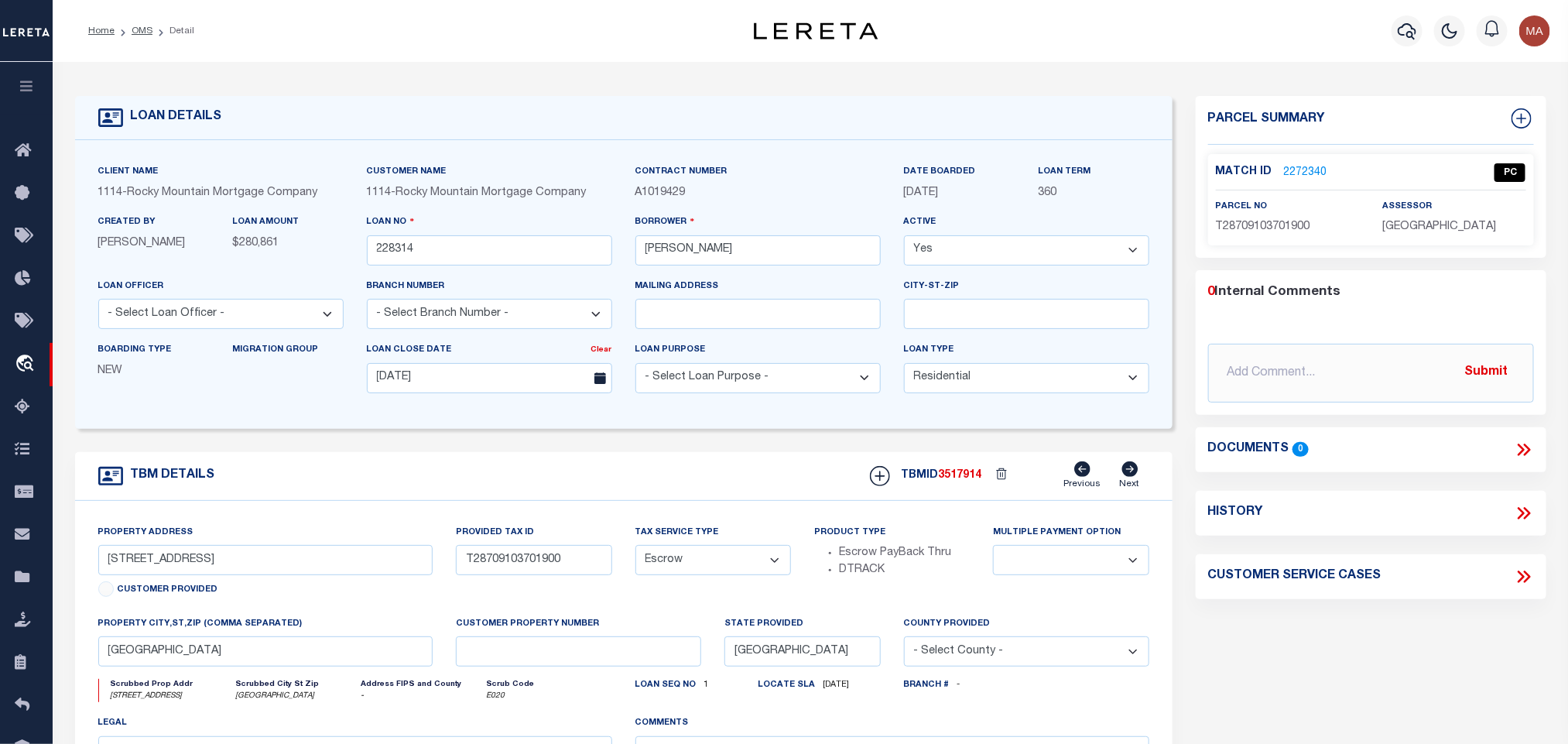
click at [1282, 240] on div "Match ID 2272340 PC parcel no T28709103701900" at bounding box center [1371, 200] width 326 height 91
click at [133, 31] on link "OMS" at bounding box center [142, 30] width 21 height 10
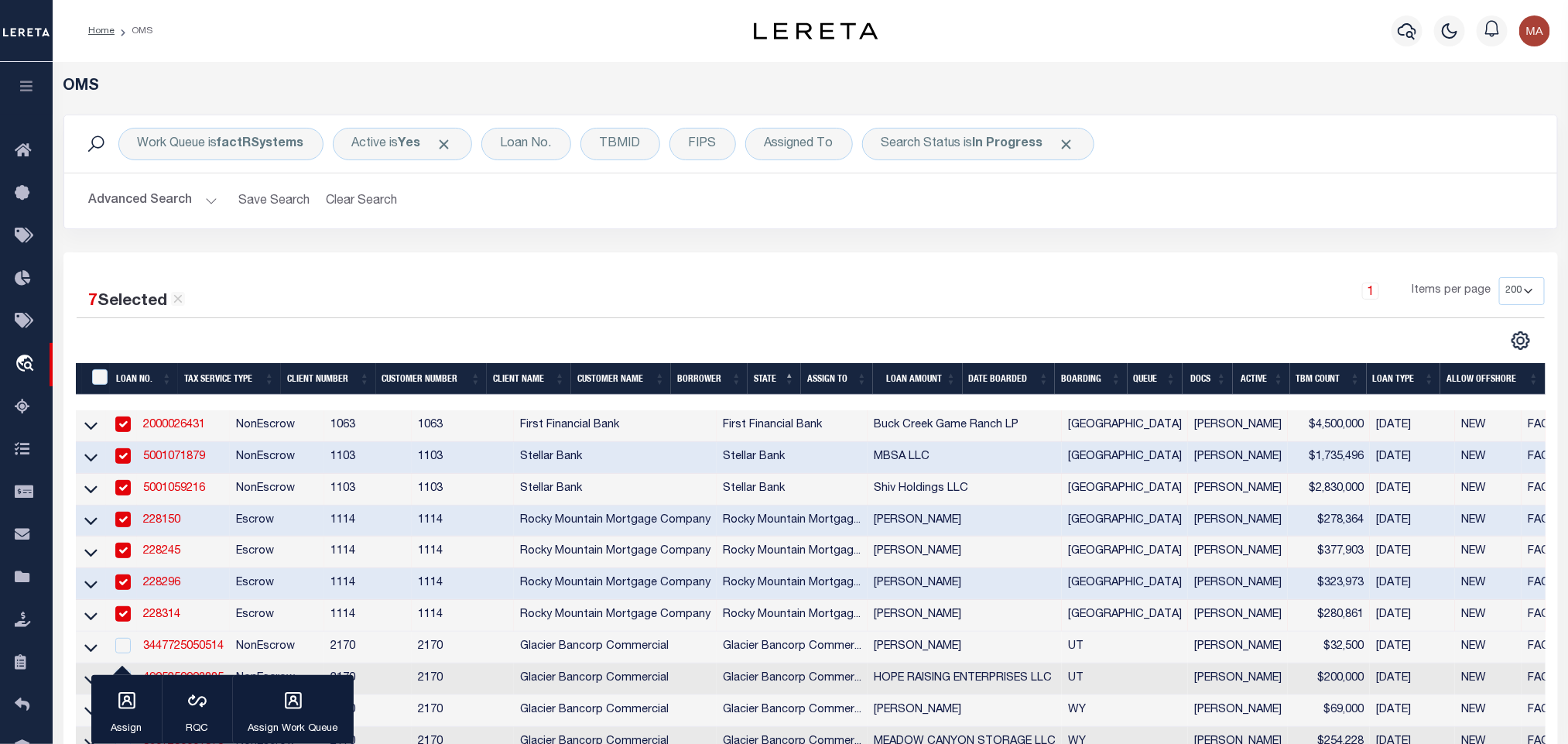
scroll to position [116, 0]
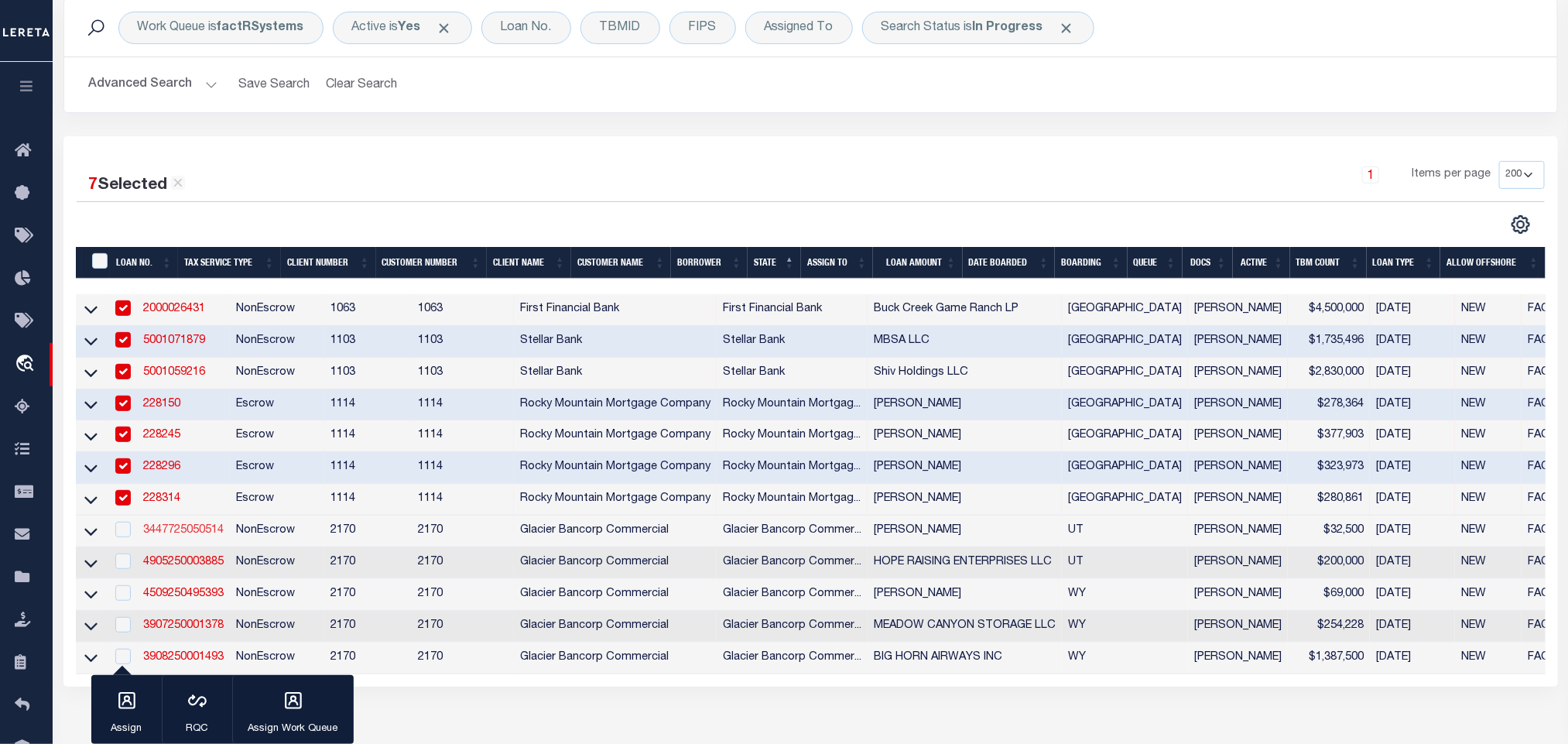
click at [185, 535] on link "3447725050514" at bounding box center [183, 531] width 80 height 10
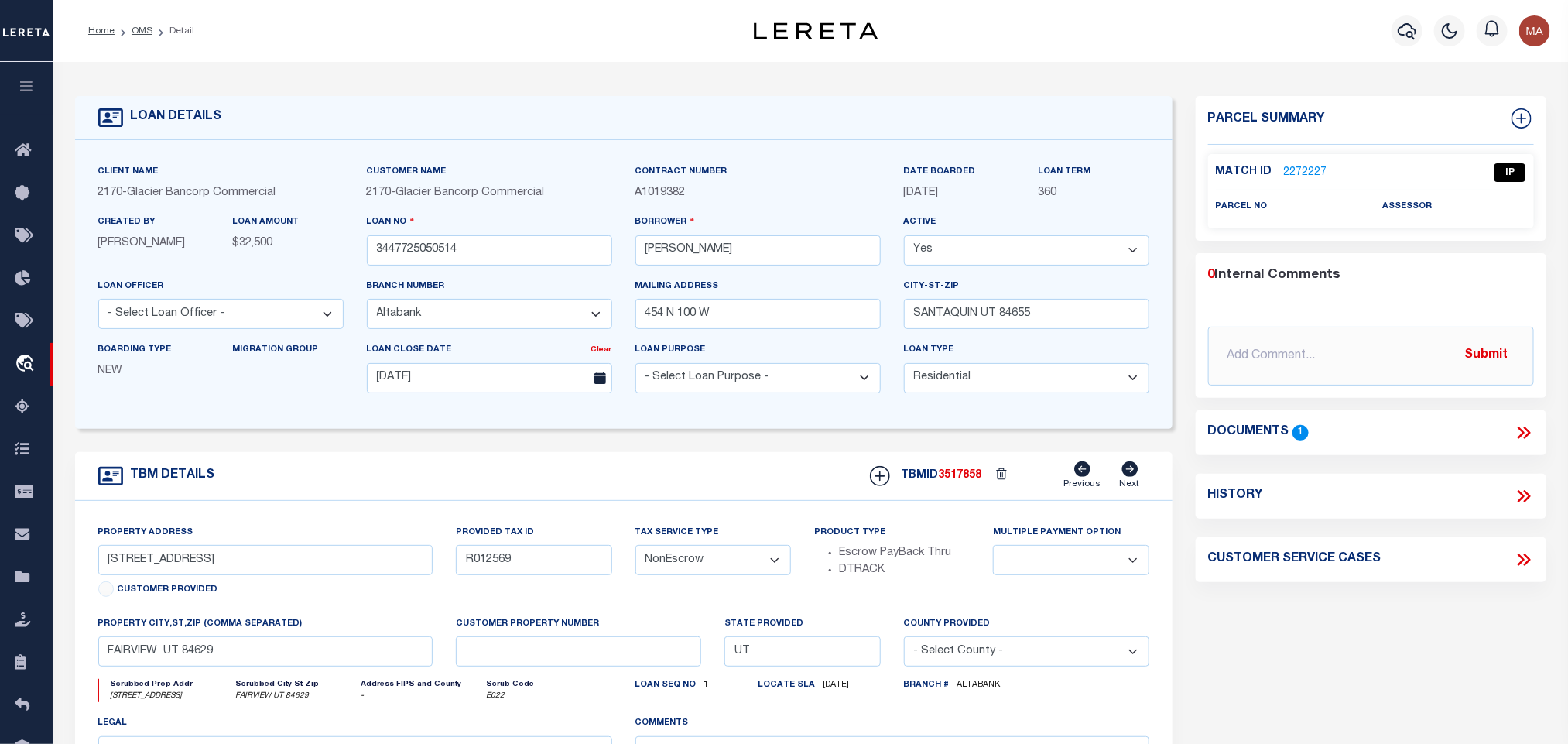
click at [1524, 426] on icon at bounding box center [1524, 432] width 20 height 20
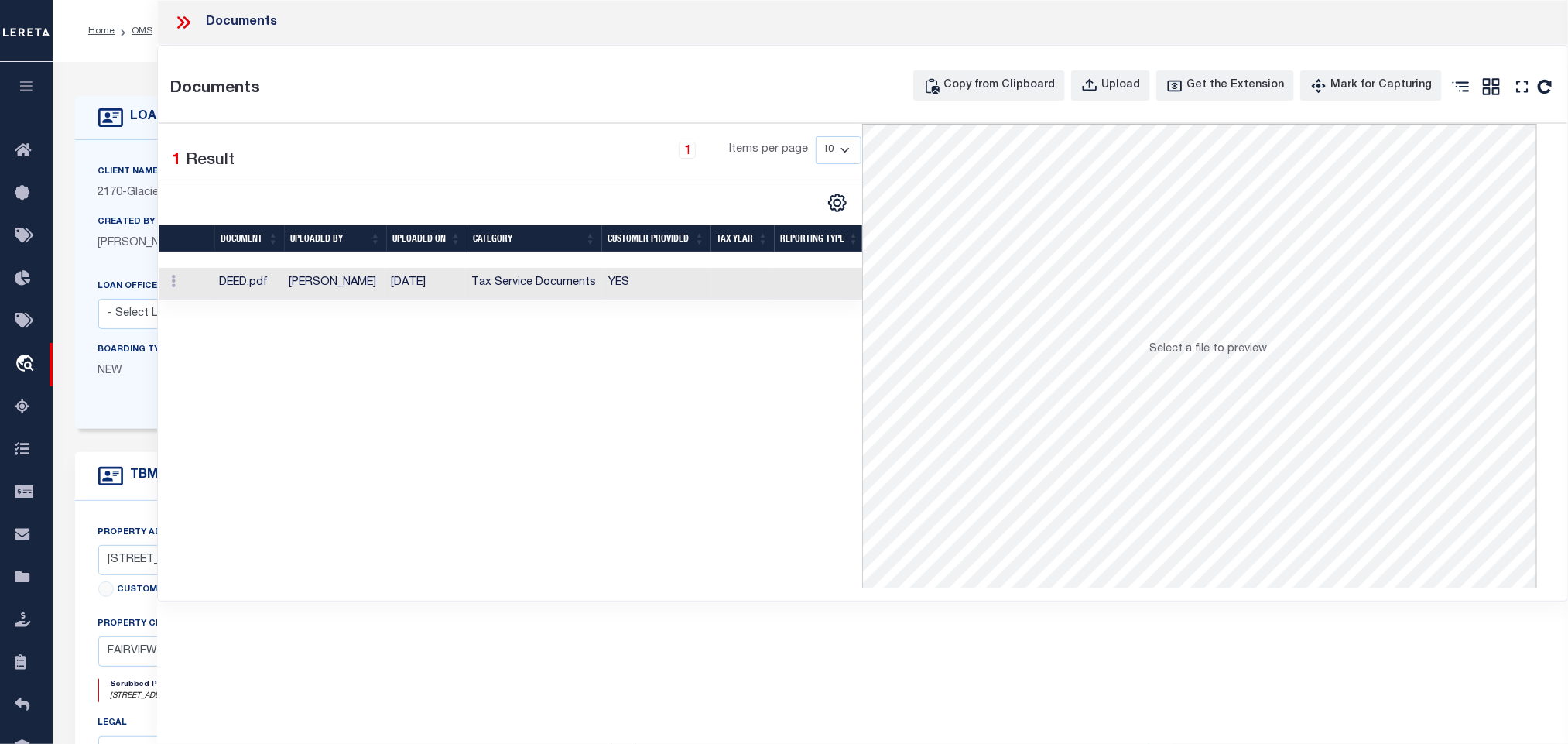
click at [804, 286] on td at bounding box center [819, 284] width 91 height 31
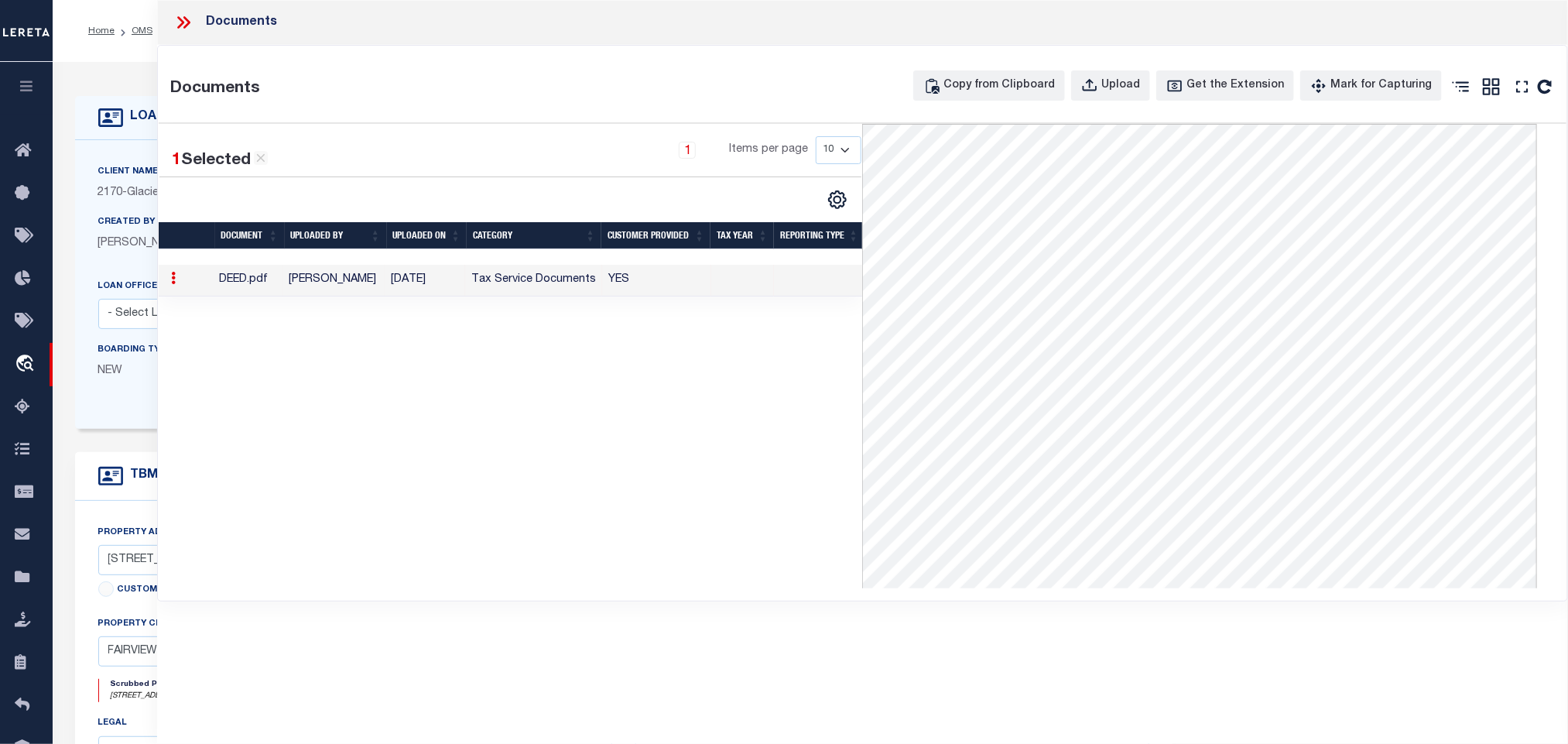
click at [178, 25] on icon at bounding box center [183, 22] width 20 height 20
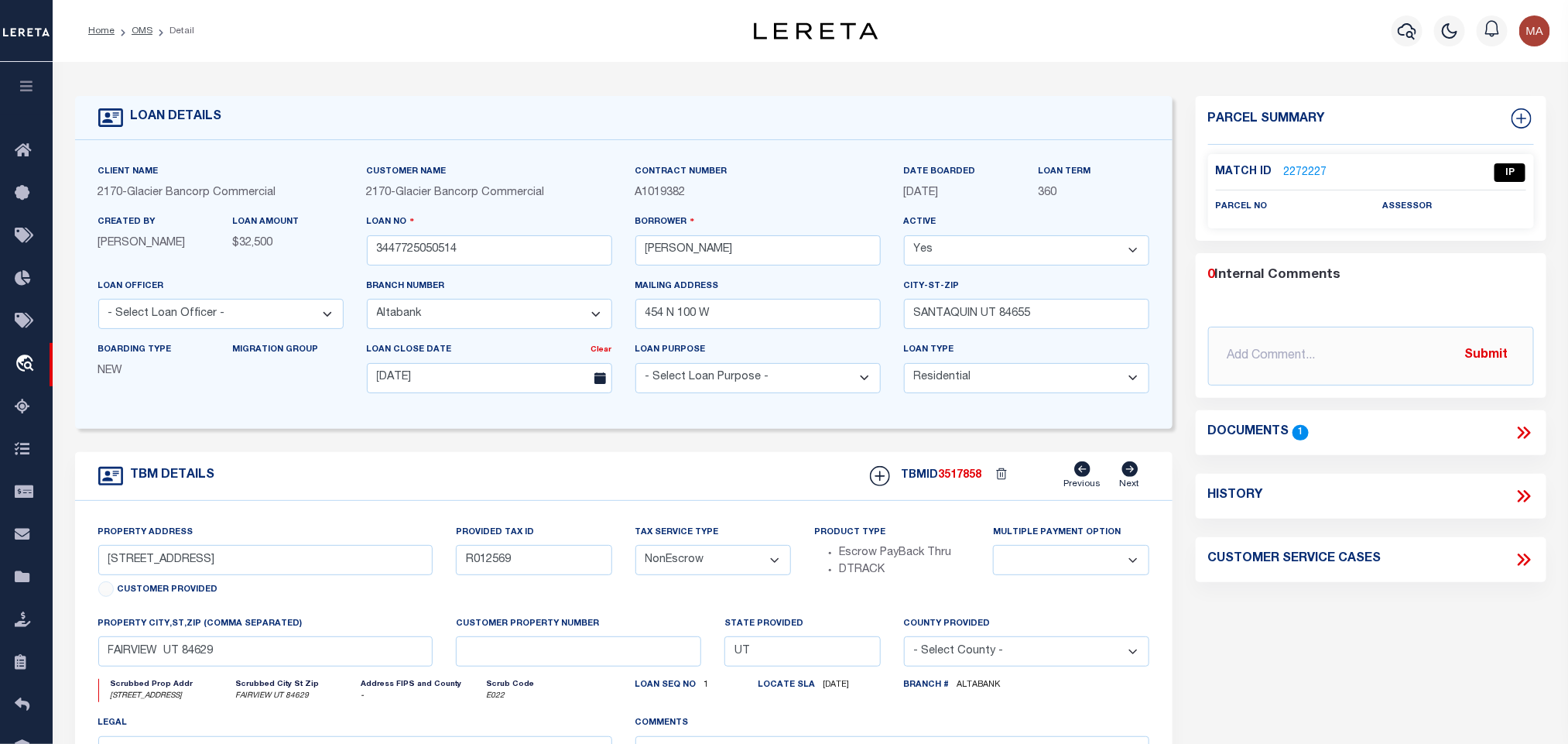
click at [1305, 174] on link "2272227" at bounding box center [1306, 172] width 44 height 17
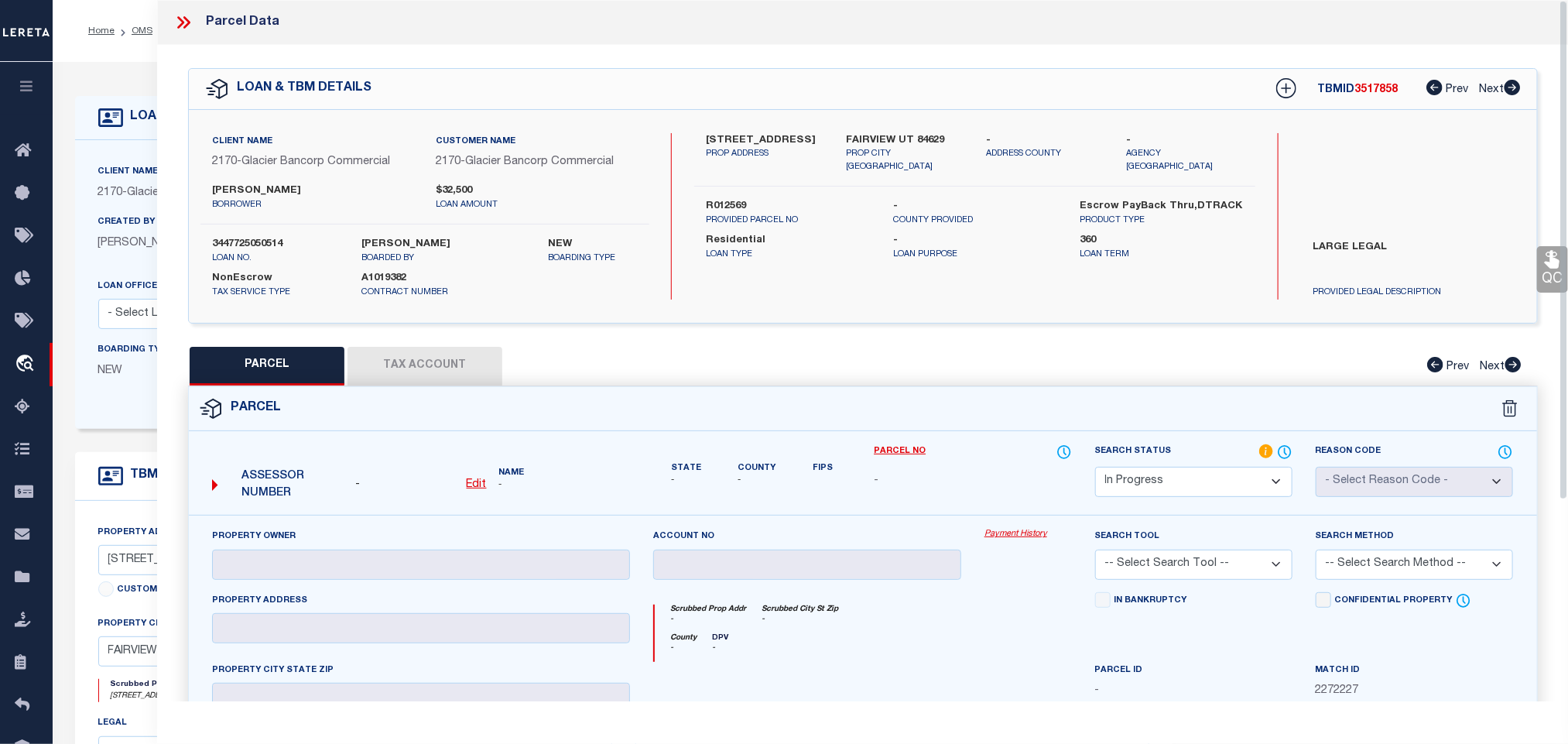
click at [476, 490] on u "Edit" at bounding box center [476, 484] width 20 height 10
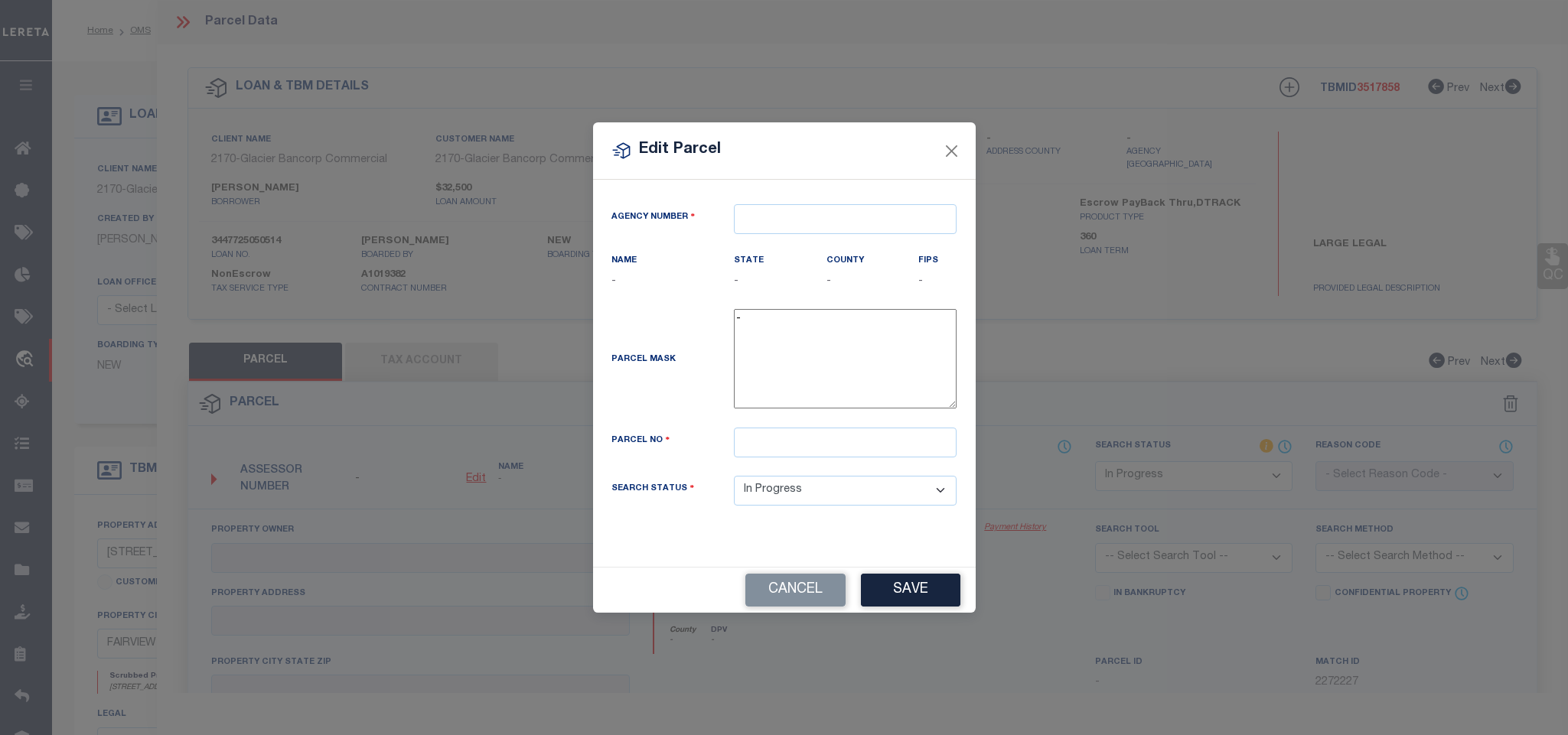
click at [811, 244] on div "Agency Number" at bounding box center [784, 228] width 369 height 48
paste input "430200000"
click at [822, 205] on input "text" at bounding box center [845, 219] width 223 height 30
click at [794, 244] on div "430200000 : [GEOGRAPHIC_DATA]" at bounding box center [845, 253] width 221 height 44
click at [824, 458] on input "text" at bounding box center [845, 442] width 223 height 30
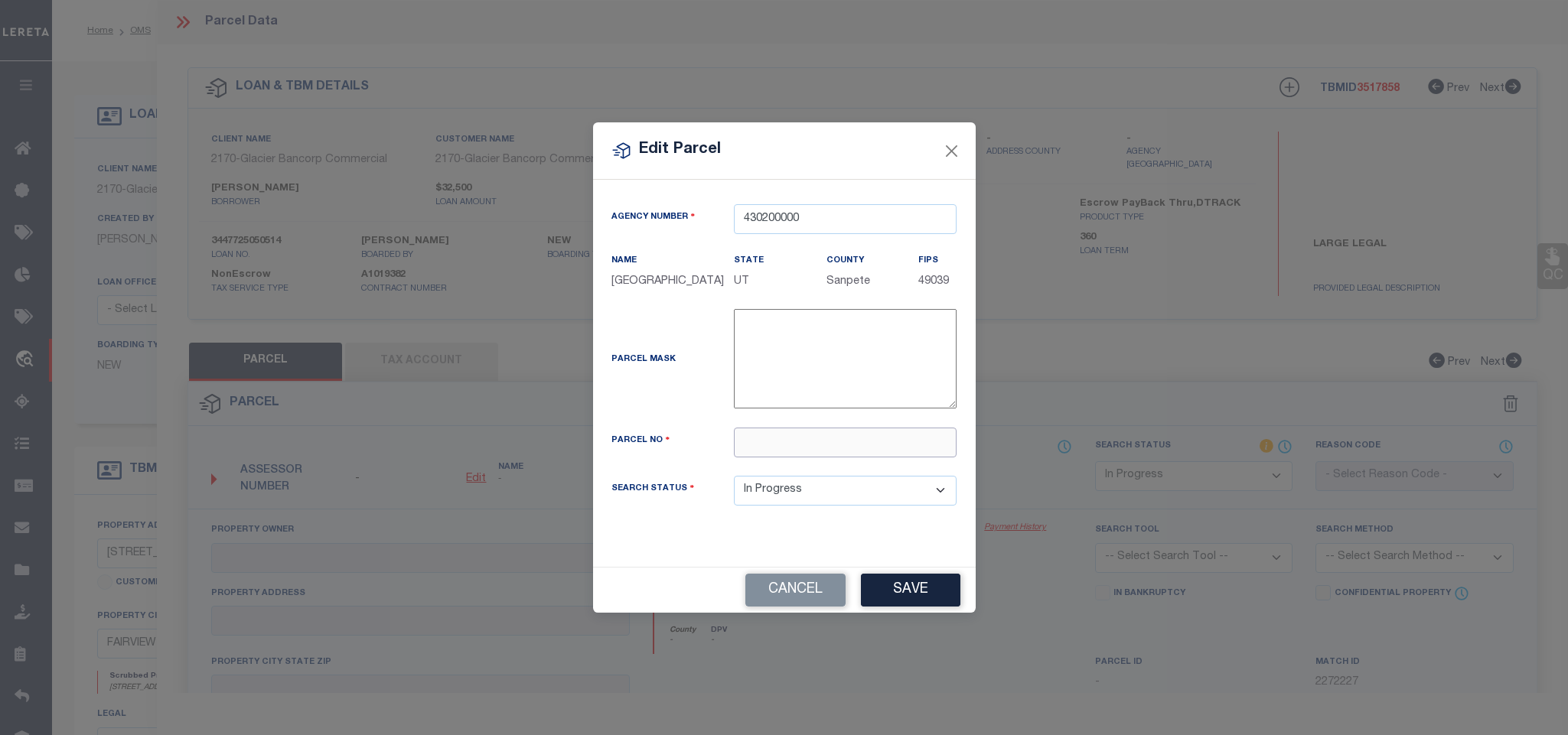
paste input "R012569"
click at [909, 589] on button "Save" at bounding box center [911, 590] width 100 height 33
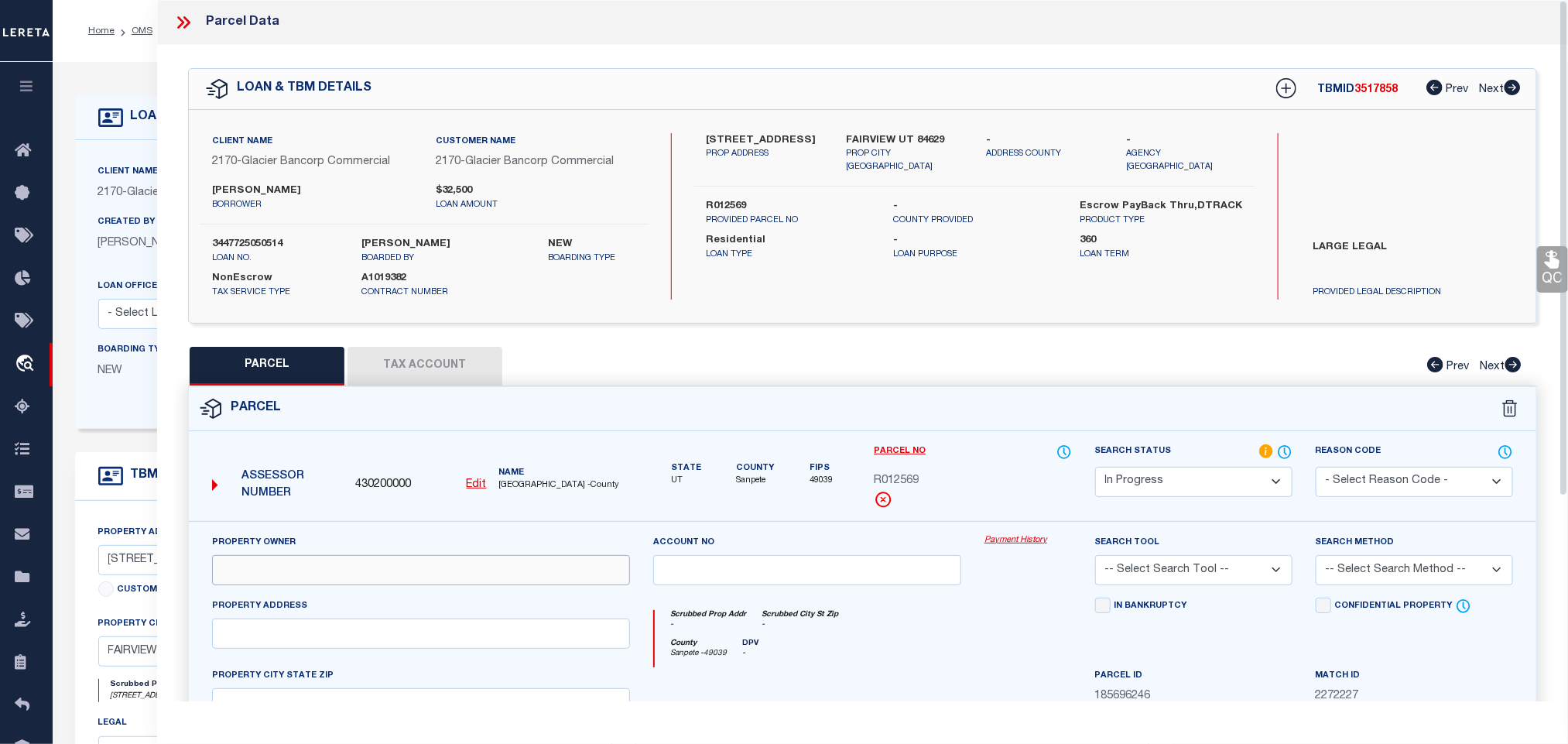
click at [450, 565] on input "text" at bounding box center [421, 570] width 418 height 30
paste input "[PERSON_NAME] [PERSON_NAME]"
click at [876, 131] on div "Client Name 2170 - Glacier Bancorp Commercial Customer Name 2170 - Glacier Banc…" at bounding box center [863, 216] width 1348 height 213
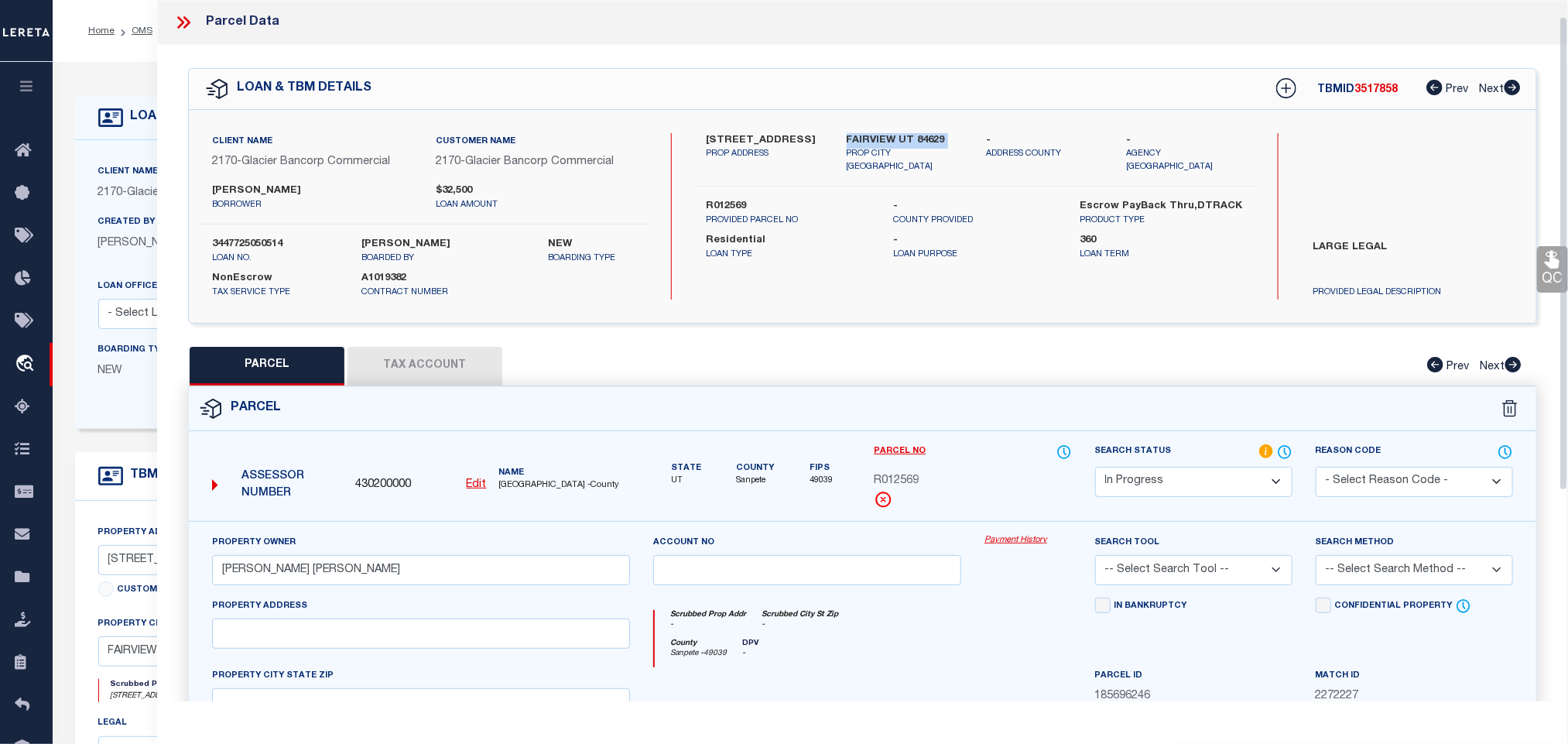
scroll to position [335, 0]
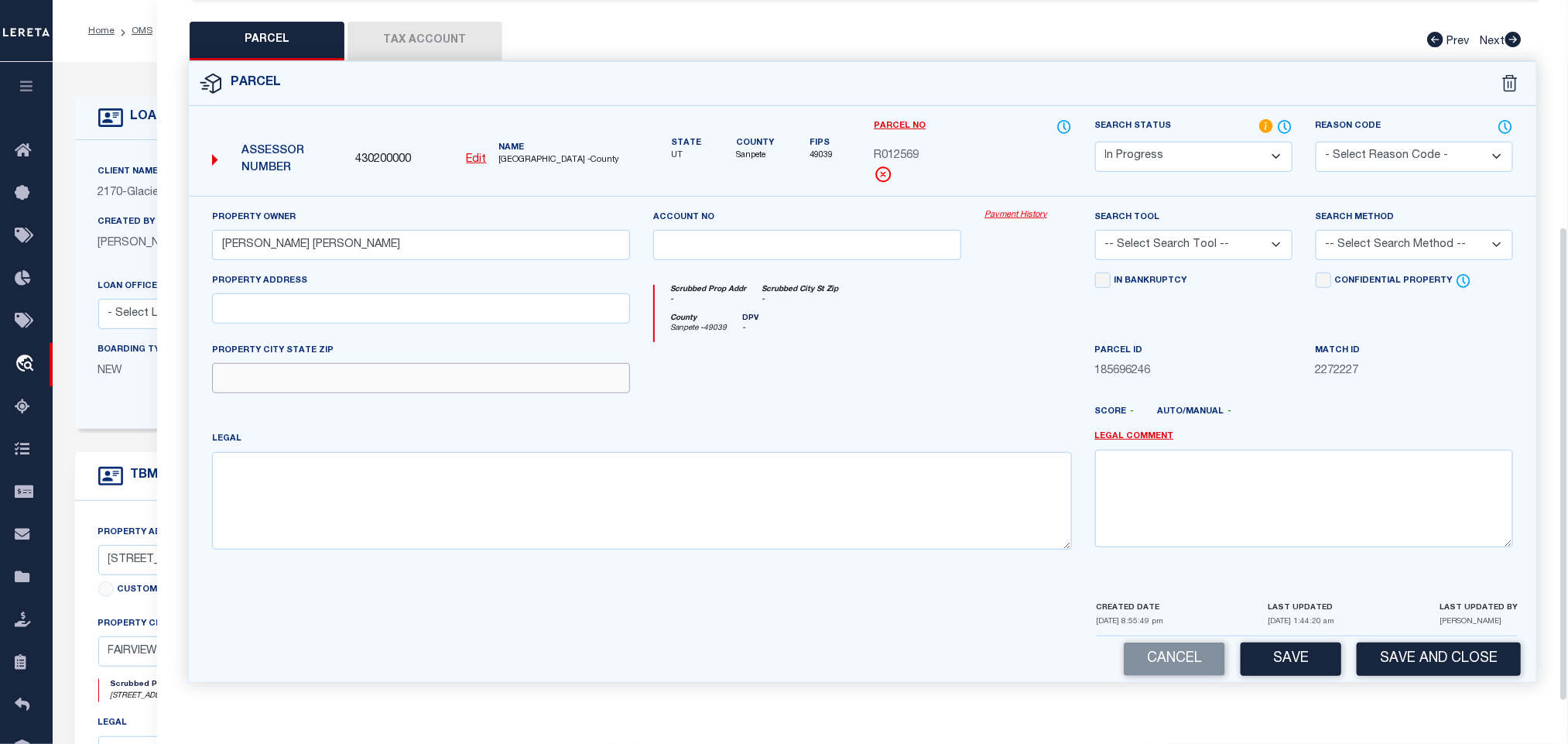
drag, startPoint x: 490, startPoint y: 375, endPoint x: 467, endPoint y: 387, distance: 25.9
click at [490, 375] on input "text" at bounding box center [421, 378] width 418 height 30
paste input "FAIRVIEW UT 84629"
click at [443, 512] on textarea at bounding box center [643, 501] width 860 height 98
paste textarea "W1/2 LOT 10,PLAT A,[GEOGRAPHIC_DATA] SUBD CONT 5 AC"
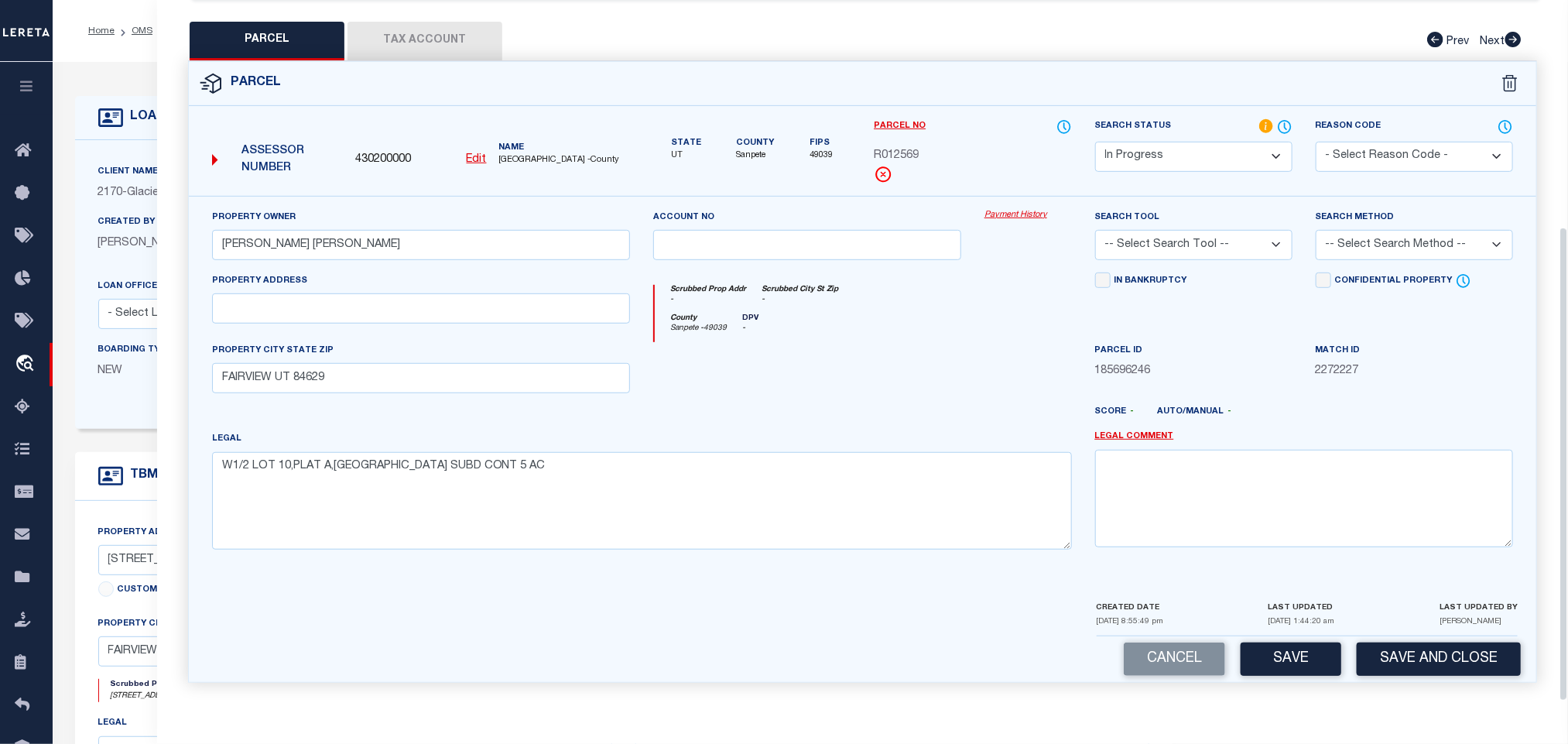
click at [1229, 231] on select "-- Select Search Tool -- 3rd Party Website Agency File Agency Website ATLS CNV-…" at bounding box center [1194, 245] width 198 height 30
click at [1095, 230] on select "-- Select Search Tool -- 3rd Party Website Agency File Agency Website ATLS CNV-…" at bounding box center [1194, 245] width 198 height 30
click at [1204, 210] on div "Search Tool -- Select Search Tool -- 3rd Party Website Agency File Agency Websi…" at bounding box center [1194, 234] width 198 height 51
drag, startPoint x: 1206, startPoint y: 235, endPoint x: 1206, endPoint y: 247, distance: 12.0
click at [1206, 235] on select "-- Select Search Tool -- 3rd Party Website Agency File Agency Website ATLS CNV-…" at bounding box center [1194, 245] width 198 height 30
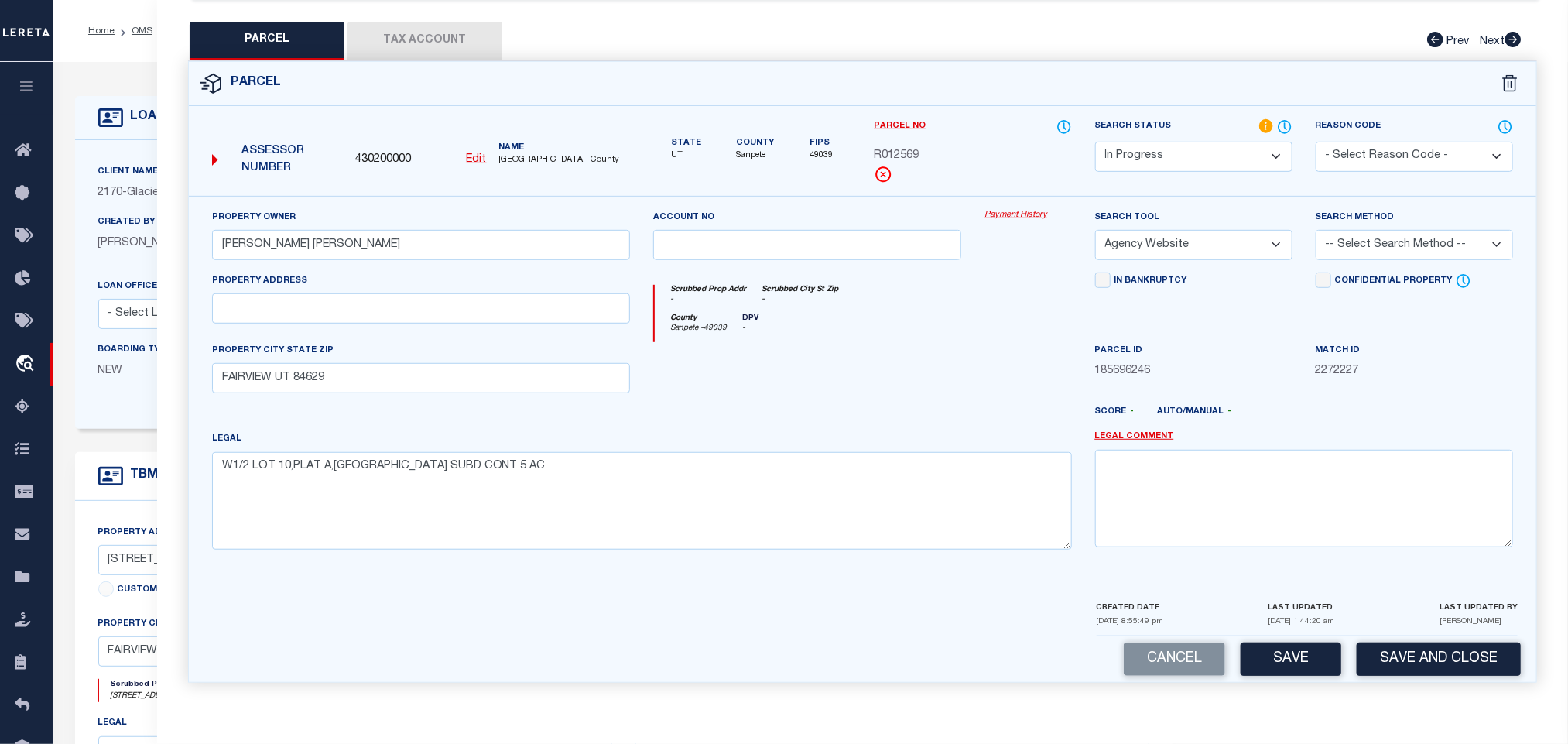
click at [1095, 230] on select "-- Select Search Tool -- 3rd Party Website Agency File Agency Website ATLS CNV-…" at bounding box center [1194, 245] width 198 height 30
drag, startPoint x: 1396, startPoint y: 240, endPoint x: 1396, endPoint y: 249, distance: 9.0
click at [1396, 240] on select "-- Select Search Method -- Property Address Legal Liability Info Provided" at bounding box center [1414, 245] width 198 height 30
click at [1316, 230] on select "-- Select Search Method -- Property Address Legal Liability Info Provided" at bounding box center [1414, 245] width 198 height 30
click at [1299, 639] on div "Cancel Save Save and Close" at bounding box center [863, 659] width 1348 height 45
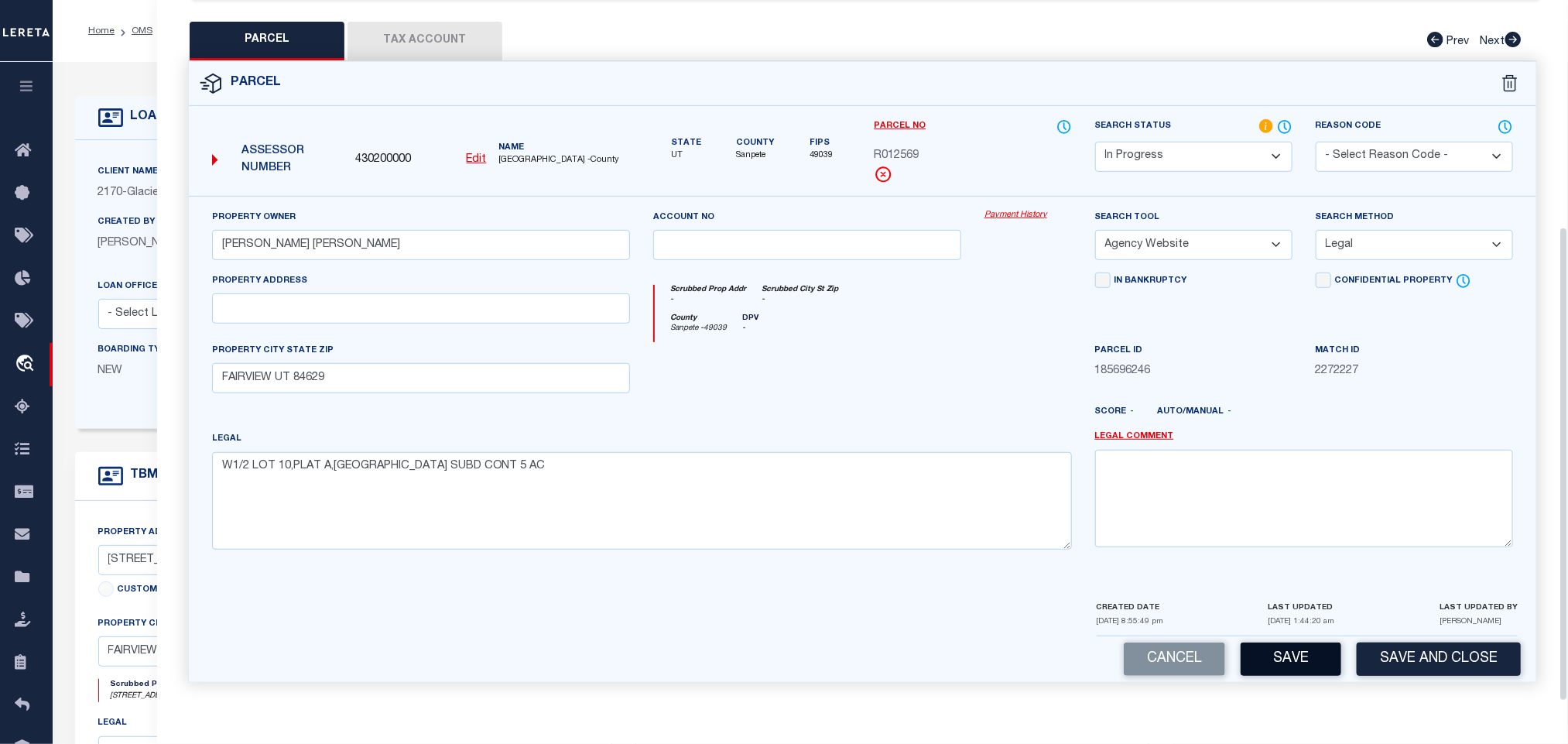
click at [1302, 652] on button "Save" at bounding box center [1291, 659] width 101 height 33
click at [448, 29] on button "Tax Account" at bounding box center [425, 41] width 155 height 38
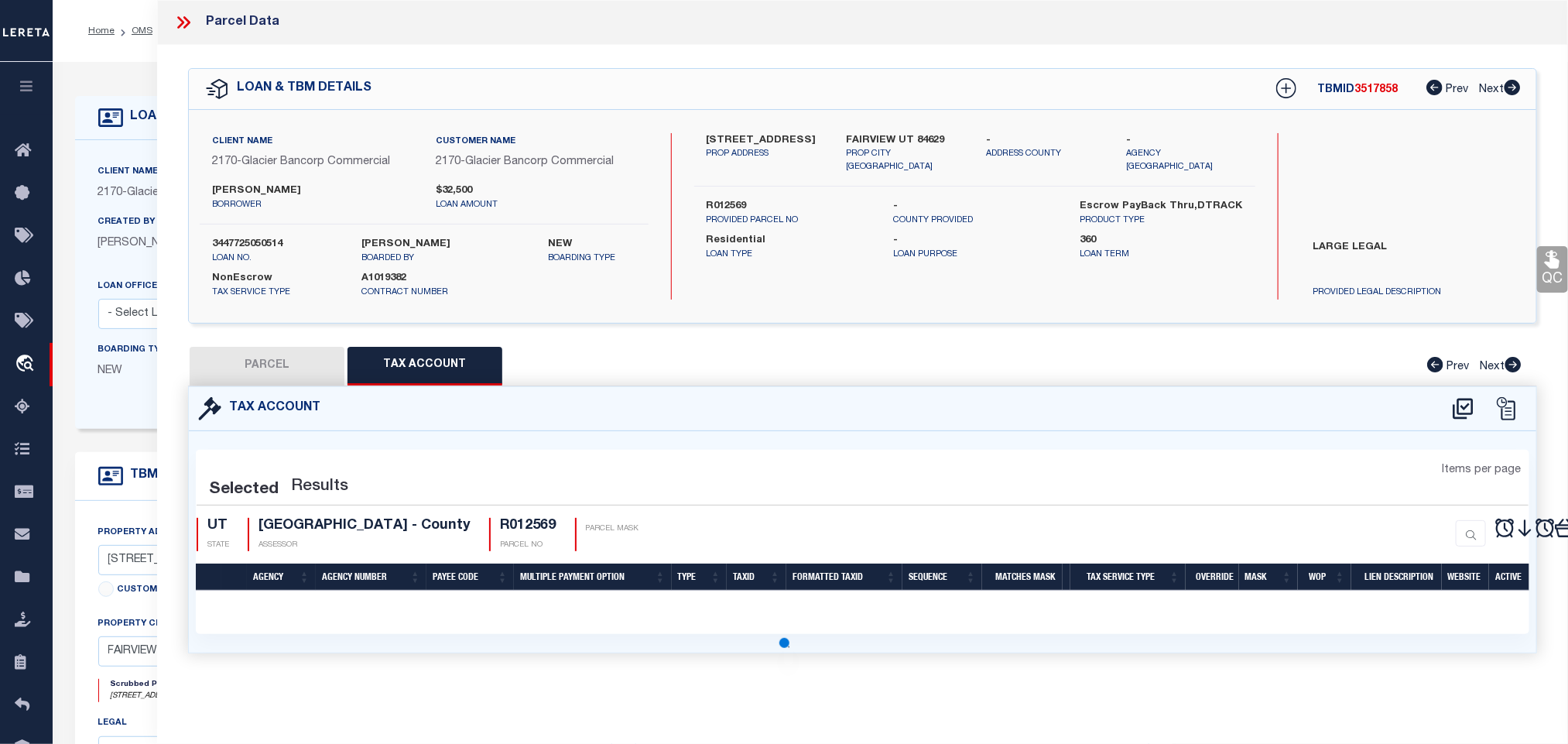
scroll to position [0, 0]
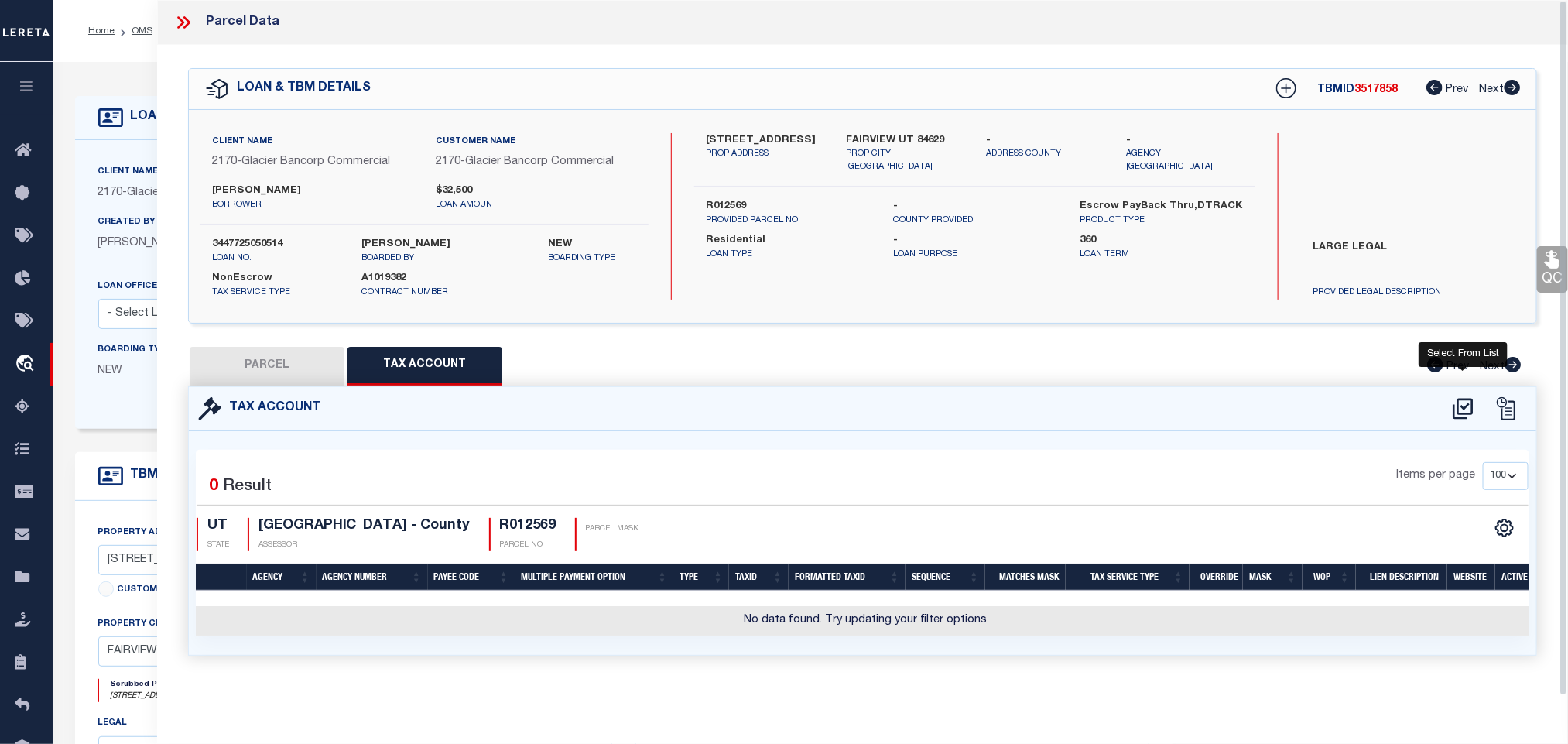
click at [1465, 416] on icon at bounding box center [1463, 409] width 25 height 24
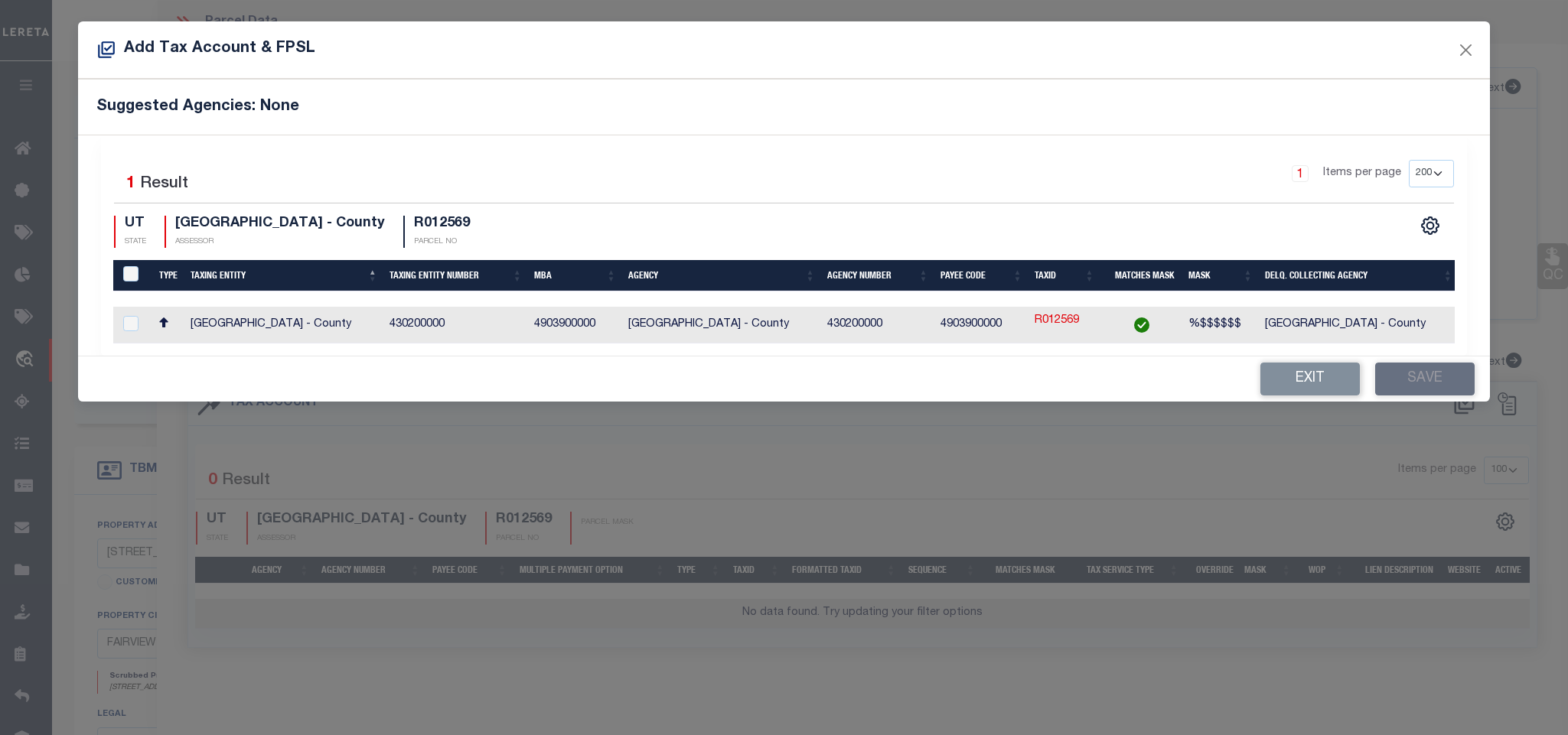
click at [1313, 329] on td "[GEOGRAPHIC_DATA] - County" at bounding box center [1359, 325] width 200 height 37
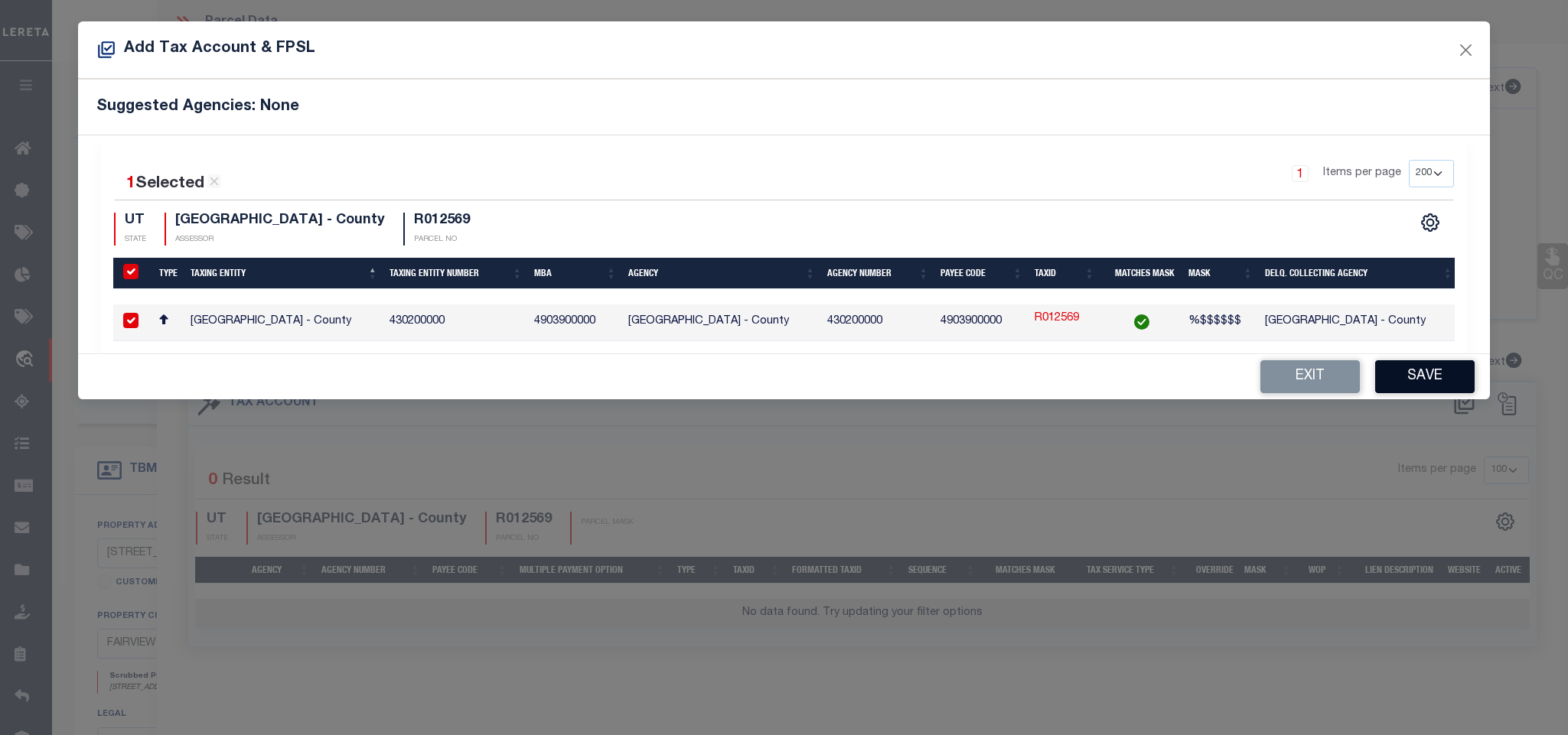
click at [1410, 384] on button "Save" at bounding box center [1425, 377] width 100 height 33
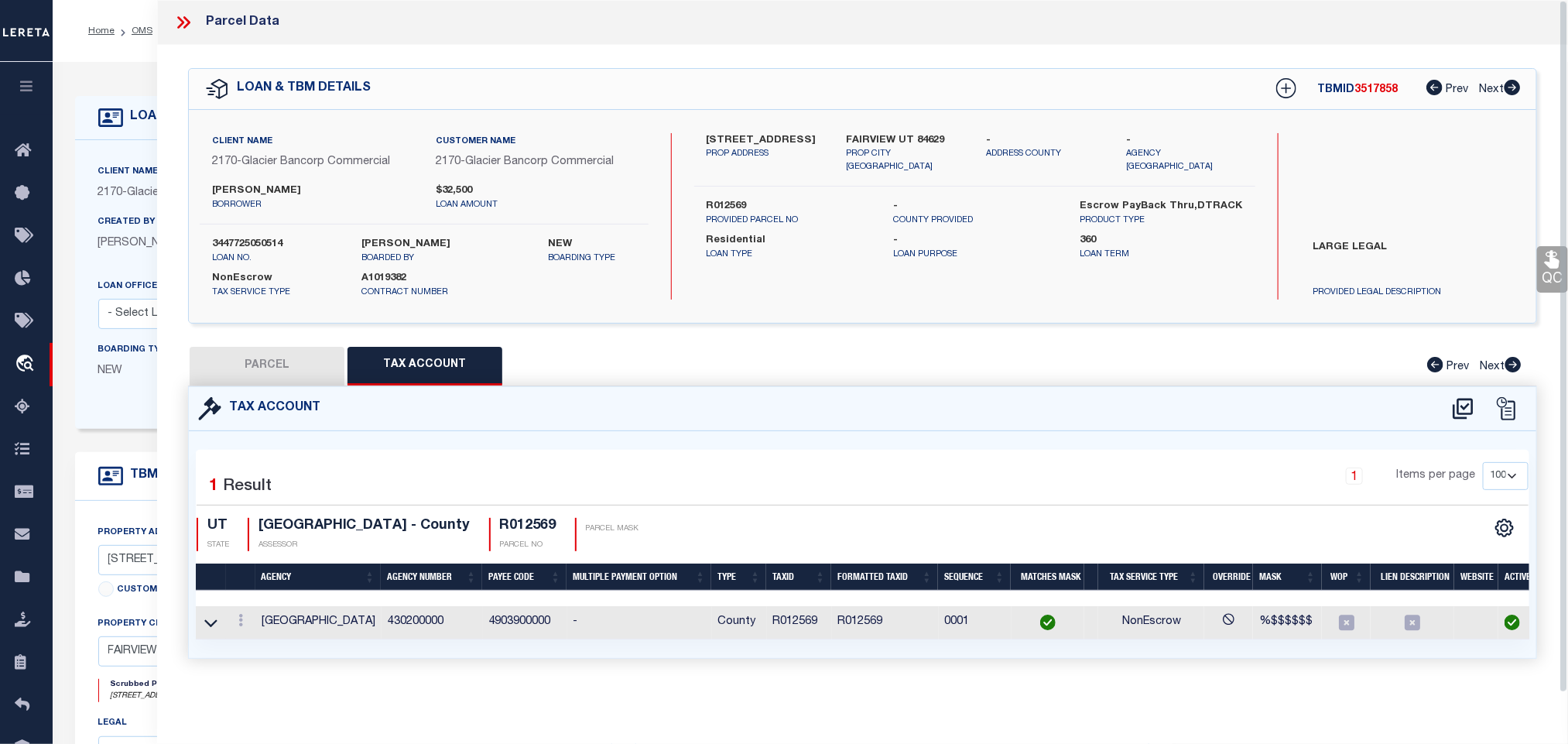
click at [303, 349] on button "PARCEL" at bounding box center [267, 366] width 155 height 38
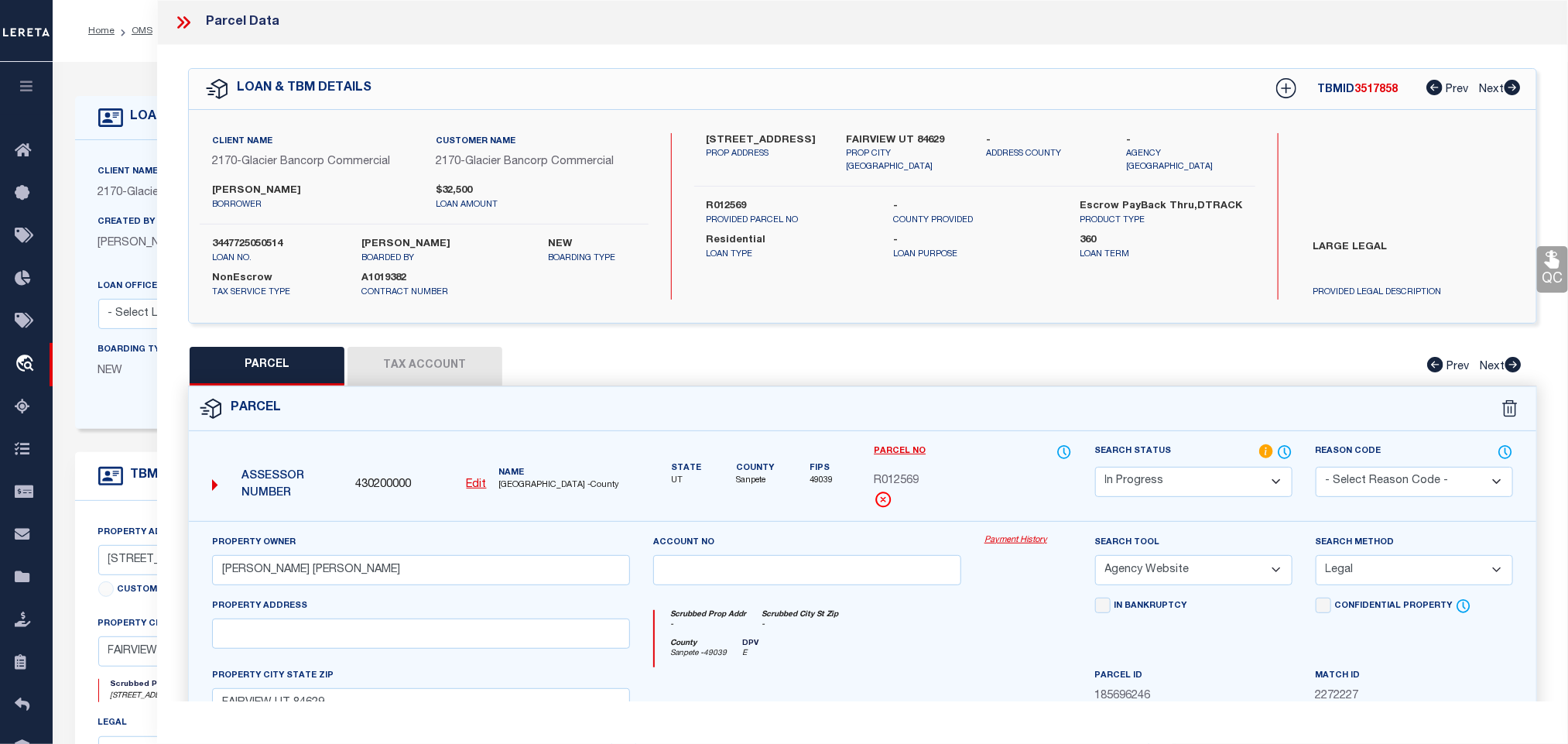
click at [1176, 470] on select "Automated Search Bad Parcel Complete Duplicate Parcel High Dollar Reporting In …" at bounding box center [1194, 482] width 198 height 30
click at [1095, 469] on select "Automated Search Bad Parcel Complete Duplicate Parcel High Dollar Reporting In …" at bounding box center [1194, 482] width 198 height 30
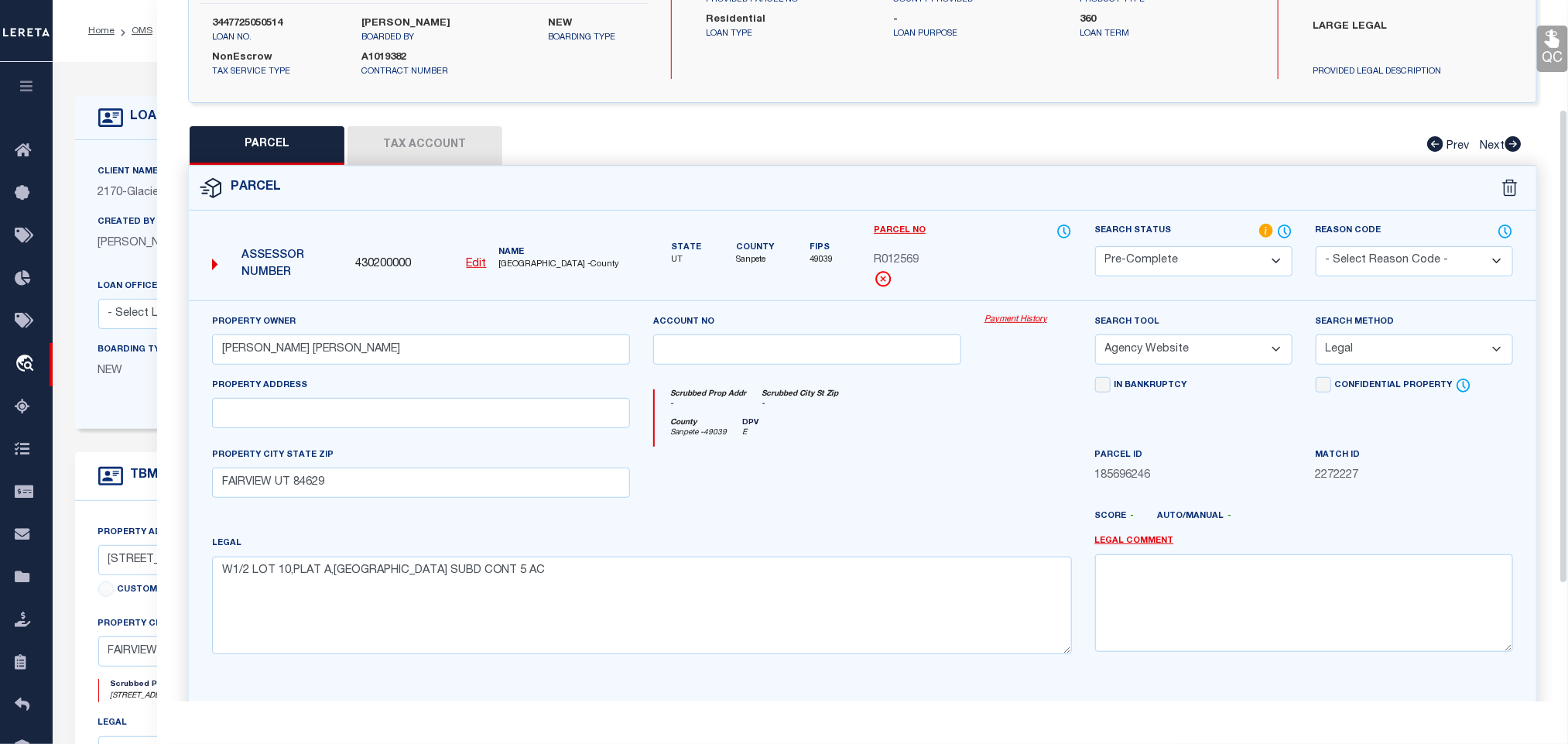
scroll to position [335, 0]
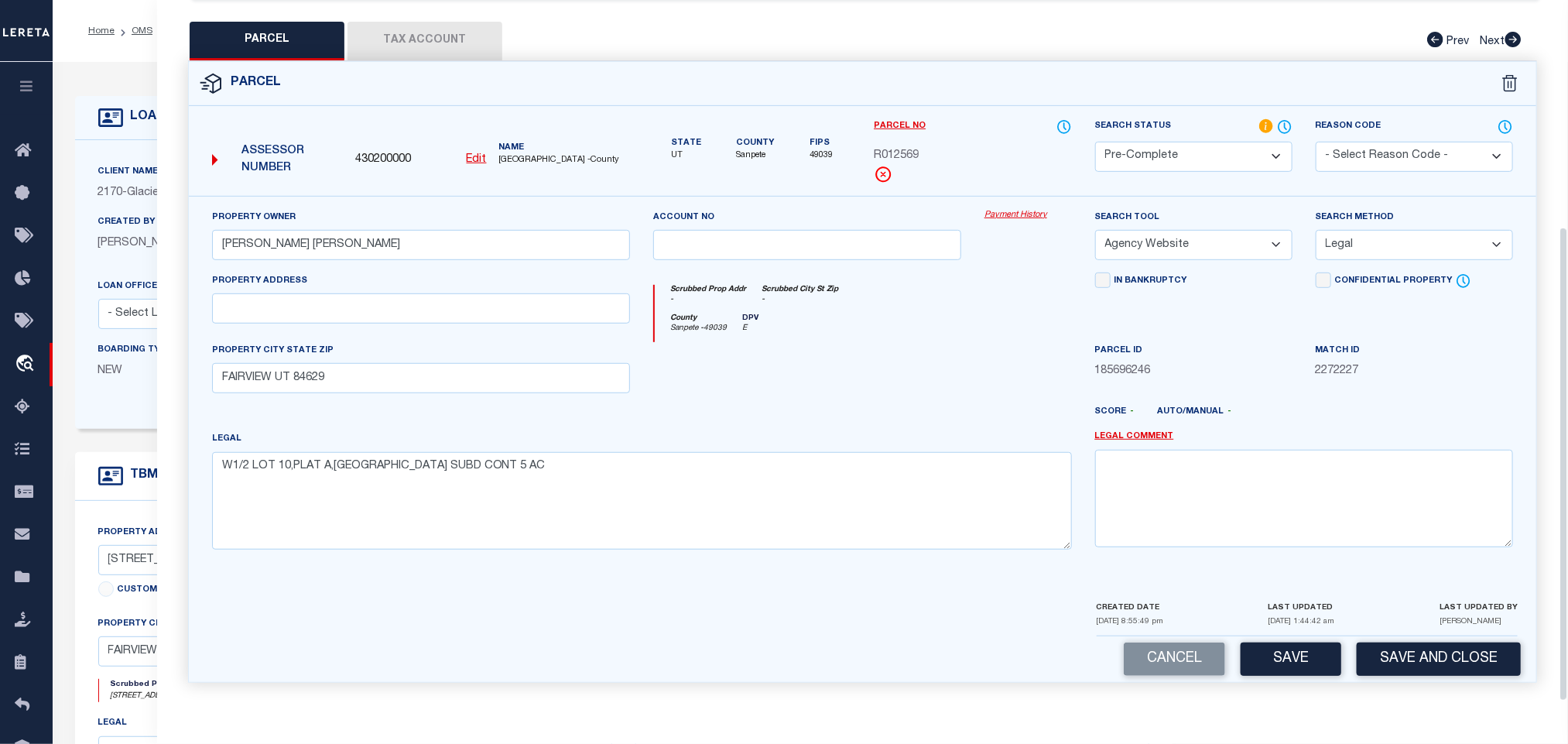
click at [1355, 655] on div "Cancel Save Save and Close" at bounding box center [863, 659] width 1348 height 45
click at [1363, 653] on button "Save and Close" at bounding box center [1439, 659] width 164 height 33
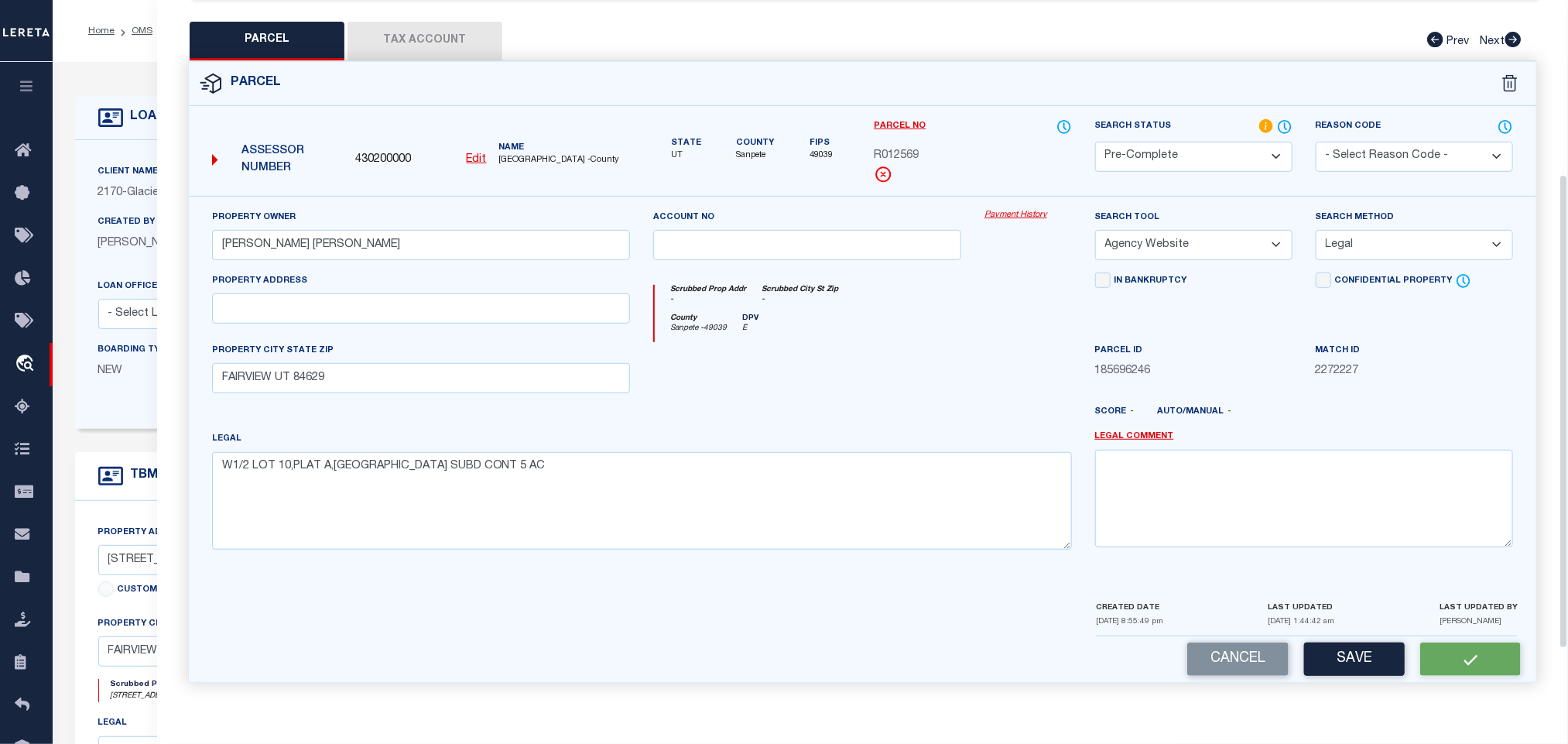
scroll to position [0, 0]
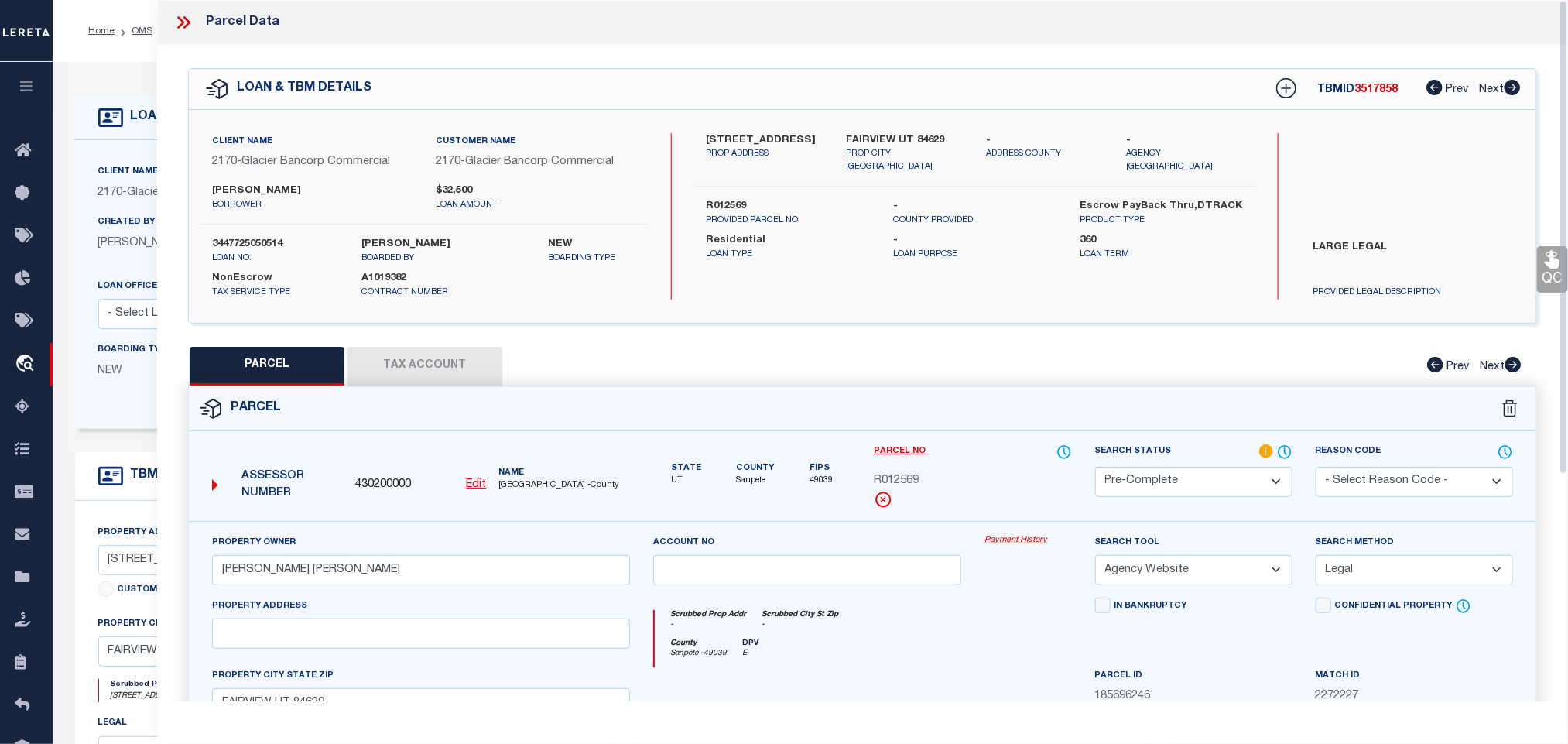
click at [247, 247] on label "3447725050514" at bounding box center [275, 245] width 126 height 16
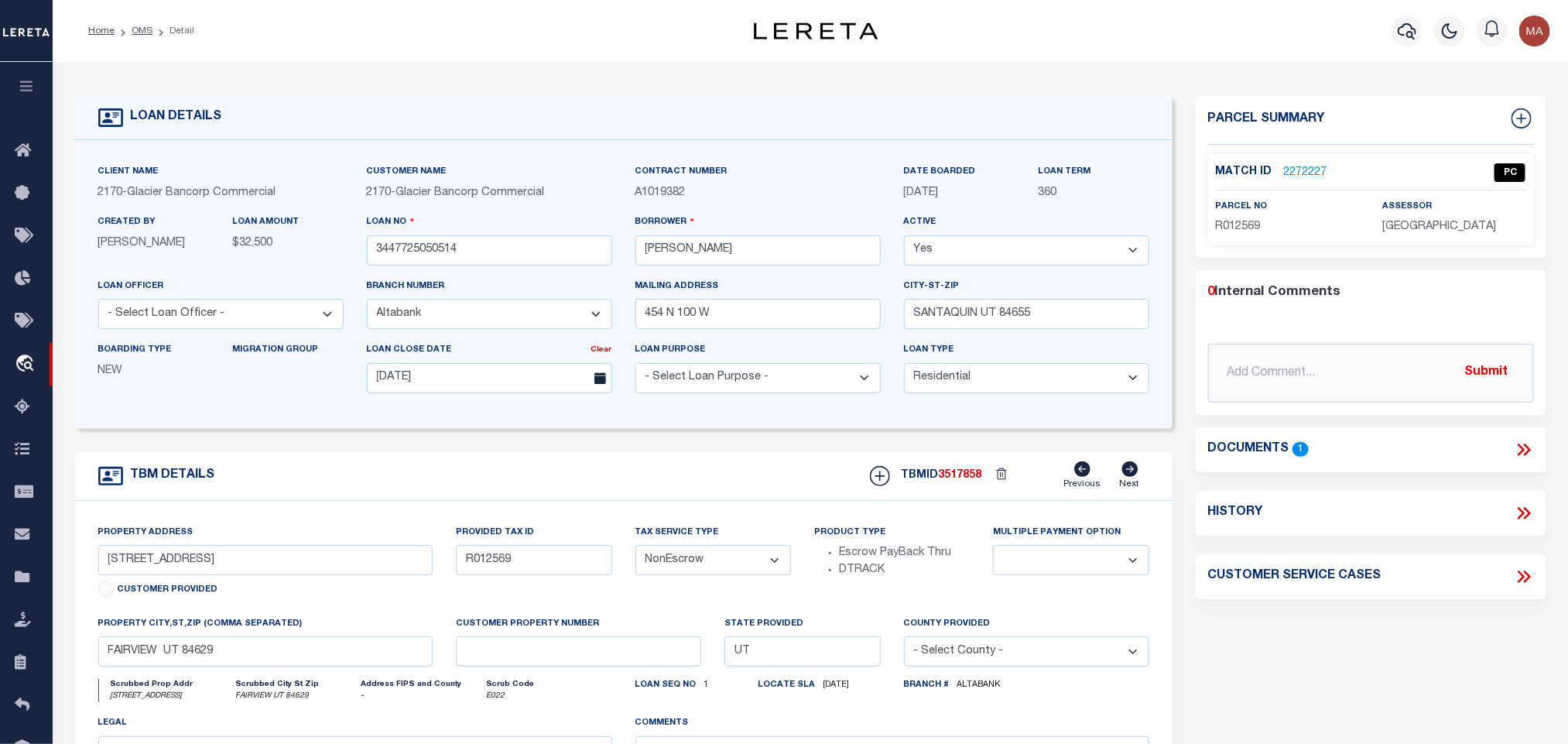
click at [966, 481] on span "3517858" at bounding box center [960, 476] width 44 height 10
click at [1406, 221] on span "[GEOGRAPHIC_DATA]" at bounding box center [1439, 227] width 114 height 10
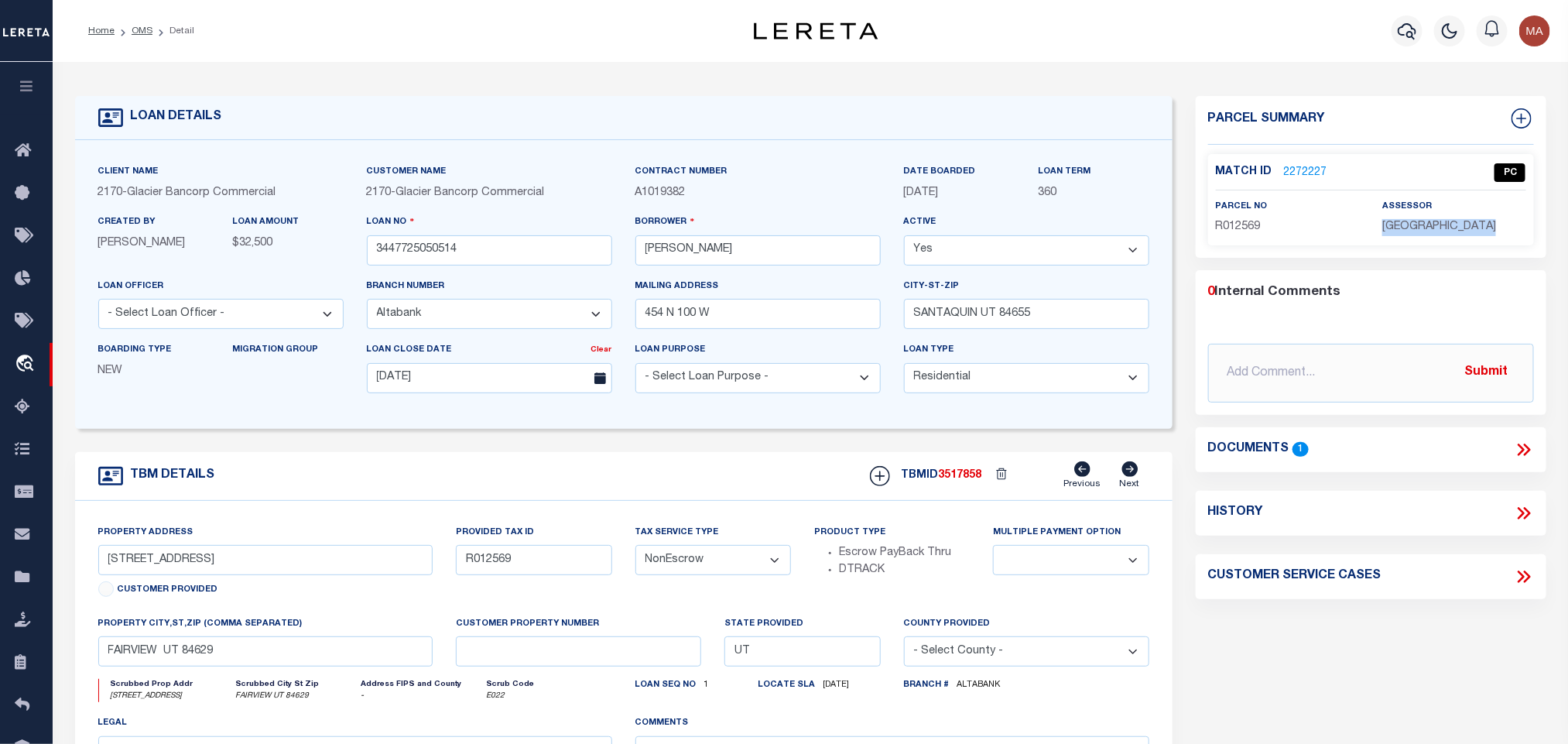
click at [1240, 224] on span "R012569" at bounding box center [1239, 227] width 45 height 10
click at [139, 32] on link "OMS" at bounding box center [142, 30] width 21 height 10
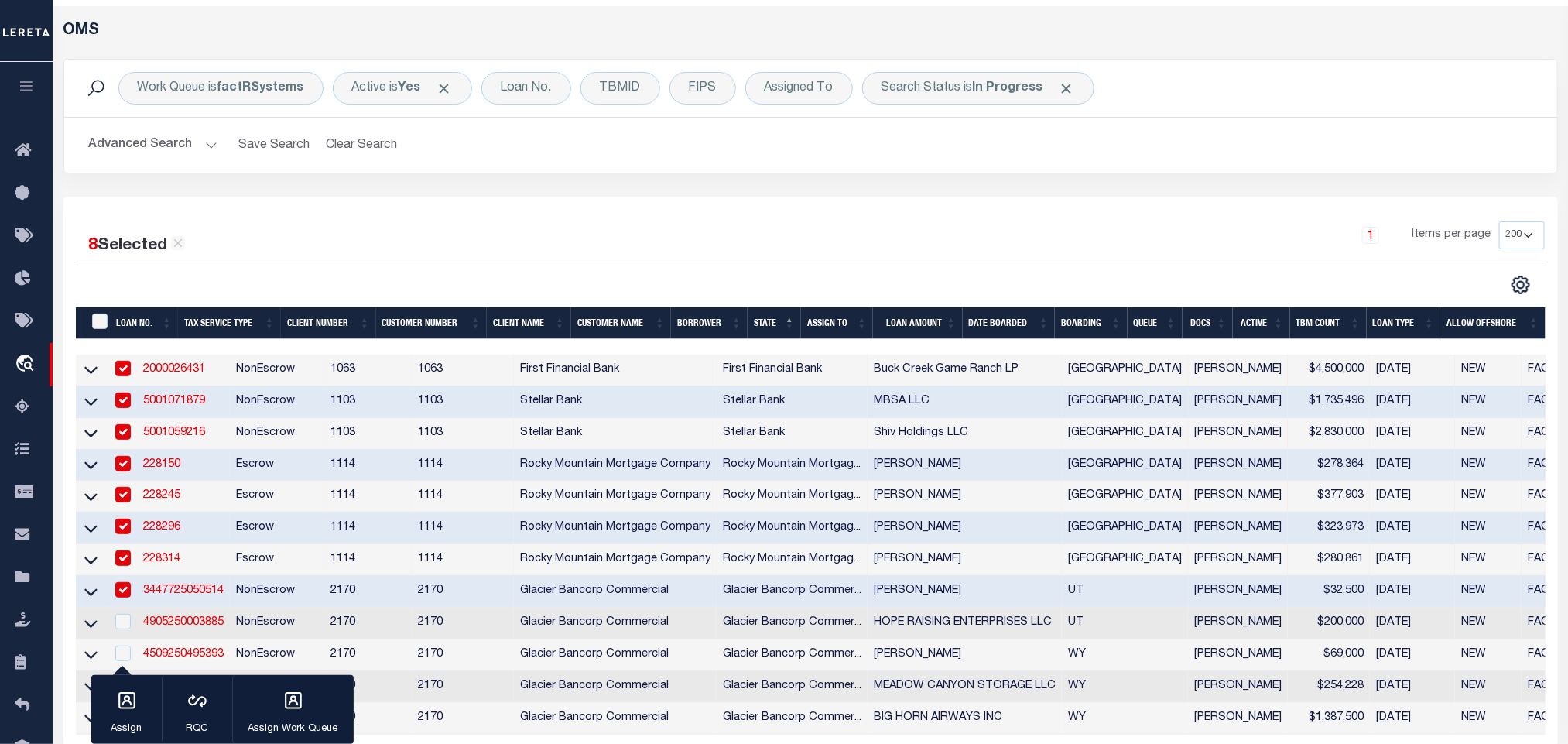
scroll to position [347, 0]
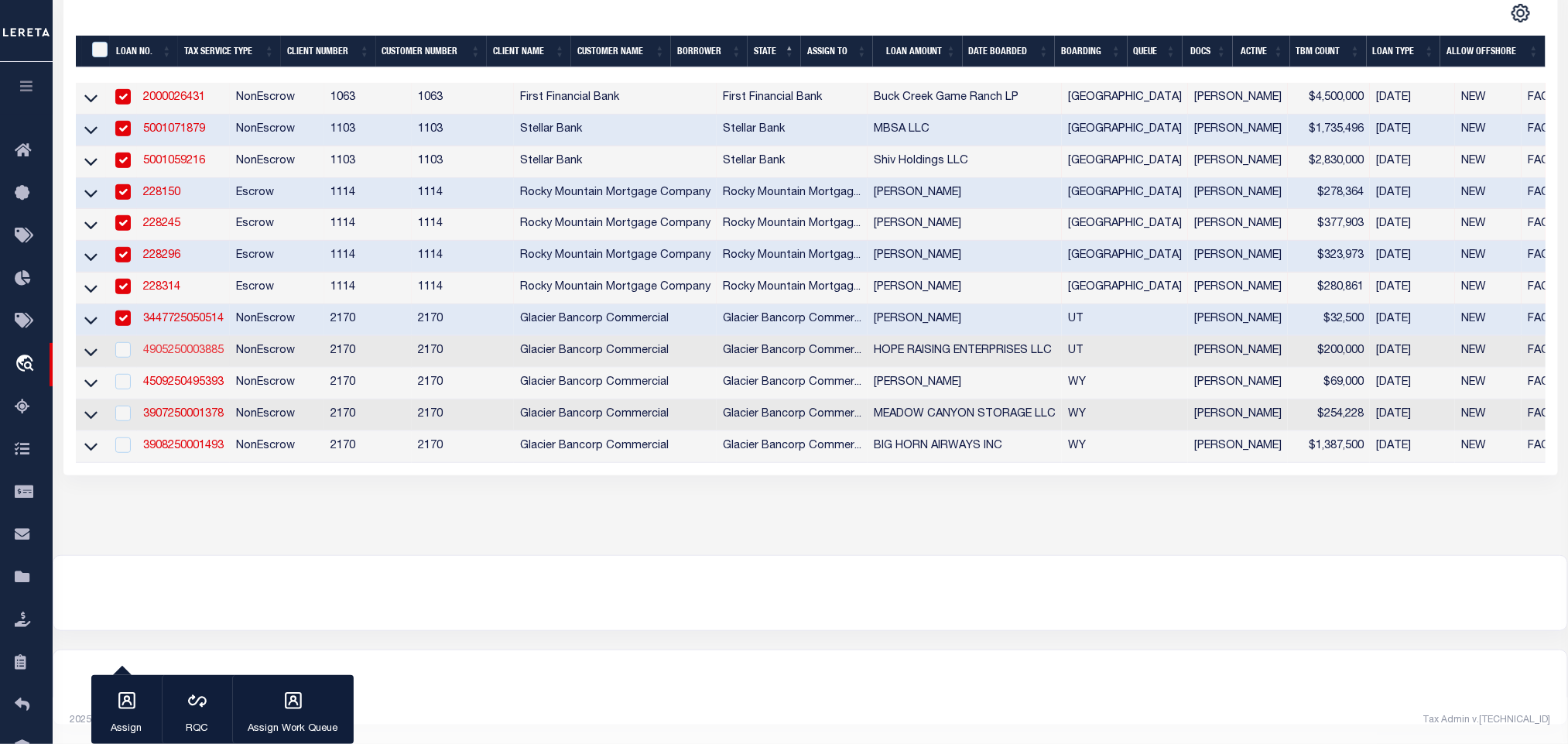
click at [170, 346] on link "4905250003885" at bounding box center [183, 351] width 80 height 10
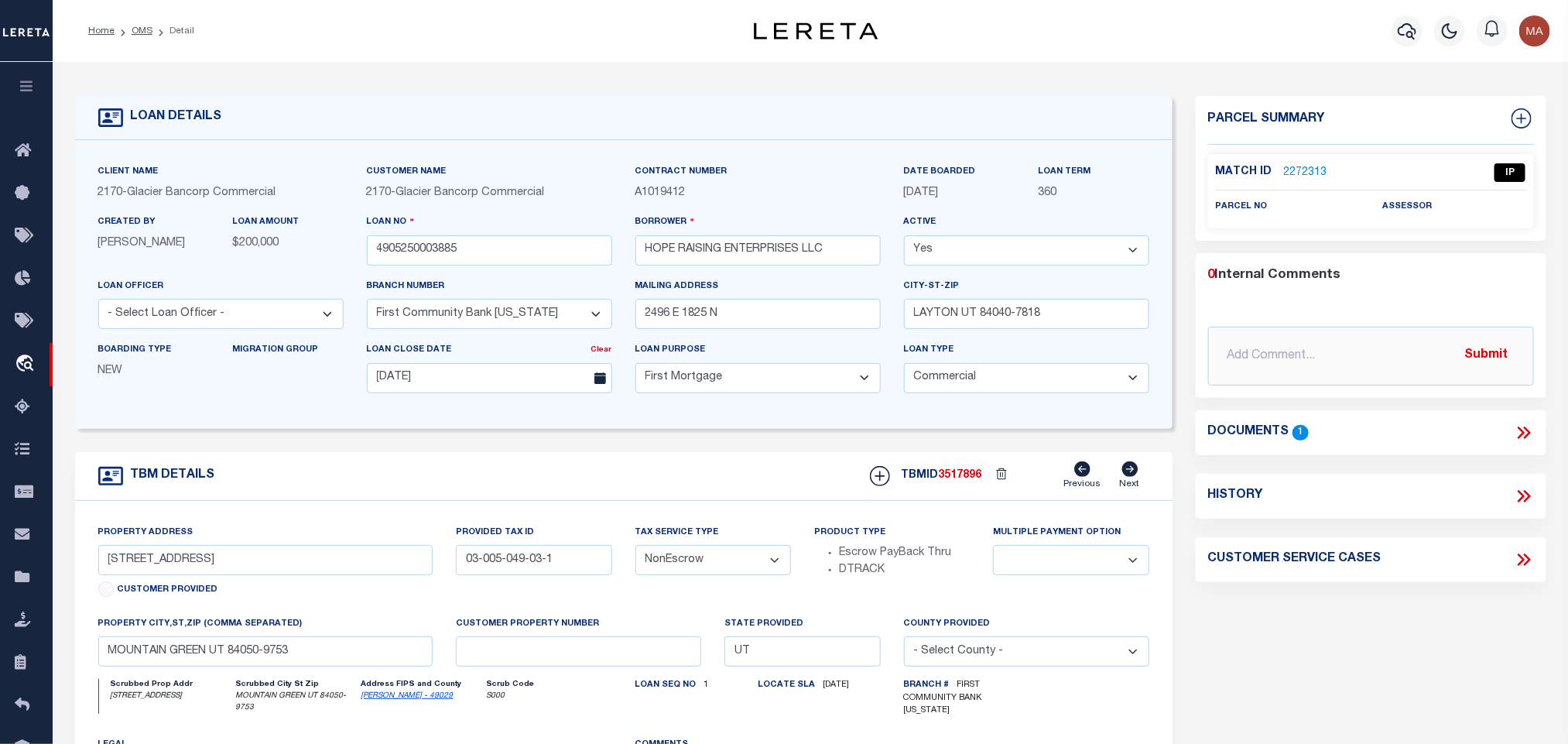
click at [373, 700] on link "[PERSON_NAME] - 49029" at bounding box center [407, 696] width 92 height 8
click at [502, 576] on input "03-005-049-03-1" at bounding box center [534, 560] width 156 height 30
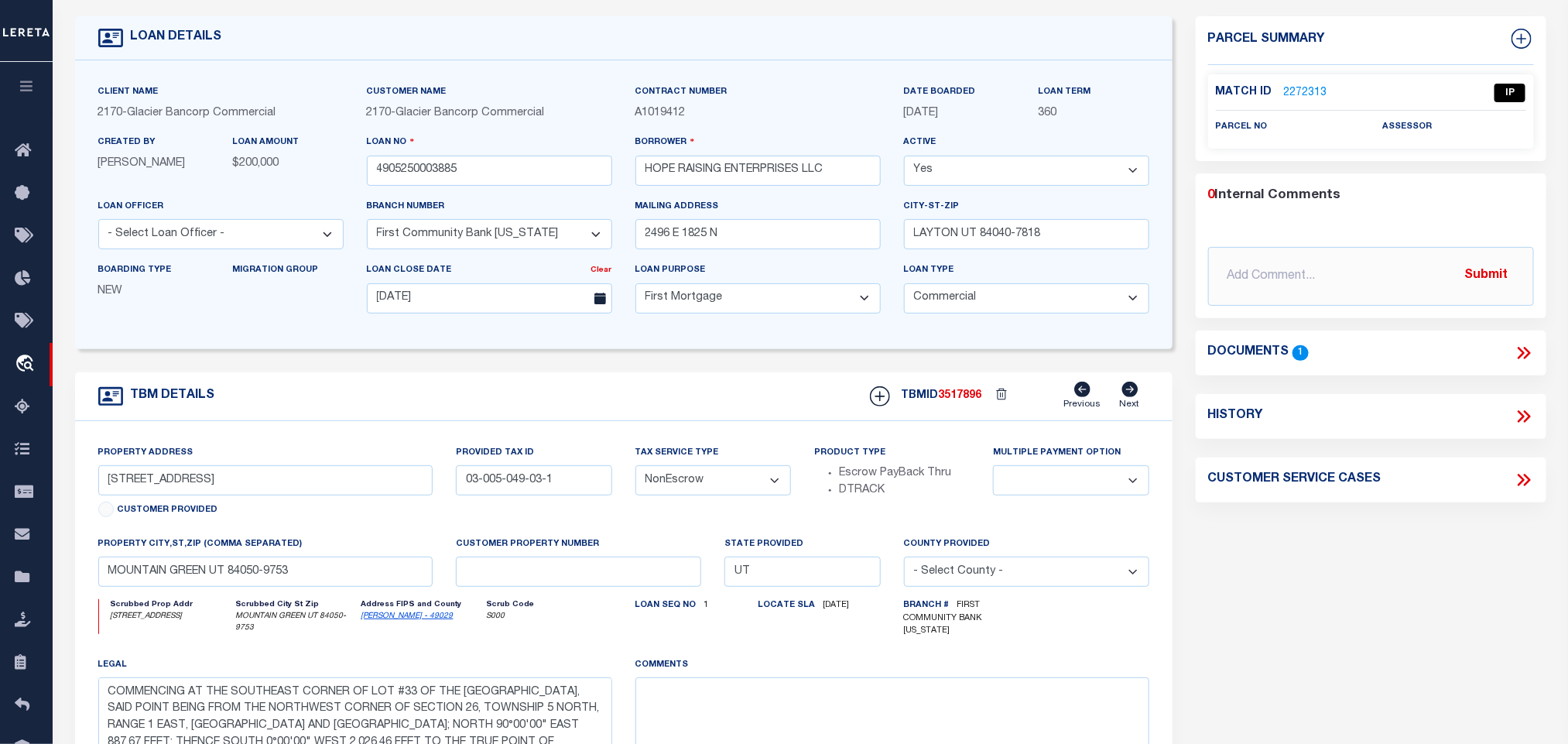
scroll to position [116, 0]
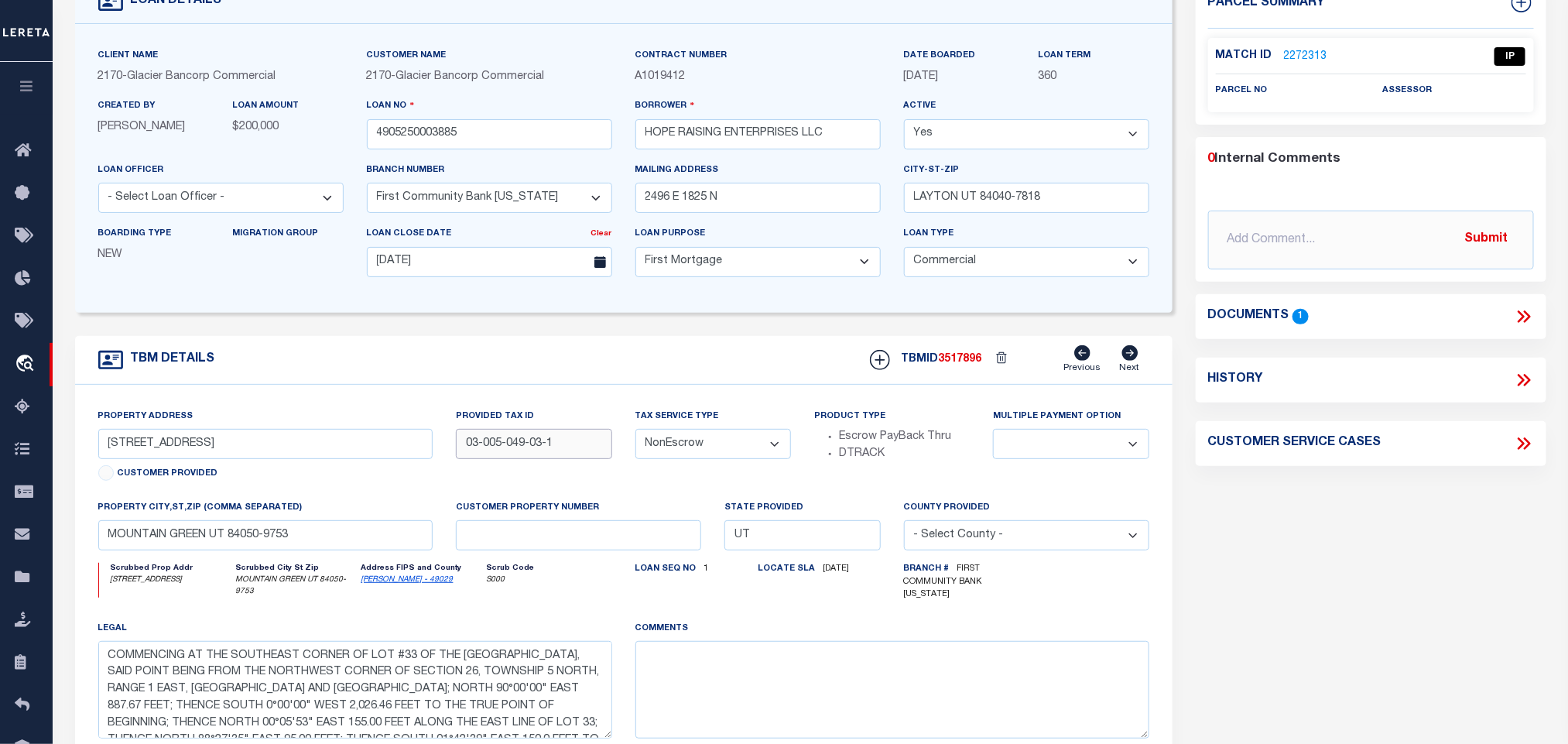
click at [521, 443] on input "03-005-049-03-1" at bounding box center [534, 444] width 156 height 30
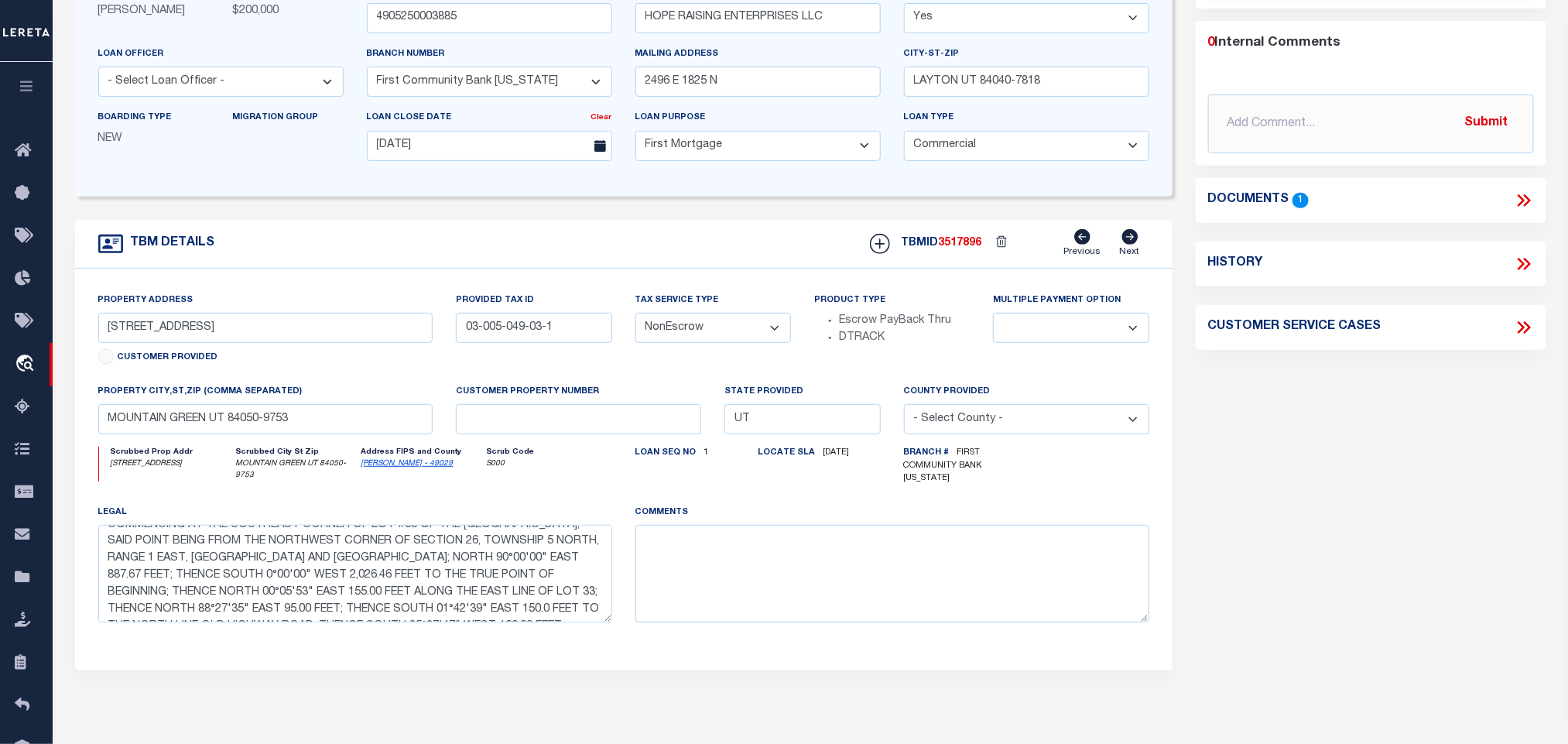
scroll to position [0, 0]
click at [244, 330] on input "[STREET_ADDRESS]" at bounding box center [266, 328] width 335 height 30
click at [288, 419] on input "MOUNTAIN GREEN UT 84050-9753" at bounding box center [266, 419] width 335 height 30
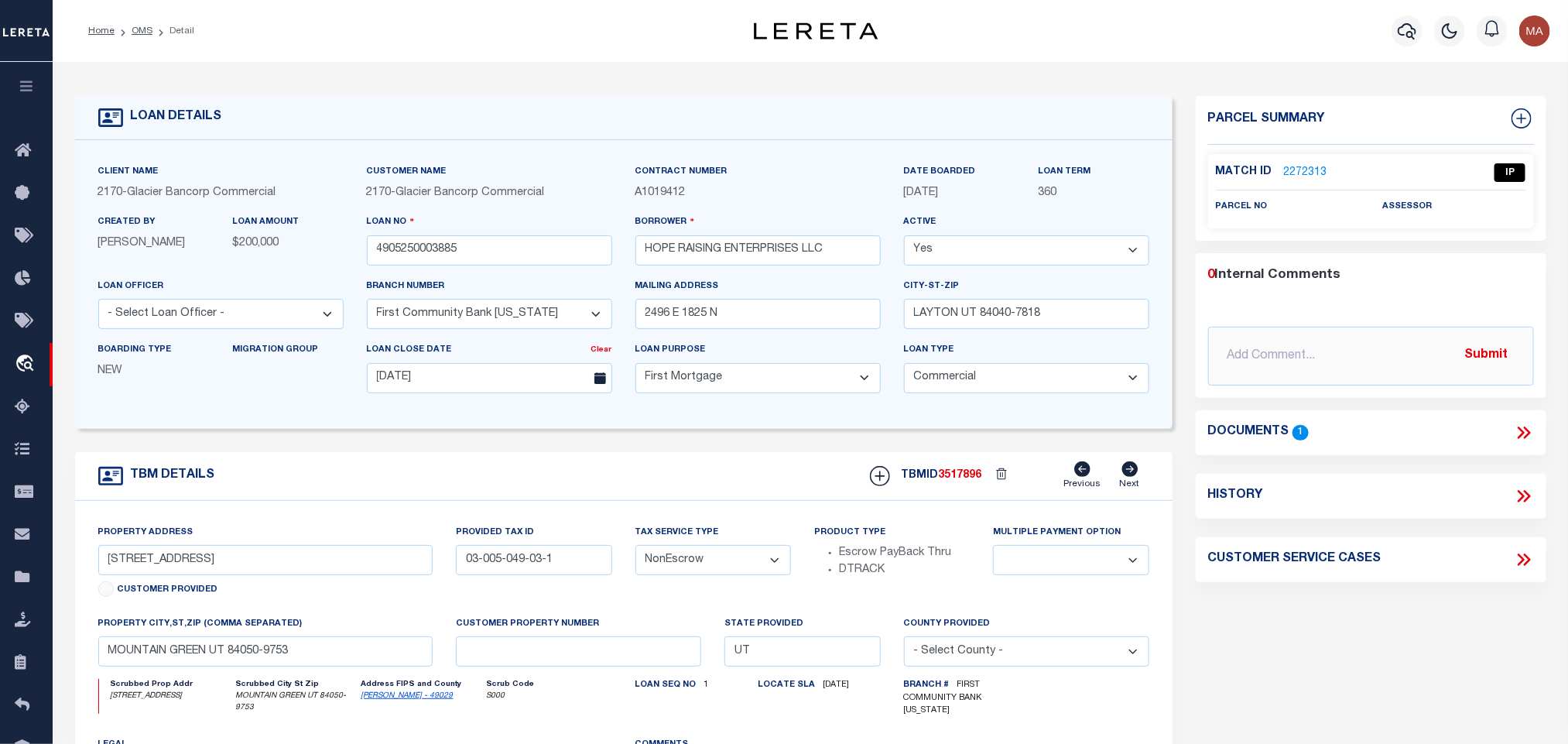
click at [1288, 172] on link "2272313" at bounding box center [1306, 172] width 44 height 17
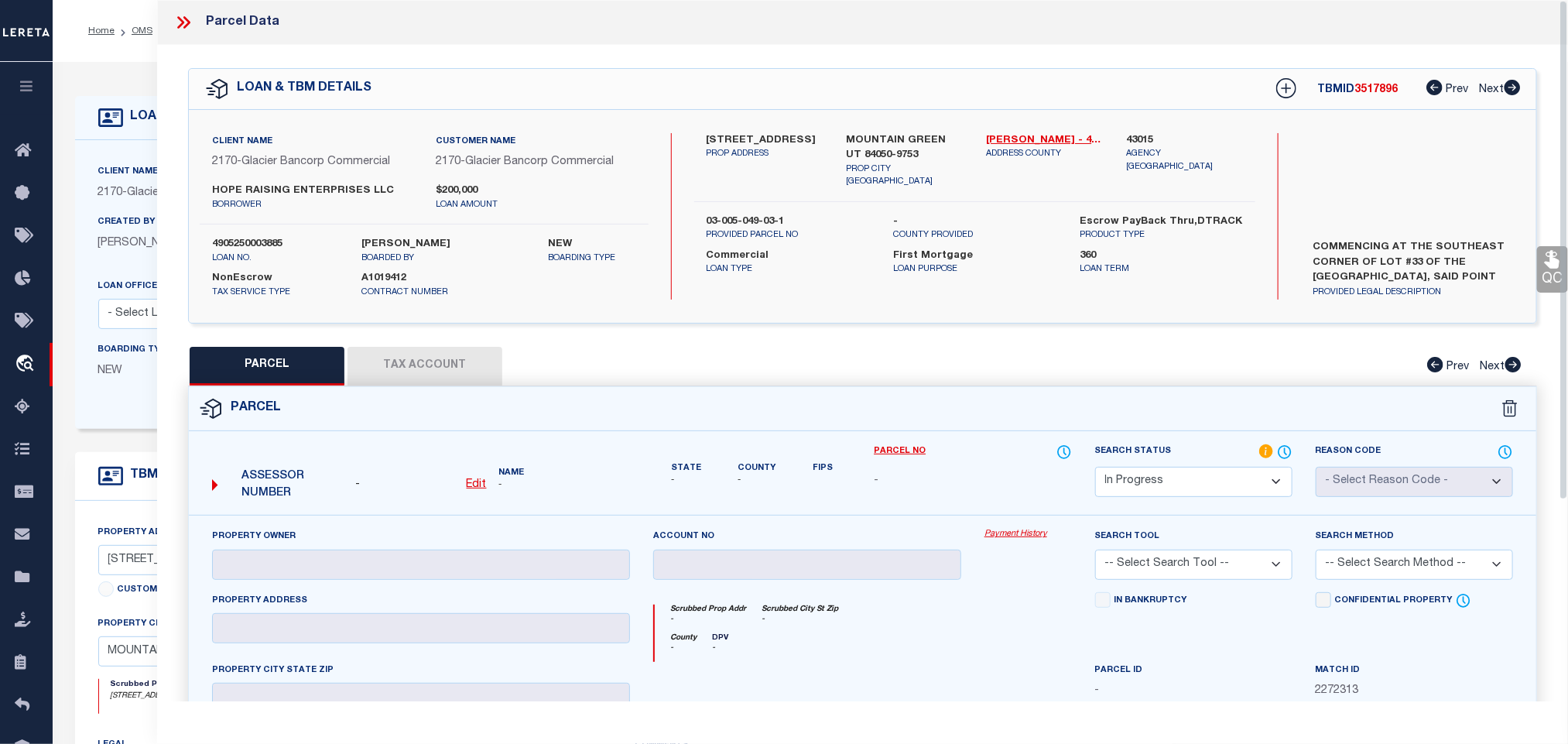
click at [470, 486] on u "Edit" at bounding box center [476, 484] width 20 height 10
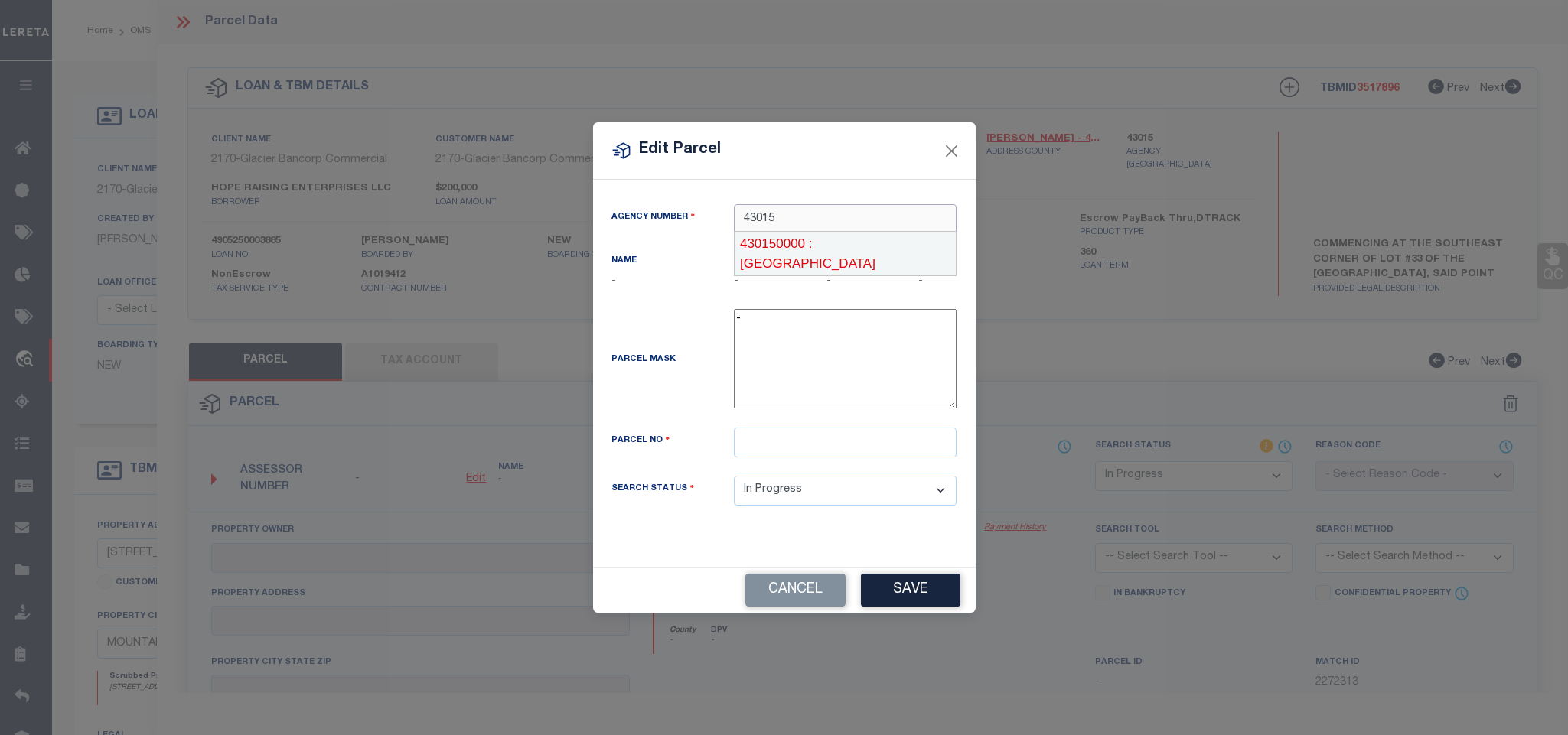
click at [898, 246] on div "430150000 : [GEOGRAPHIC_DATA]" at bounding box center [845, 253] width 221 height 44
click at [856, 448] on input "text" at bounding box center [845, 442] width 223 height 30
paste input "[PHONE_NUMBER]"
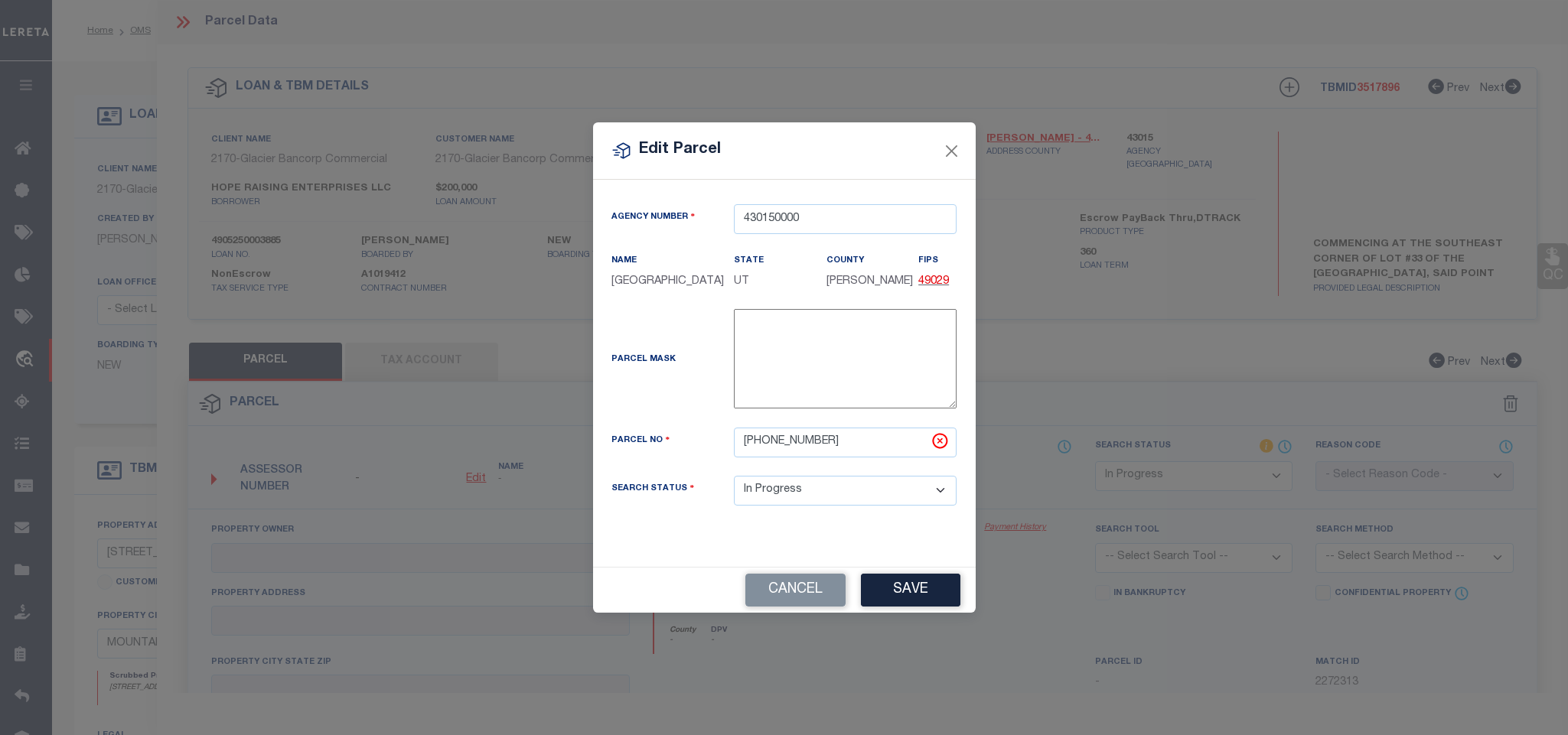
click at [903, 567] on div "Agency Number 430150000 Name [GEOGRAPHIC_DATA] State" at bounding box center [784, 374] width 383 height 387
click at [898, 595] on button "Save" at bounding box center [911, 590] width 100 height 33
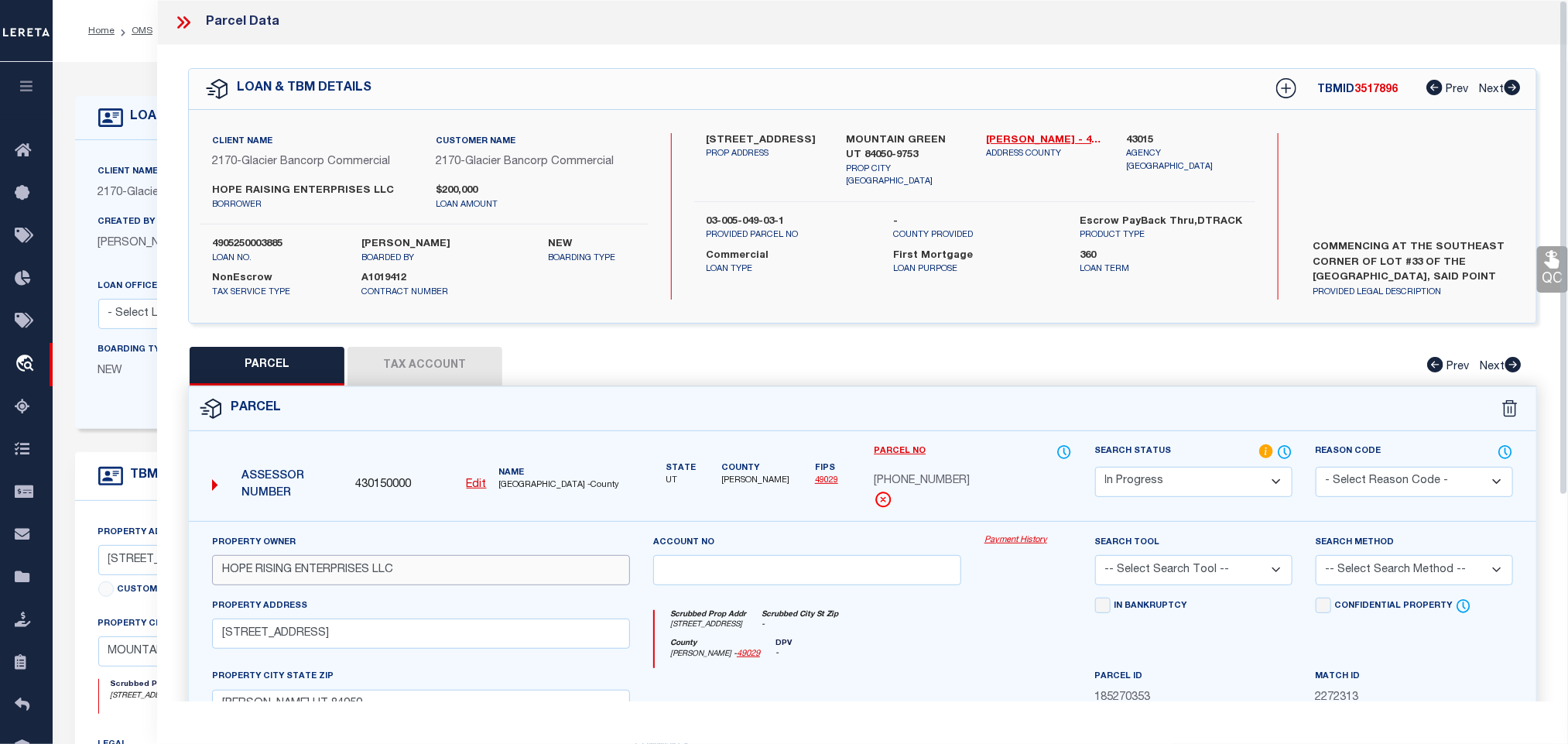
click at [390, 560] on input "HOPE RISING ENTERPRISES LLC" at bounding box center [421, 570] width 418 height 30
click at [395, 572] on input "HOPE RISING ENTERPRISES LLC" at bounding box center [421, 570] width 418 height 30
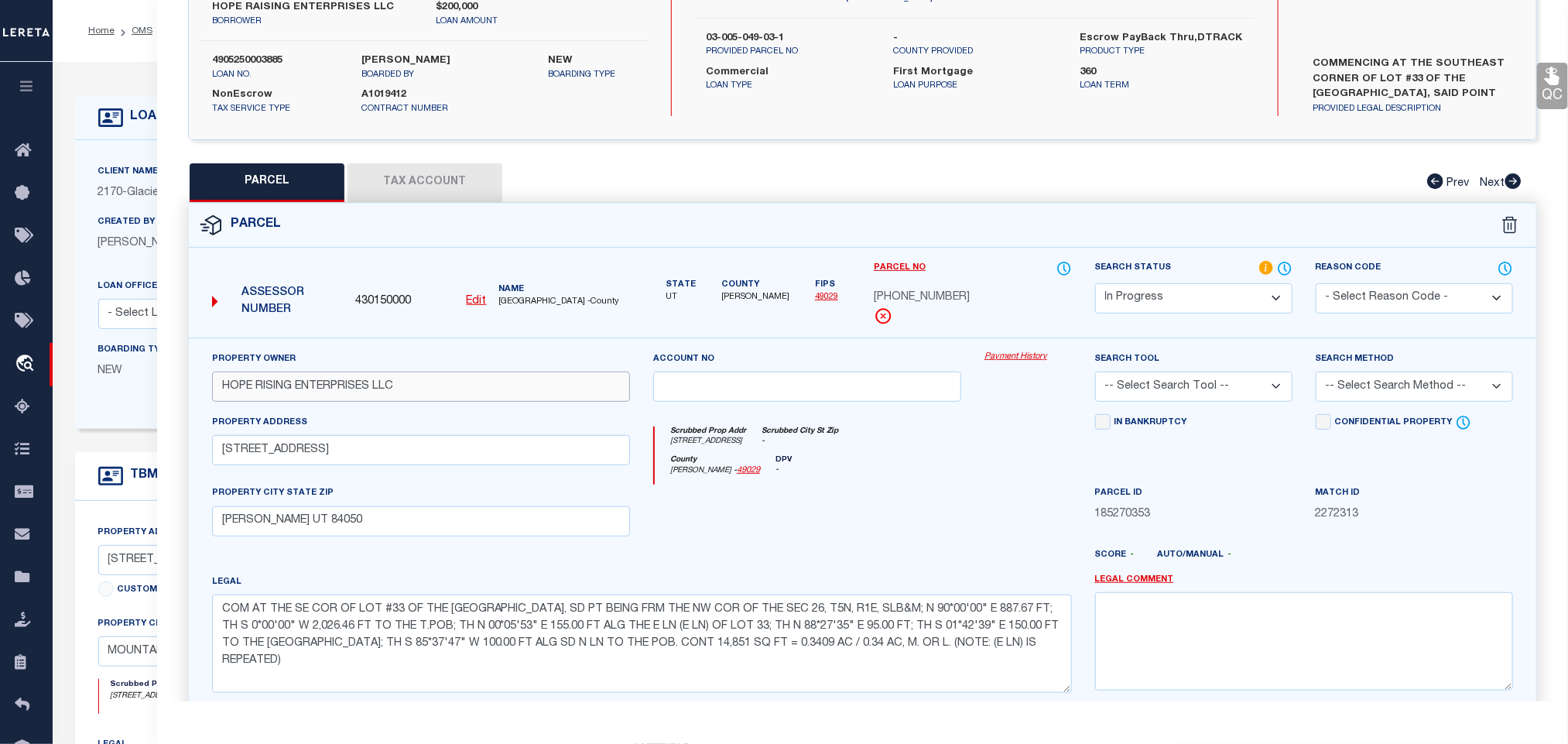
scroll to position [290, 0]
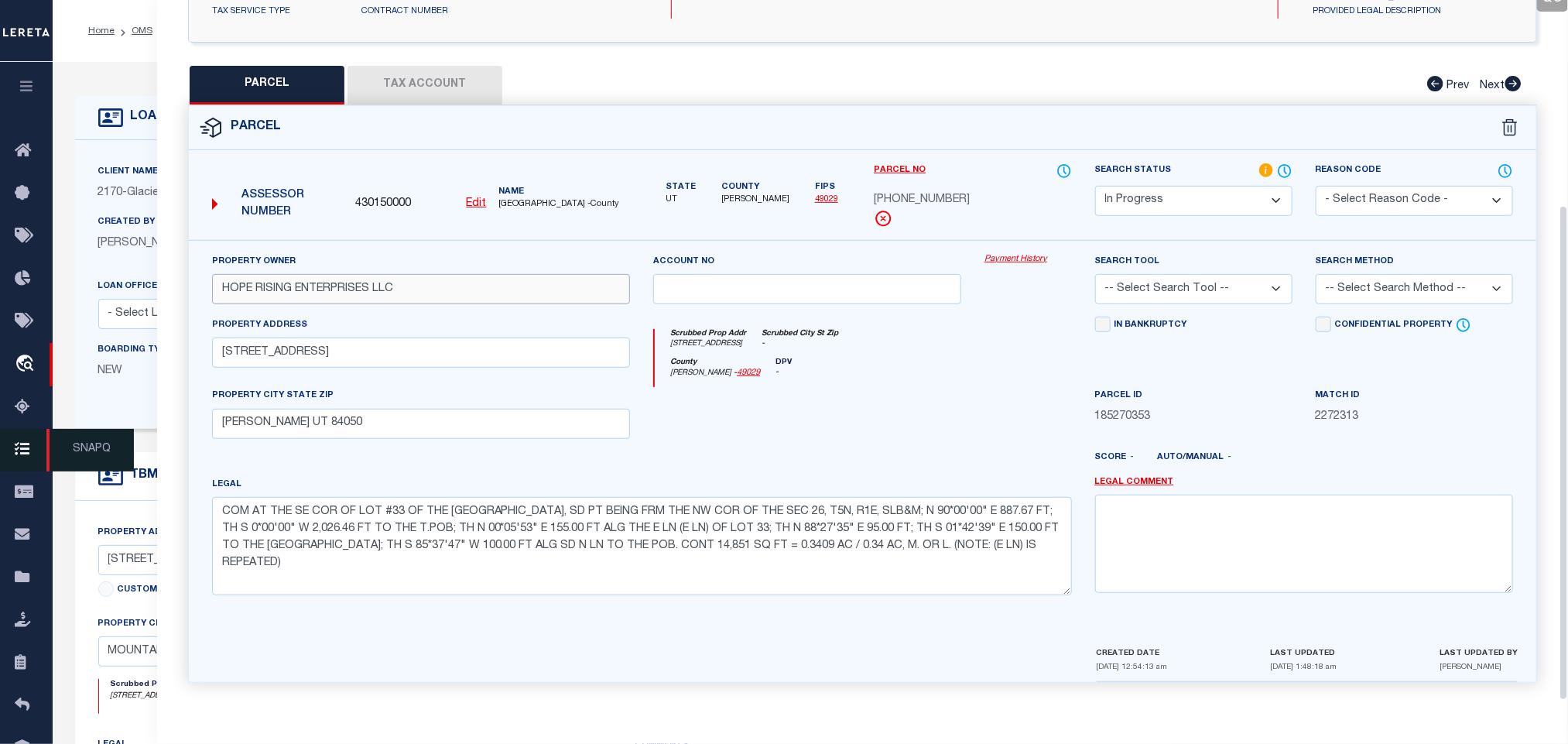
paste input "BEY FAMILY HOLDING"
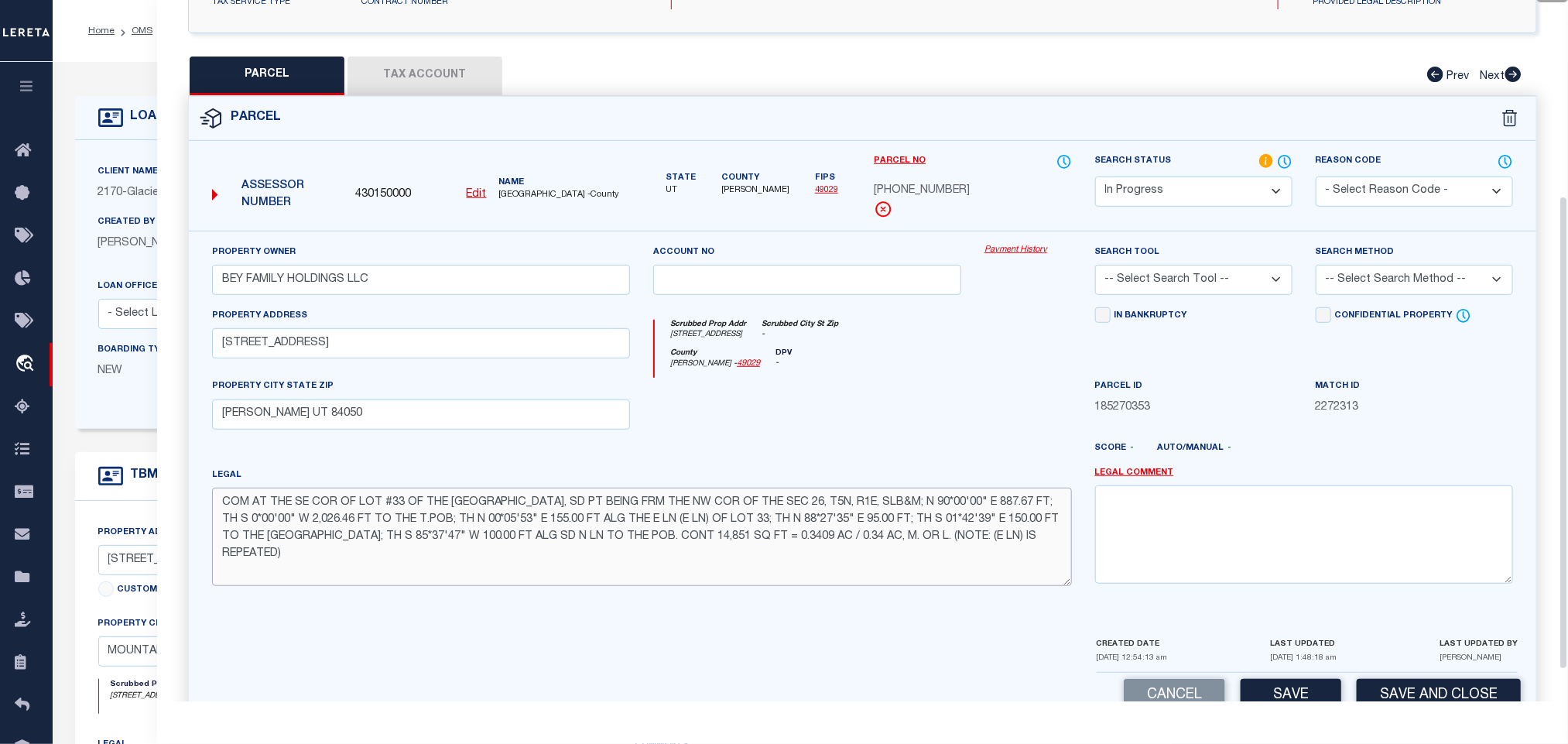
click at [755, 551] on textarea "COM AT THE SE COR OF LOT #33 OF THE [GEOGRAPHIC_DATA], SD PT BEING FRM THE NW C…" at bounding box center [643, 537] width 860 height 98
paste textarea "OF LOT 33; TH N 88*27'35" E 95.00 FT; TH S 01*42'39" E 150.00 FT TO THE [GEOGRA…"
click at [1205, 287] on select "-- Select Search Tool -- 3rd Party Website Agency File Agency Website ATLS CNV-…" at bounding box center [1194, 280] width 198 height 30
click at [1095, 269] on select "-- Select Search Tool -- 3rd Party Website Agency File Agency Website ATLS CNV-…" at bounding box center [1194, 280] width 198 height 30
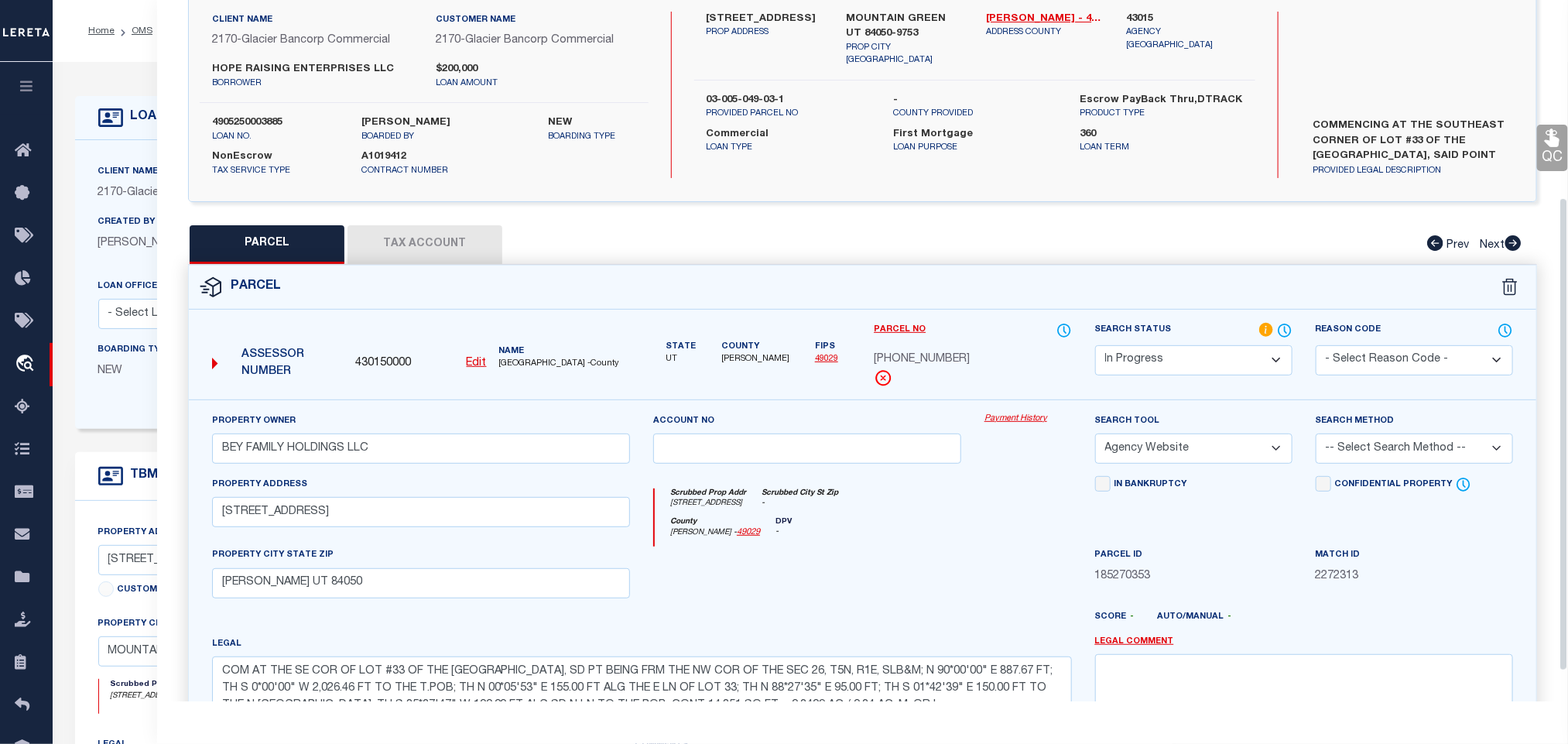
scroll to position [337, 0]
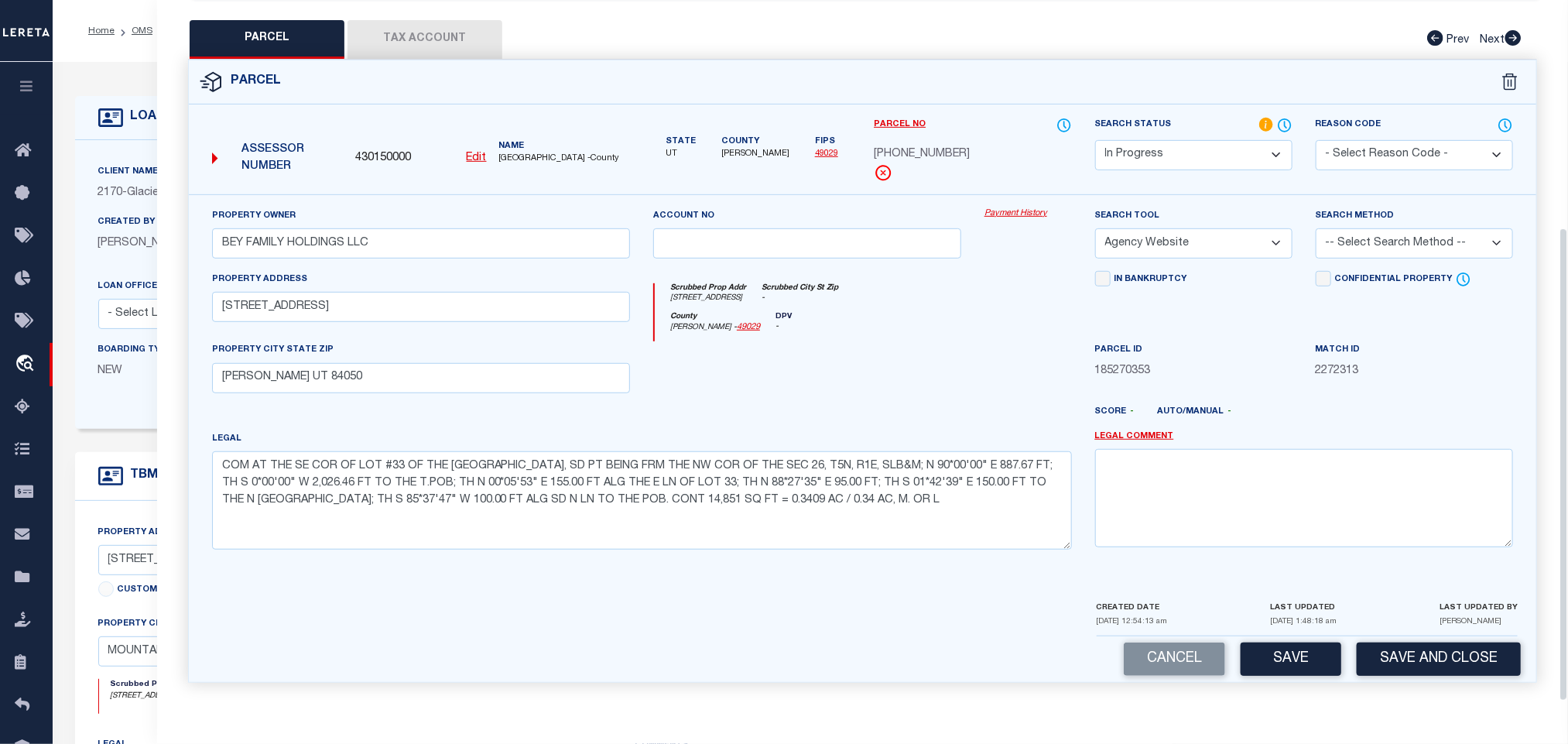
click at [1384, 220] on div "Search Method -- Select Search Method -- Property Address Legal Liability Info …" at bounding box center [1414, 233] width 198 height 51
click at [1316, 228] on select "-- Select Search Method -- Property Address Legal Liability Info Provided" at bounding box center [1414, 243] width 198 height 30
click at [1326, 648] on button "Save" at bounding box center [1291, 659] width 101 height 33
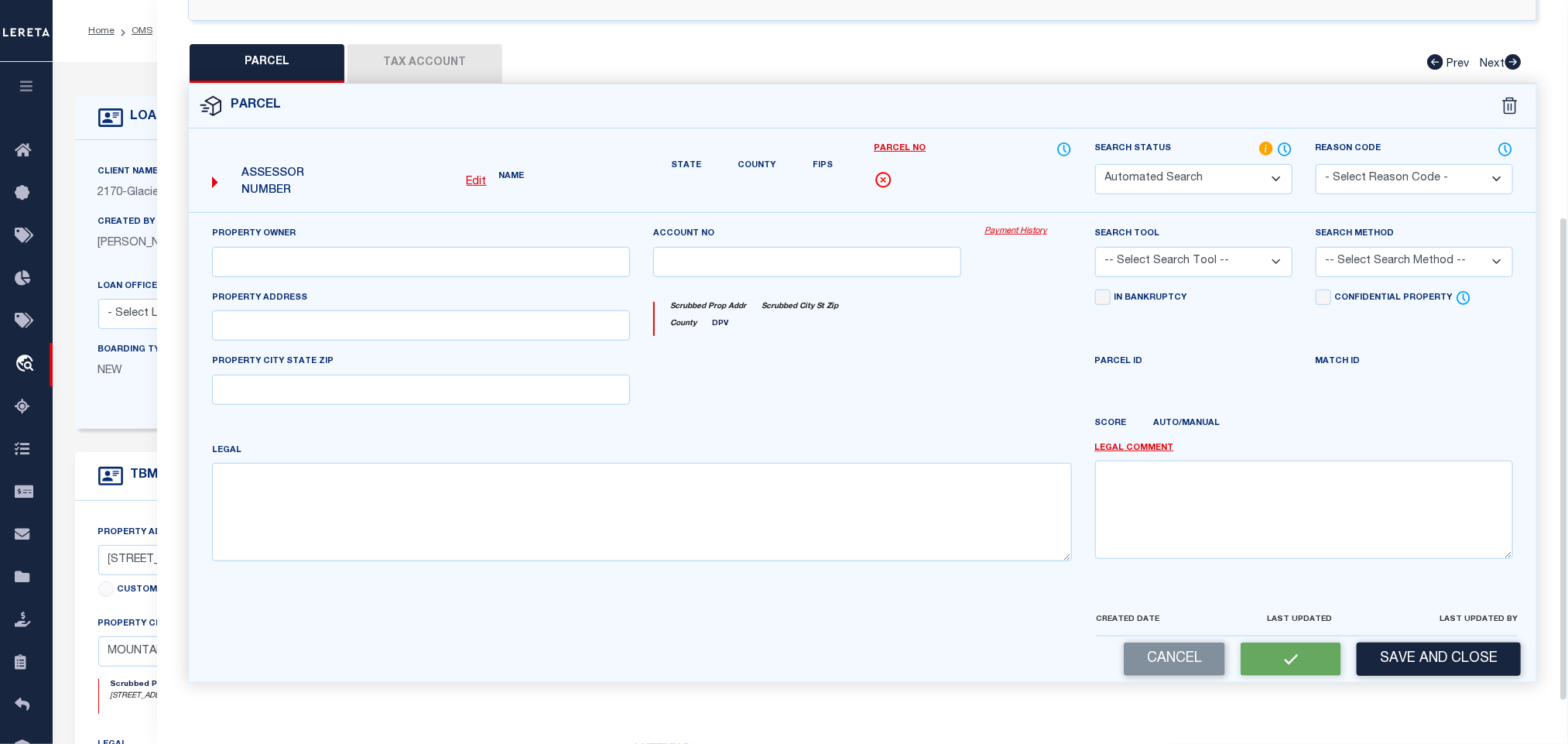
click at [432, 24] on div "QC QC QC" at bounding box center [862, 222] width 1411 height 960
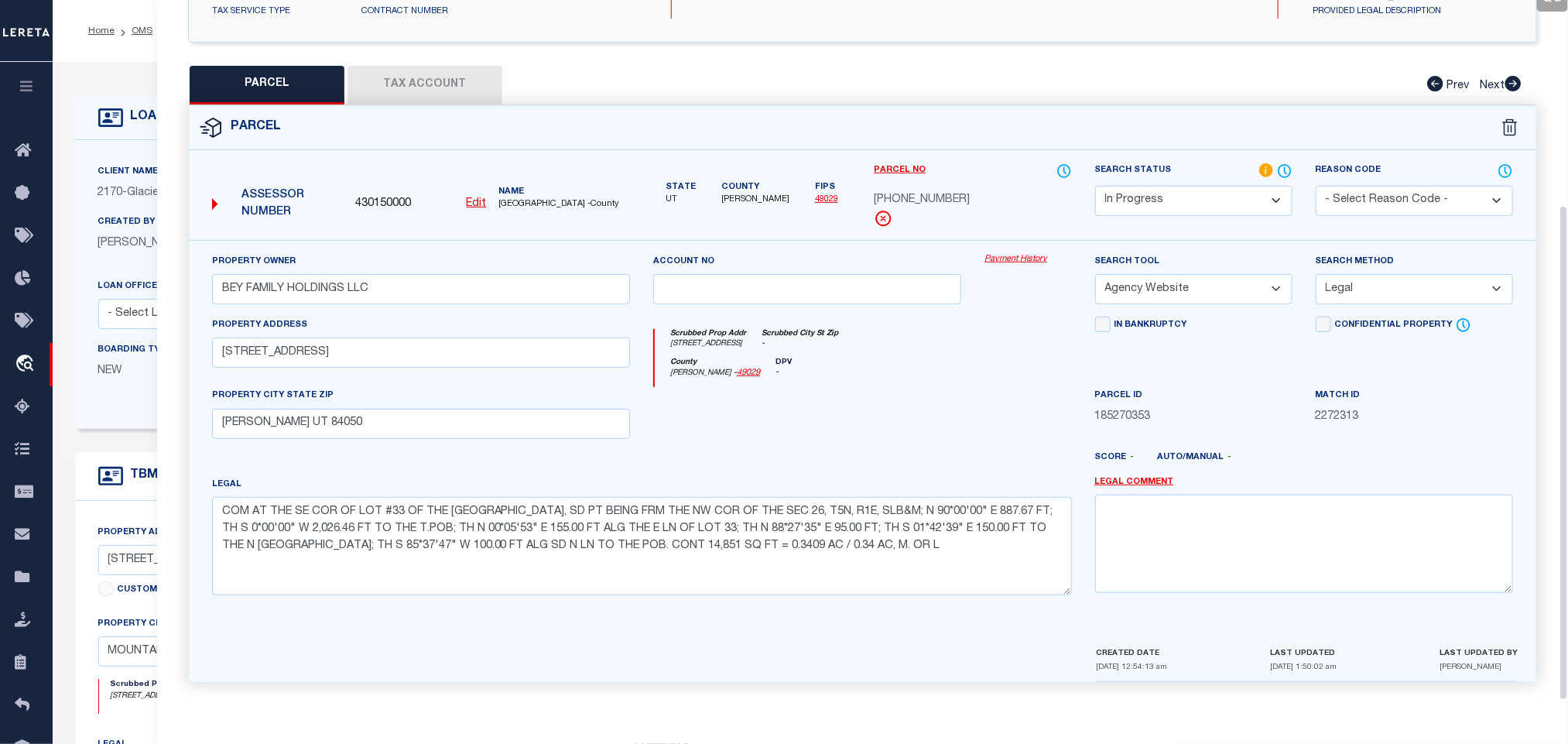
scroll to position [290, 0]
click at [436, 66] on button "Tax Account" at bounding box center [425, 85] width 155 height 38
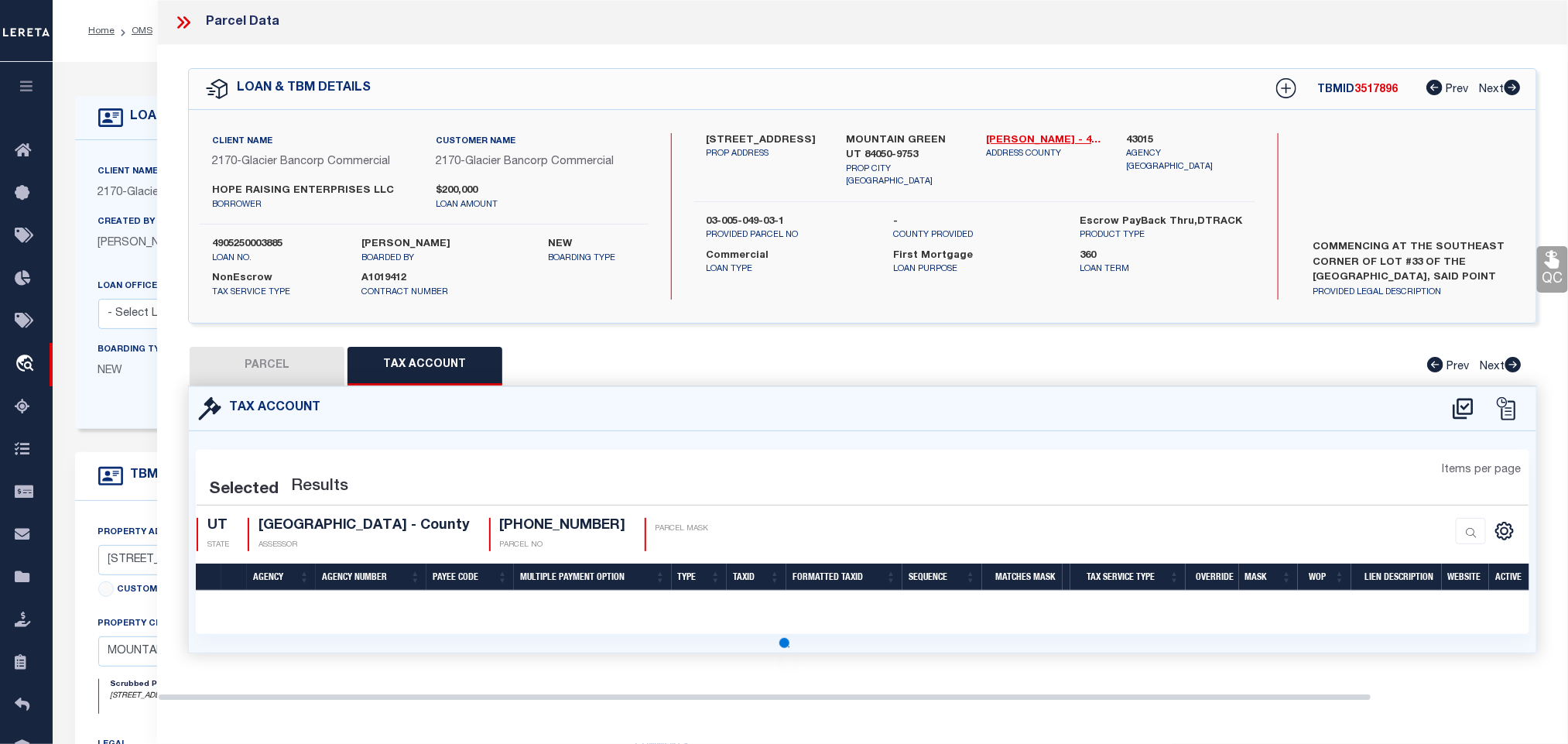
scroll to position [0, 0]
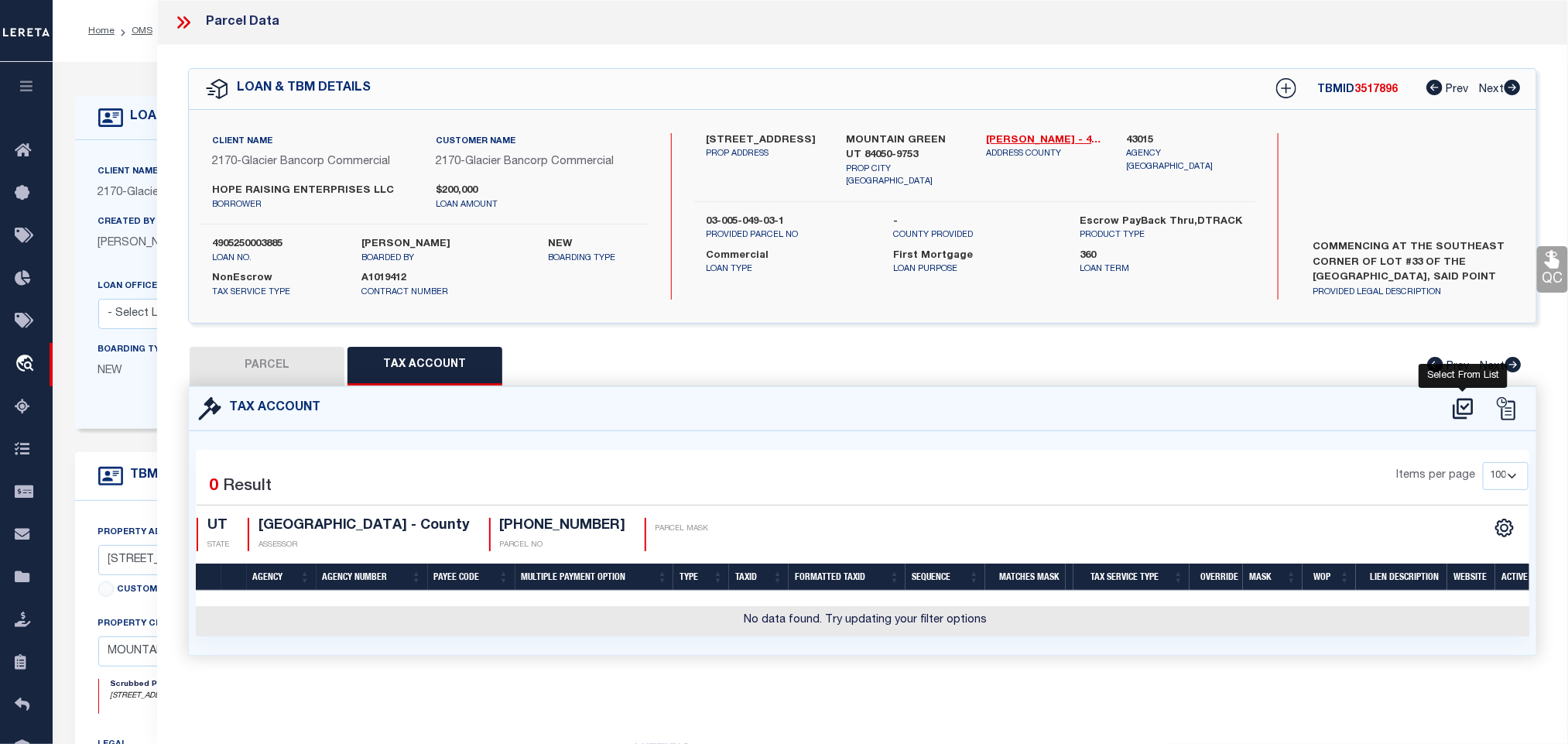
click at [1468, 407] on icon at bounding box center [1463, 409] width 20 height 21
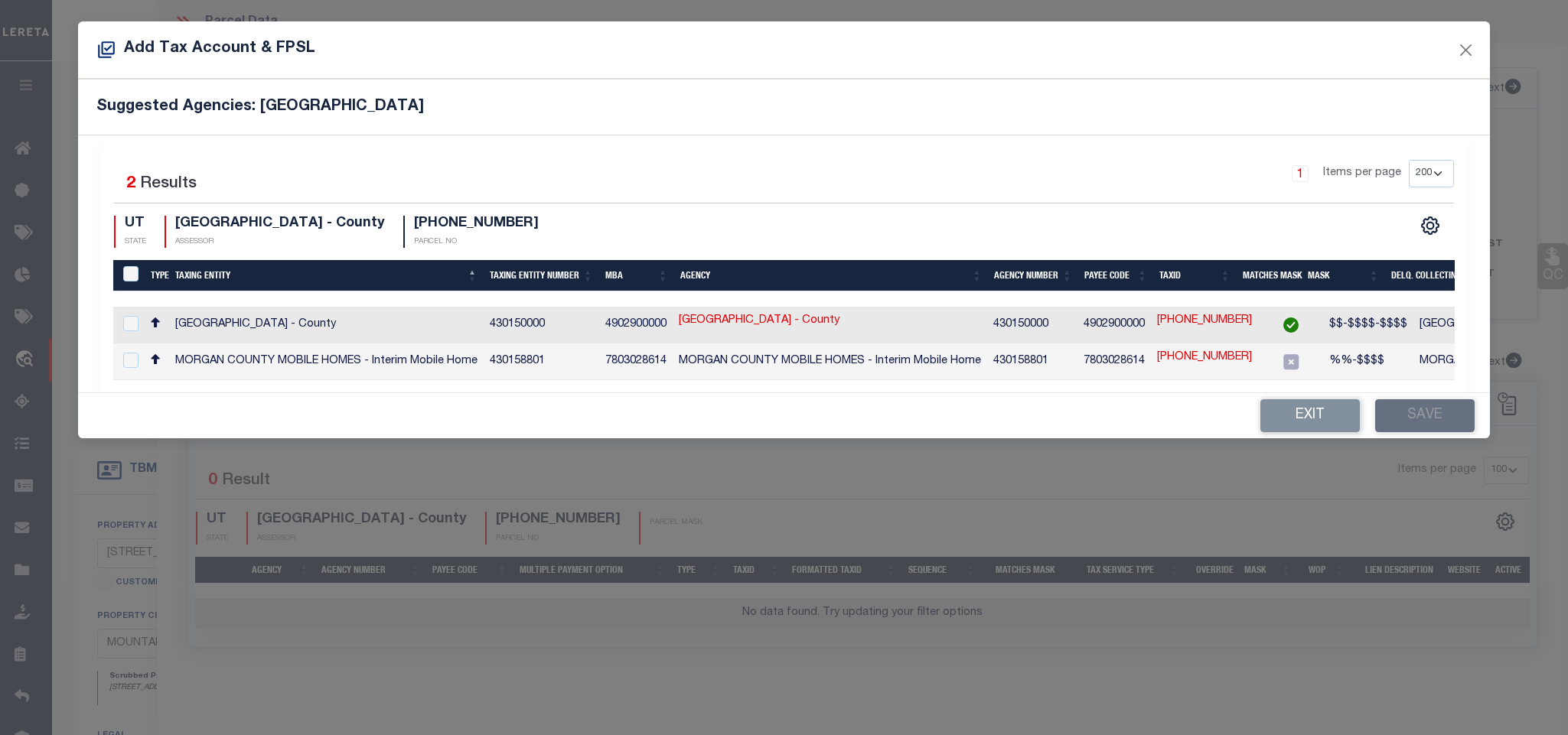
click at [1413, 312] on td "[GEOGRAPHIC_DATA] - County" at bounding box center [1570, 325] width 314 height 37
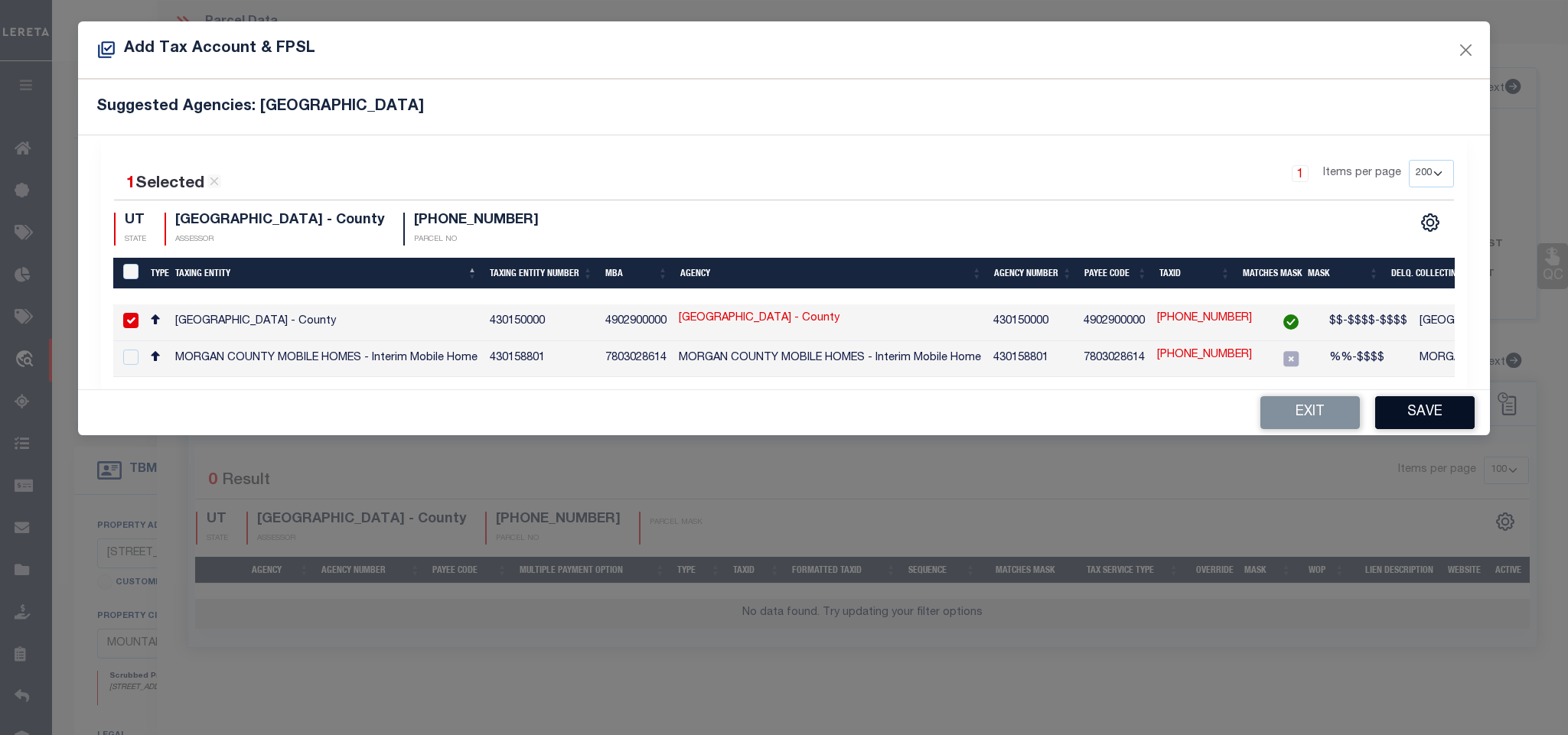
click at [1419, 427] on button "Save" at bounding box center [1425, 413] width 100 height 33
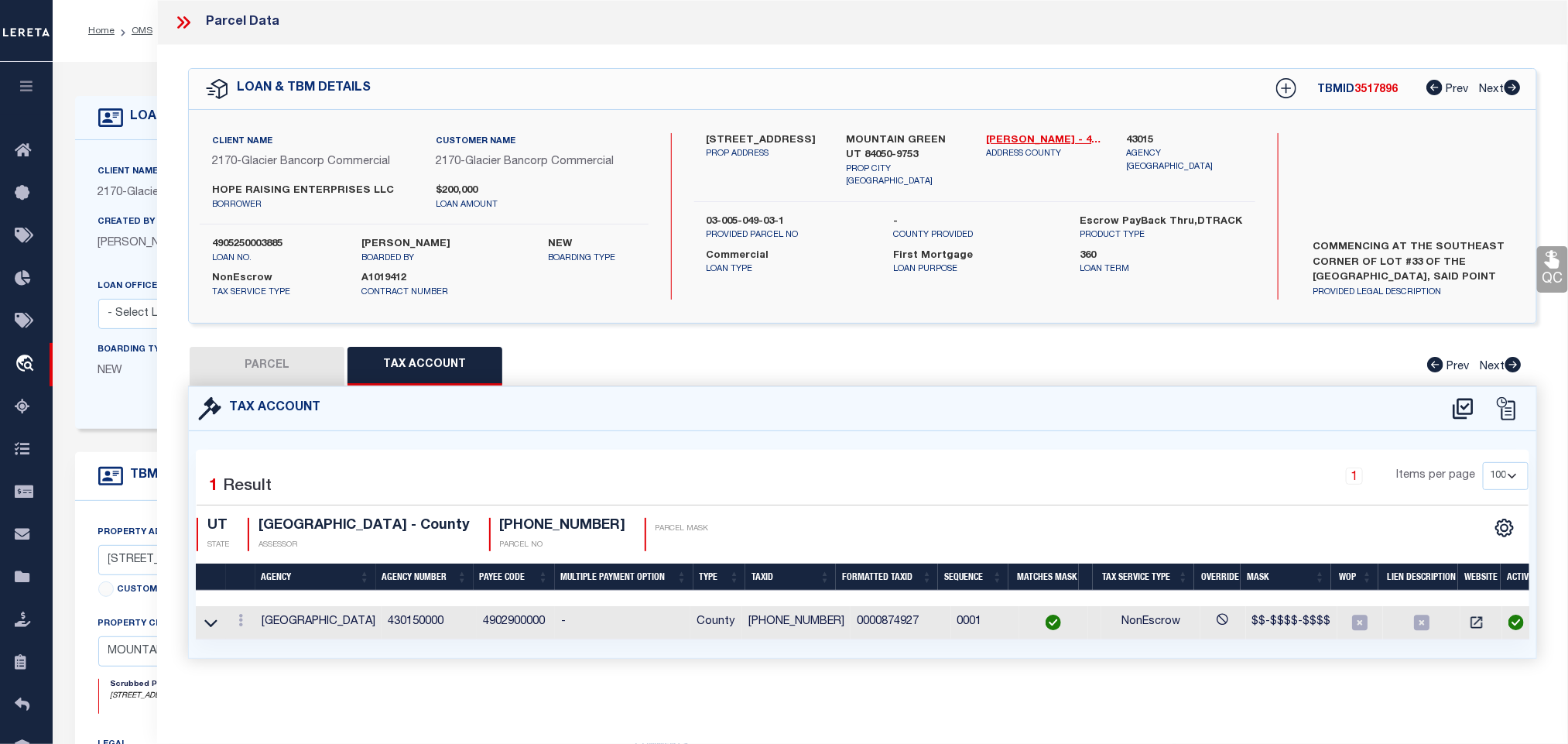
click at [293, 380] on button "PARCEL" at bounding box center [267, 366] width 155 height 38
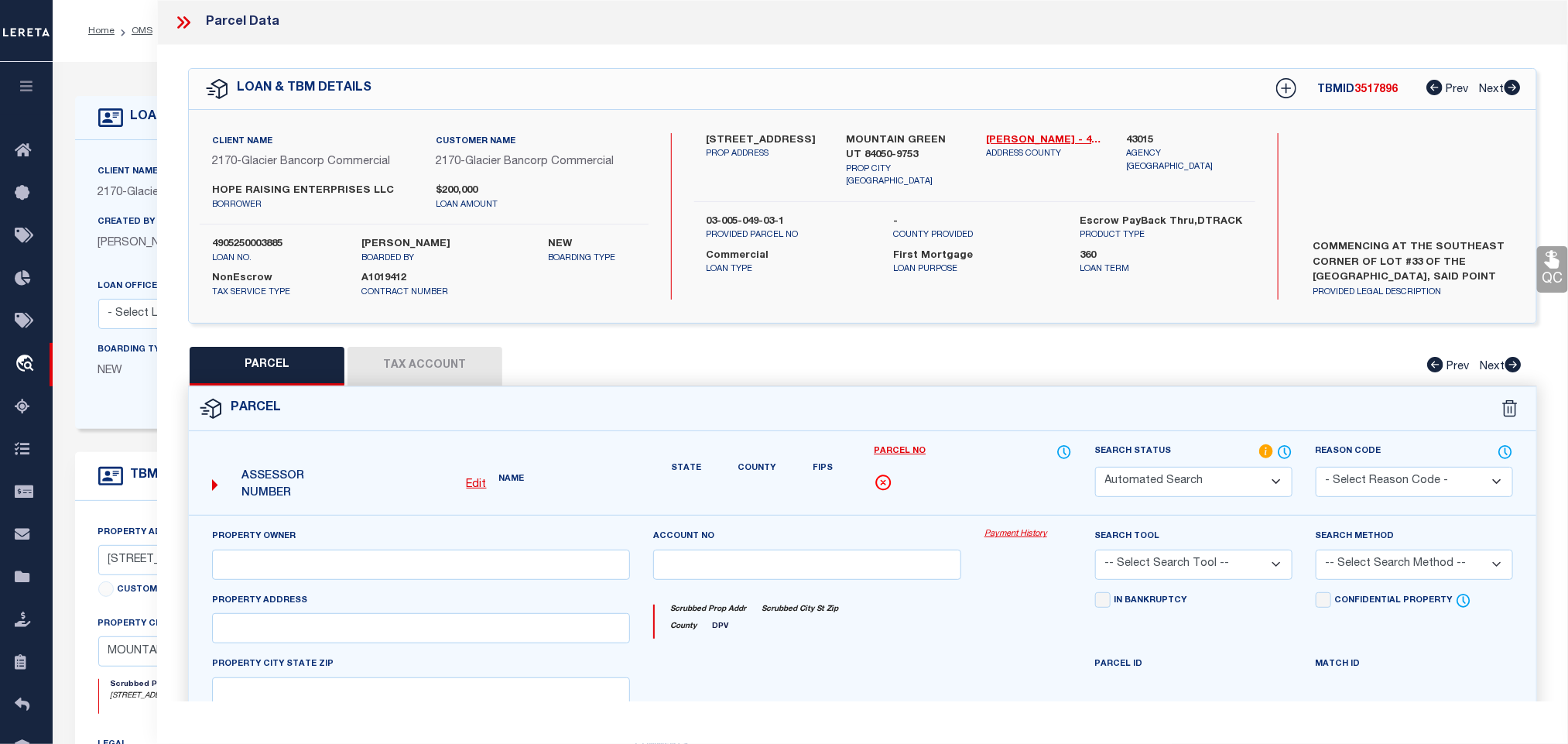
click at [1210, 478] on select "Automated Search Bad Parcel Complete Duplicate Parcel High Dollar Reporting In …" at bounding box center [1194, 482] width 198 height 30
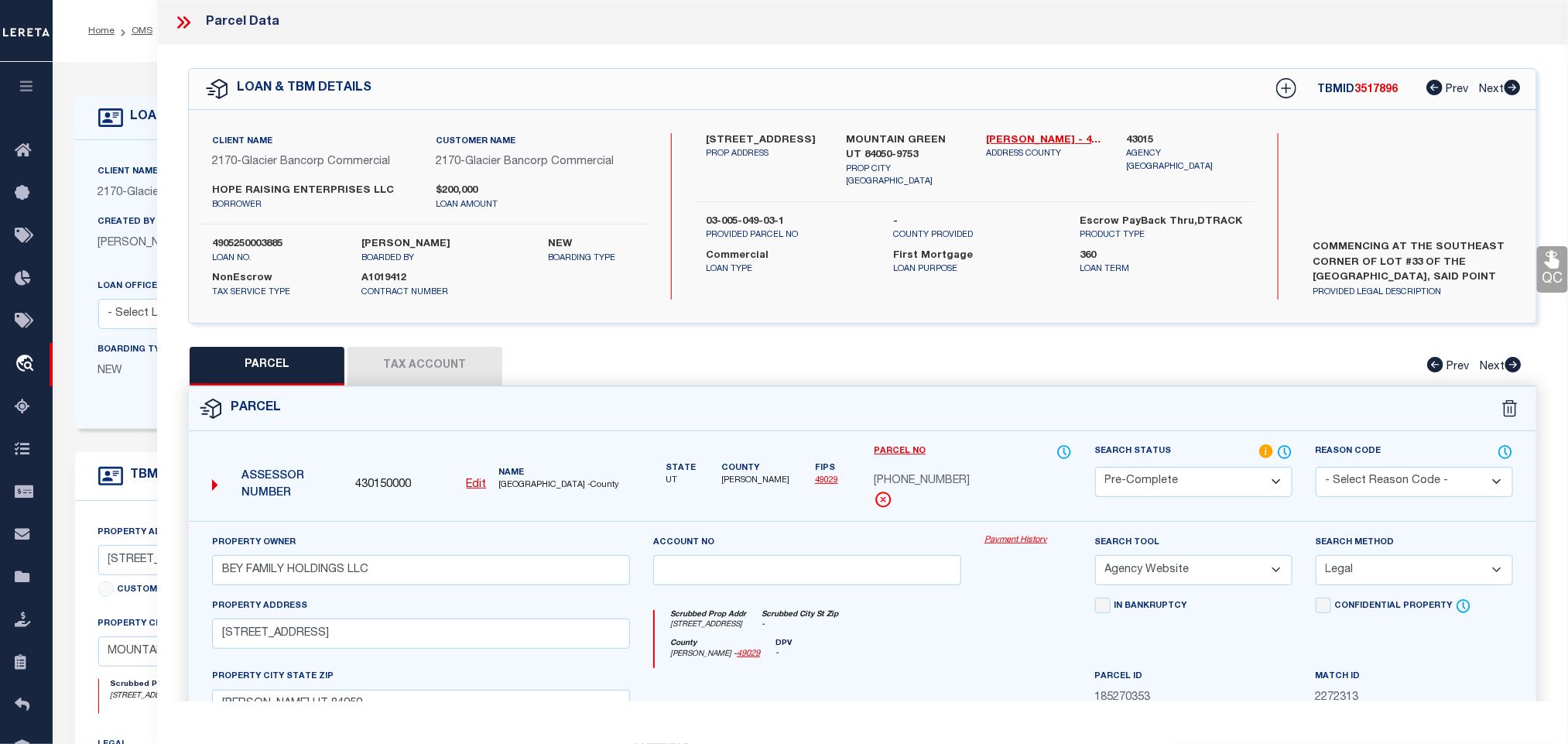
click at [1095, 469] on select "Automated Search Bad Parcel Complete Duplicate Parcel High Dollar Reporting In …" at bounding box center [1194, 482] width 198 height 30
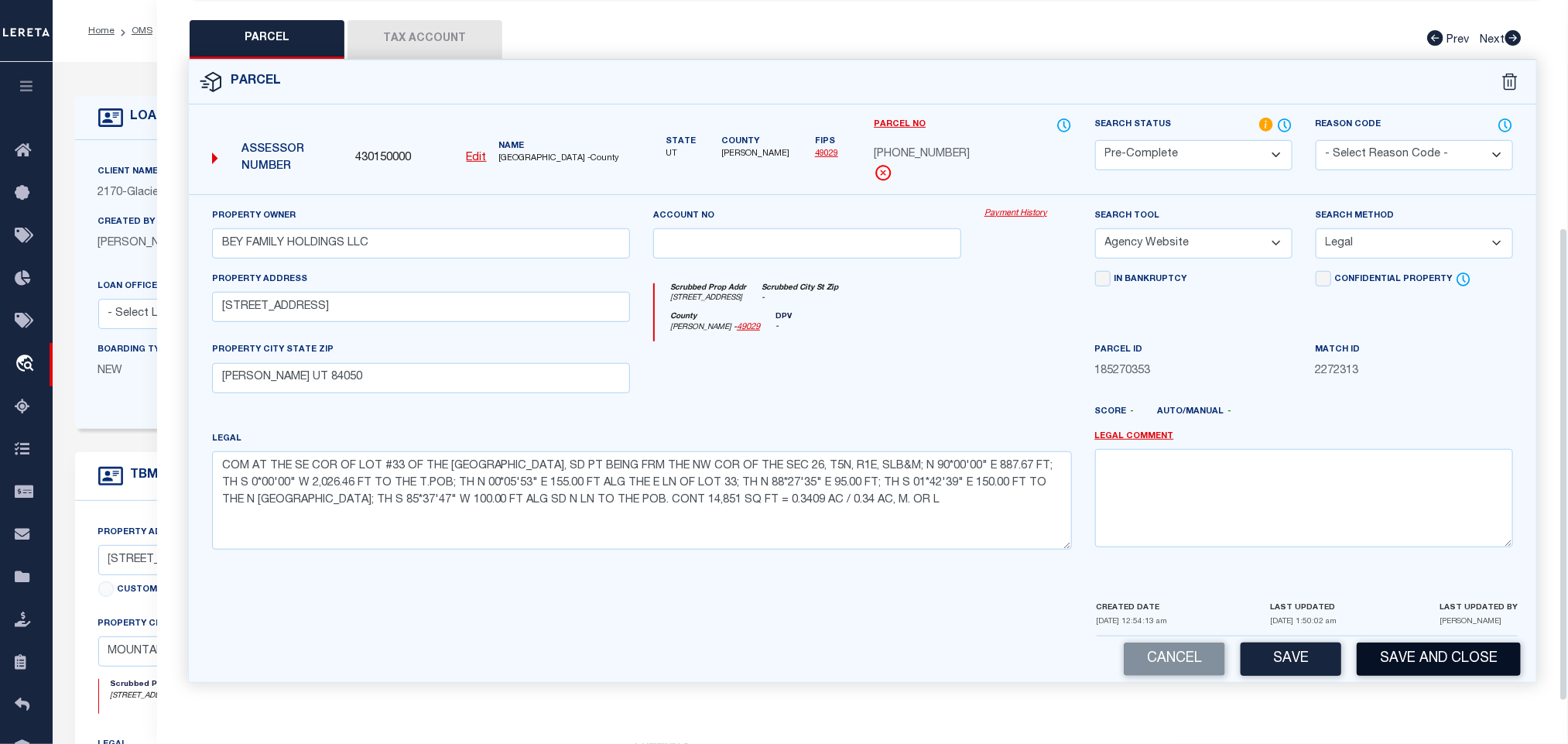
click at [1449, 653] on button "Save and Close" at bounding box center [1439, 659] width 164 height 33
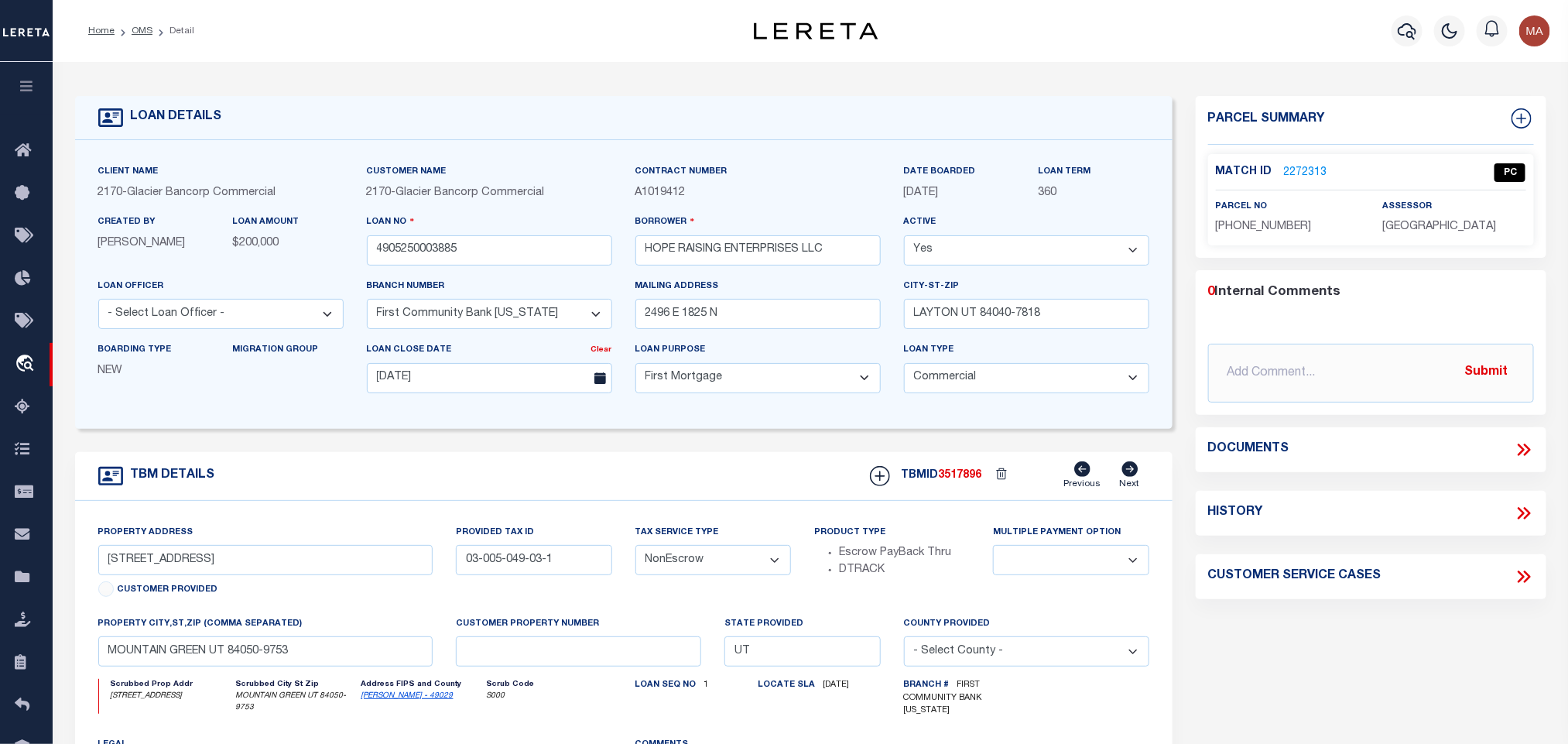
click at [407, 237] on div "Loan No 4905250003885" at bounding box center [489, 239] width 246 height 51
click at [408, 242] on input "4905250003885" at bounding box center [489, 250] width 246 height 30
click at [973, 481] on span "3517896" at bounding box center [960, 476] width 44 height 10
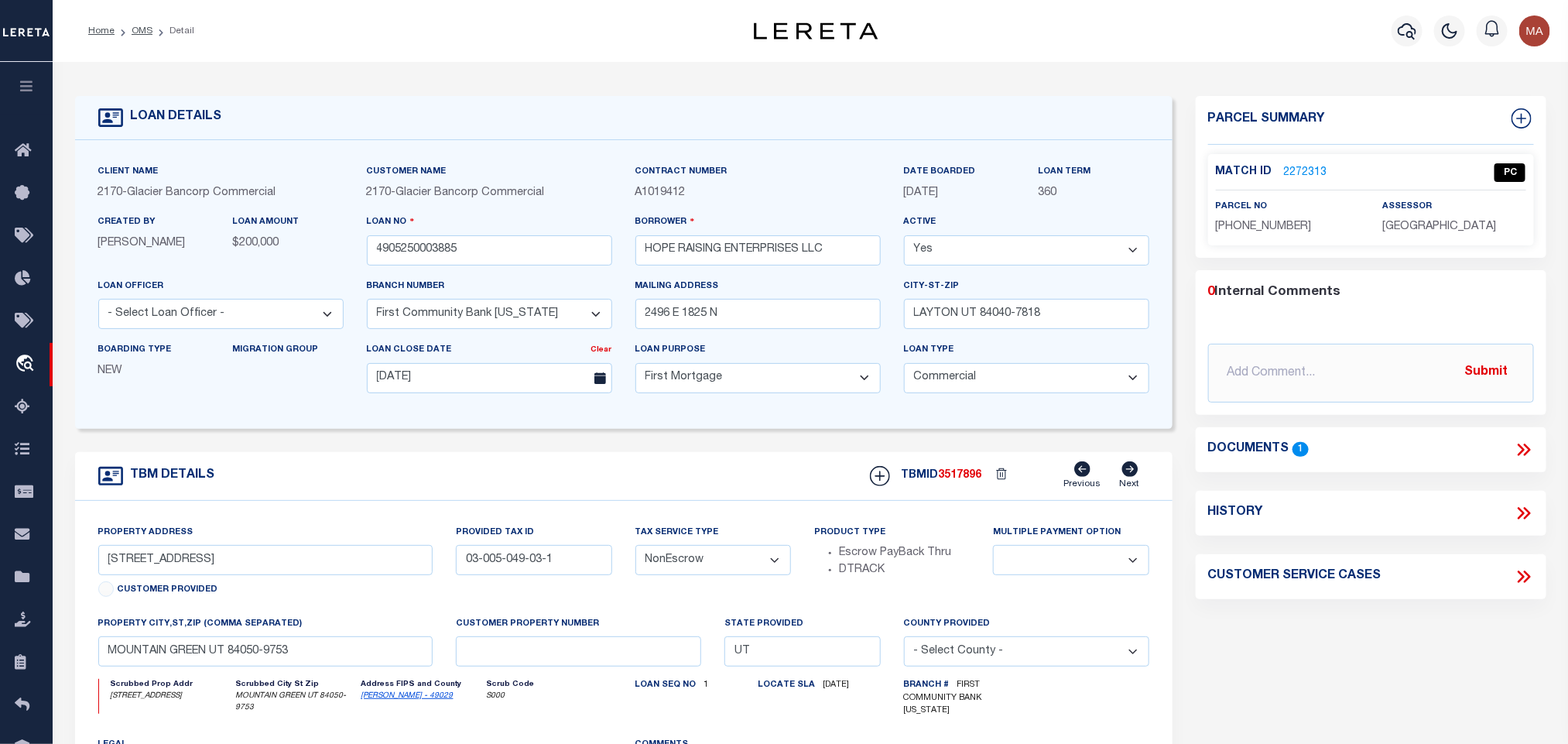
click at [1415, 221] on span "[GEOGRAPHIC_DATA]" at bounding box center [1439, 227] width 114 height 10
click at [1252, 224] on span "[PHONE_NUMBER]" at bounding box center [1264, 227] width 96 height 10
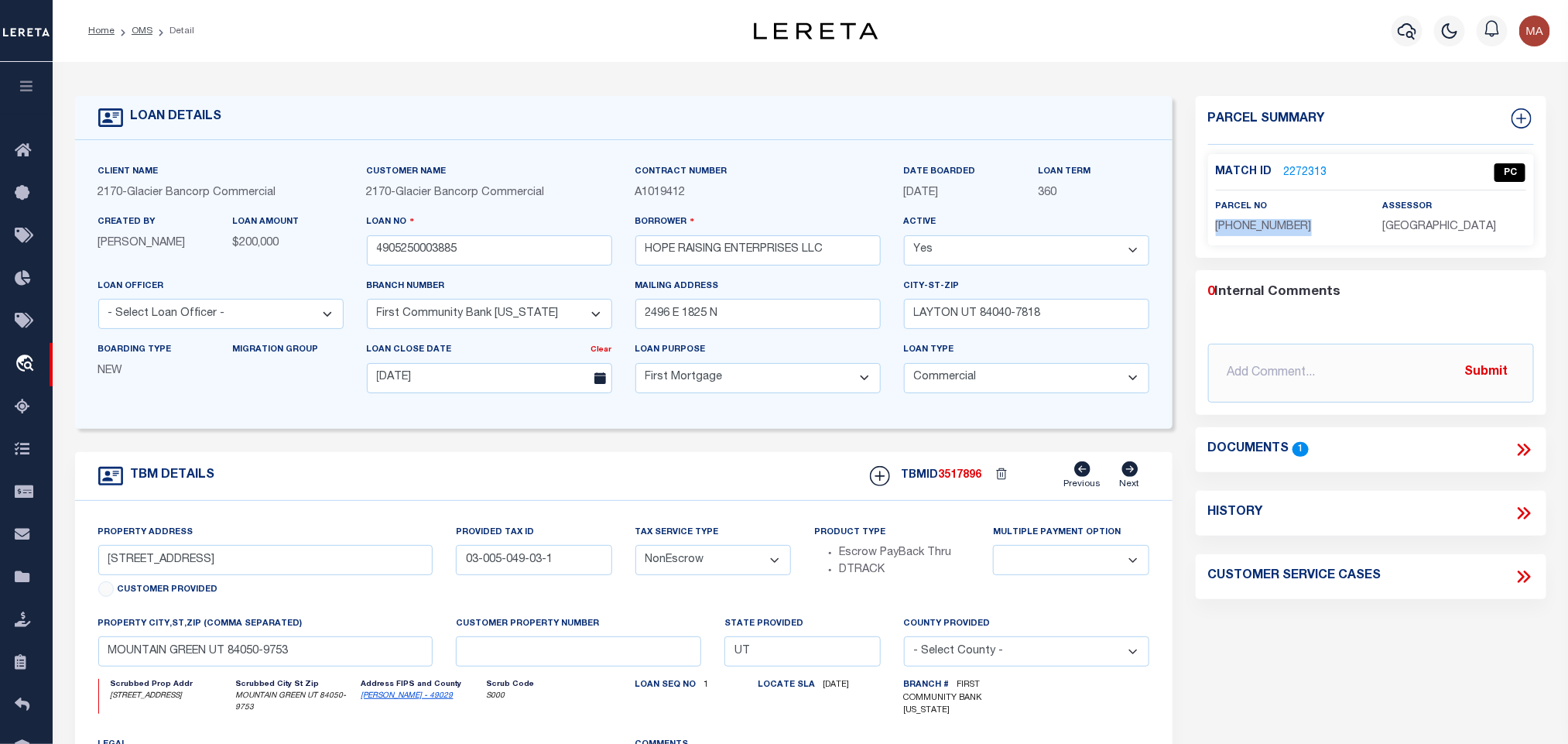
click at [1252, 224] on span "[PHONE_NUMBER]" at bounding box center [1264, 227] width 96 height 10
click at [139, 21] on ol "Home OMS Detail" at bounding box center [141, 30] width 131 height 32
click at [137, 32] on link "OMS" at bounding box center [142, 30] width 21 height 10
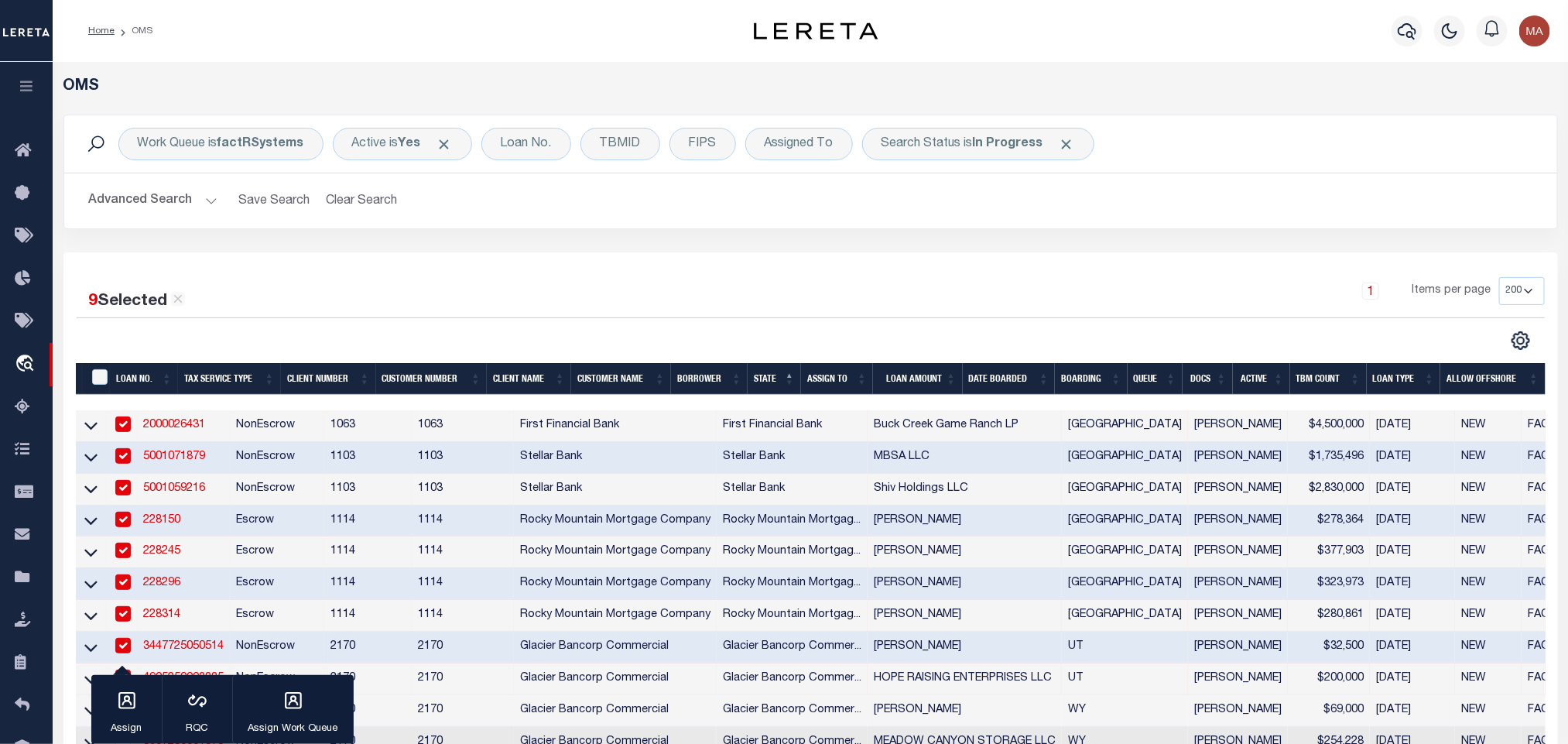
scroll to position [233, 0]
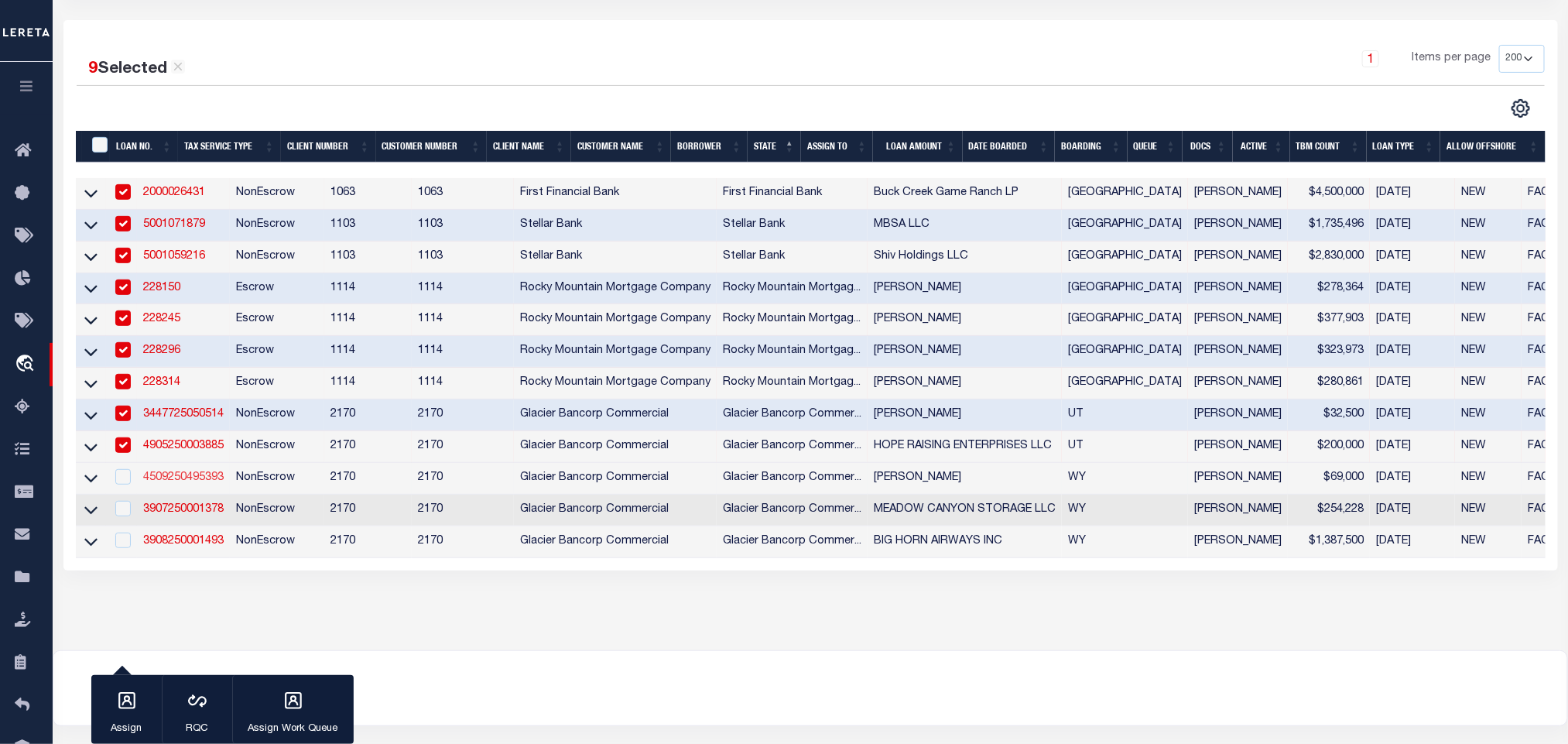
click at [186, 477] on link "4509250495393" at bounding box center [183, 477] width 80 height 10
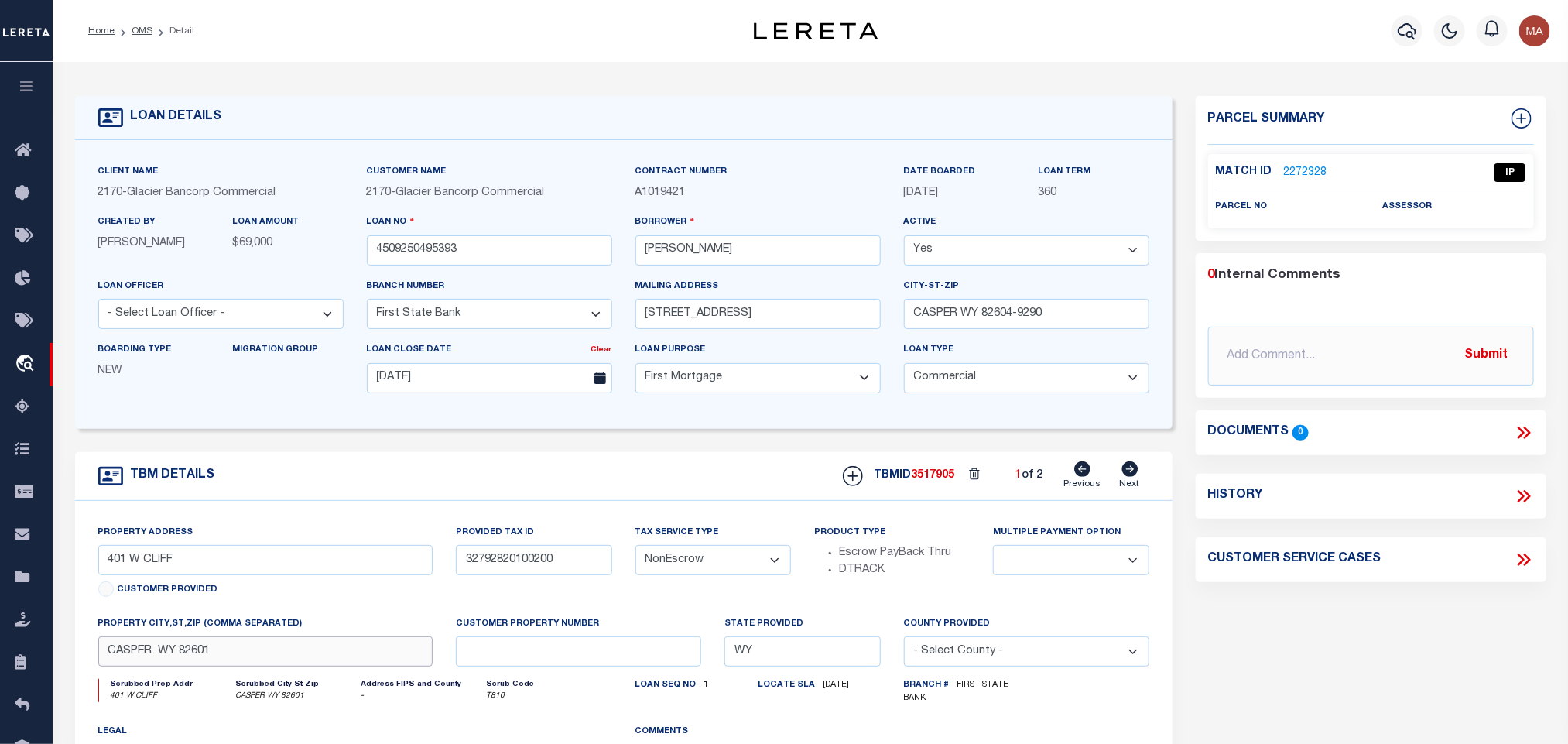
click at [313, 666] on input "CASPER WY 82601" at bounding box center [266, 652] width 335 height 30
click at [523, 567] on input "32792820100200" at bounding box center [534, 560] width 156 height 30
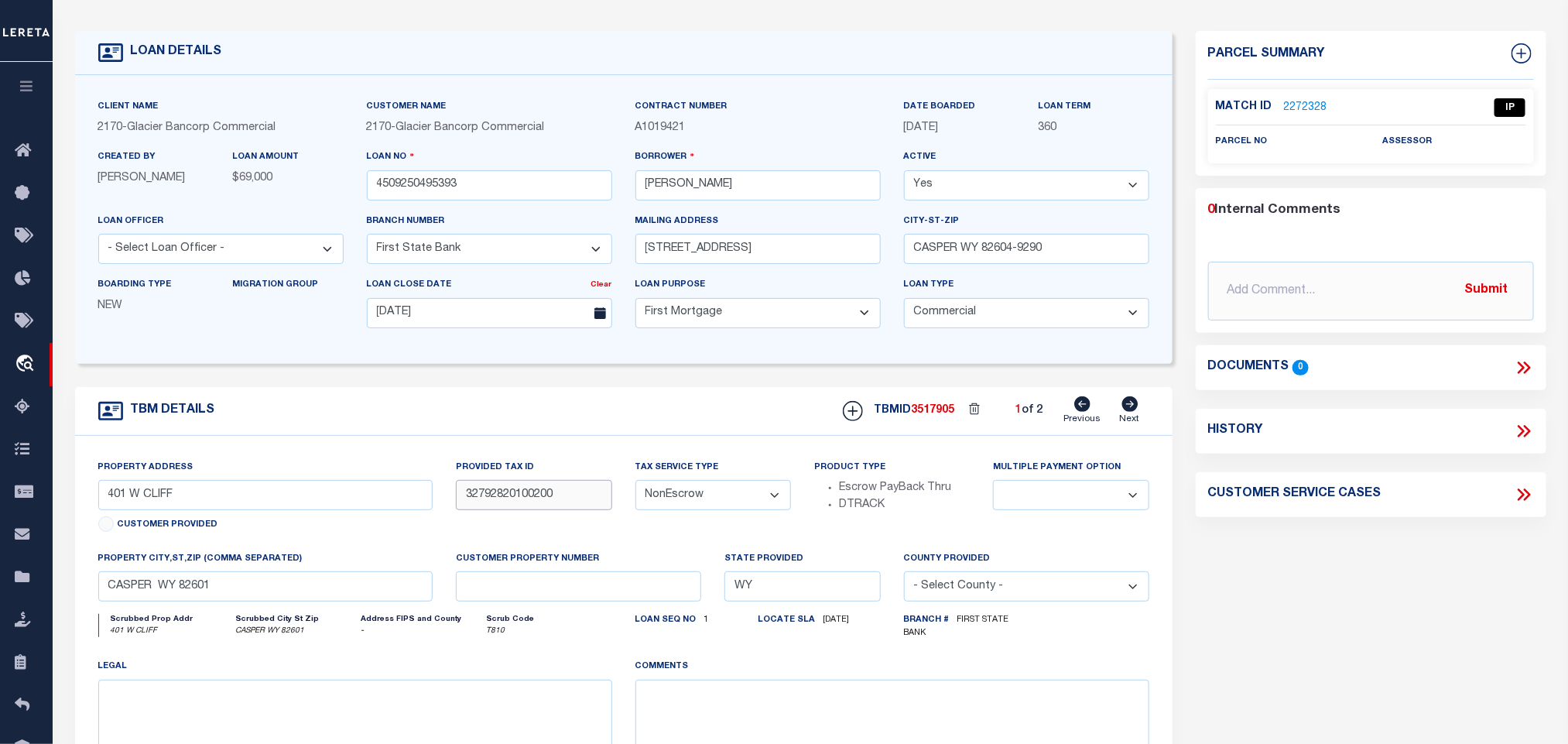
scroll to position [116, 0]
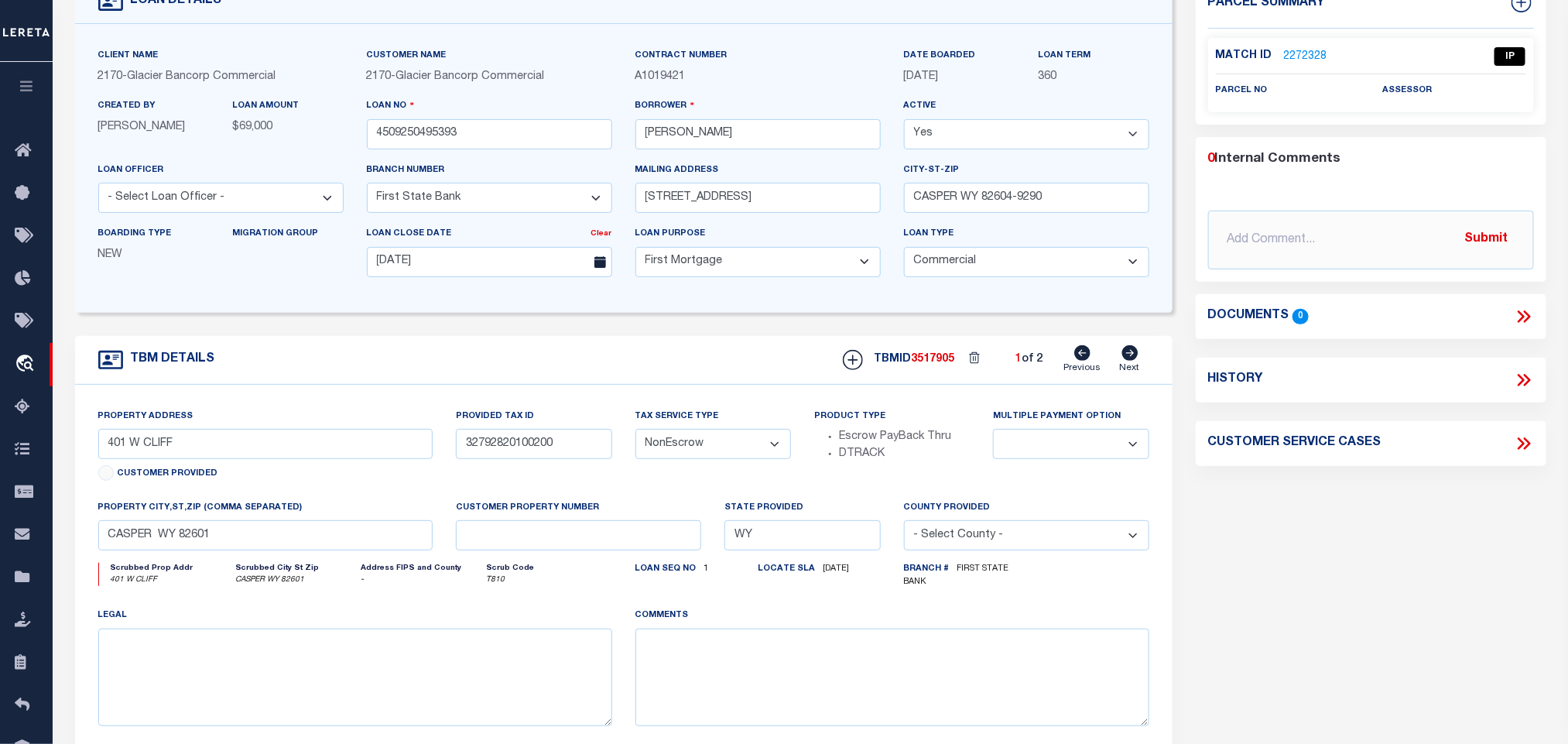
click at [499, 436] on div "Provided Tax ID 32792820100200" at bounding box center [534, 434] width 156 height 51
click at [501, 451] on input "32792820100200" at bounding box center [534, 444] width 156 height 30
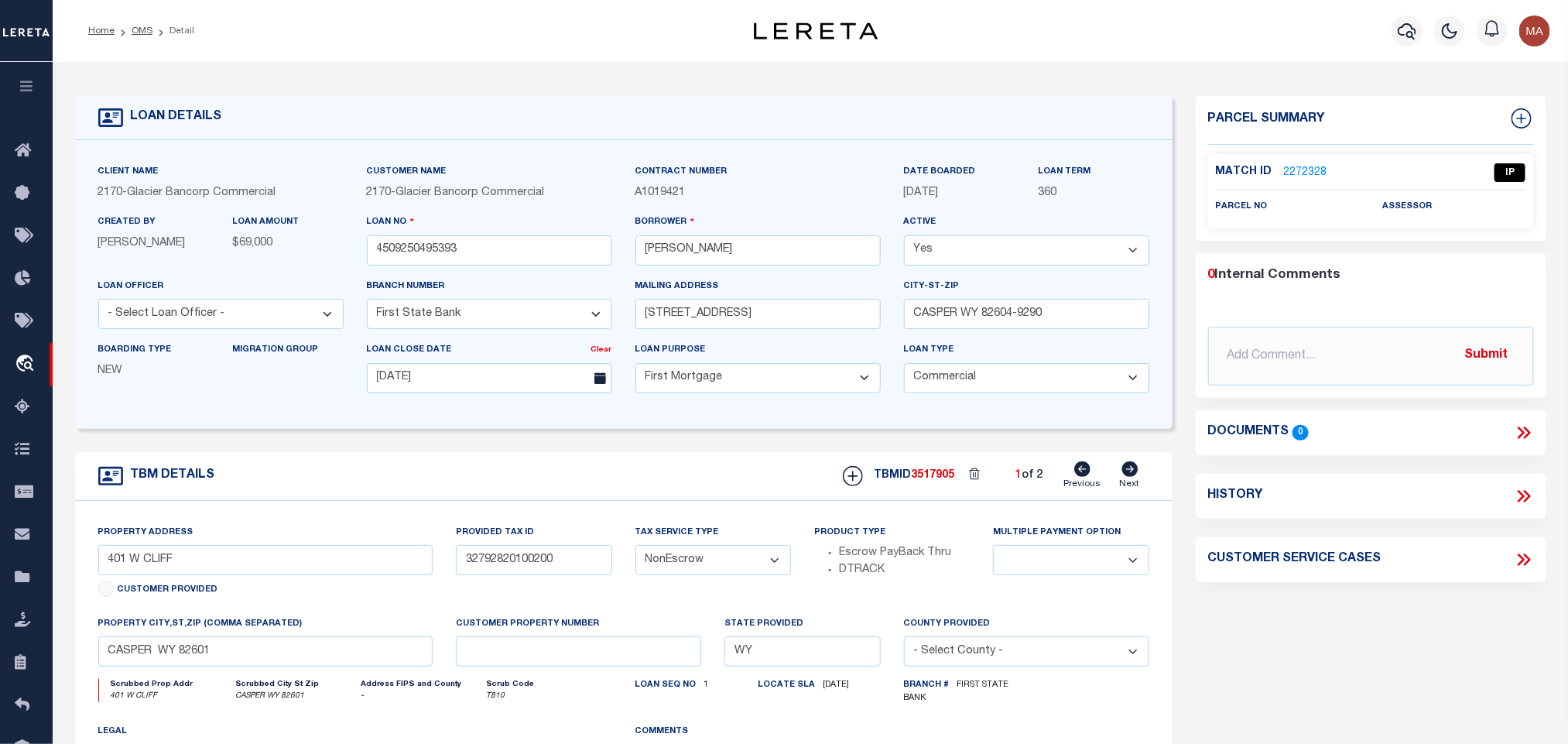
click at [1308, 179] on div "Match ID 2272328 IP" at bounding box center [1371, 177] width 311 height 27
click at [1309, 167] on link "2272328" at bounding box center [1306, 172] width 44 height 17
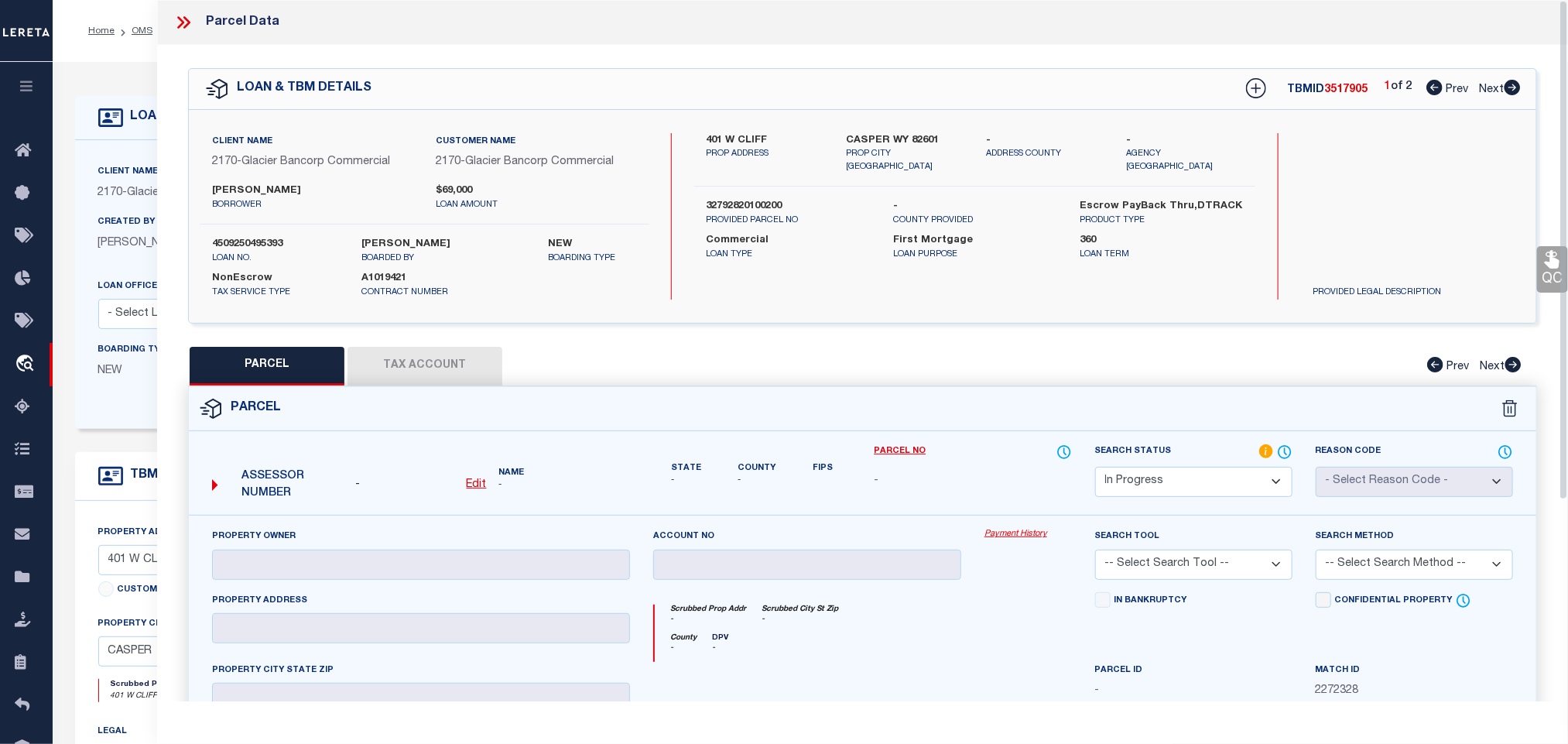
click at [464, 486] on div "- Edit" at bounding box center [421, 486] width 131 height 17
click at [474, 489] on u "Edit" at bounding box center [476, 484] width 20 height 10
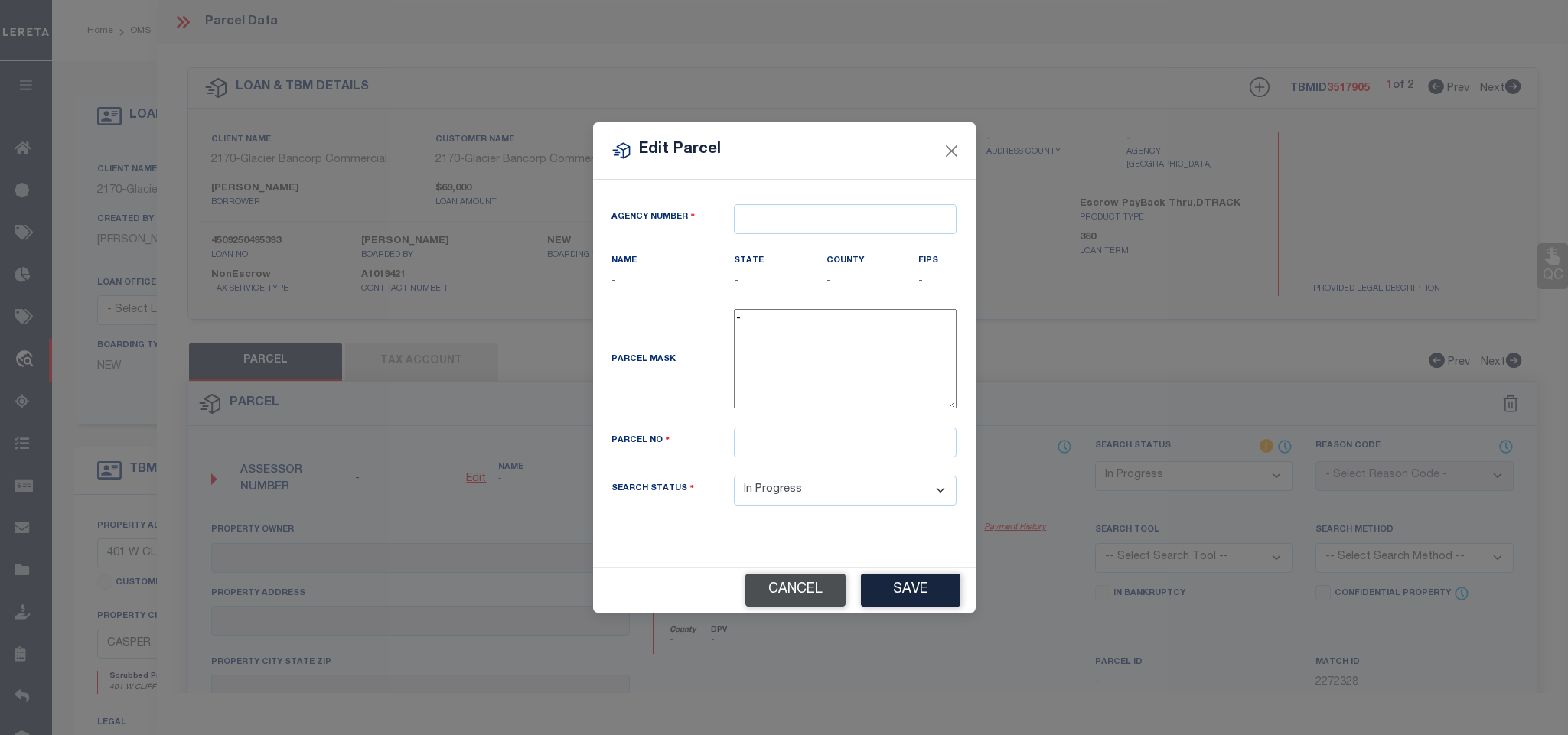
click at [760, 581] on button "Cancel" at bounding box center [795, 590] width 100 height 33
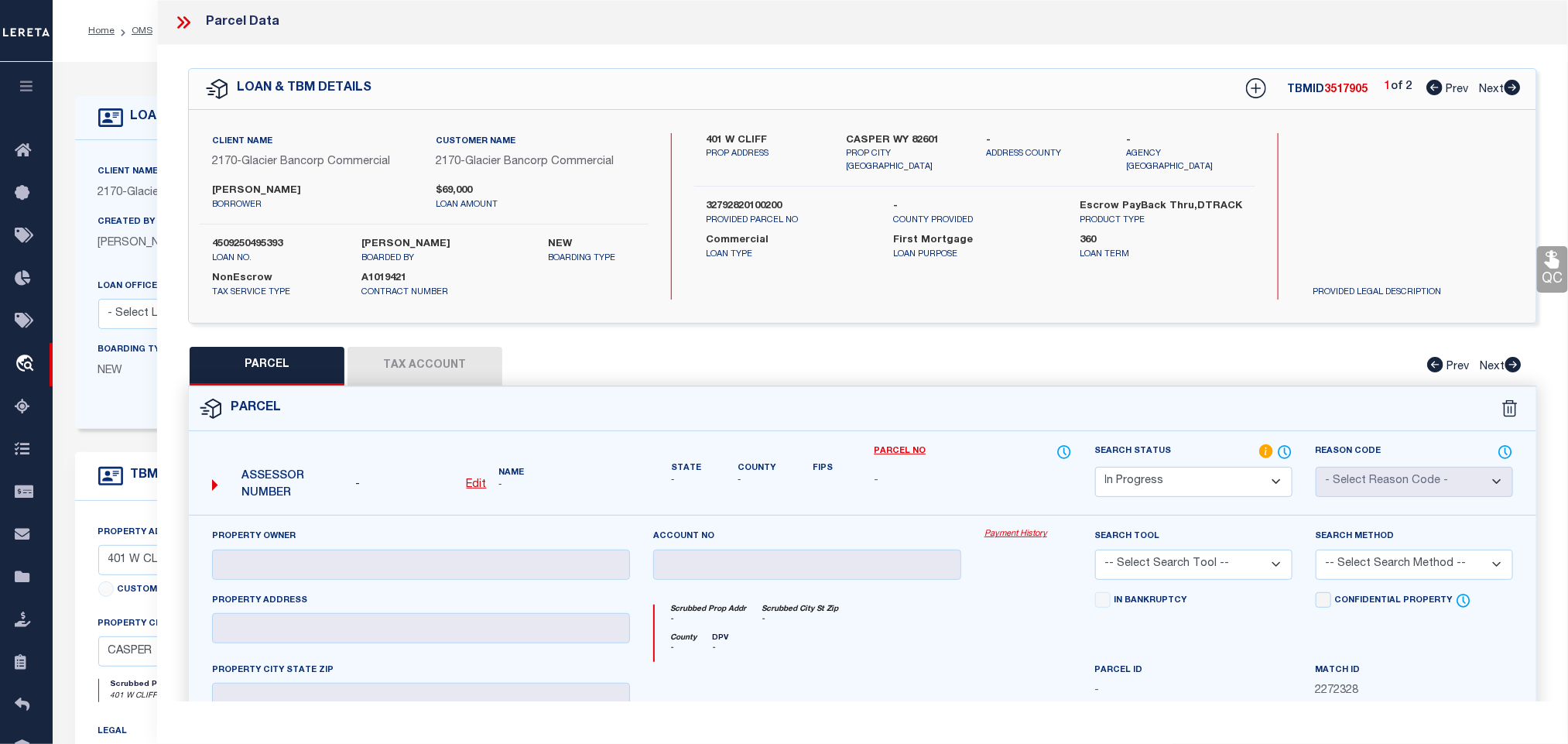
click at [501, 489] on span "-" at bounding box center [564, 485] width 131 height 13
click at [483, 489] on u "Edit" at bounding box center [476, 484] width 20 height 10
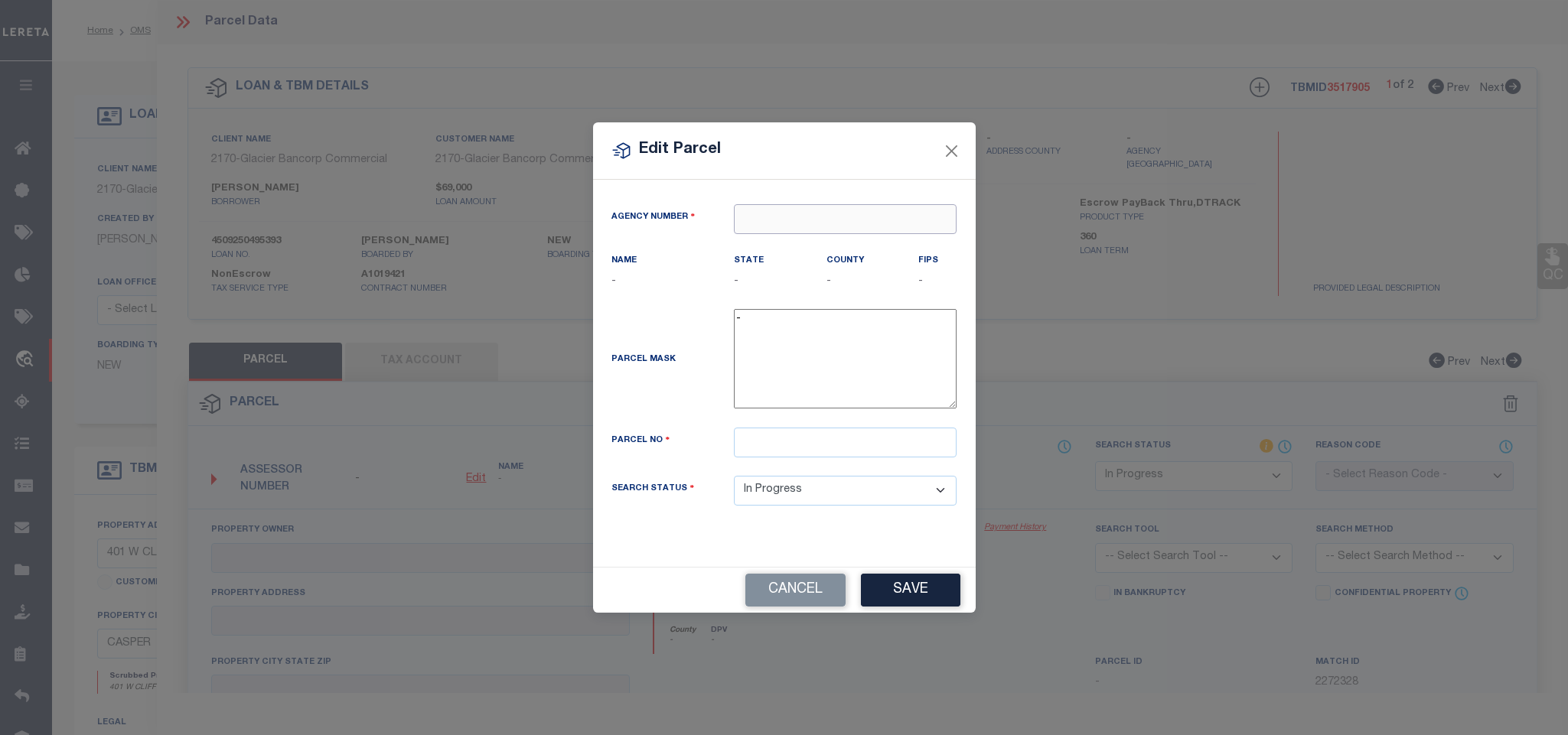
click at [866, 211] on input "text" at bounding box center [845, 219] width 223 height 30
paste input "490130000"
click at [859, 241] on div "490130000 : [GEOGRAPHIC_DATA]" at bounding box center [845, 253] width 221 height 44
click at [889, 458] on input "text" at bounding box center [845, 442] width 223 height 30
paste input "32792820100200"
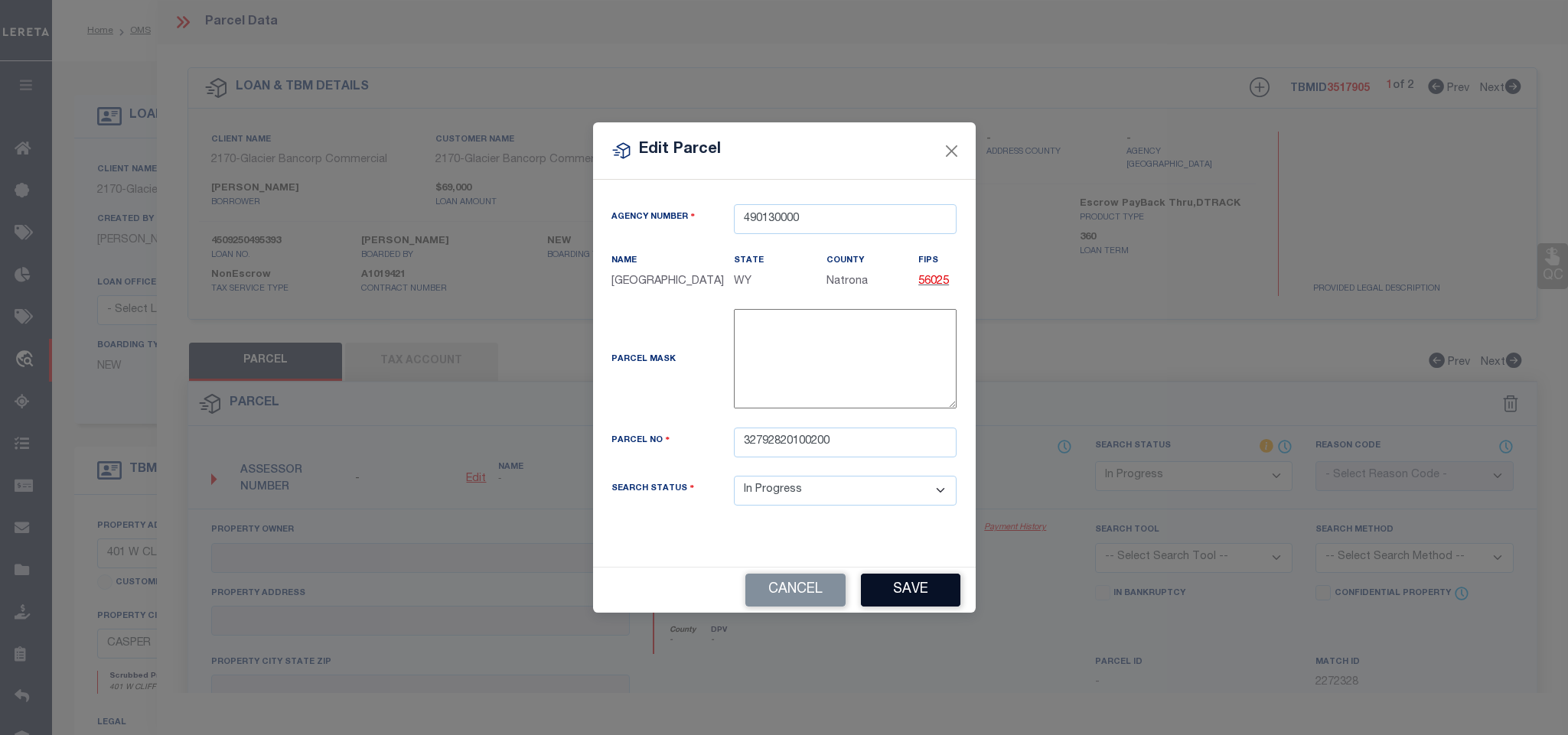
click at [896, 602] on button "Save" at bounding box center [911, 590] width 100 height 33
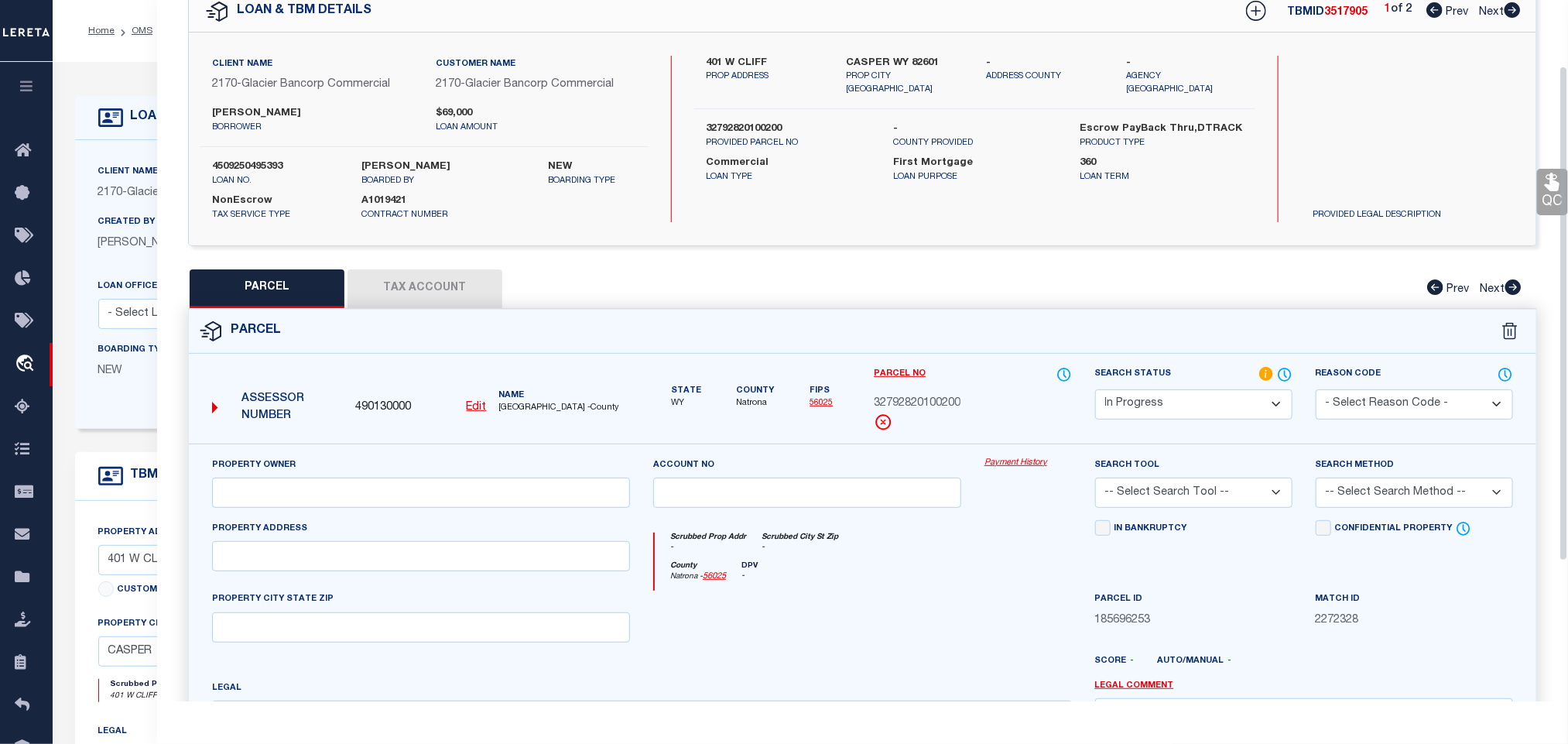
scroll to position [116, 0]
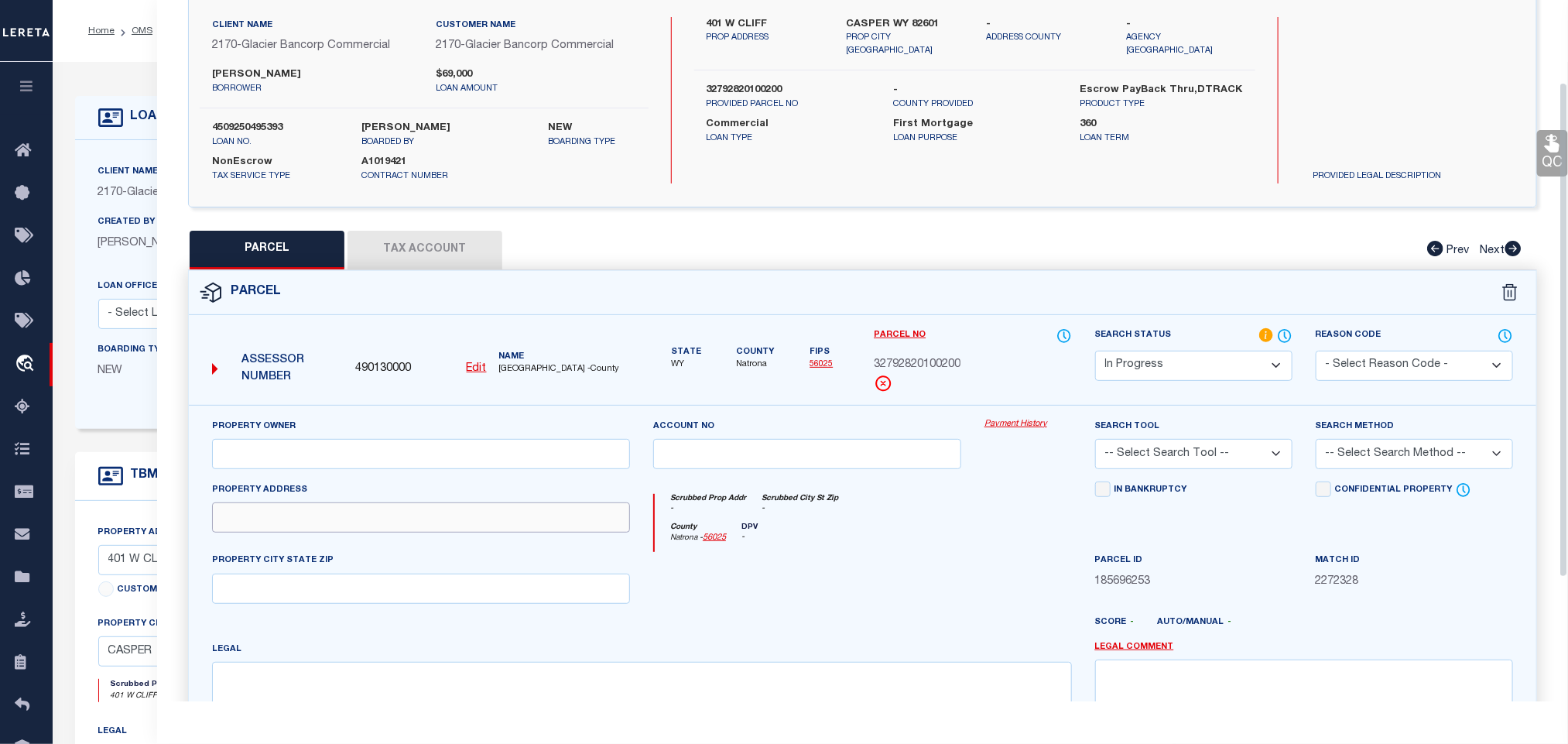
click at [454, 510] on input "text" at bounding box center [421, 517] width 418 height 30
paste input "32792820100200"
click at [860, 24] on label "CASPER WY 82601" at bounding box center [905, 25] width 117 height 16
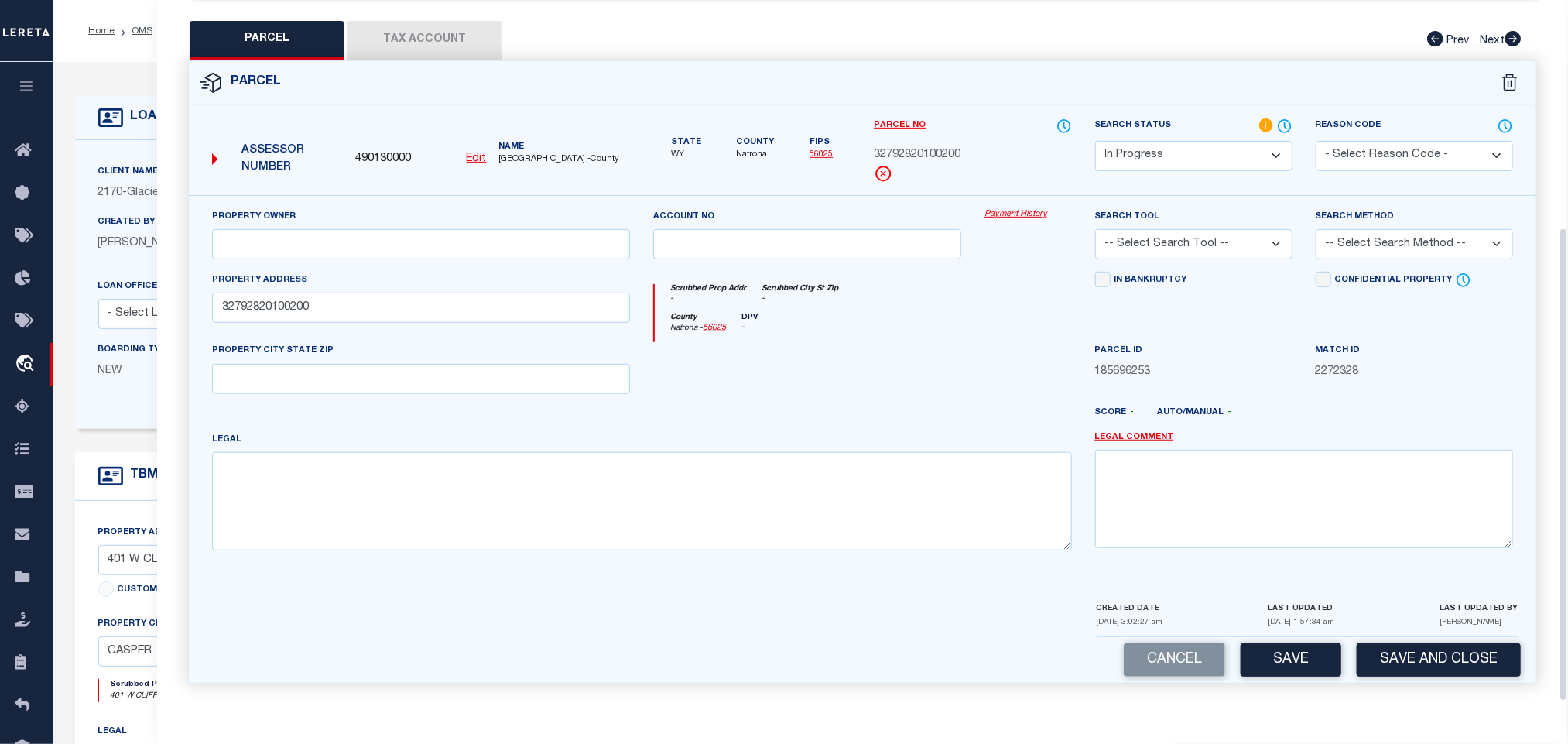
scroll to position [337, 0]
click at [518, 372] on input "text" at bounding box center [421, 378] width 418 height 30
paste input "CASPER WY 82601"
click at [520, 240] on input "text" at bounding box center [421, 243] width 418 height 30
paste input "[PERSON_NAME] & [PERSON_NAME]"
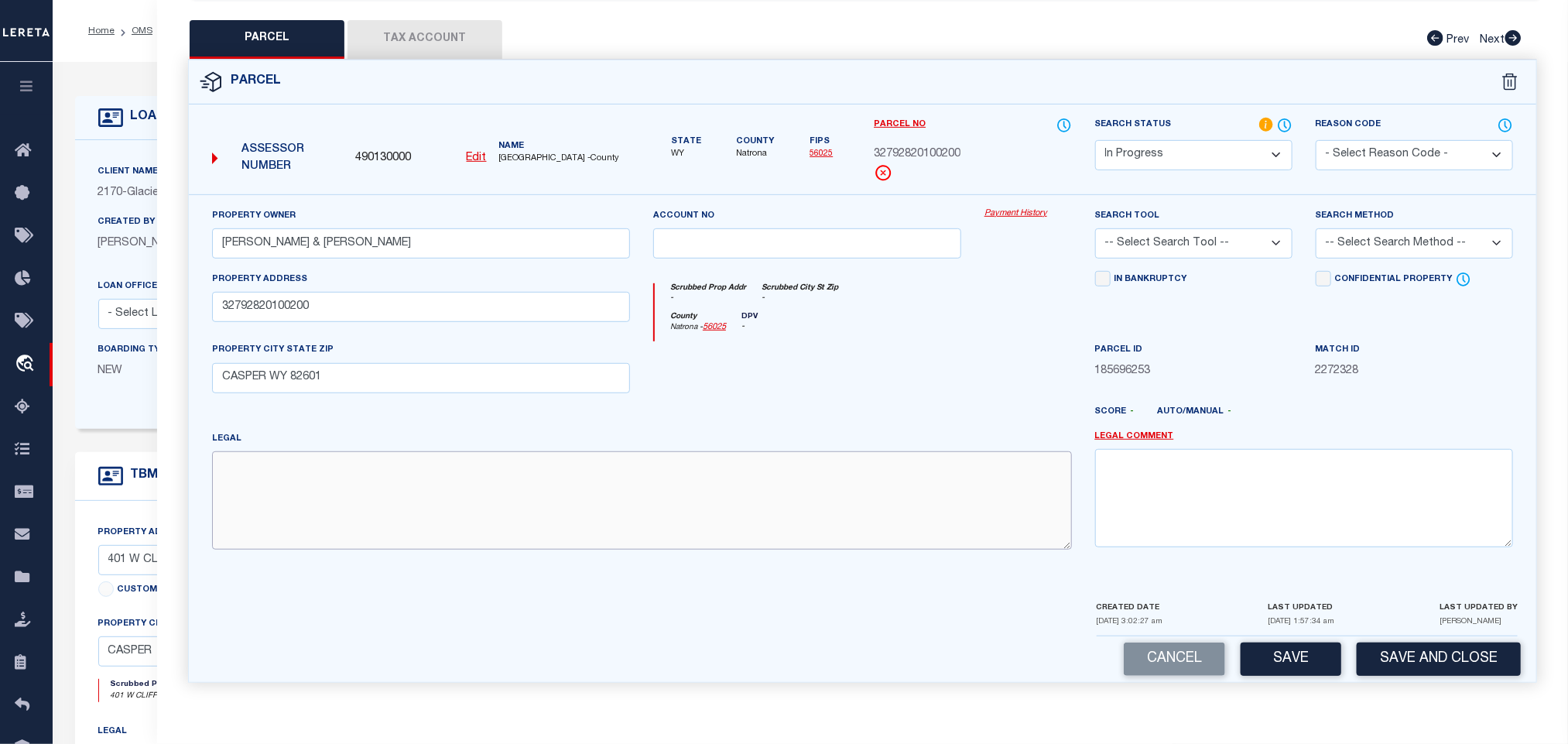
click at [702, 507] on textarea at bounding box center [643, 500] width 860 height 98
paste textarea "STARWALLOW #6 LOT 614"
click at [1229, 231] on select "-- Select Search Tool -- 3rd Party Website Agency File Agency Website ATLS CNV-…" at bounding box center [1194, 243] width 198 height 30
click at [1095, 228] on select "-- Select Search Tool -- 3rd Party Website Agency File Agency Website ATLS CNV-…" at bounding box center [1194, 243] width 198 height 30
drag, startPoint x: 1355, startPoint y: 234, endPoint x: 1358, endPoint y: 254, distance: 20.2
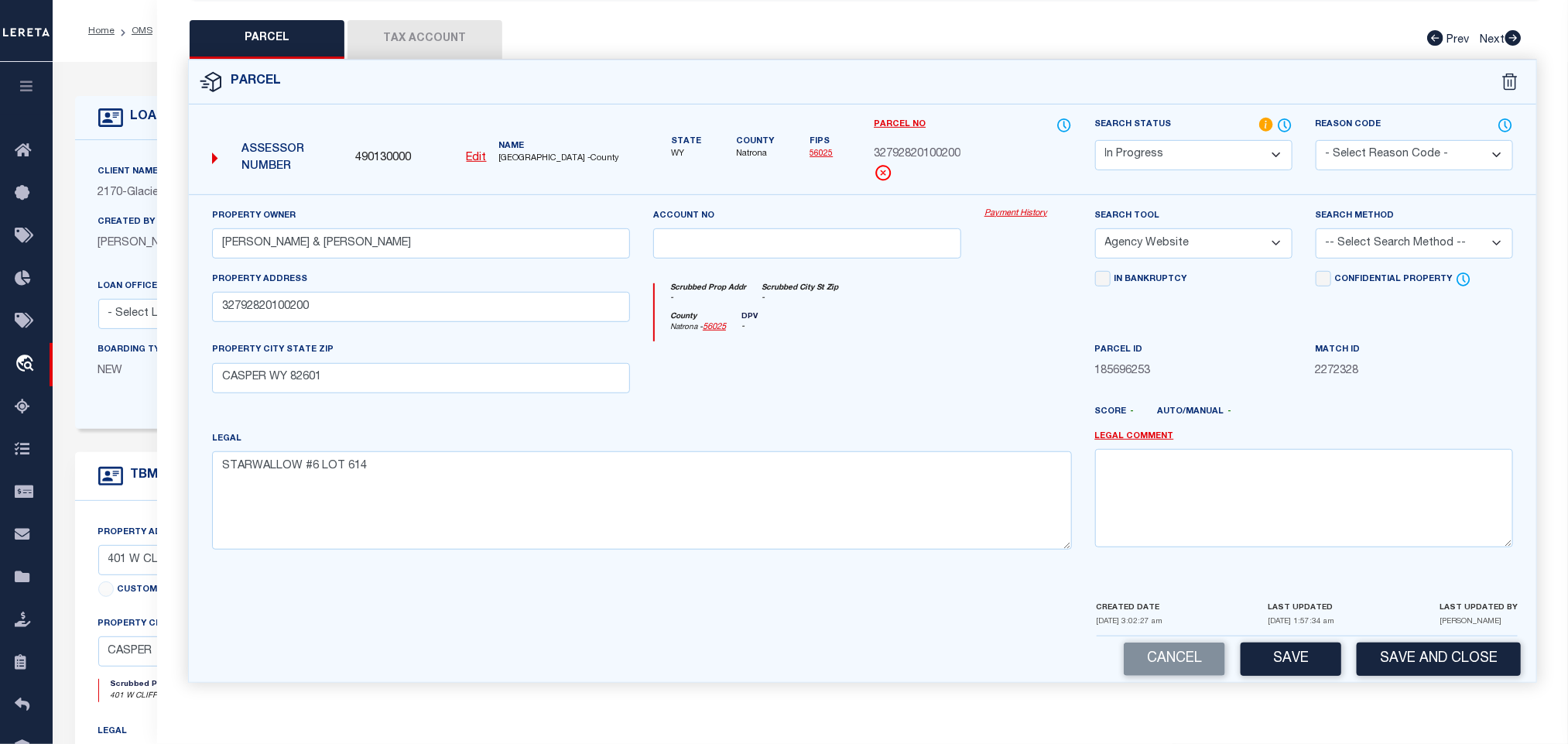
click at [1355, 234] on select "-- Select Search Method -- Property Address Legal Liability Info Provided" at bounding box center [1414, 243] width 198 height 30
click at [1316, 228] on select "-- Select Search Method -- Property Address Legal Liability Info Provided" at bounding box center [1414, 243] width 198 height 30
click at [1298, 663] on button "Save" at bounding box center [1291, 659] width 101 height 33
click at [432, 33] on button "Tax Account" at bounding box center [425, 39] width 155 height 38
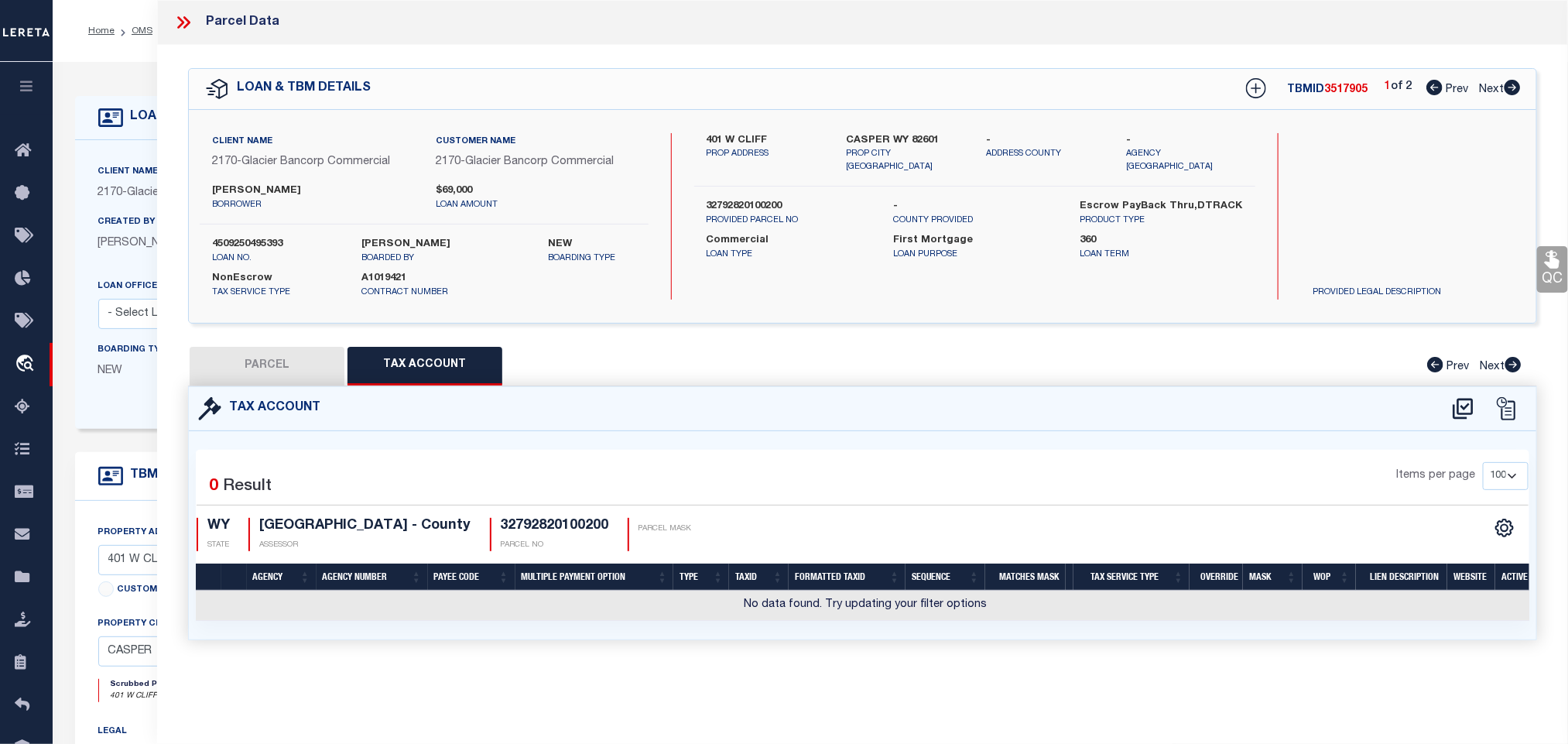
scroll to position [0, 0]
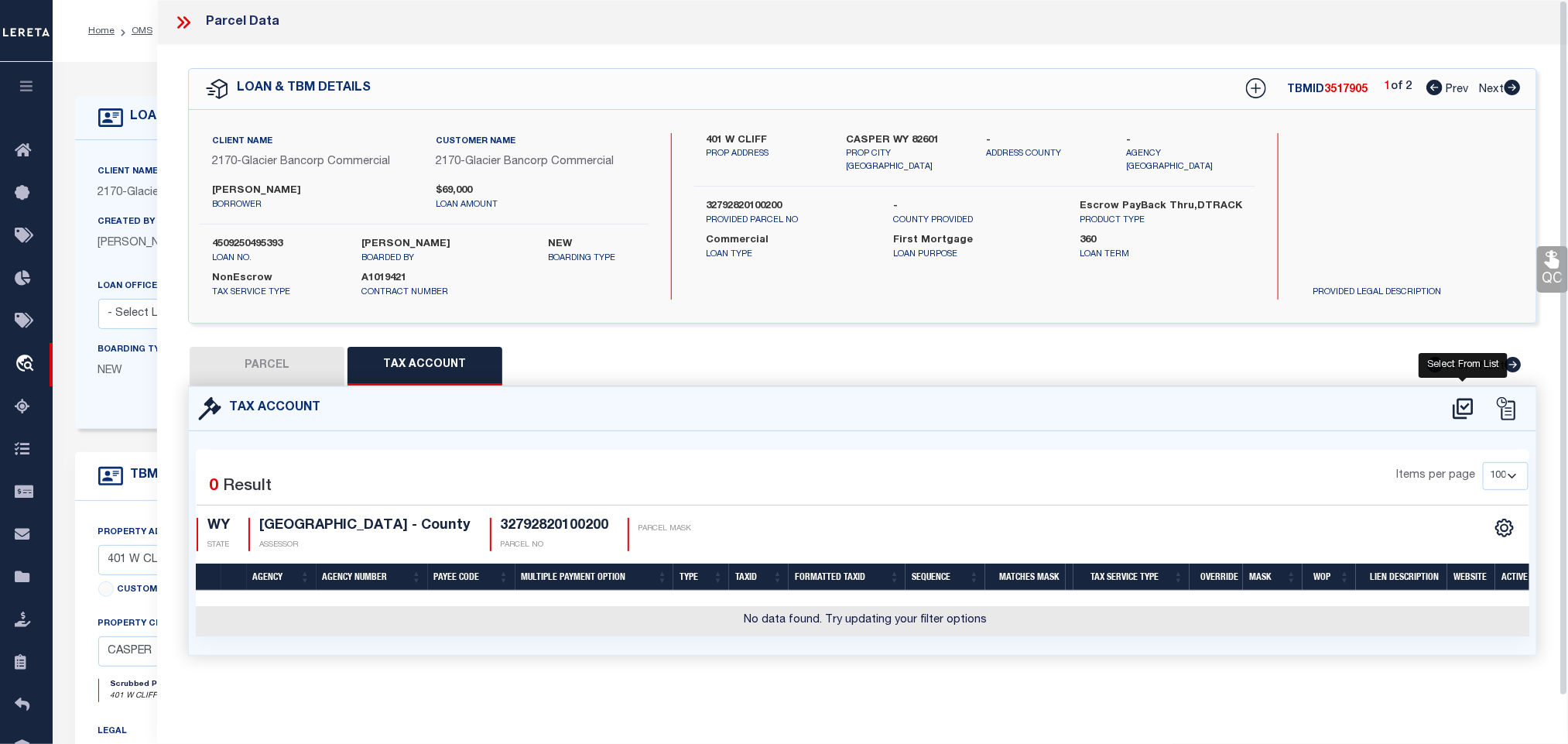
click at [1468, 402] on icon at bounding box center [1463, 409] width 20 height 21
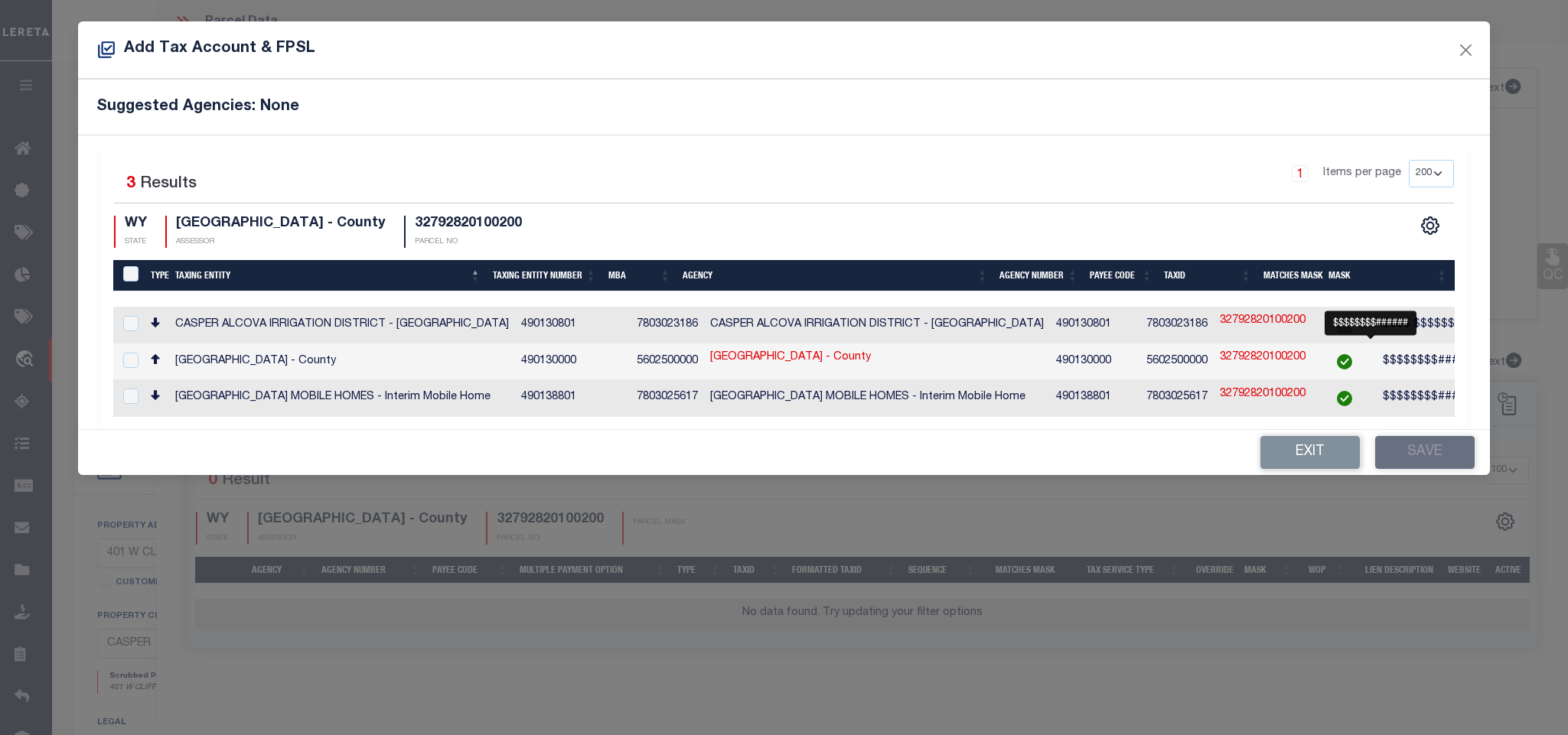
click at [1383, 362] on span "$$$$$$$$######" at bounding box center [1431, 361] width 96 height 10
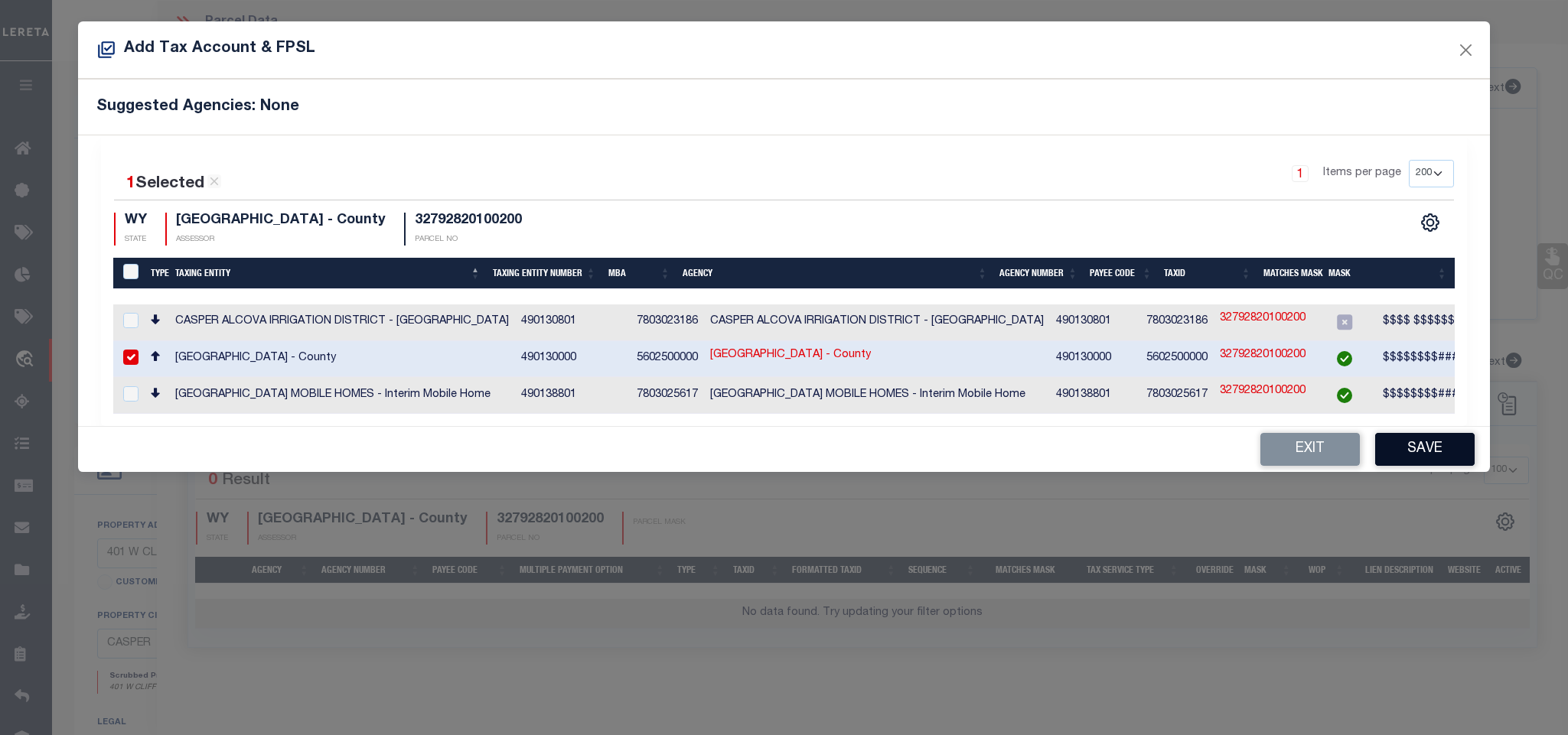
click at [1421, 455] on button "Save" at bounding box center [1425, 449] width 100 height 33
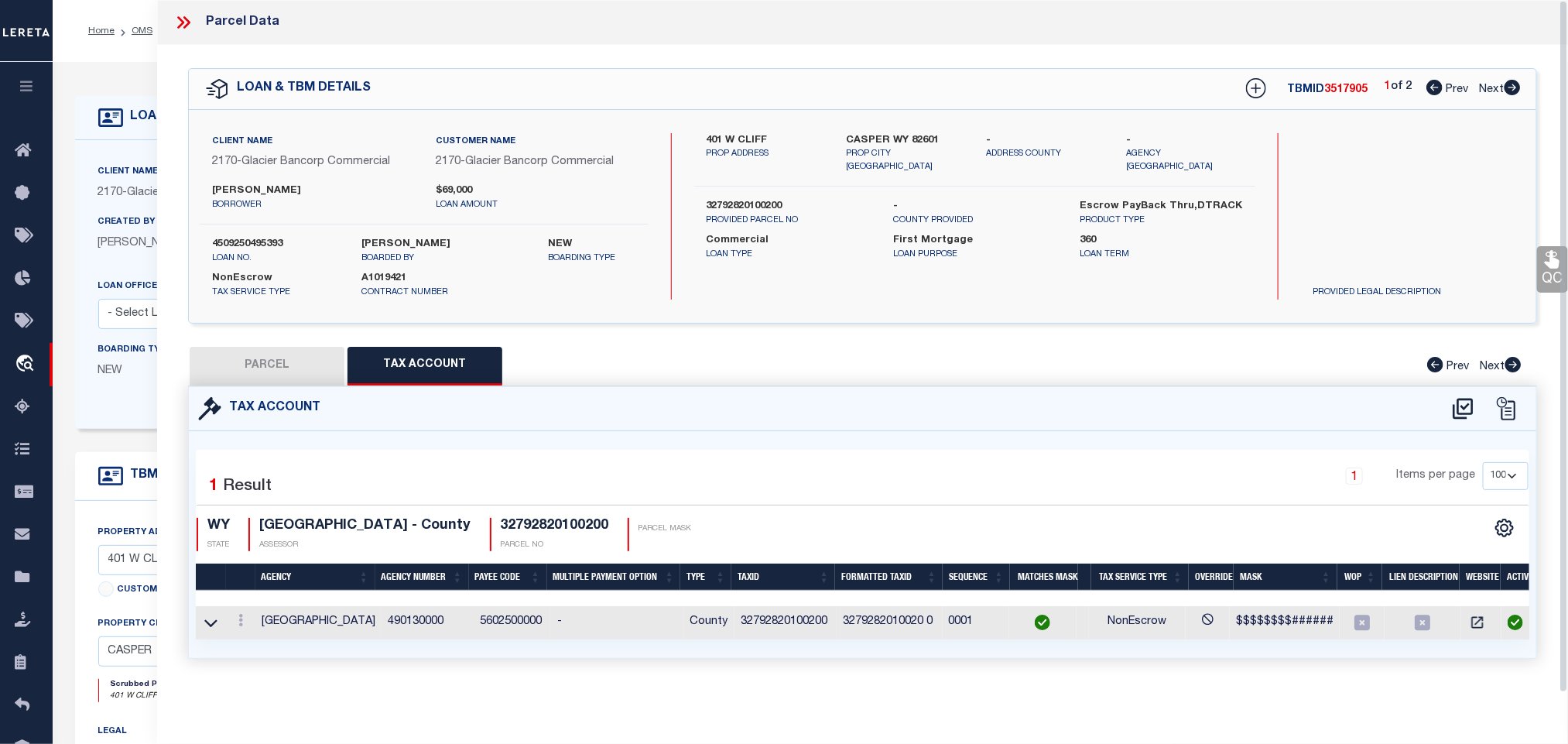
click at [293, 360] on button "PARCEL" at bounding box center [267, 366] width 155 height 38
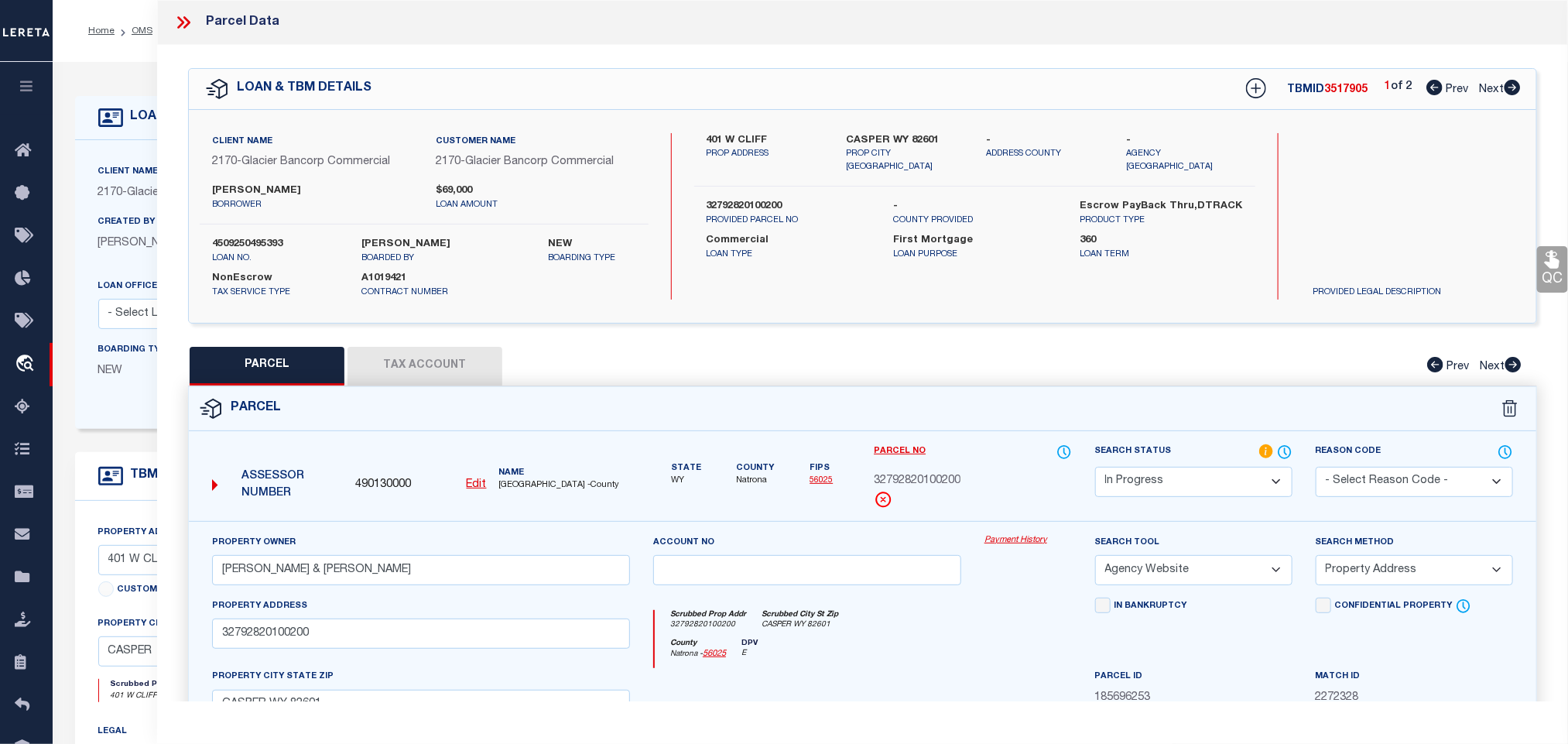
drag, startPoint x: 1197, startPoint y: 479, endPoint x: 1197, endPoint y: 470, distance: 9.0
click at [1197, 479] on select "Automated Search Bad Parcel Complete Duplicate Parcel High Dollar Reporting In …" at bounding box center [1194, 482] width 198 height 30
click at [1095, 469] on select "Automated Search Bad Parcel Complete Duplicate Parcel High Dollar Reporting In …" at bounding box center [1194, 482] width 198 height 30
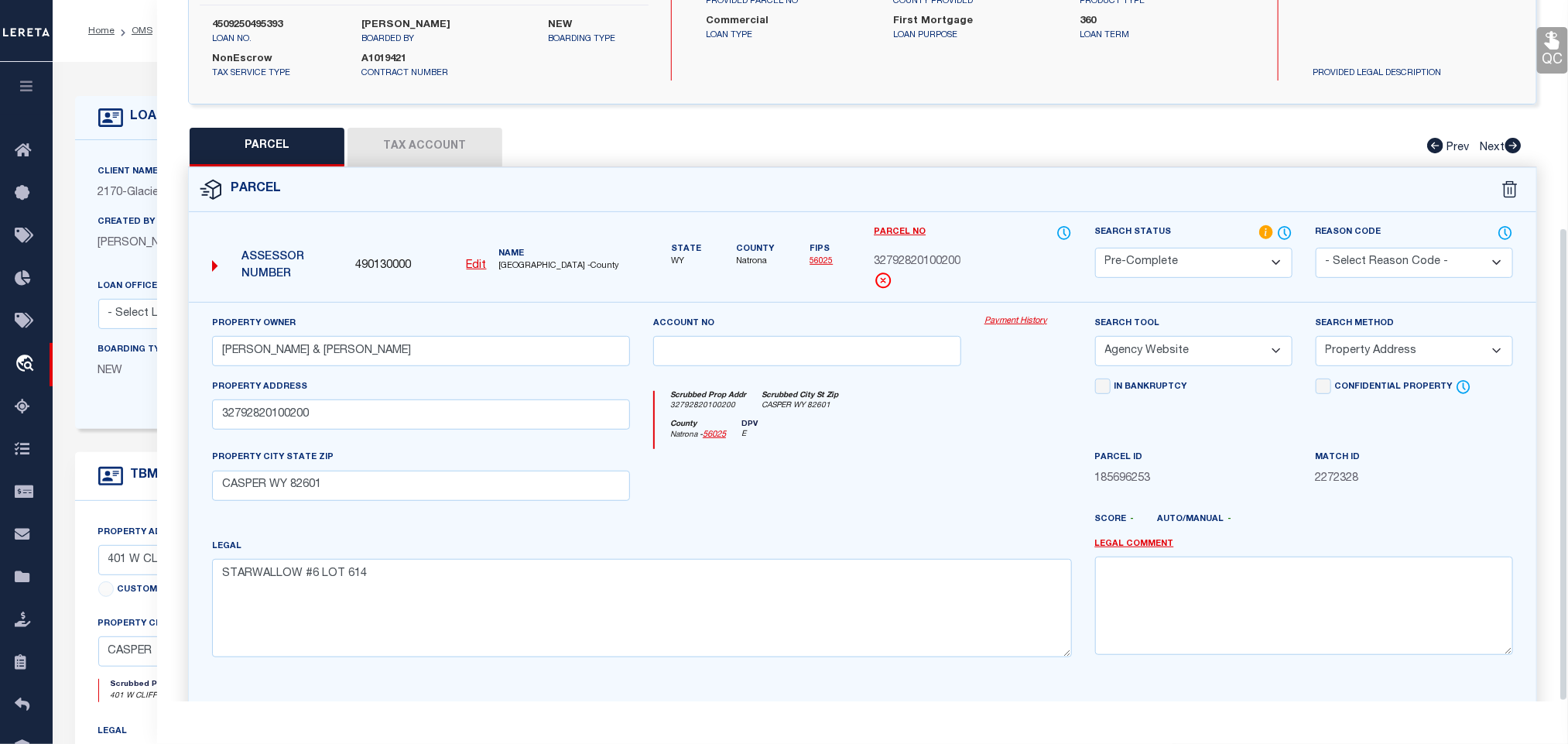
scroll to position [337, 0]
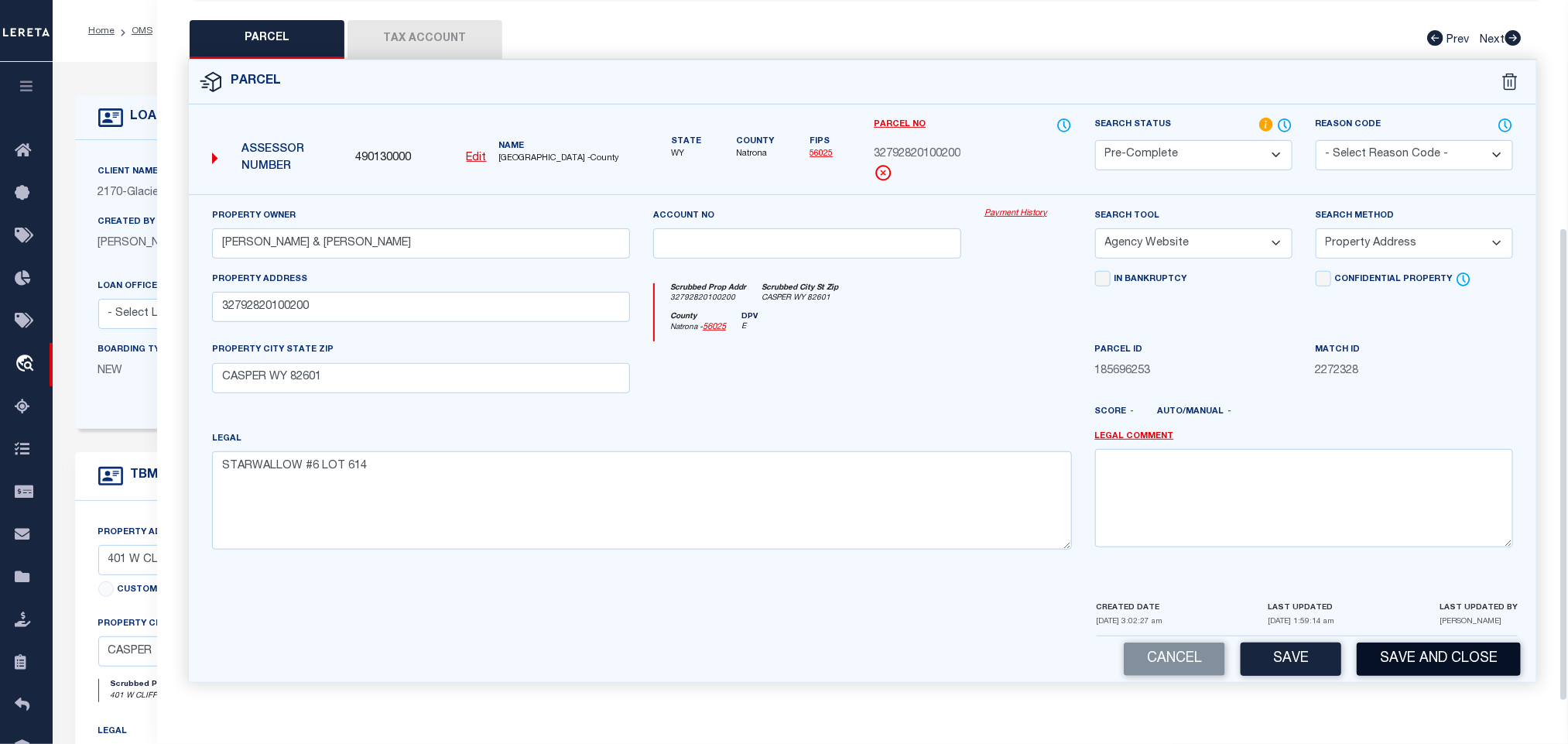
click at [1430, 667] on button "Save and Close" at bounding box center [1439, 659] width 164 height 33
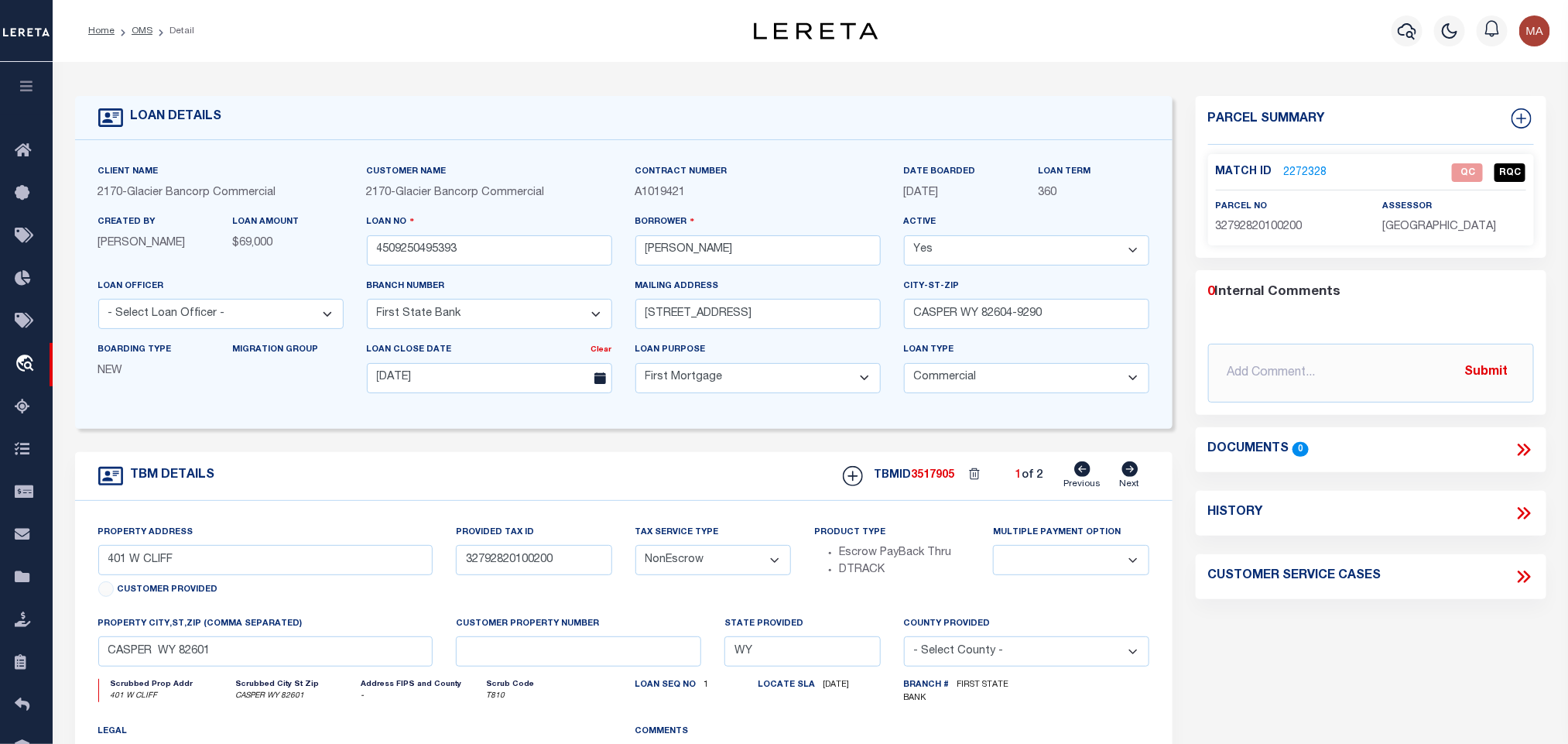
click at [1127, 477] on icon at bounding box center [1130, 470] width 17 height 16
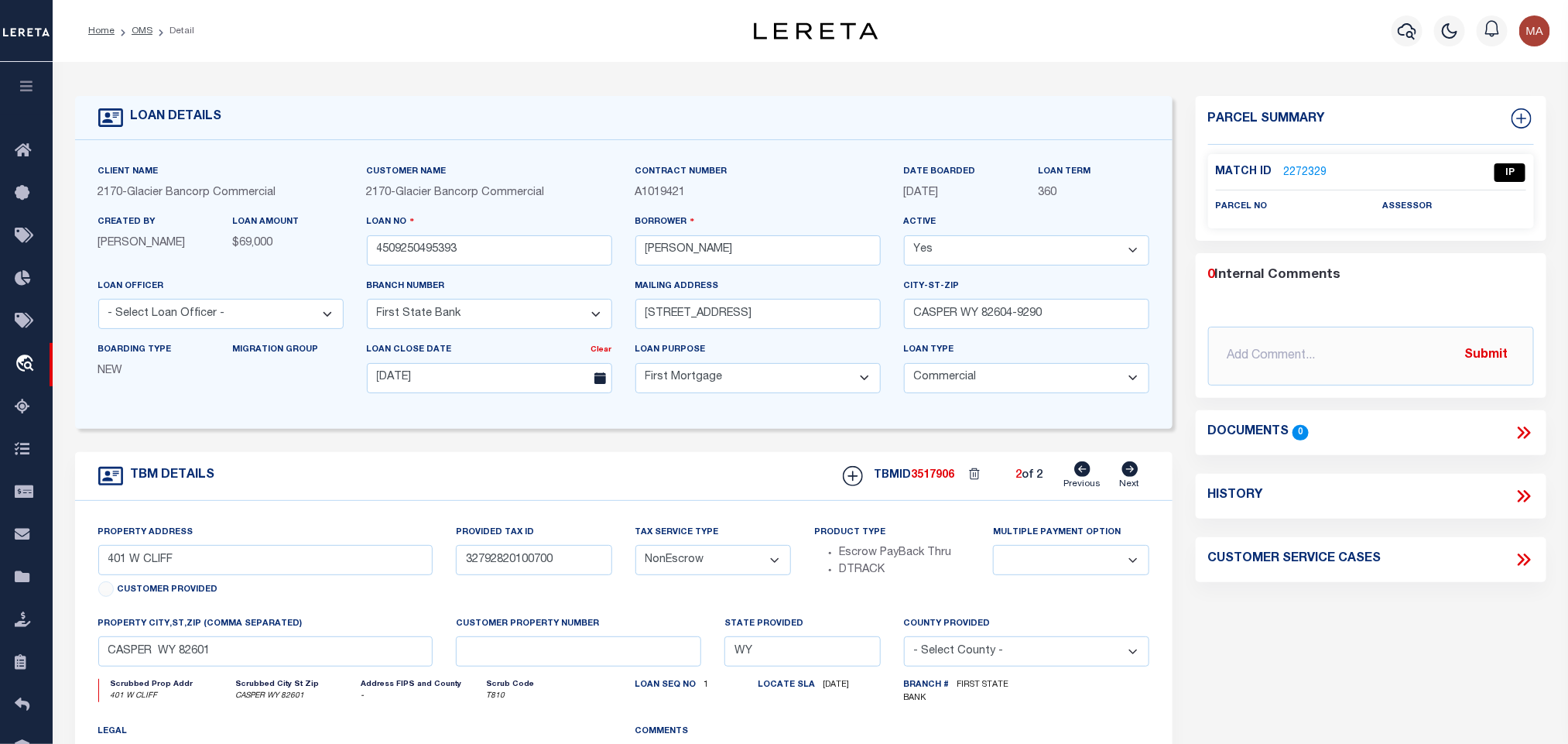
scroll to position [116, 0]
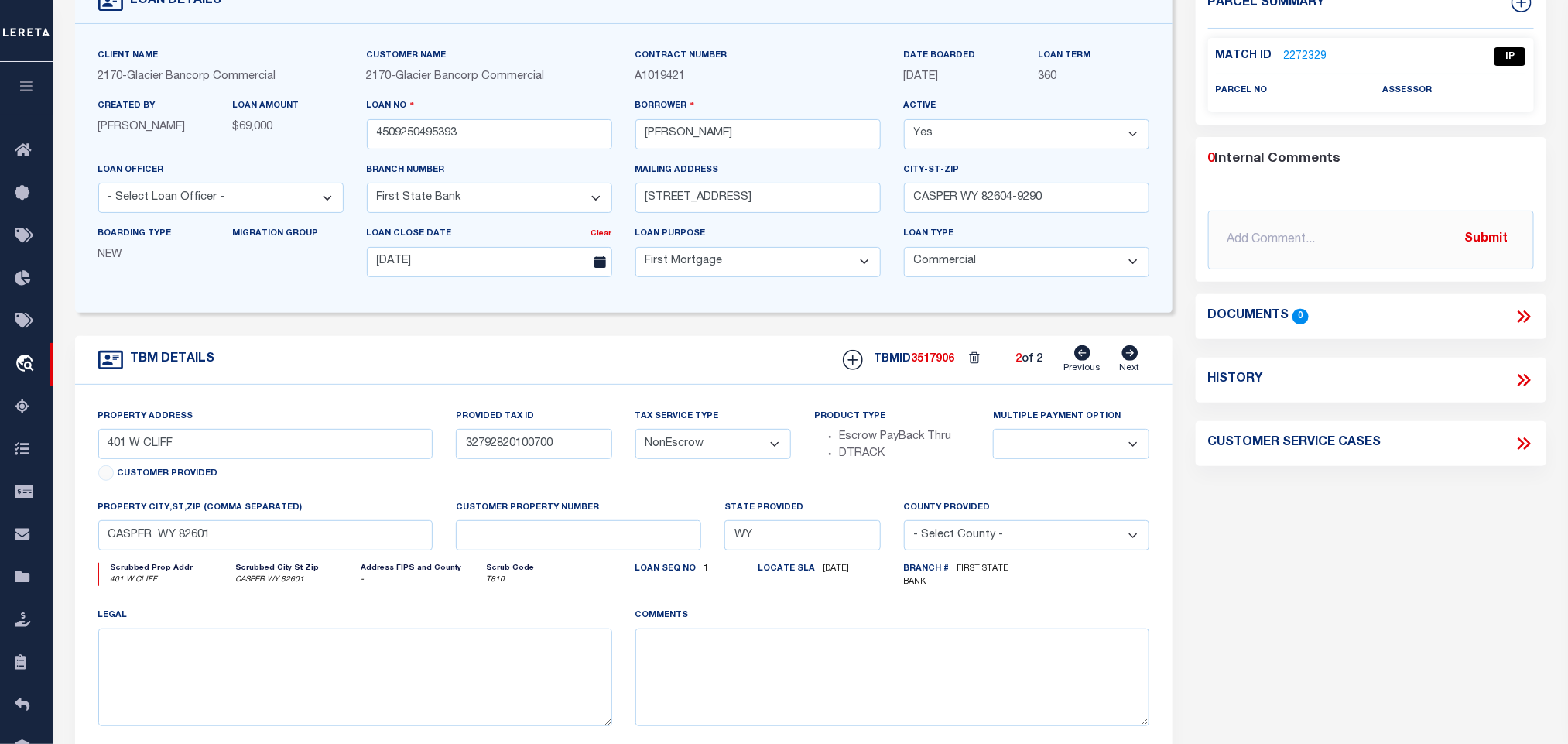
click at [1082, 356] on icon at bounding box center [1083, 354] width 17 height 16
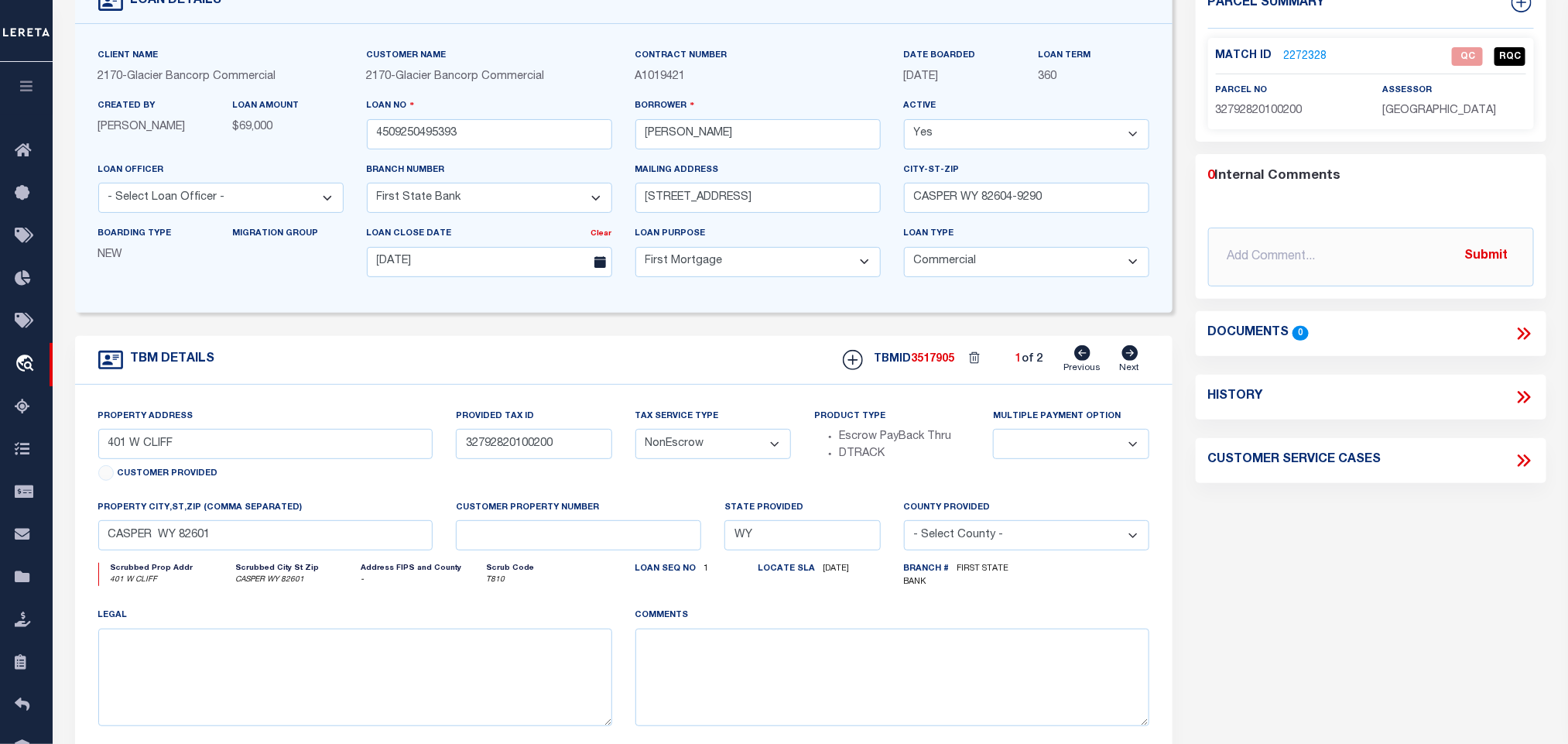
click at [1128, 361] on icon at bounding box center [1130, 354] width 17 height 16
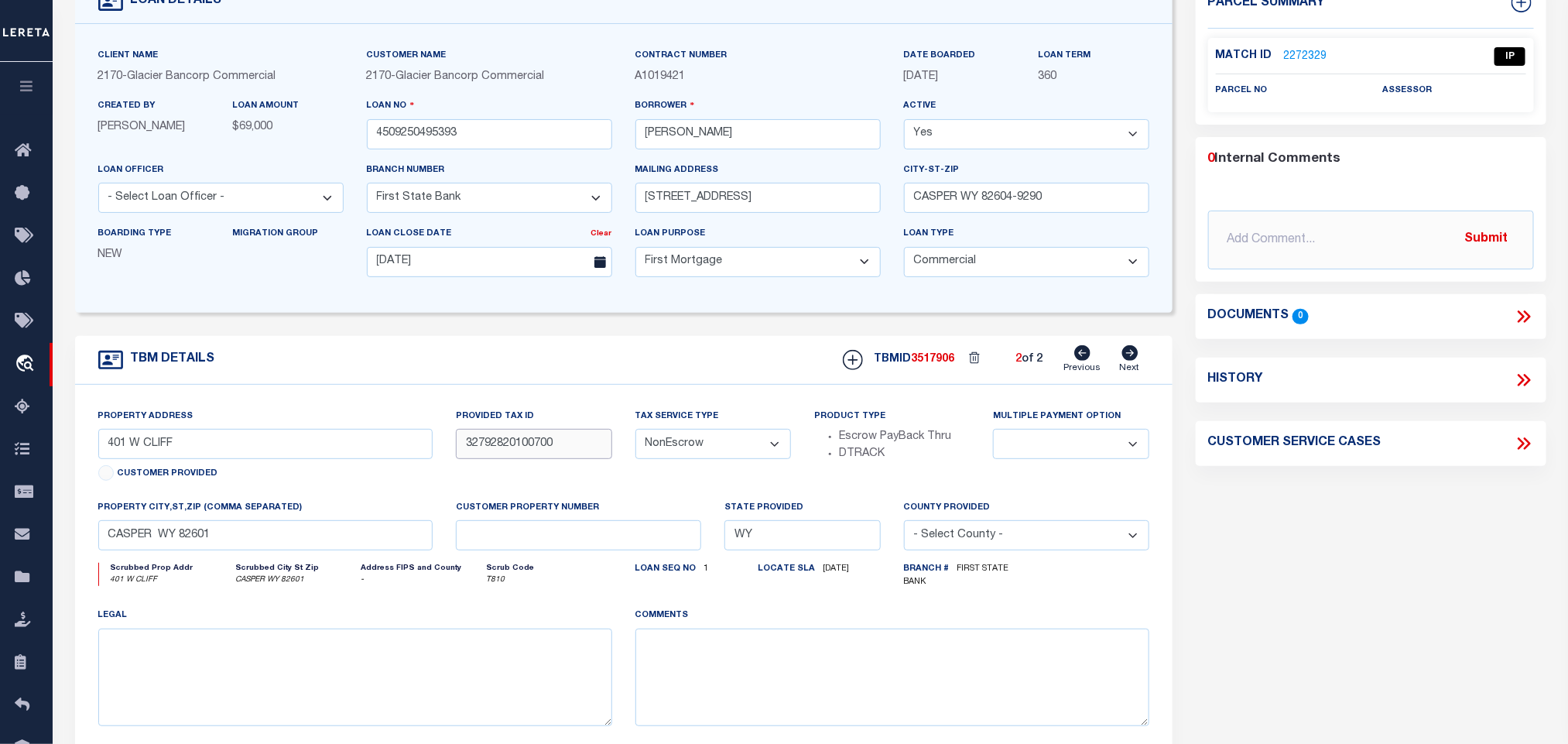
click at [470, 449] on input "32792820100700" at bounding box center [534, 444] width 156 height 30
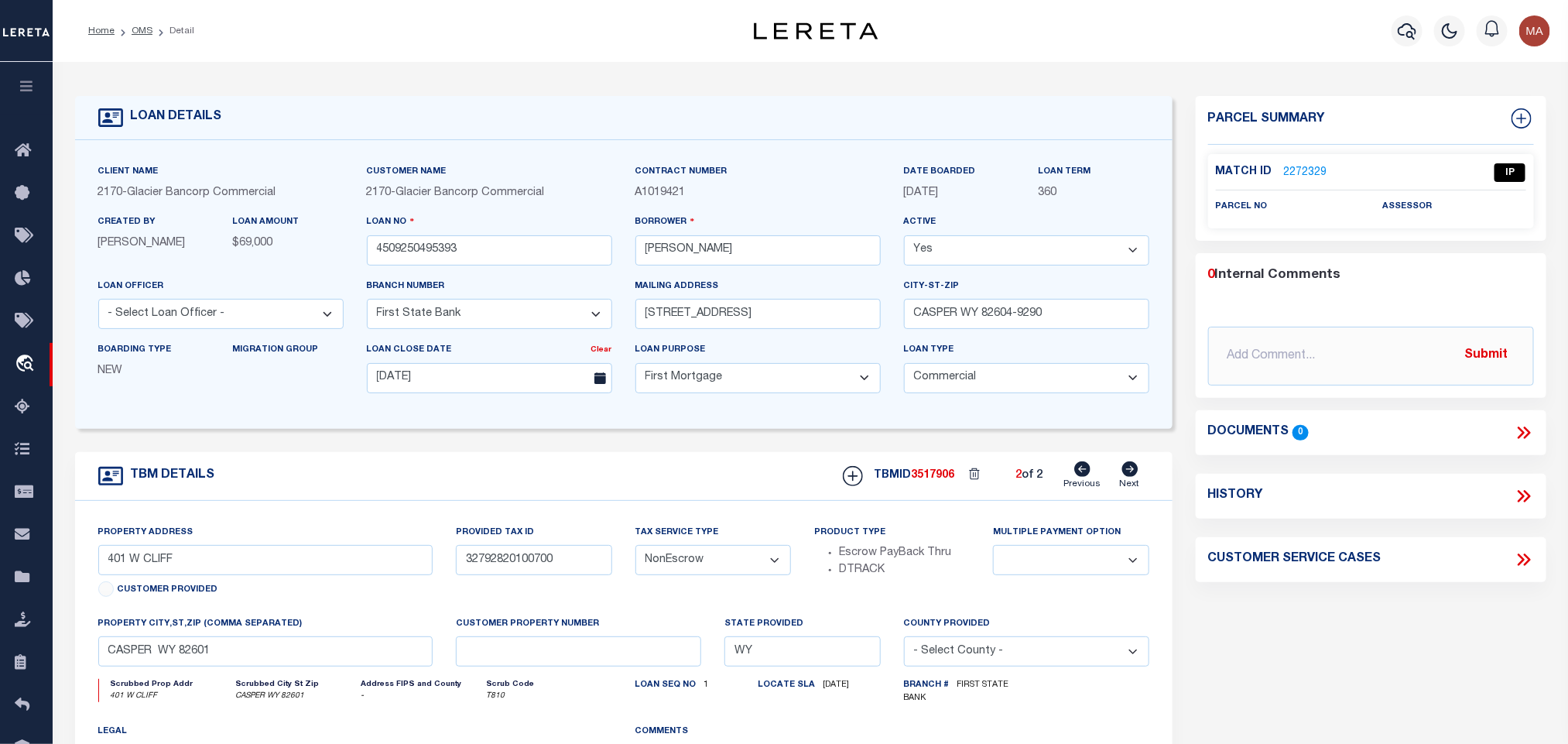
click at [1323, 172] on link "2272329" at bounding box center [1306, 172] width 44 height 17
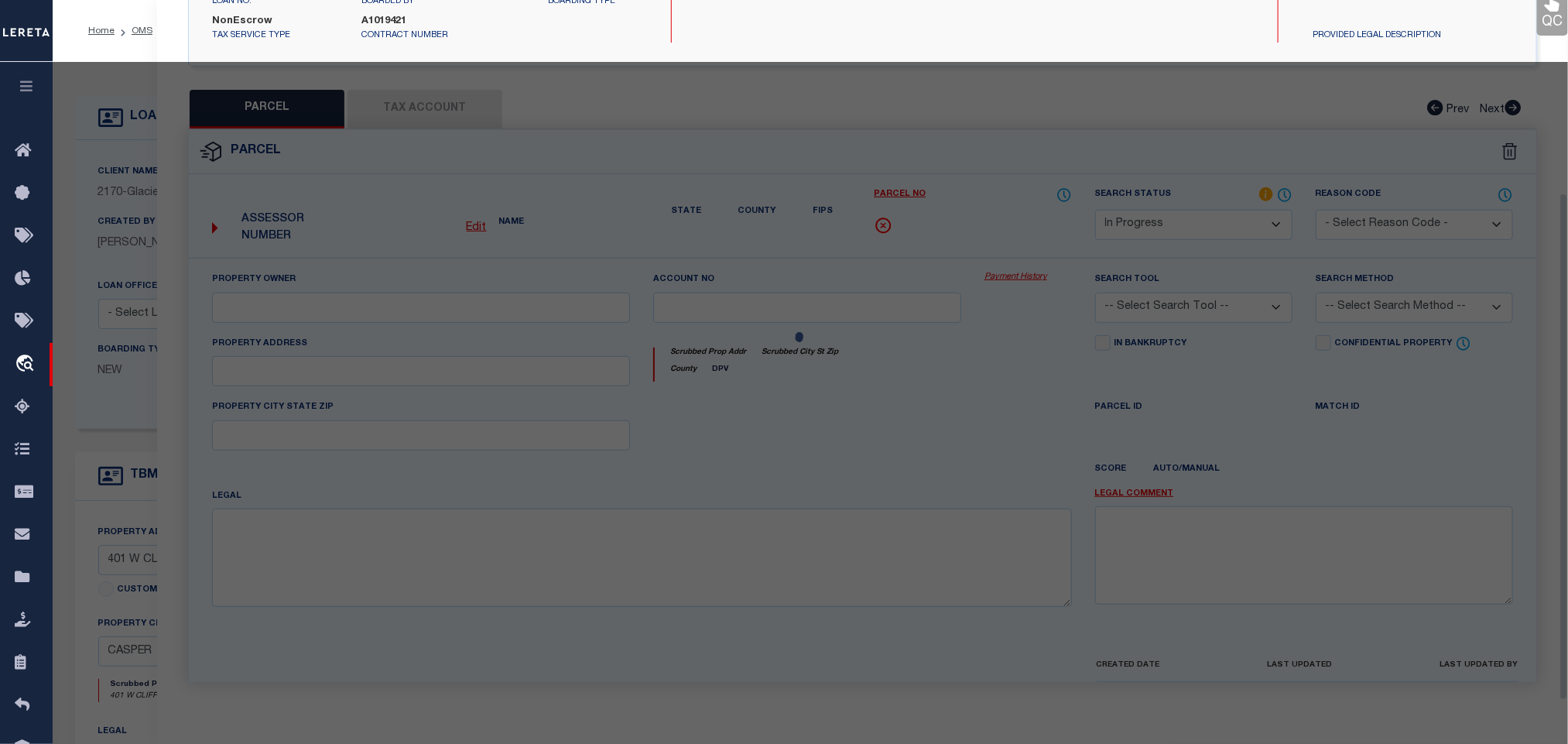
scroll to position [283, 0]
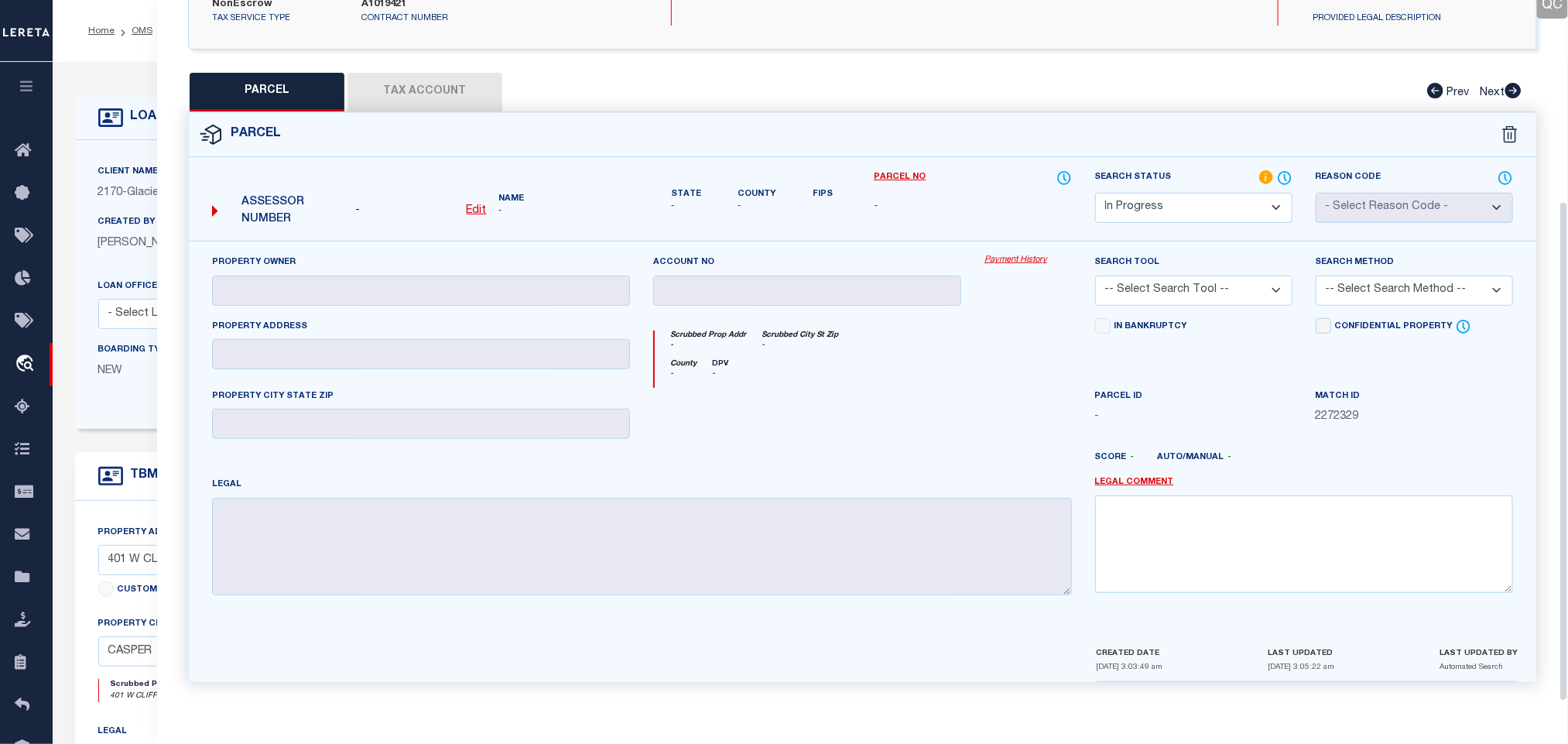
click at [1197, 198] on select "Automated Search Bad Parcel Complete Duplicate Parcel High Dollar Reporting In …" at bounding box center [1194, 207] width 198 height 30
click at [1095, 193] on select "Automated Search Bad Parcel Complete Duplicate Parcel High Dollar Reporting In …" at bounding box center [1194, 207] width 198 height 30
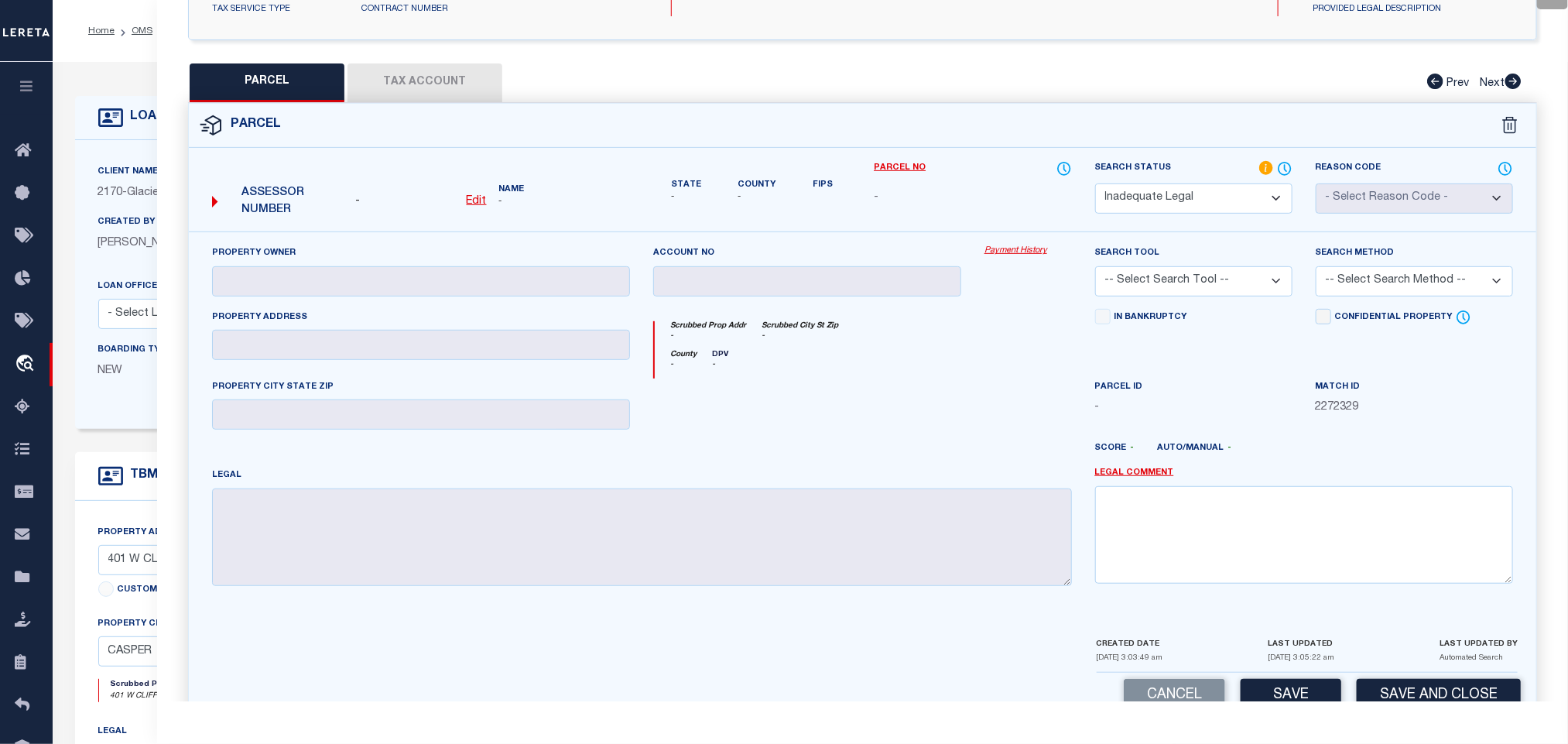
click at [1135, 486] on div "Legal Comment" at bounding box center [1304, 525] width 418 height 117
click at [1134, 479] on link "Legal Comment" at bounding box center [1134, 473] width 79 height 13
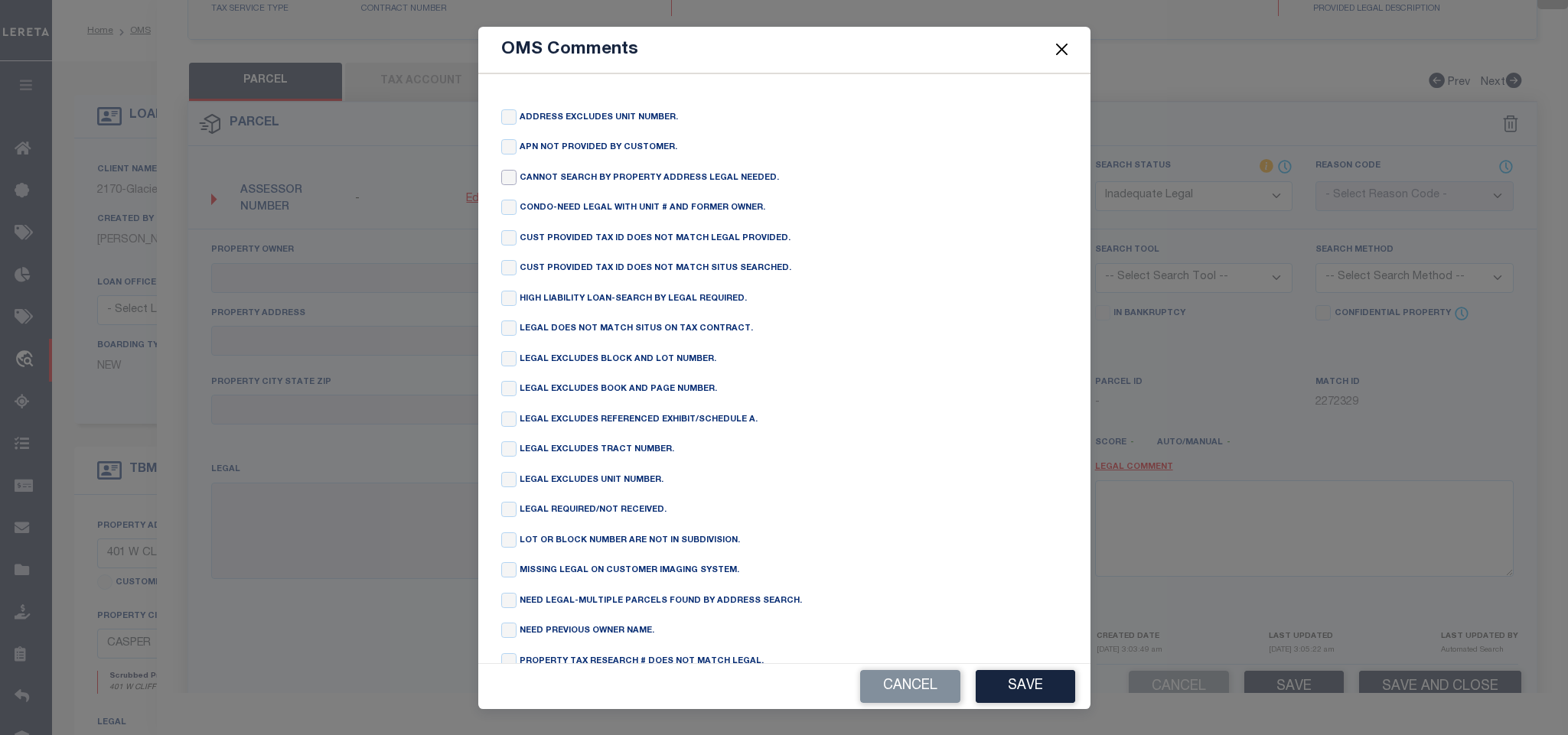
click at [507, 177] on input "checkbox" at bounding box center [509, 177] width 15 height 15
click at [1047, 692] on button "Save" at bounding box center [1026, 687] width 100 height 33
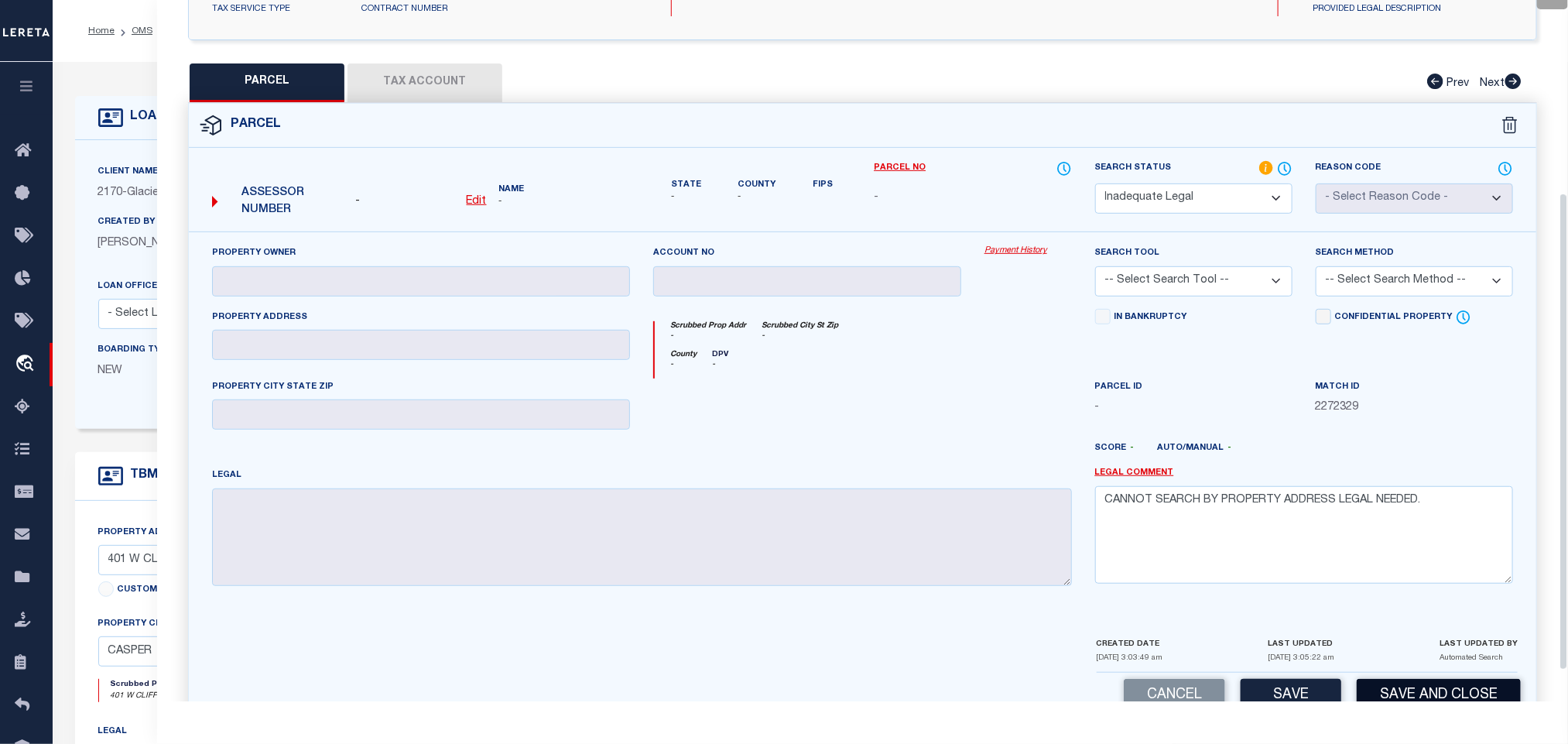
click at [1417, 700] on button "Save and Close" at bounding box center [1439, 696] width 164 height 33
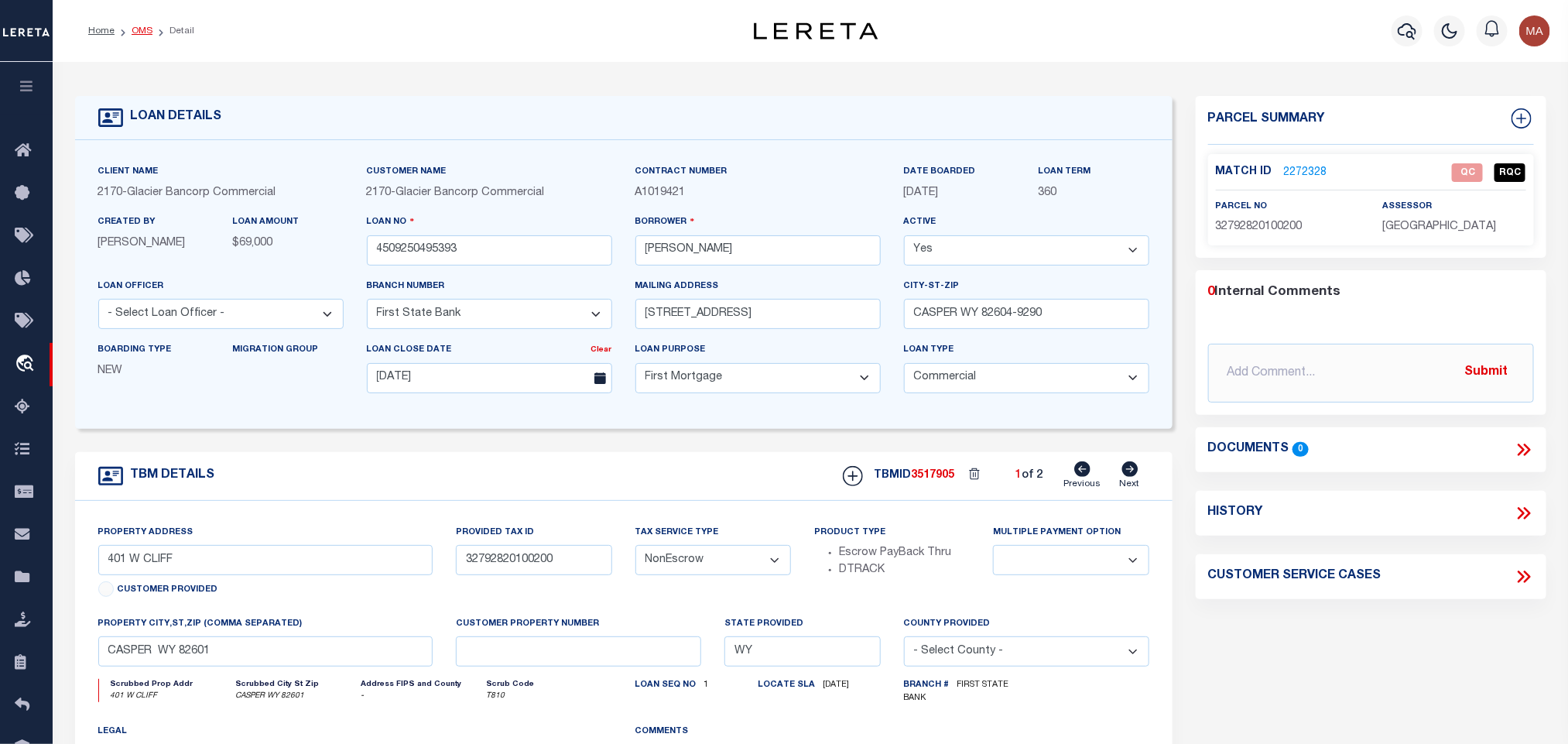
click at [143, 28] on link "OMS" at bounding box center [142, 30] width 21 height 10
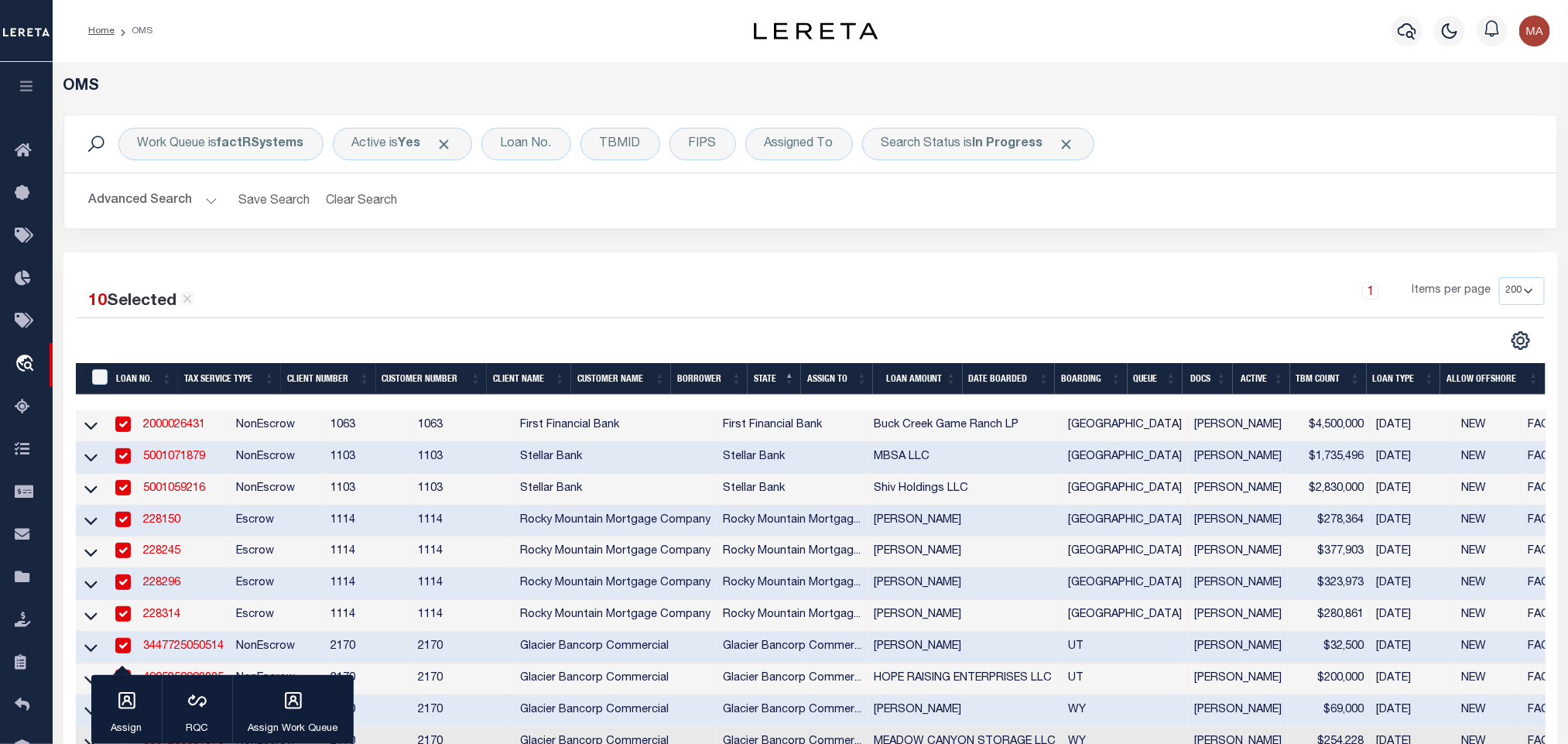
scroll to position [347, 0]
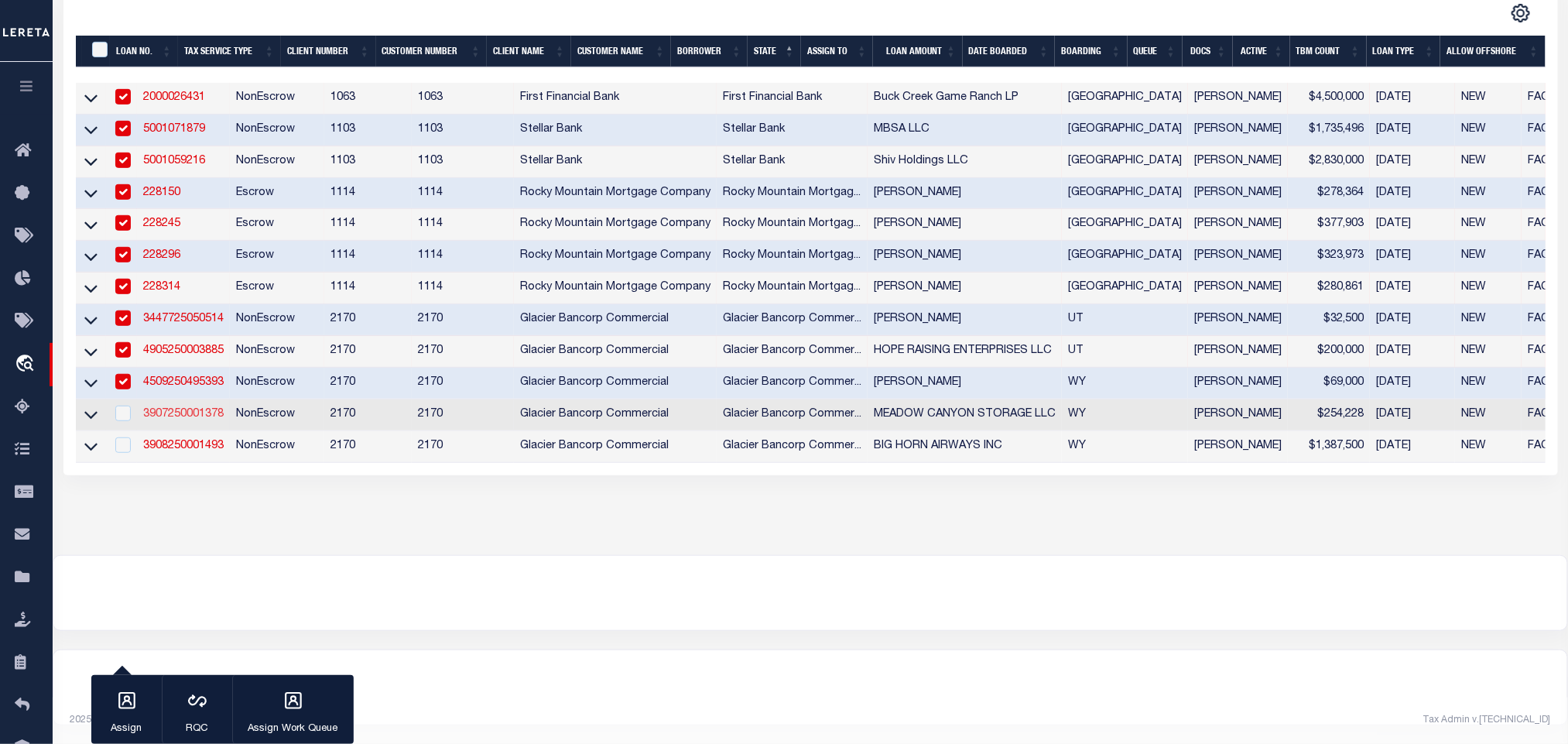
click at [193, 409] on link "3907250001378" at bounding box center [183, 414] width 80 height 10
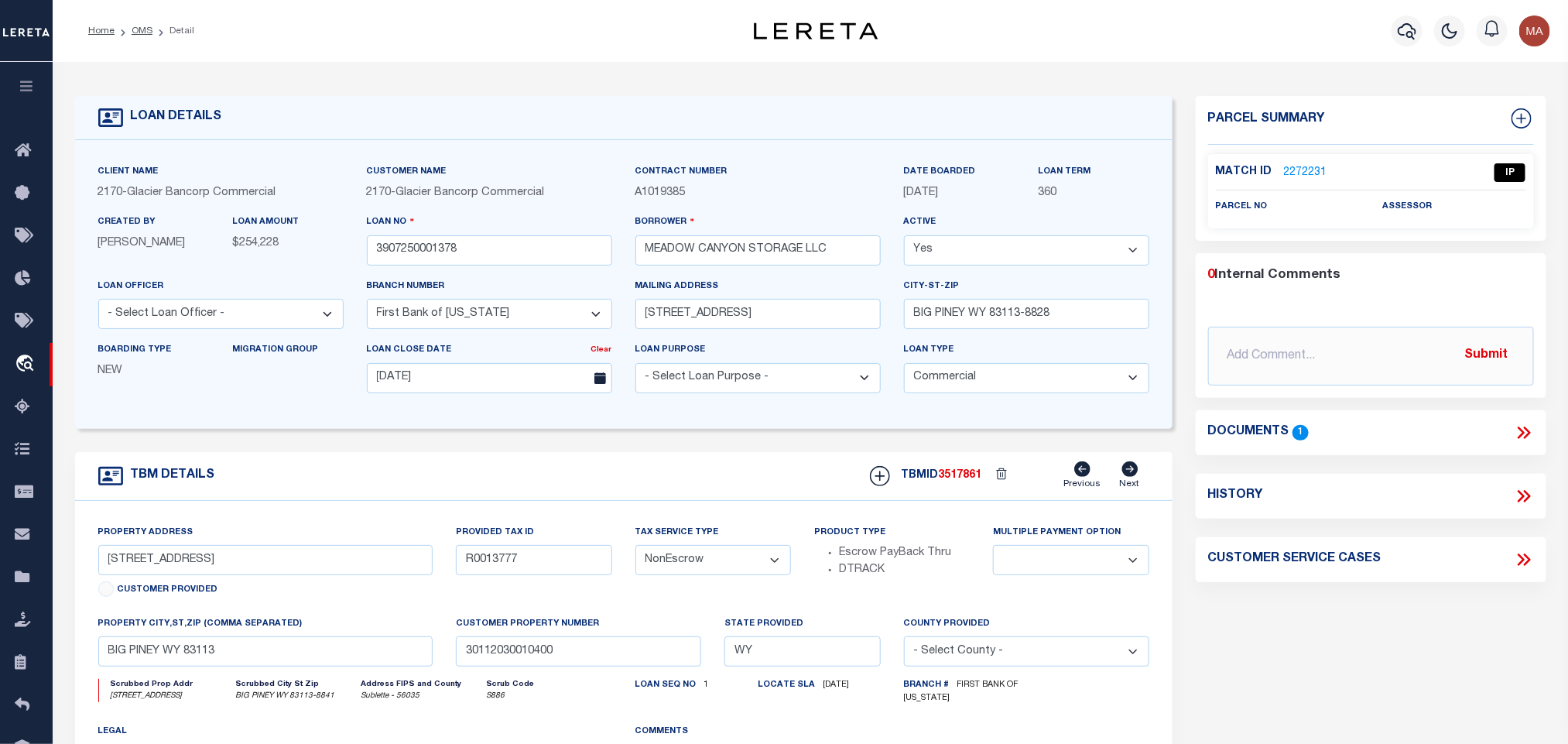
click at [1524, 433] on icon at bounding box center [1521, 433] width 7 height 12
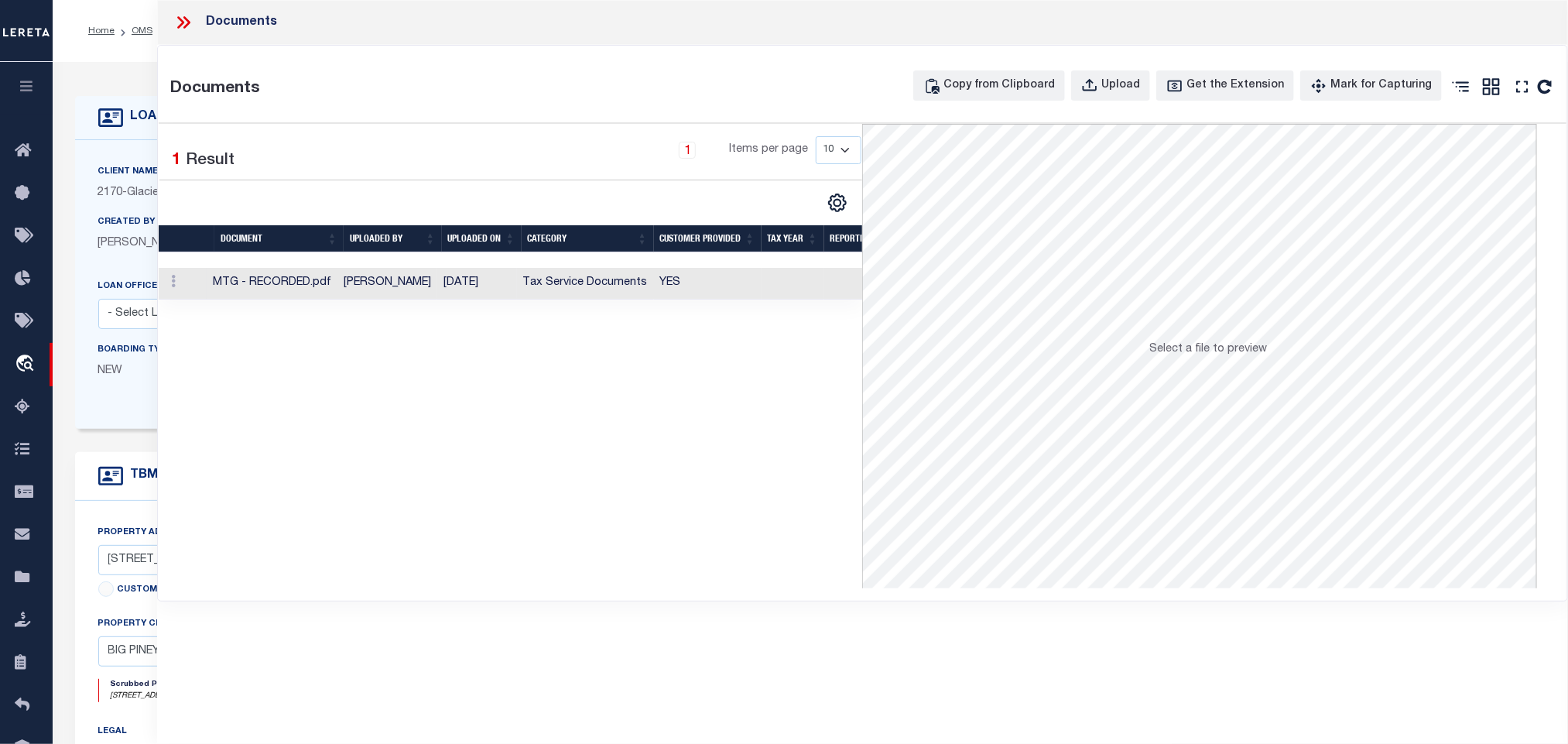
click at [857, 284] on td at bounding box center [870, 284] width 91 height 31
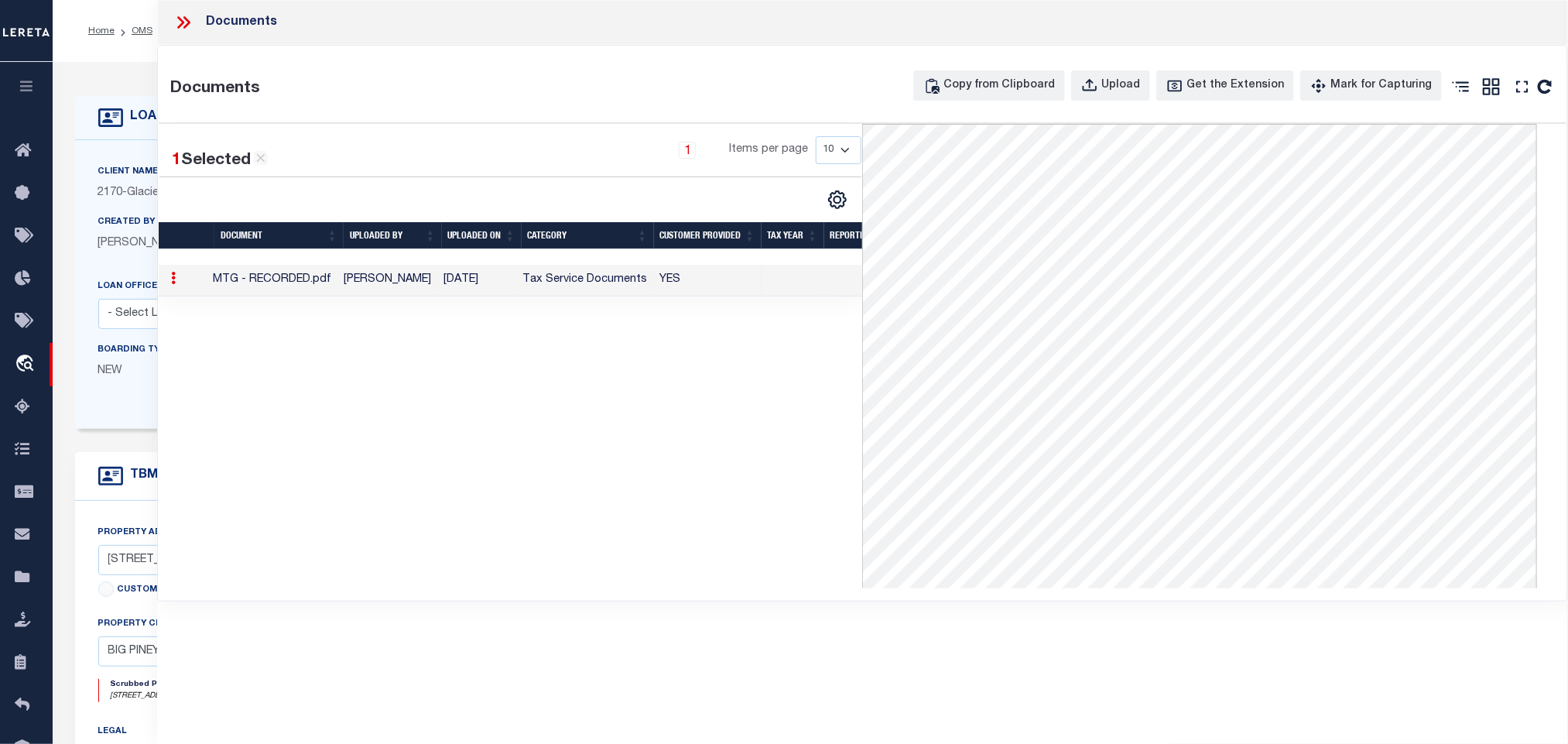
click at [191, 14] on icon at bounding box center [183, 22] width 20 height 20
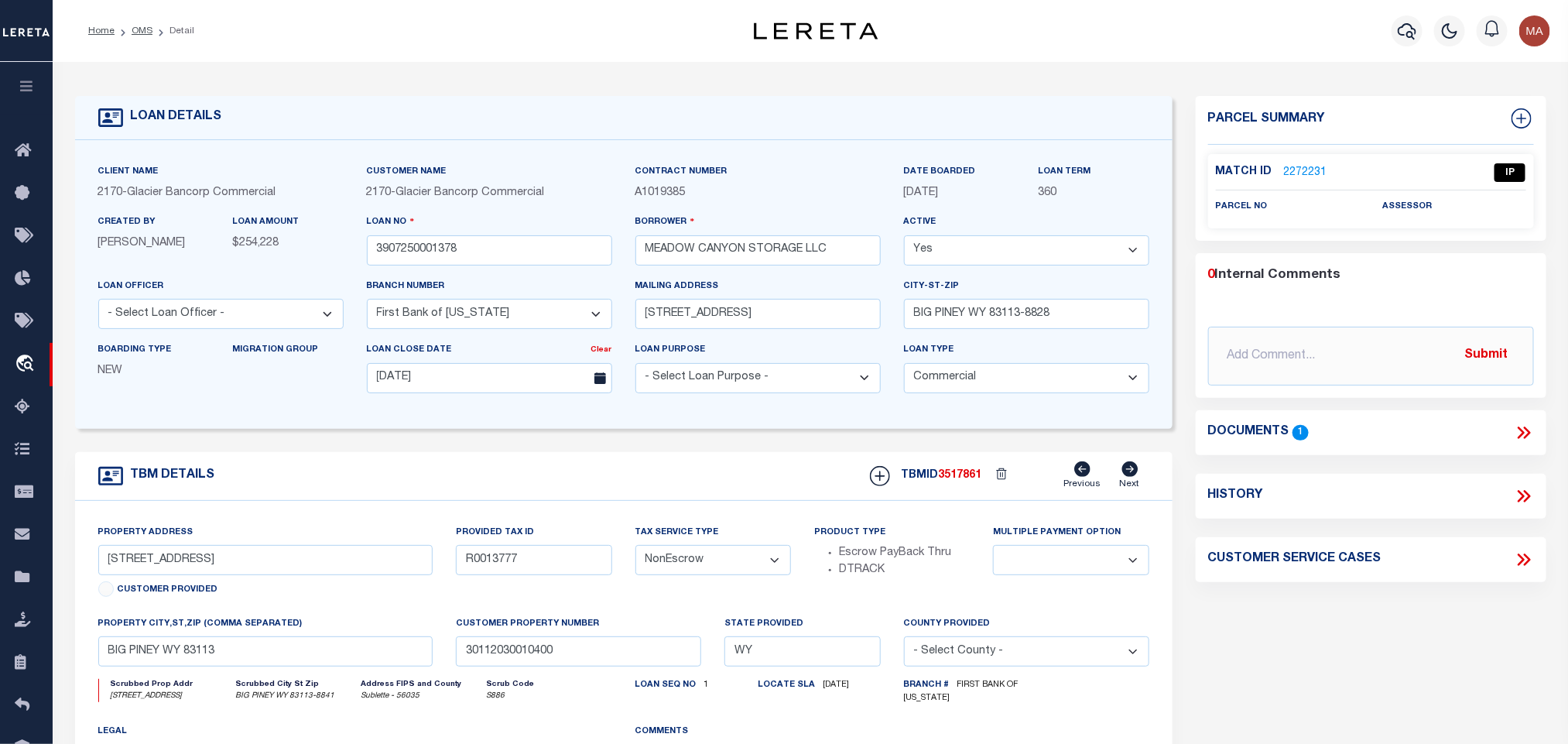
click at [1320, 172] on link "2272231" at bounding box center [1306, 172] width 44 height 17
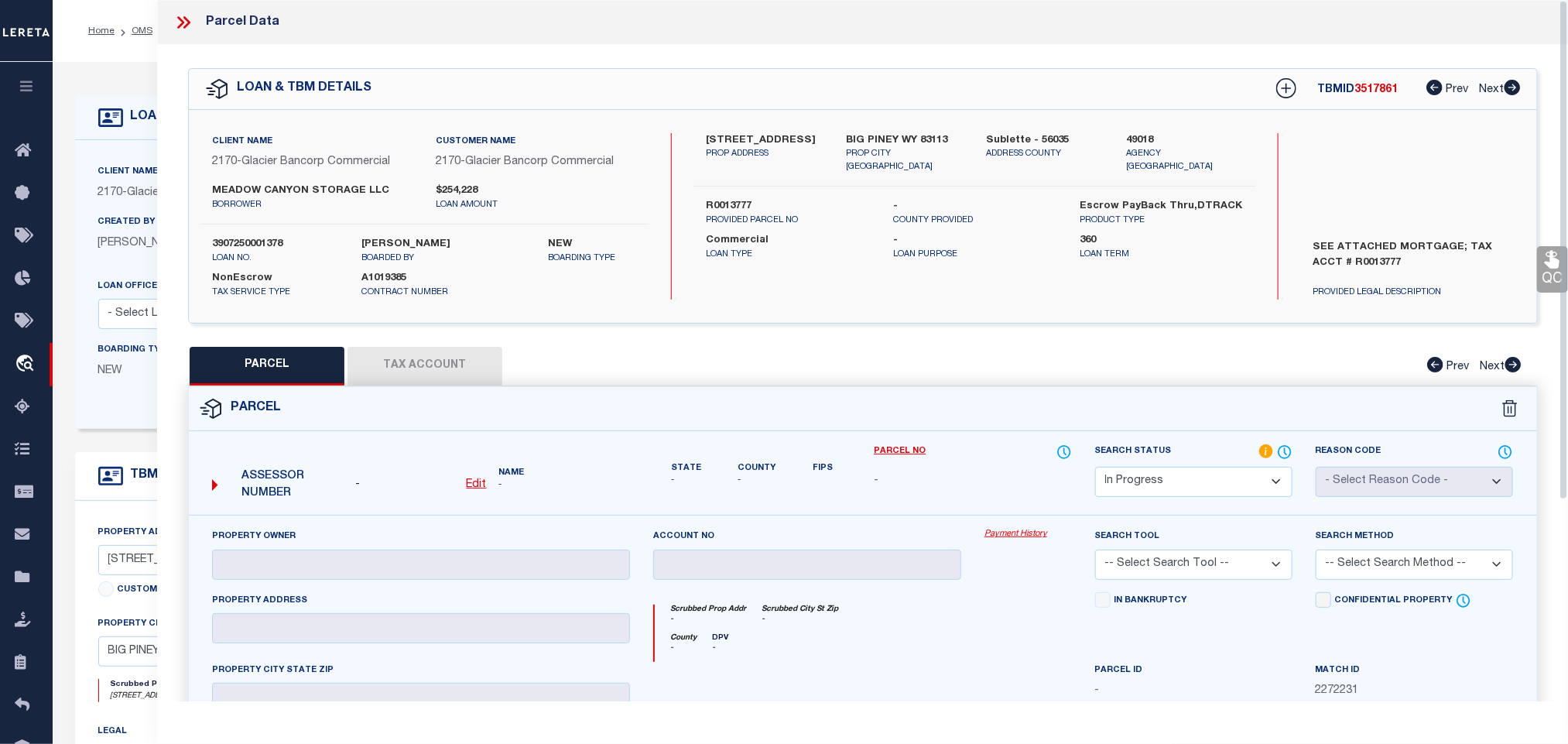
click at [476, 486] on u "Edit" at bounding box center [476, 484] width 20 height 10
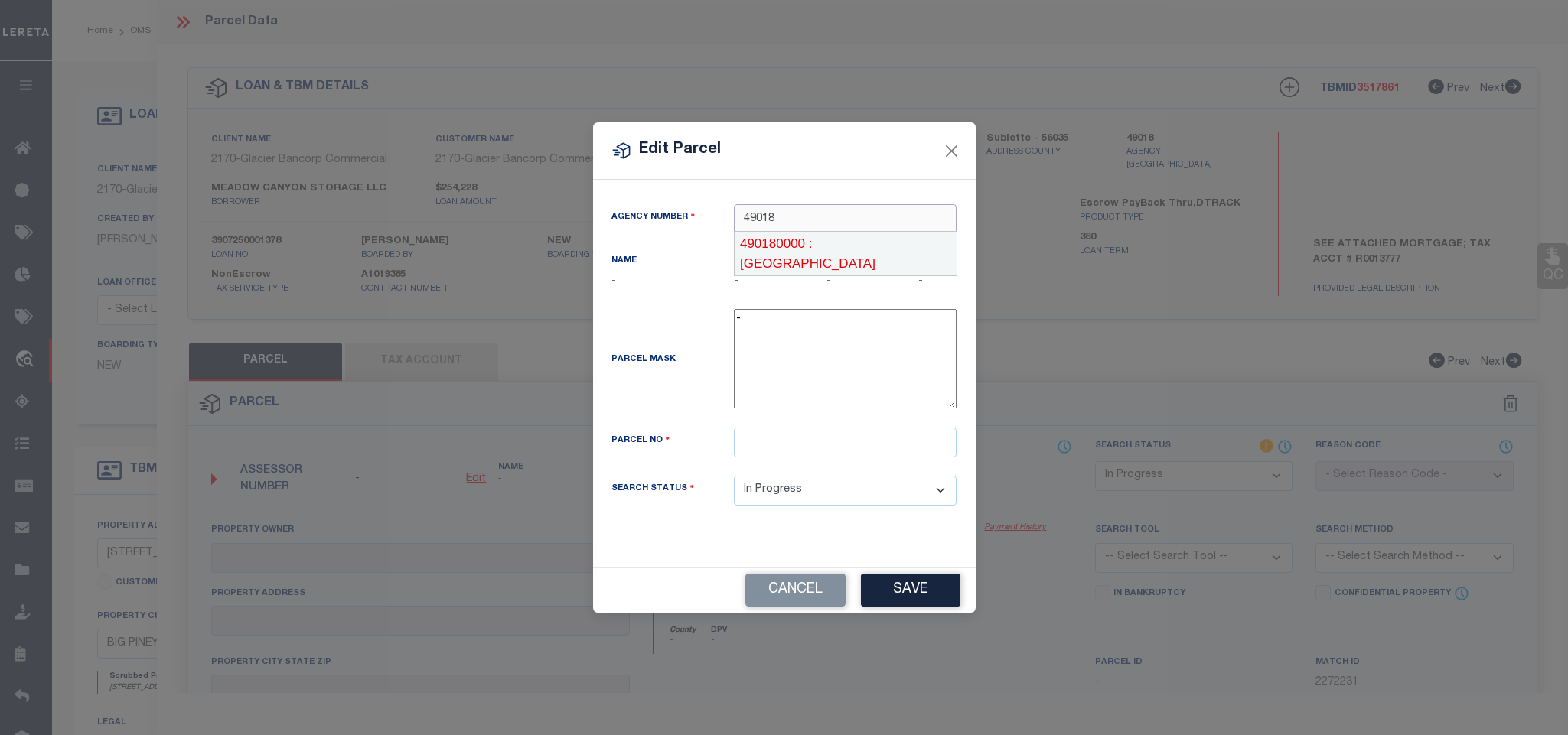
click at [845, 241] on div "490180000 : [GEOGRAPHIC_DATA]" at bounding box center [845, 253] width 221 height 44
click at [812, 458] on input "text" at bounding box center [845, 442] width 223 height 30
paste input "[PHONE_NUMBER]"
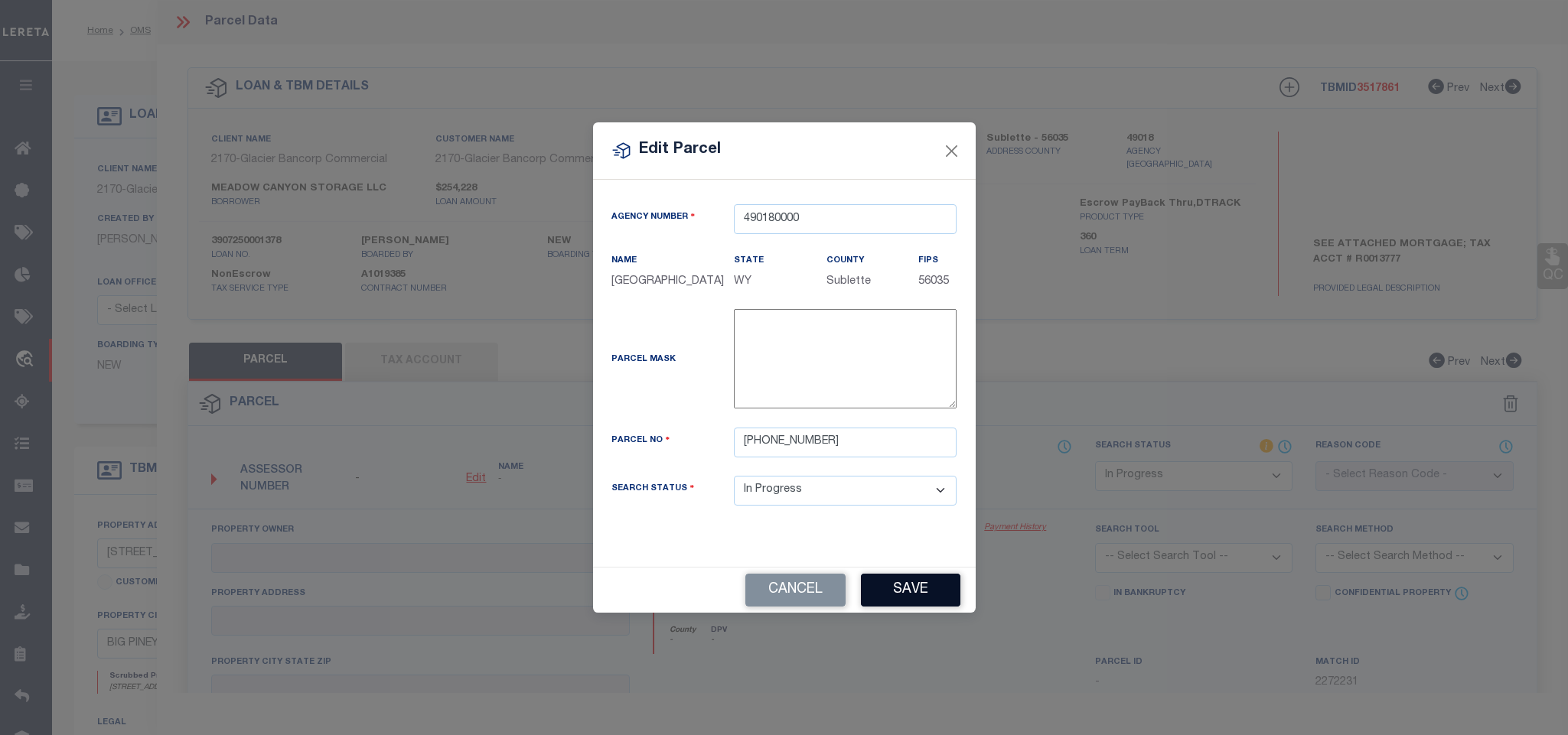
click at [935, 603] on button "Save" at bounding box center [911, 590] width 100 height 33
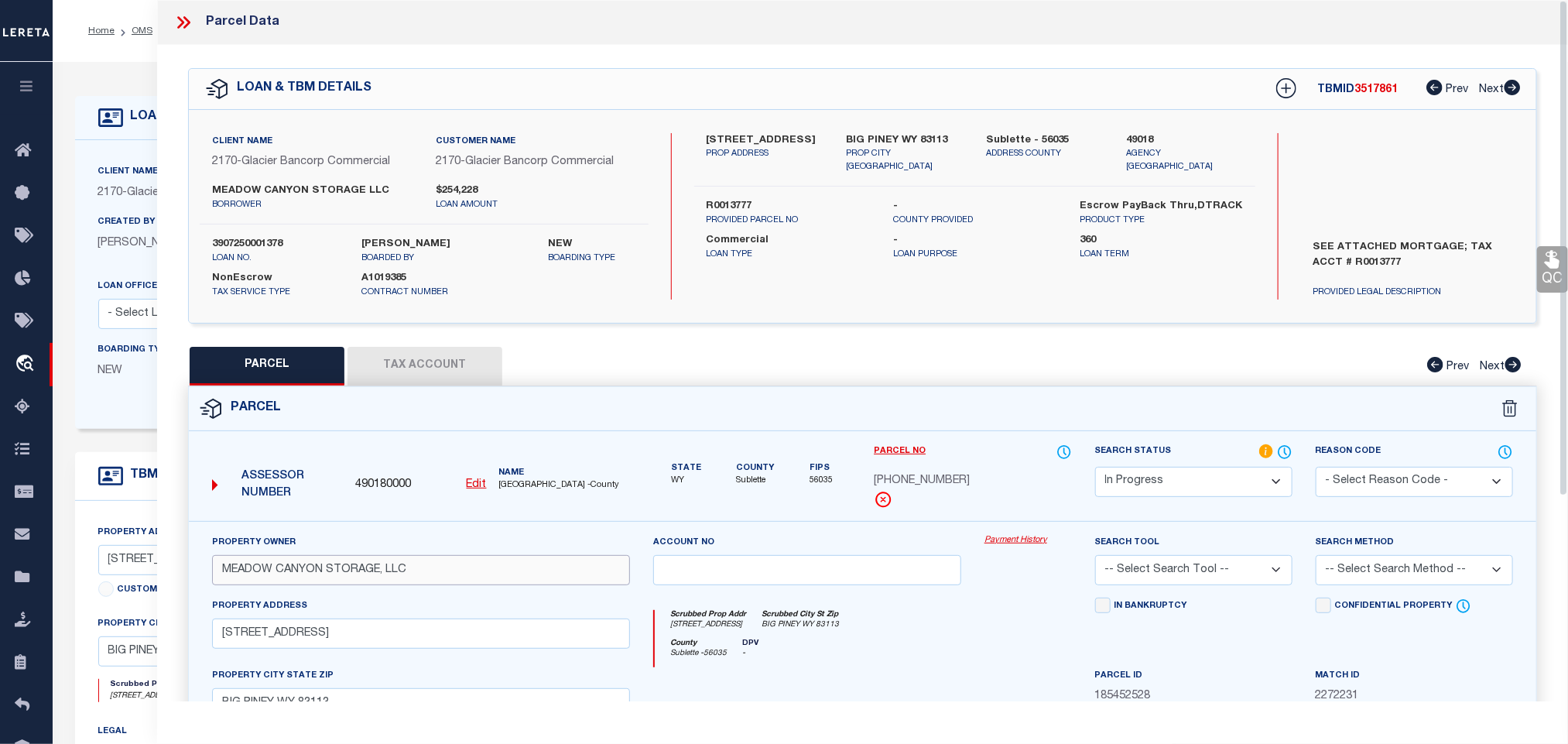
click at [400, 581] on input "MEADOW CANYON STORAGE, LLC" at bounding box center [421, 570] width 418 height 30
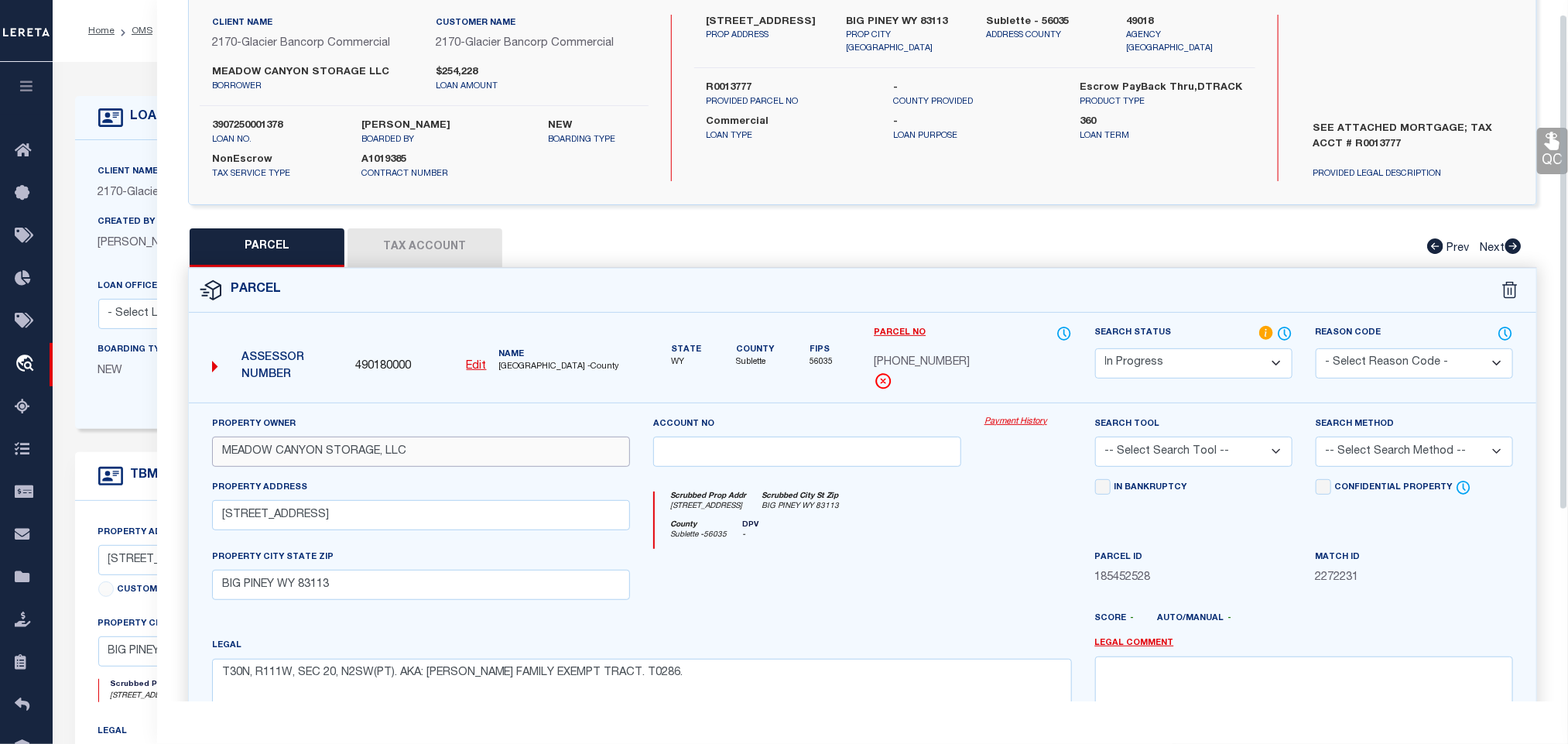
scroll to position [289, 0]
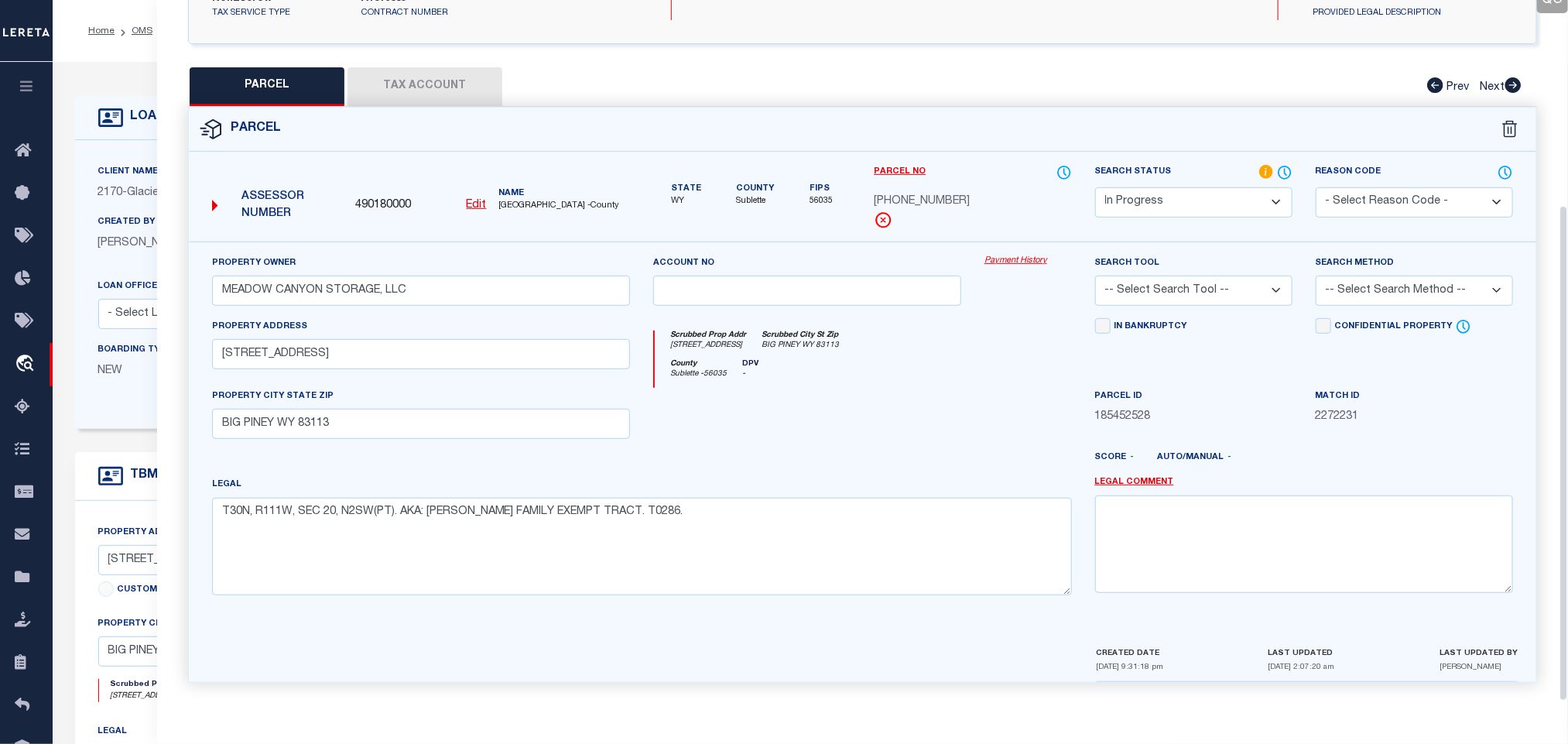
drag, startPoint x: 1171, startPoint y: 288, endPoint x: 1181, endPoint y: 297, distance: 13.5
click at [1171, 288] on select "-- Select Search Tool -- 3rd Party Website Agency File Agency Website ATLS CNV-…" at bounding box center [1194, 291] width 198 height 30
click at [1095, 276] on select "-- Select Search Tool -- 3rd Party Website Agency File Agency Website ATLS CNV-…" at bounding box center [1194, 291] width 198 height 30
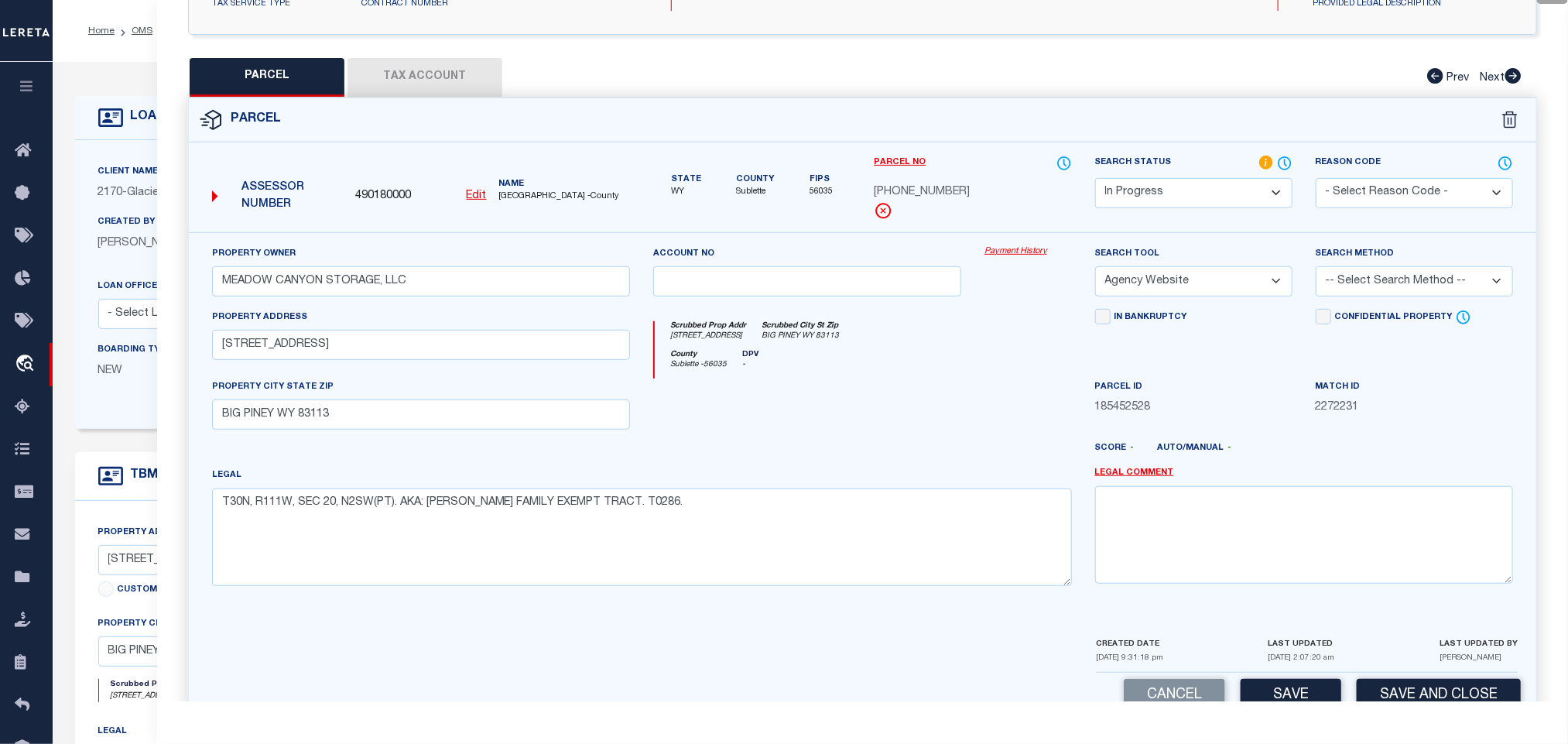
click at [1387, 274] on select "-- Select Search Method -- Property Address Legal Liability Info Provided" at bounding box center [1414, 281] width 198 height 30
click at [1316, 270] on select "-- Select Search Method -- Property Address Legal Liability Info Provided" at bounding box center [1414, 281] width 198 height 30
click at [1380, 280] on select "-- Select Search Method -- Property Address Legal Liability Info Provided" at bounding box center [1414, 281] width 198 height 30
click at [1303, 694] on button "Save" at bounding box center [1291, 696] width 101 height 33
click at [448, 57] on div "QC QC QC" at bounding box center [862, 247] width 1411 height 982
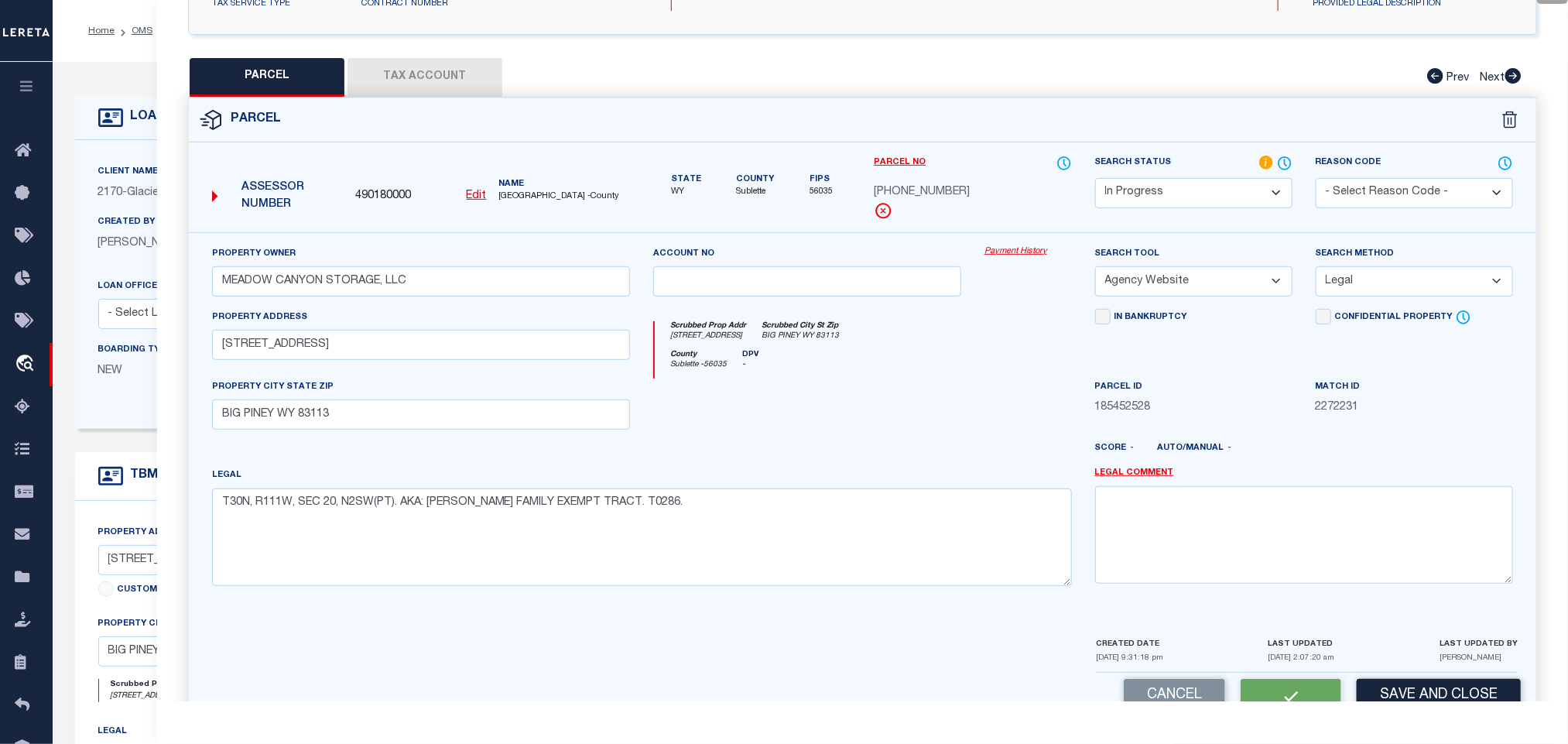
click at [449, 67] on button "Tax Account" at bounding box center [425, 78] width 155 height 38
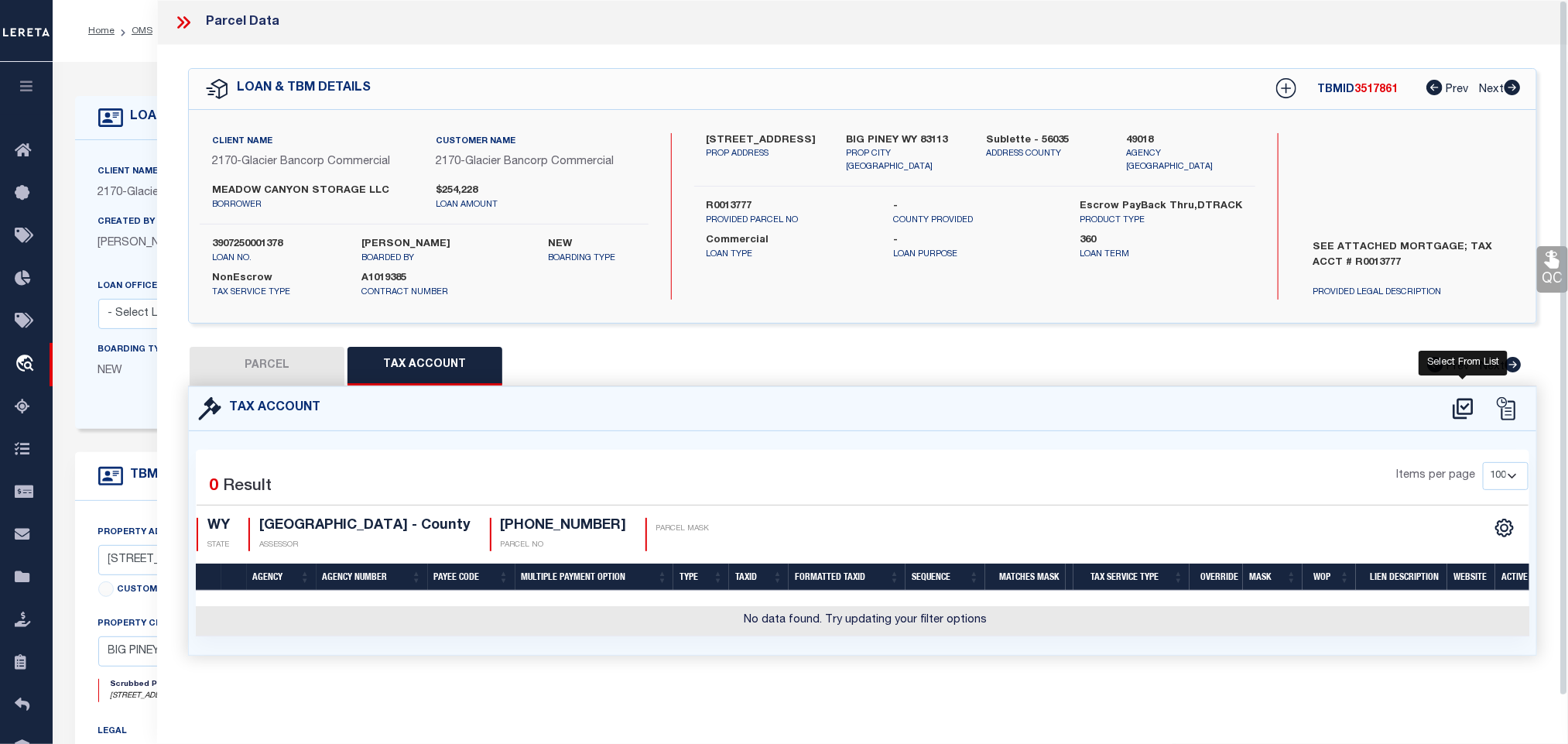
scroll to position [0, 0]
click at [1464, 411] on icon at bounding box center [1463, 409] width 20 height 21
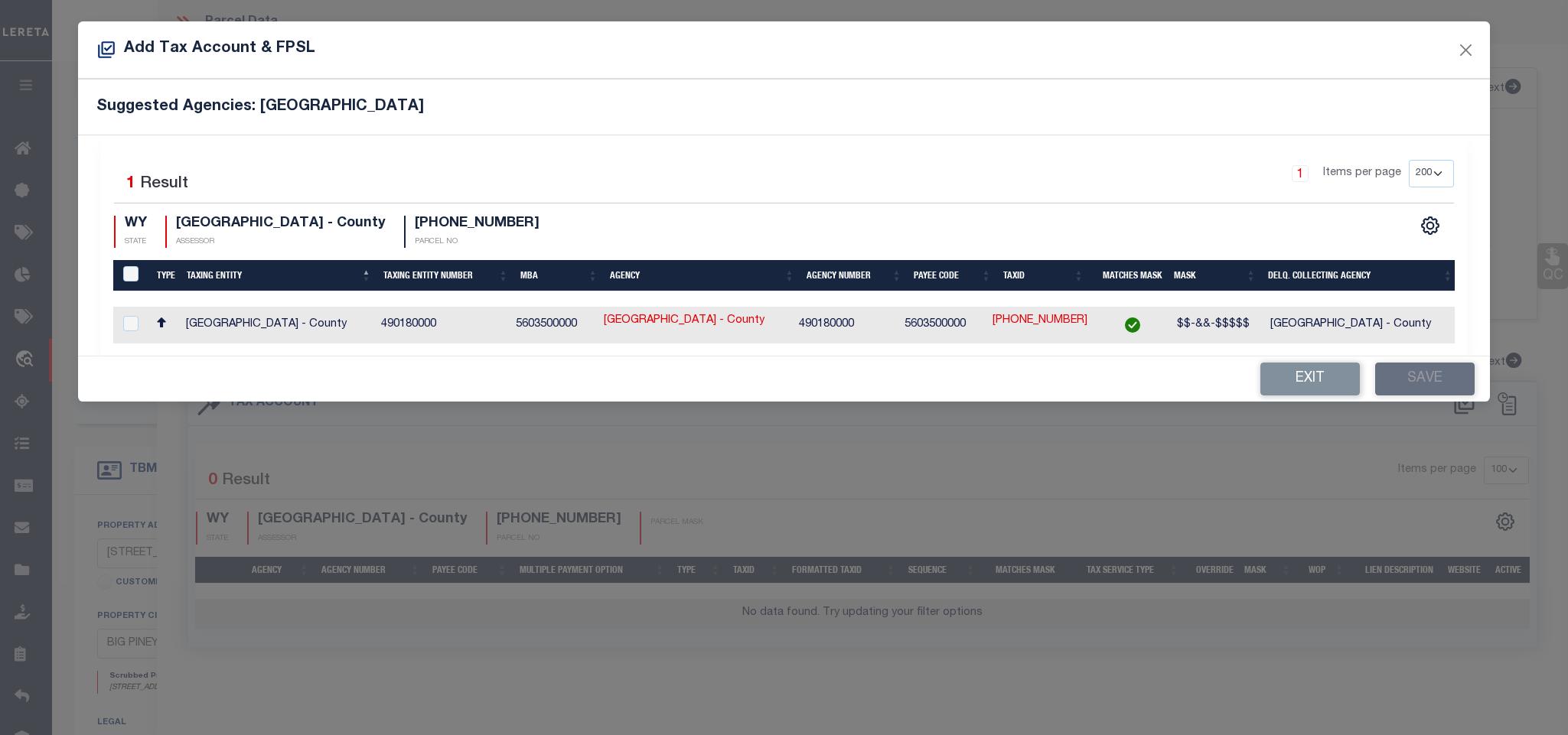
click at [1318, 327] on td "[GEOGRAPHIC_DATA] - County" at bounding box center [1361, 325] width 195 height 37
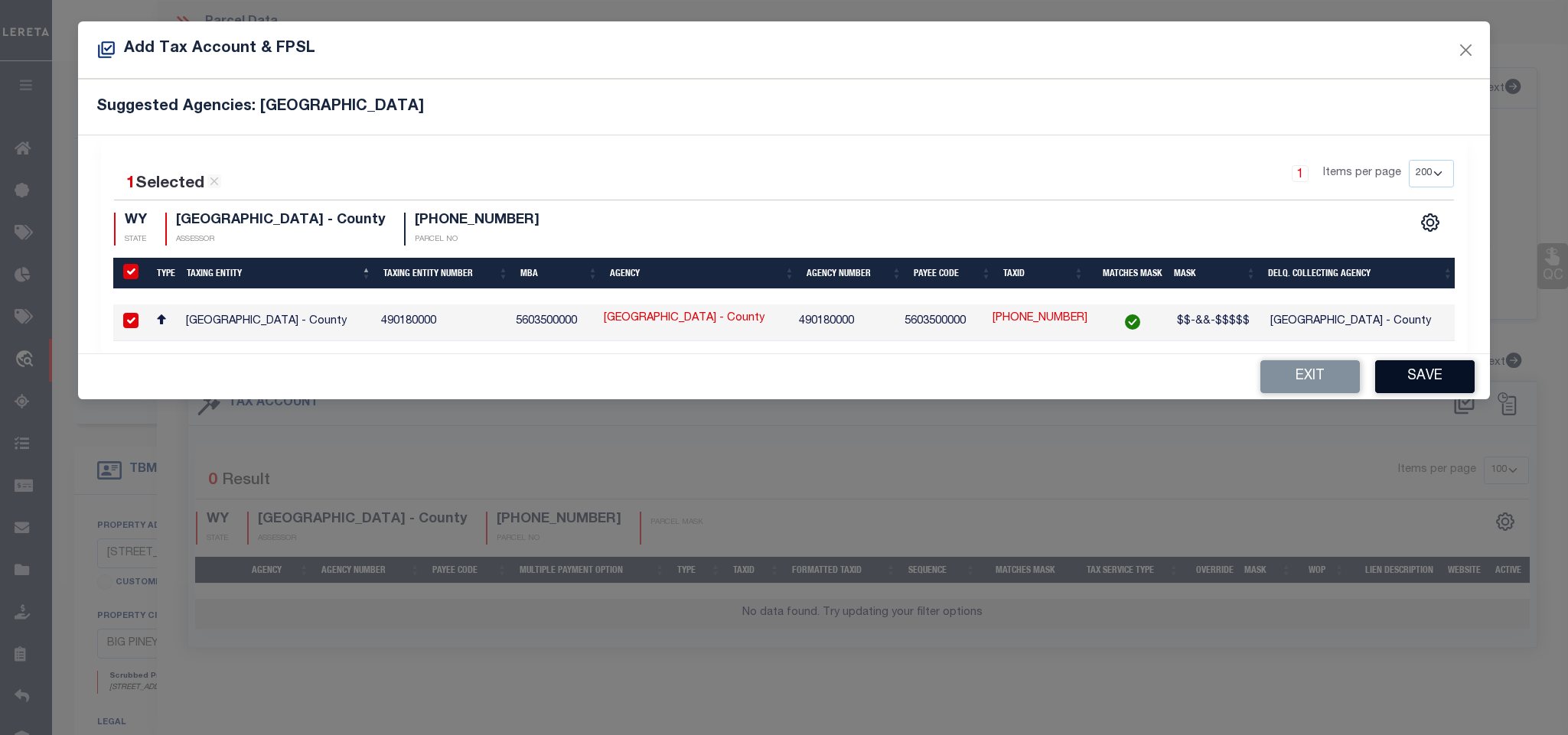
click at [1396, 375] on button "Save" at bounding box center [1425, 377] width 100 height 33
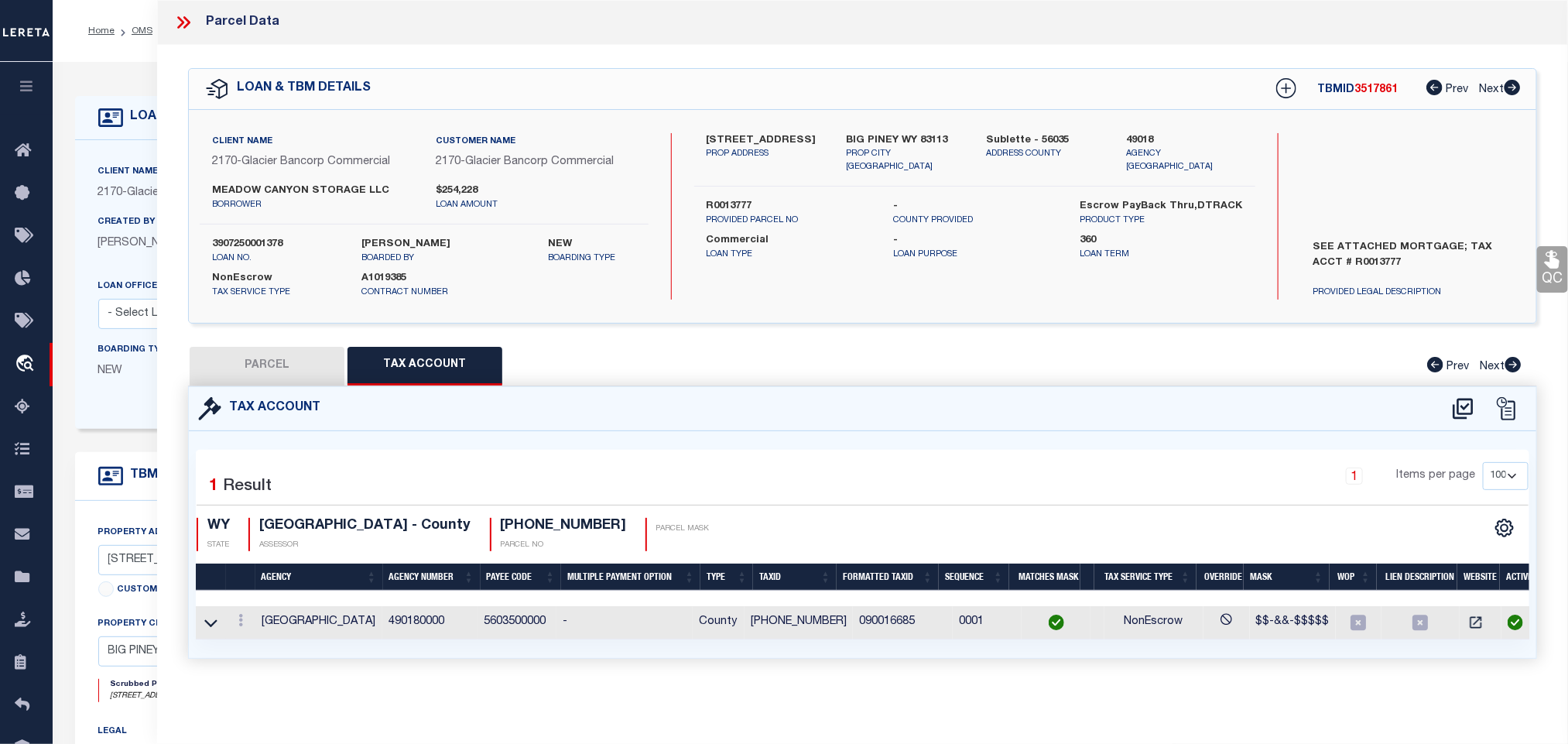
click at [269, 361] on button "PARCEL" at bounding box center [267, 366] width 155 height 38
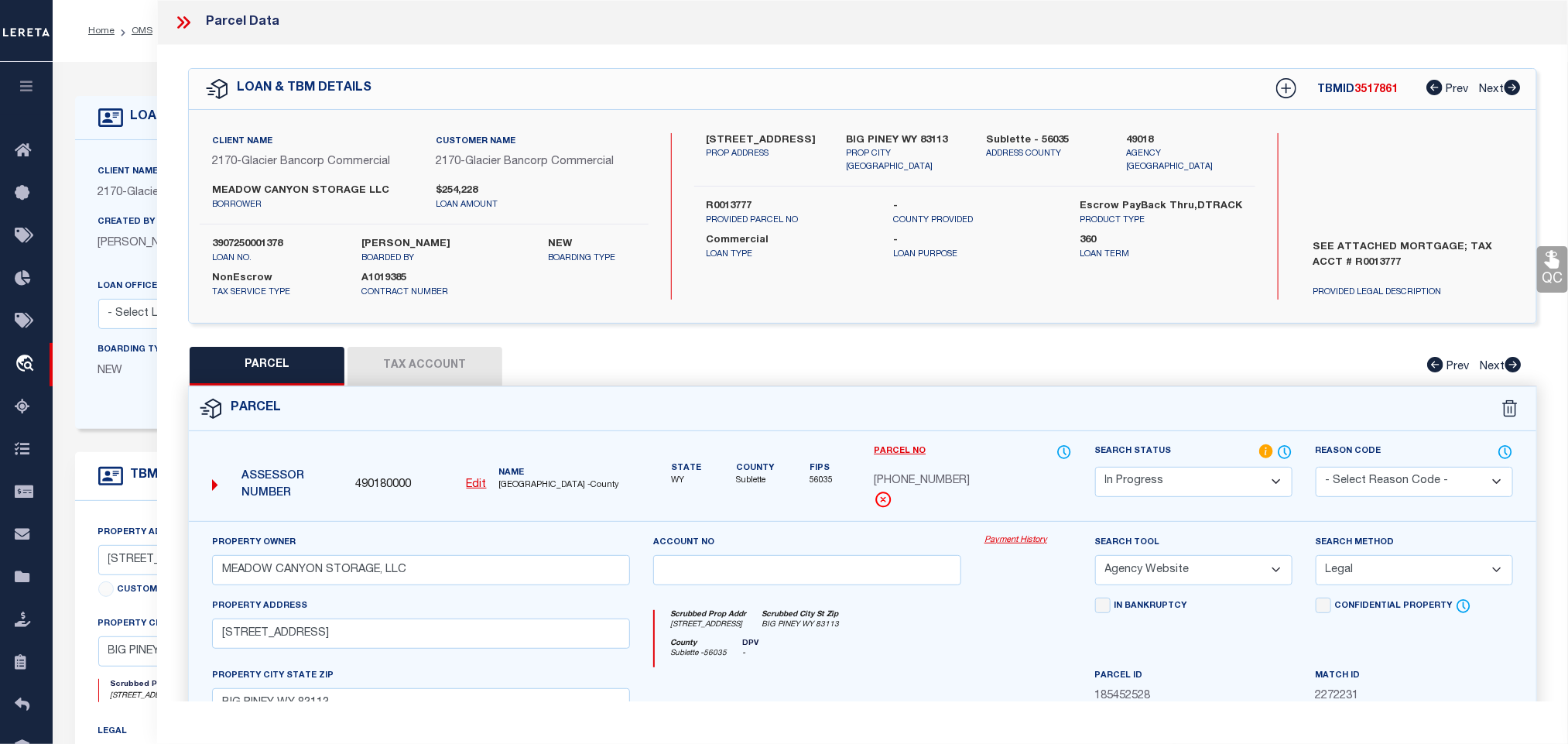
click at [1167, 484] on select "Automated Search Bad Parcel Complete Duplicate Parcel High Dollar Reporting In …" at bounding box center [1194, 482] width 198 height 30
click at [1095, 469] on select "Automated Search Bad Parcel Complete Duplicate Parcel High Dollar Reporting In …" at bounding box center [1194, 482] width 198 height 30
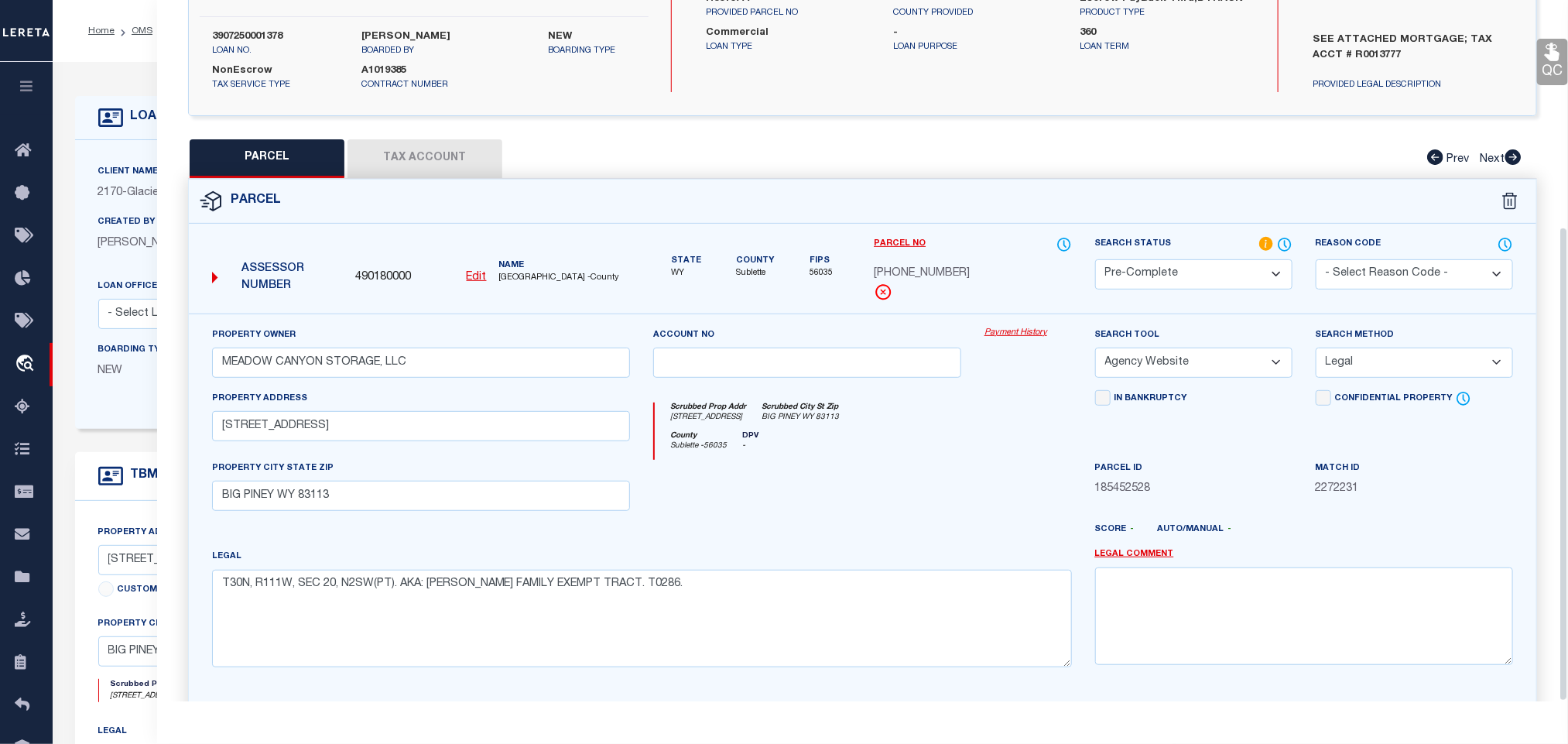
scroll to position [335, 0]
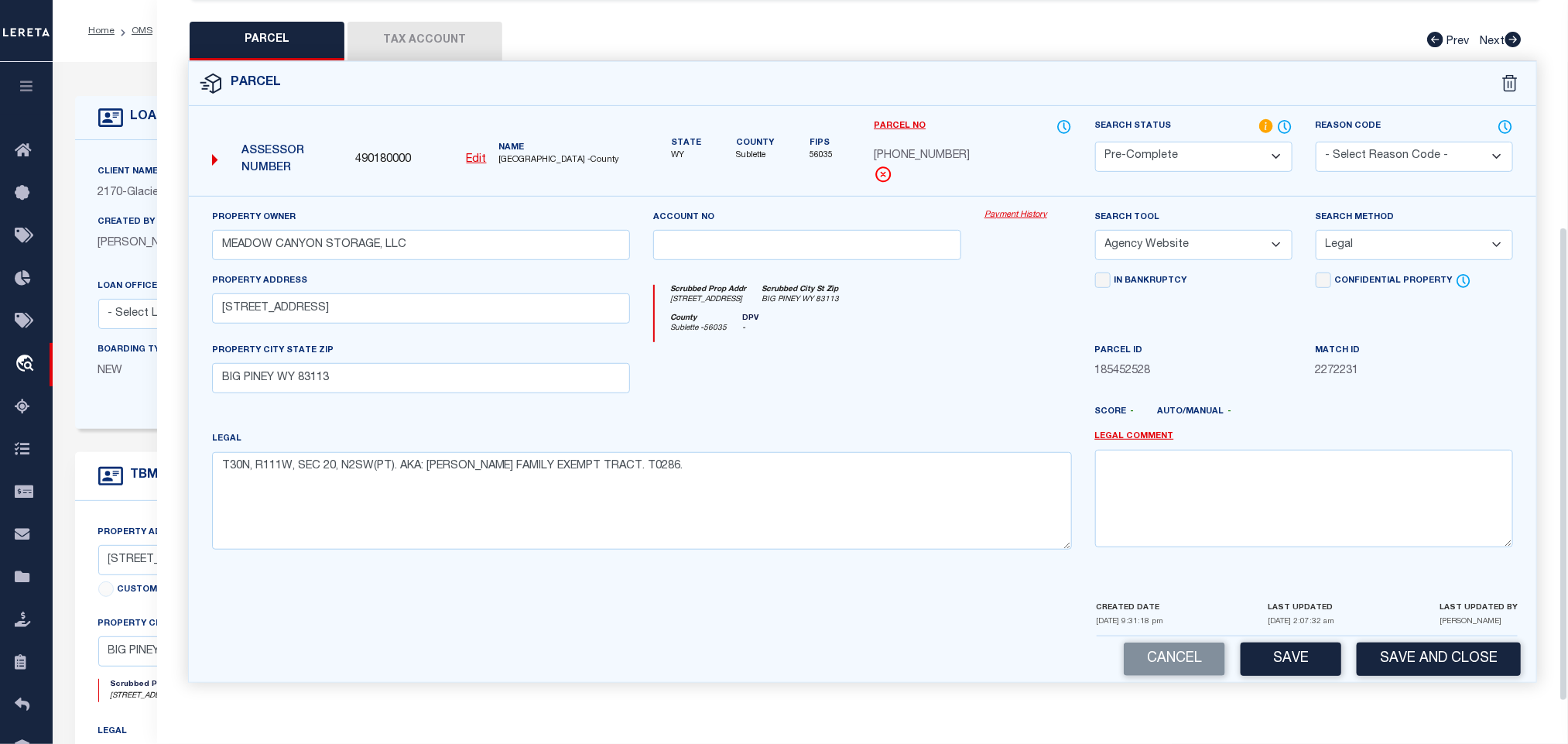
click at [1394, 639] on div "Cancel Save Save and Close" at bounding box center [863, 659] width 1348 height 45
click at [1403, 655] on button "Save and Close" at bounding box center [1439, 659] width 164 height 33
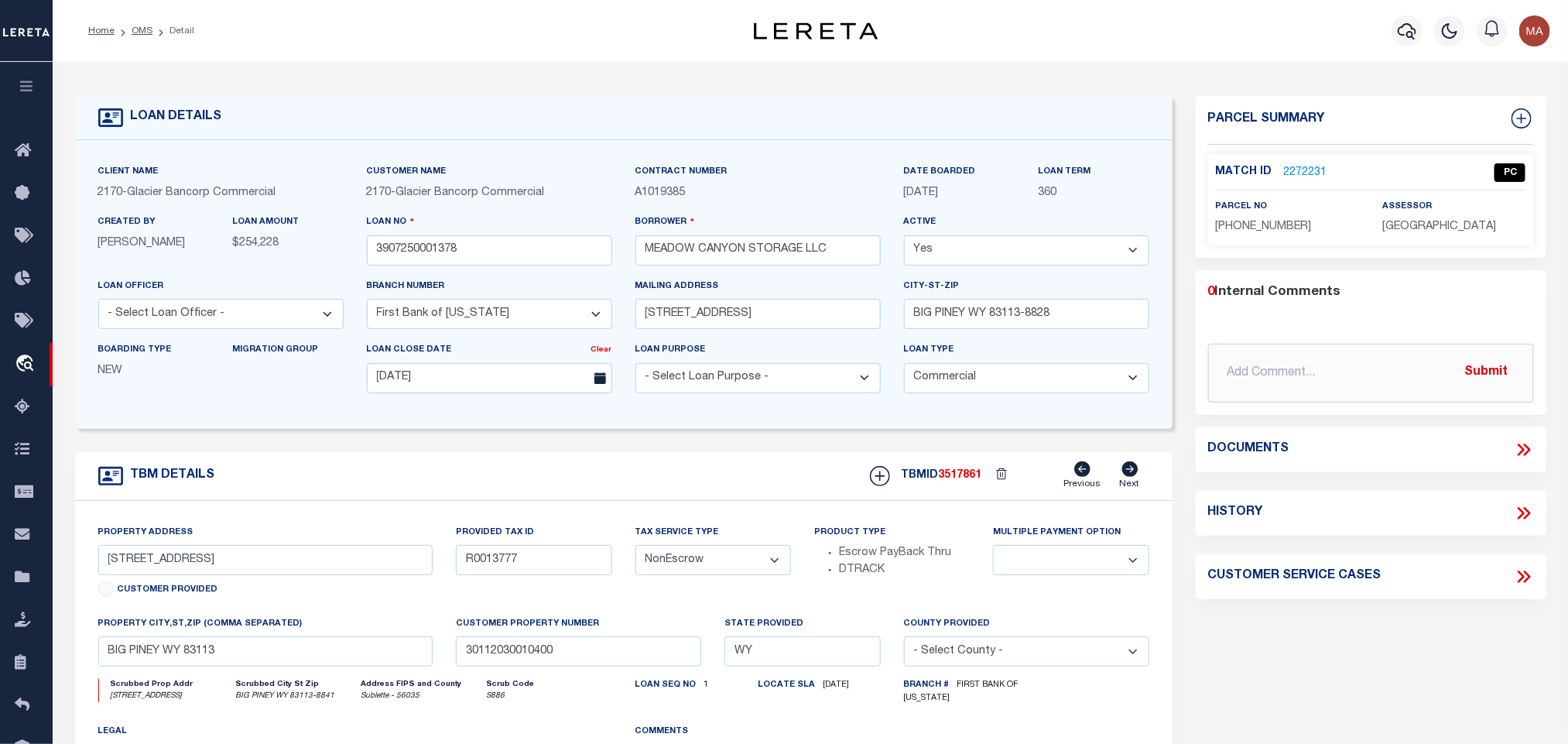
drag, startPoint x: 427, startPoint y: 230, endPoint x: 423, endPoint y: 265, distance: 35.2
click at [427, 230] on div "Loan No 3907250001378" at bounding box center [489, 239] width 246 height 51
click at [423, 258] on input "3907250001378" at bounding box center [489, 250] width 246 height 30
click at [966, 481] on span "3517861" at bounding box center [960, 476] width 44 height 10
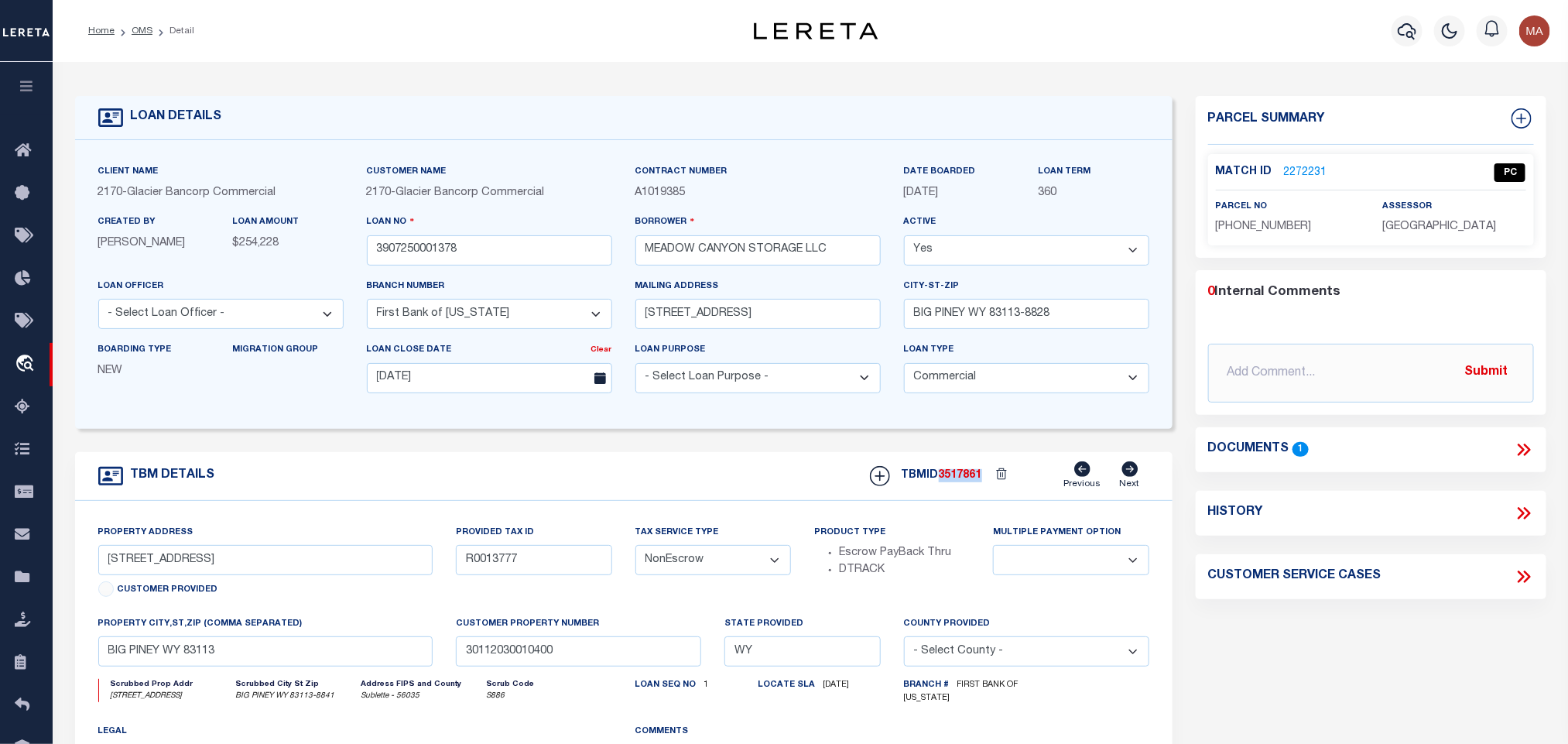
click at [966, 481] on span "3517861" at bounding box center [960, 476] width 44 height 10
click at [1437, 240] on div "Match ID 2272231 PC parcel no [PHONE_NUMBER] assessor" at bounding box center [1371, 200] width 326 height 91
click at [1241, 228] on span "[PHONE_NUMBER]" at bounding box center [1264, 227] width 96 height 10
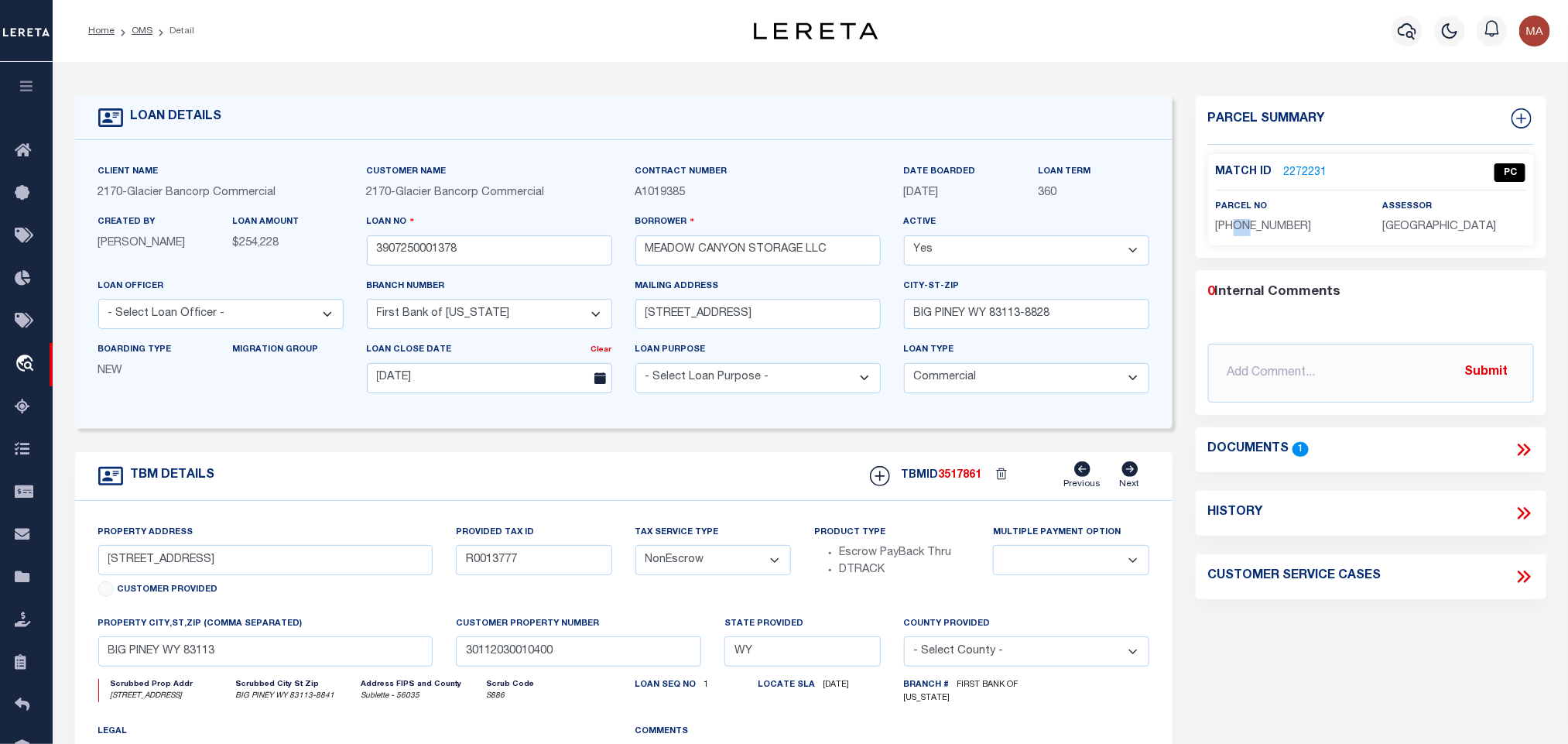
click at [1241, 228] on span "[PHONE_NUMBER]" at bounding box center [1264, 227] width 96 height 10
click at [139, 29] on link "OMS" at bounding box center [142, 30] width 21 height 10
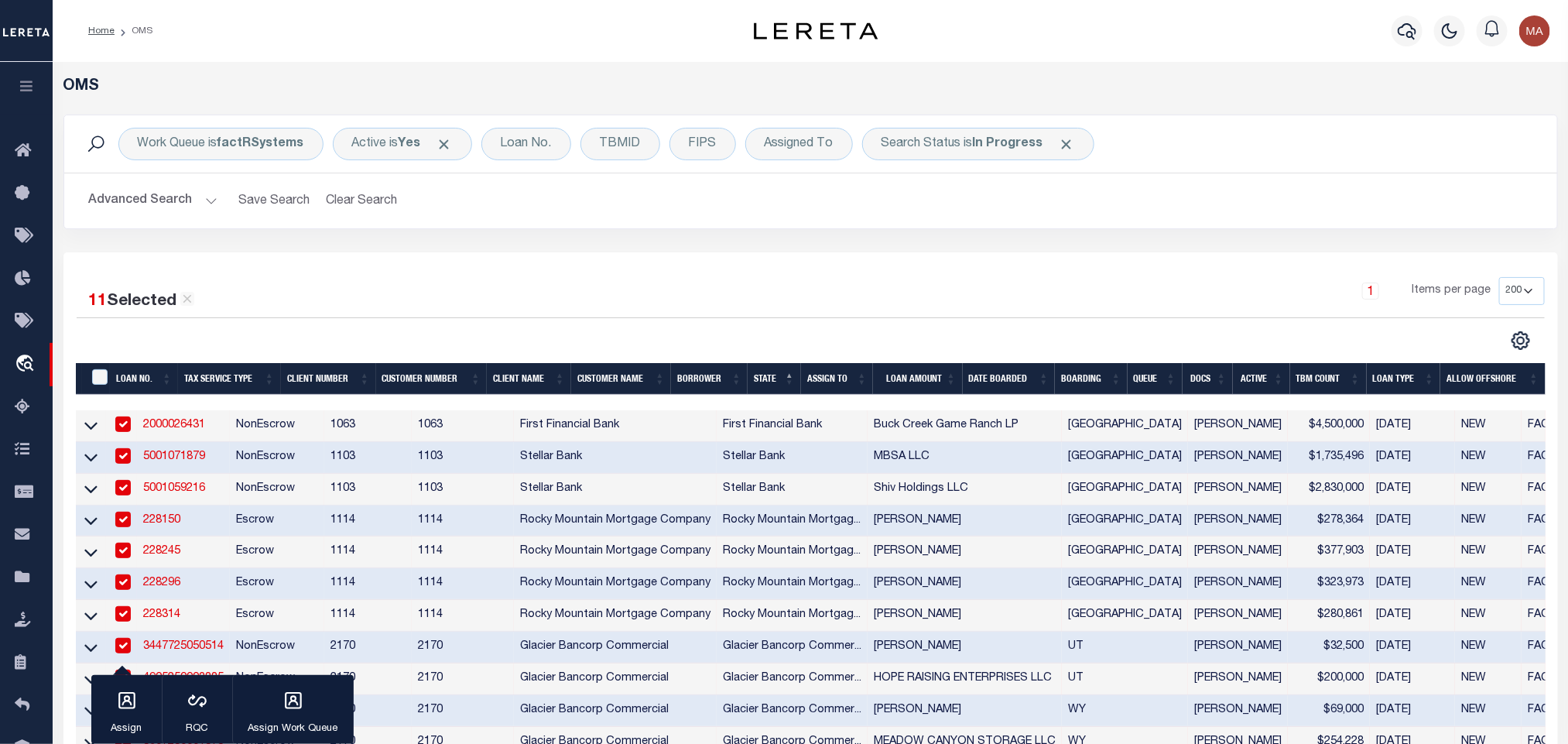
scroll to position [347, 0]
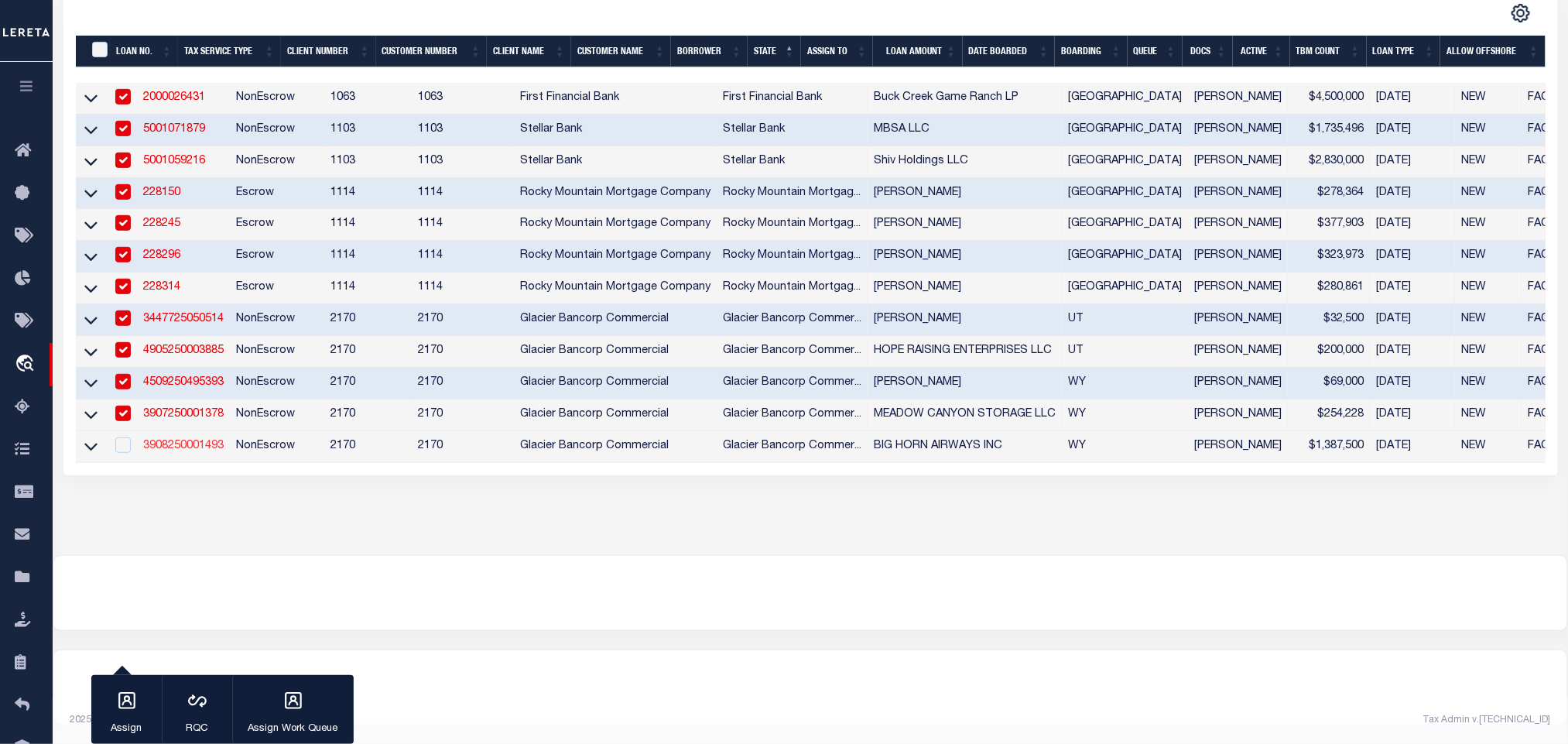
click at [189, 441] on link "3908250001493" at bounding box center [183, 446] width 80 height 10
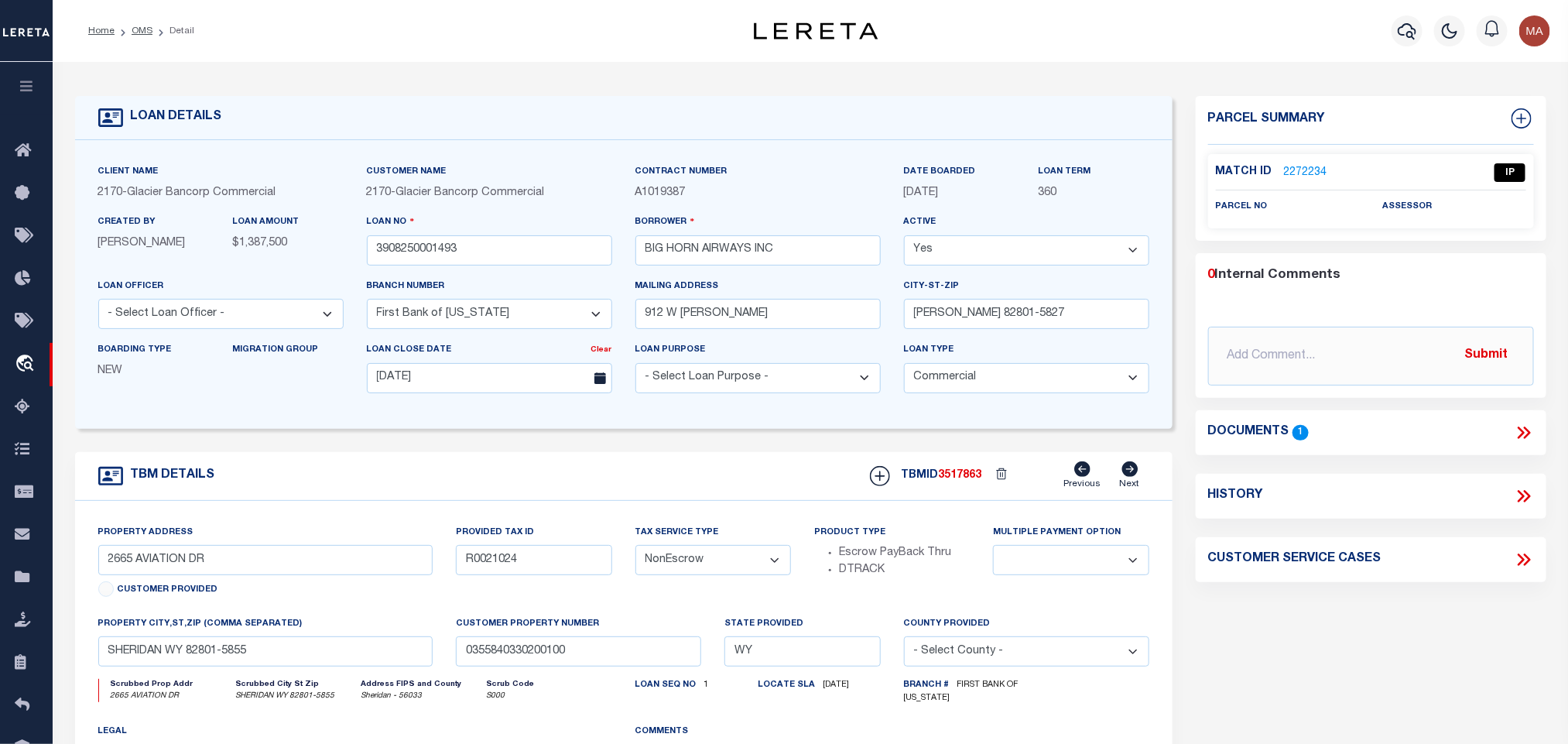
click at [1521, 433] on icon at bounding box center [1524, 432] width 20 height 20
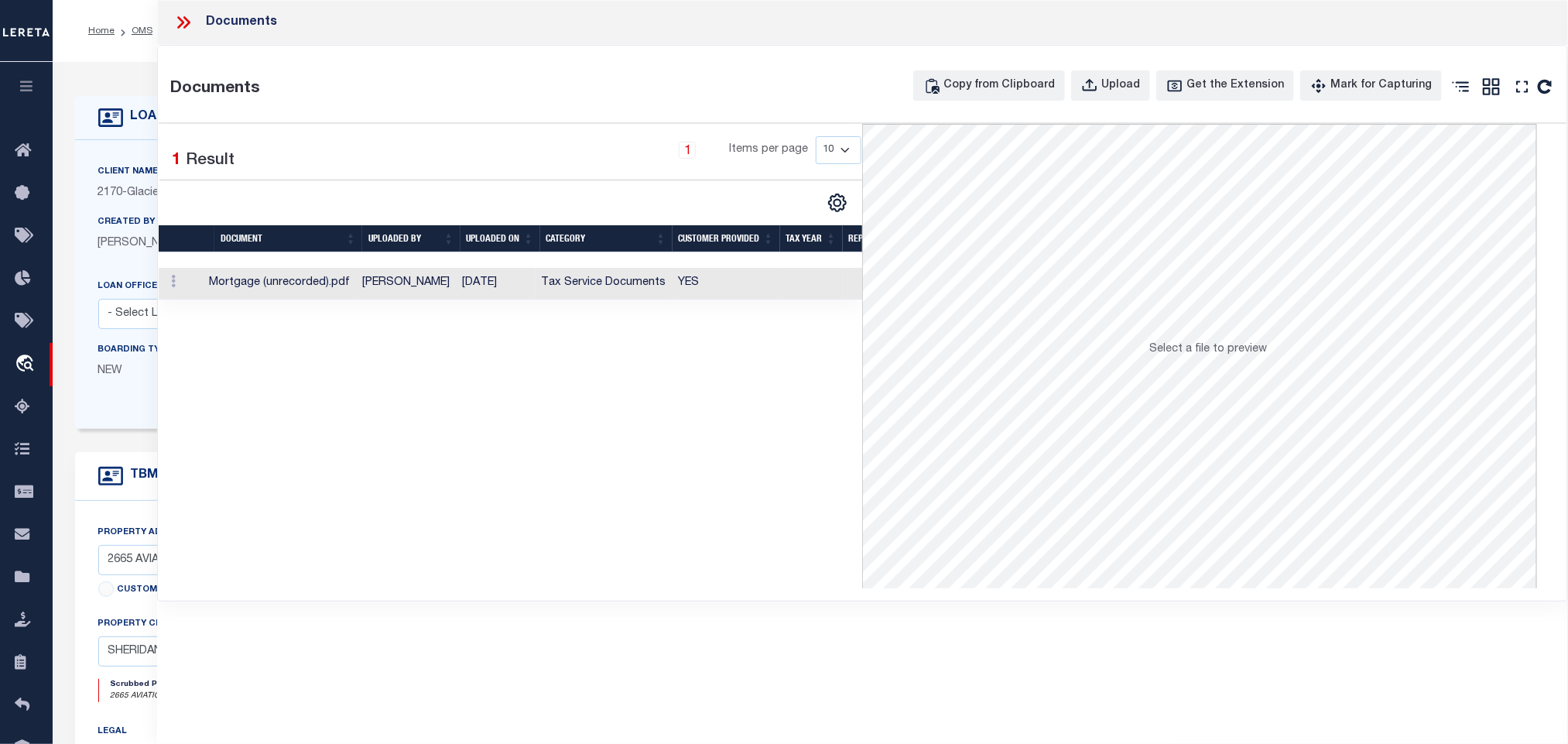
click at [656, 288] on td "Tax Service Documents" at bounding box center [603, 284] width 137 height 31
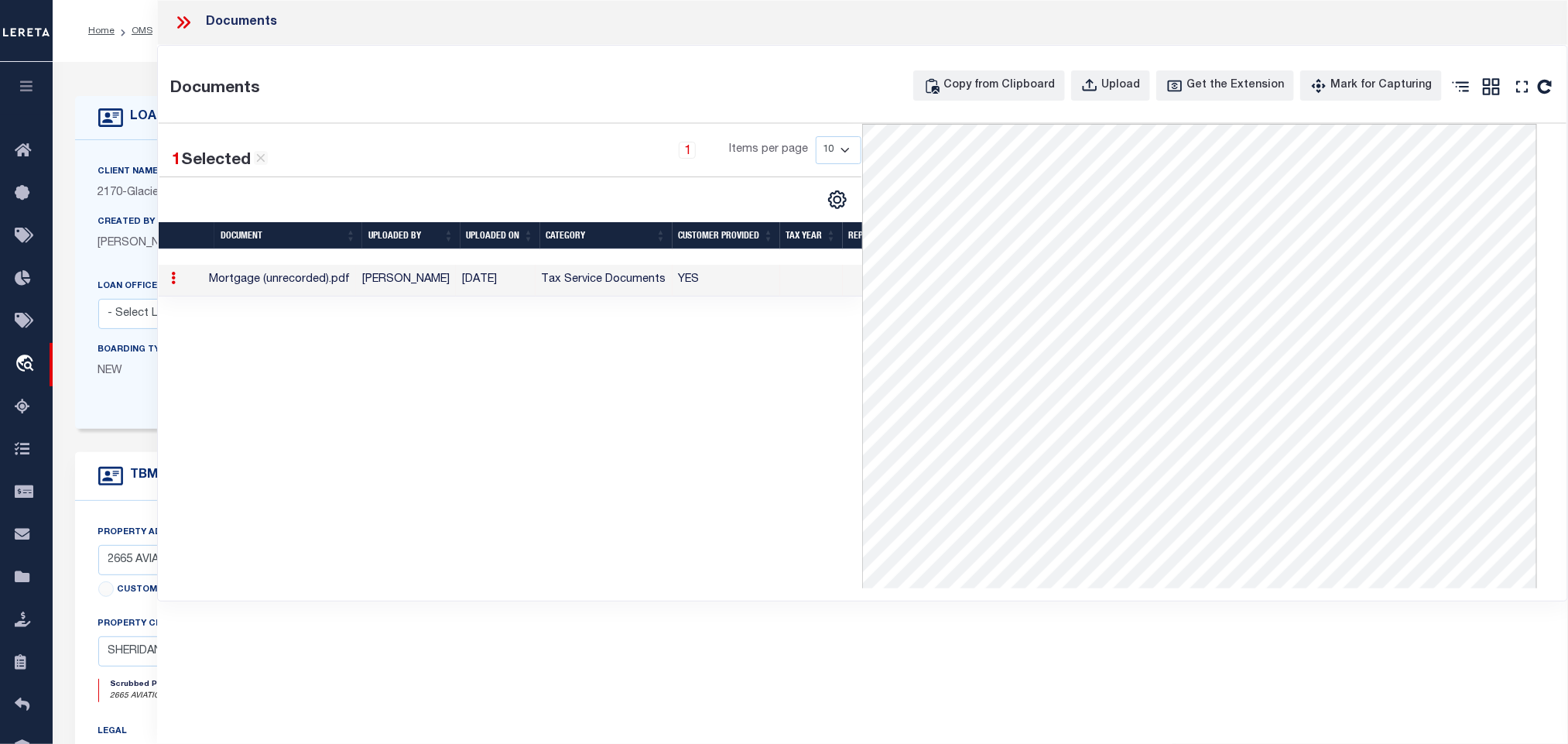
click at [185, 17] on icon at bounding box center [187, 23] width 7 height 12
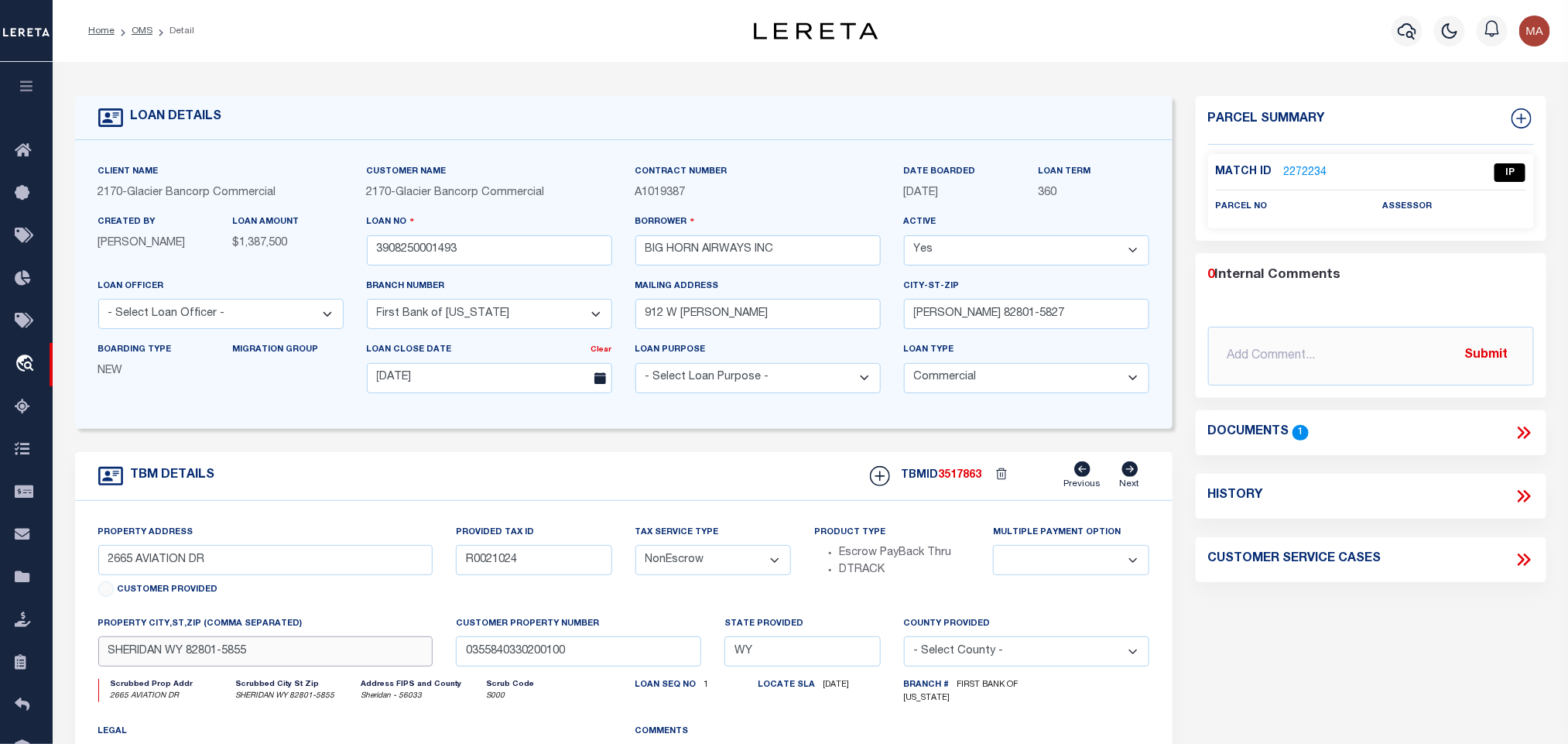
click at [210, 666] on input "SHERIDAN WY 82801-5855" at bounding box center [266, 652] width 335 height 30
